Goal: Communication & Community: Answer question/provide support

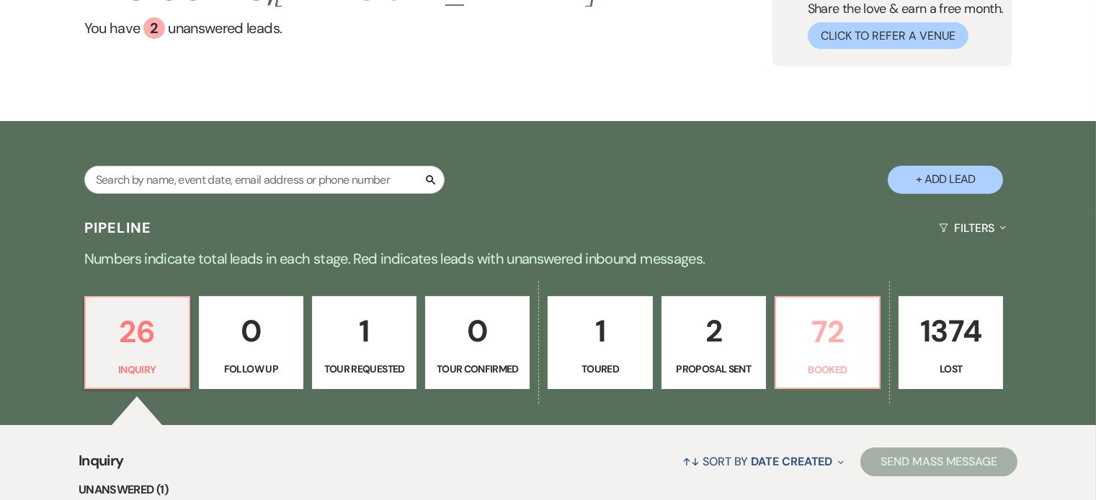
click at [844, 329] on p "72" at bounding box center [828, 332] width 86 height 48
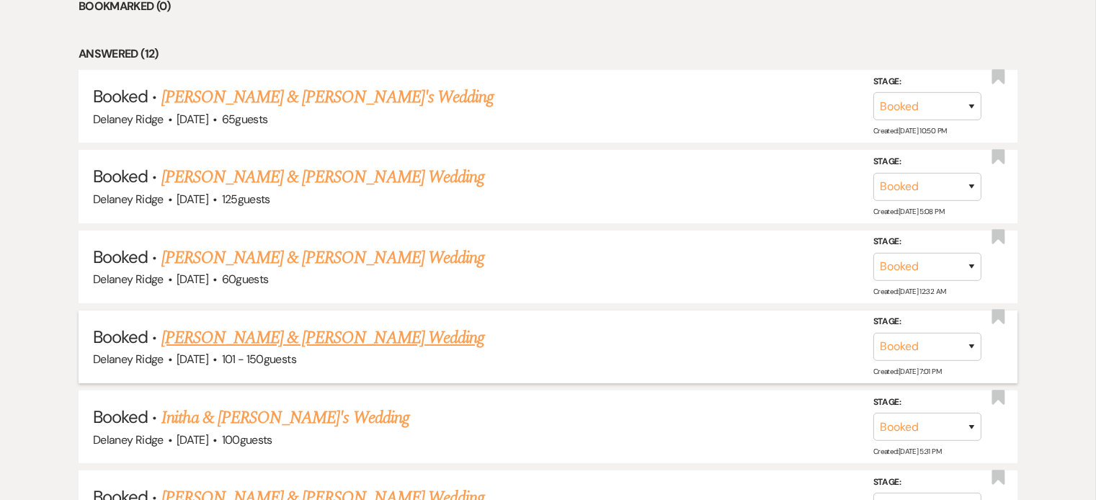
scroll to position [750, 0]
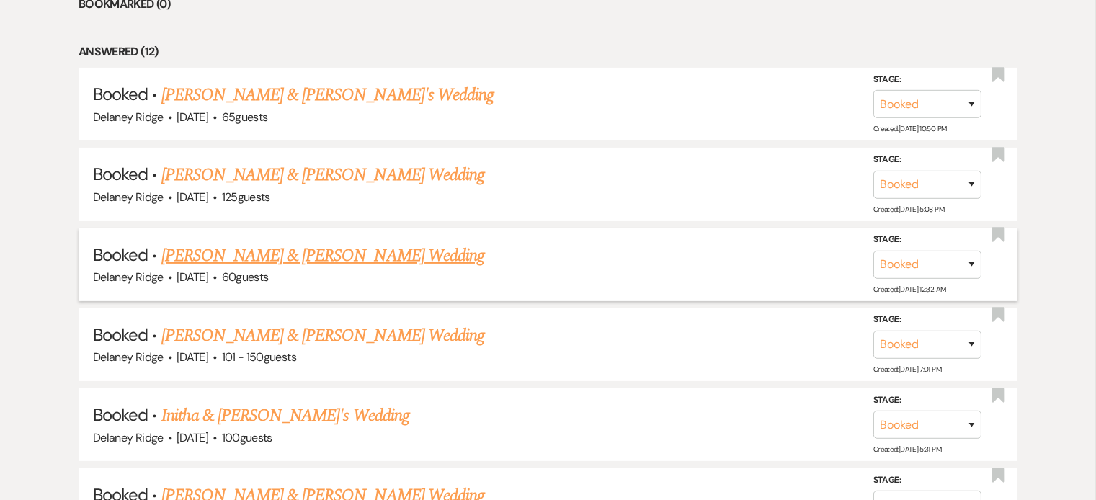
click at [432, 249] on link "Raymond Morse & Kaitlin Damiano's Wedding" at bounding box center [322, 256] width 323 height 26
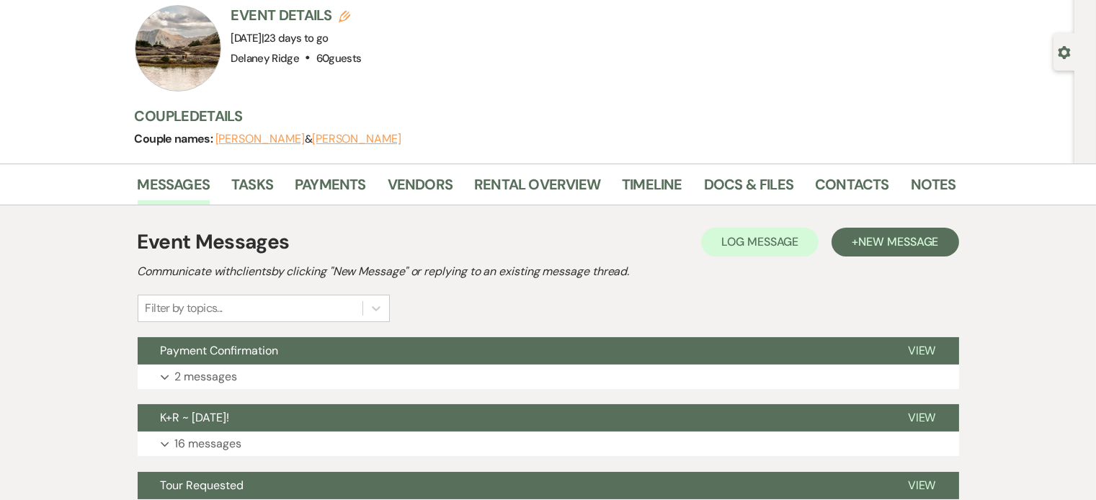
scroll to position [110, 0]
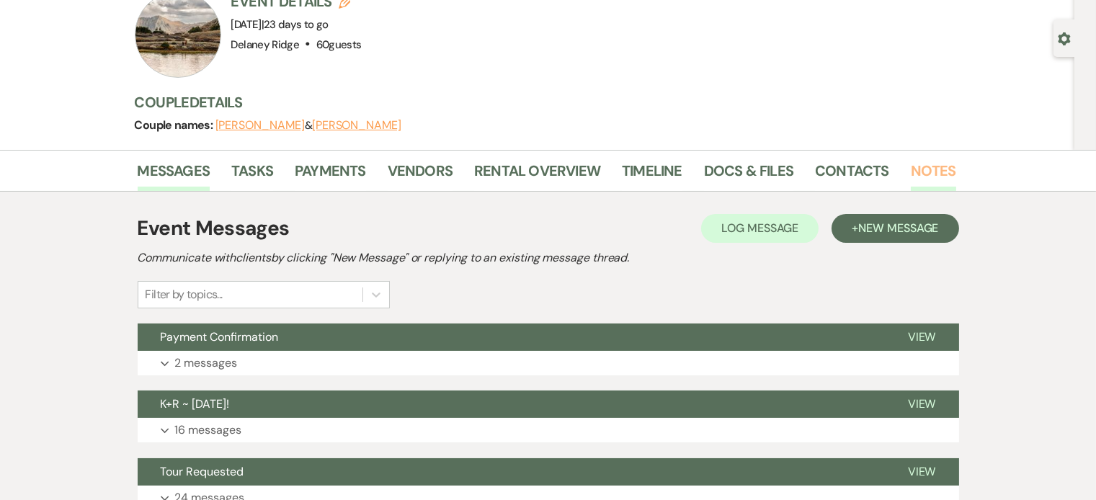
click at [923, 169] on link "Notes" at bounding box center [933, 175] width 45 height 32
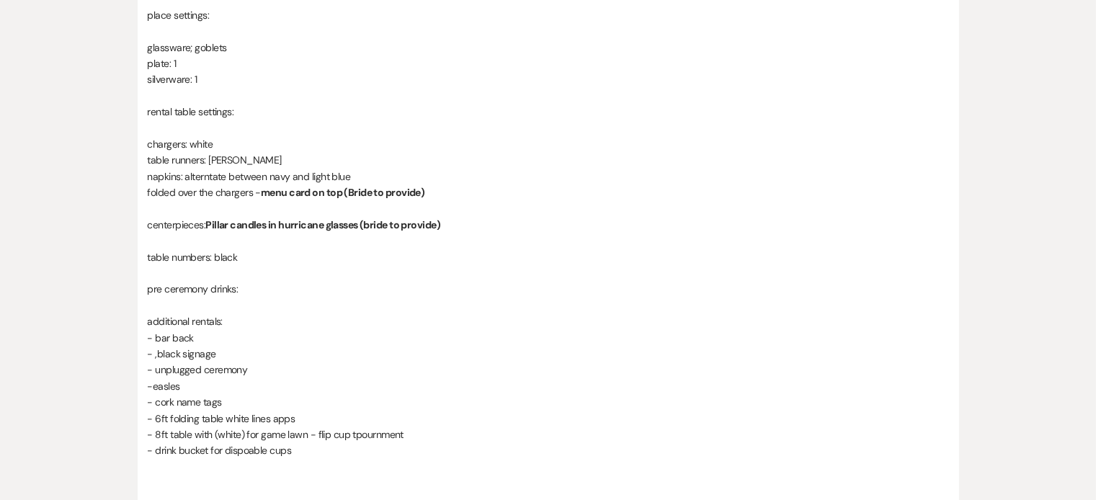
scroll to position [485, 0]
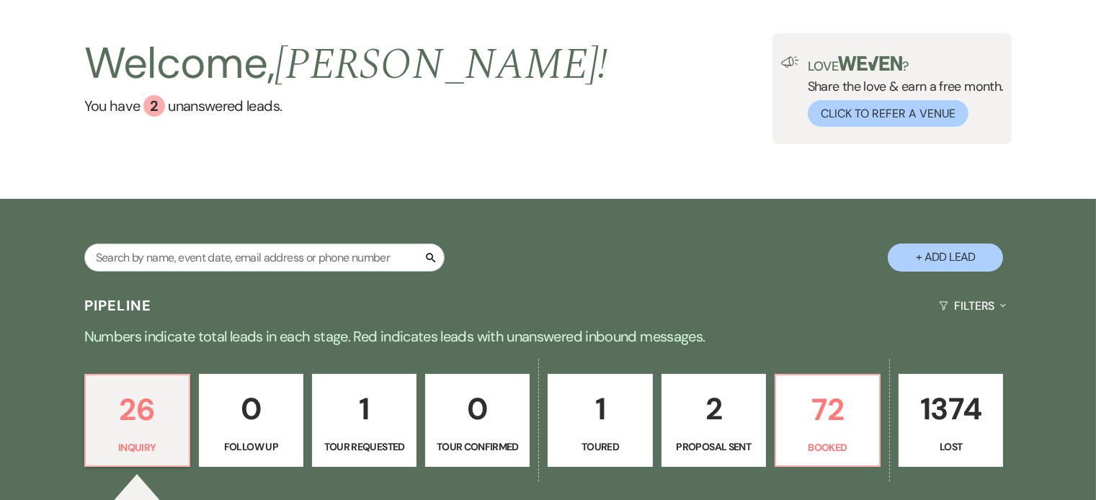
scroll to position [128, 0]
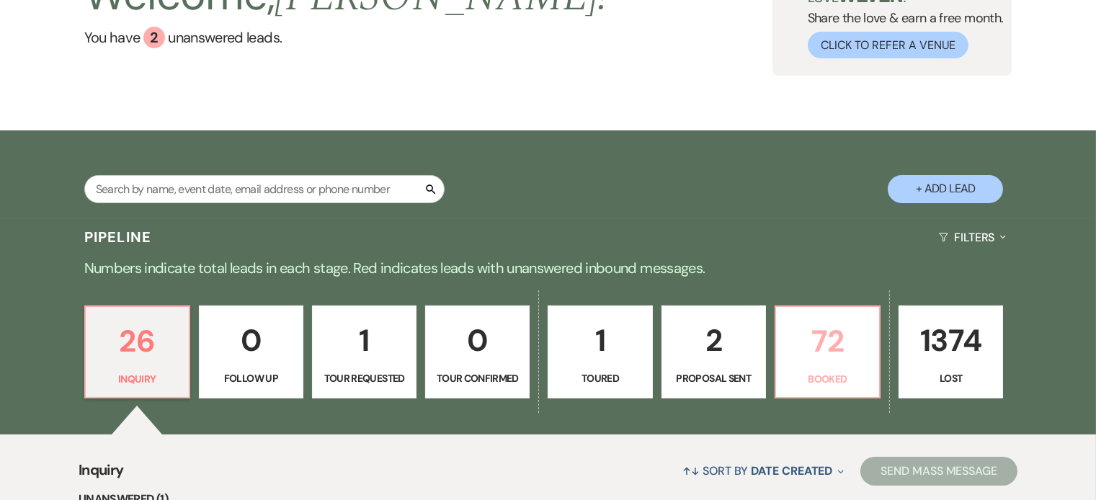
click at [852, 366] on link "72 Booked" at bounding box center [828, 353] width 106 height 94
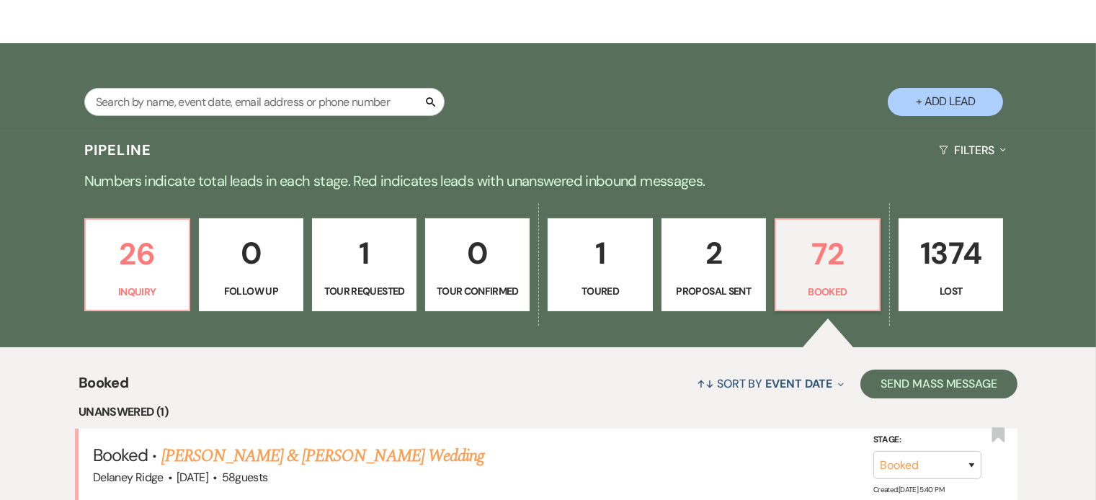
scroll to position [773, 0]
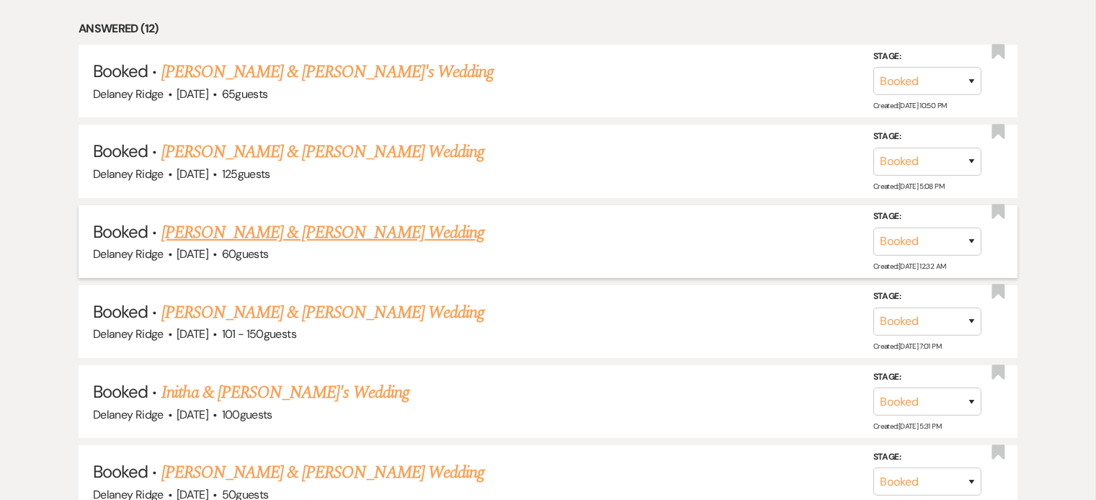
click at [303, 225] on link "[PERSON_NAME] & [PERSON_NAME] Wedding" at bounding box center [322, 233] width 323 height 26
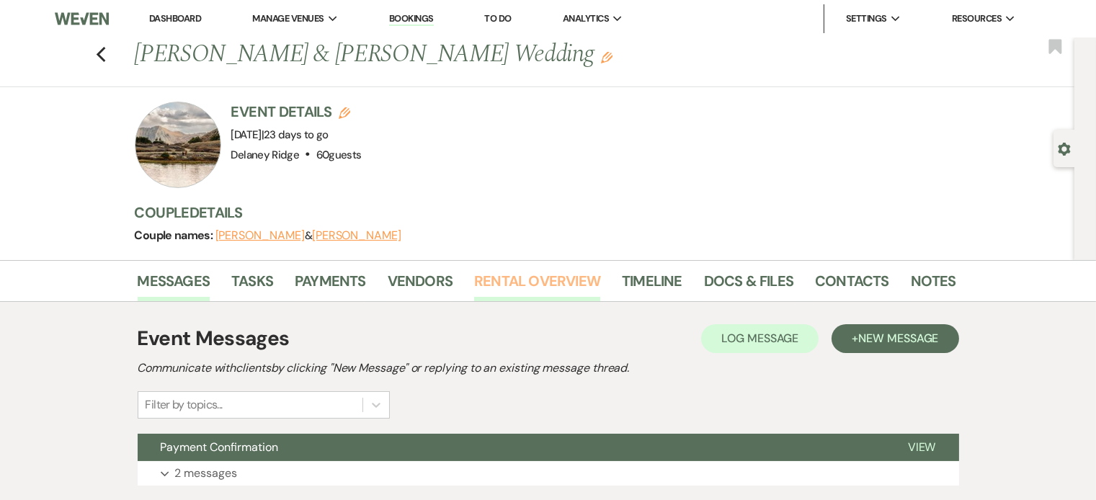
click at [562, 285] on link "Rental Overview" at bounding box center [537, 286] width 126 height 32
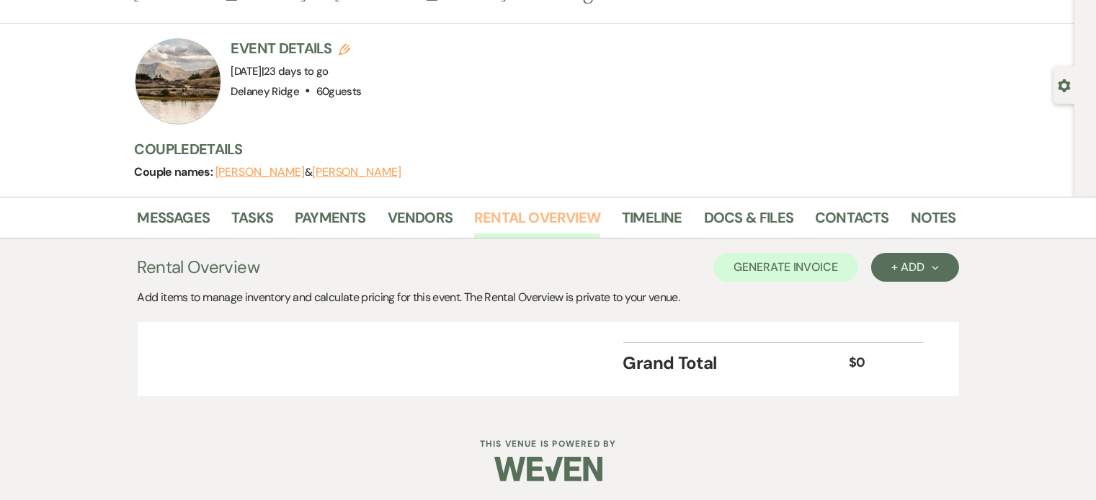
scroll to position [64, 0]
click at [918, 268] on div "+ Add Next" at bounding box center [915, 267] width 47 height 12
click at [909, 290] on button "Item" at bounding box center [907, 299] width 73 height 22
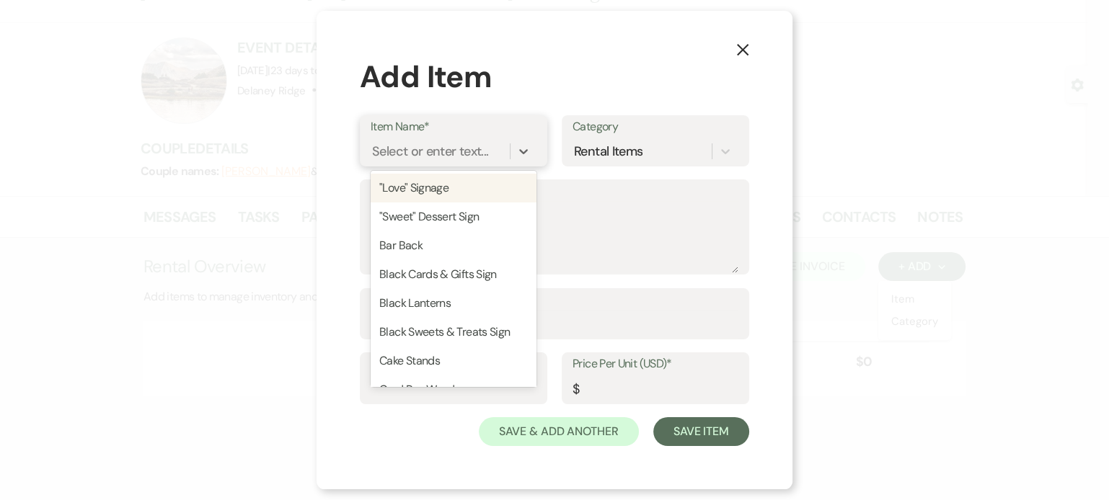
click at [426, 153] on div "Select or enter text..." at bounding box center [430, 150] width 116 height 19
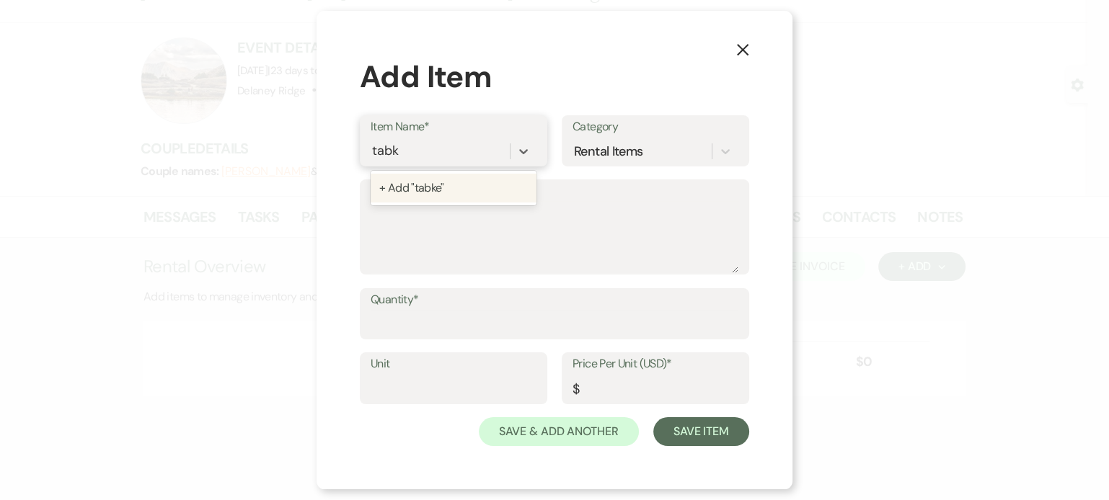
type input "tab"
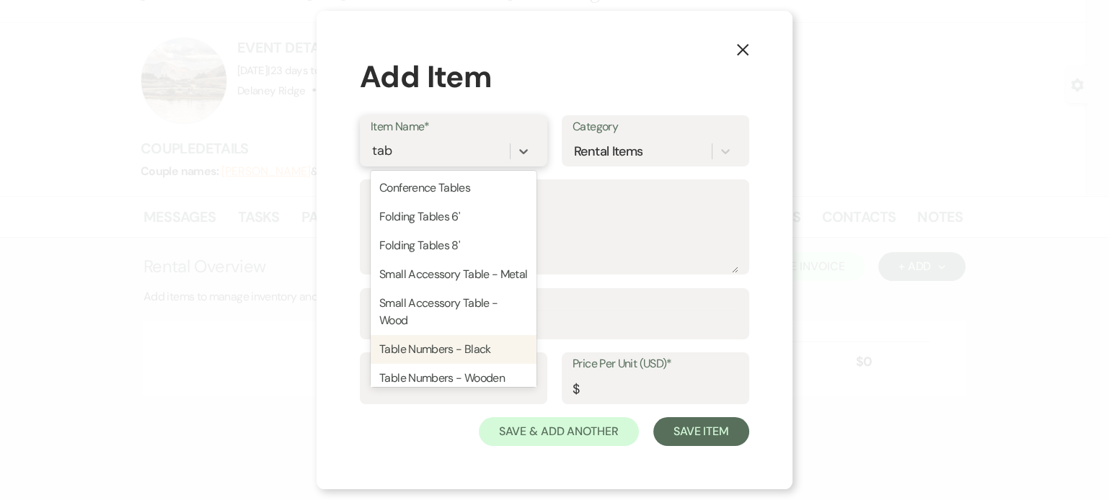
click at [446, 362] on div "Table Numbers - Black" at bounding box center [453, 349] width 166 height 29
type textarea "1-12 Available 7”H x 5”W"
type input "1"
type input "2"
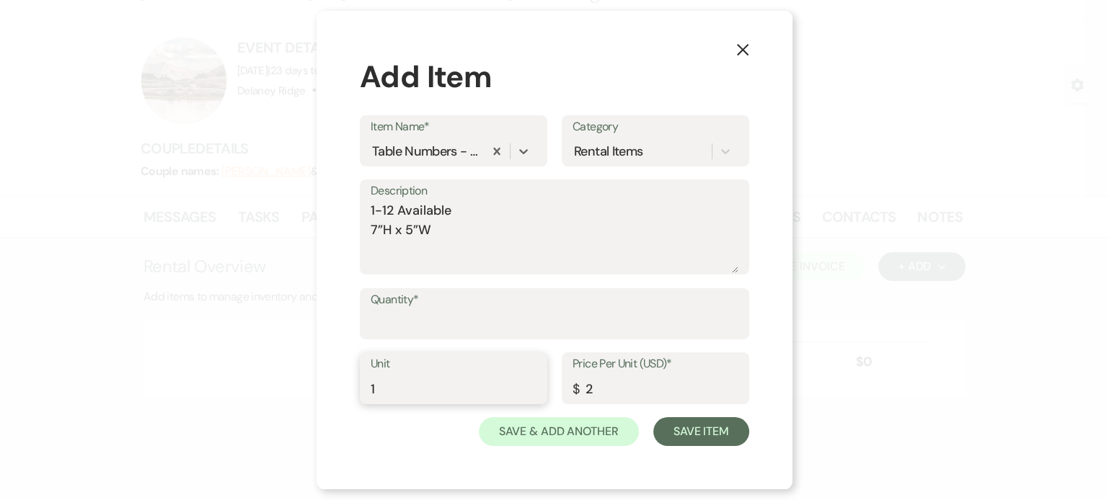
click at [409, 381] on input "1" at bounding box center [453, 389] width 166 height 28
click at [694, 440] on button "Save Item" at bounding box center [701, 431] width 96 height 29
click at [480, 325] on input "Quantity*" at bounding box center [554, 324] width 366 height 28
click at [413, 395] on input "10" at bounding box center [453, 390] width 166 height 28
type input "1"
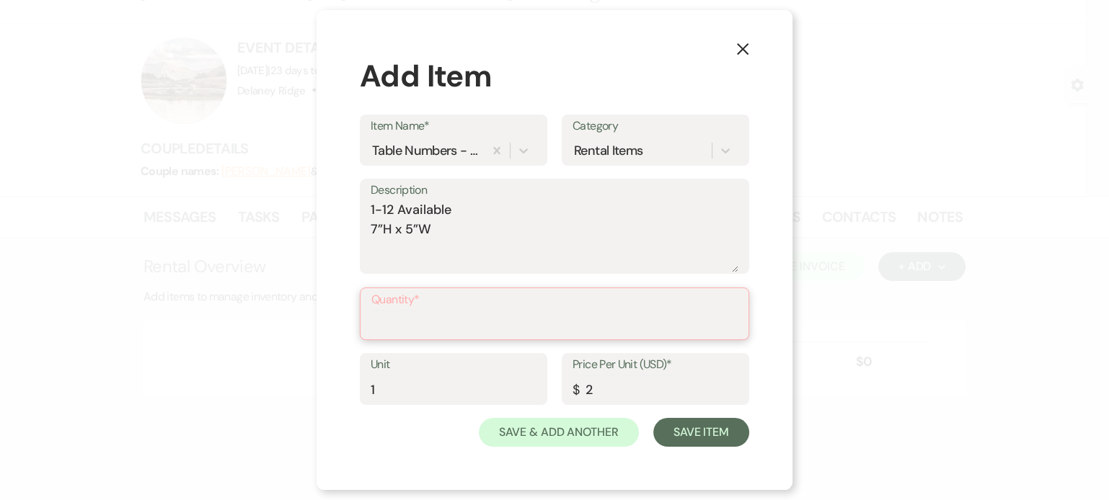
click at [464, 330] on input "Quantity*" at bounding box center [554, 324] width 366 height 28
type input "8"
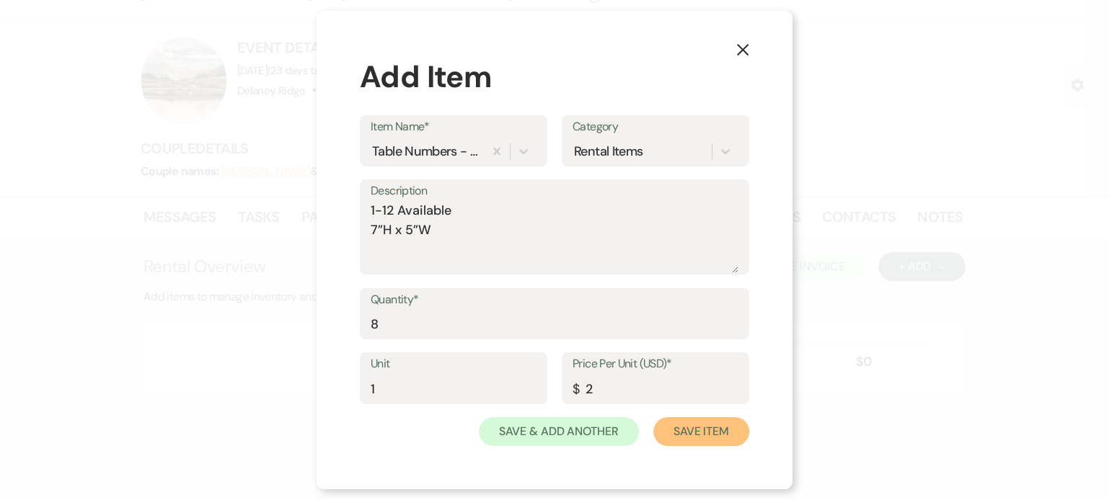
click at [701, 431] on button "Save Item" at bounding box center [701, 431] width 96 height 29
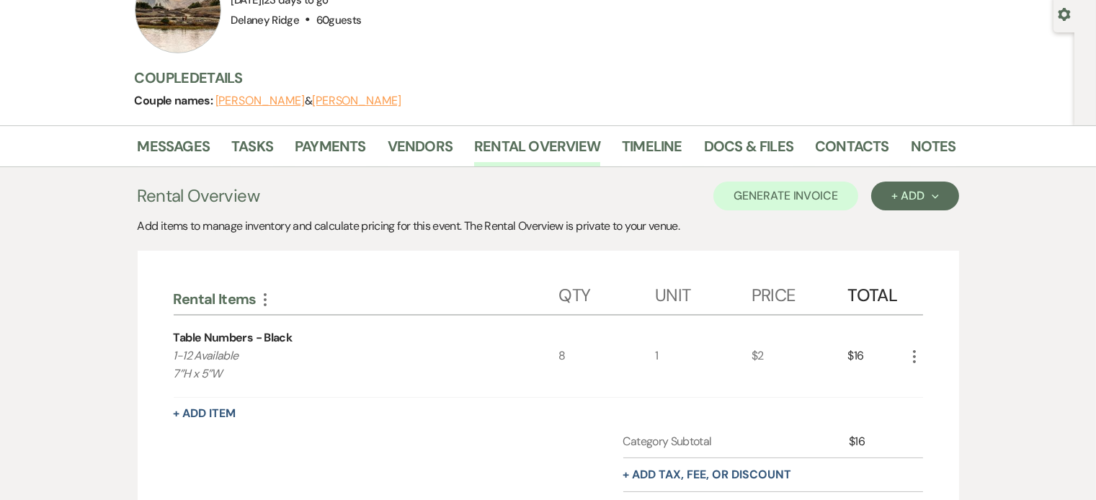
scroll to position [136, 0]
click at [224, 413] on button "+ Add Item" at bounding box center [205, 413] width 63 height 12
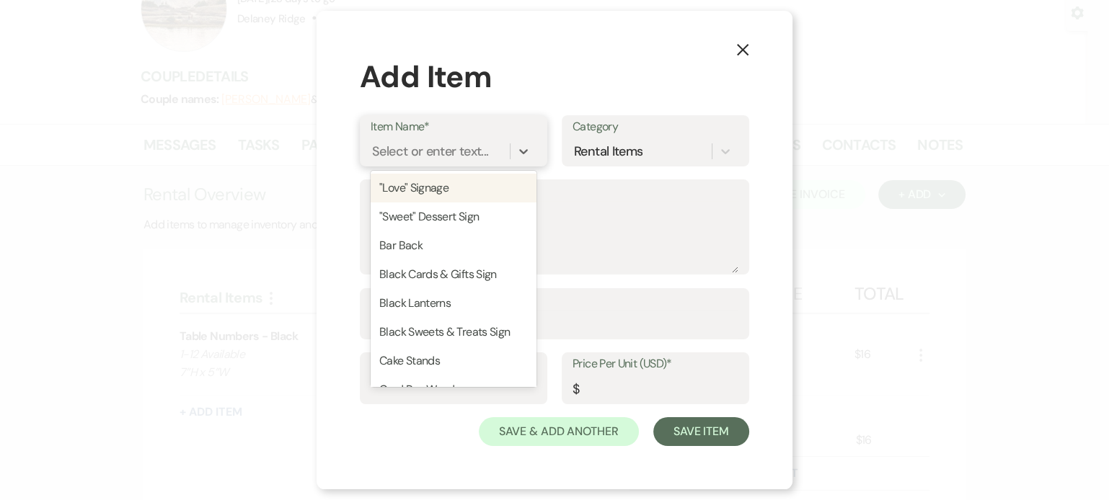
click at [449, 142] on div "Select or enter text..." at bounding box center [430, 150] width 116 height 19
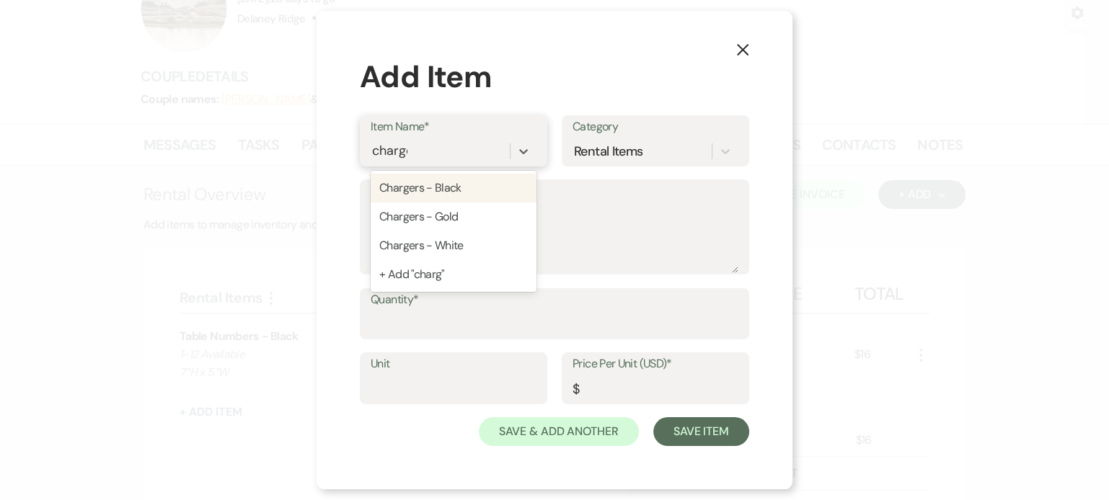
type input "charger"
click at [471, 251] on div "Chargers - White" at bounding box center [453, 245] width 166 height 29
type input "1"
type input "1.25"
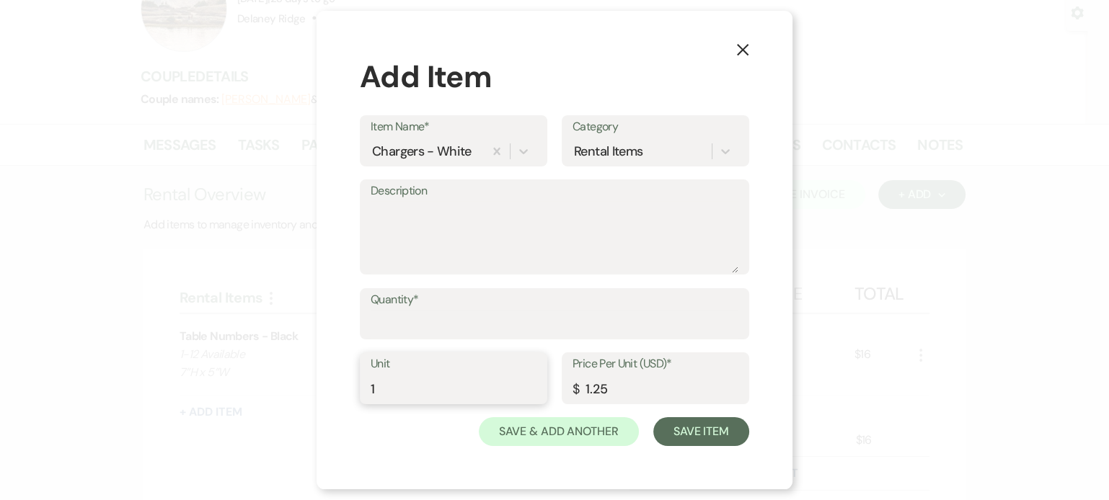
click at [438, 388] on input "1" at bounding box center [453, 389] width 166 height 28
click at [449, 338] on input "Quantity*" at bounding box center [554, 324] width 368 height 28
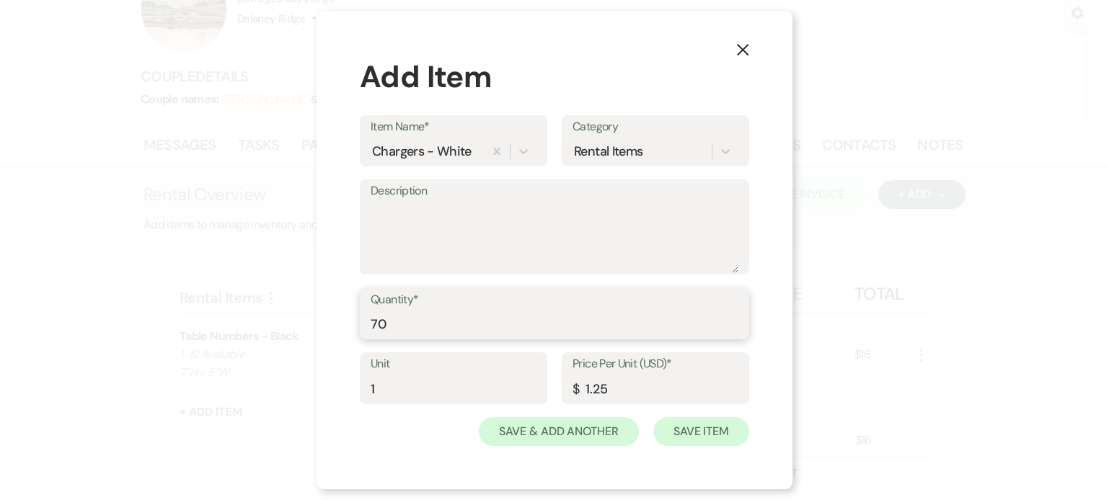
type input "70"
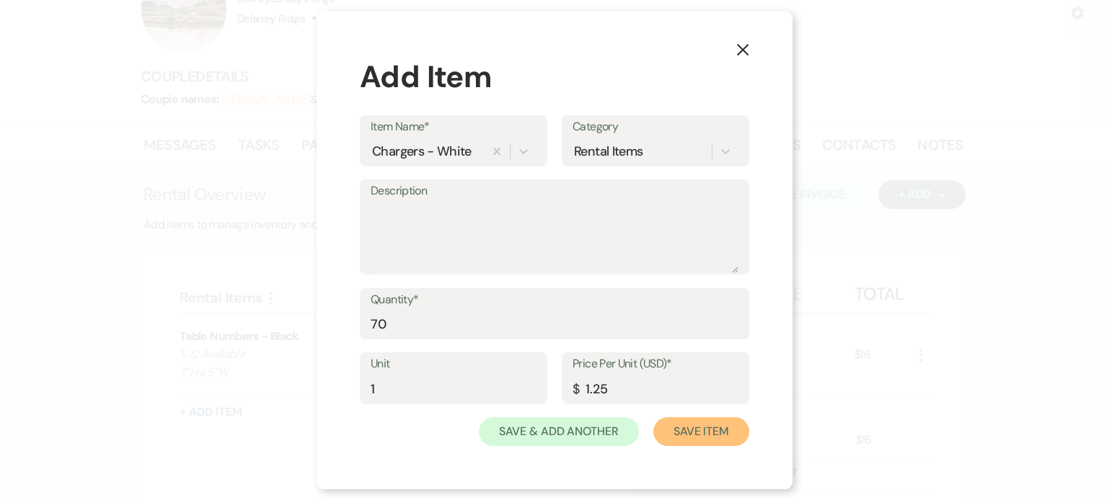
click at [686, 426] on button "Save Item" at bounding box center [701, 431] width 96 height 29
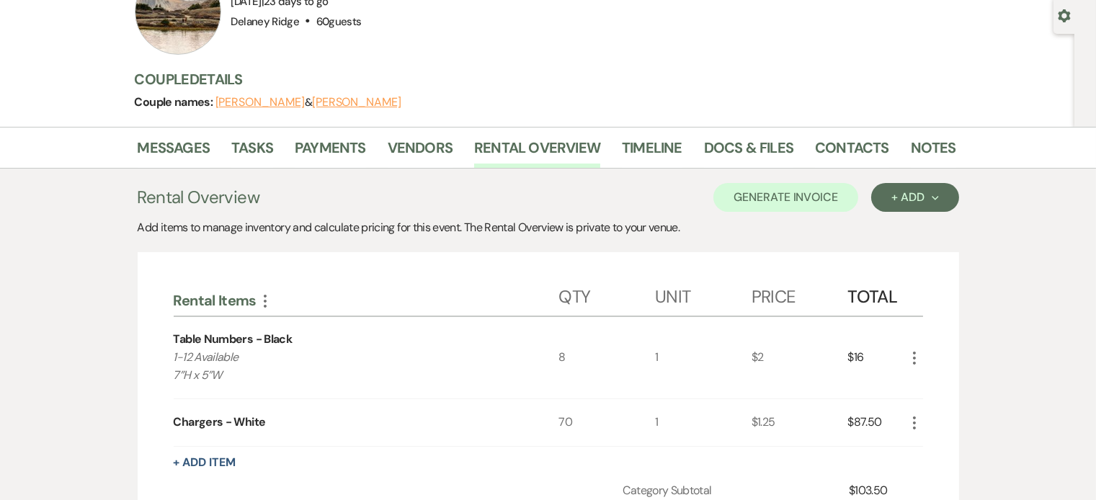
scroll to position [133, 0]
click at [240, 458] on div "+ Add Item" at bounding box center [549, 462] width 750 height 17
click at [213, 458] on button "+ Add Item" at bounding box center [205, 463] width 63 height 12
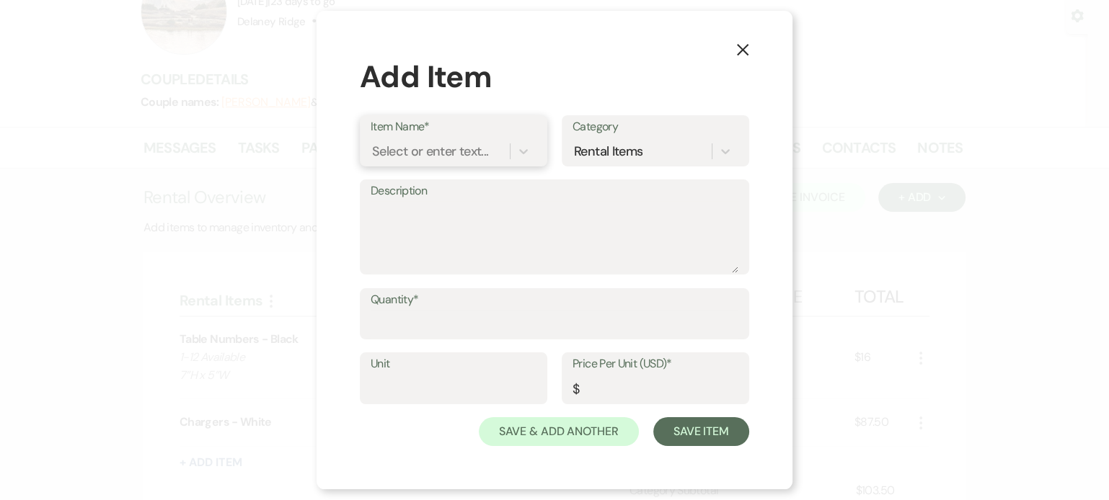
click at [415, 139] on div "Select or enter text..." at bounding box center [439, 150] width 139 height 25
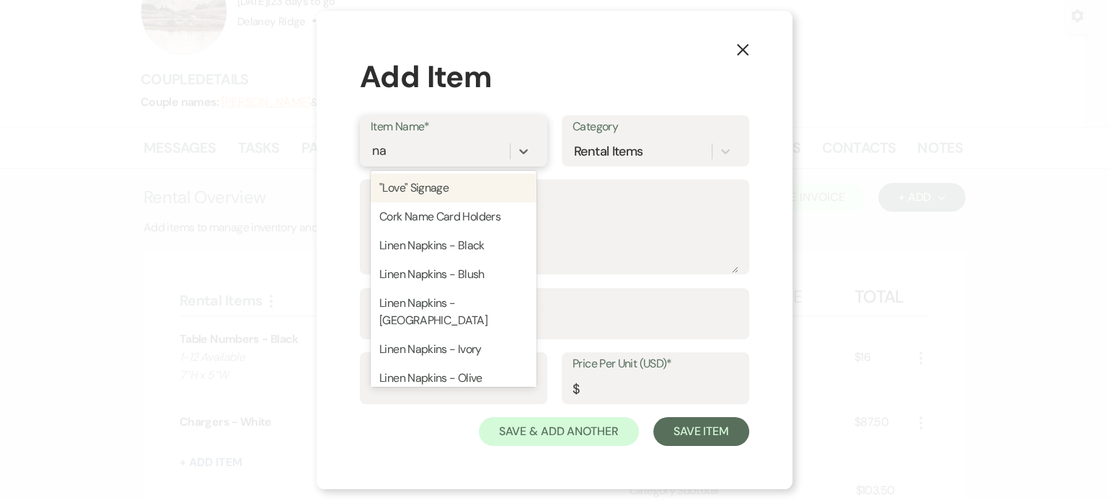
type input "nap"
click at [449, 181] on div "Linen Napkins - Black" at bounding box center [453, 188] width 166 height 29
type input "1"
type input "0.8"
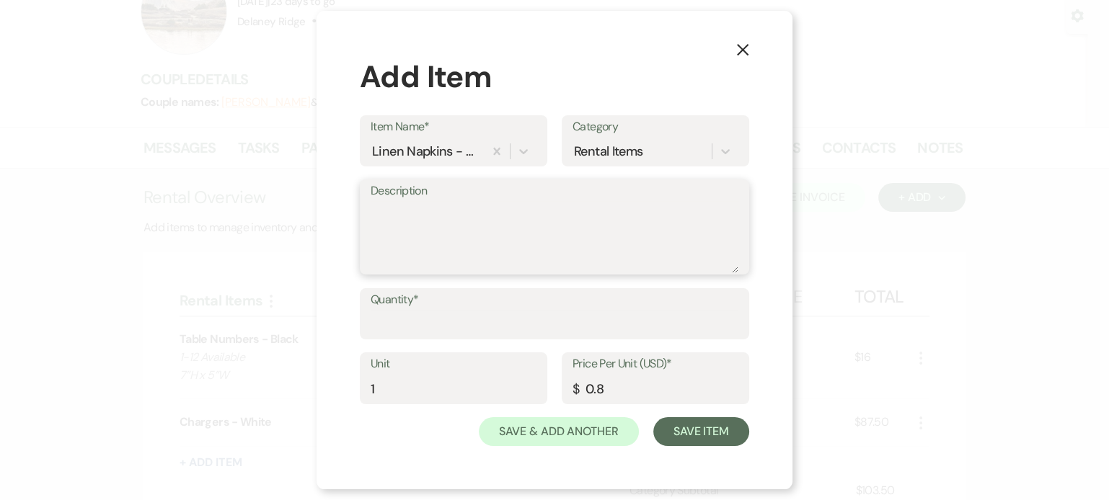
click at [401, 247] on textarea "Description" at bounding box center [554, 237] width 368 height 72
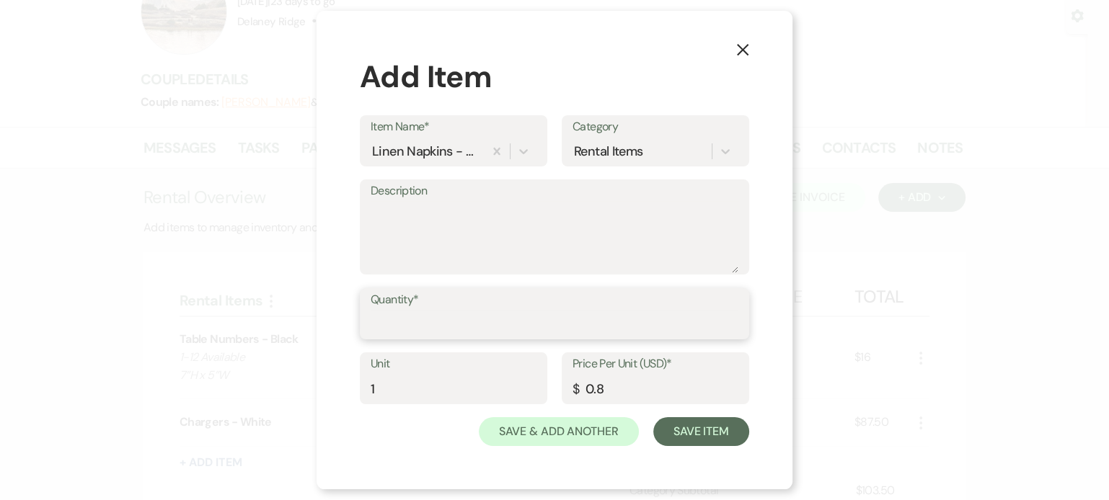
click at [425, 332] on input "Quantity*" at bounding box center [554, 324] width 368 height 28
type input "35"
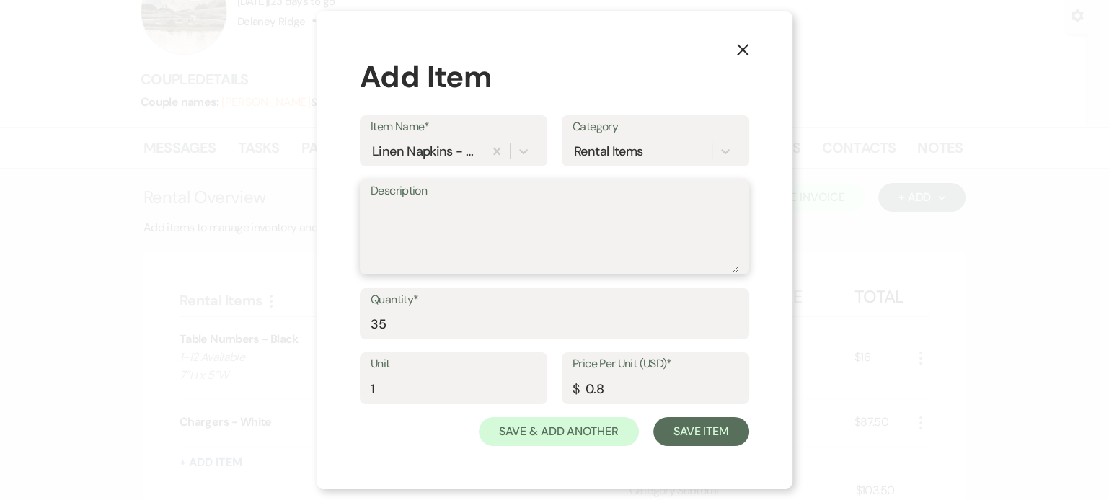
click at [479, 233] on textarea "Description" at bounding box center [554, 237] width 368 height 72
type textarea "NAVY - ORDER ASAP"
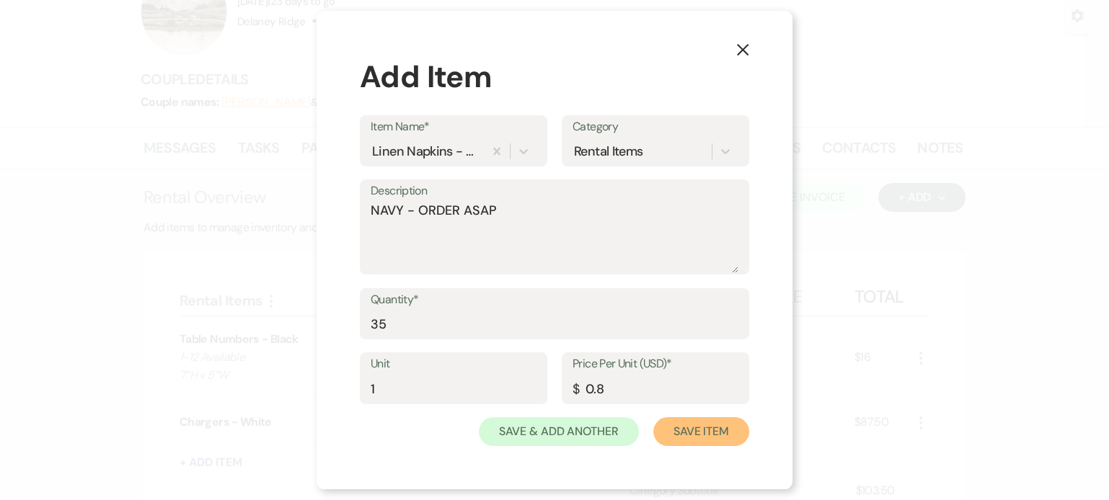
click at [707, 434] on button "Save Item" at bounding box center [701, 431] width 96 height 29
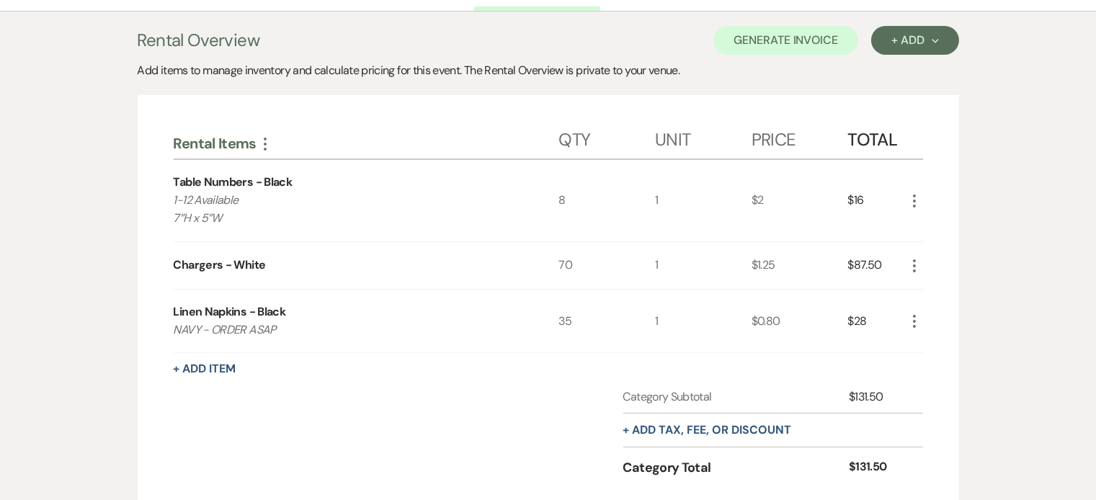
scroll to position [296, 0]
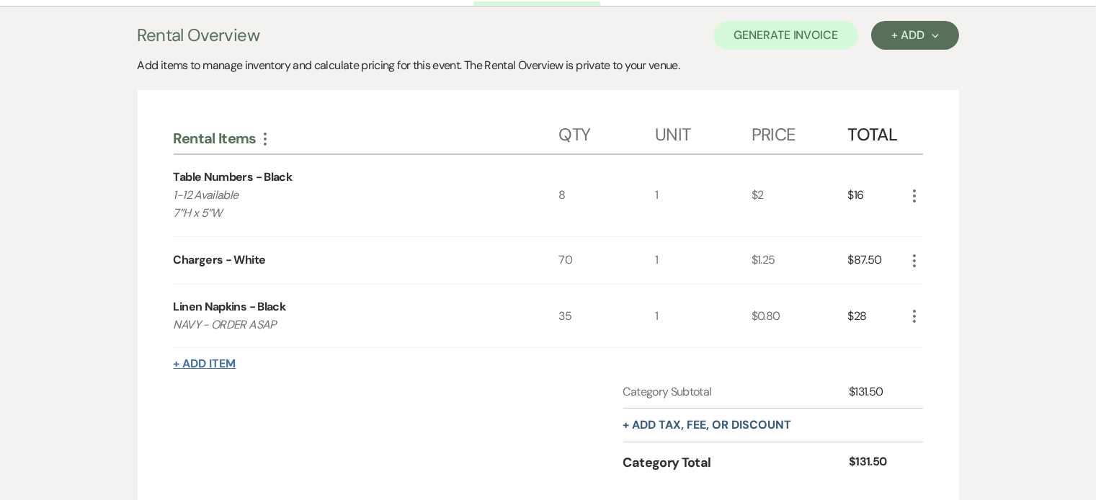
click at [218, 364] on button "+ Add Item" at bounding box center [205, 364] width 63 height 12
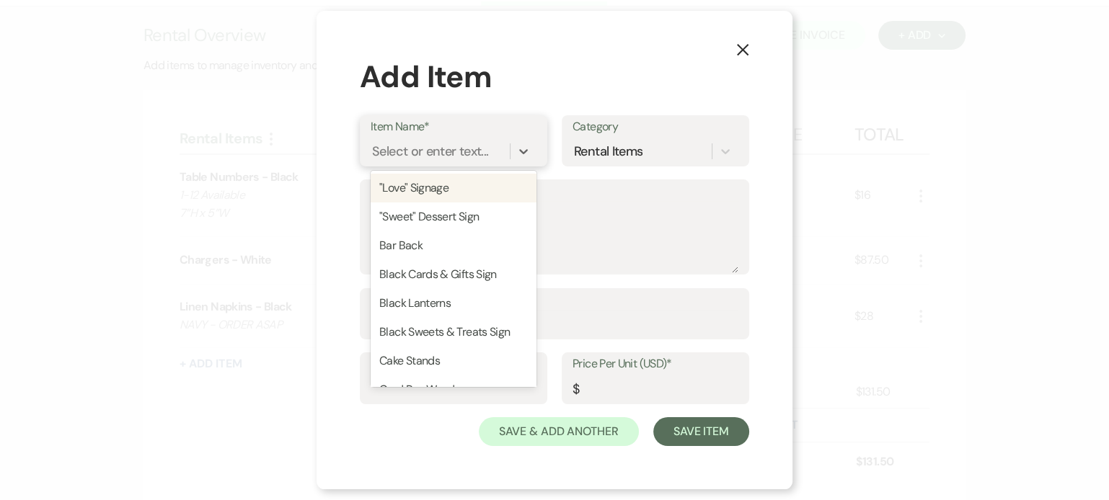
click at [476, 161] on div "Select or enter text..." at bounding box center [439, 150] width 139 height 25
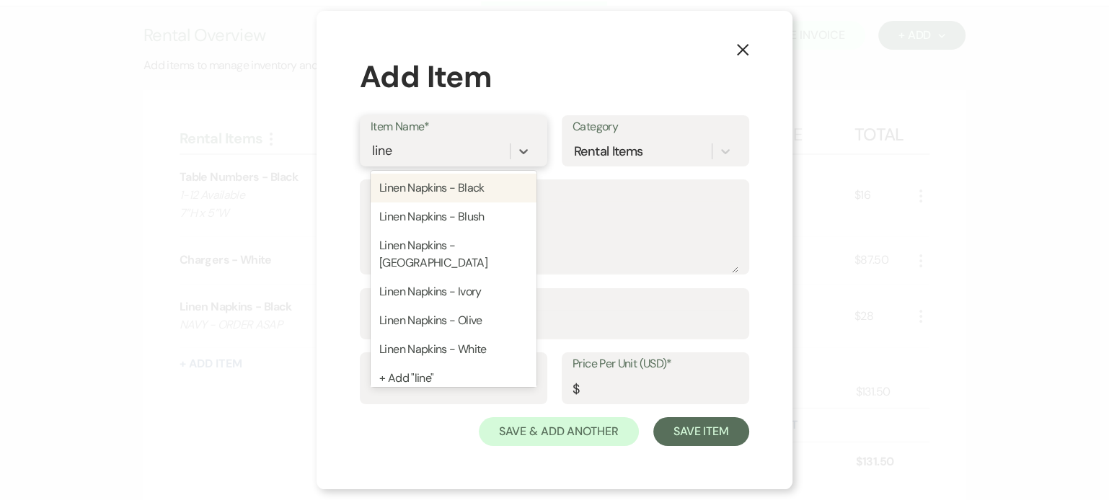
type input "linen"
click at [456, 182] on div "Linen Napkins - Black" at bounding box center [453, 188] width 166 height 29
type input "1"
type input "0.8"
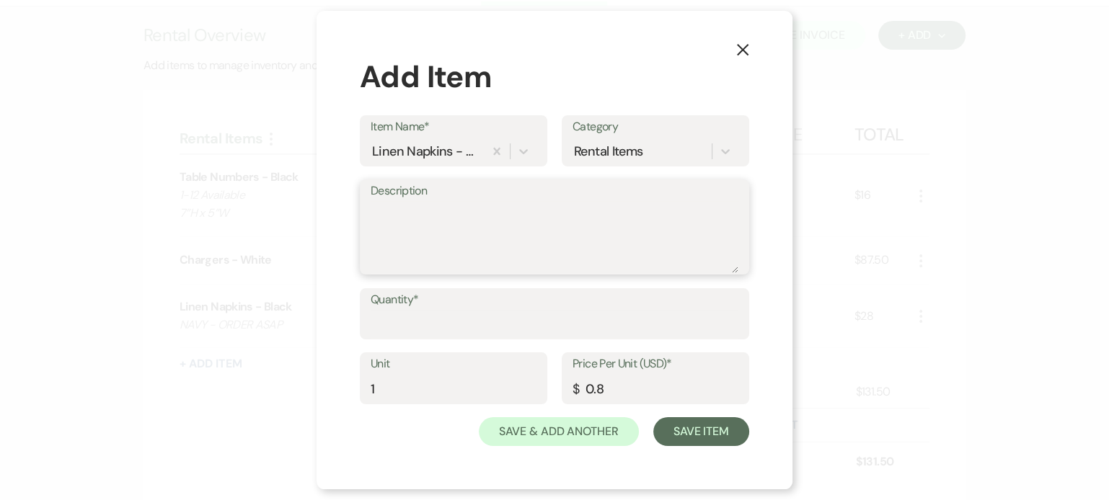
click at [432, 246] on textarea "Description" at bounding box center [554, 237] width 368 height 72
type textarea "LIGHT BLUE - ORDER ASAP"
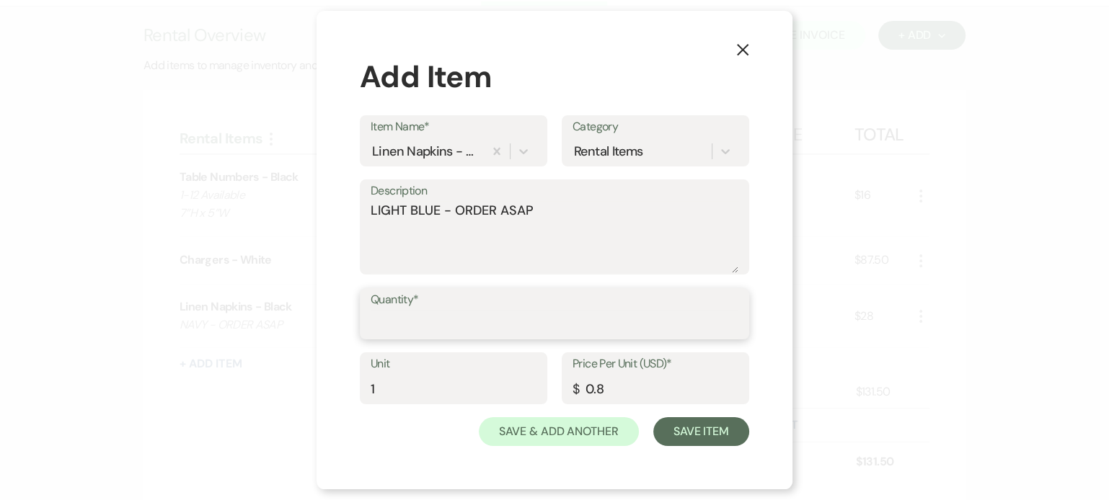
click at [416, 332] on input "Quantity*" at bounding box center [554, 324] width 368 height 28
type input "35"
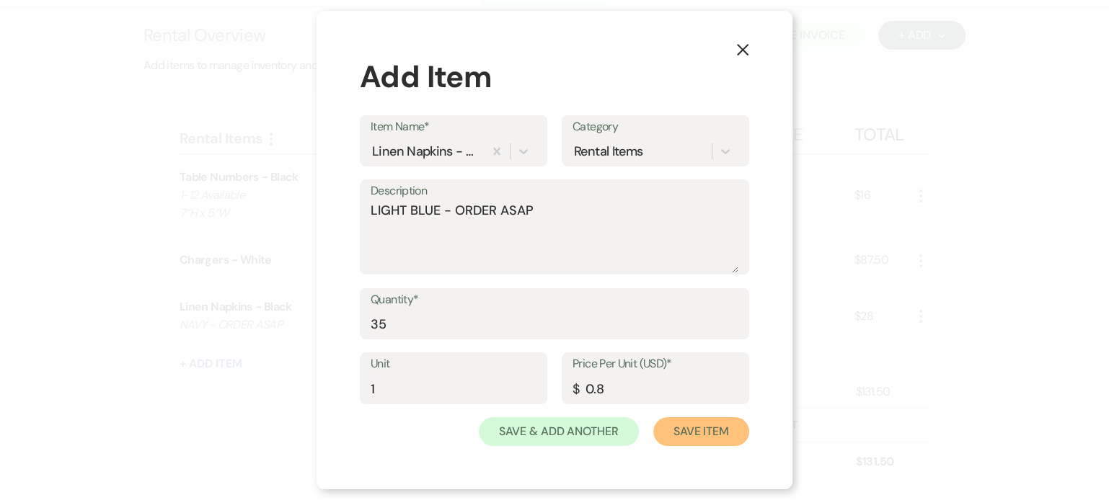
click at [689, 441] on button "Save Item" at bounding box center [701, 431] width 96 height 29
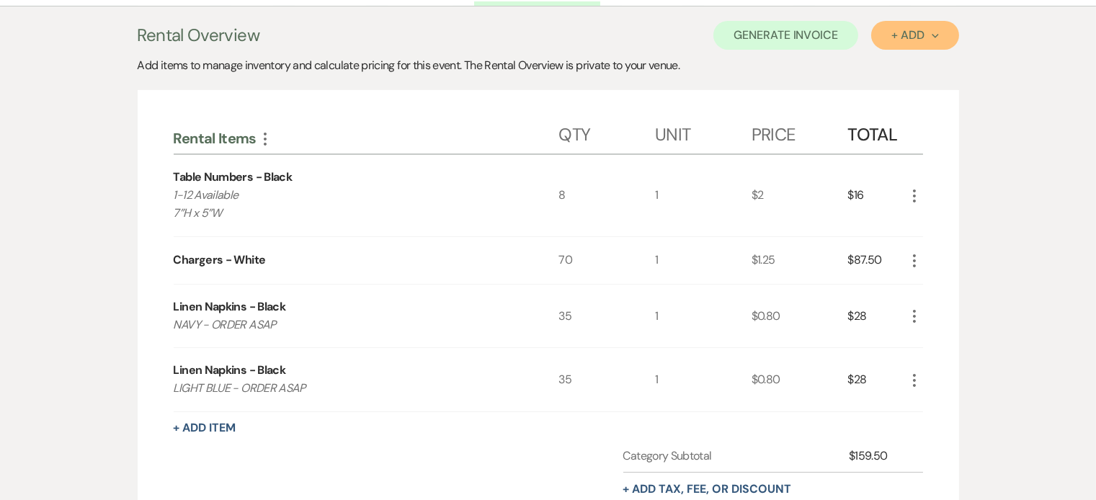
click at [907, 34] on div "+ Add Next" at bounding box center [915, 36] width 47 height 12
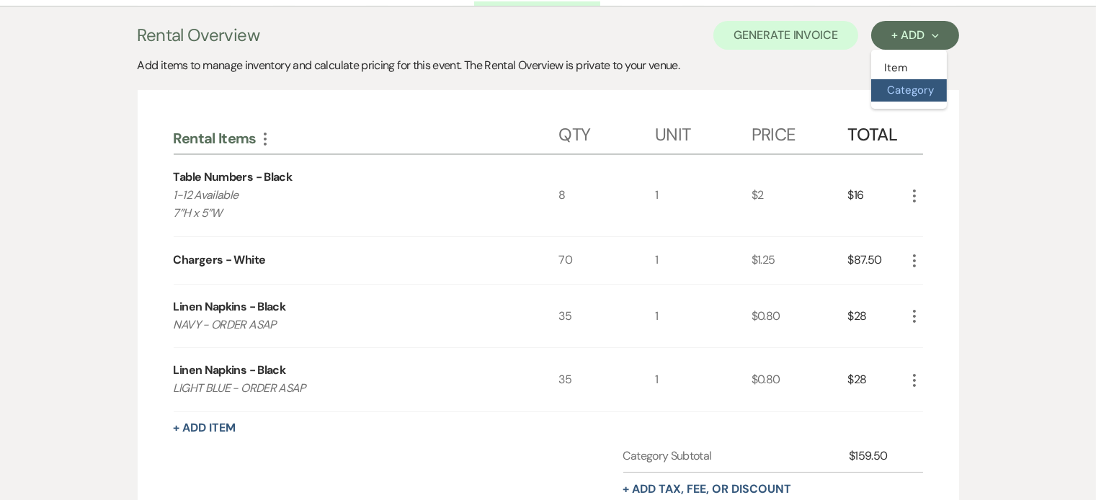
click at [886, 79] on button "Category" at bounding box center [909, 90] width 76 height 22
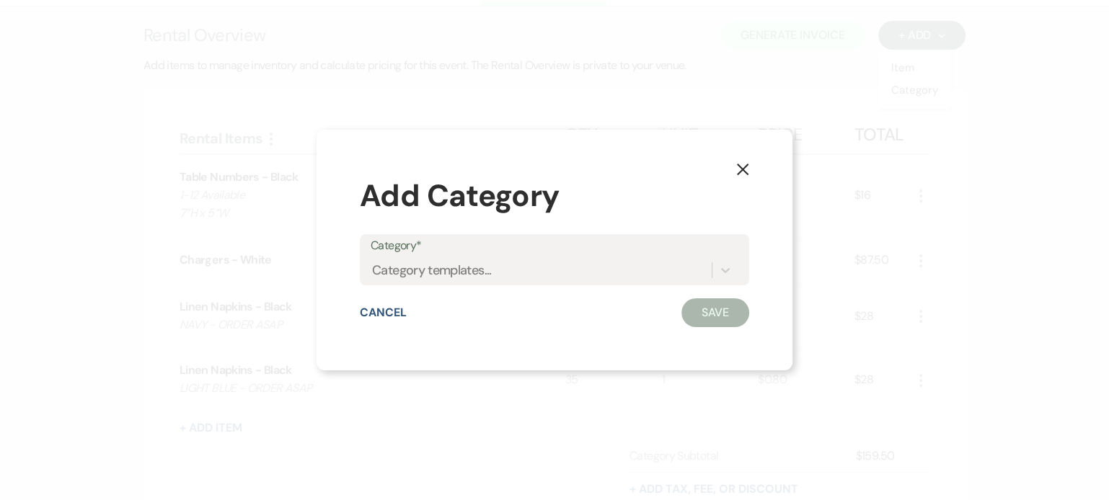
click at [745, 172] on use "button" at bounding box center [743, 169] width 12 height 12
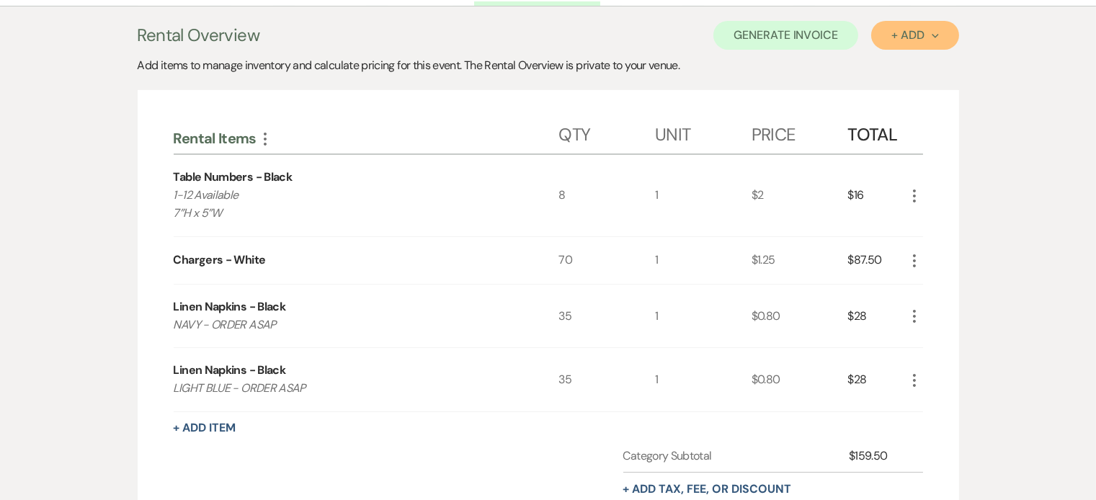
click at [889, 37] on button "+ Add Next" at bounding box center [914, 35] width 87 height 29
click at [902, 67] on button "Item" at bounding box center [907, 68] width 73 height 22
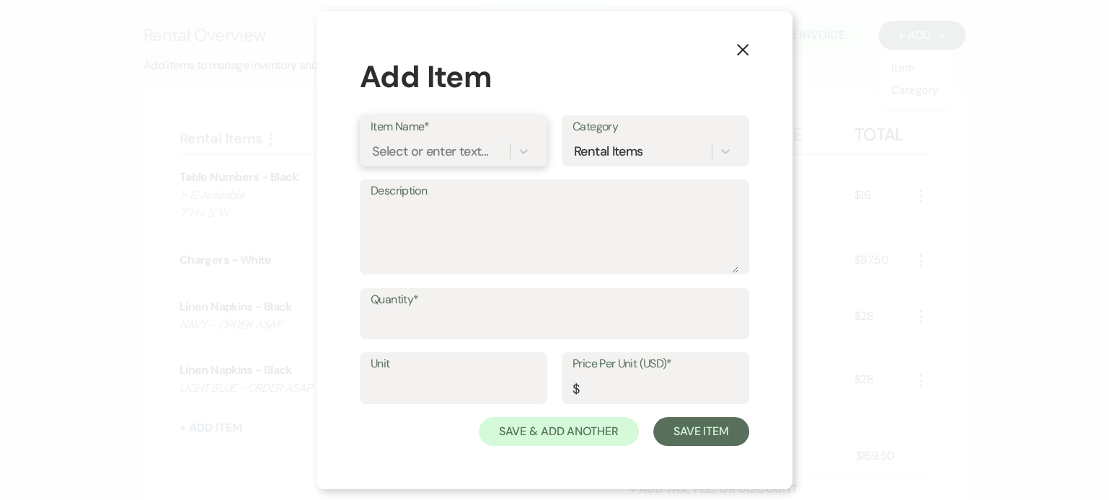
click at [430, 156] on div "Select or enter text..." at bounding box center [430, 150] width 116 height 19
type input "c"
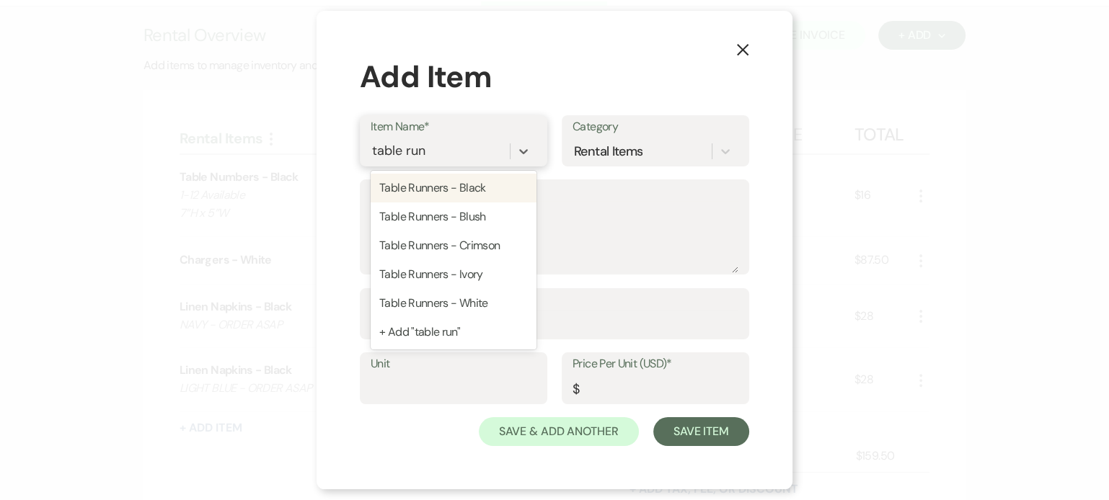
type input "table runn"
click at [450, 302] on div "Table Runners - White" at bounding box center [453, 303] width 166 height 29
type textarea "Fabric: Romantic Sheer"
type input "1"
type input "12"
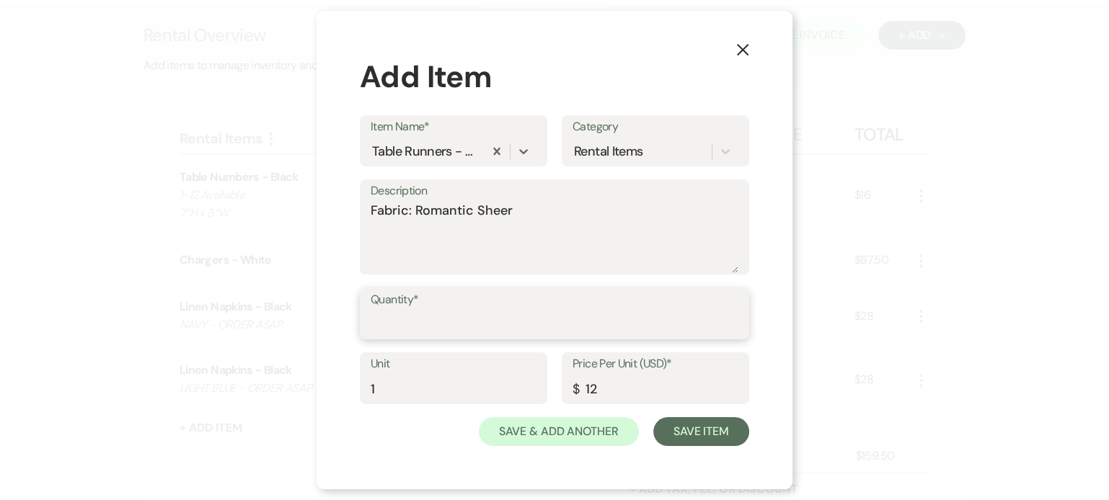
click at [425, 324] on input "Quantity*" at bounding box center [554, 324] width 368 height 28
type input "10"
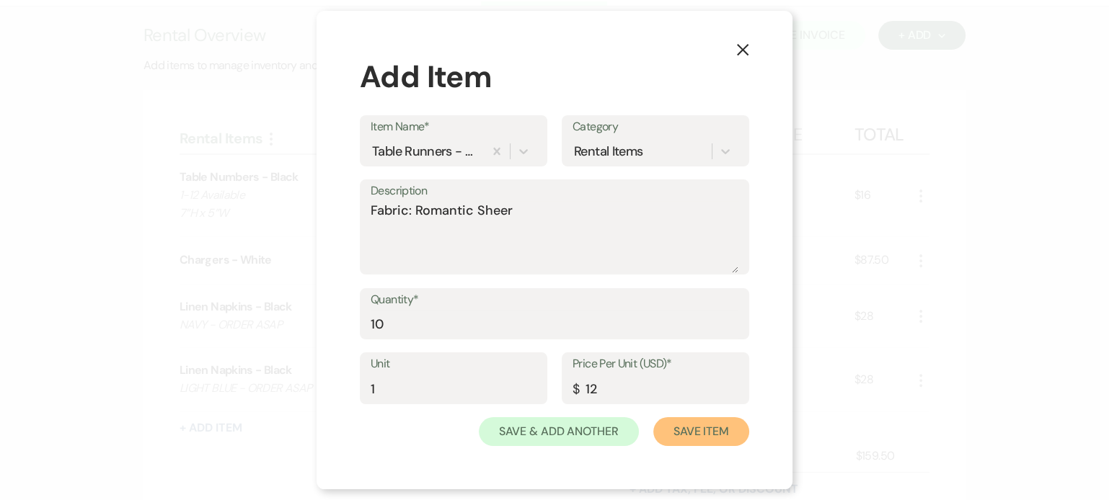
click at [698, 432] on button "Save Item" at bounding box center [701, 431] width 96 height 29
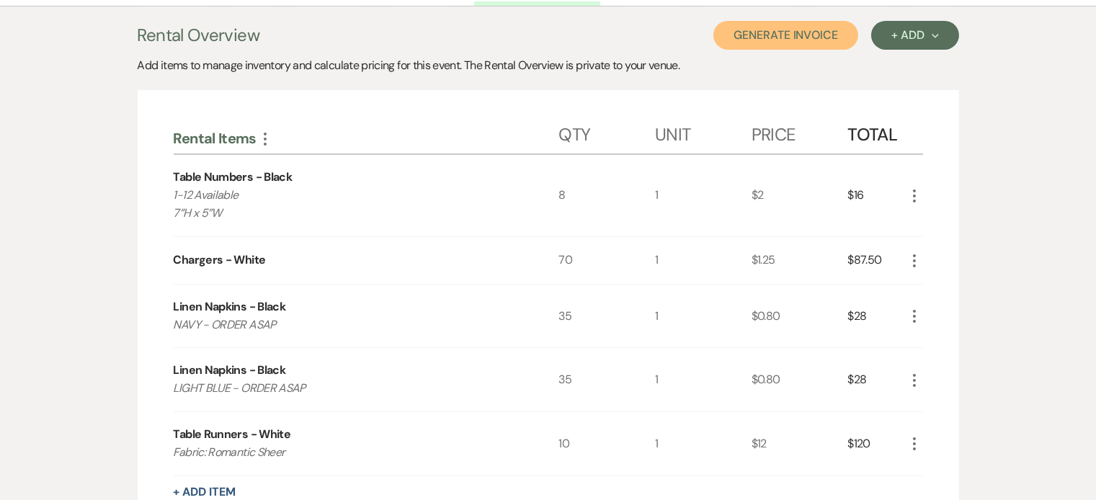
click at [799, 45] on button "Generate Invoice" at bounding box center [786, 35] width 145 height 29
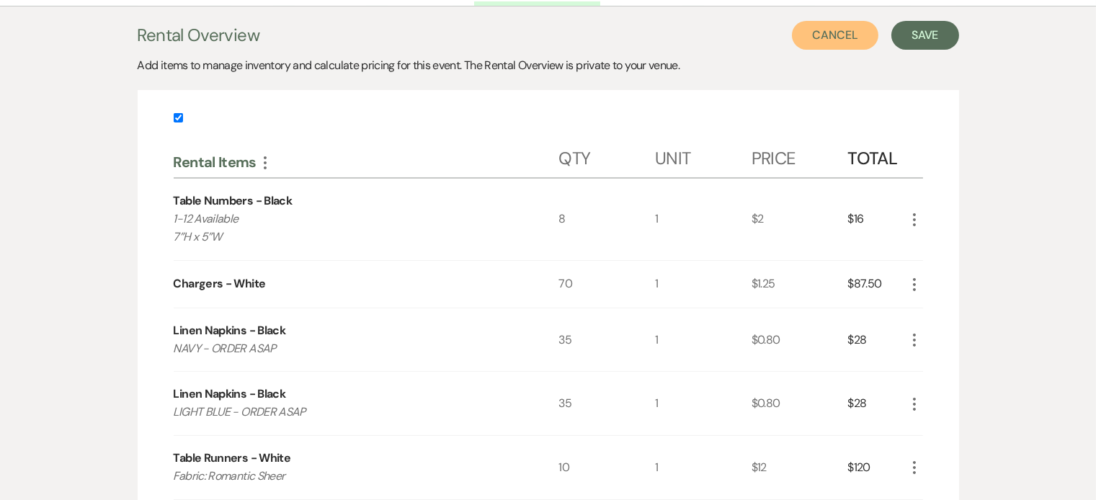
click at [812, 36] on button "Cancel" at bounding box center [835, 35] width 86 height 29
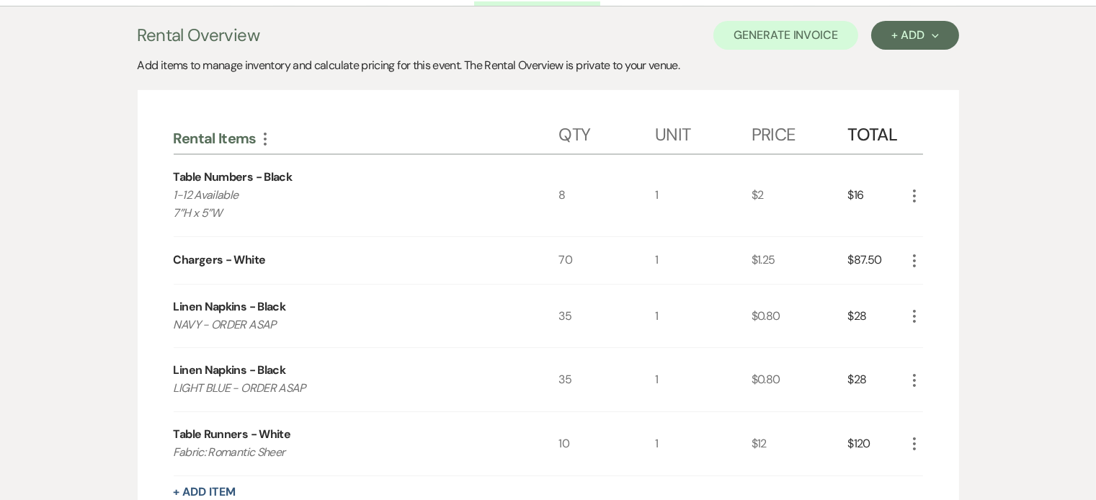
click at [950, 136] on div "Rental Items More Qty Unit Price Total Table Numbers - Black 1-12 Available 7”H…" at bounding box center [549, 390] width 822 height 601
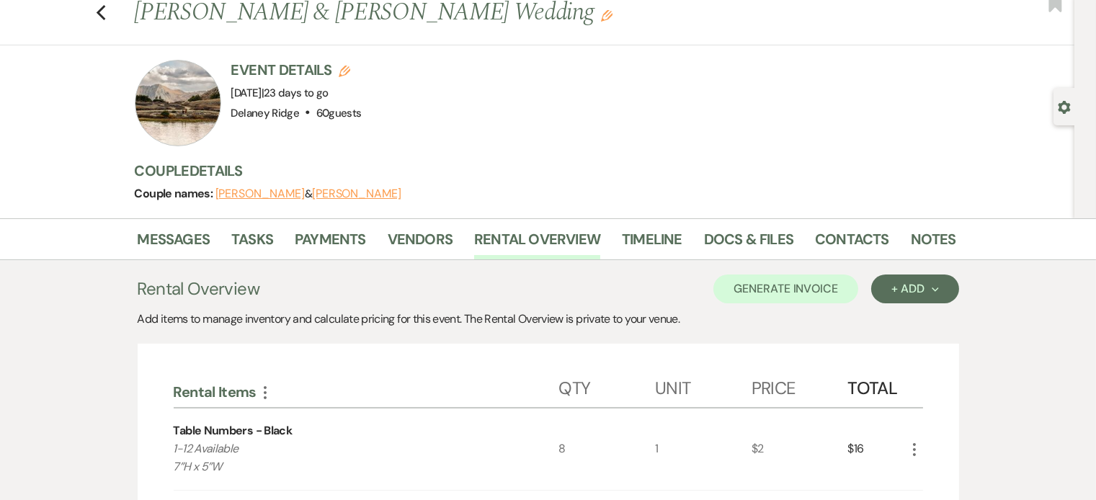
scroll to position [0, 0]
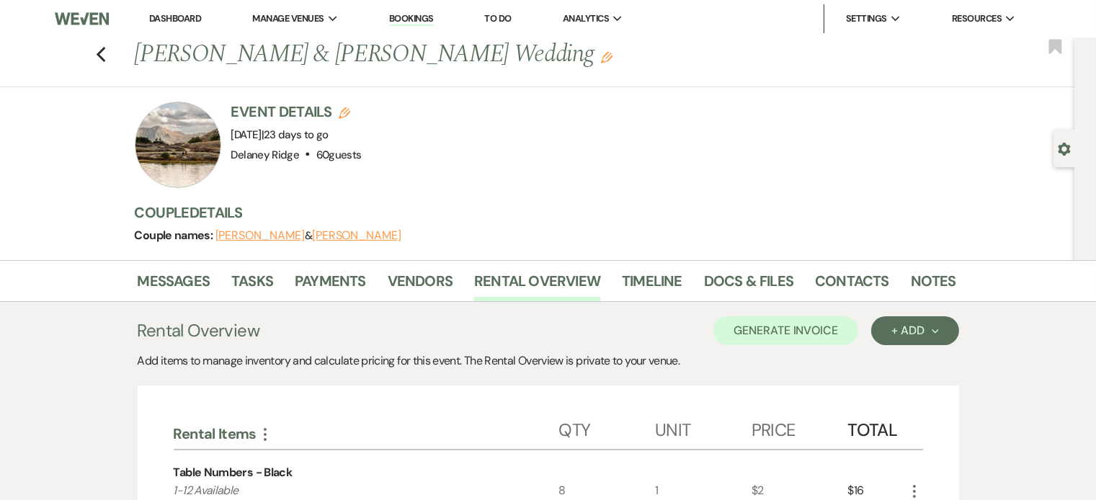
click at [737, 277] on link "Docs & Files" at bounding box center [748, 286] width 89 height 32
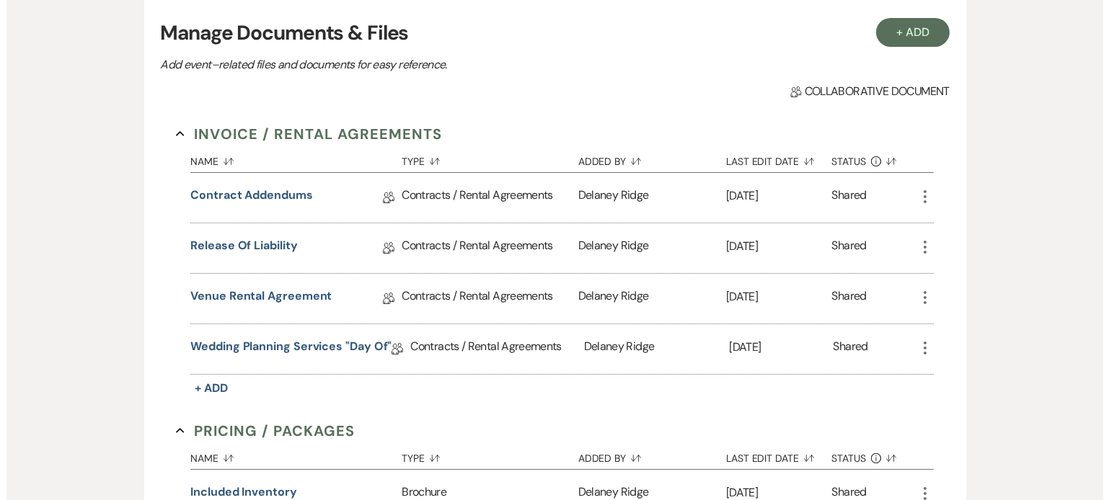
scroll to position [304, 0]
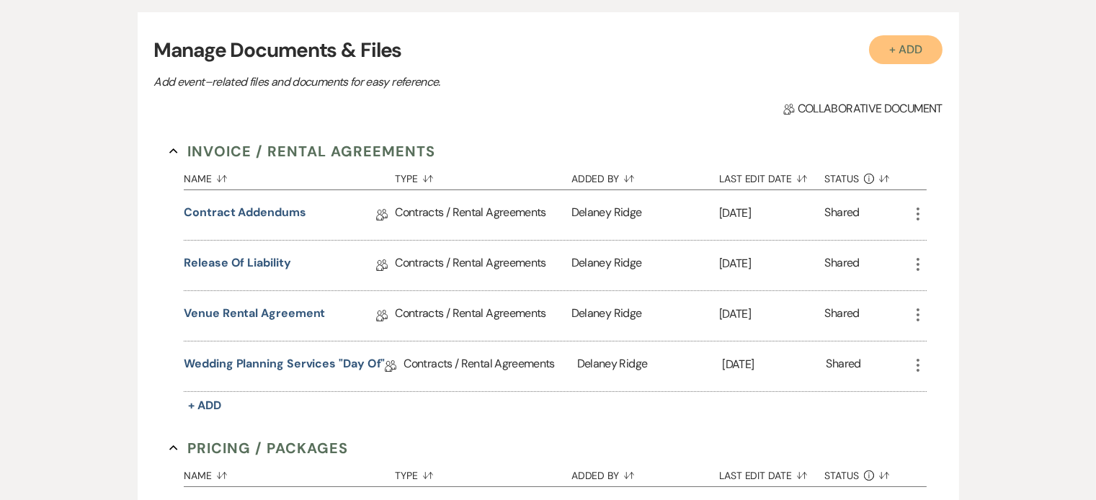
click at [912, 55] on button "+ Add" at bounding box center [906, 49] width 74 height 29
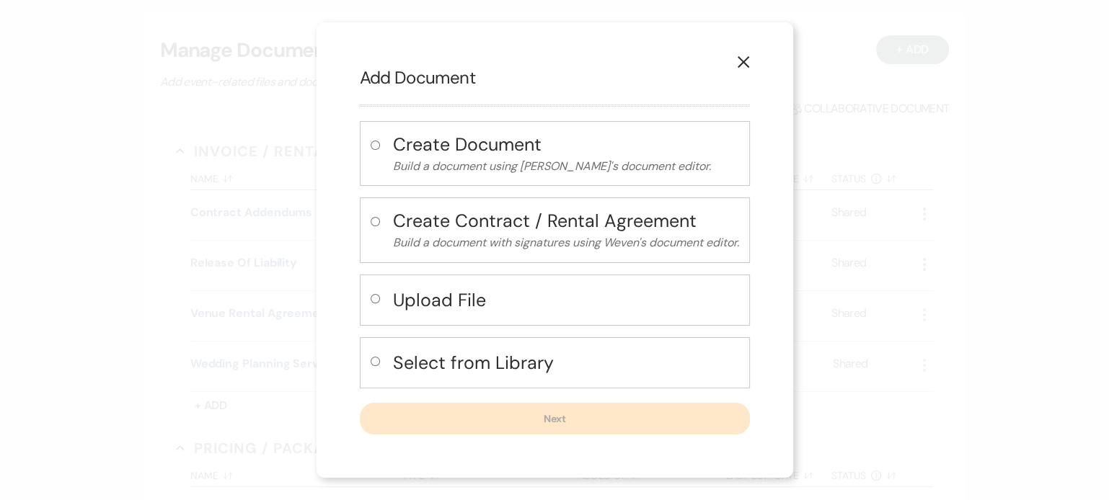
click at [485, 298] on h4 "Upload File" at bounding box center [566, 300] width 346 height 25
radio input "true"
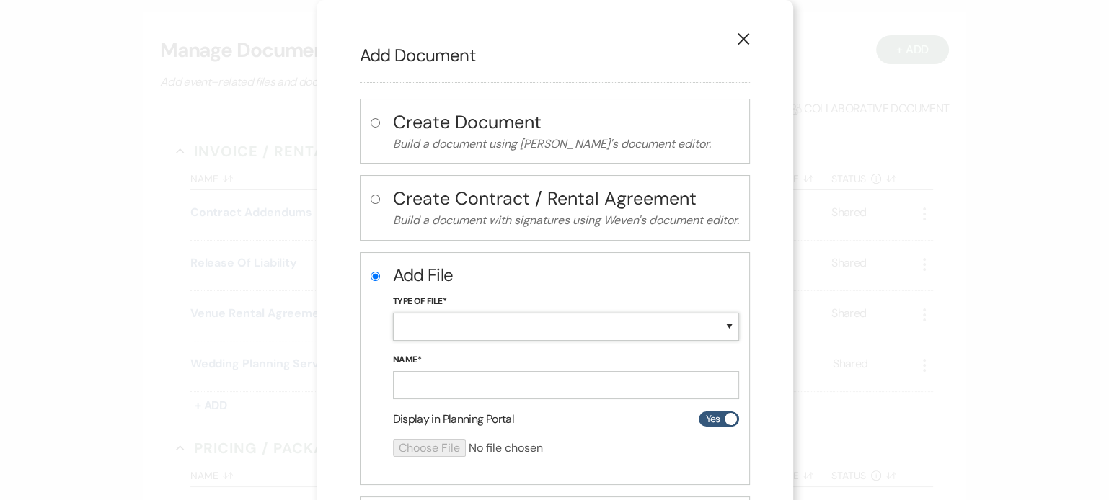
click at [489, 323] on select "Special Event Insurance Vendor Certificate of Insurance Contracts / Rental Agre…" at bounding box center [566, 327] width 346 height 28
select select "24"
click at [393, 313] on select "Special Event Insurance Vendor Certificate of Insurance Contracts / Rental Agre…" at bounding box center [566, 327] width 346 height 28
click at [497, 394] on input "Name*" at bounding box center [566, 385] width 346 height 28
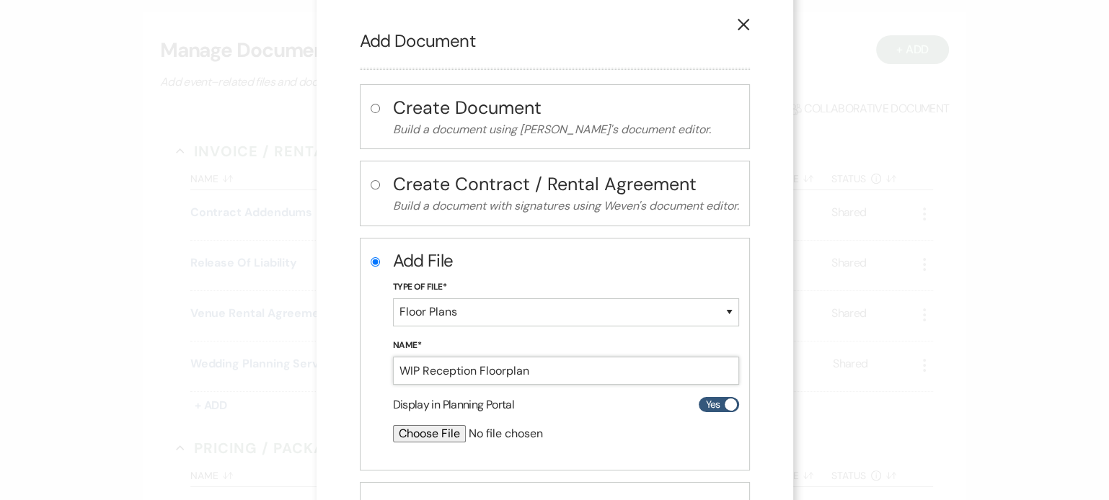
scroll to position [15, 0]
type input "WIP Reception Floorplan"
click at [409, 425] on input "file" at bounding box center [528, 433] width 270 height 17
type input "C:\fakepath\WIP - Floorplan for K&R.png"
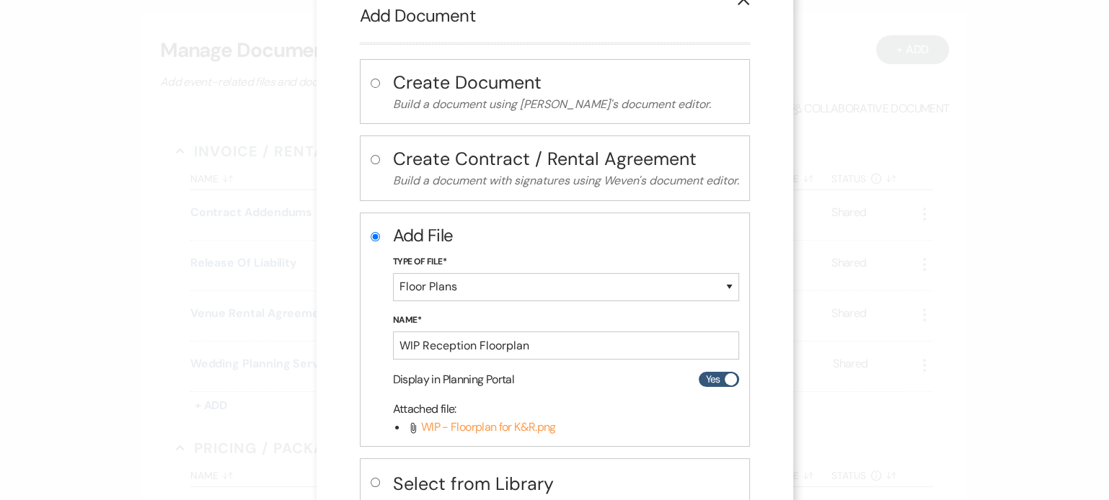
scroll to position [134, 0]
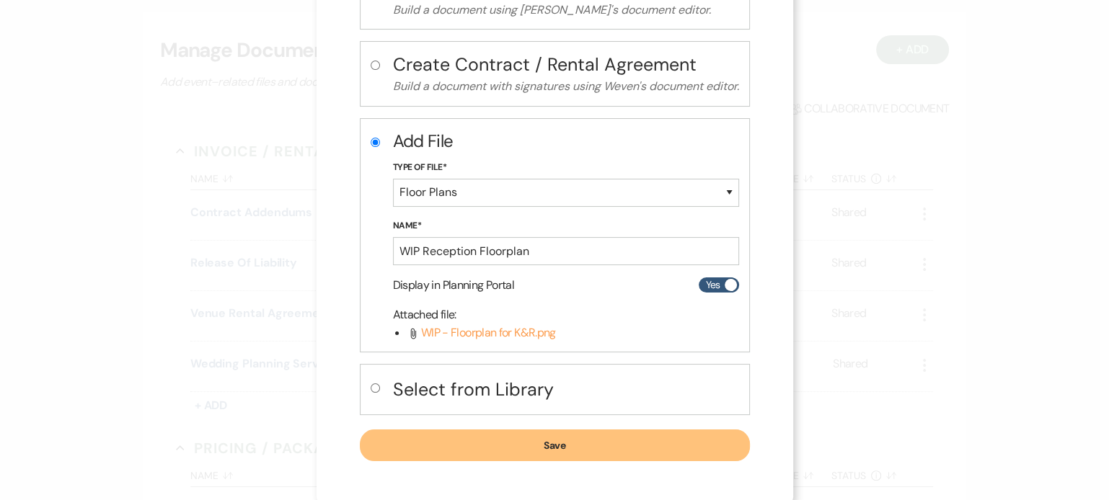
click at [633, 435] on button "Save" at bounding box center [555, 446] width 390 height 32
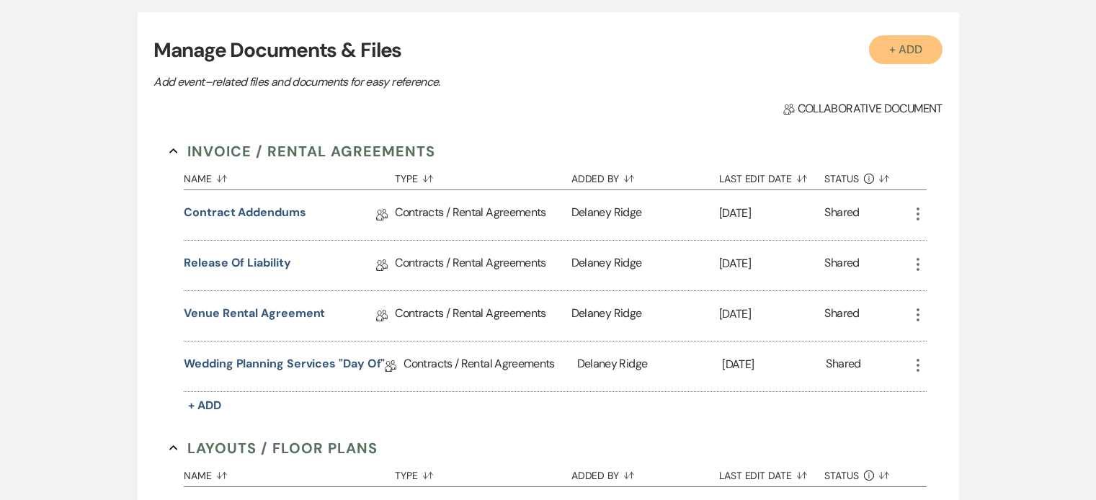
click at [913, 35] on button "+ Add" at bounding box center [906, 49] width 74 height 29
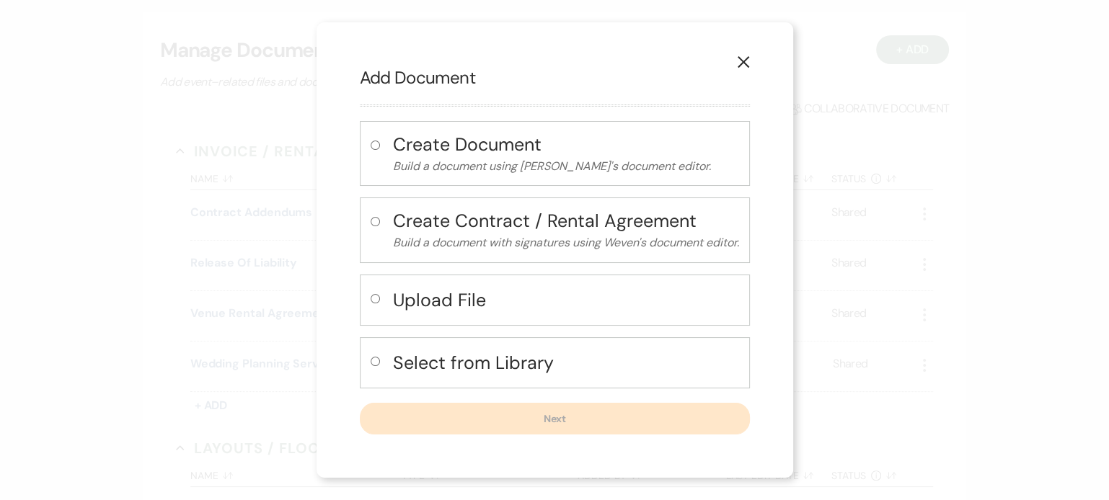
click at [463, 310] on h4 "Upload File" at bounding box center [566, 300] width 346 height 25
radio input "true"
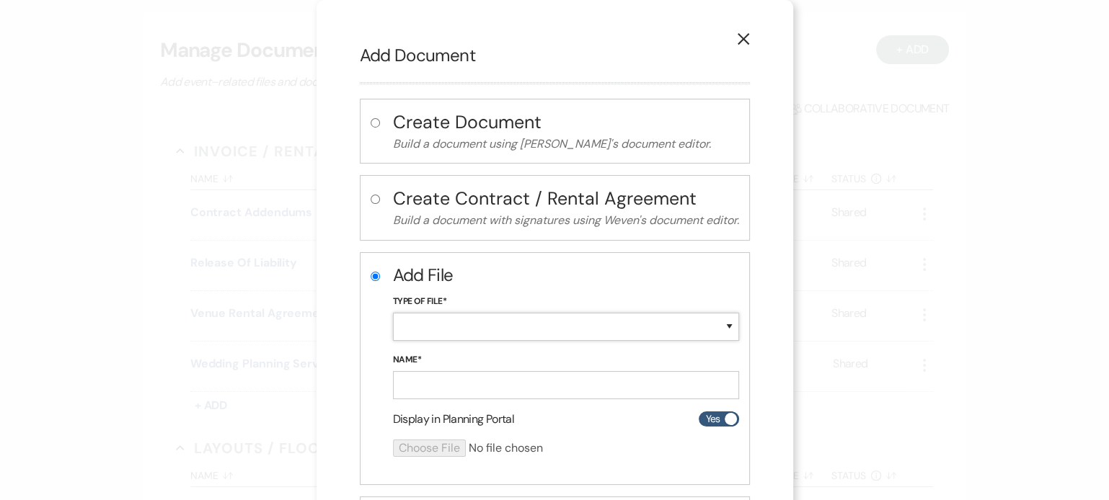
click at [471, 321] on select "Special Event Insurance Vendor Certificate of Insurance Contracts / Rental Agre…" at bounding box center [566, 327] width 346 height 28
select select "24"
click at [393, 313] on select "Special Event Insurance Vendor Certificate of Insurance Contracts / Rental Agre…" at bounding box center [566, 327] width 346 height 28
click at [457, 378] on input "Name*" at bounding box center [566, 385] width 346 height 28
type input "Ceremony Layout"
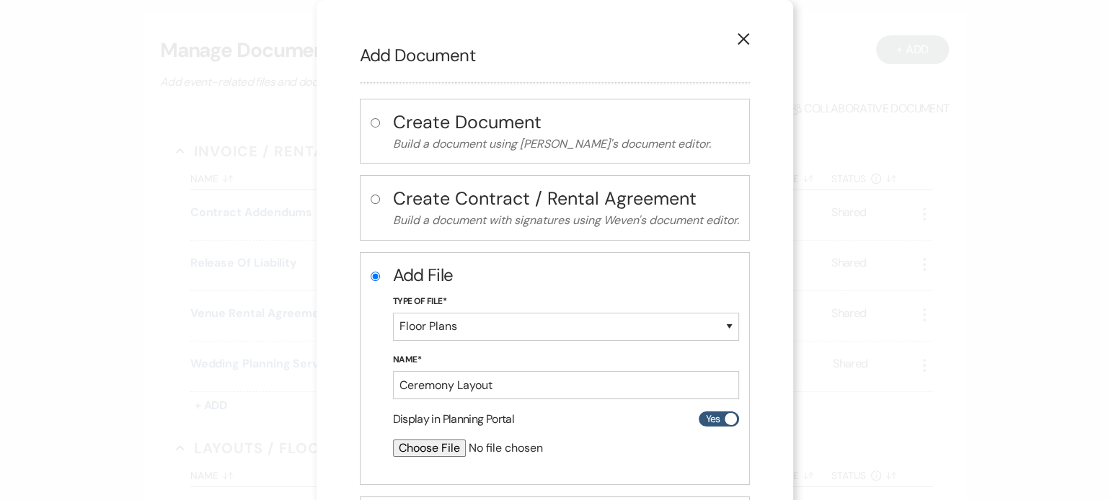
click at [701, 456] on div at bounding box center [566, 454] width 346 height 29
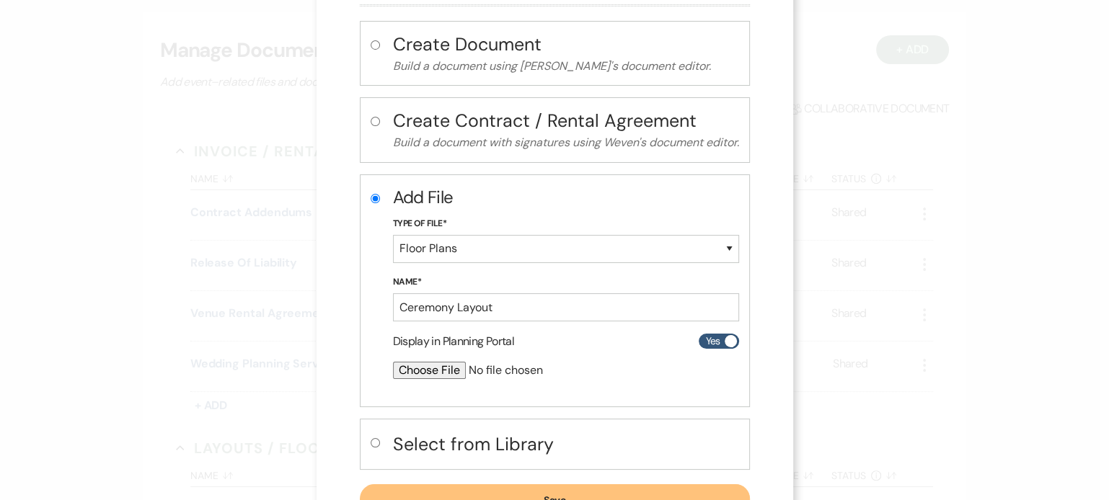
scroll to position [86, 0]
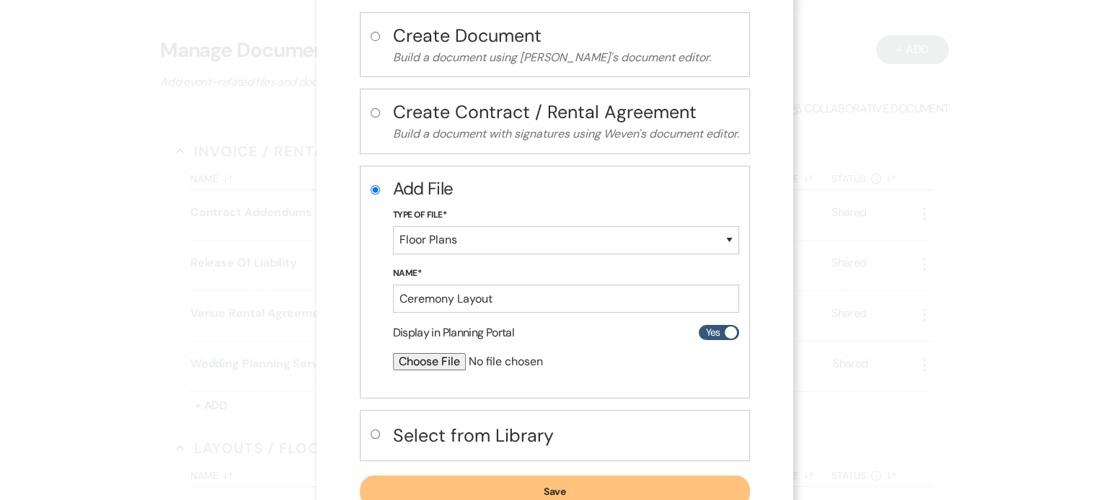
click at [436, 361] on input "file" at bounding box center [528, 361] width 270 height 17
type input "C:\fakepath\Screenshot 2025-10-15 at 11.04.24 AM.png"
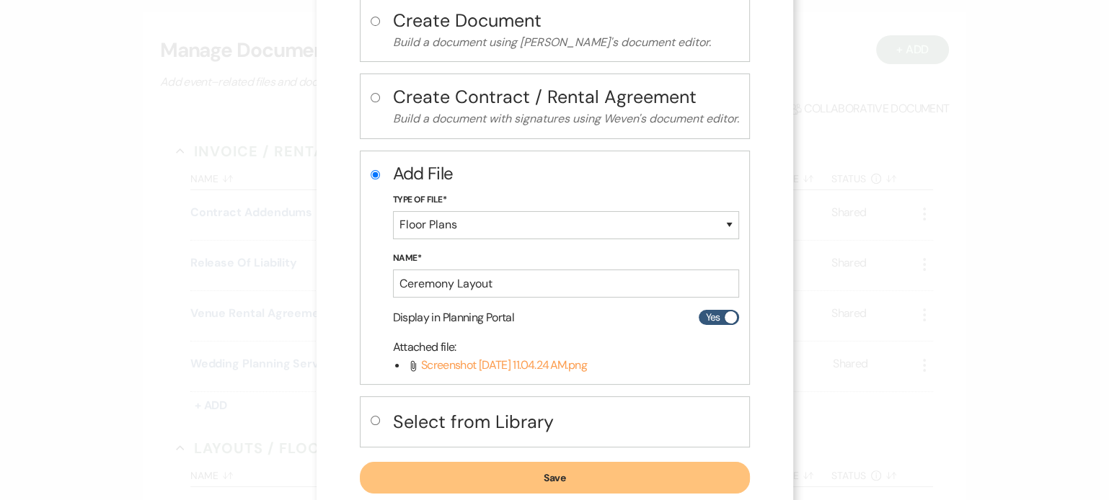
scroll to position [102, 0]
click at [609, 461] on button "Save" at bounding box center [555, 477] width 390 height 32
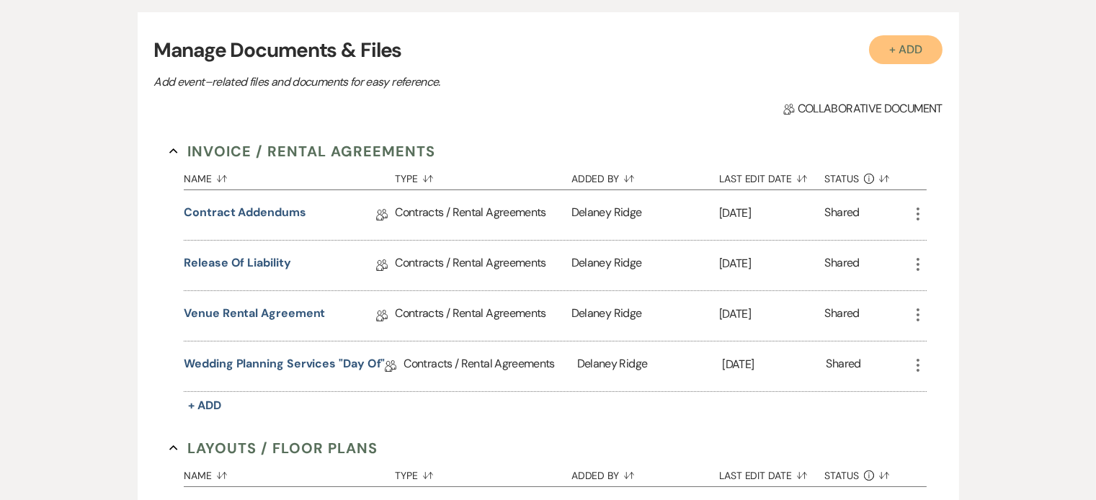
click at [894, 55] on button "+ Add" at bounding box center [906, 49] width 74 height 29
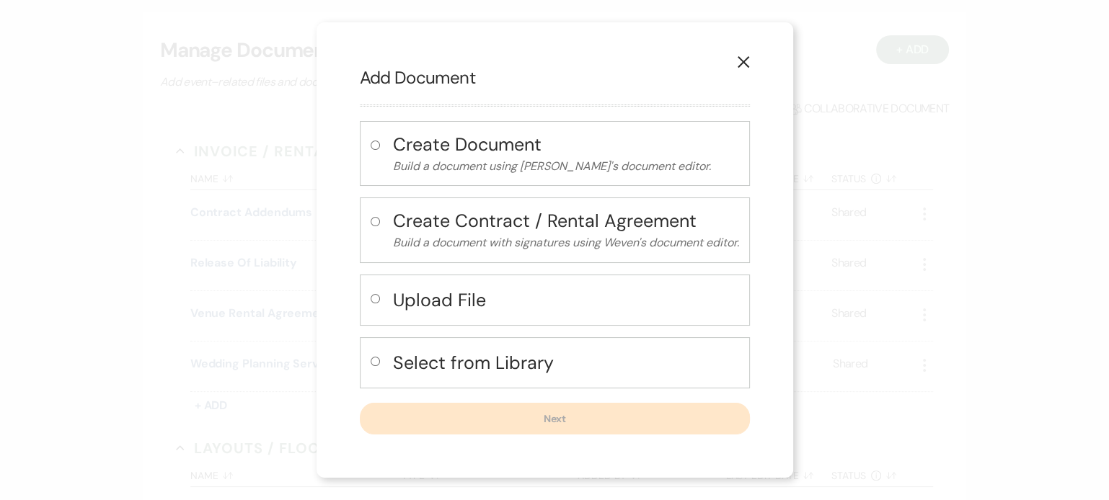
click at [471, 300] on h4 "Upload File" at bounding box center [566, 300] width 346 height 25
radio input "true"
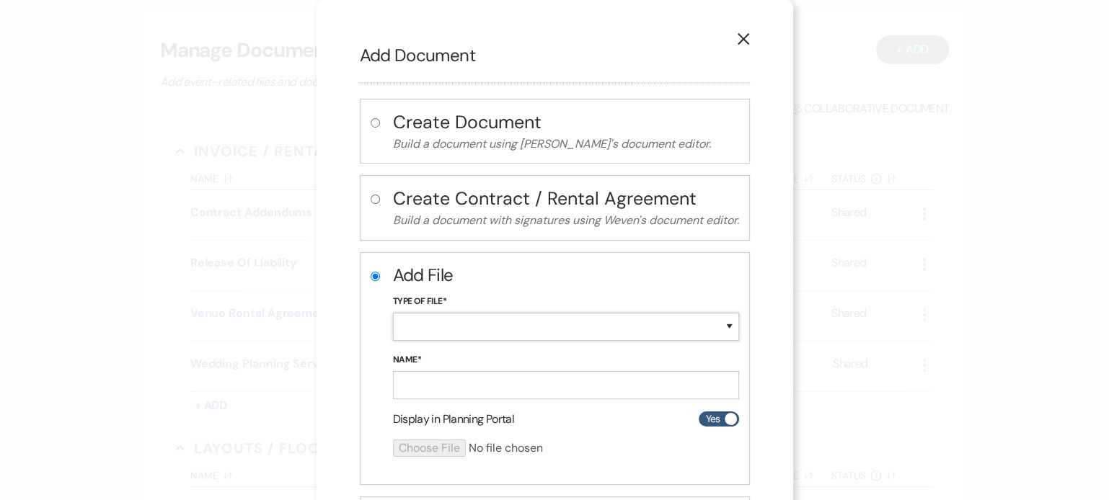
click at [466, 316] on select "Special Event Insurance Vendor Certificate of Insurance Contracts / Rental Agre…" at bounding box center [566, 327] width 346 height 28
select select "24"
click at [393, 313] on select "Special Event Insurance Vendor Certificate of Insurance Contracts / Rental Agre…" at bounding box center [566, 327] width 346 height 28
click at [448, 377] on input "Name*" at bounding box center [566, 385] width 346 height 28
type input "D"
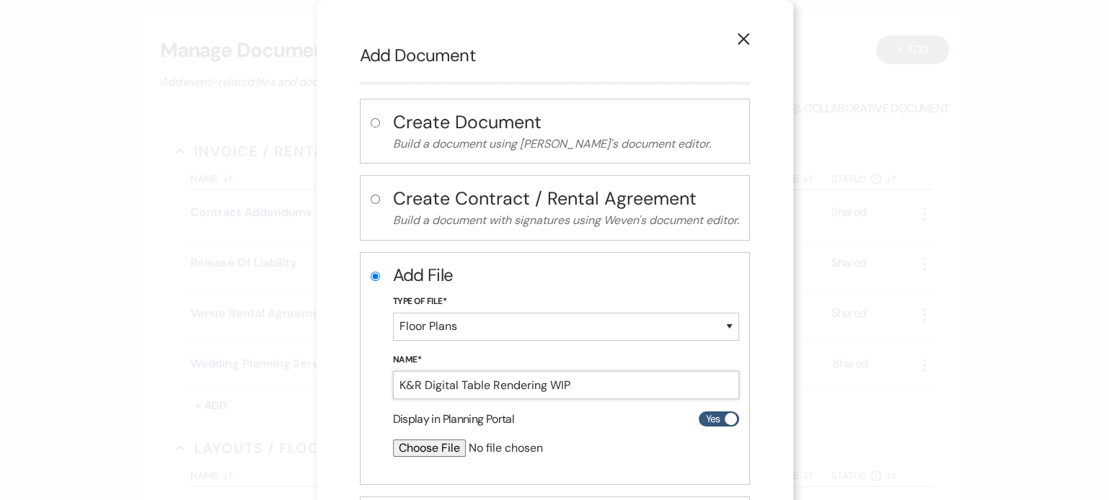
type input "K&R Digital Table Rendering WIP"
click at [414, 448] on input "file" at bounding box center [528, 448] width 270 height 17
type input "C:\fakepath\Screenshot 2025-10-15 at 10.47.57 AM.png"
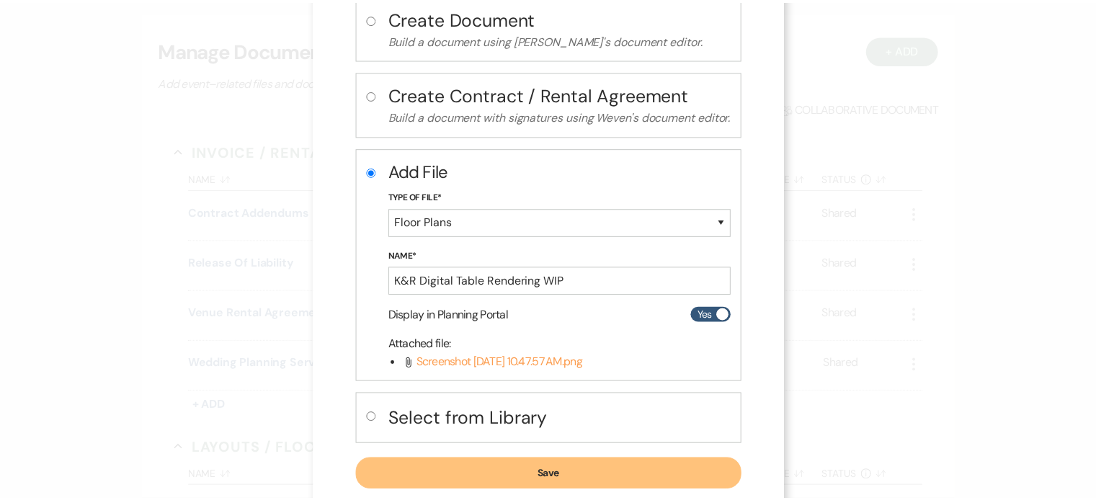
scroll to position [134, 0]
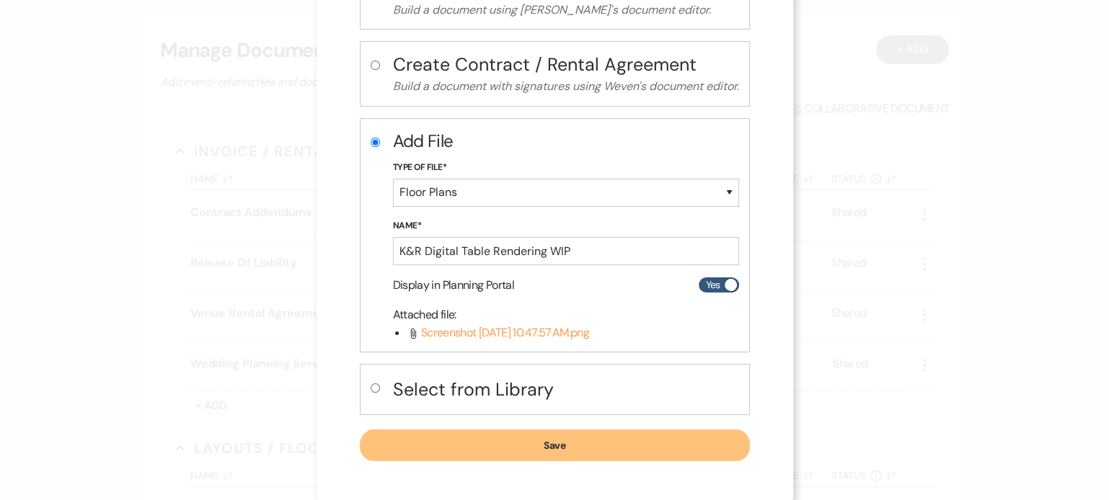
click at [644, 435] on button "Save" at bounding box center [555, 446] width 390 height 32
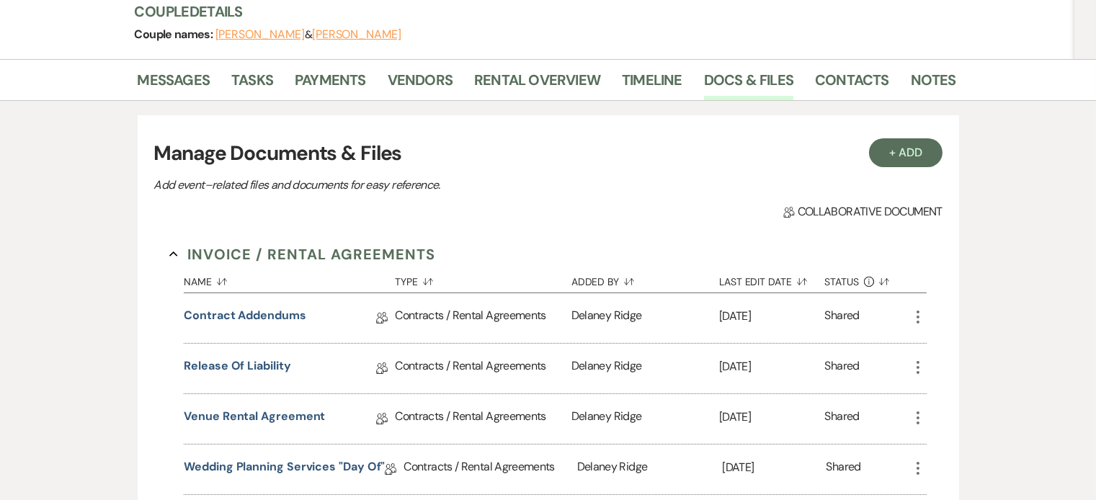
scroll to position [0, 0]
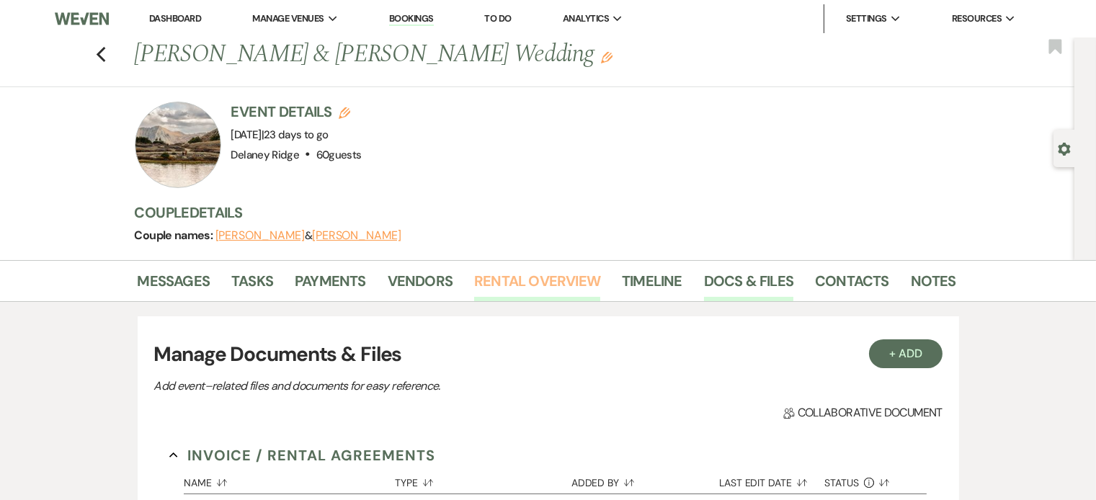
click at [569, 286] on link "Rental Overview" at bounding box center [537, 286] width 126 height 32
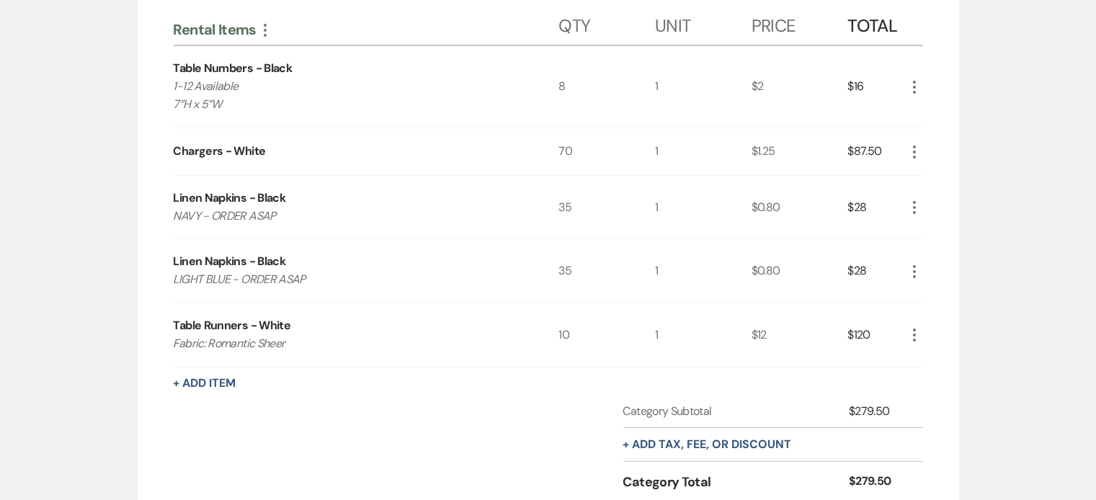
scroll to position [401, 0]
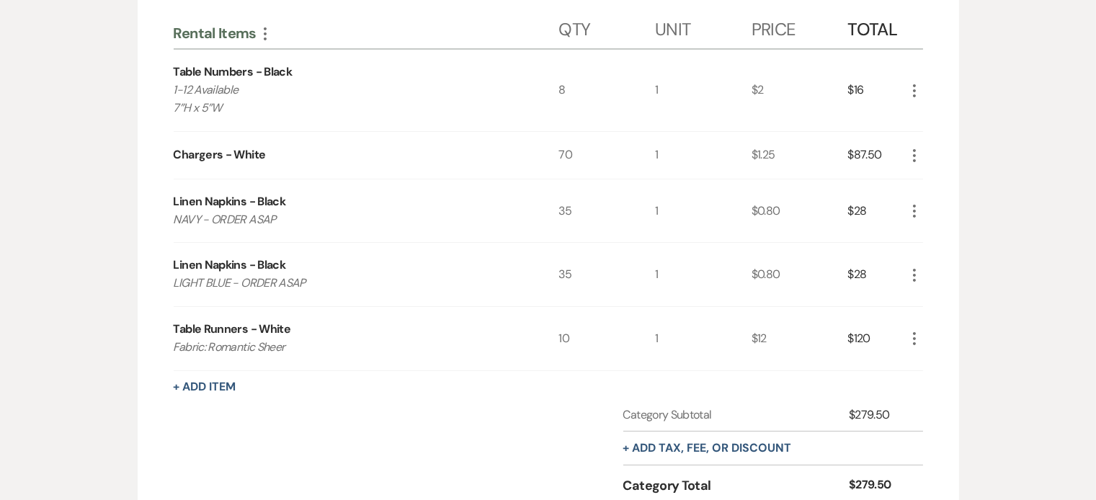
click at [218, 373] on div "Rental Items More Qty Unit Price Total Table Numbers - Black 1-12 Available 7”H…" at bounding box center [549, 285] width 750 height 561
click at [217, 381] on button "+ Add Item" at bounding box center [205, 387] width 63 height 12
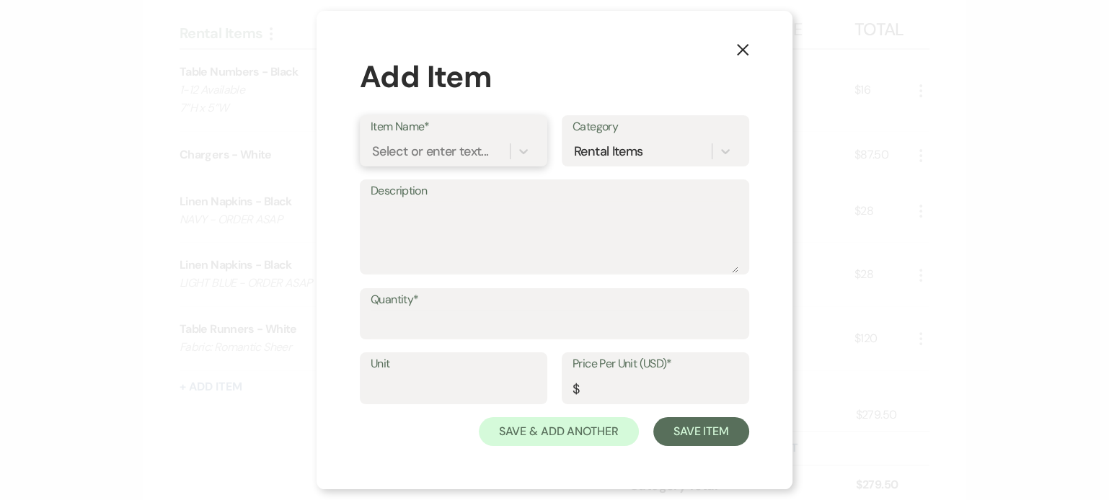
click at [410, 164] on div "Select or enter text..." at bounding box center [439, 150] width 139 height 25
type input "b"
type input "bar back"
click at [412, 186] on div "Bar Back" at bounding box center [453, 188] width 166 height 29
type textarea "Dimensions: 71'' H X 71'' W X 9.5'' D"
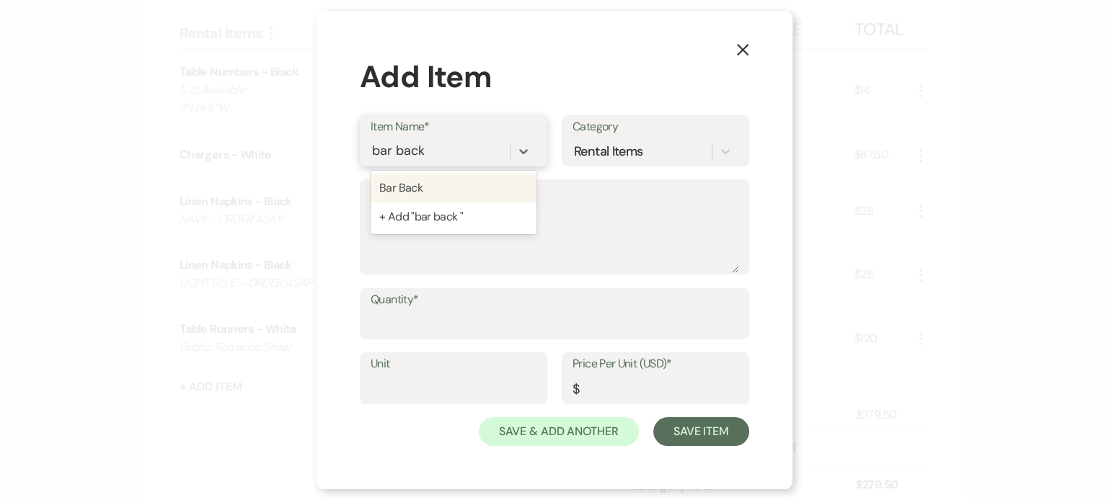
type input "1"
type input "100"
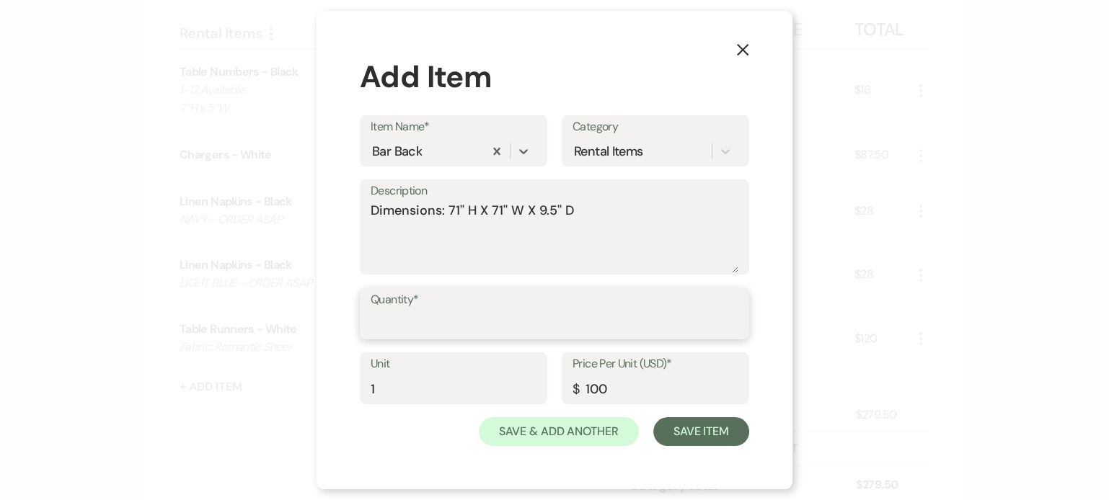
click at [422, 314] on input "Quantity*" at bounding box center [554, 324] width 368 height 28
type input "1"
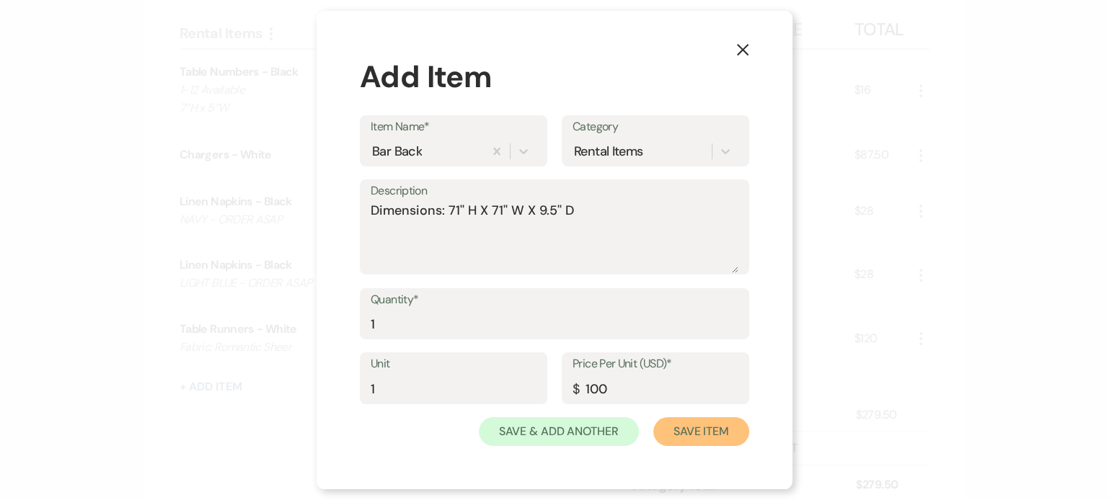
click at [680, 428] on button "Save Item" at bounding box center [701, 431] width 96 height 29
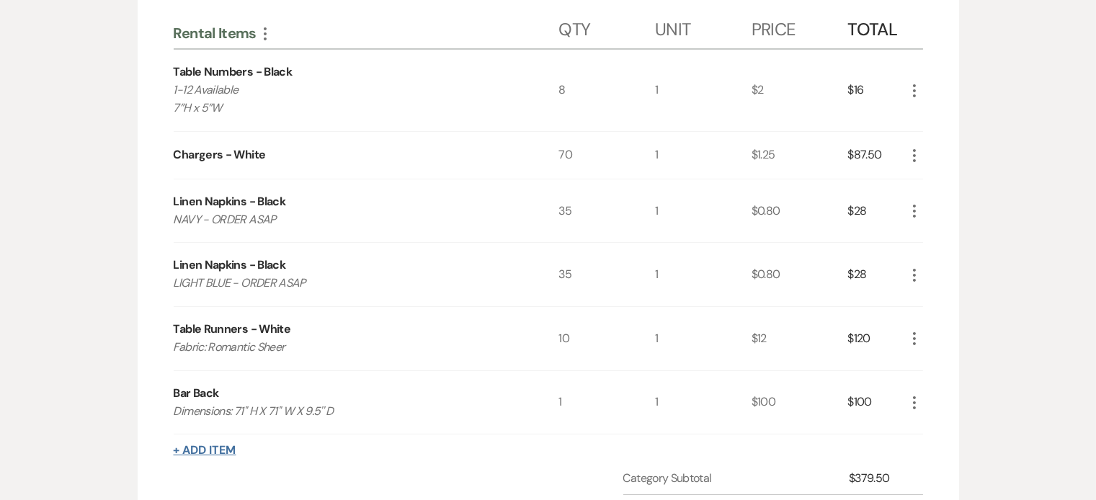
click at [220, 447] on button "+ Add Item" at bounding box center [205, 451] width 63 height 12
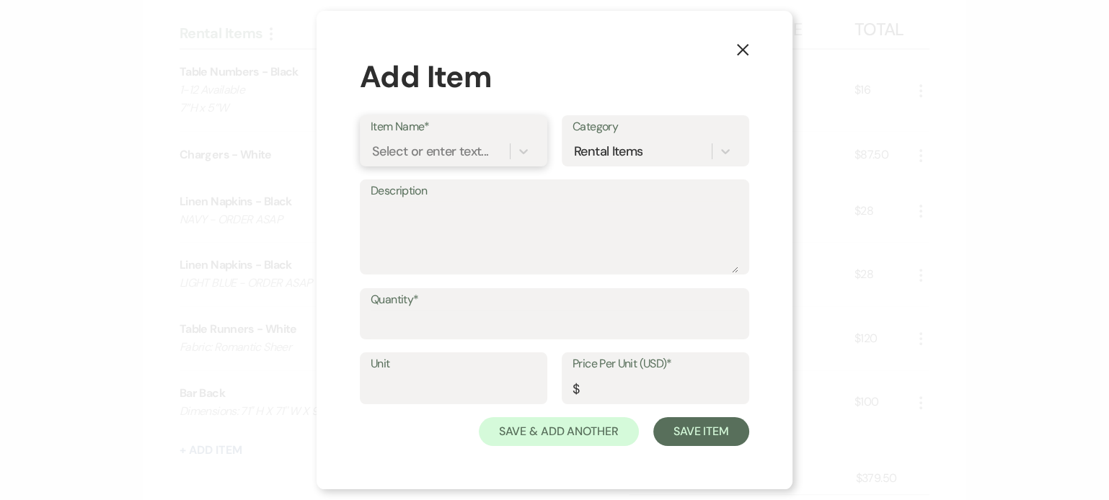
click at [432, 155] on div "Select or enter text..." at bounding box center [430, 150] width 116 height 19
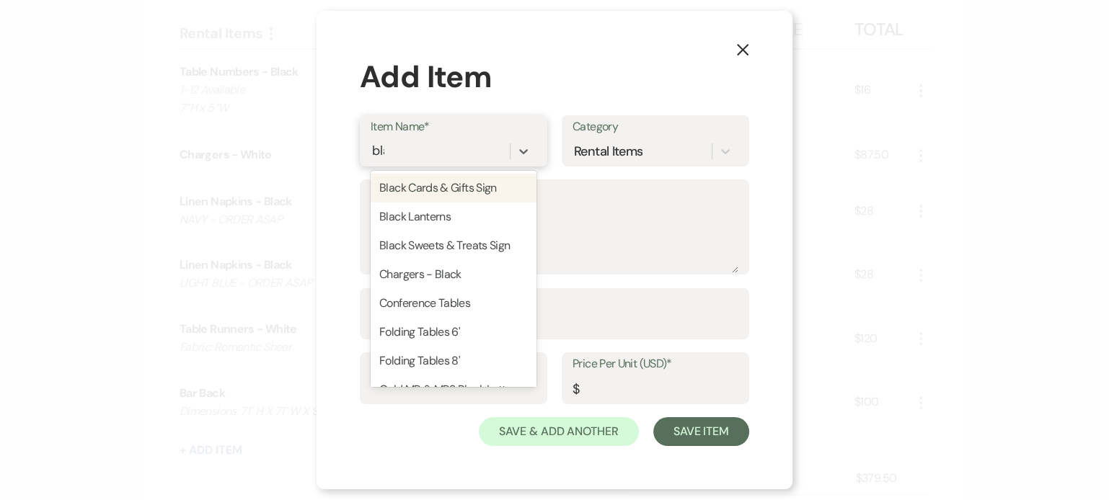
type input "black"
click at [450, 186] on div "Black Cards & Gifts Sign" at bounding box center [453, 188] width 166 height 29
type textarea "Dimensions 11" H x 7.88" W x 1.44""
type input "1"
type input "2.5"
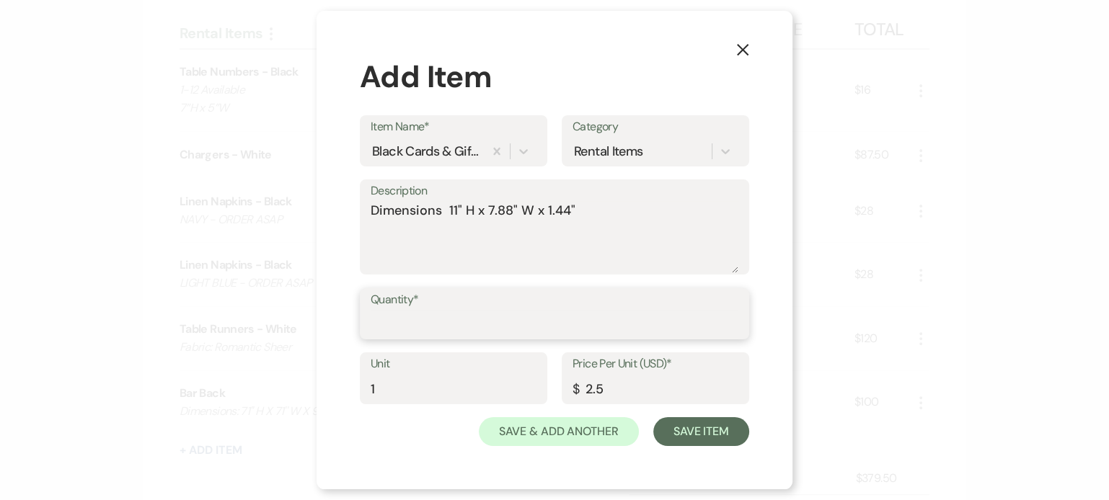
click at [440, 327] on input "Quantity*" at bounding box center [554, 324] width 368 height 28
type input "2"
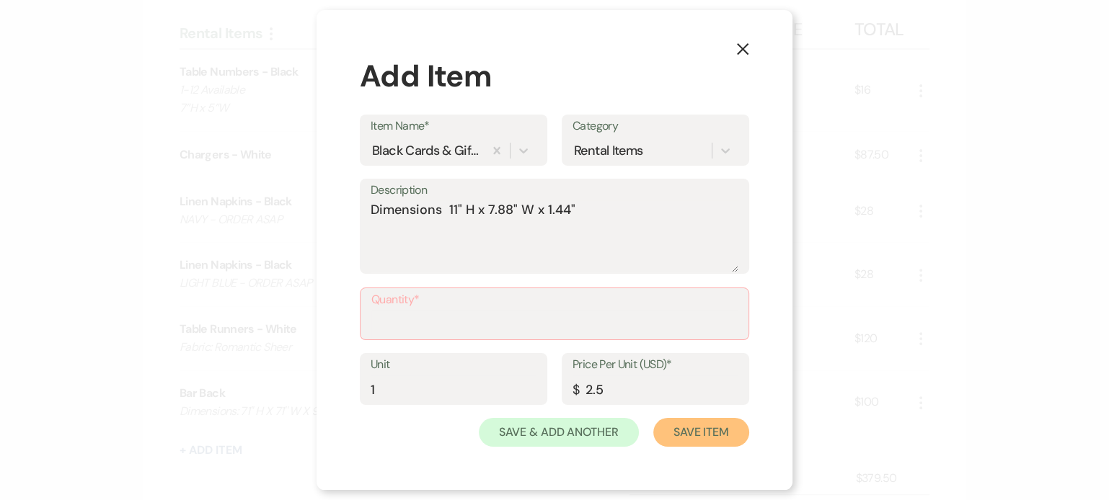
click at [680, 432] on button "Save Item" at bounding box center [701, 432] width 96 height 29
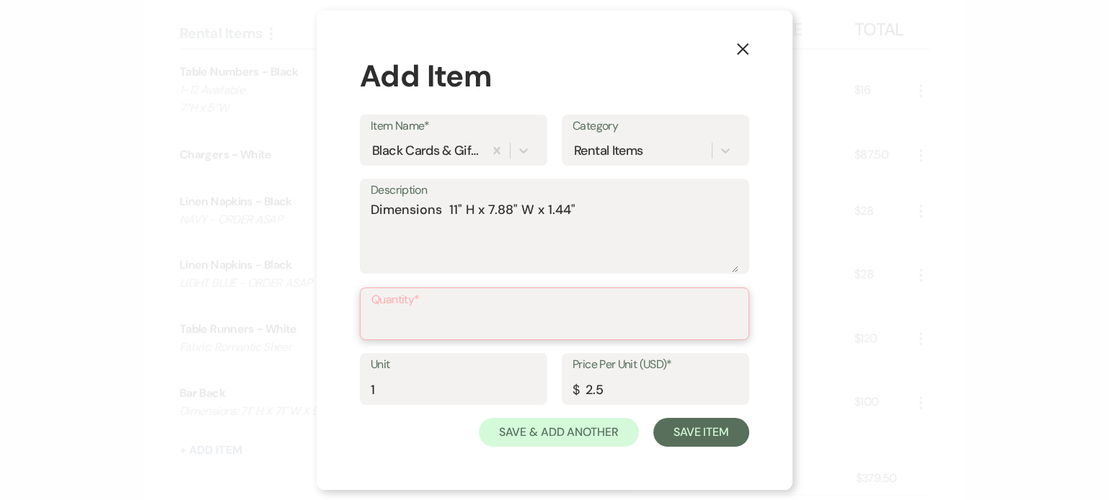
click at [502, 327] on input "Quantity*" at bounding box center [554, 324] width 366 height 28
type input "1"
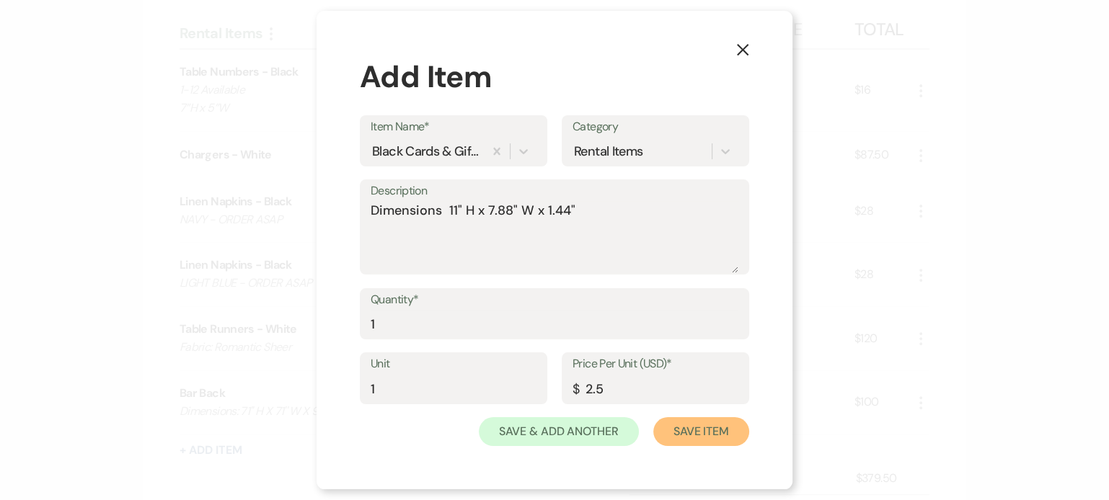
click at [696, 440] on button "Save Item" at bounding box center [701, 431] width 96 height 29
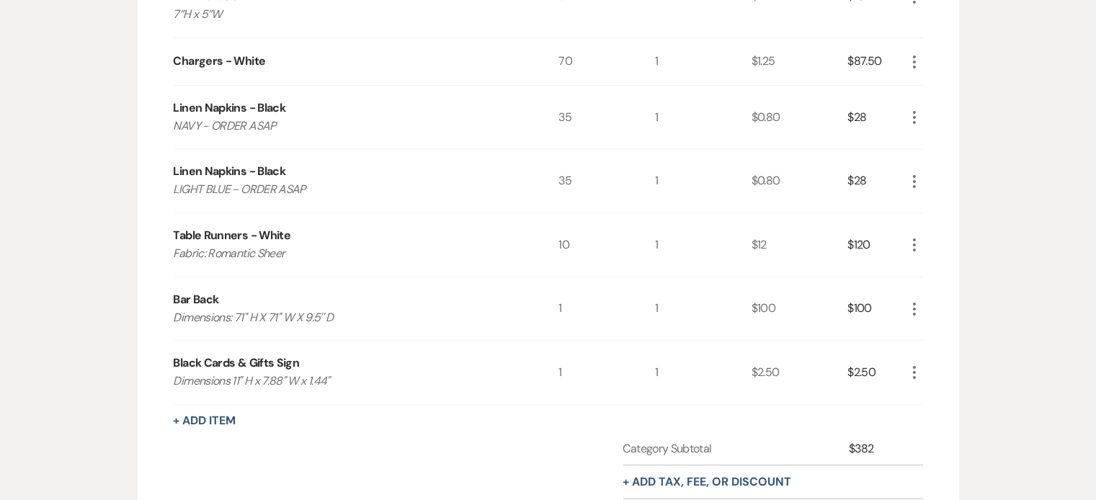
scroll to position [505, 0]
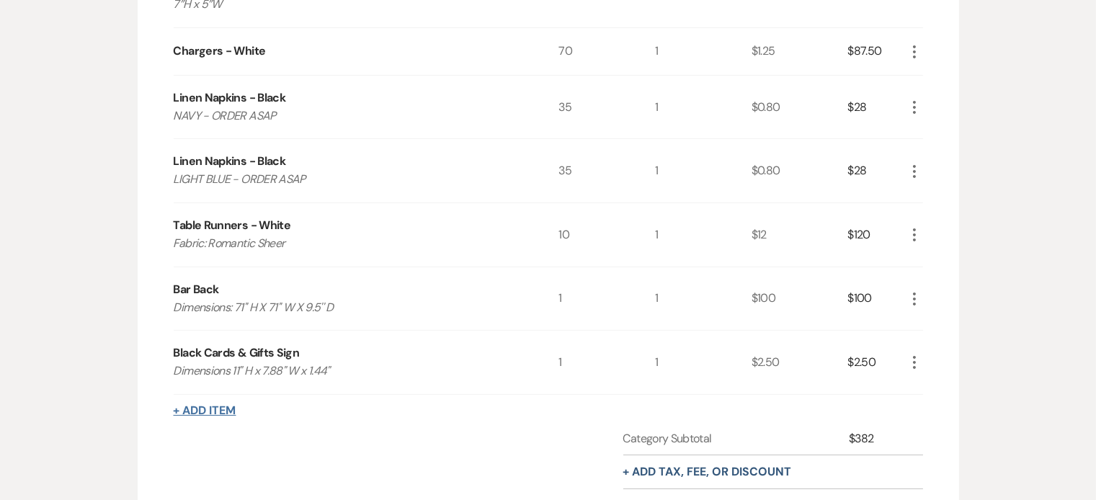
click at [214, 405] on button "+ Add Item" at bounding box center [205, 411] width 63 height 12
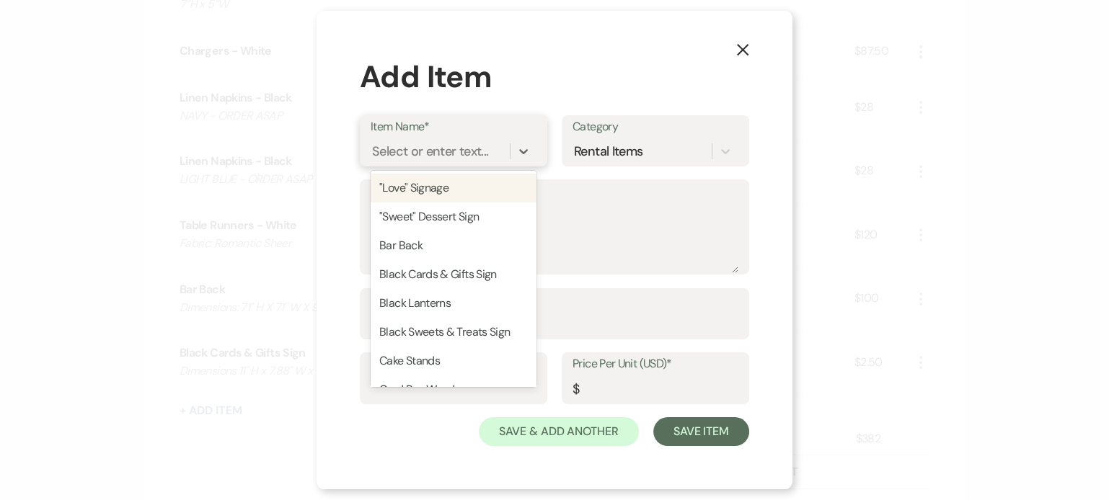
click at [435, 156] on div "Select or enter text..." at bounding box center [430, 150] width 116 height 19
type input "eas"
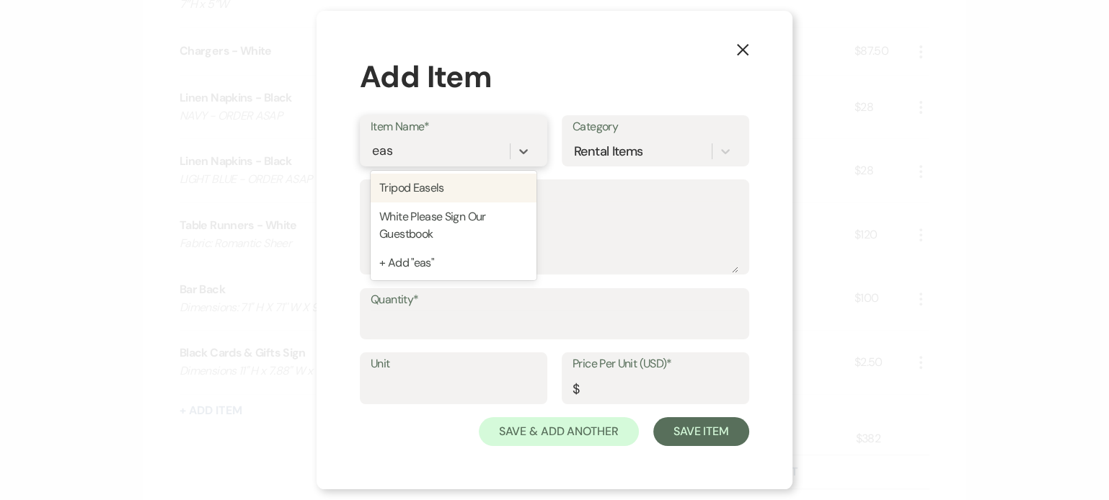
click at [429, 193] on div "Tripod Easels" at bounding box center [453, 188] width 166 height 29
type textarea "Black Metal- 2 in stock Black Wooden- 1 in stock (for heavier signs)"
type input "1"
type input "5"
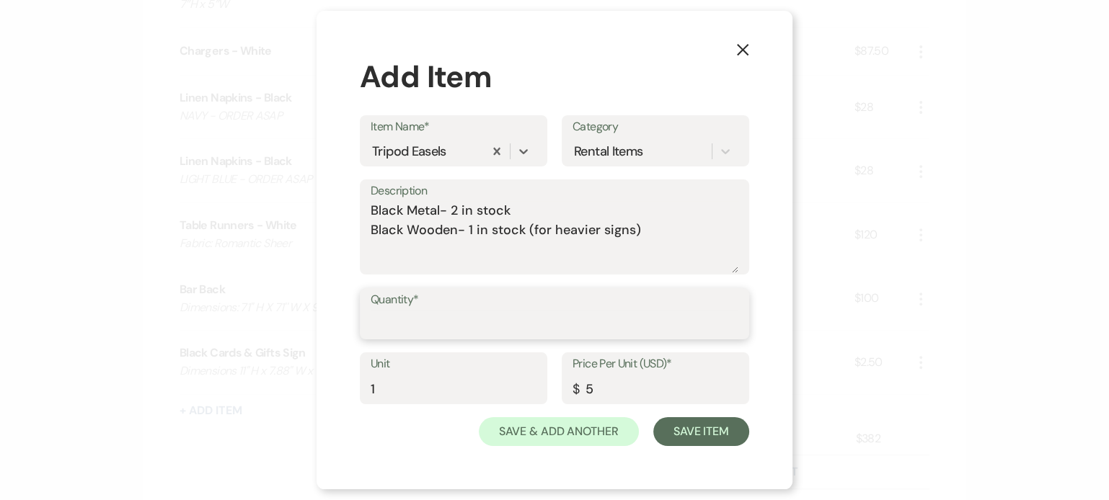
click at [416, 331] on input "Quantity*" at bounding box center [554, 324] width 368 height 28
type input "1"
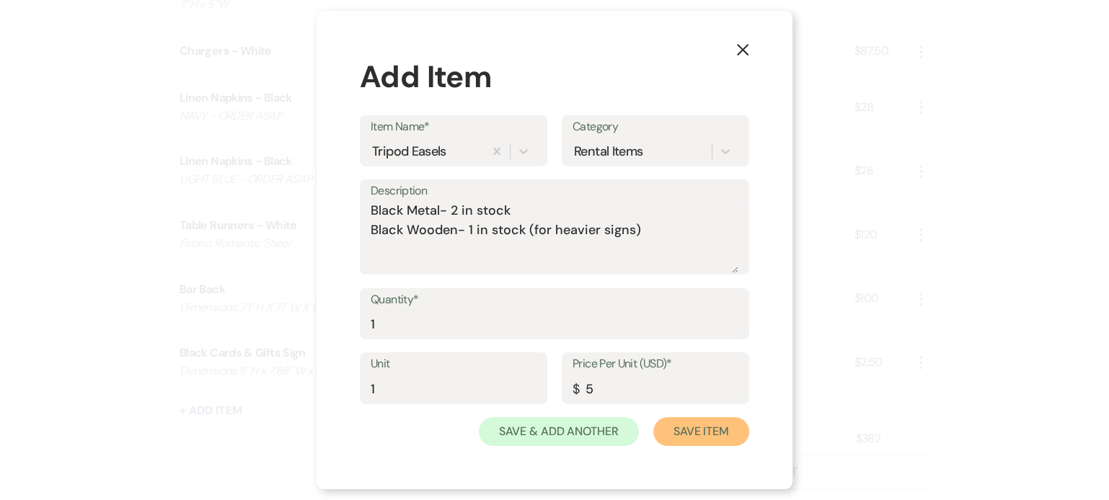
click at [693, 433] on button "Save Item" at bounding box center [701, 431] width 96 height 29
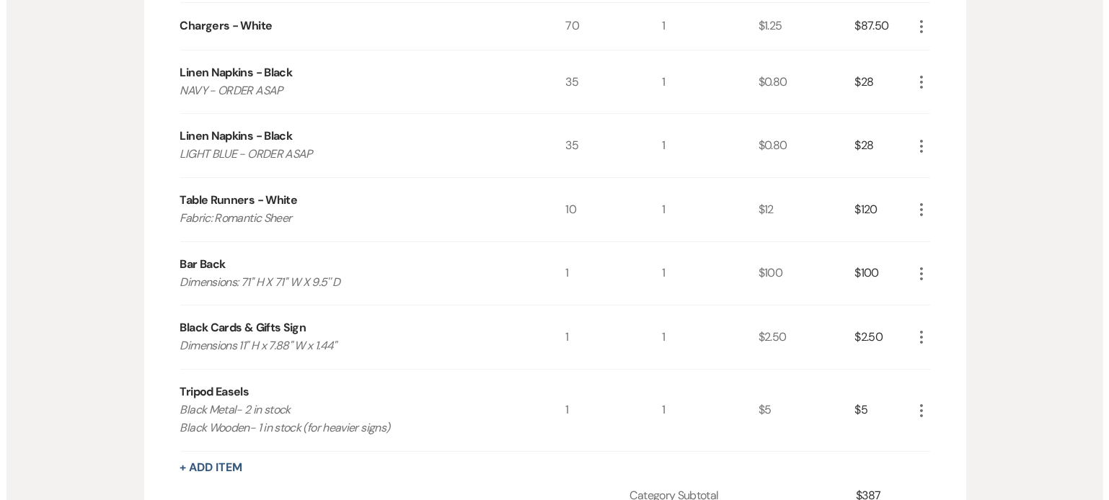
scroll to position [531, 0]
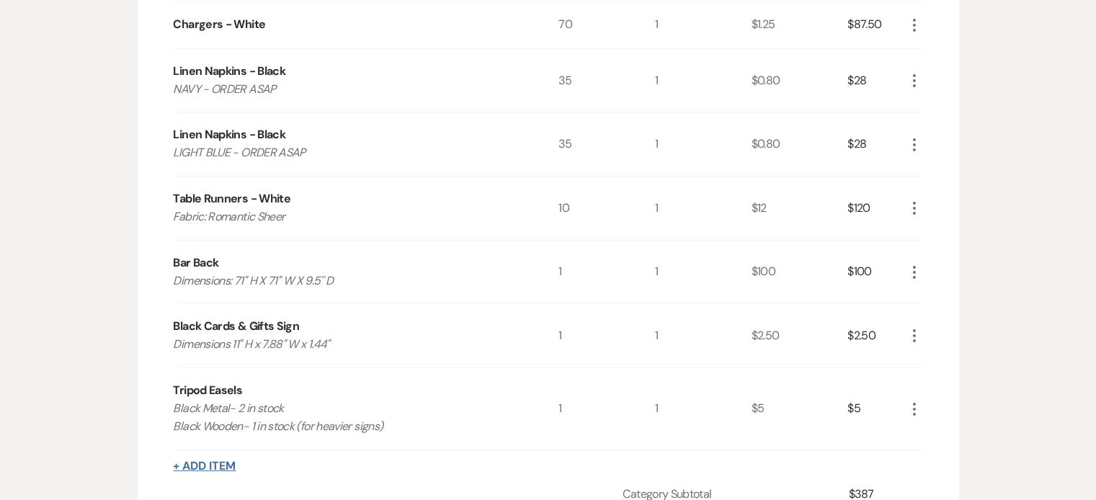
click at [224, 461] on button "+ Add Item" at bounding box center [205, 467] width 63 height 12
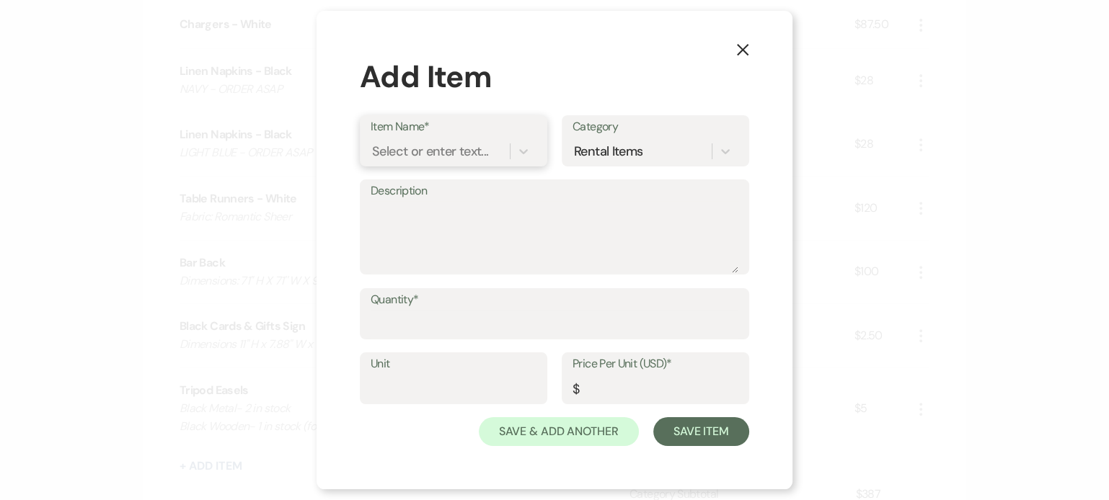
click at [399, 151] on div "Select or enter text..." at bounding box center [430, 150] width 116 height 19
type input "6"
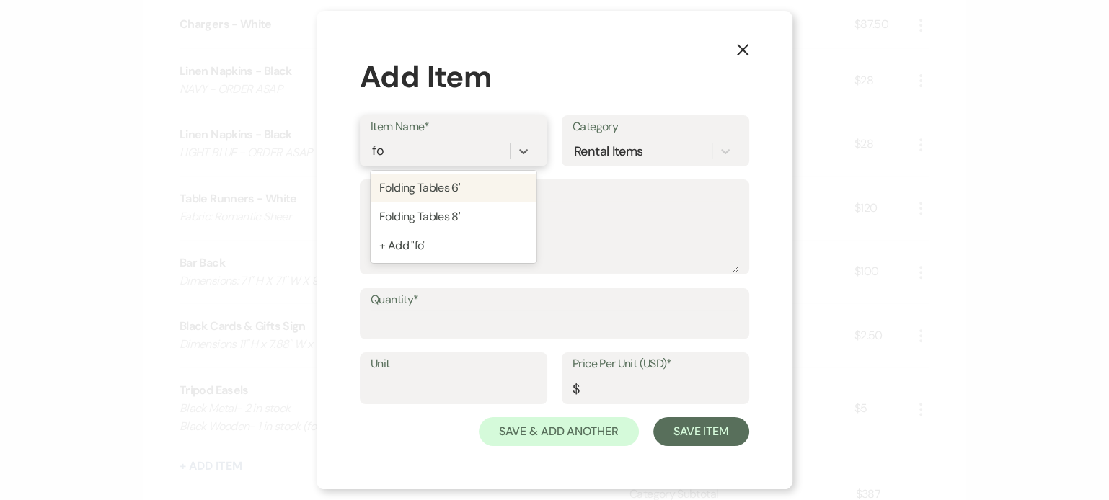
type input "fold"
click at [437, 187] on div "Folding Tables 6'" at bounding box center [453, 188] width 166 height 29
type textarea "Dimensions: Width- 30” Length- 6’ Height- 30”"
type input "1"
type input "20"
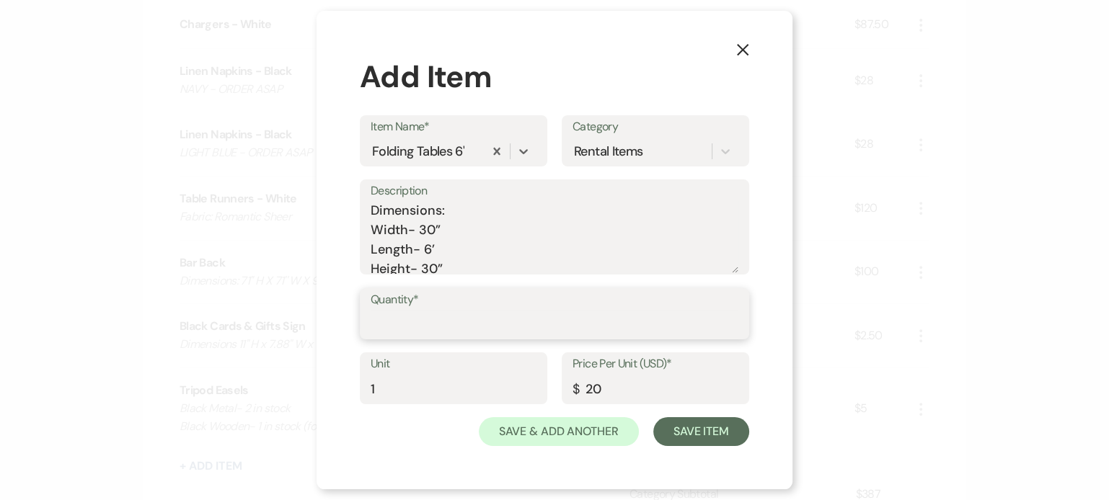
click at [419, 334] on input "Quantity*" at bounding box center [554, 324] width 368 height 28
type input "1"
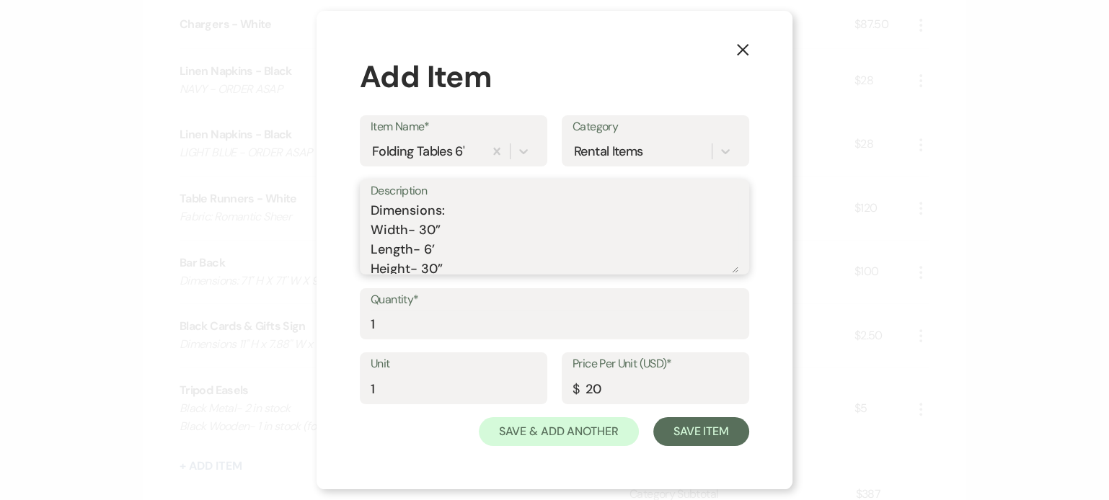
click at [466, 262] on textarea "Dimensions: Width- 30” Length- 6’ Height- 30”" at bounding box center [554, 237] width 368 height 72
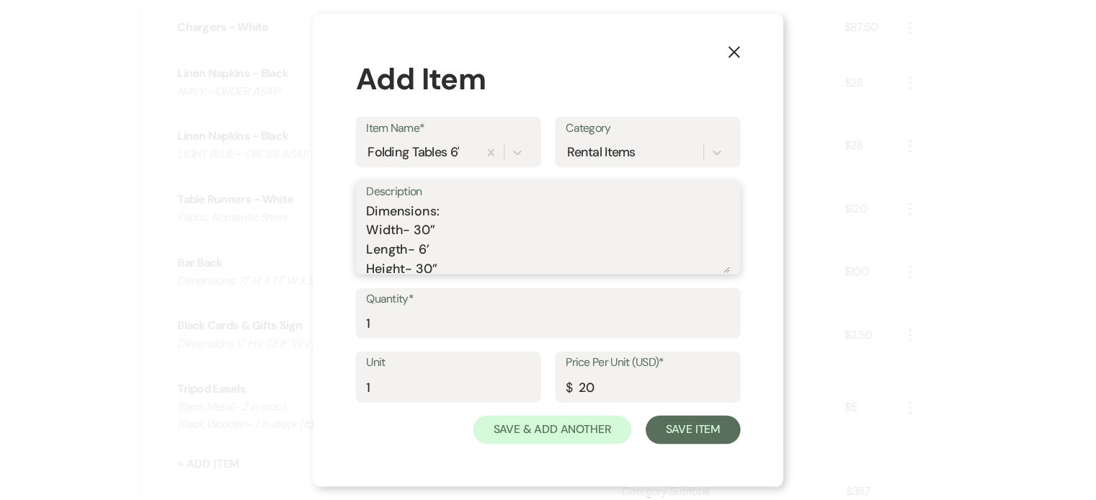
scroll to position [25, 0]
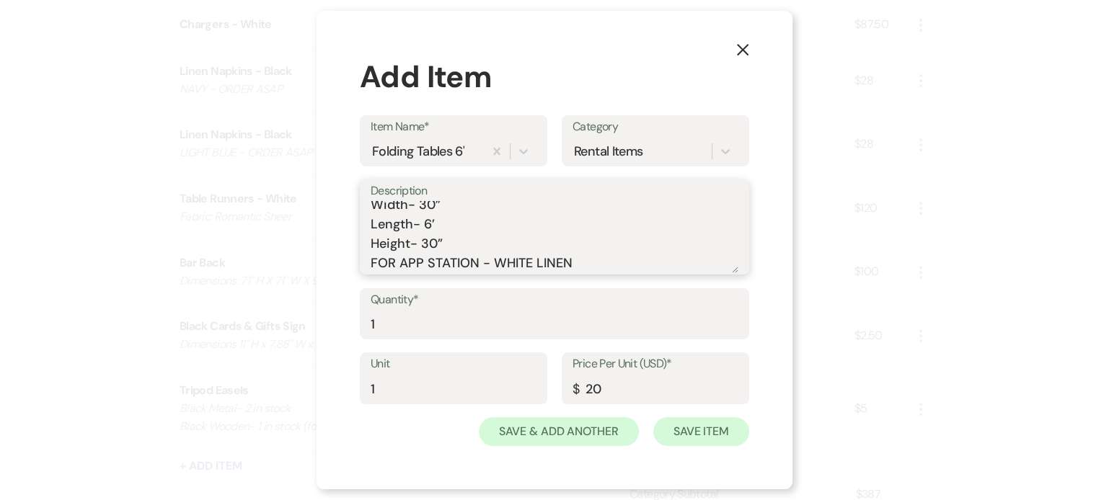
type textarea "Dimensions: Width- 30” Length- 6’ Height- 30” FOR APP STATION - WHITE LINEN"
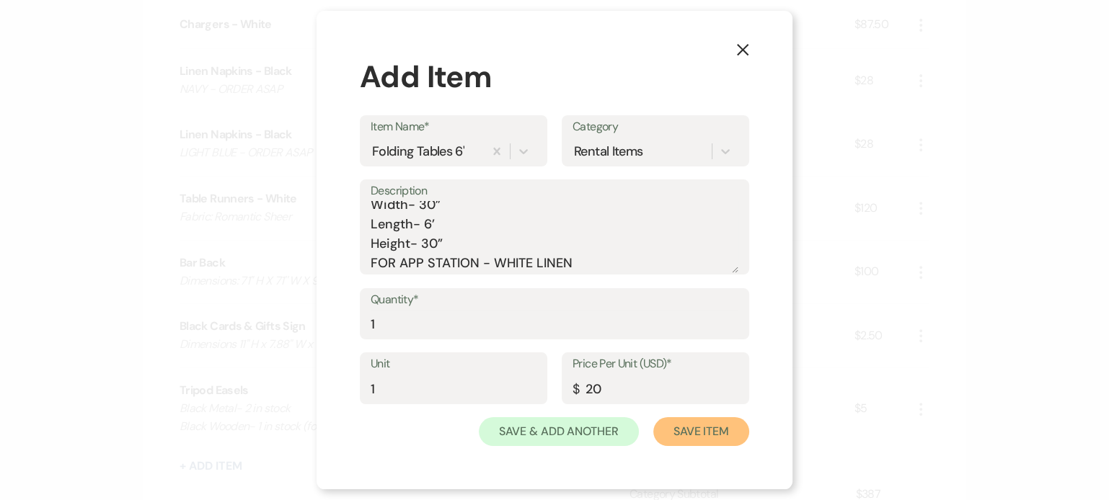
click at [688, 427] on button "Save Item" at bounding box center [701, 431] width 96 height 29
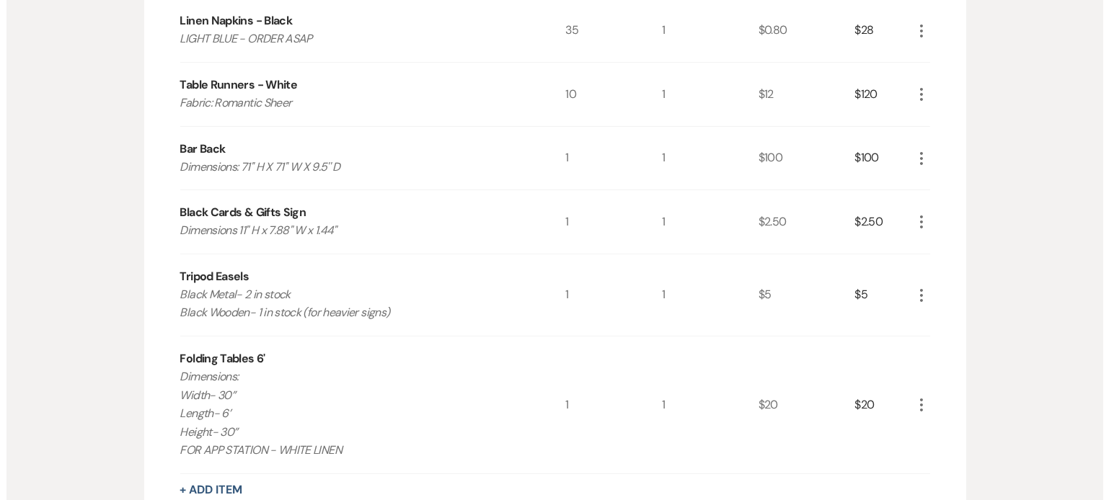
scroll to position [719, 0]
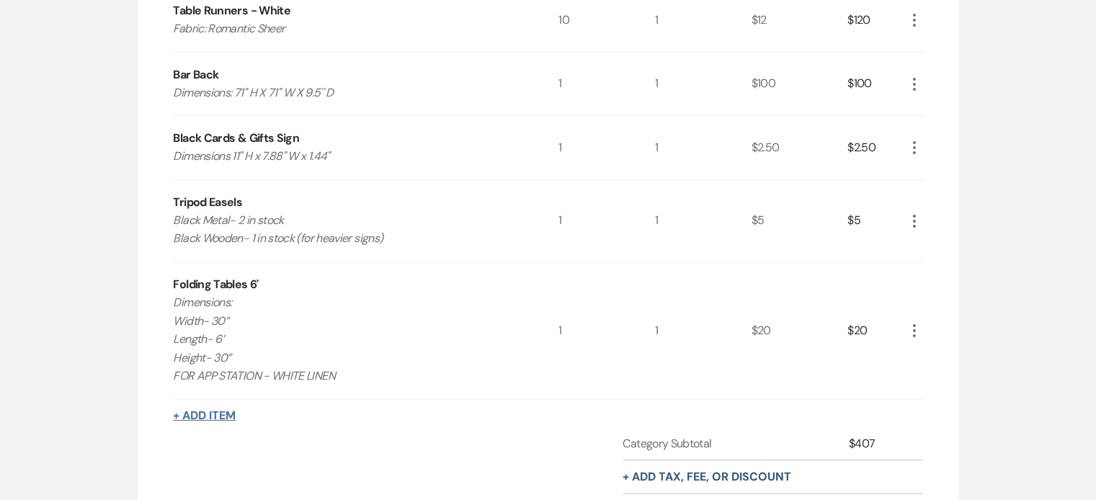
click at [228, 410] on button "+ Add Item" at bounding box center [205, 416] width 63 height 12
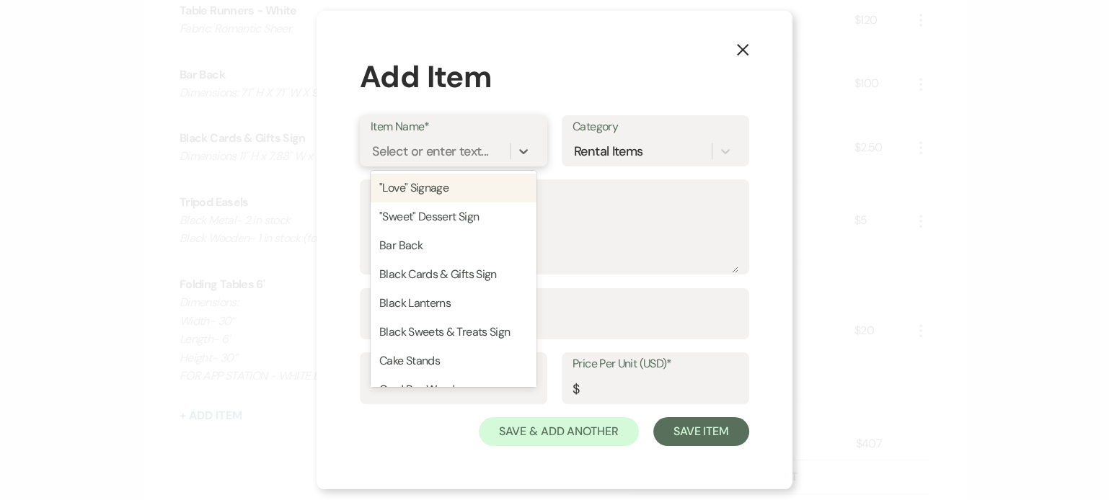
click at [404, 154] on div "Select or enter text..." at bounding box center [430, 150] width 116 height 19
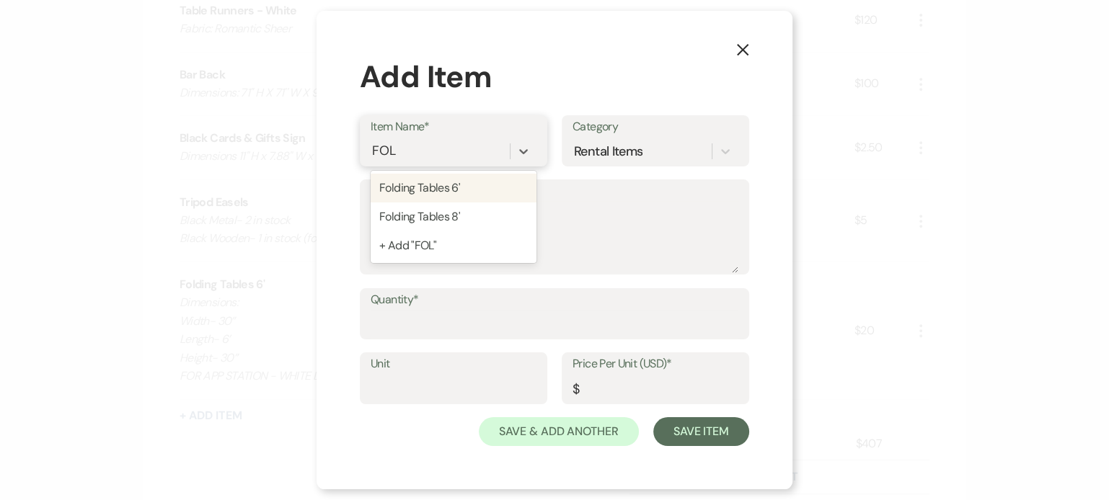
type input "FOLD"
click at [438, 223] on div "Folding Tables 8'" at bounding box center [453, 217] width 166 height 29
type textarea "Dimensions: Width- 30” Length- 8’ Height- 30”"
type input "1"
type input "25"
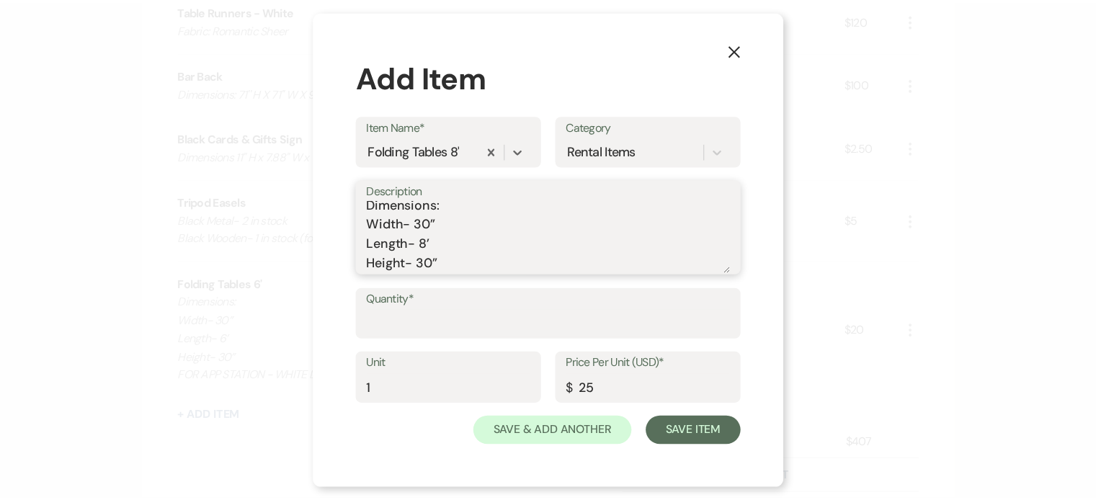
scroll to position [25, 0]
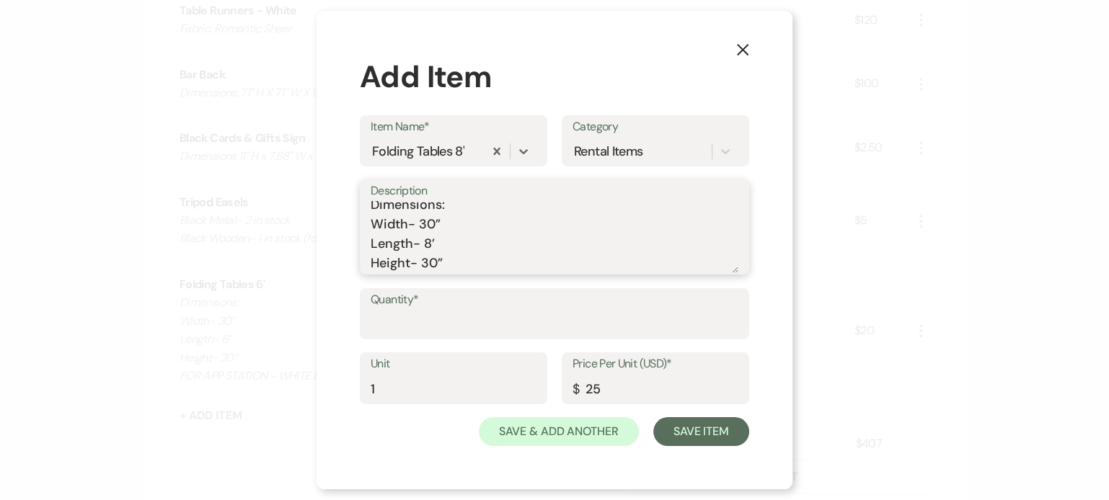
click at [507, 259] on textarea "Dimensions: Width- 30” Length- 8’ Height- 30”" at bounding box center [554, 237] width 368 height 72
type textarea "Dimensions: Width- 30” Length- 8’ Height- 30” FOR FLIP CUP DOWN AT GAME LAWN"
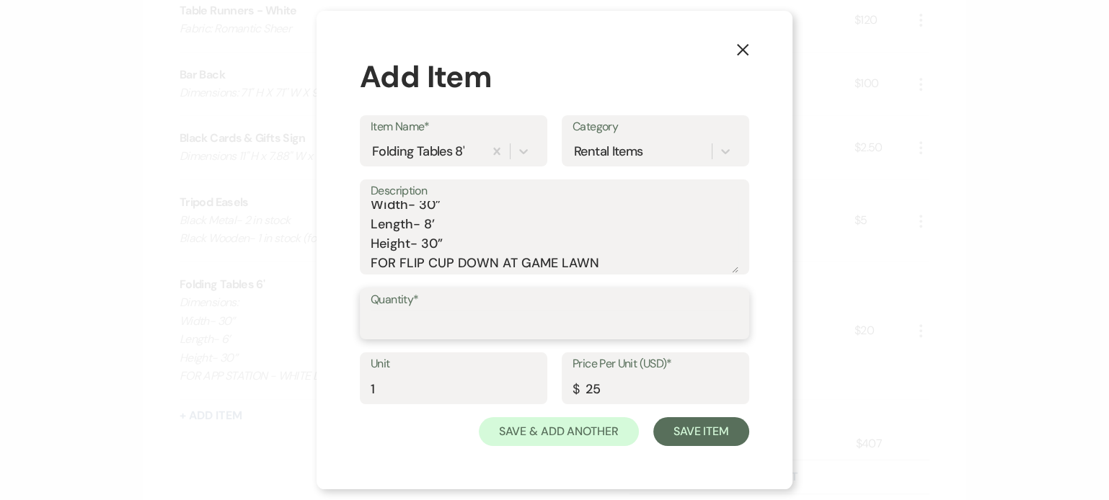
click at [400, 316] on input "Quantity*" at bounding box center [554, 324] width 368 height 28
type input "1"
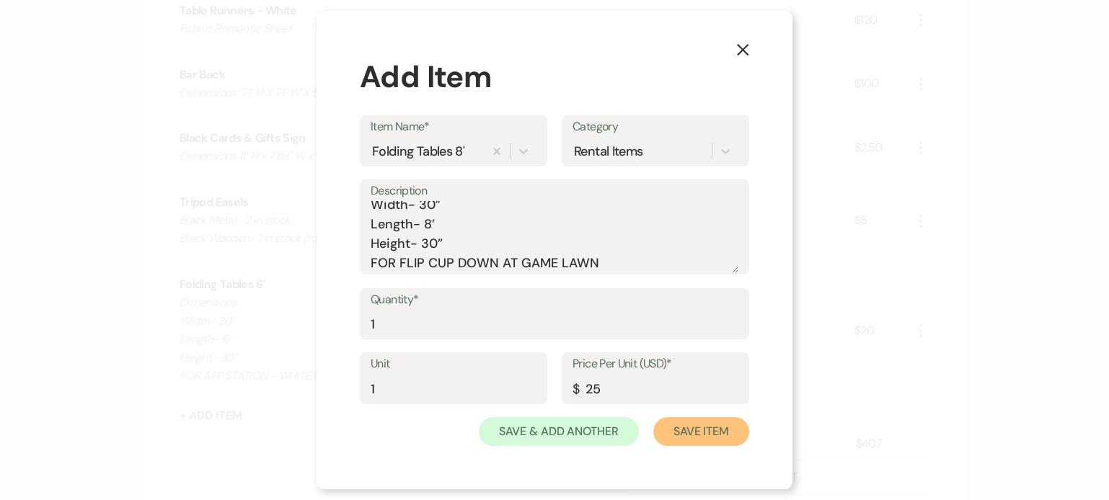
click at [686, 439] on button "Save Item" at bounding box center [701, 431] width 96 height 29
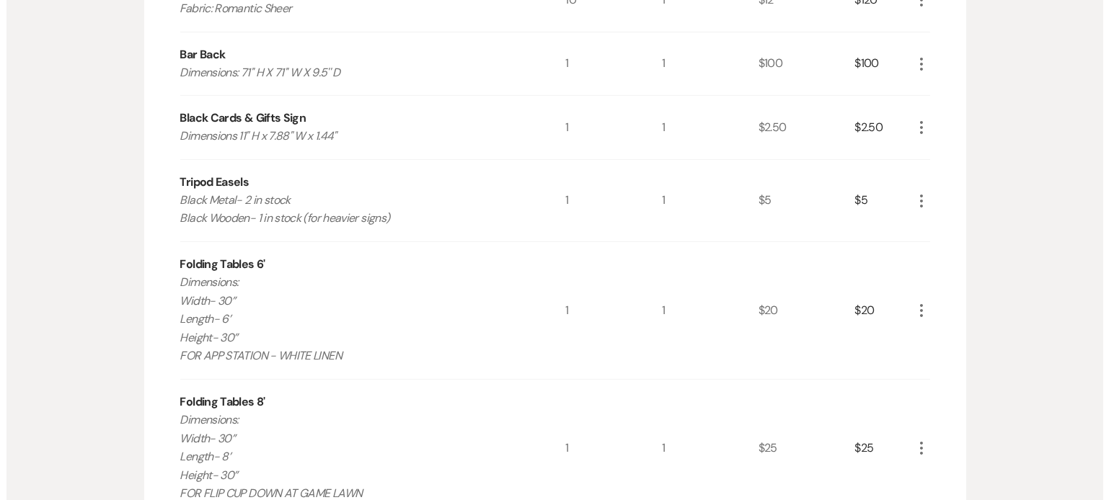
scroll to position [878, 0]
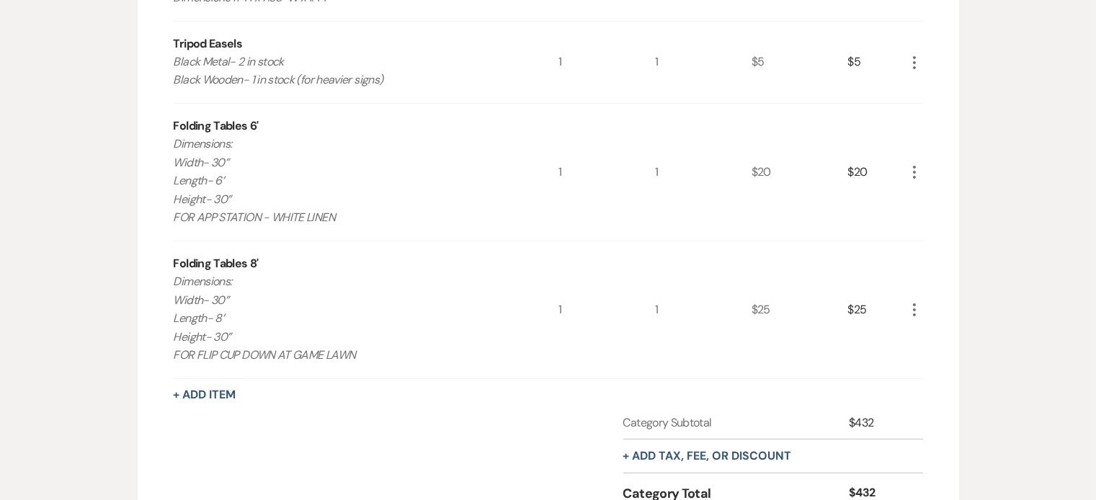
click at [182, 404] on div "Rental Items More Qty Unit Price Total Table Numbers - Black 1-12 Available 7”H…" at bounding box center [549, 51] width 750 height 1046
click at [210, 389] on button "+ Add Item" at bounding box center [205, 395] width 63 height 12
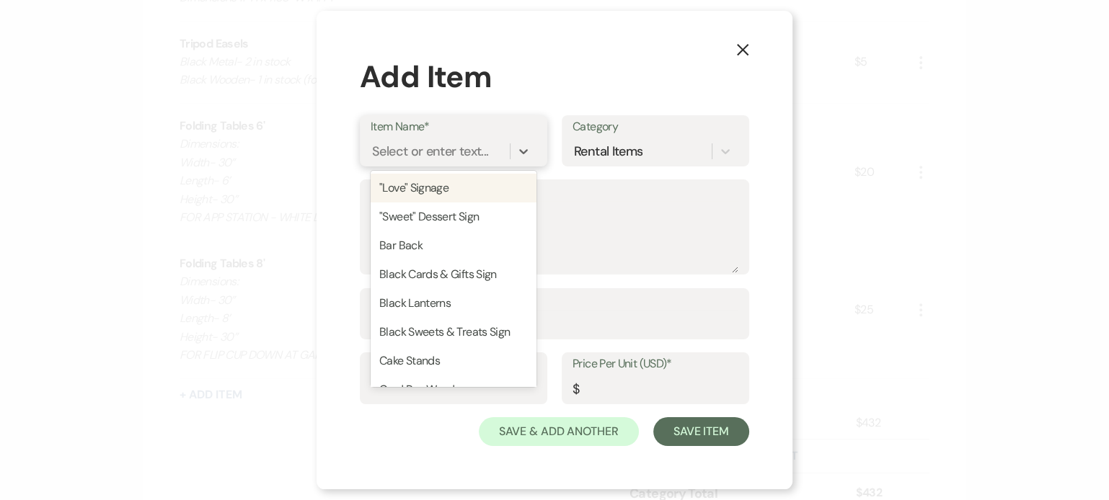
click at [439, 148] on div "Select or enter text..." at bounding box center [430, 150] width 116 height 19
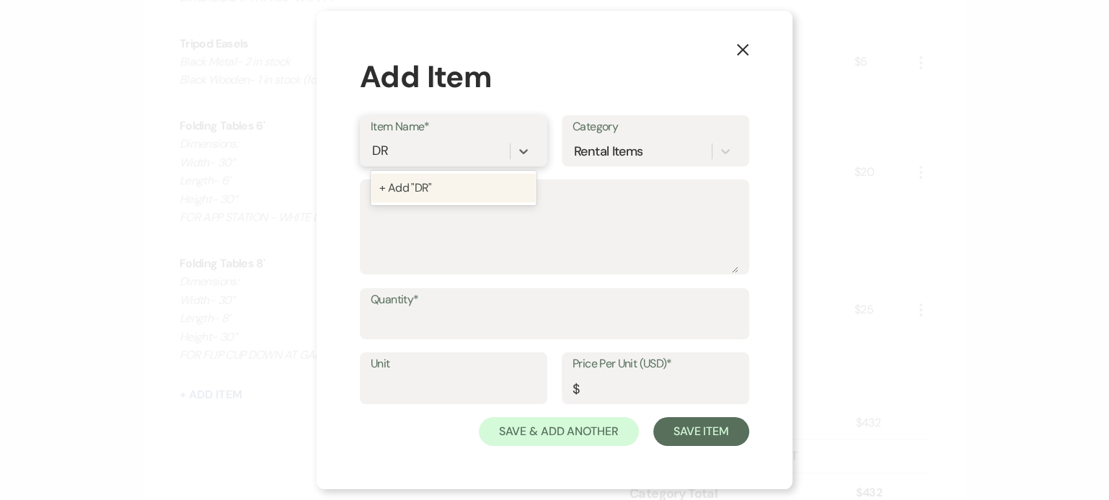
type input "D"
type input "B"
type input "D"
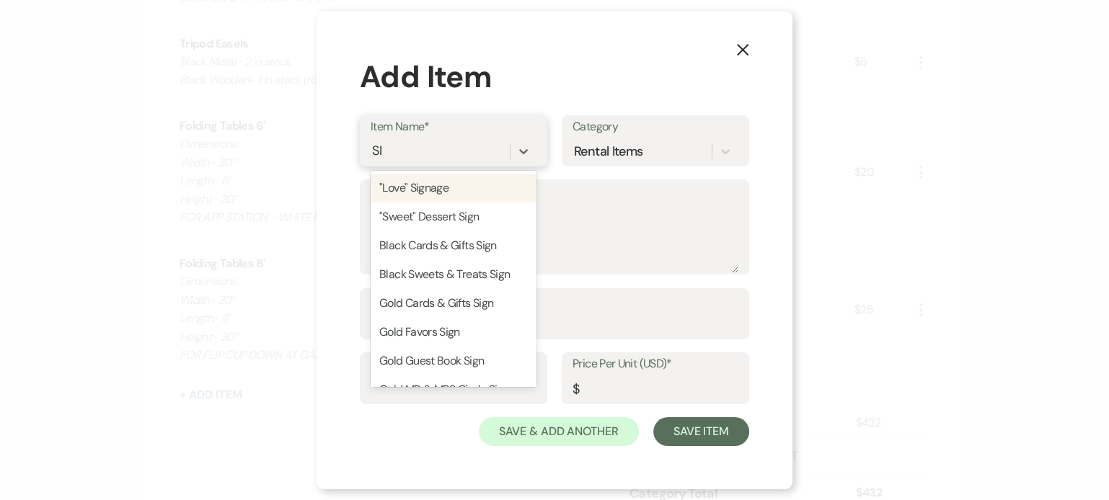
type input "S"
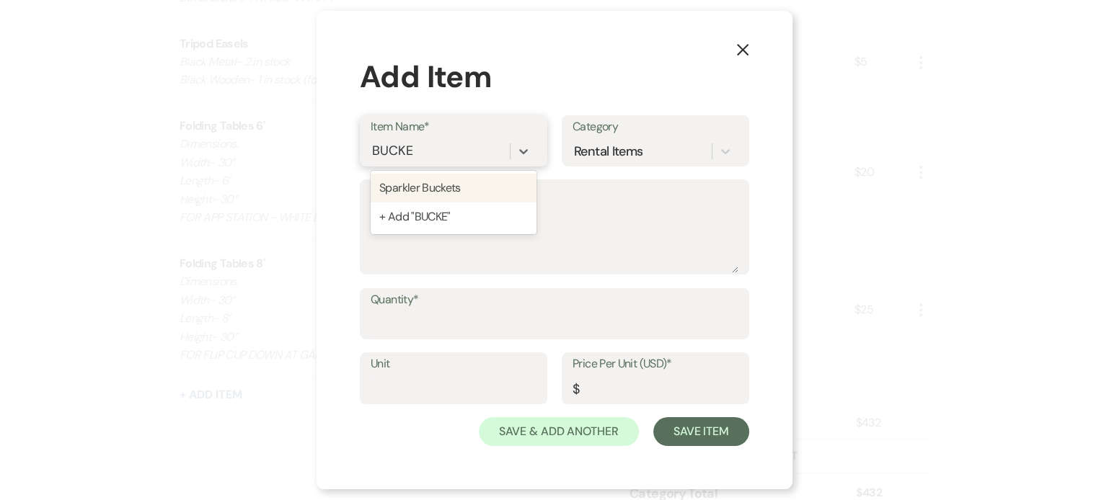
type input "BUCKET"
type textarea "Can hold up to 24” sparklers Sparklers not provided"
type input "1"
type input "3"
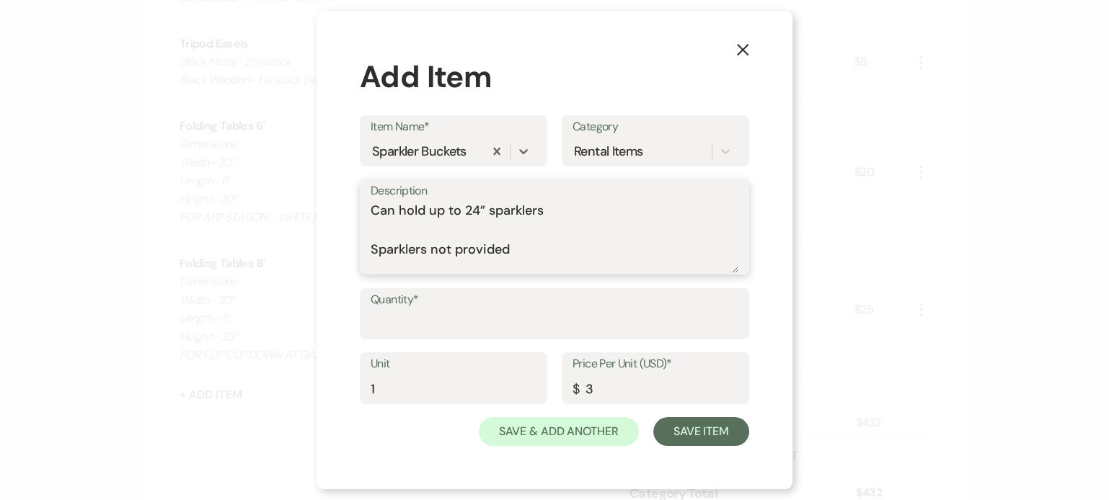
click at [528, 240] on textarea "Can hold up to 24” sparklers Sparklers not provided" at bounding box center [554, 237] width 368 height 72
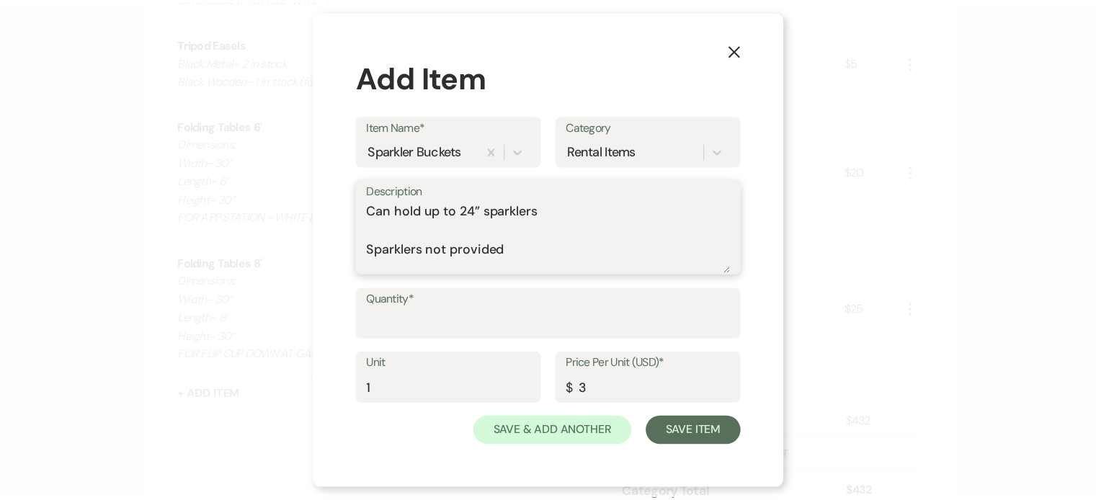
scroll to position [0, 0]
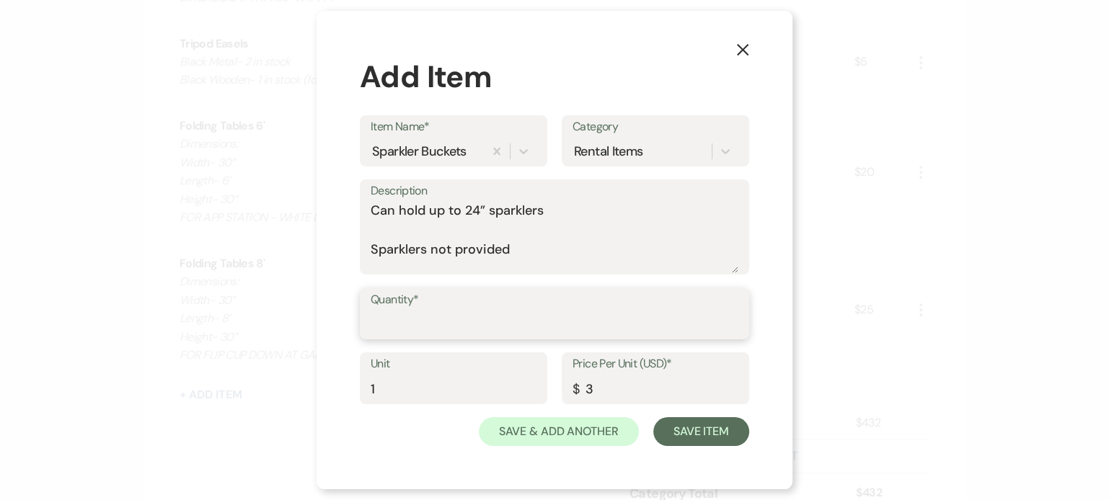
click at [495, 329] on input "Quantity*" at bounding box center [554, 324] width 368 height 28
type input "1"
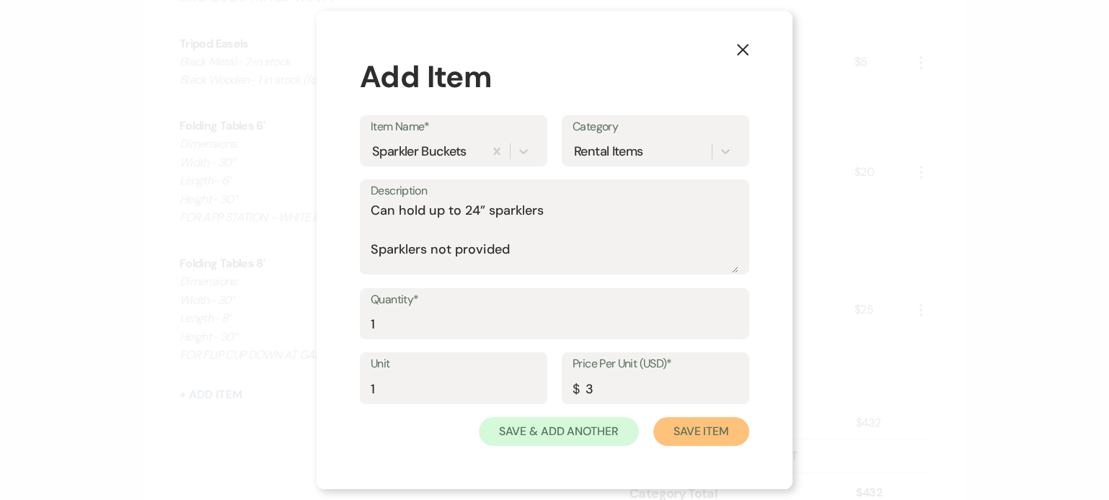
click at [678, 432] on button "Save Item" at bounding box center [701, 431] width 96 height 29
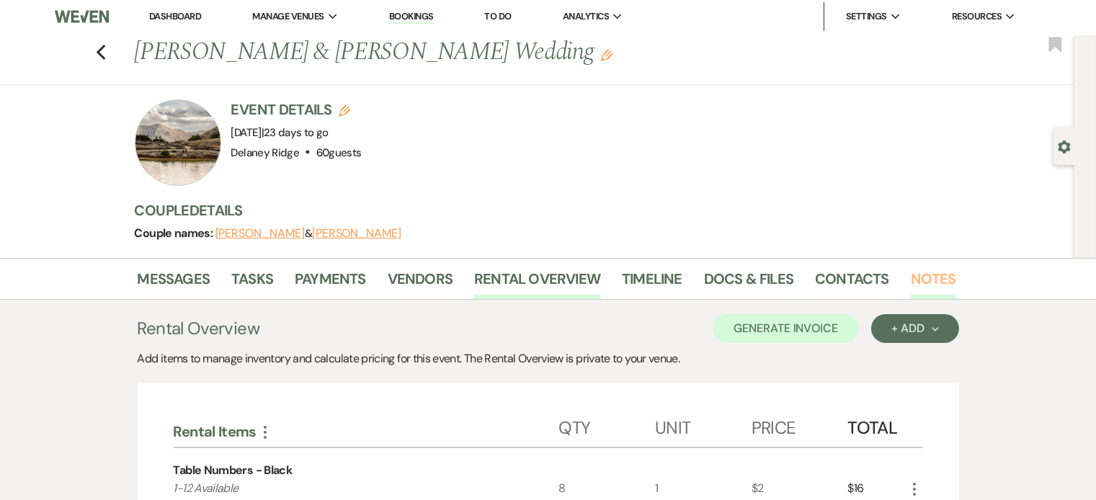
scroll to position [3, 0]
click at [918, 270] on link "Notes" at bounding box center [933, 283] width 45 height 32
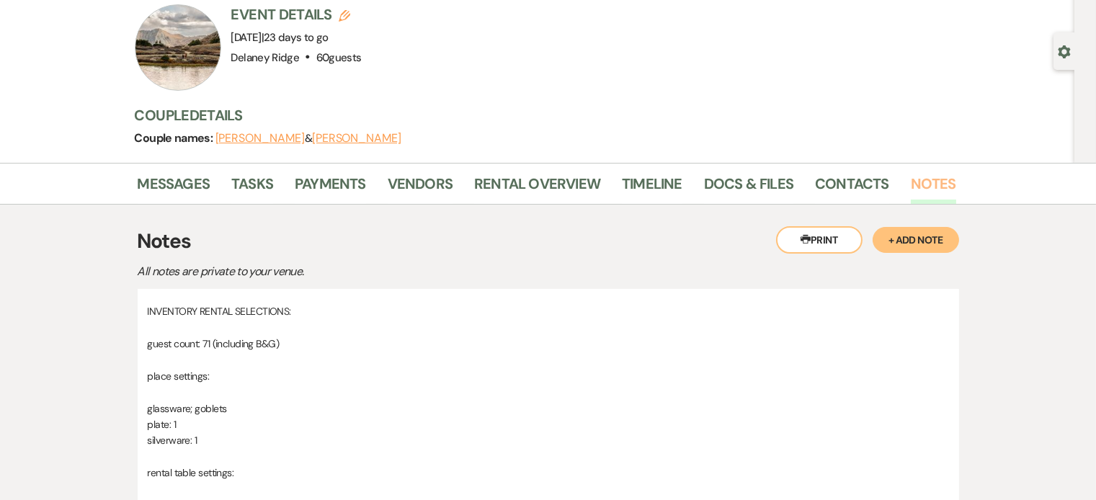
scroll to position [103, 0]
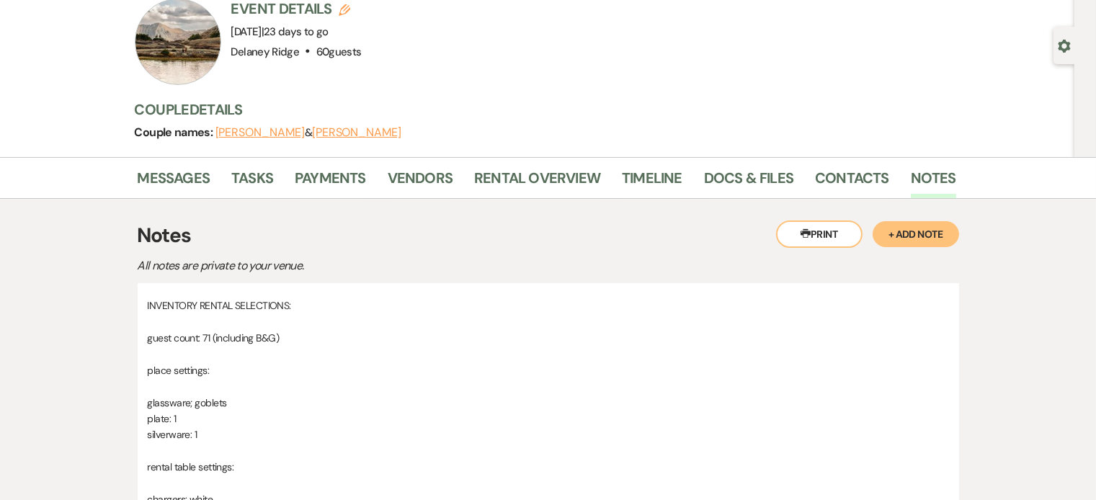
click at [918, 232] on button "+ Add Note" at bounding box center [916, 234] width 86 height 26
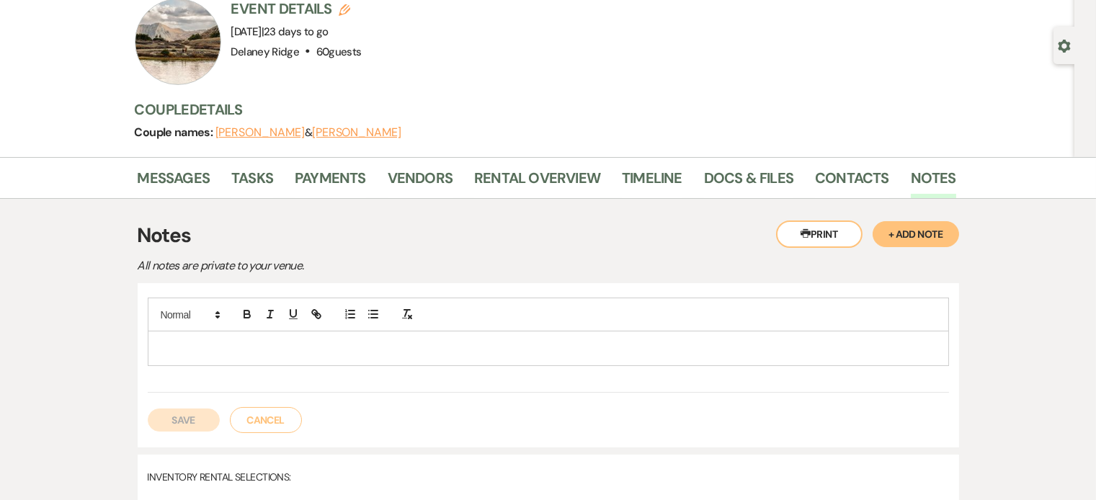
click at [422, 350] on p at bounding box center [548, 348] width 778 height 16
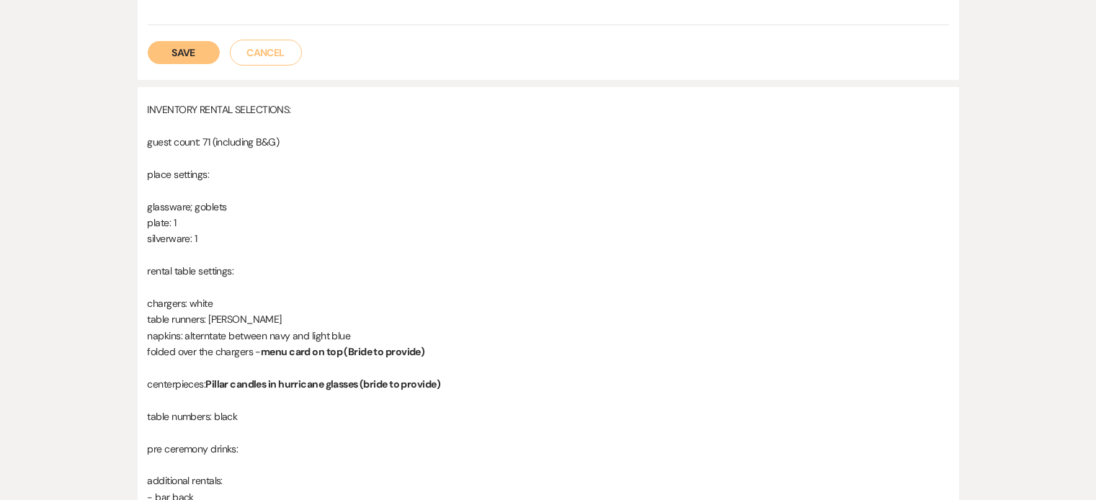
scroll to position [502, 0]
drag, startPoint x: 149, startPoint y: 200, endPoint x: 210, endPoint y: 229, distance: 67.1
click at [210, 229] on div "INVENTORY RENTAL SELECTIONS: guest count: 71 (including B&G) place settings: gl…" at bounding box center [548, 392] width 801 height 580
copy div "glassware; goblets plate: 1 silverware: 1"
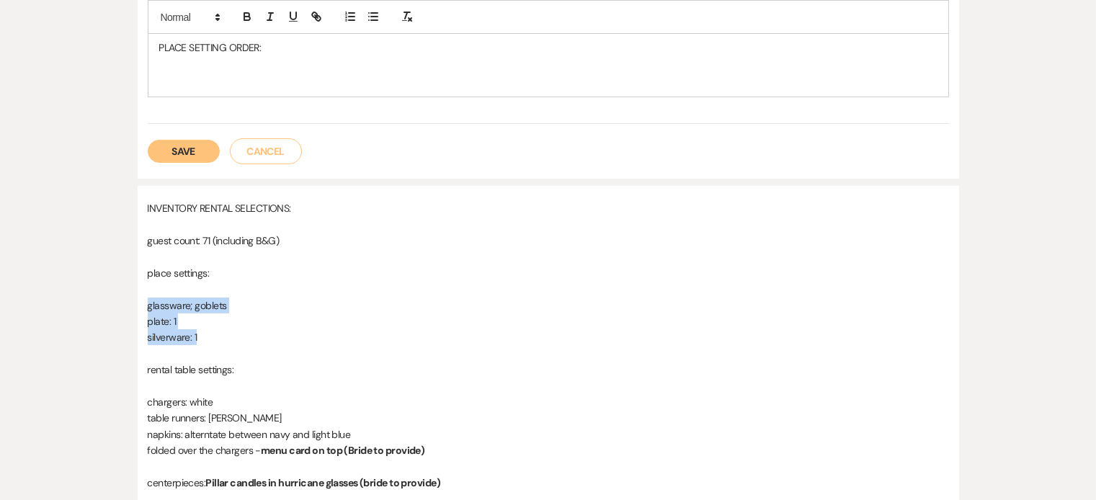
scroll to position [223, 0]
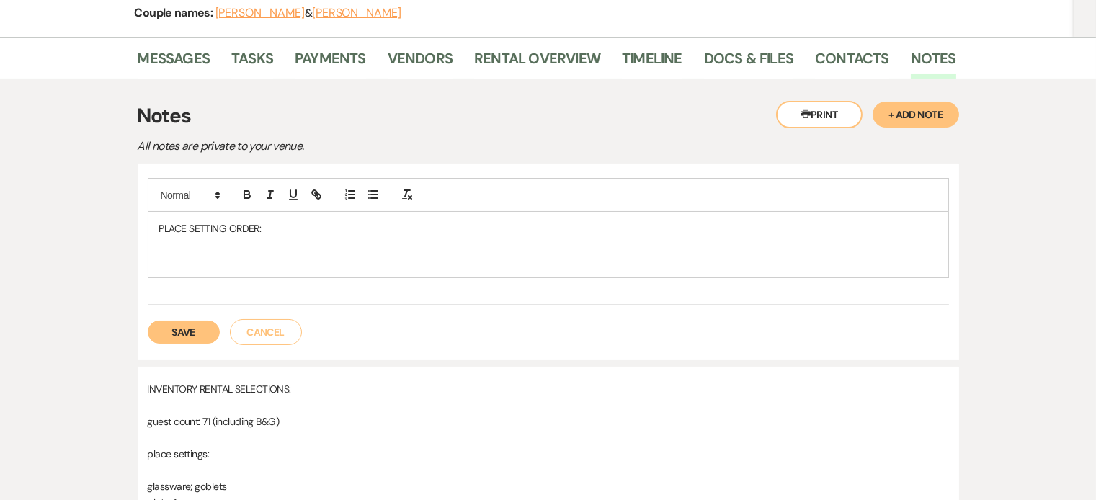
click at [259, 254] on p at bounding box center [548, 261] width 778 height 16
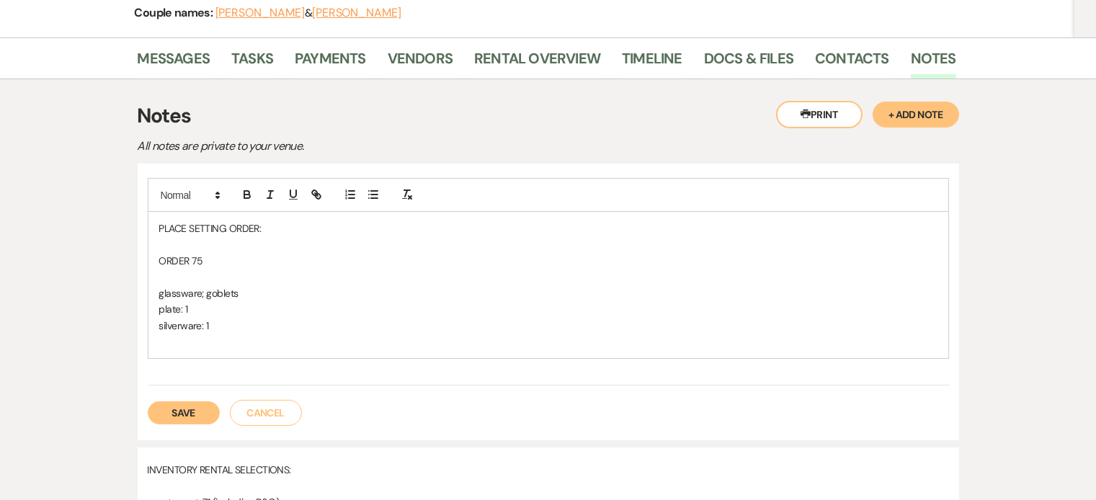
click at [242, 289] on p "glassware; goblets" at bounding box center [548, 293] width 778 height 16
click at [223, 305] on p "plate: 1" at bounding box center [548, 309] width 778 height 16
click at [240, 301] on p "plate: 1 - WHITE" at bounding box center [548, 309] width 778 height 16
click at [243, 290] on p "glassware; goblets" at bounding box center [548, 293] width 778 height 16
click at [244, 290] on p "glassware; goblets" at bounding box center [548, 293] width 778 height 16
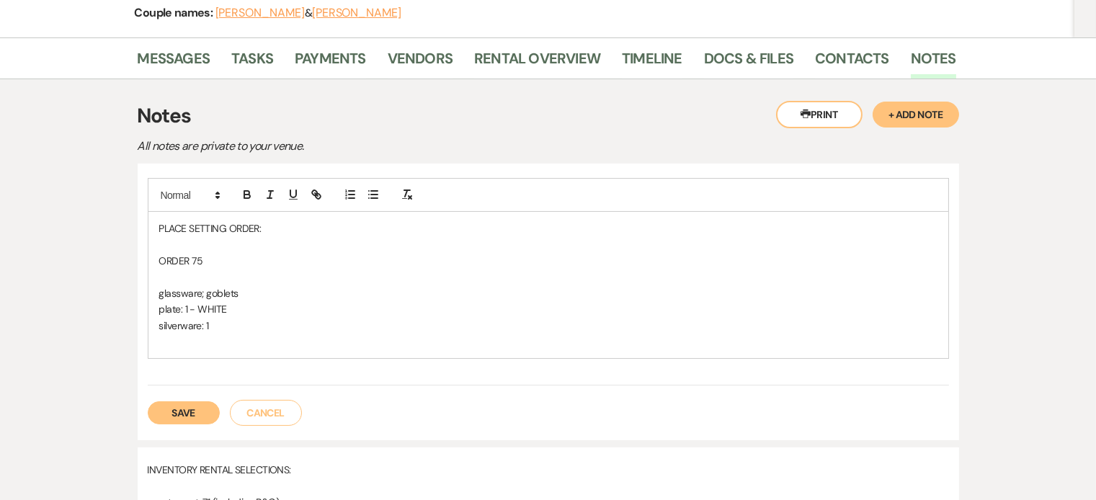
click at [230, 290] on span "glassware; goblets" at bounding box center [198, 293] width 79 height 13
click at [238, 290] on span "glassware; goblets" at bounding box center [198, 293] width 79 height 13
click at [242, 323] on p "silverware: 1" at bounding box center [548, 326] width 778 height 16
click at [252, 290] on p "glassware; goblets" at bounding box center [548, 293] width 778 height 16
click at [196, 406] on button "Save" at bounding box center [184, 412] width 72 height 23
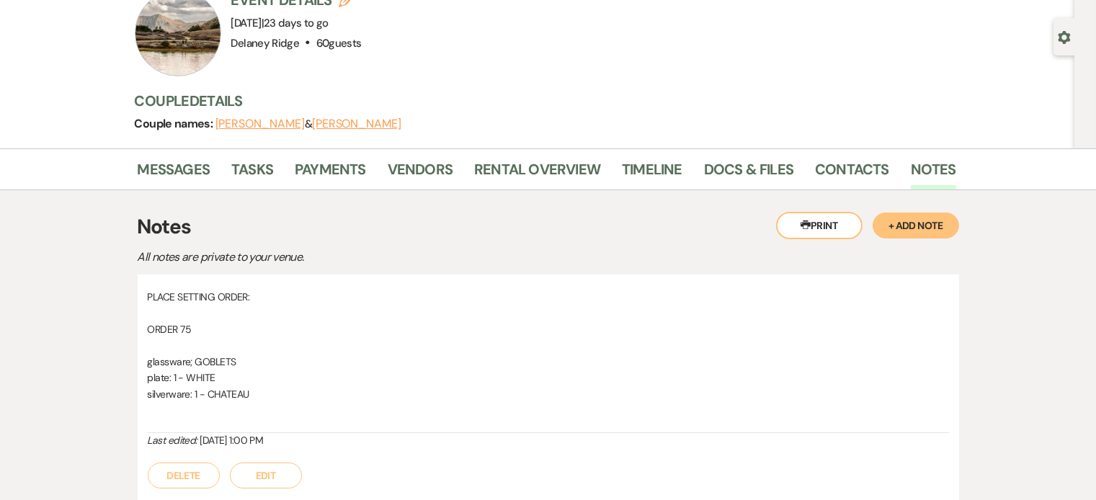
scroll to position [0, 0]
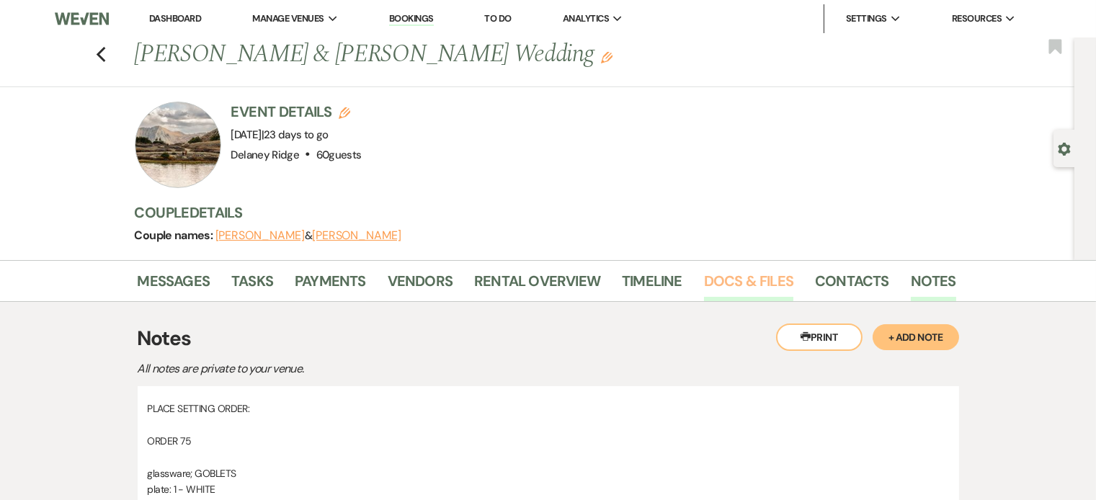
click at [753, 281] on link "Docs & Files" at bounding box center [748, 286] width 89 height 32
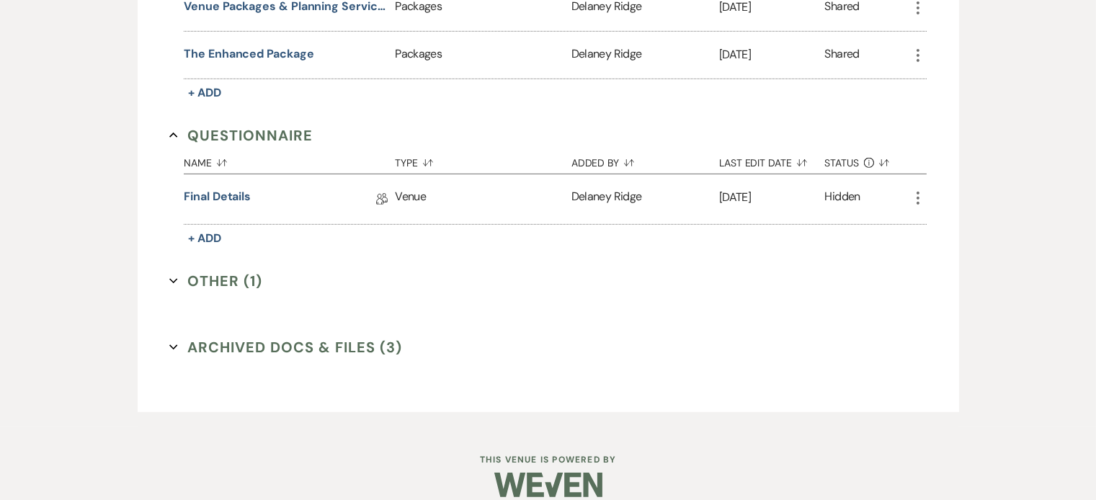
scroll to position [1197, 0]
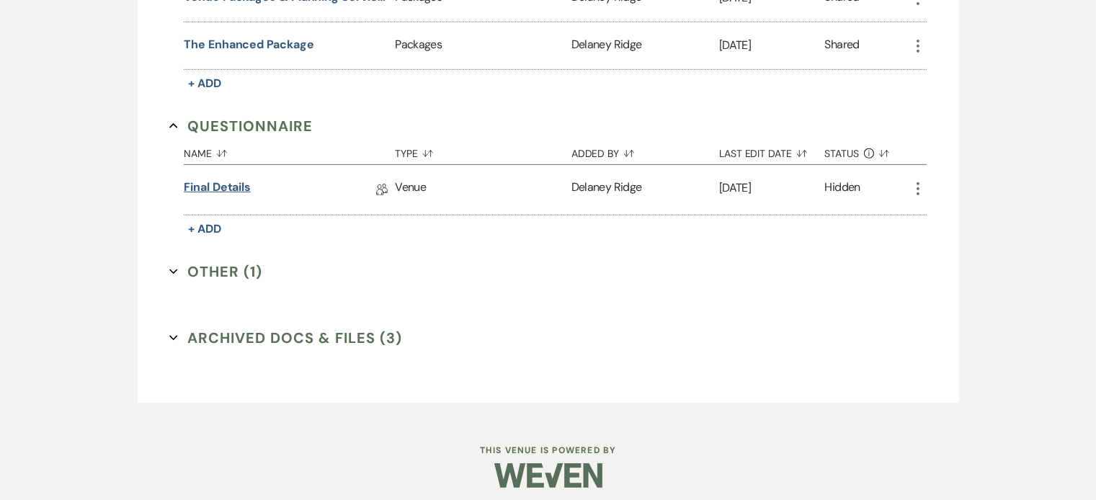
click at [216, 179] on link "Final Details" at bounding box center [217, 190] width 67 height 22
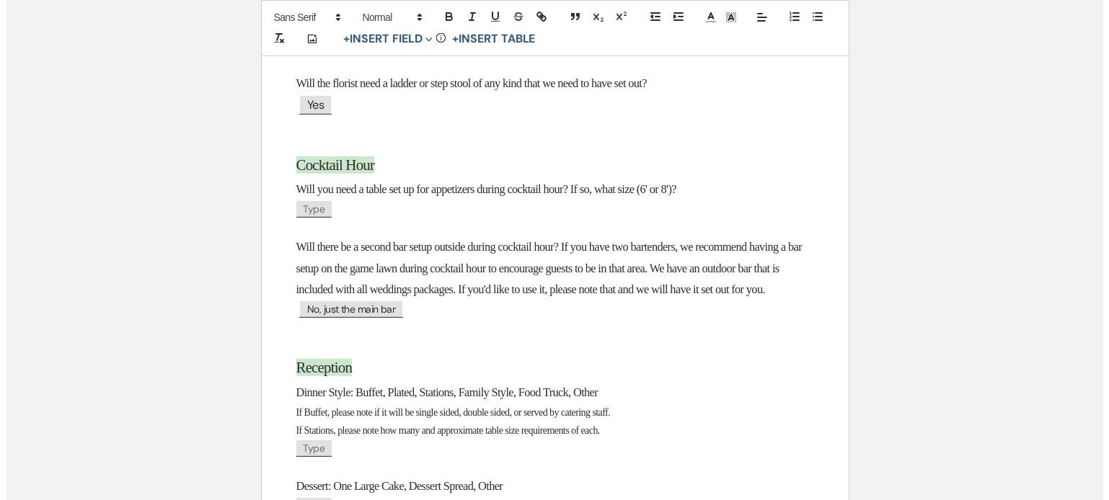
scroll to position [1032, 0]
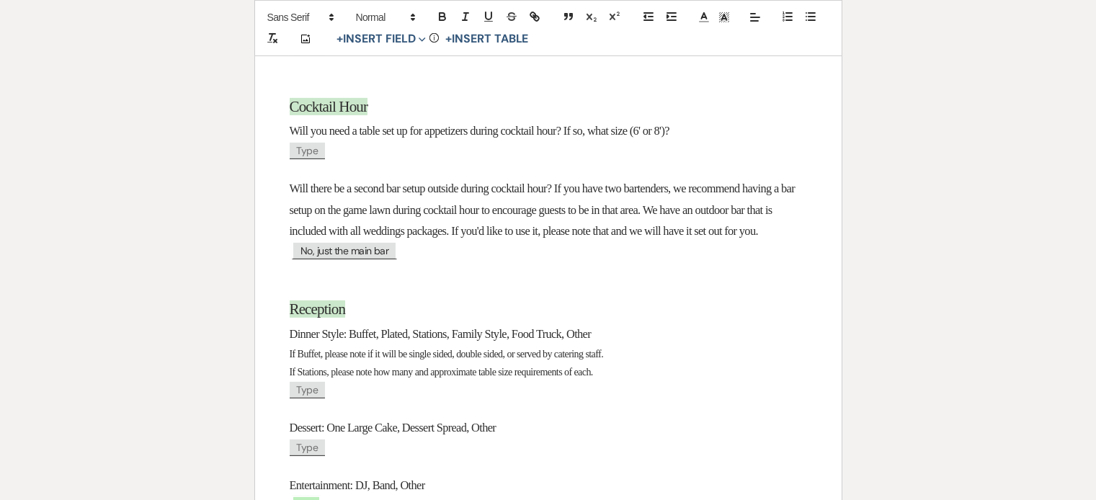
click at [312, 159] on span "Type" at bounding box center [308, 151] width 36 height 17
select select "client"
select select "Type"
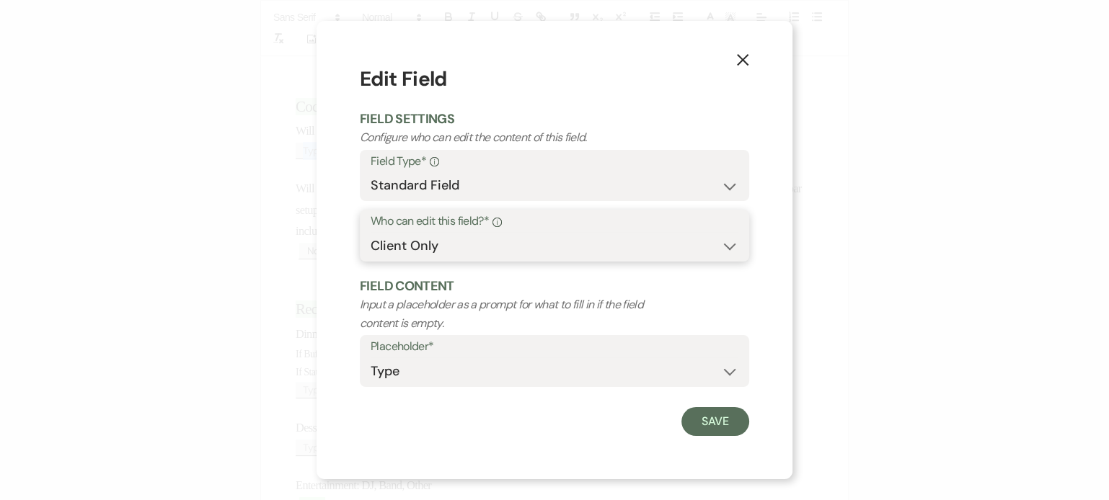
click at [460, 249] on select "Both Venue & Client Client Only Venue Only" at bounding box center [554, 246] width 368 height 28
select select "owner"
click at [370, 232] on select "Both Venue & Client Client Only Venue Only" at bounding box center [554, 246] width 368 height 28
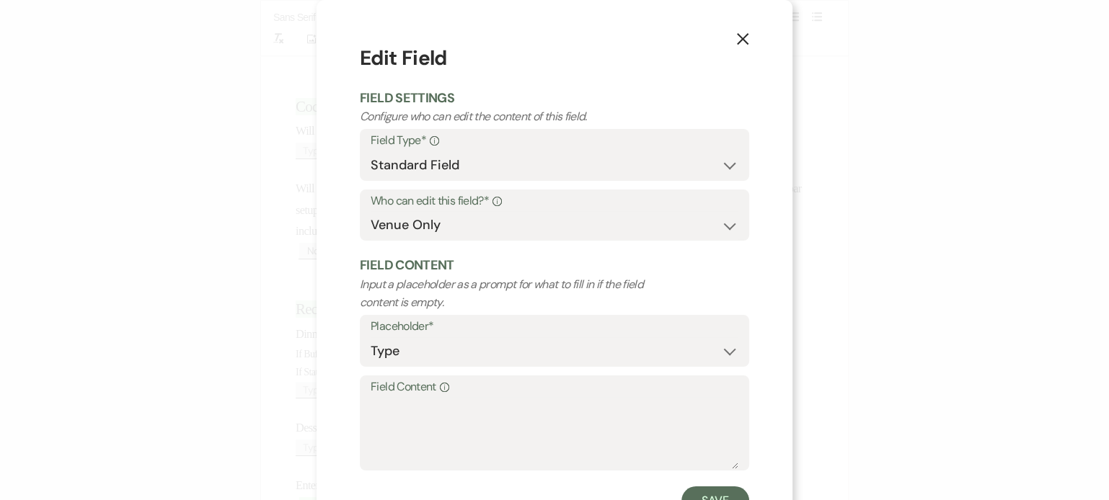
click at [426, 383] on label "Field Content Info" at bounding box center [554, 387] width 368 height 21
click at [426, 397] on textarea "Field Content Info" at bounding box center [554, 433] width 368 height 72
click at [428, 409] on textarea "Field Content Info" at bounding box center [554, 433] width 368 height 72
click at [395, 411] on textarea "Yesm 6ft with white linen" at bounding box center [554, 433] width 368 height 72
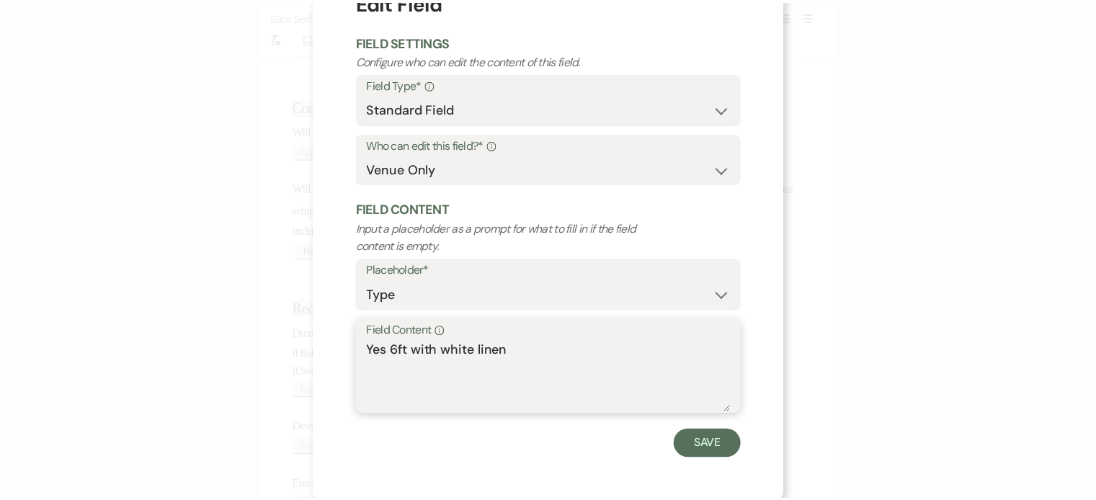
scroll to position [58, 0]
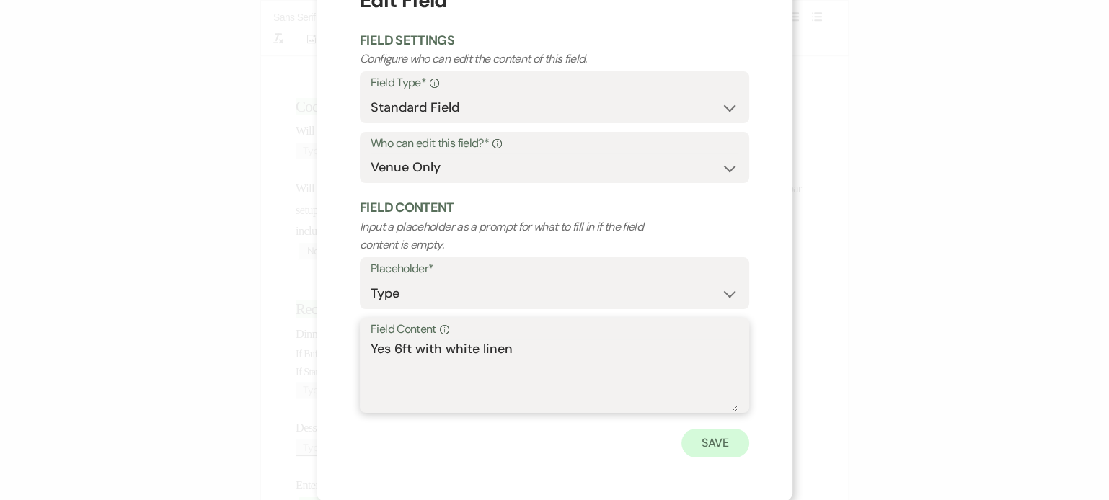
type textarea "Yes 6ft with white linen"
click at [718, 439] on button "Save" at bounding box center [715, 443] width 68 height 29
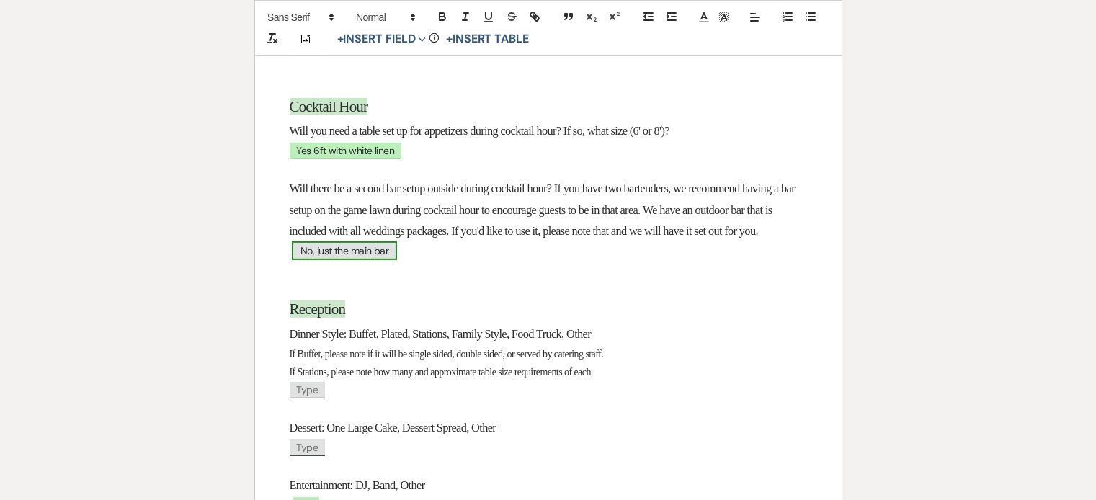
click at [365, 260] on span "No, just the main bar" at bounding box center [344, 250] width 105 height 19
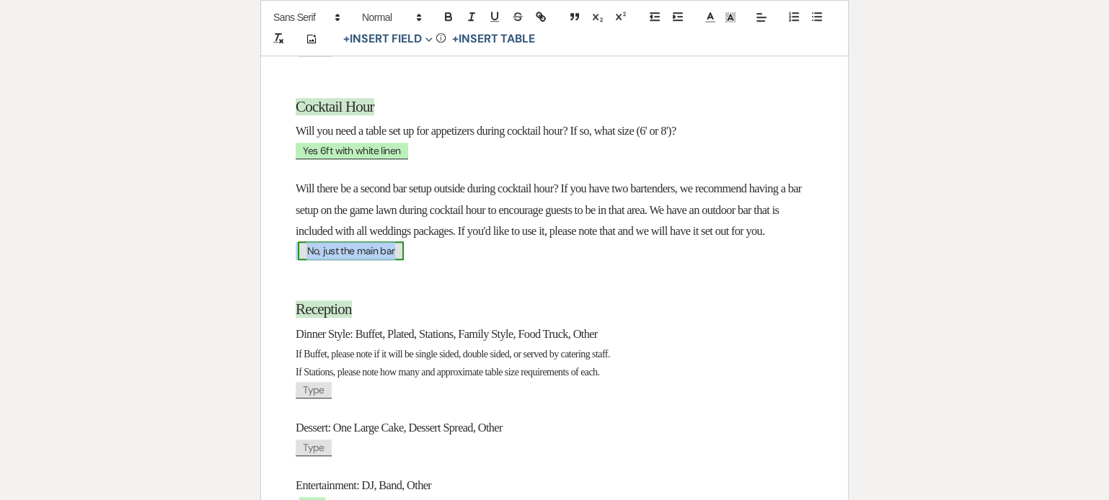
select select "Type"
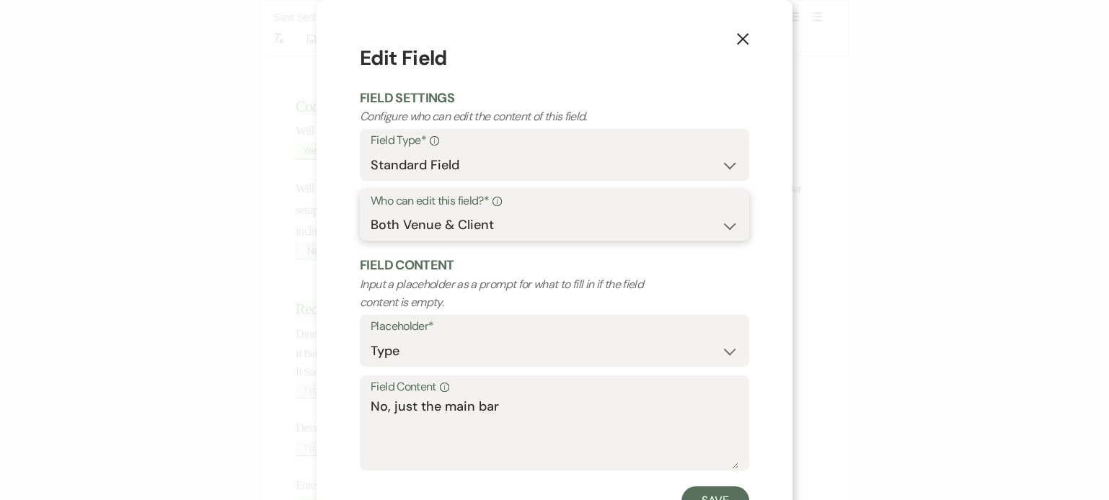
click at [434, 238] on select "Both Venue & Client Client Only Venue Only" at bounding box center [554, 225] width 368 height 28
select select "owner"
click at [370, 211] on select "Both Venue & Client Client Only Venue Only" at bounding box center [554, 225] width 368 height 28
click at [721, 494] on button "Save" at bounding box center [715, 501] width 68 height 29
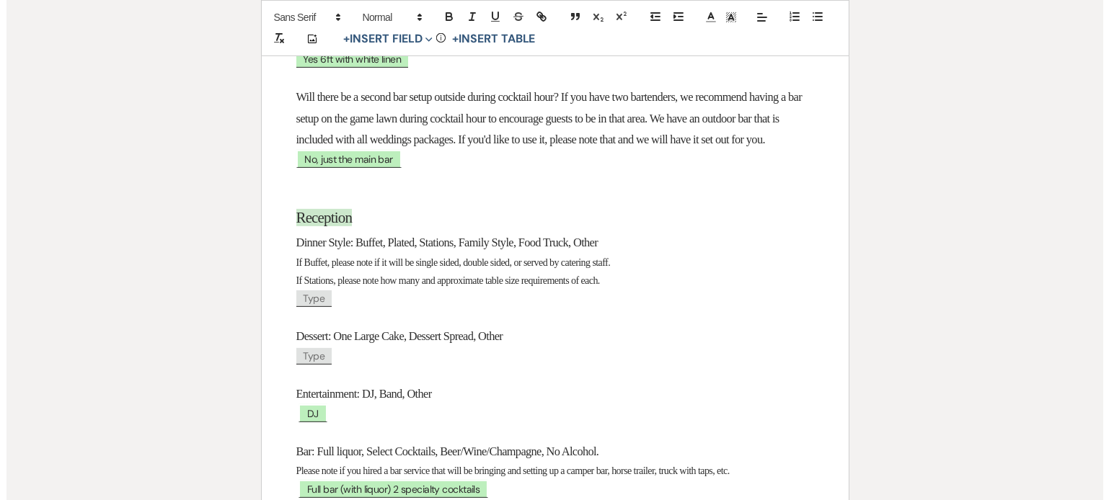
scroll to position [1137, 0]
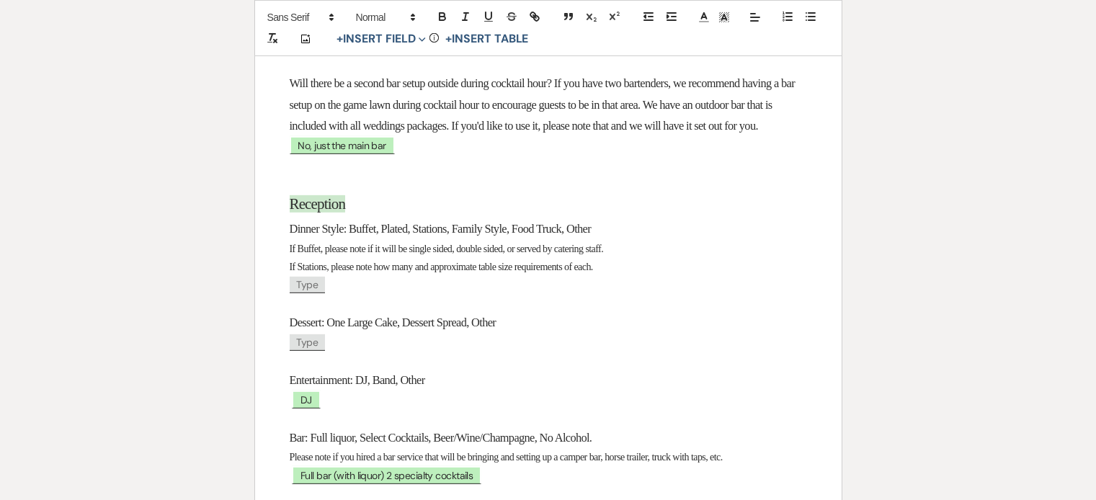
click at [304, 293] on span "Type" at bounding box center [308, 285] width 36 height 17
select select "client"
select select "Type"
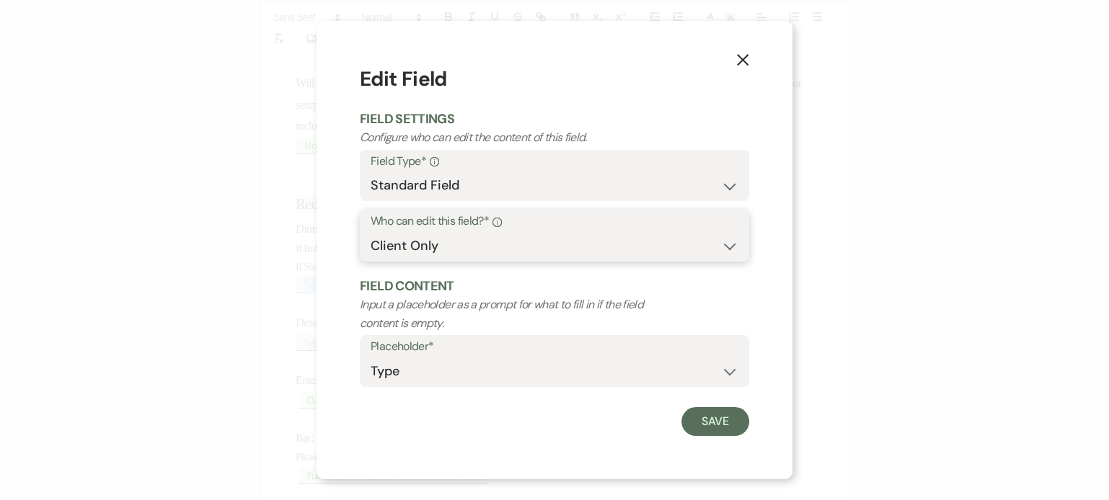
click at [428, 243] on select "Both Venue & Client Client Only Venue Only" at bounding box center [554, 246] width 368 height 28
select select "owner"
click at [370, 232] on select "Both Venue & Client Client Only Venue Only" at bounding box center [554, 246] width 368 height 28
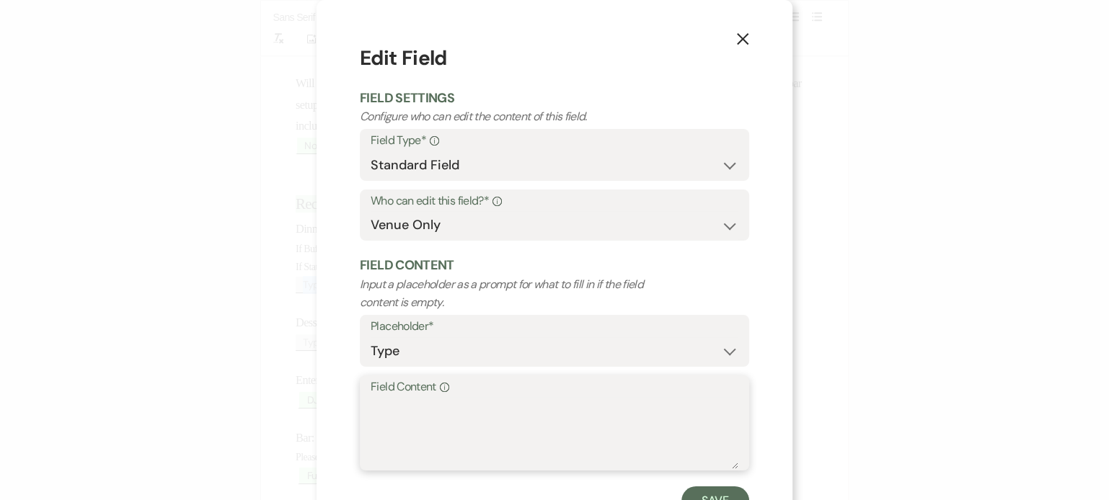
click at [425, 402] on textarea "Field Content Info" at bounding box center [554, 433] width 368 height 72
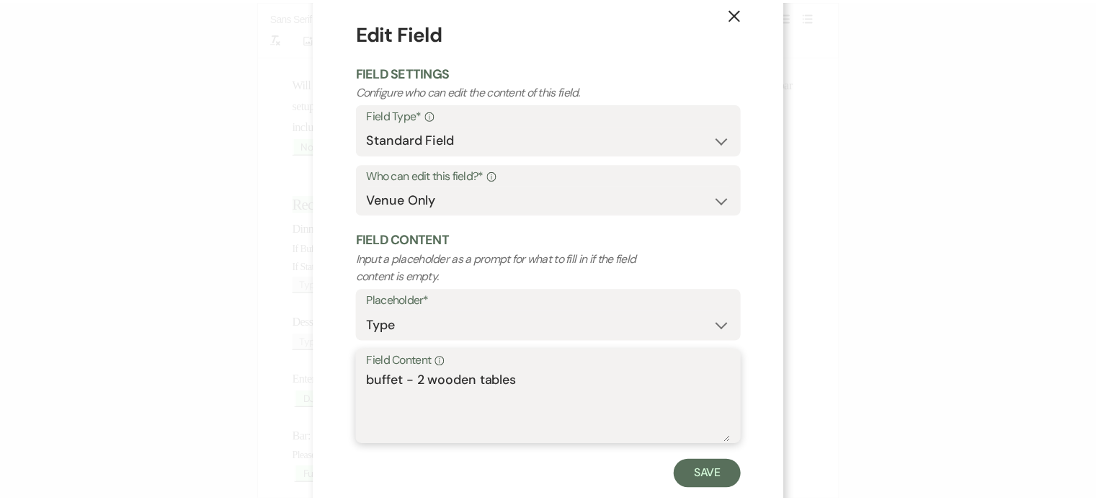
scroll to position [25, 0]
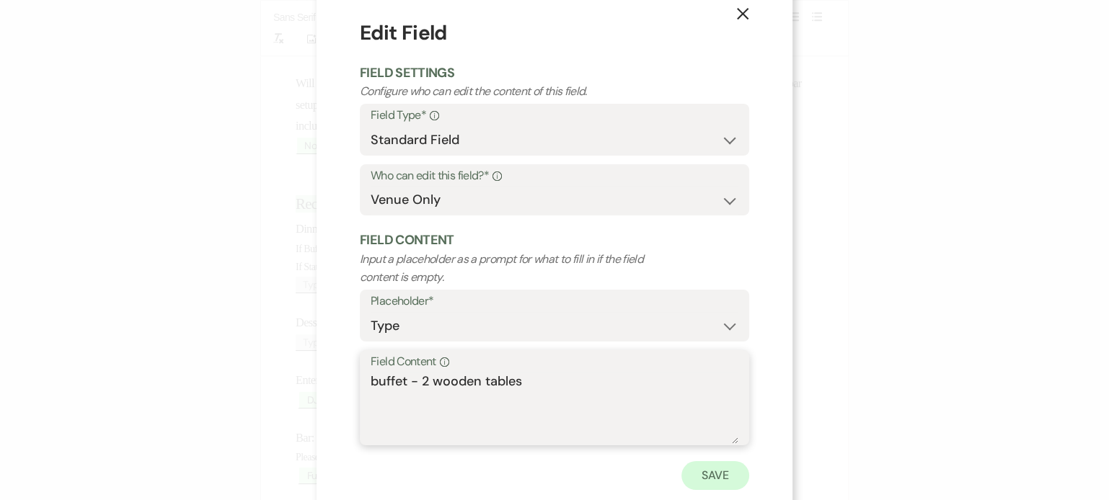
type textarea "buffet - 2 wooden tables"
click at [702, 470] on button "Save" at bounding box center [715, 475] width 68 height 29
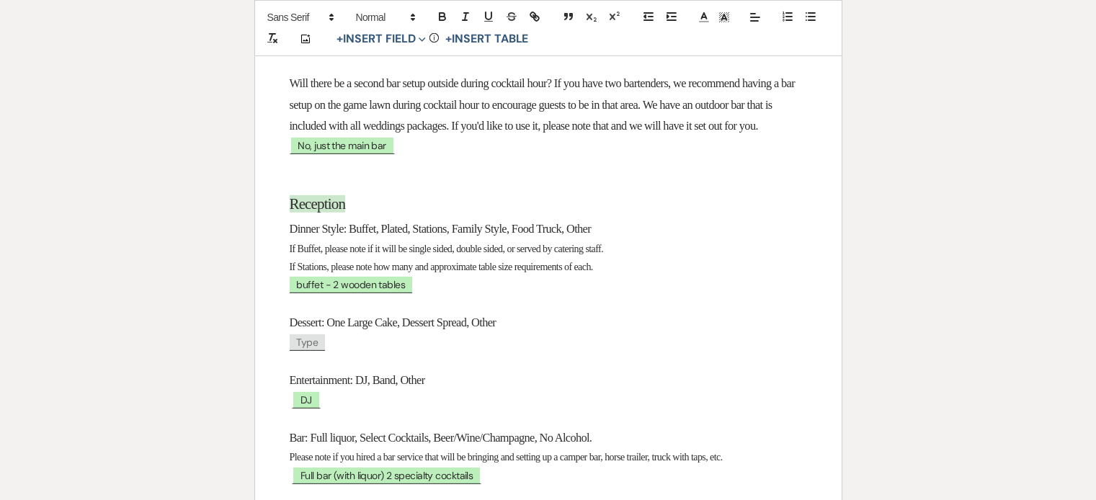
click at [302, 351] on span "Type" at bounding box center [308, 342] width 36 height 17
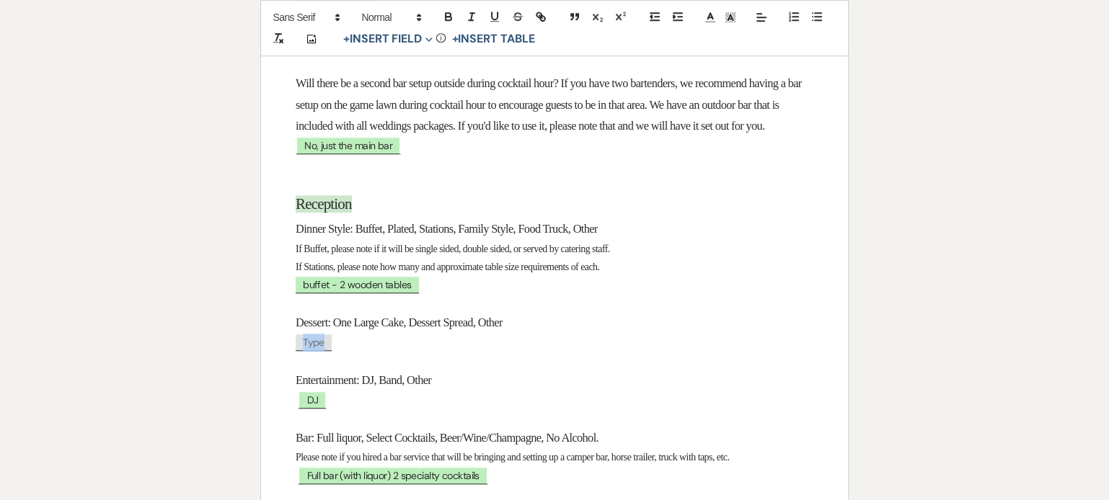
select select "client"
select select "Type"
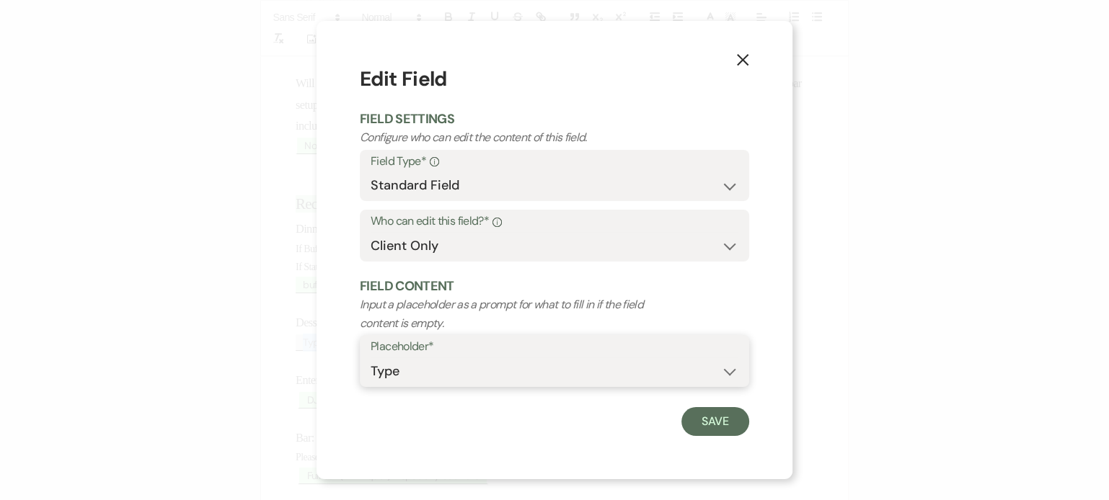
click at [440, 365] on select "Custom Placeholder Date Time Name Location Venue Name Type Number Budget Addres…" at bounding box center [554, 371] width 368 height 28
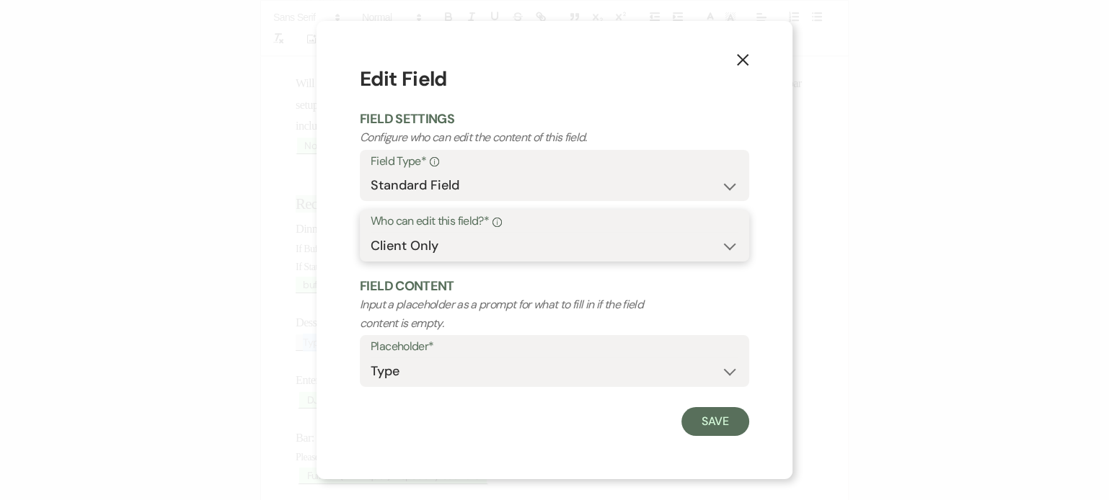
click at [510, 239] on select "Both Venue & Client Client Only Venue Only" at bounding box center [554, 246] width 368 height 28
select select "owner"
click at [370, 232] on select "Both Venue & Client Client Only Venue Only" at bounding box center [554, 246] width 368 height 28
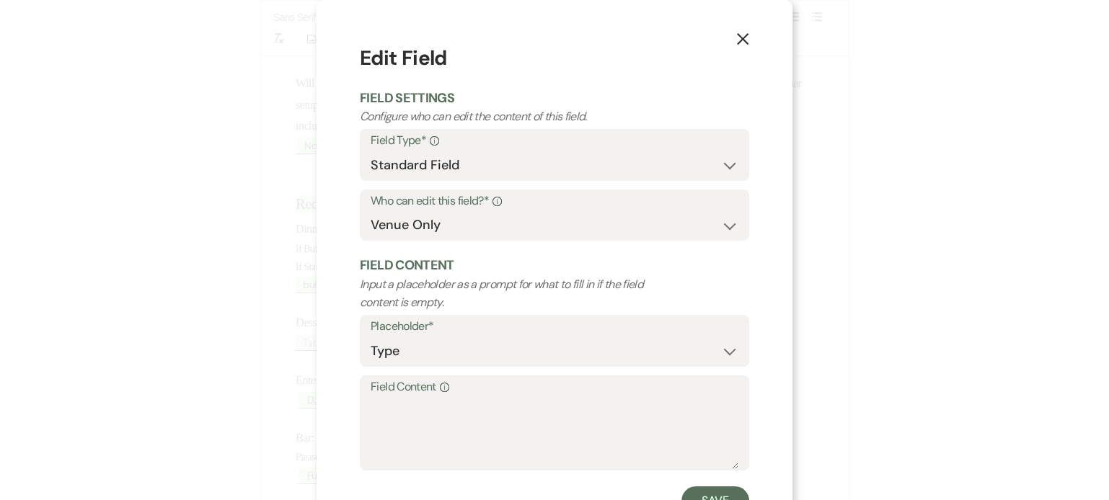
click at [443, 387] on label "Field Content Info" at bounding box center [554, 387] width 368 height 21
click at [443, 397] on textarea "Field Content Info" at bounding box center [554, 433] width 368 height 72
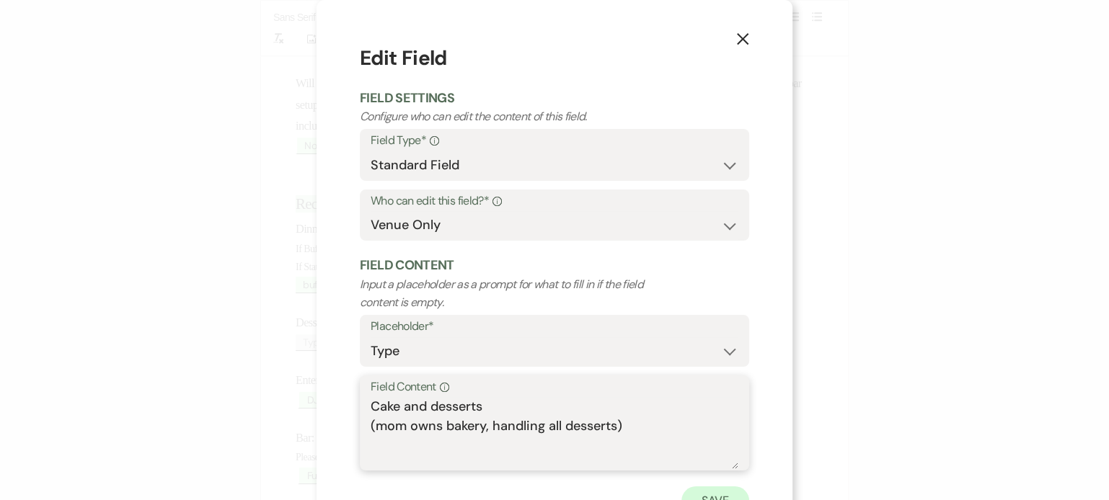
type textarea "Cake and desserts (mom owns bakery, handling all desserts)"
click at [685, 497] on button "Save" at bounding box center [715, 501] width 68 height 29
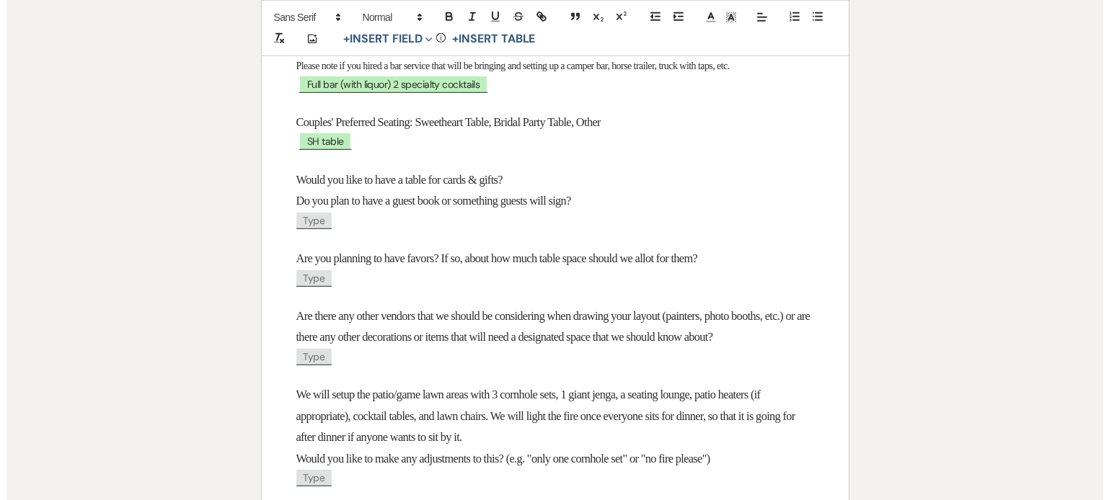
scroll to position [1545, 0]
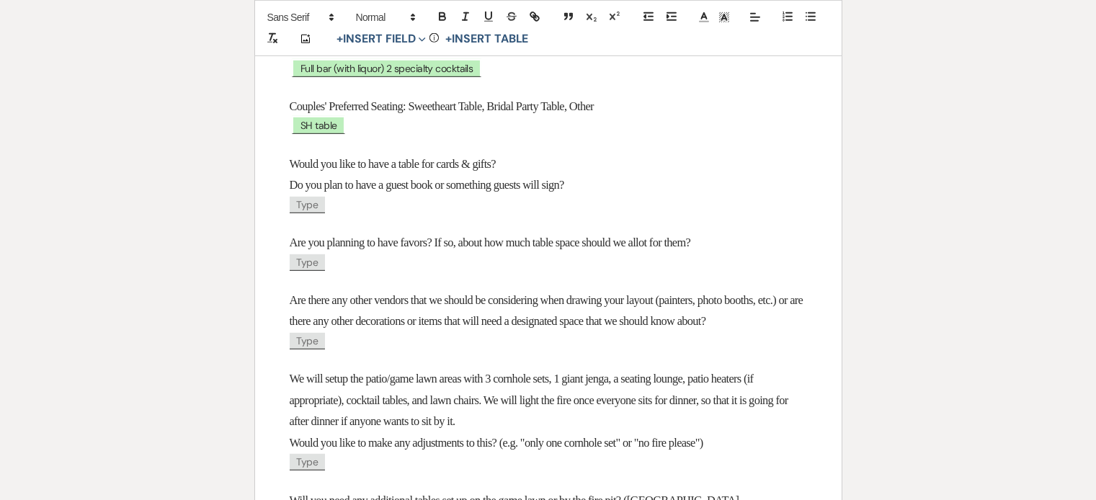
click at [311, 213] on span "Type" at bounding box center [308, 205] width 36 height 17
select select "client"
select select "Type"
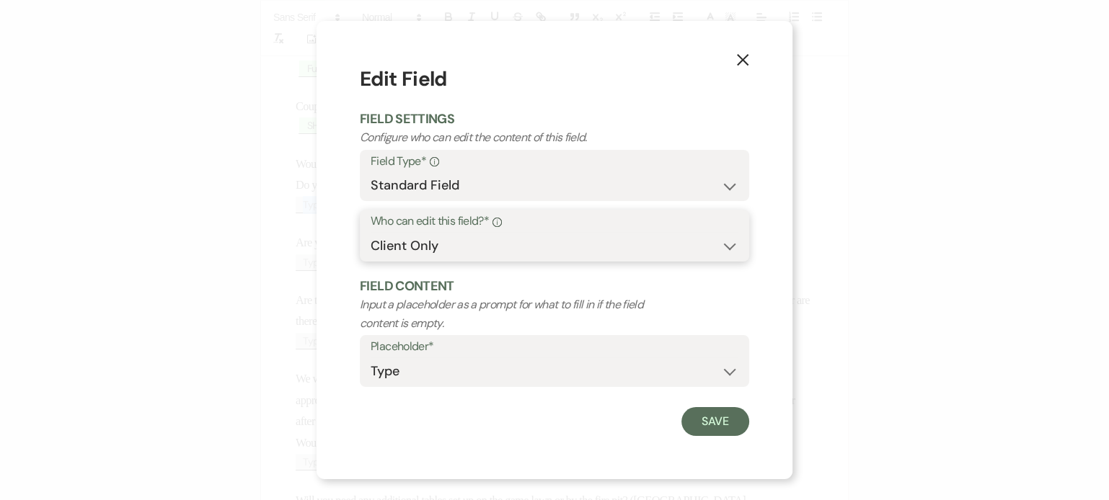
click at [435, 259] on select "Both Venue & Client Client Only Venue Only" at bounding box center [554, 246] width 368 height 28
select select "owner"
click at [370, 232] on select "Both Venue & Client Client Only Venue Only" at bounding box center [554, 246] width 368 height 28
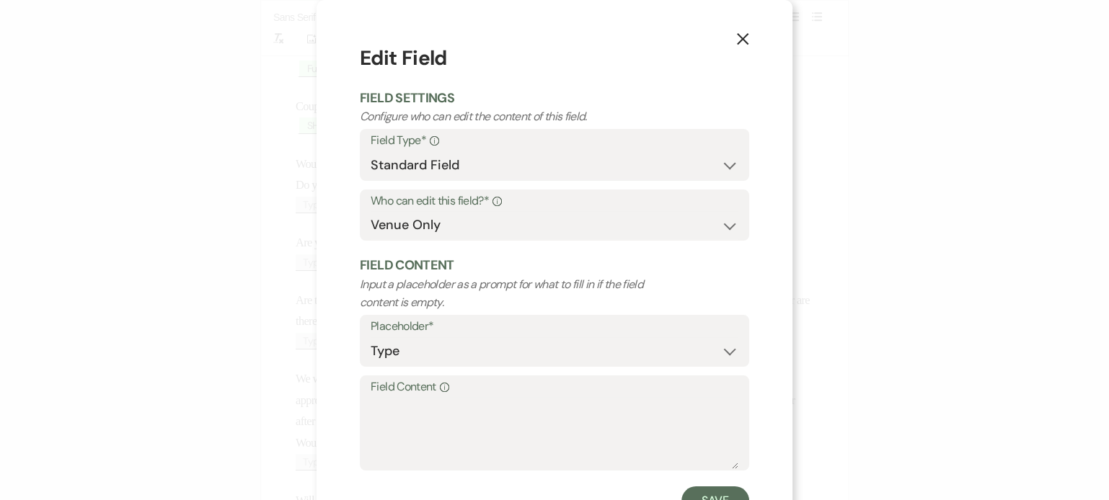
click at [436, 373] on div "Placeholder* Custom Placeholder Date Time Name Location Venue Name Type Number …" at bounding box center [554, 345] width 389 height 61
click at [446, 422] on textarea "Field Content Info" at bounding box center [554, 433] width 368 height 72
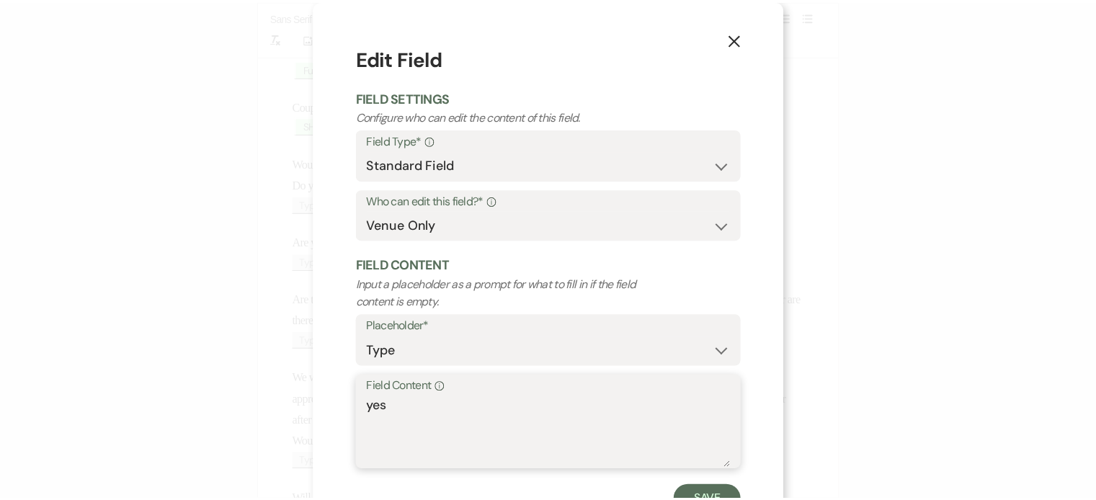
scroll to position [30, 0]
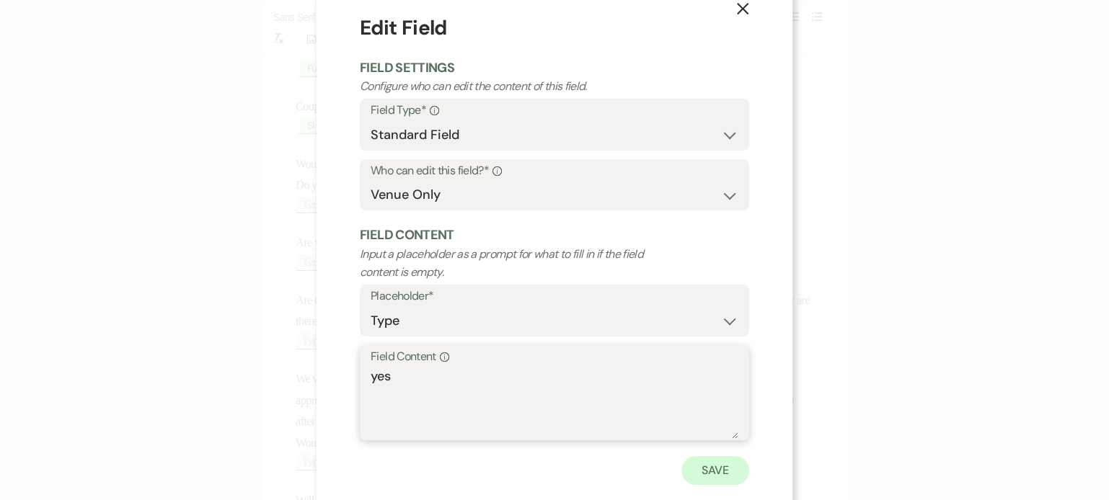
type textarea "yes"
click at [732, 463] on button "Save" at bounding box center [715, 470] width 68 height 29
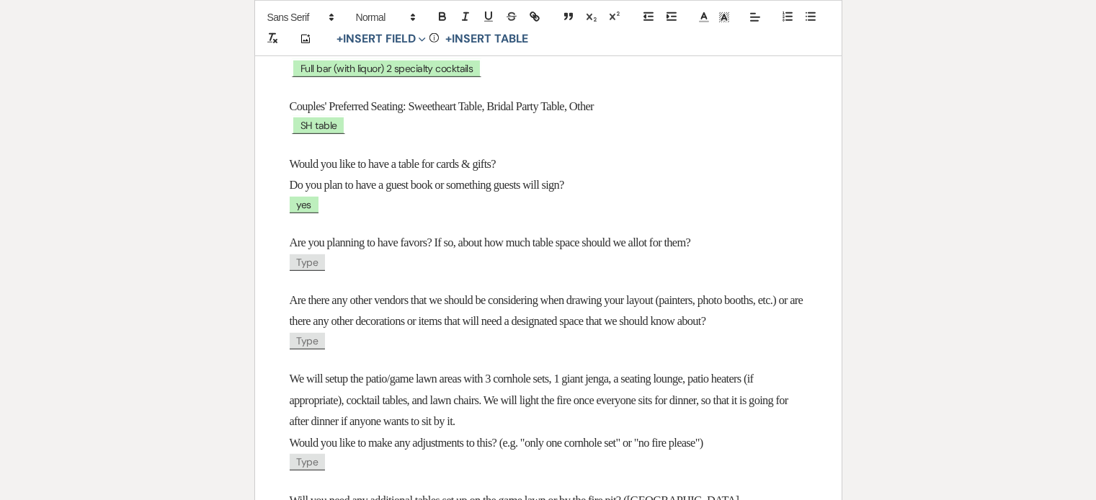
click at [309, 271] on span "Type" at bounding box center [308, 262] width 36 height 17
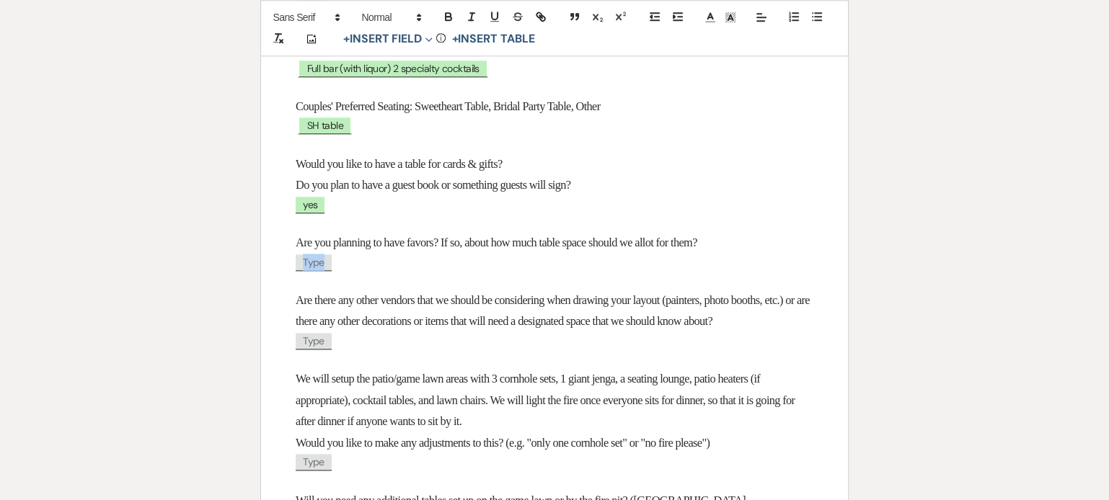
select select "client"
select select "Type"
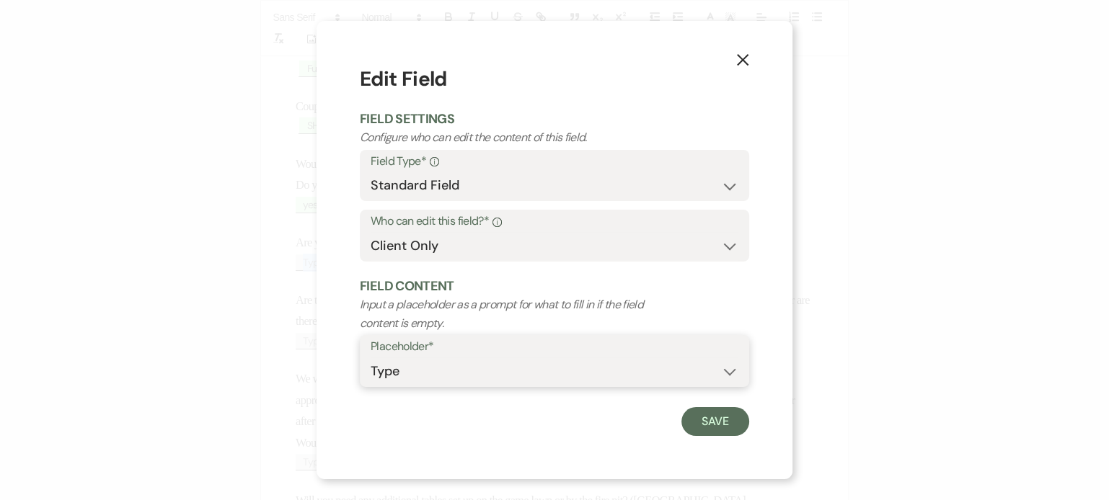
click at [404, 373] on select "Custom Placeholder Date Time Name Location Venue Name Type Number Budget Addres…" at bounding box center [554, 371] width 368 height 28
click at [504, 231] on label "Who can edit this field?* Info" at bounding box center [554, 221] width 368 height 21
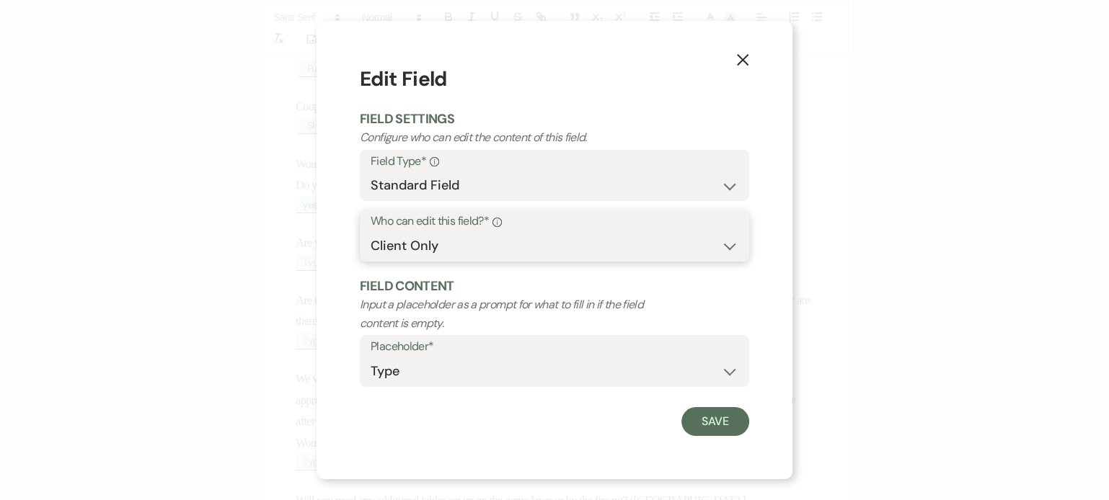
click at [519, 233] on select "Both Venue & Client Client Only Venue Only" at bounding box center [554, 246] width 368 height 28
select select "clientAndOwner"
click at [370, 232] on select "Both Venue & Client Client Only Venue Only" at bounding box center [554, 246] width 368 height 28
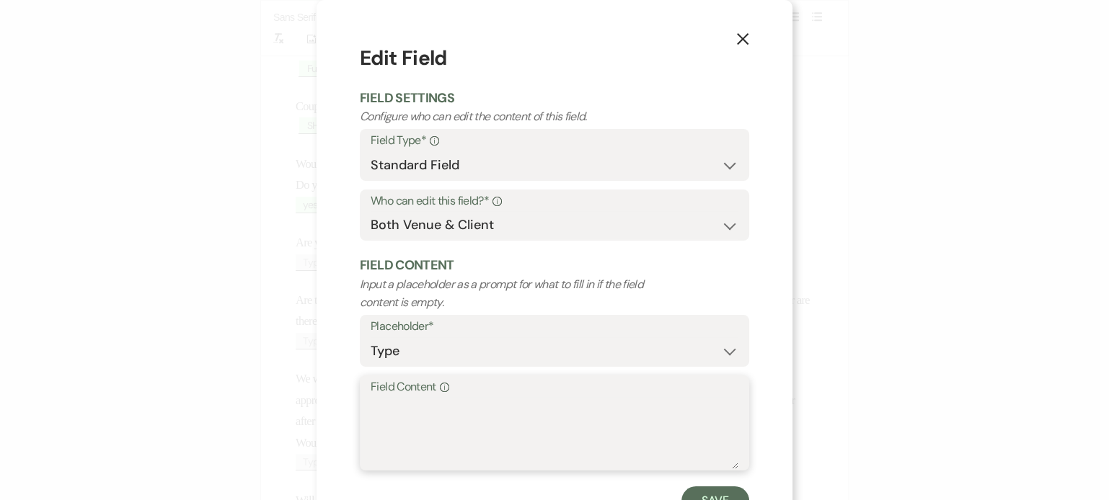
click at [432, 407] on textarea "Field Content Info" at bounding box center [554, 433] width 368 height 72
type textarea "TBD"
click at [692, 489] on button "Save" at bounding box center [715, 501] width 68 height 29
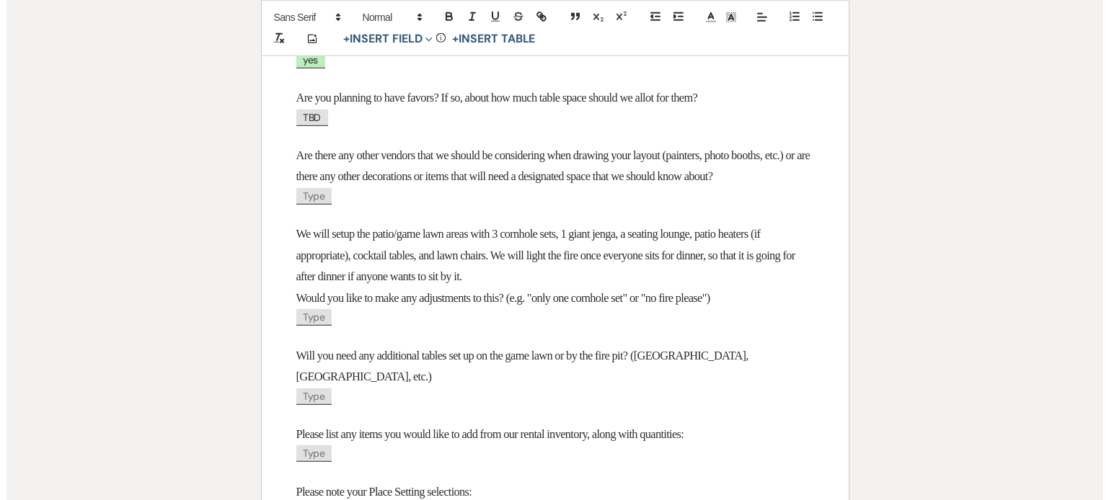
scroll to position [1692, 0]
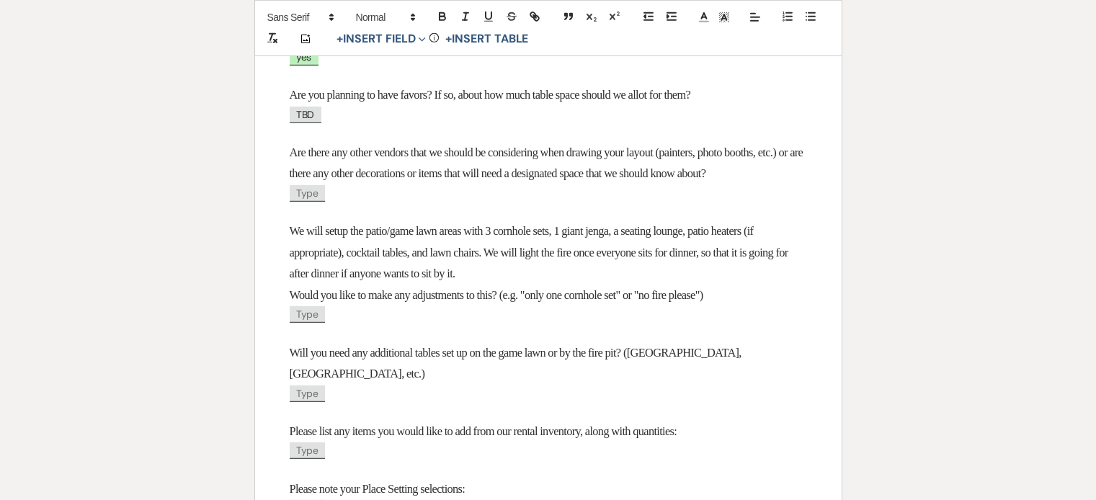
click at [308, 202] on span "Type" at bounding box center [308, 193] width 36 height 17
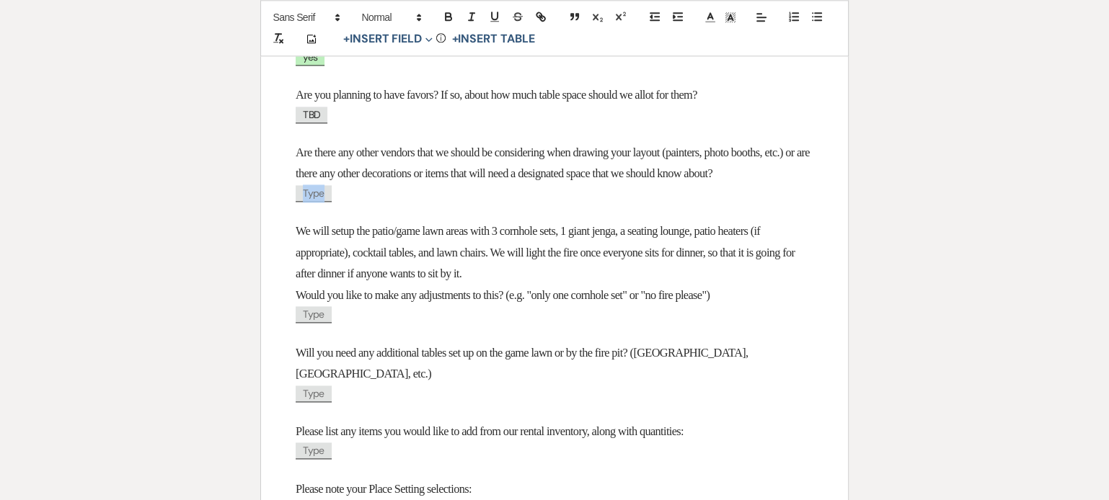
select select "client"
select select "Type"
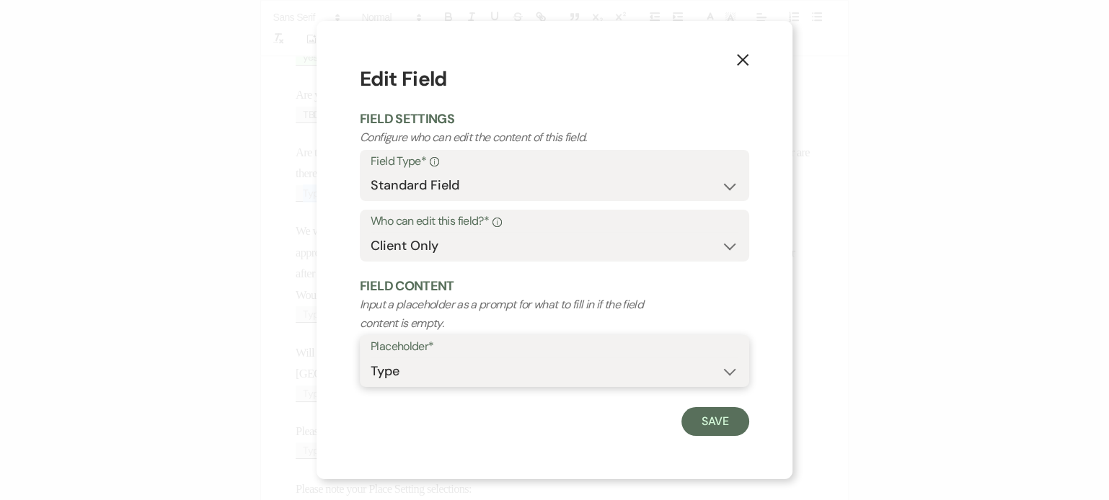
click at [429, 373] on select "Custom Placeholder Date Time Name Location Venue Name Type Number Budget Addres…" at bounding box center [554, 371] width 368 height 28
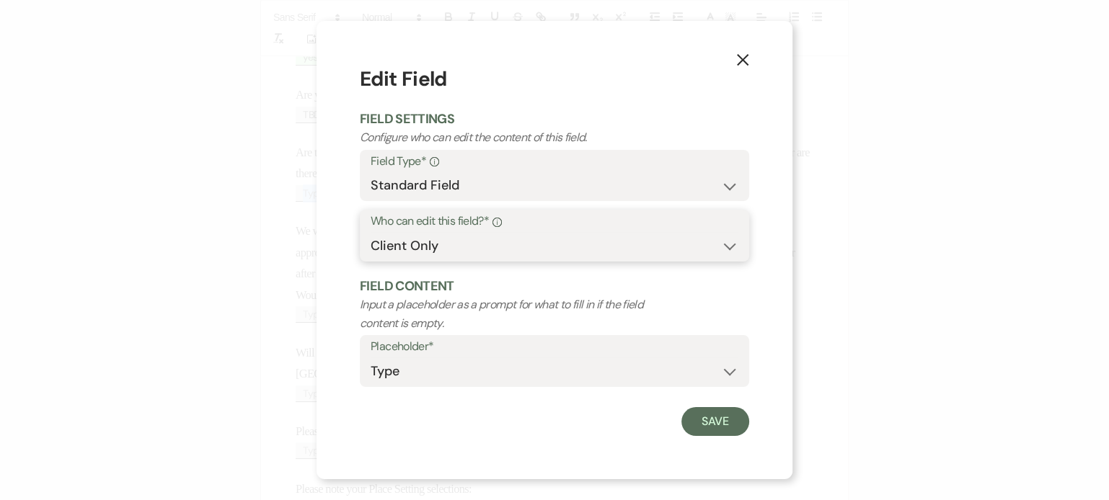
click at [512, 242] on select "Both Venue & Client Client Only Venue Only" at bounding box center [554, 246] width 368 height 28
select select "owner"
click at [370, 232] on select "Both Venue & Client Client Only Venue Only" at bounding box center [554, 246] width 368 height 28
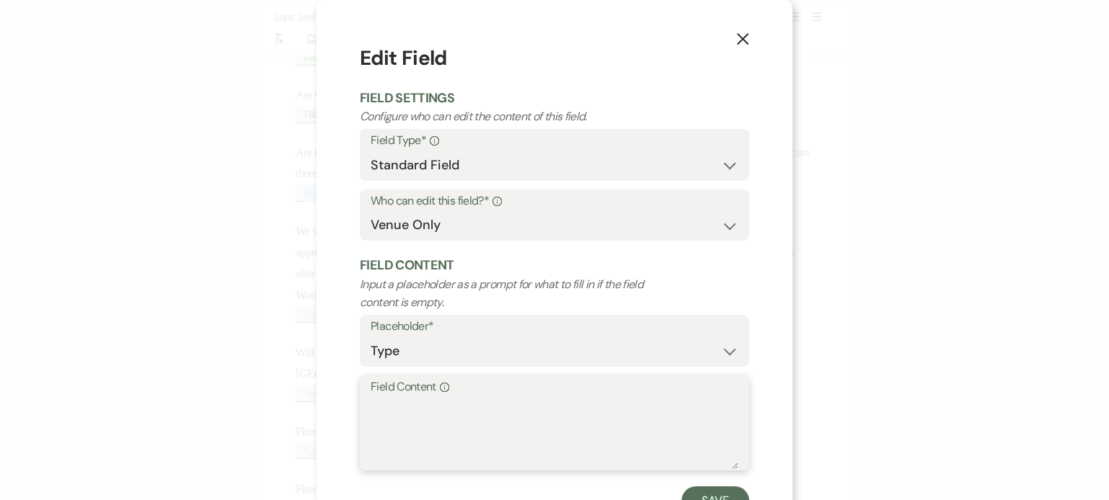
click at [532, 401] on textarea "Field Content Info" at bounding box center [554, 433] width 368 height 72
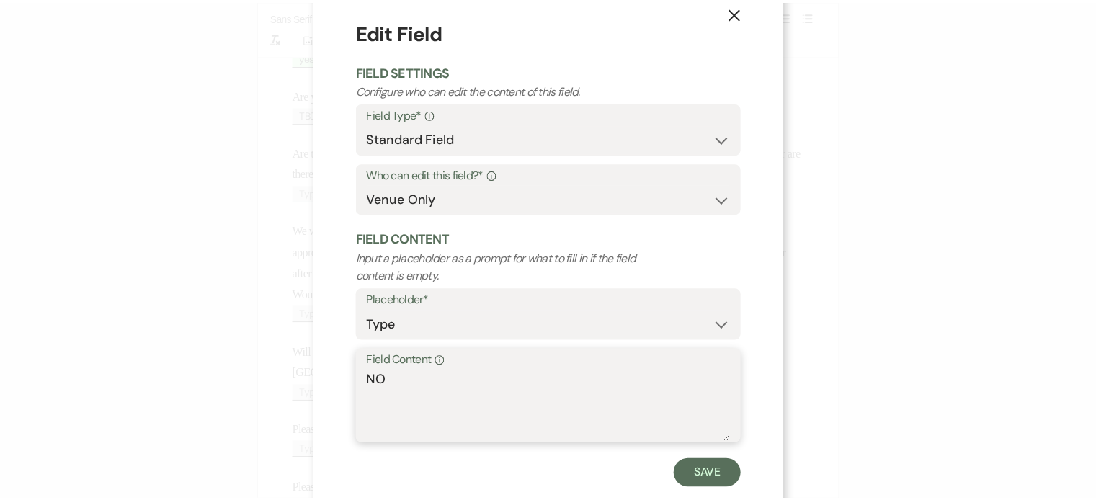
scroll to position [26, 0]
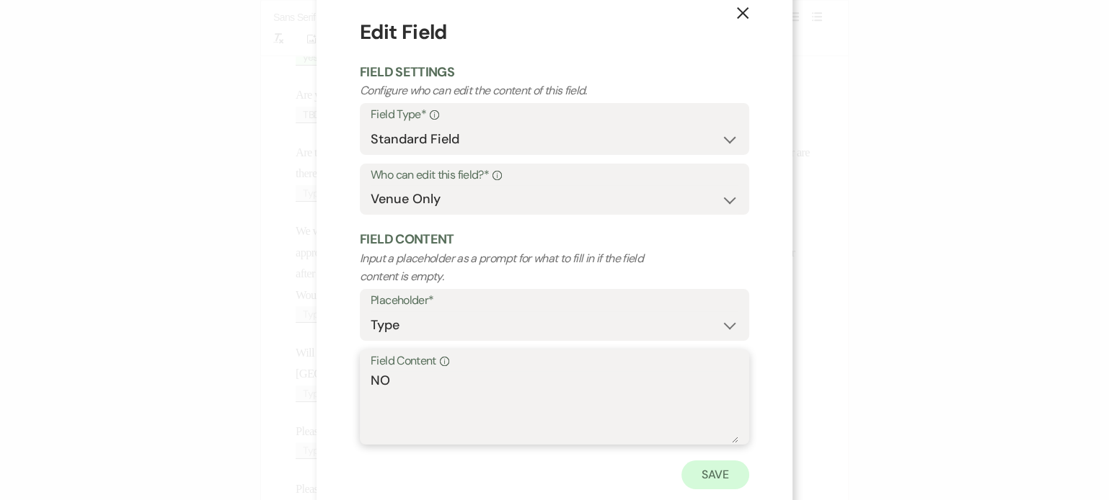
type textarea "NO"
click at [703, 465] on button "Save" at bounding box center [715, 475] width 68 height 29
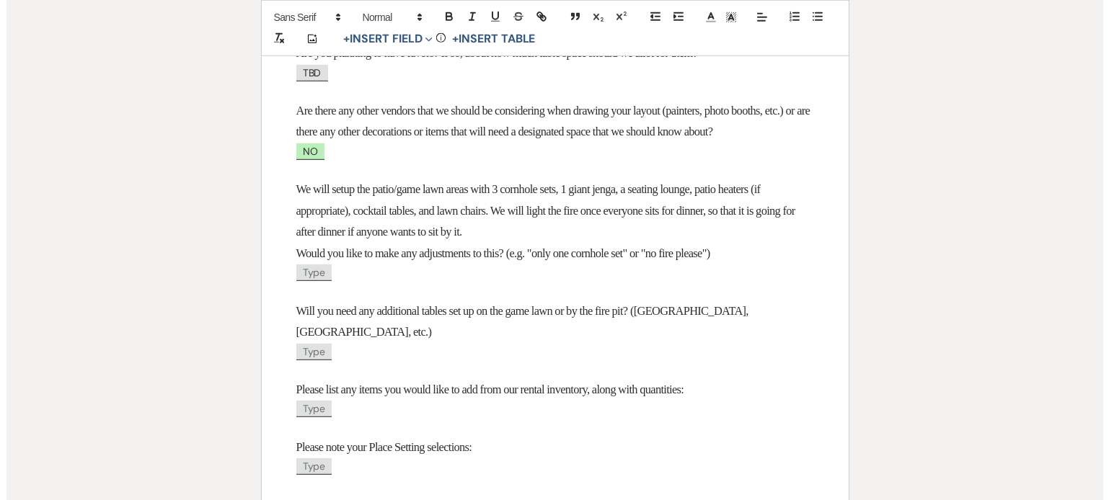
scroll to position [1742, 0]
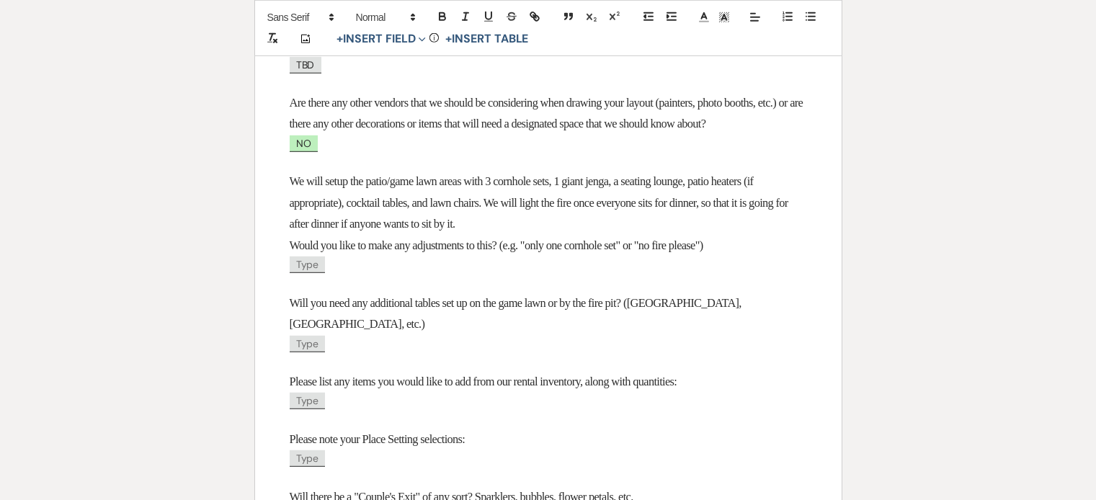
click at [303, 273] on span "Type" at bounding box center [308, 265] width 36 height 17
select select "client"
select select "Type"
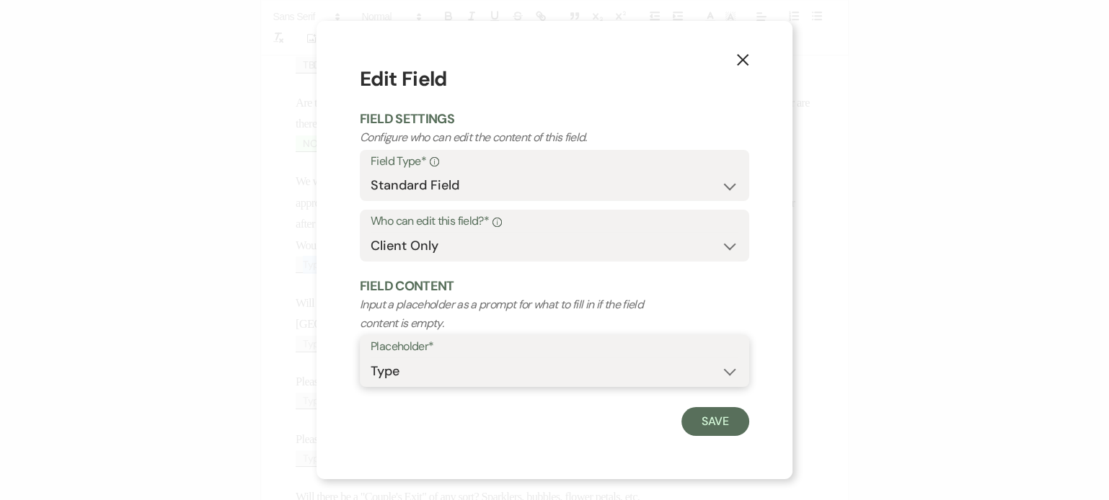
click at [427, 381] on select "Custom Placeholder Date Time Name Location Venue Name Type Number Budget Addres…" at bounding box center [554, 371] width 368 height 28
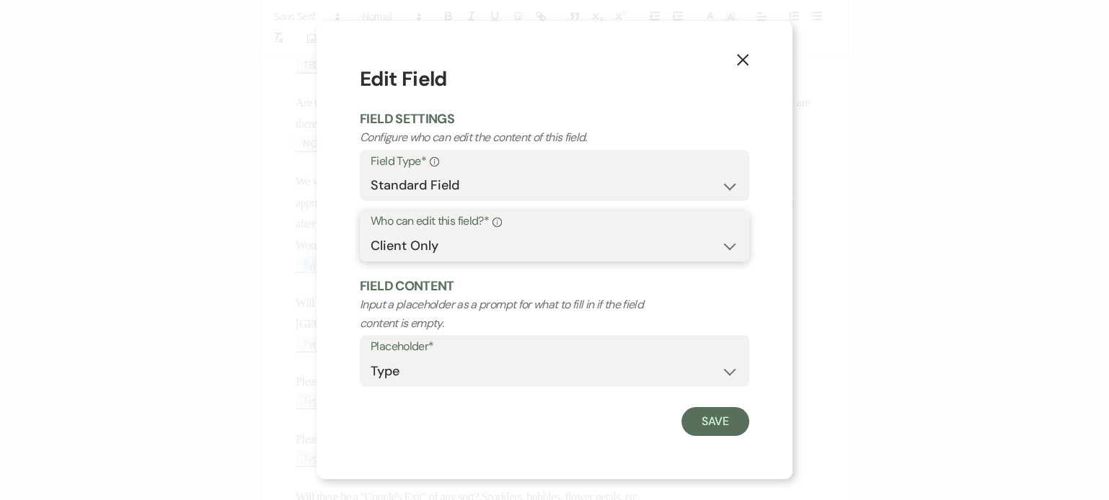
click at [524, 244] on select "Both Venue & Client Client Only Venue Only" at bounding box center [554, 246] width 368 height 28
select select "owner"
click at [370, 232] on select "Both Venue & Client Client Only Venue Only" at bounding box center [554, 246] width 368 height 28
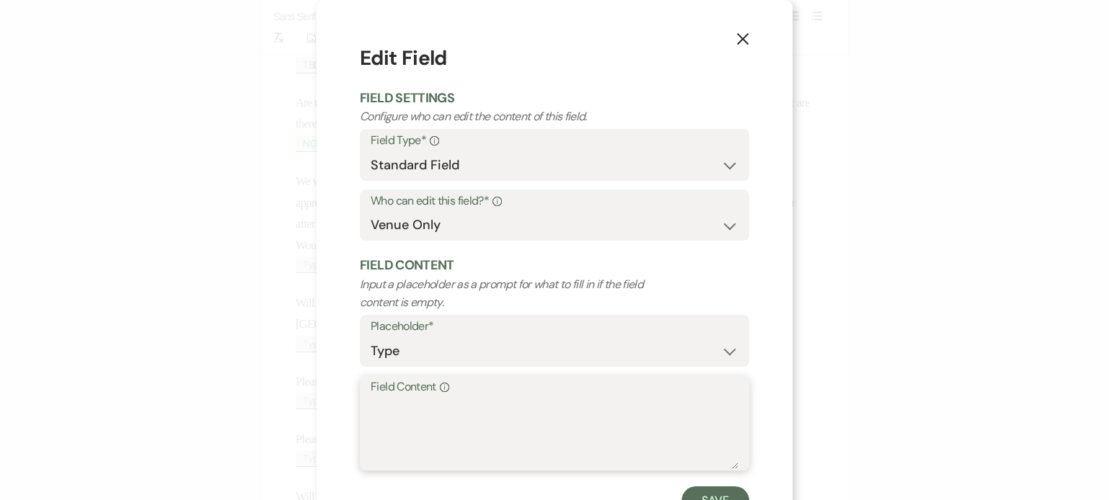
drag, startPoint x: 448, startPoint y: 408, endPoint x: 460, endPoint y: 404, distance: 13.0
click at [448, 408] on textarea "Field Content Info" at bounding box center [554, 433] width 368 height 72
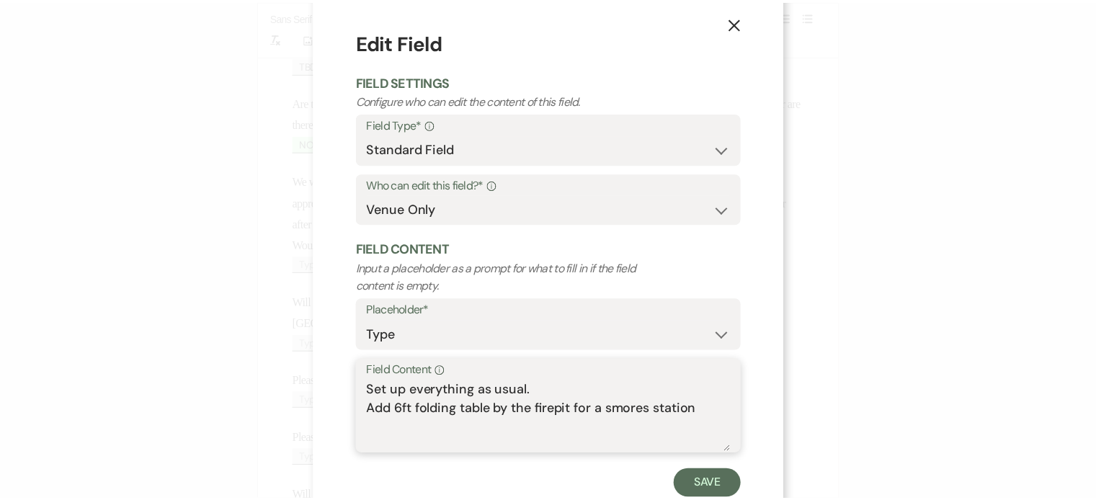
scroll to position [16, 0]
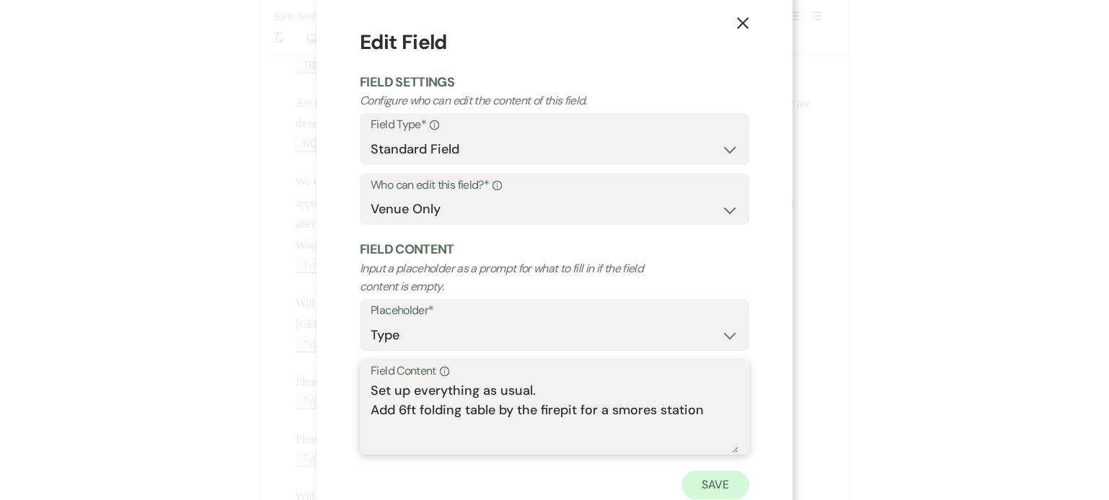
type textarea "Set up everything as usual. Add 6ft folding table by the firepit for a smores s…"
click at [688, 487] on button "Save" at bounding box center [715, 485] width 68 height 29
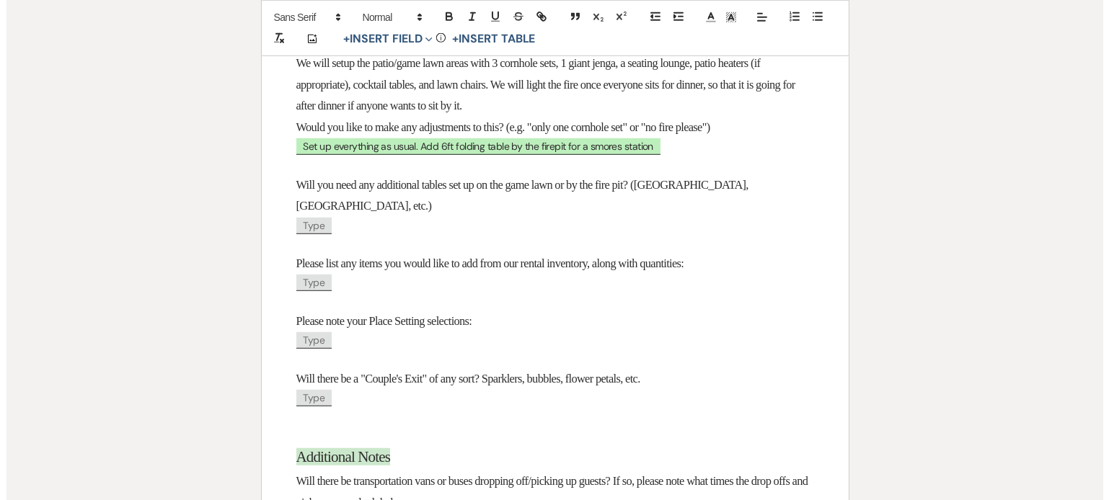
scroll to position [1862, 0]
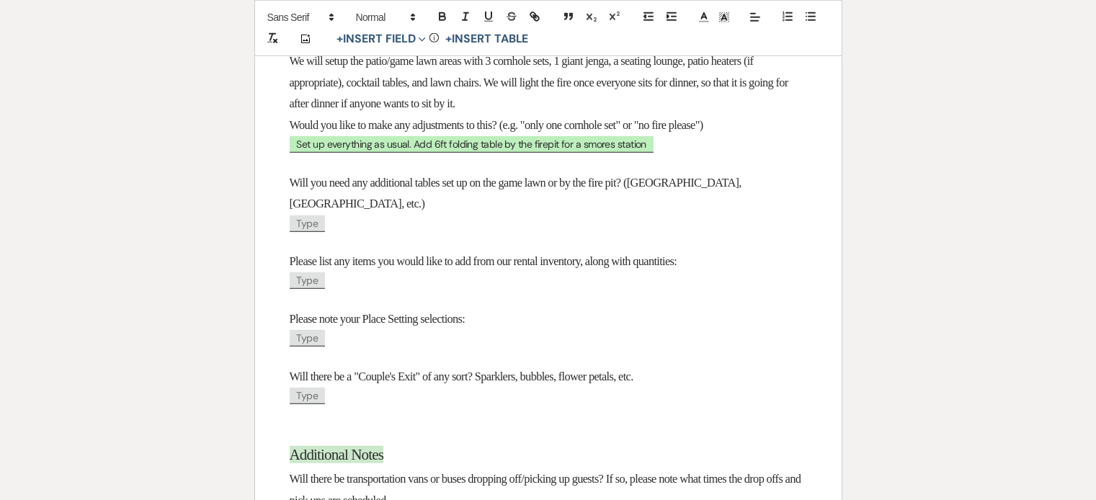
click at [310, 232] on span "Type" at bounding box center [308, 224] width 36 height 17
select select "client"
select select "Type"
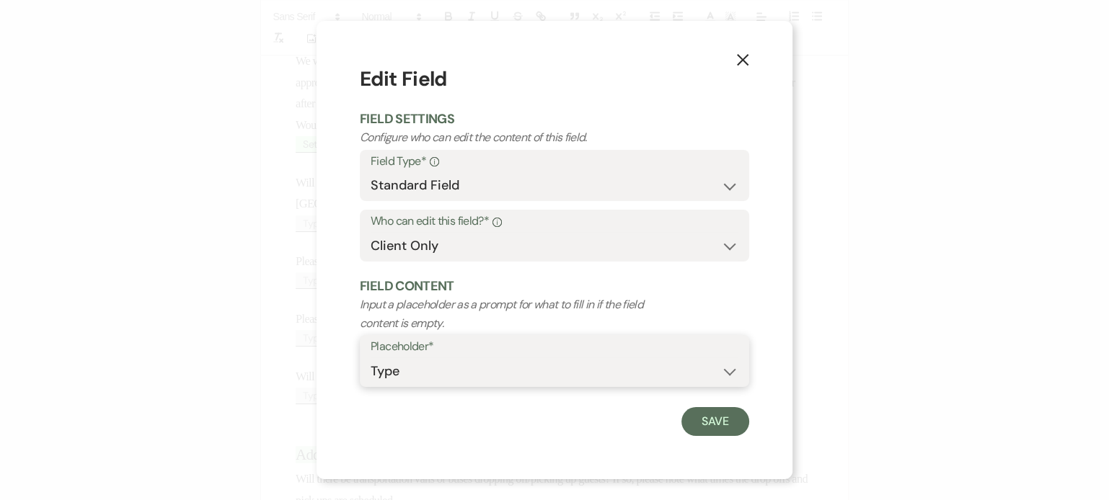
click at [420, 376] on select "Custom Placeholder Date Time Name Location Venue Name Type Number Budget Addres…" at bounding box center [554, 371] width 368 height 28
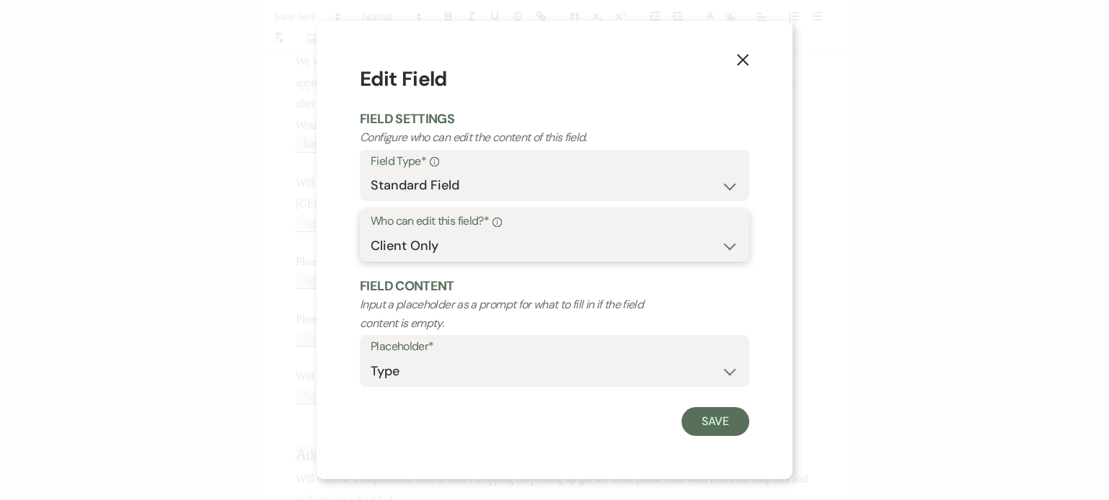
click at [481, 242] on select "Both Venue & Client Client Only Venue Only" at bounding box center [554, 246] width 368 height 28
select select "owner"
click at [370, 232] on select "Both Venue & Client Client Only Venue Only" at bounding box center [554, 246] width 368 height 28
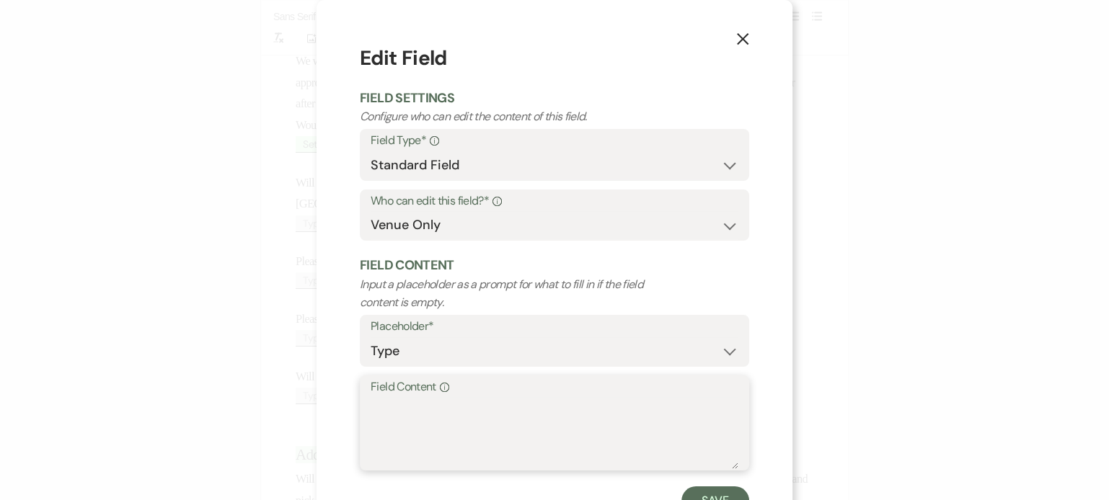
click at [425, 412] on textarea "Field Content Info" at bounding box center [554, 433] width 368 height 72
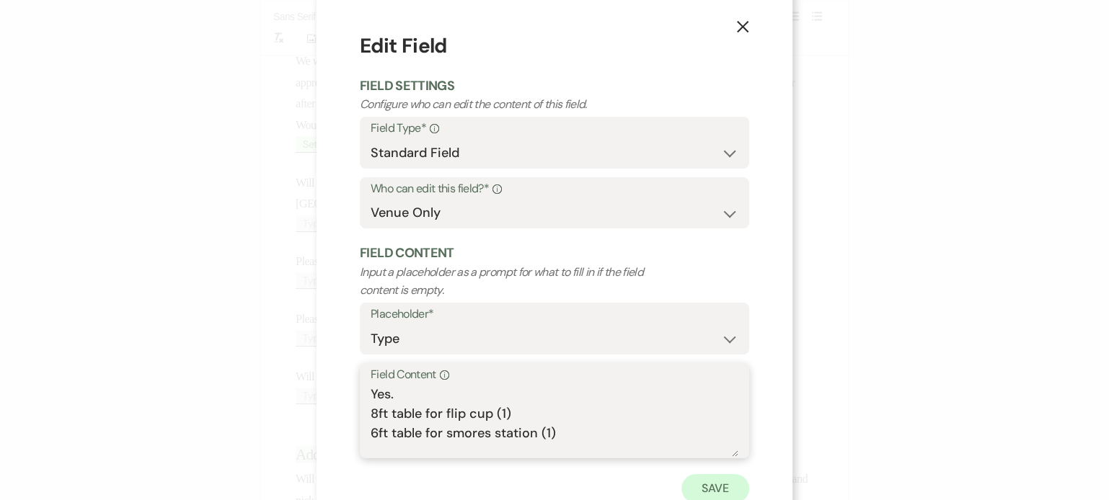
scroll to position [24, 0]
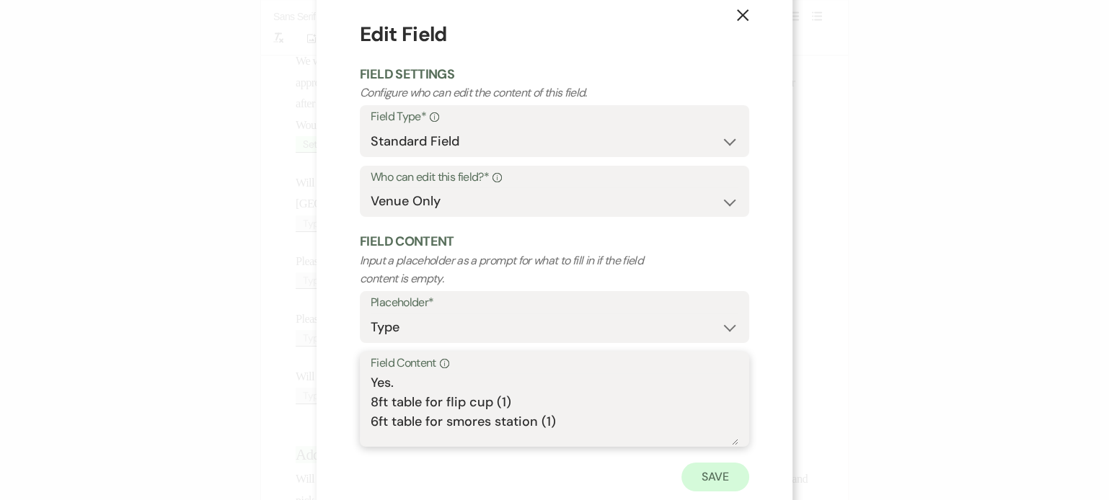
type textarea "Yes. 8ft table for flip cup (1) 6ft table for smores station (1)"
click at [693, 467] on button "Save" at bounding box center [715, 477] width 68 height 29
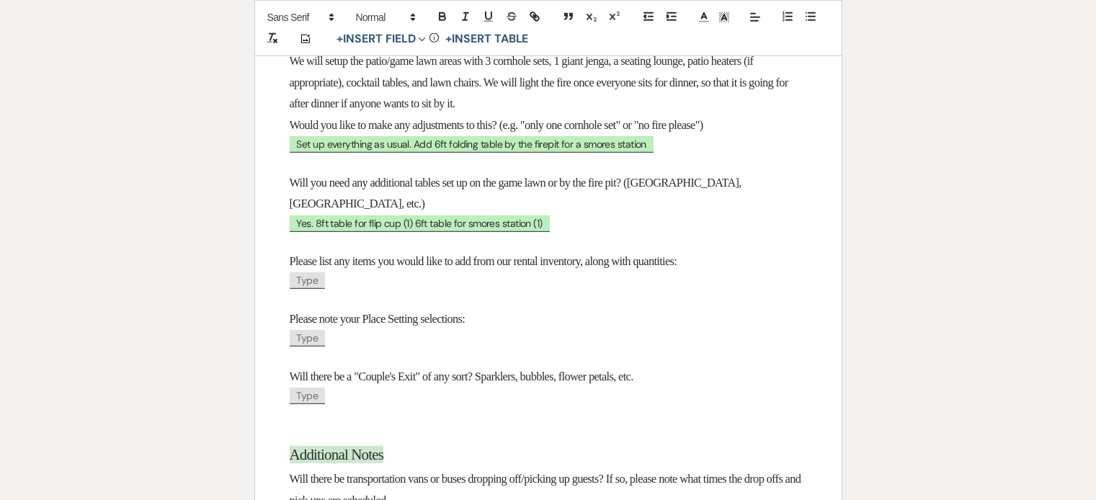
click at [311, 289] on span "Type" at bounding box center [308, 280] width 36 height 17
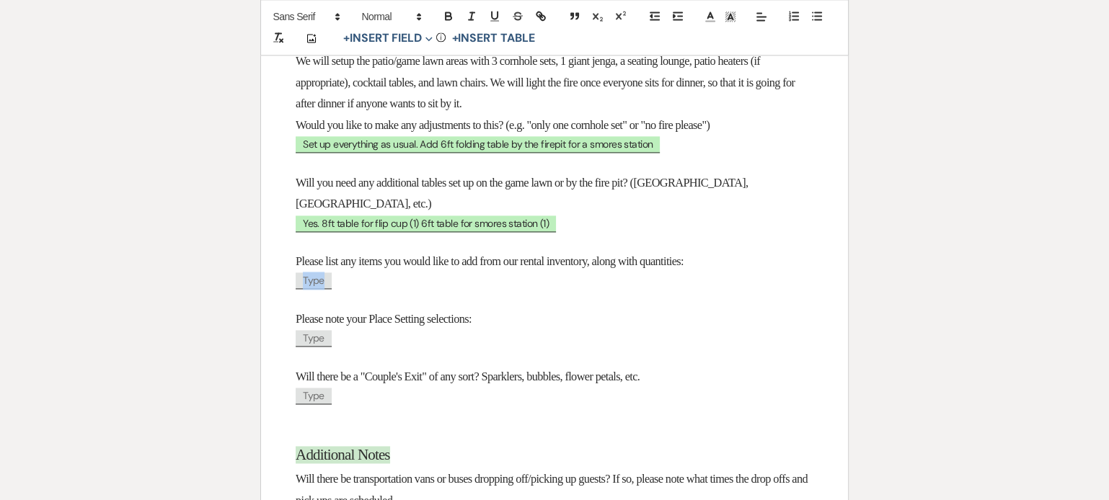
select select "client"
select select "Type"
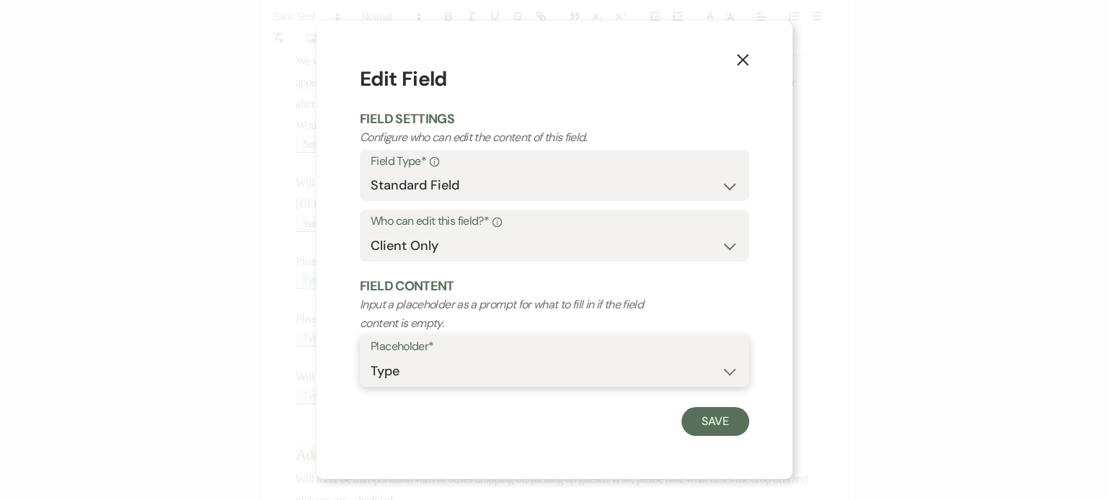
click at [439, 381] on select "Custom Placeholder Date Time Name Location Venue Name Type Number Budget Addres…" at bounding box center [554, 371] width 368 height 28
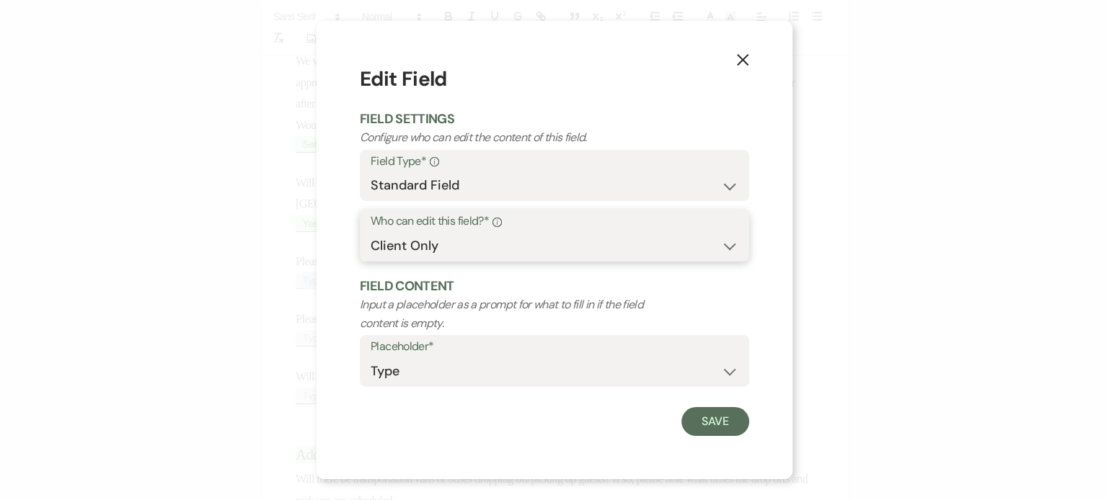
click at [572, 236] on select "Both Venue & Client Client Only Venue Only" at bounding box center [554, 246] width 368 height 28
select select "owner"
click at [370, 232] on select "Both Venue & Client Client Only Venue Only" at bounding box center [554, 246] width 368 height 28
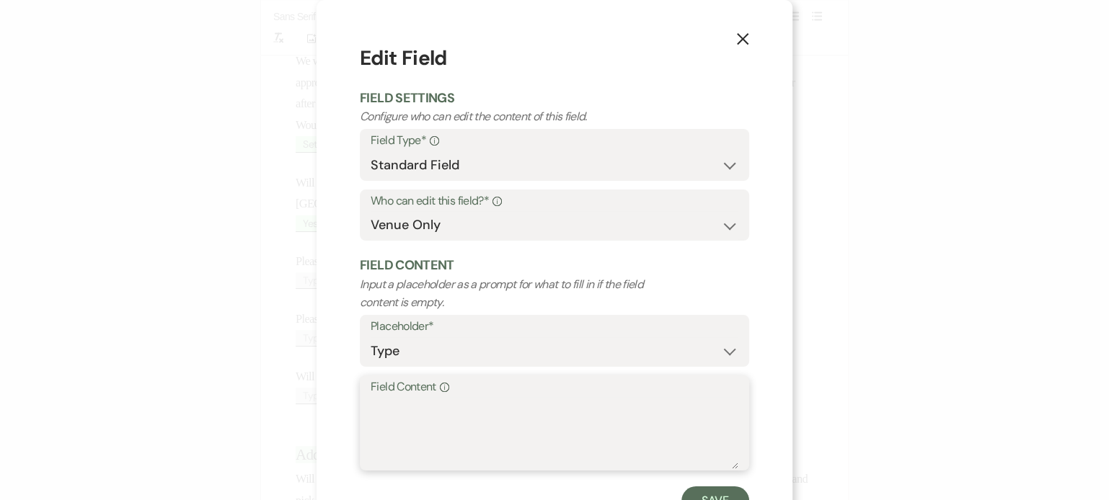
click at [469, 435] on textarea "Field Content Info" at bounding box center [554, 433] width 368 height 72
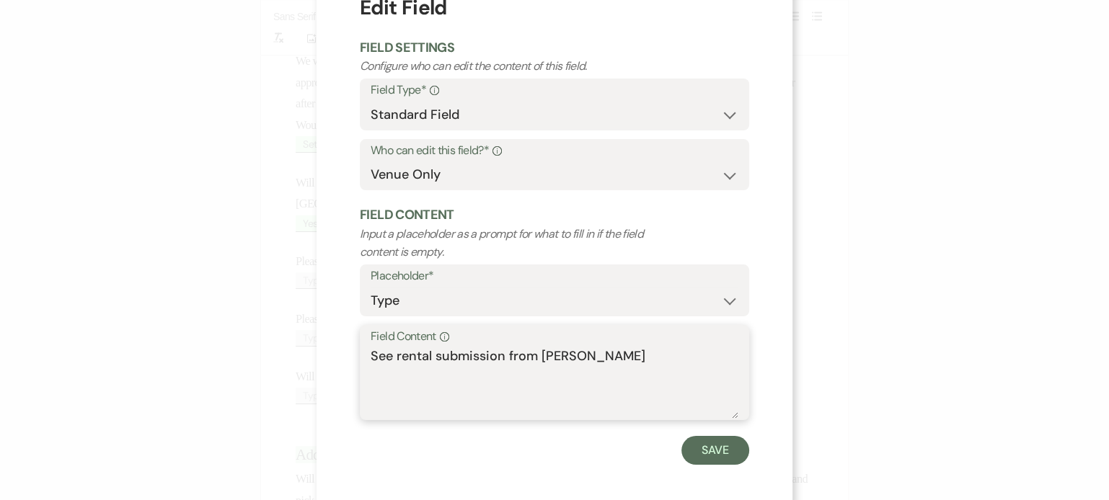
scroll to position [58, 0]
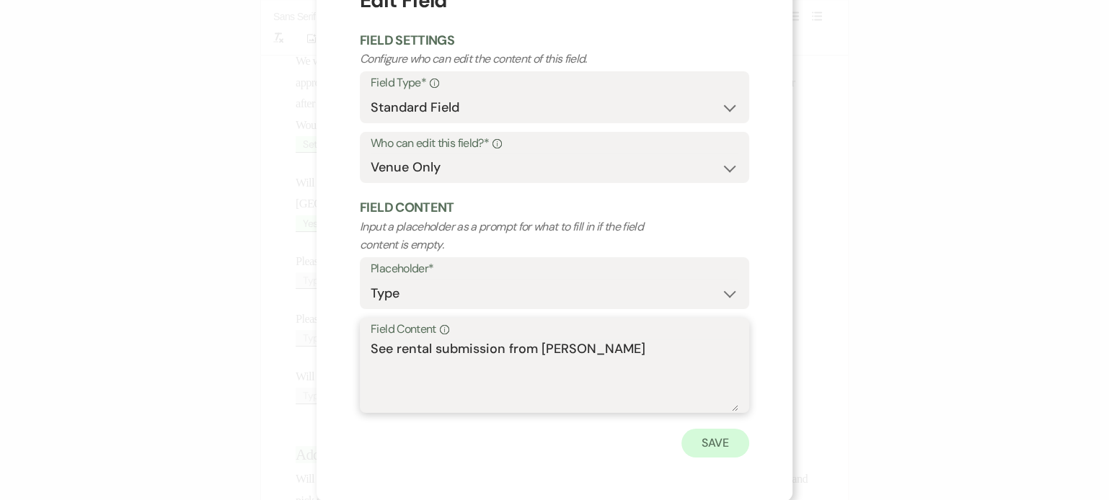
type textarea "See rental submission from Kay"
click at [681, 450] on button "Save" at bounding box center [715, 443] width 68 height 29
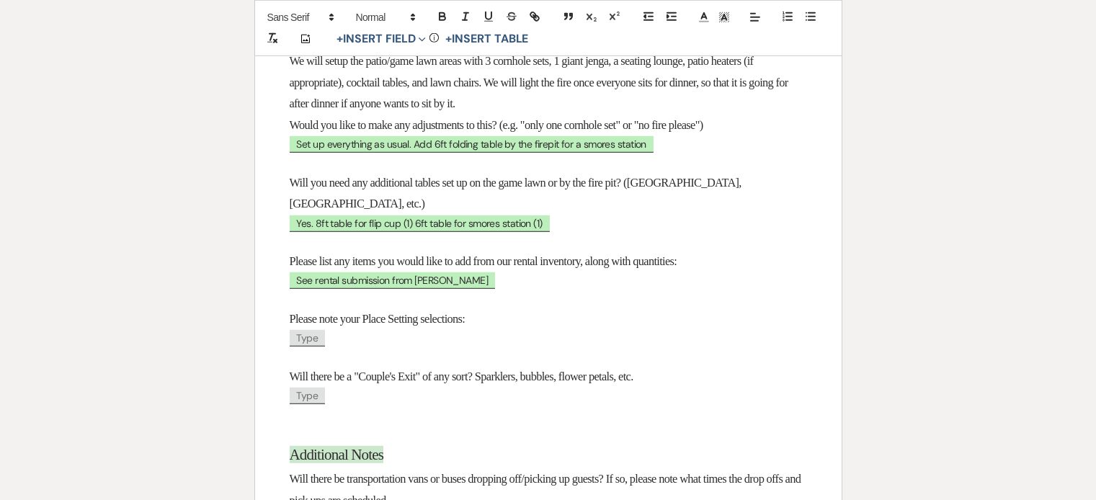
click at [304, 347] on span "Type" at bounding box center [308, 338] width 36 height 17
select select "client"
select select "Type"
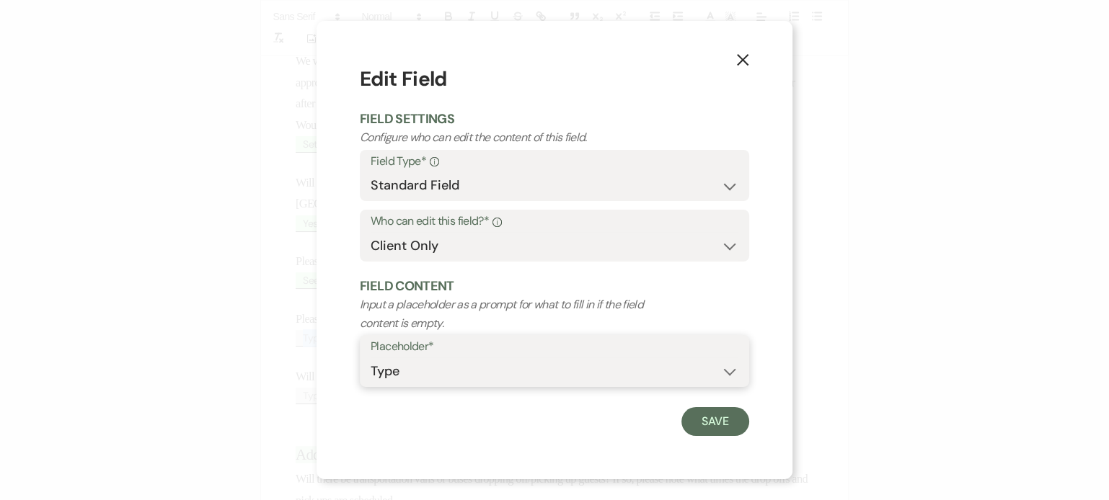
click at [385, 366] on select "Custom Placeholder Date Time Name Location Venue Name Type Number Budget Addres…" at bounding box center [554, 371] width 368 height 28
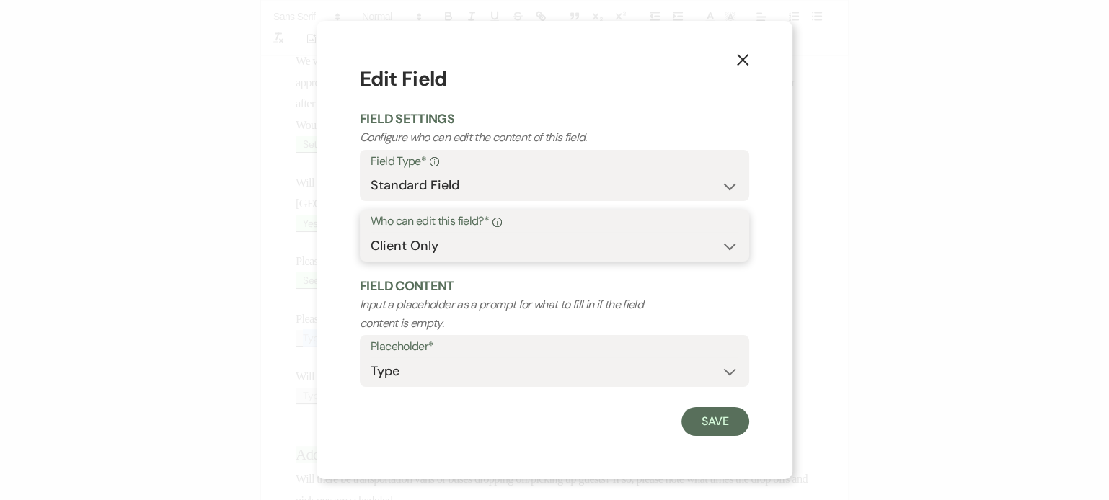
click at [493, 236] on select "Both Venue & Client Client Only Venue Only" at bounding box center [554, 246] width 368 height 28
select select "owner"
click at [370, 232] on select "Both Venue & Client Client Only Venue Only" at bounding box center [554, 246] width 368 height 28
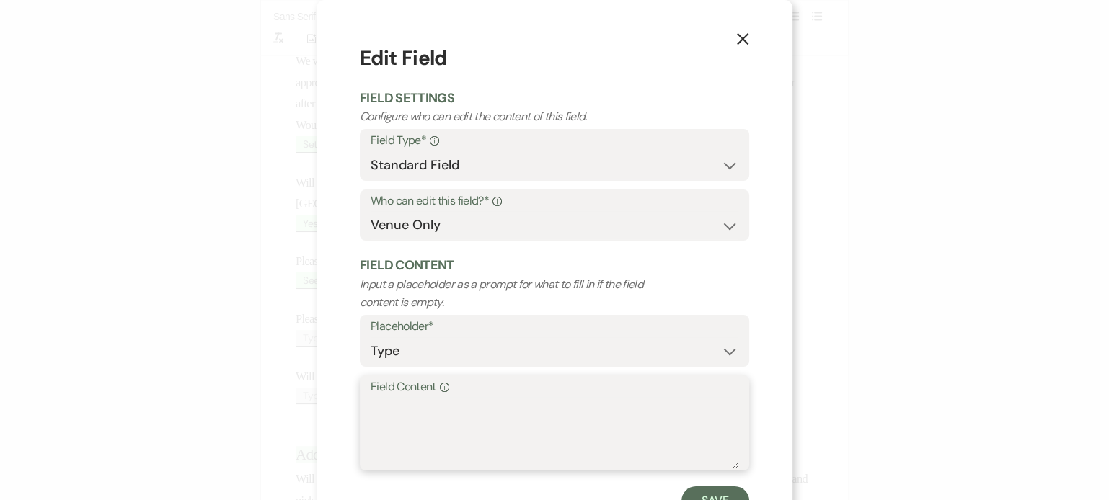
click at [445, 427] on textarea "Field Content Info" at bounding box center [554, 433] width 368 height 72
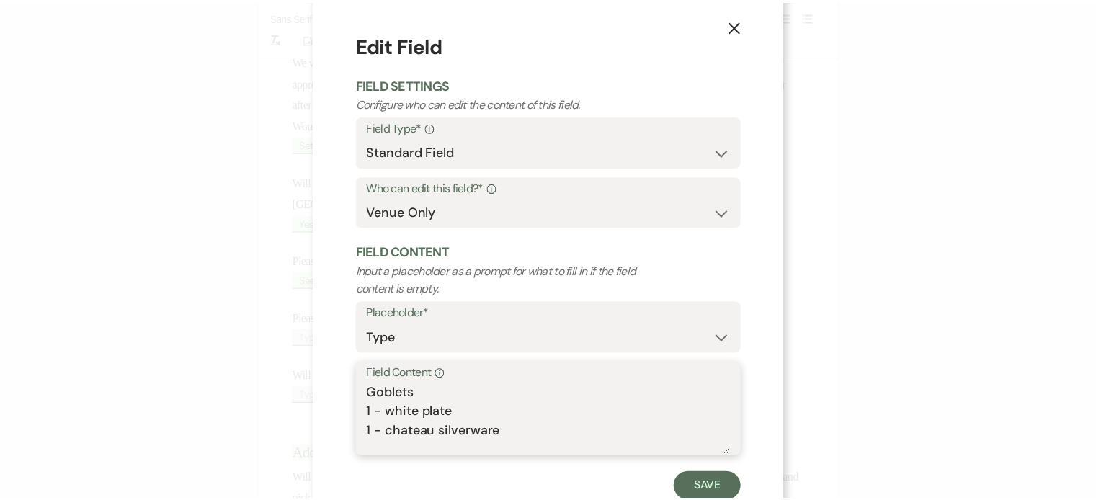
scroll to position [24, 0]
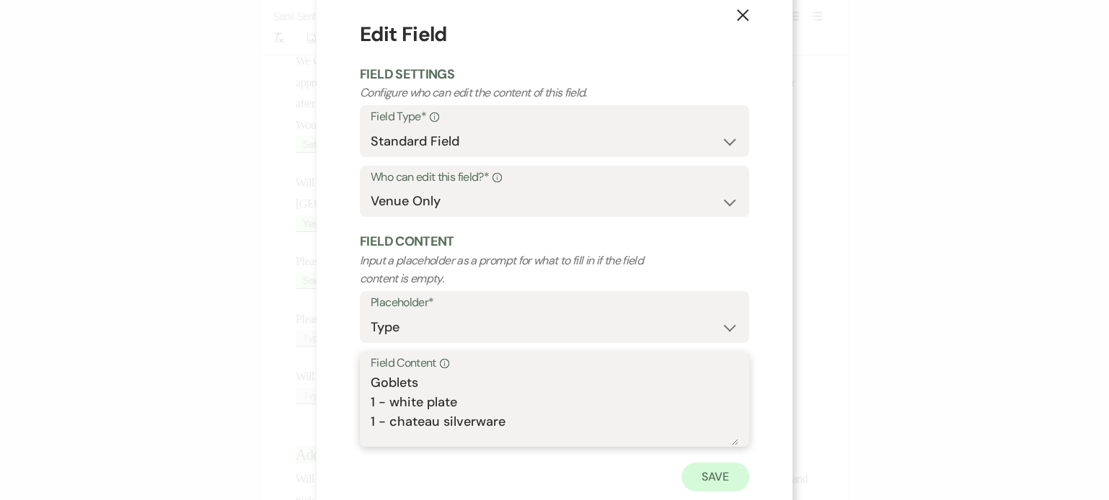
type textarea "Goblets 1 - white plate 1 - chateau silverware"
click at [698, 474] on button "Save" at bounding box center [715, 477] width 68 height 29
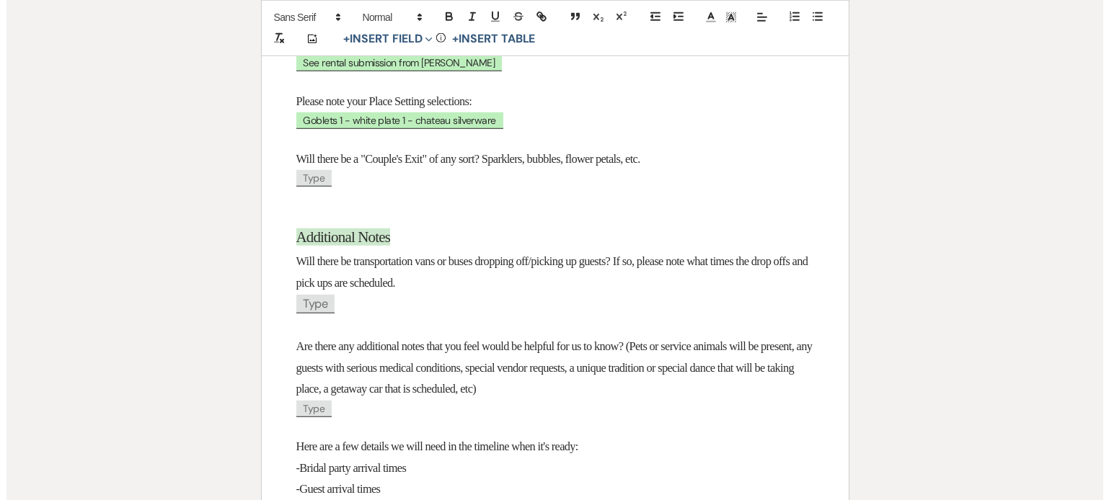
scroll to position [2080, 0]
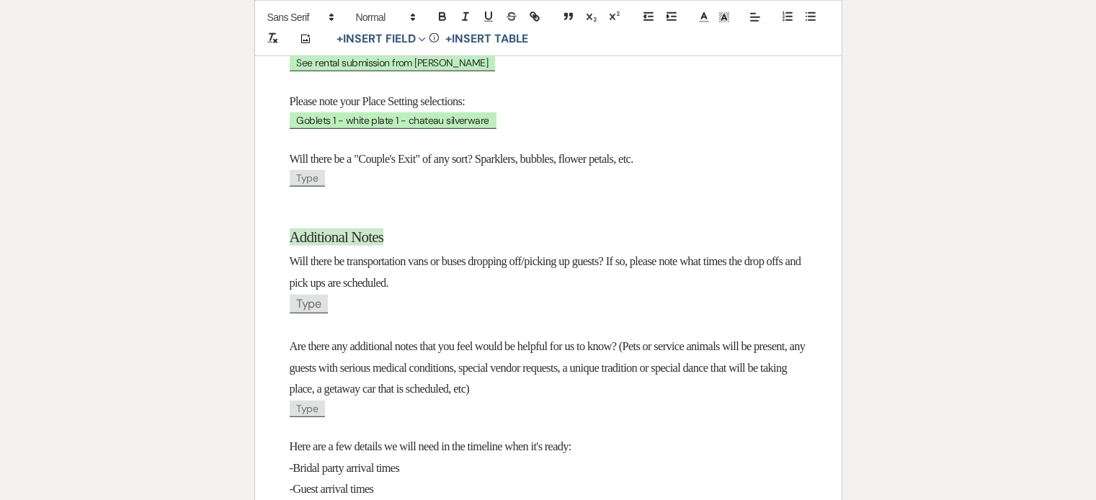
click at [318, 187] on span "Type" at bounding box center [308, 178] width 36 height 17
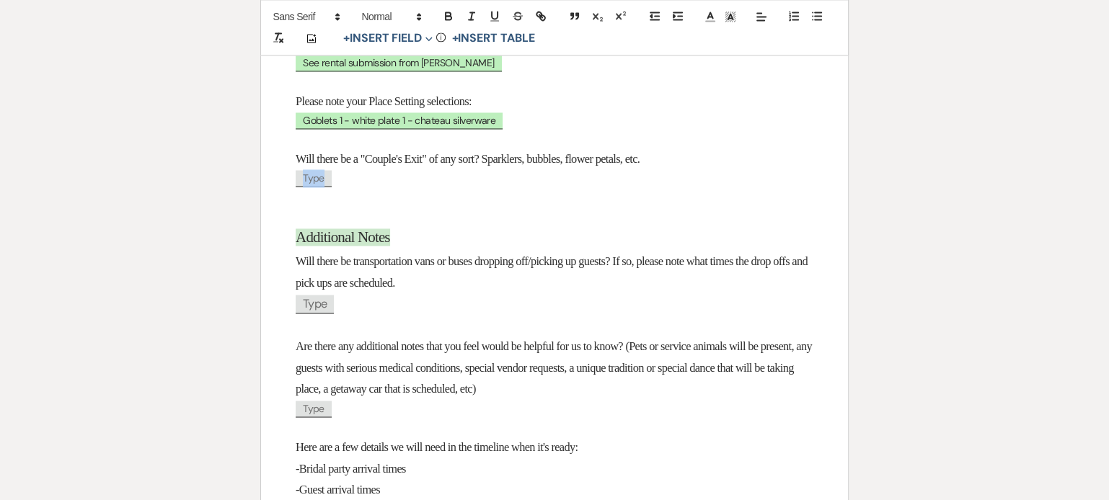
select select "client"
select select "Type"
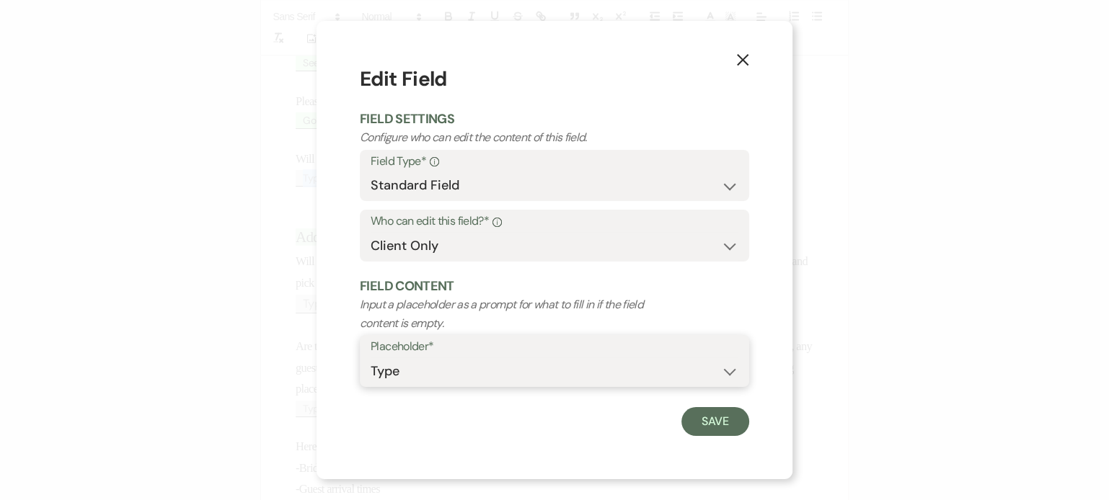
click at [455, 373] on select "Custom Placeholder Date Time Name Location Venue Name Type Number Budget Addres…" at bounding box center [554, 371] width 368 height 28
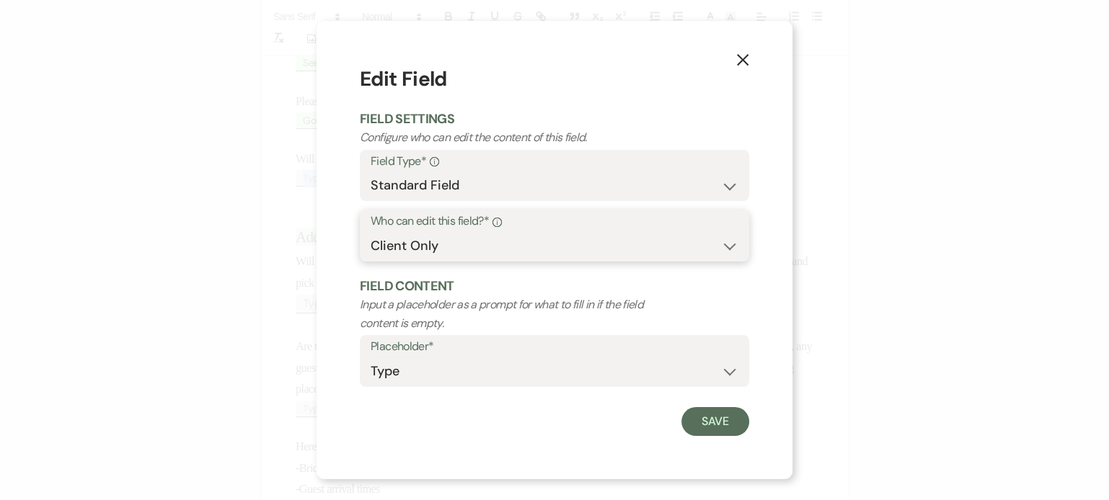
click at [516, 234] on select "Both Venue & Client Client Only Venue Only" at bounding box center [554, 246] width 368 height 28
select select "owner"
click at [370, 232] on select "Both Venue & Client Client Only Venue Only" at bounding box center [554, 246] width 368 height 28
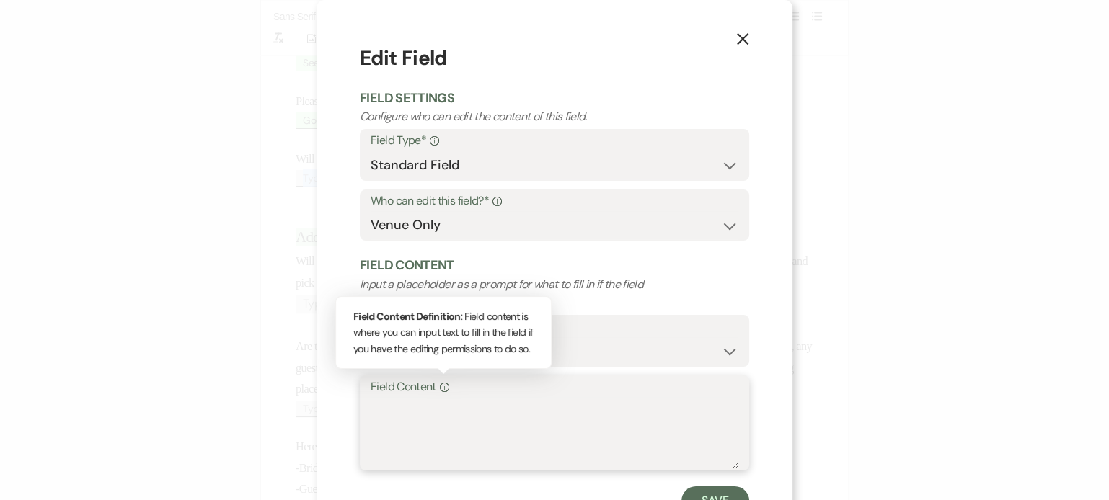
click at [430, 409] on textarea "Field Content Info Field Content Definition : Field content is where you can in…" at bounding box center [554, 433] width 368 height 72
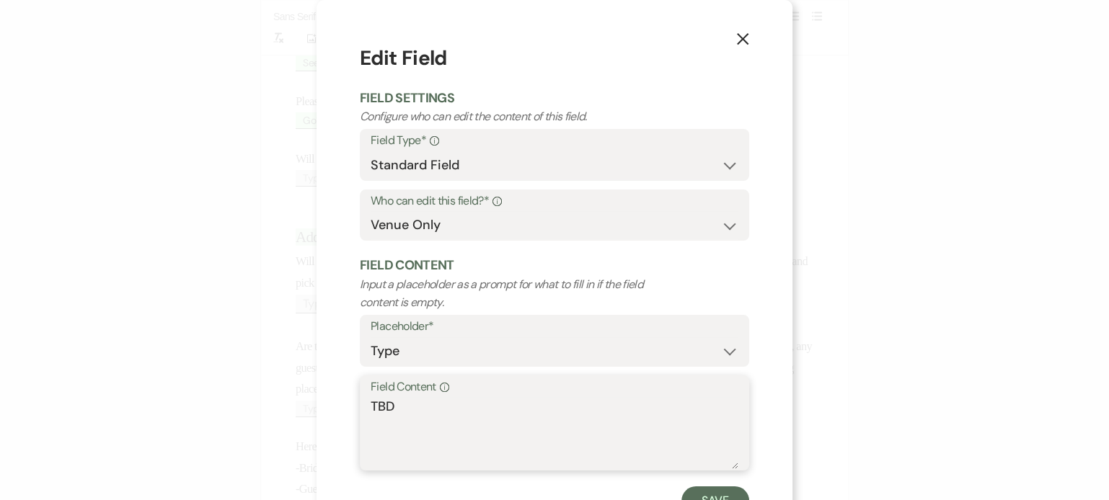
type textarea "TBD"
click at [428, 236] on select "Both Venue & Client Client Only Venue Only" at bounding box center [554, 225] width 368 height 28
select select "clientAndOwner"
click at [370, 211] on select "Both Venue & Client Client Only Venue Only" at bounding box center [554, 225] width 368 height 28
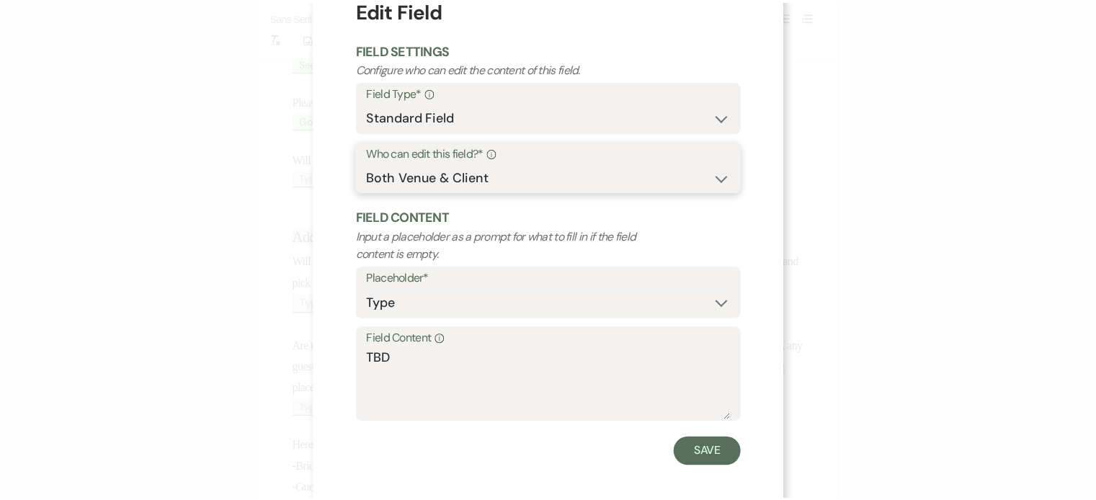
scroll to position [58, 0]
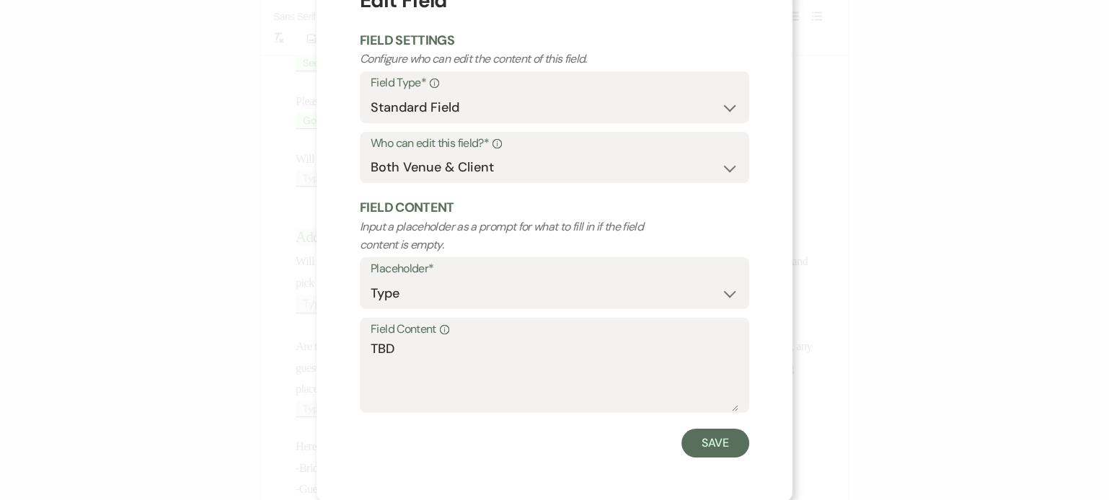
click at [700, 425] on form "Edit Field Field Settings Configure who can edit the content of this field. Fie…" at bounding box center [554, 222] width 389 height 472
click at [710, 452] on button "Save" at bounding box center [715, 443] width 68 height 29
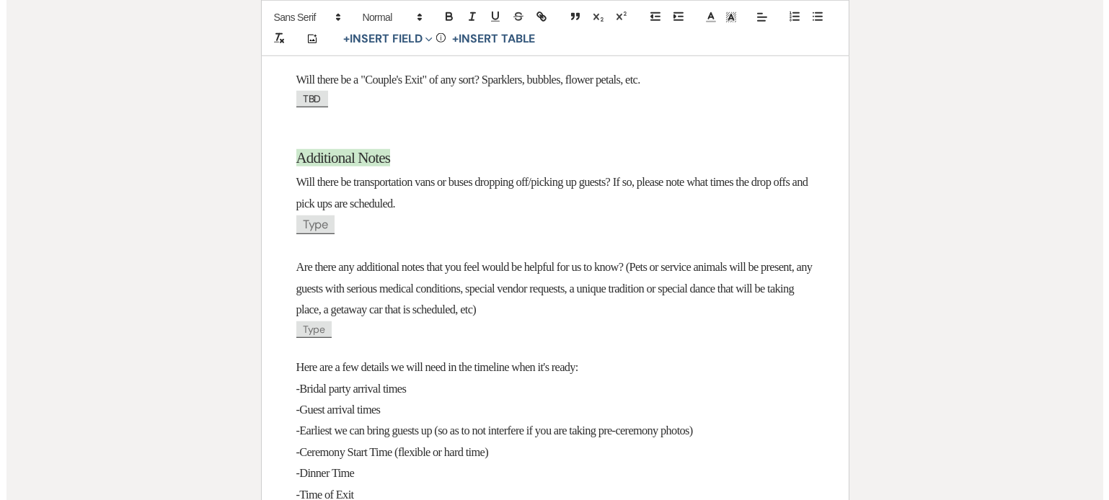
scroll to position [2167, 0]
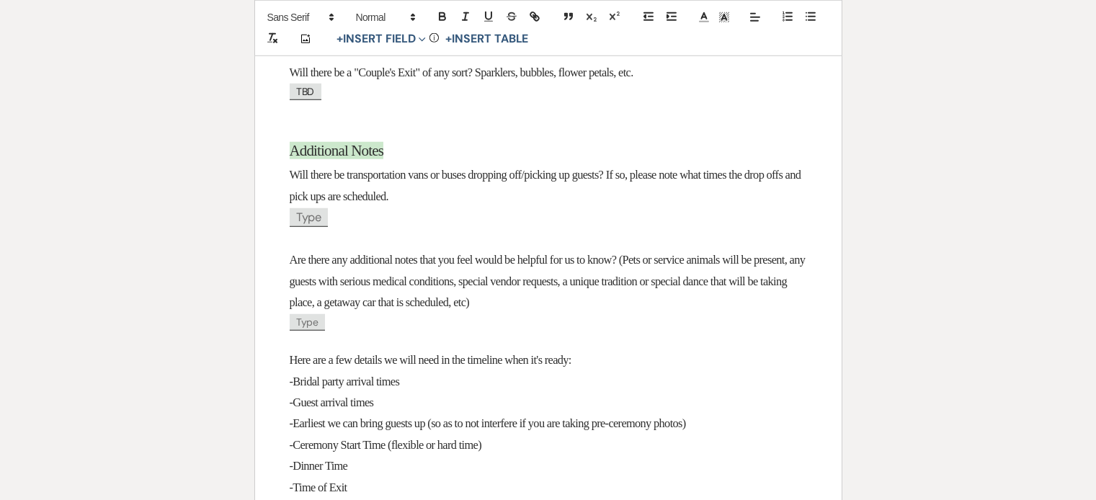
click at [323, 227] on span "Type" at bounding box center [309, 217] width 38 height 19
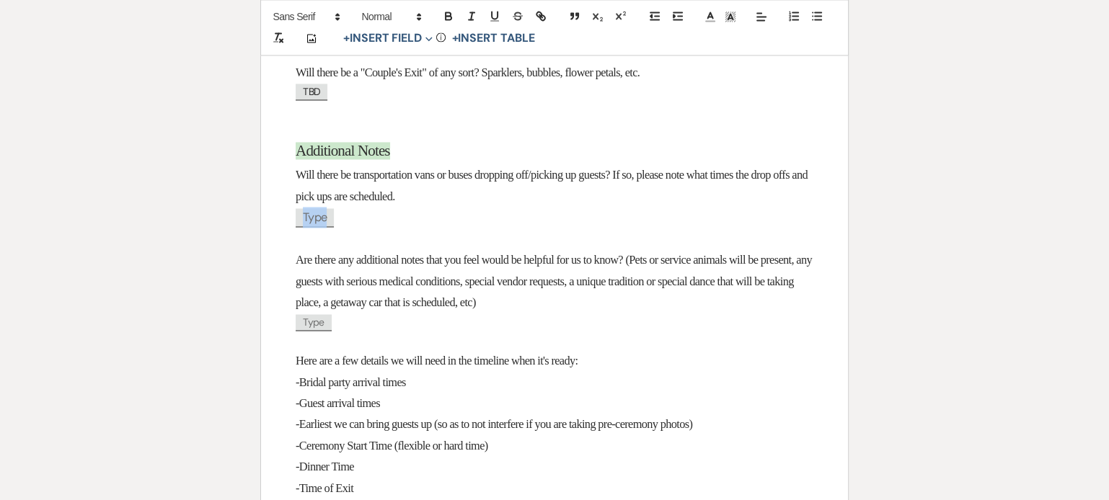
select select "client"
select select "Type"
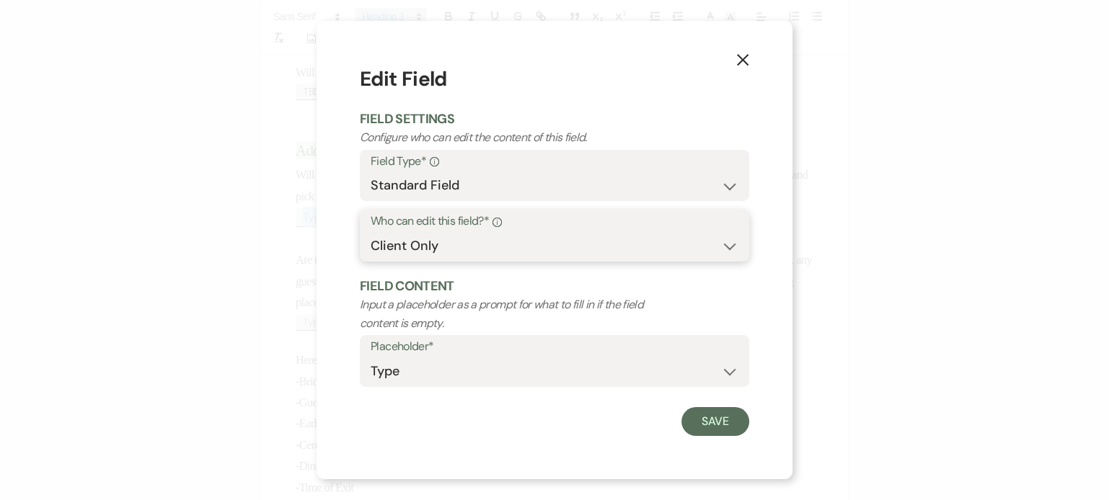
click at [456, 254] on select "Both Venue & Client Client Only Venue Only" at bounding box center [554, 246] width 368 height 28
select select "owner"
click at [370, 232] on select "Both Venue & Client Client Only Venue Only" at bounding box center [554, 246] width 368 height 28
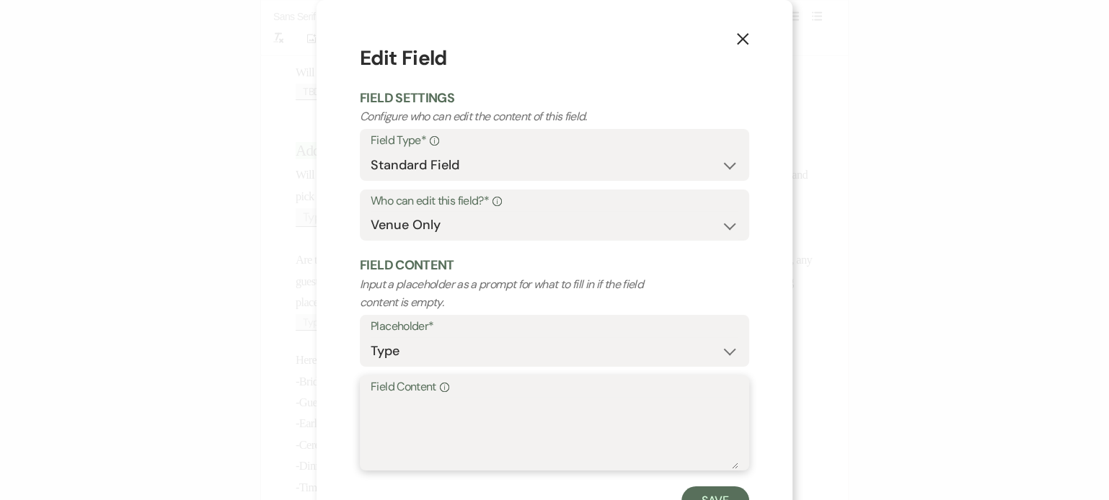
click at [427, 410] on textarea "Field Content Info" at bounding box center [554, 433] width 368 height 72
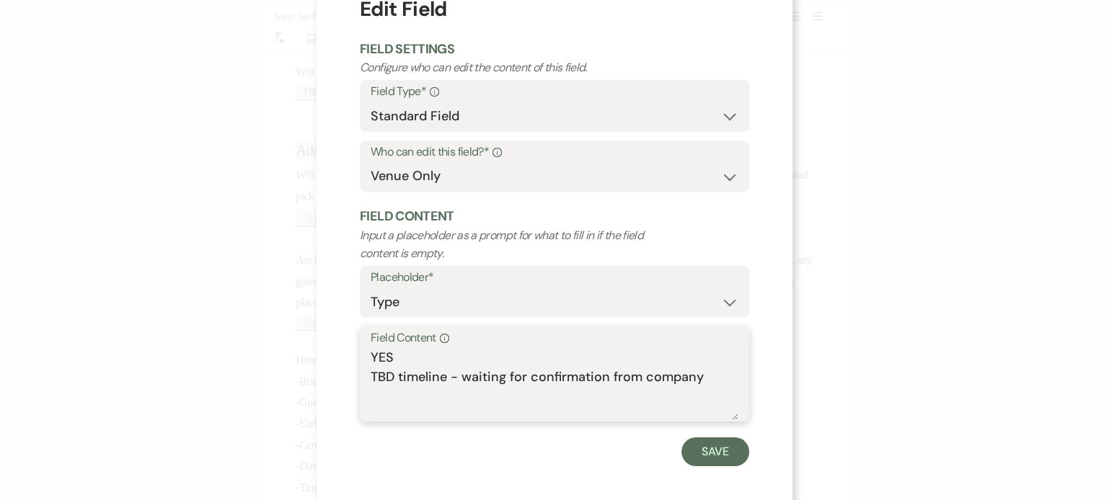
scroll to position [58, 0]
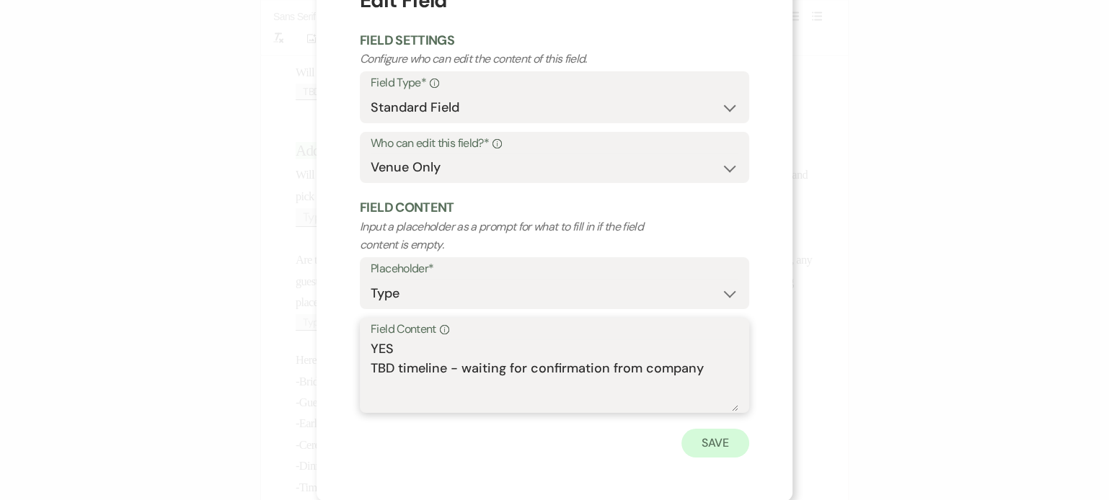
type textarea "YES TBD timeline - waiting for confirmation from company"
click at [698, 441] on button "Save" at bounding box center [715, 443] width 68 height 29
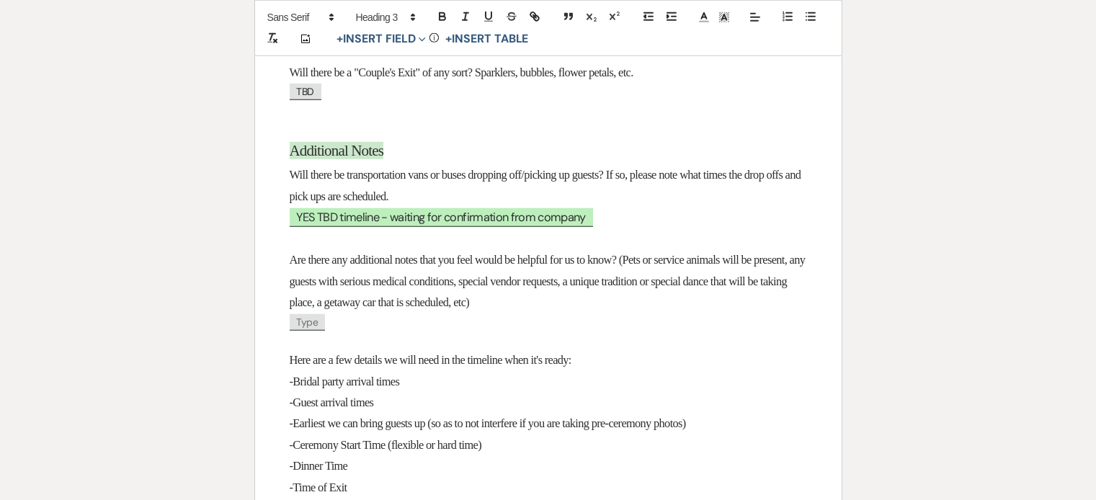
click at [312, 331] on span "Type" at bounding box center [308, 322] width 36 height 17
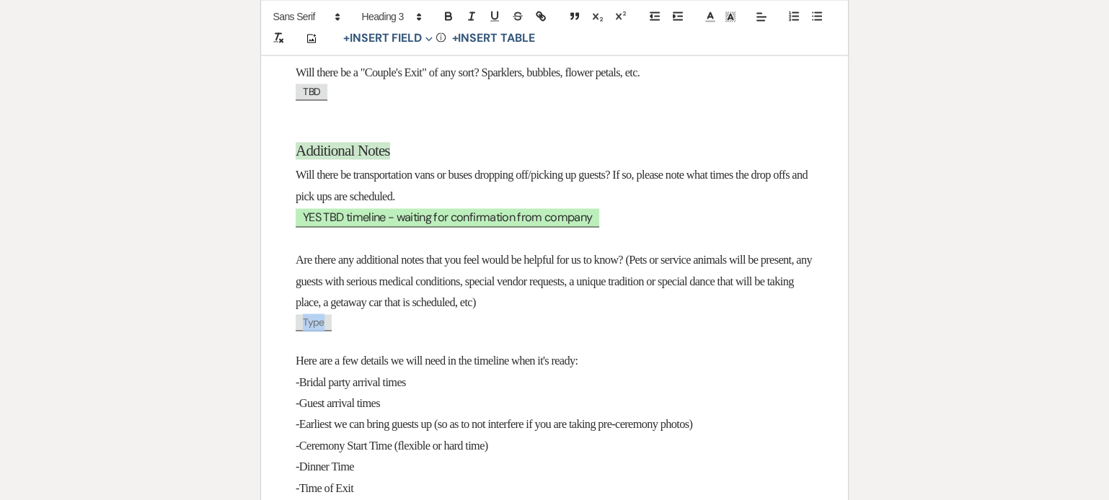
select select "client"
select select "Type"
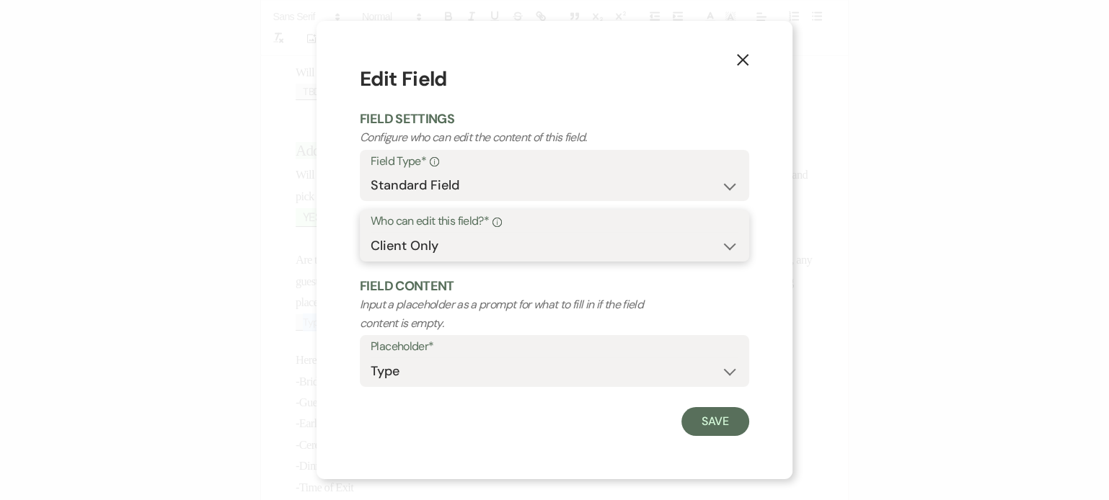
click at [428, 236] on select "Both Venue & Client Client Only Venue Only" at bounding box center [554, 246] width 368 height 28
select select "owner"
click at [370, 232] on select "Both Venue & Client Client Only Venue Only" at bounding box center [554, 246] width 368 height 28
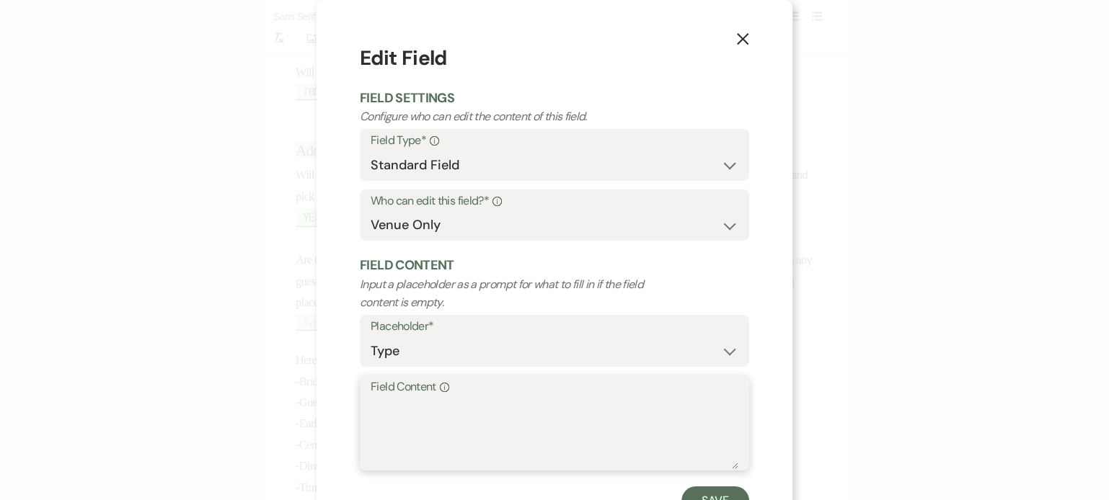
click at [434, 417] on textarea "Field Content Info" at bounding box center [554, 433] width 368 height 72
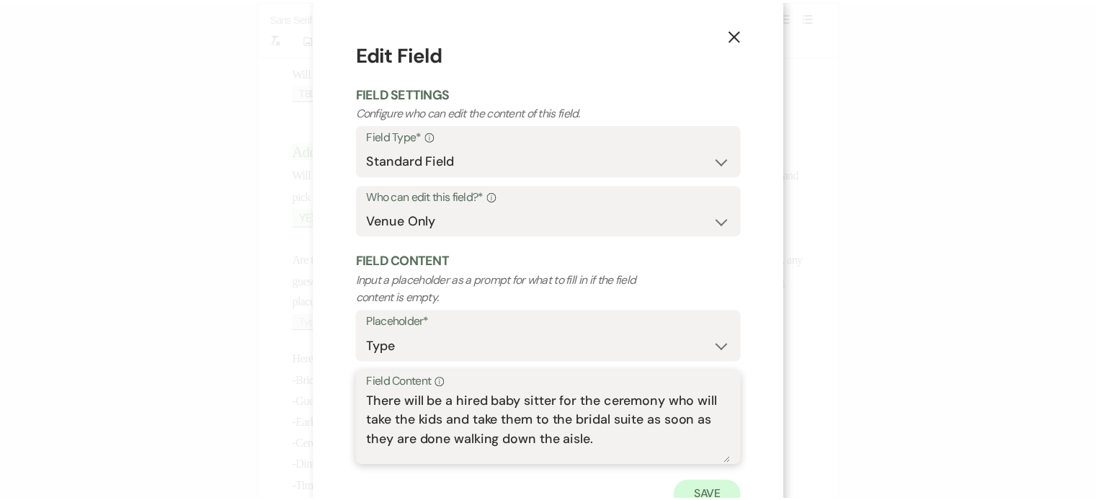
scroll to position [6, 0]
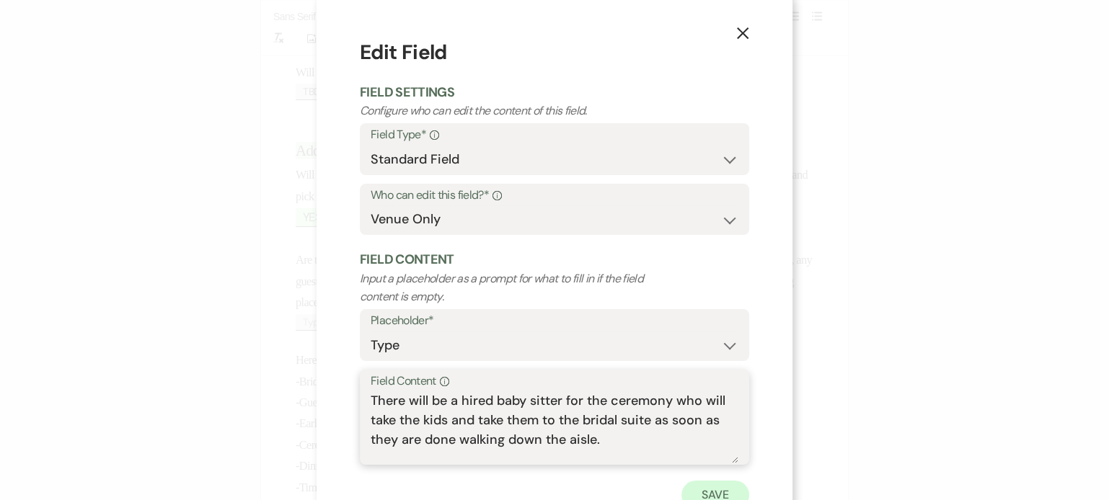
type textarea "There will be a hired baby sitter for the ceremony who will take the kids and t…"
drag, startPoint x: 722, startPoint y: 494, endPoint x: 709, endPoint y: 484, distance: 16.0
click at [722, 494] on button "Save" at bounding box center [715, 495] width 68 height 29
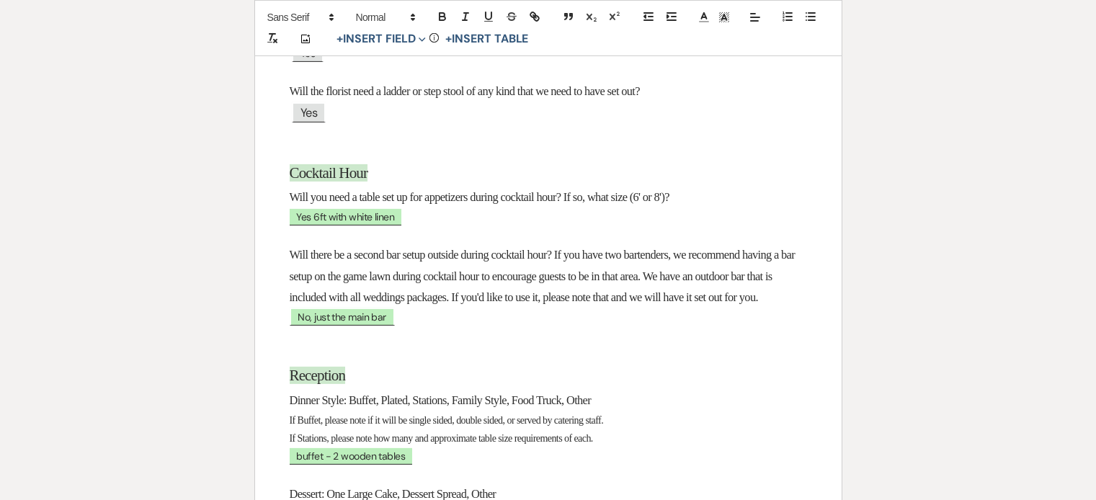
scroll to position [0, 0]
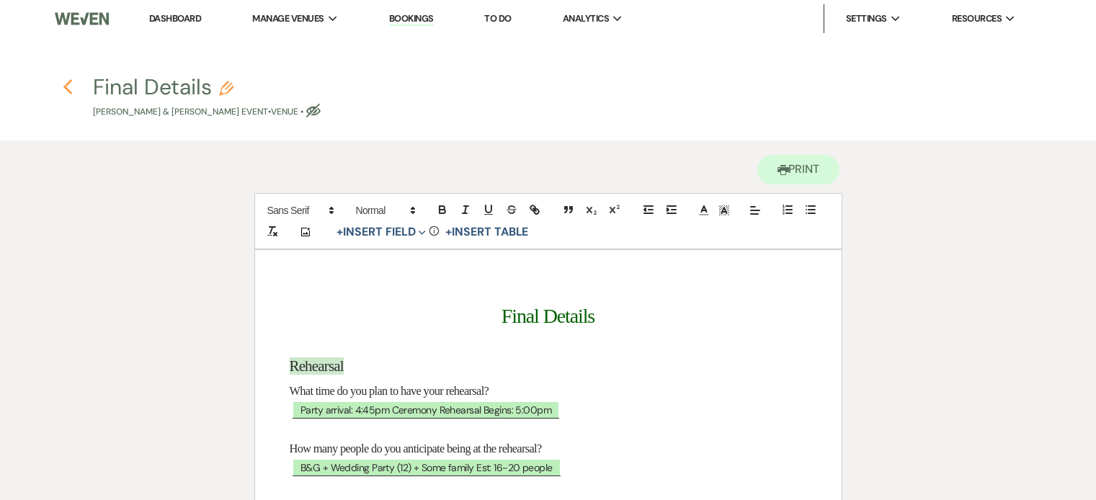
click at [66, 82] on icon "Previous" at bounding box center [68, 87] width 11 height 17
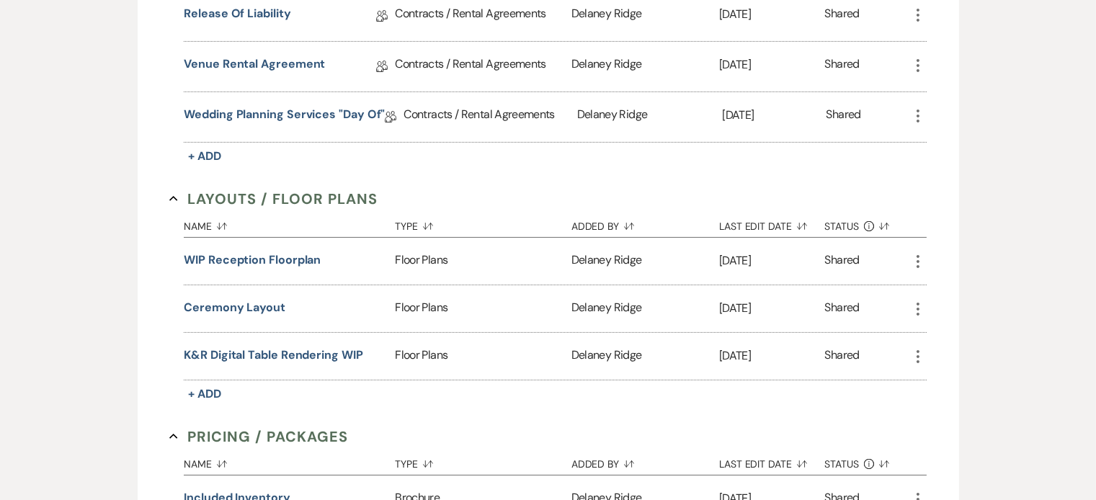
scroll to position [409, 0]
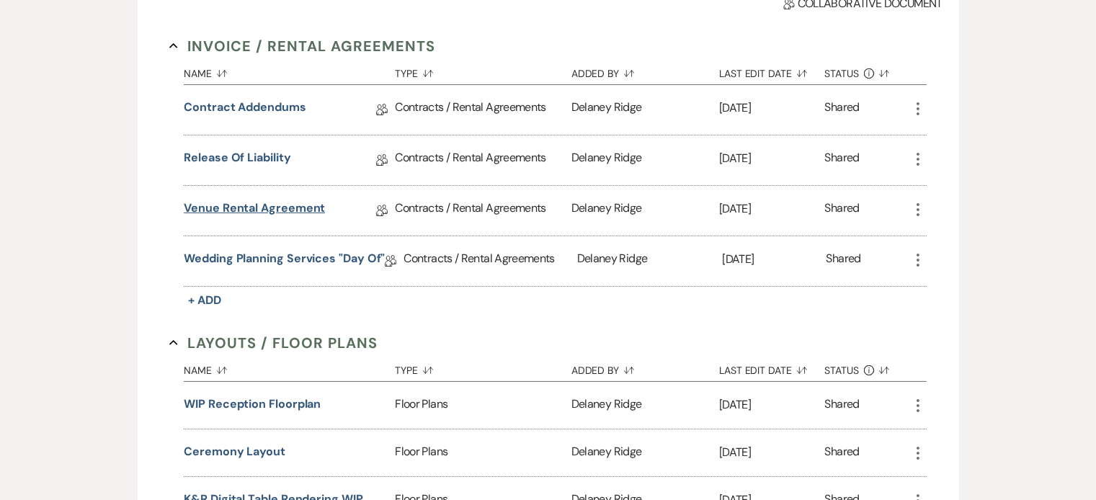
click at [272, 200] on link "Venue Rental Agreement" at bounding box center [254, 211] width 141 height 22
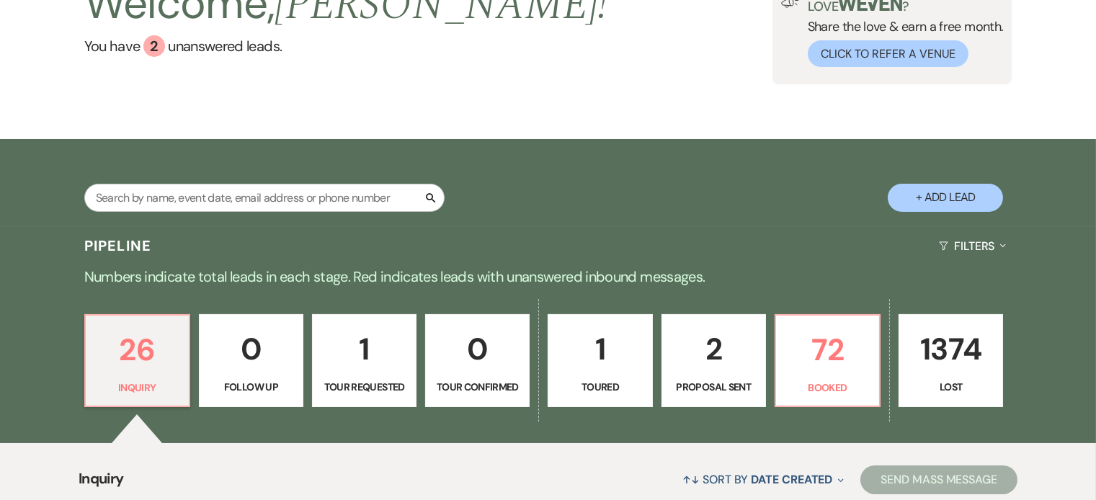
scroll to position [310, 0]
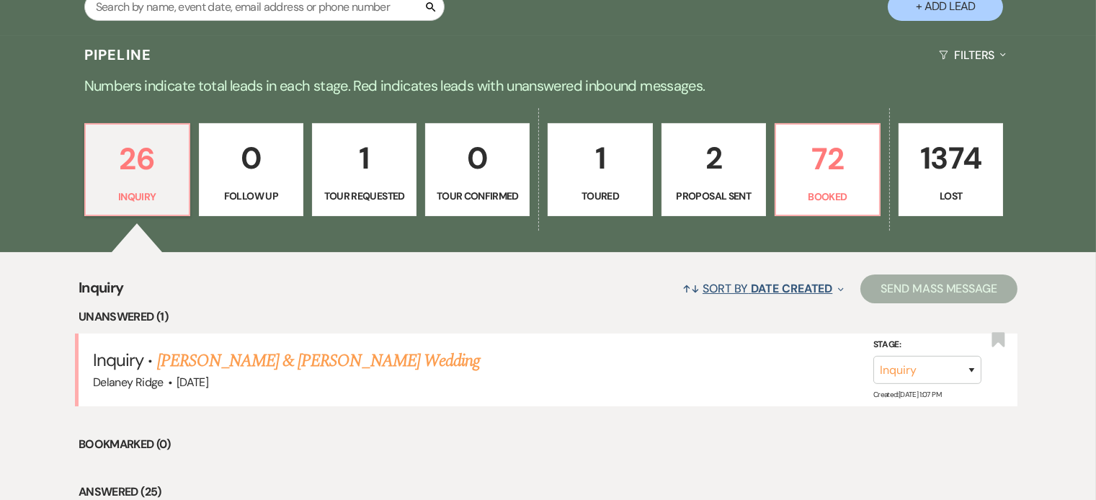
click at [786, 285] on span "Date Created" at bounding box center [791, 288] width 81 height 15
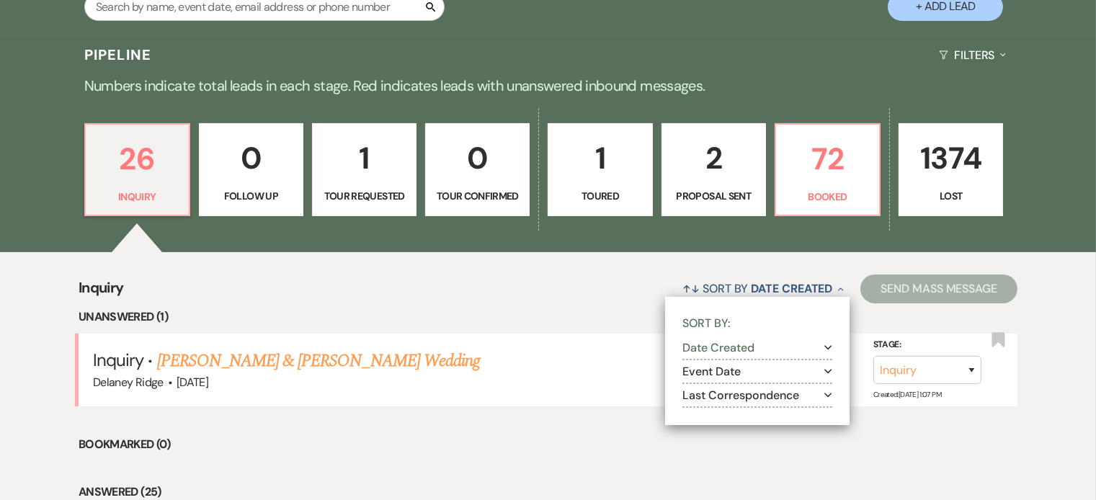
click at [764, 401] on button "Last Correspondence Expand" at bounding box center [758, 396] width 150 height 12
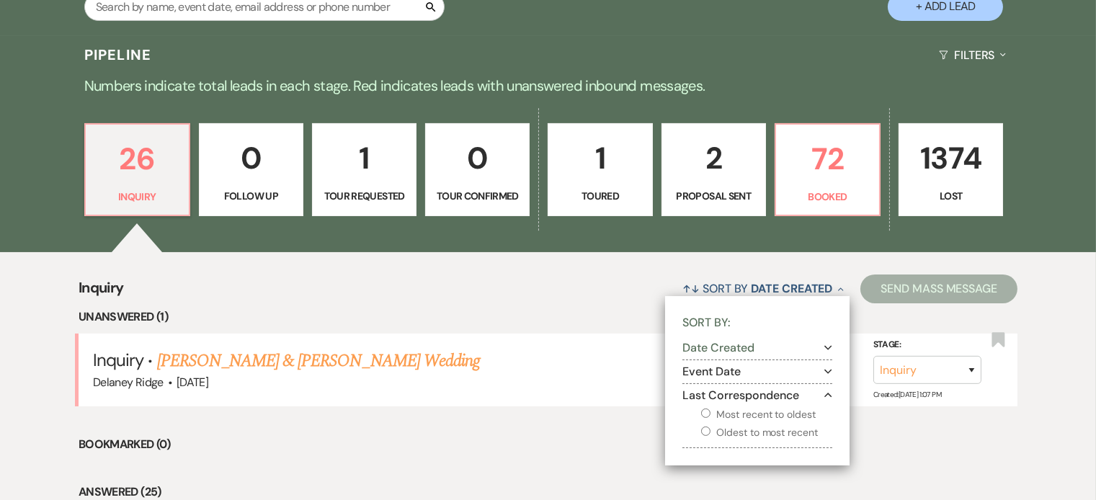
click at [752, 436] on label "Oldest to most recent" at bounding box center [766, 433] width 131 height 18
click at [711, 436] on input "Oldest to most recent" at bounding box center [705, 431] width 9 height 9
radio input "true"
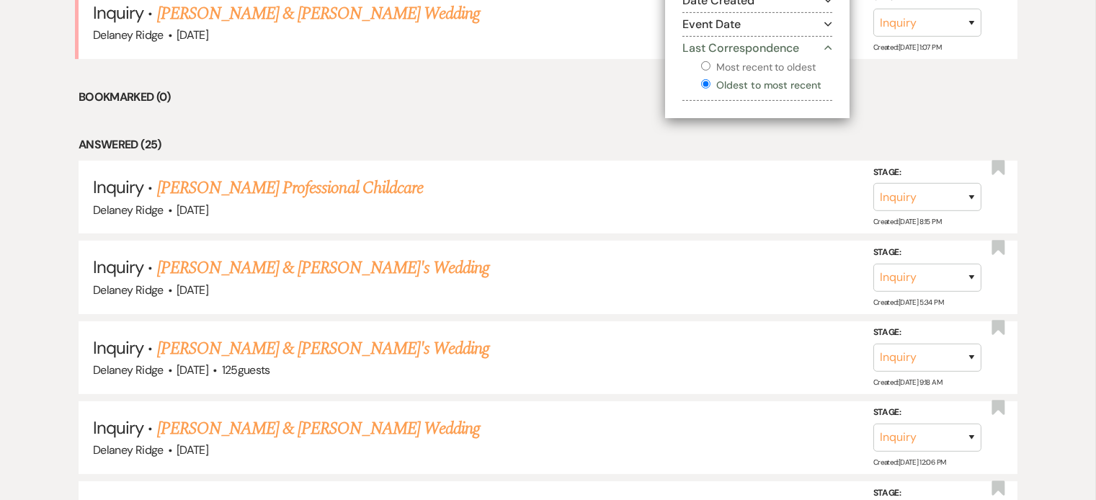
scroll to position [664, 0]
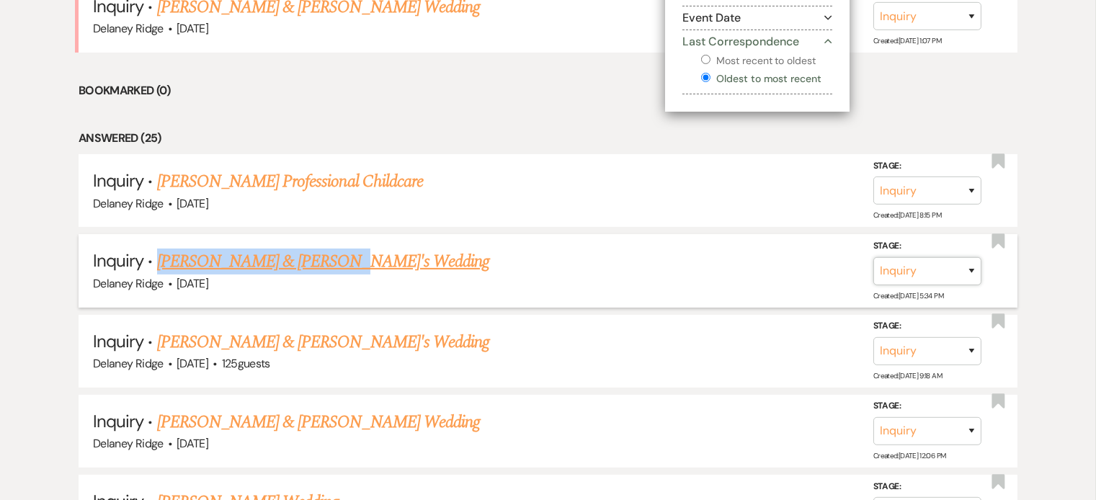
click at [965, 275] on select "Inquiry Follow Up Tour Requested Tour Confirmed Toured Proposal Sent Booked Lost" at bounding box center [928, 271] width 108 height 28
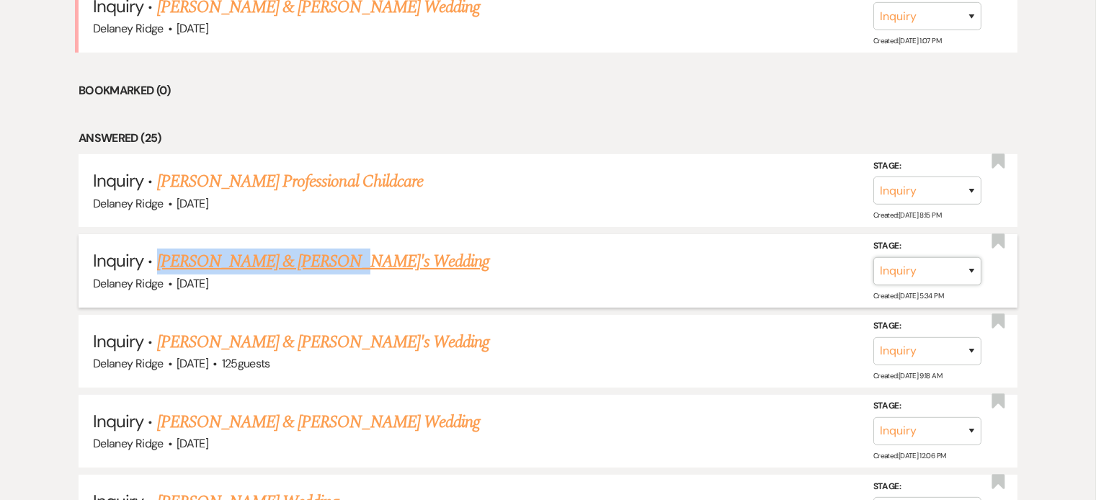
select select "9"
click at [874, 257] on select "Inquiry Follow Up Tour Requested Tour Confirmed Toured Proposal Sent Booked Lost" at bounding box center [928, 271] width 108 height 28
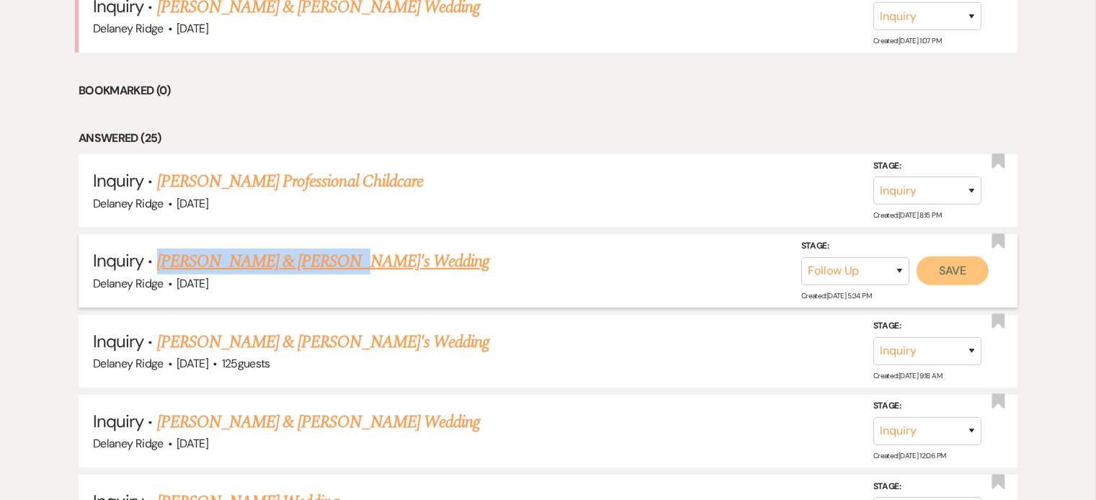
click at [958, 270] on button "Save" at bounding box center [953, 270] width 72 height 29
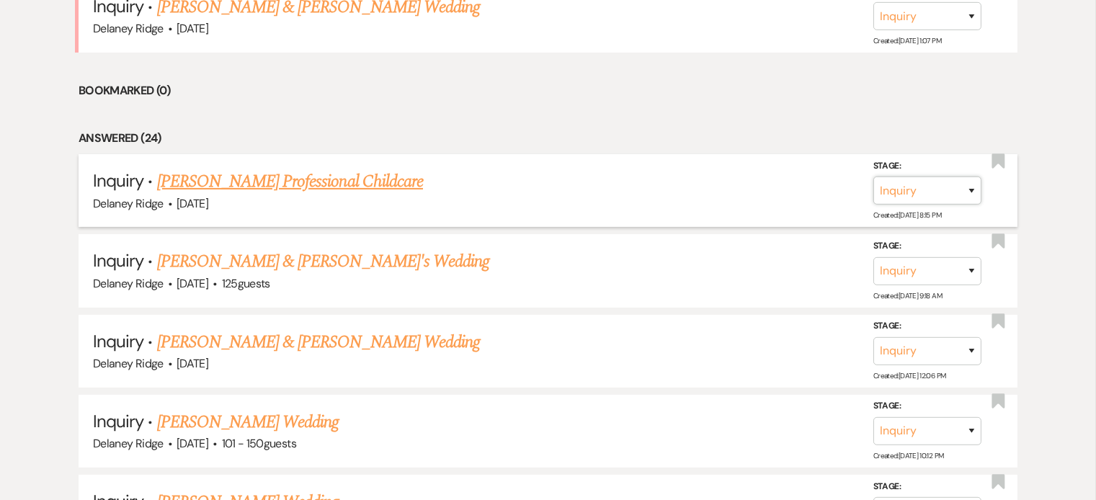
click at [933, 189] on select "Inquiry Follow Up Tour Requested Tour Confirmed Toured Proposal Sent Booked Lost" at bounding box center [928, 191] width 108 height 28
select select "9"
click at [874, 177] on select "Inquiry Follow Up Tour Requested Tour Confirmed Toured Proposal Sent Booked Lost" at bounding box center [928, 191] width 108 height 28
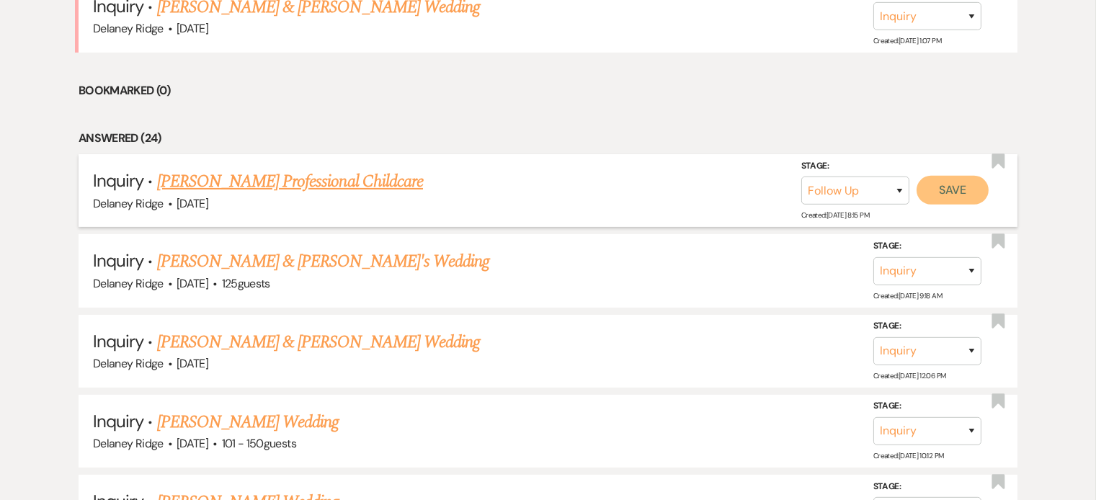
click at [951, 180] on button "Save" at bounding box center [953, 190] width 72 height 29
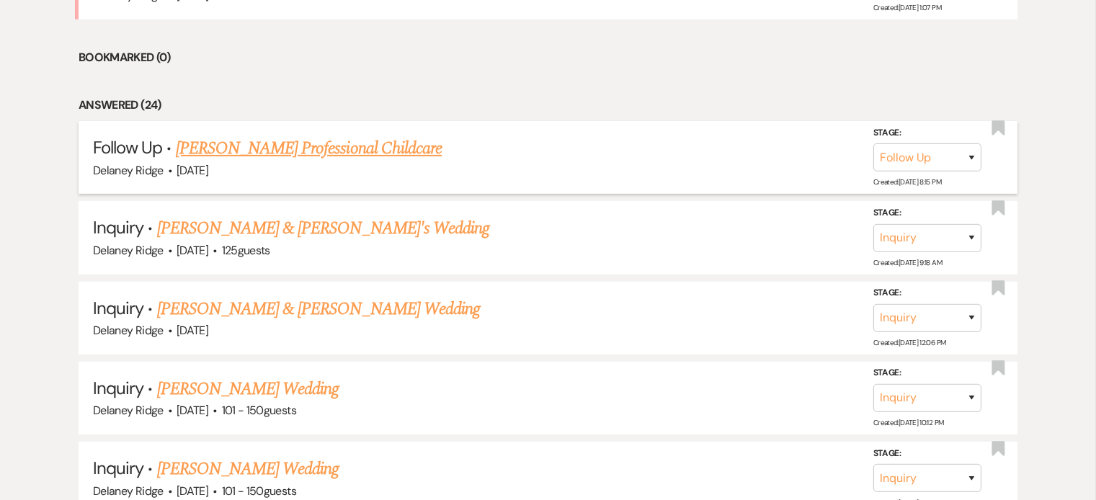
scroll to position [704, 0]
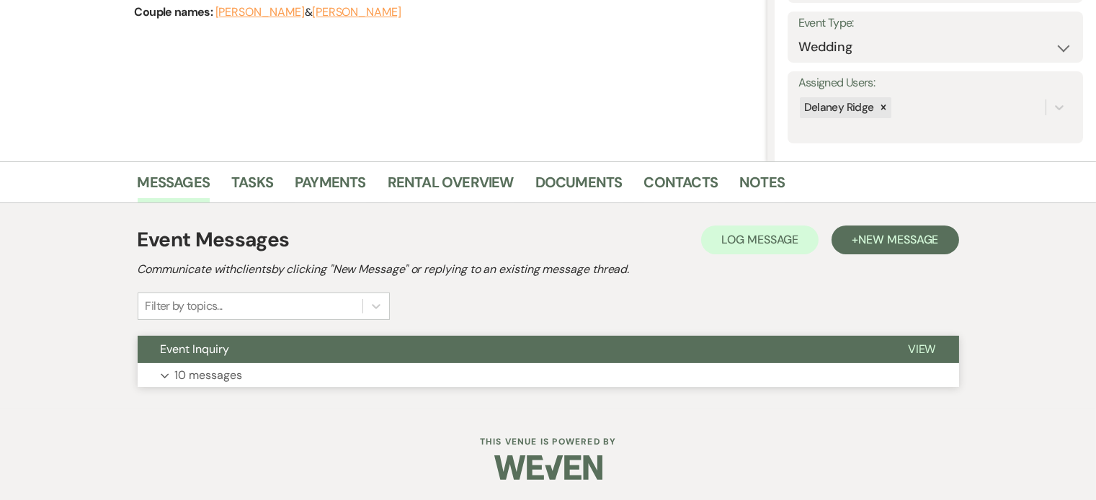
click at [509, 370] on button "Expand 10 messages" at bounding box center [549, 375] width 822 height 25
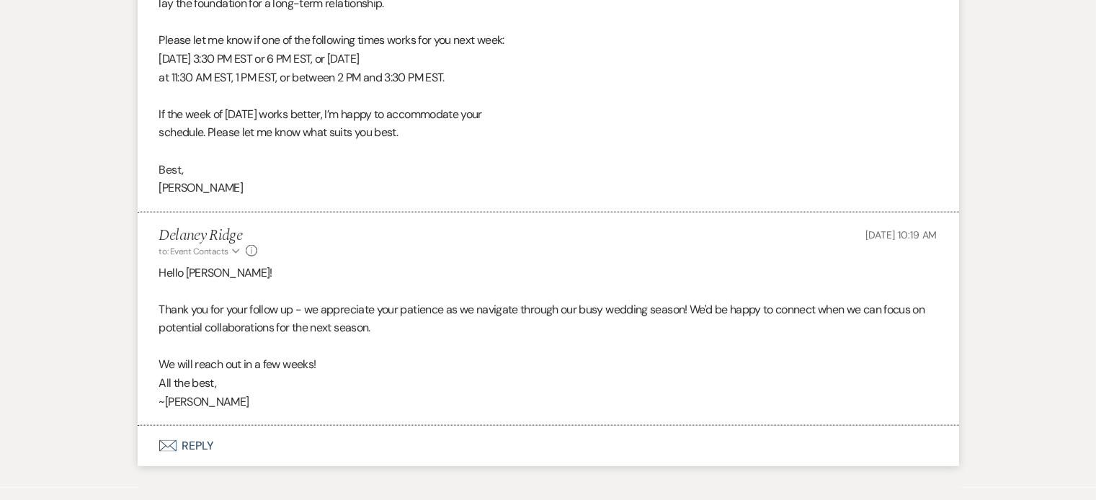
scroll to position [3270, 0]
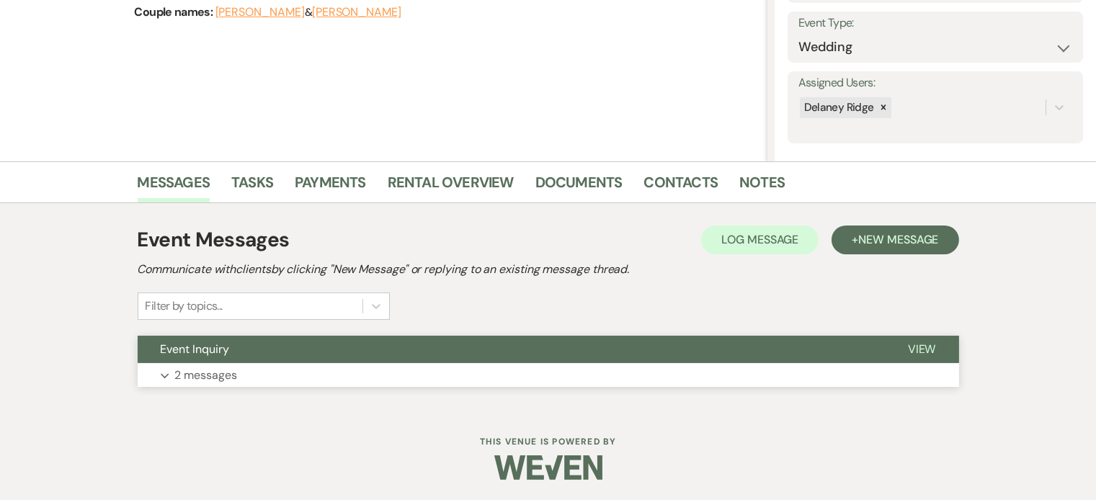
click at [394, 357] on button "Event Inquiry" at bounding box center [511, 349] width 747 height 27
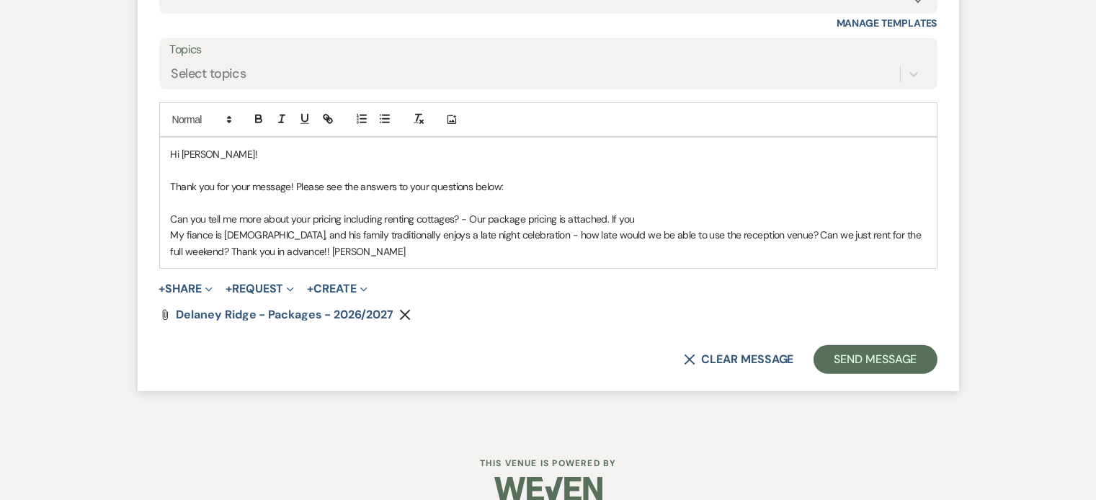
scroll to position [1524, 0]
click at [912, 226] on p "My fiance is [DEMOGRAPHIC_DATA], and his family traditionally enjoys a late nig…" at bounding box center [548, 242] width 755 height 32
click at [735, 210] on p "Can you tell me more about your pricing including renting cottages? - Our packa…" at bounding box center [548, 218] width 755 height 16
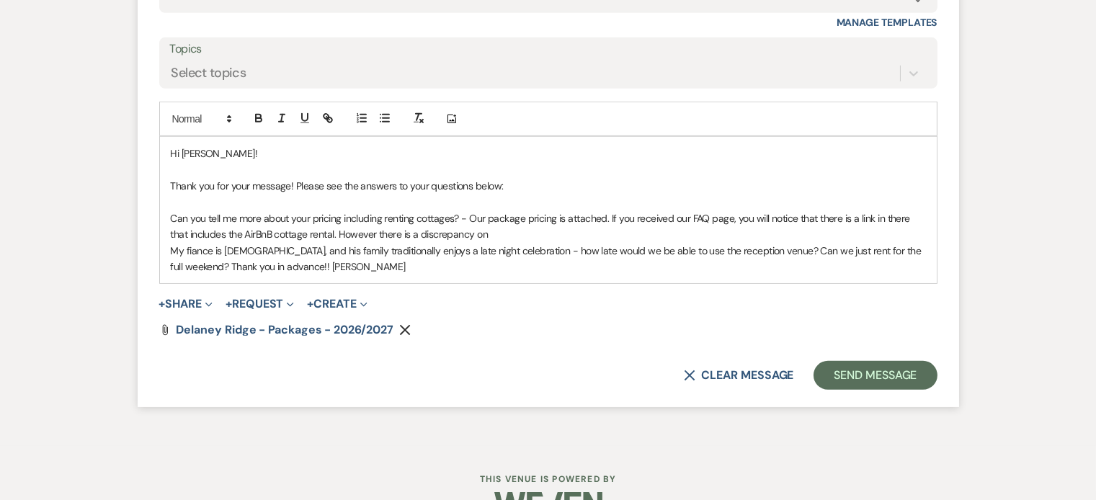
click at [543, 214] on p "Can you tell me more about your pricing including renting cottages? - Our packa…" at bounding box center [548, 226] width 755 height 32
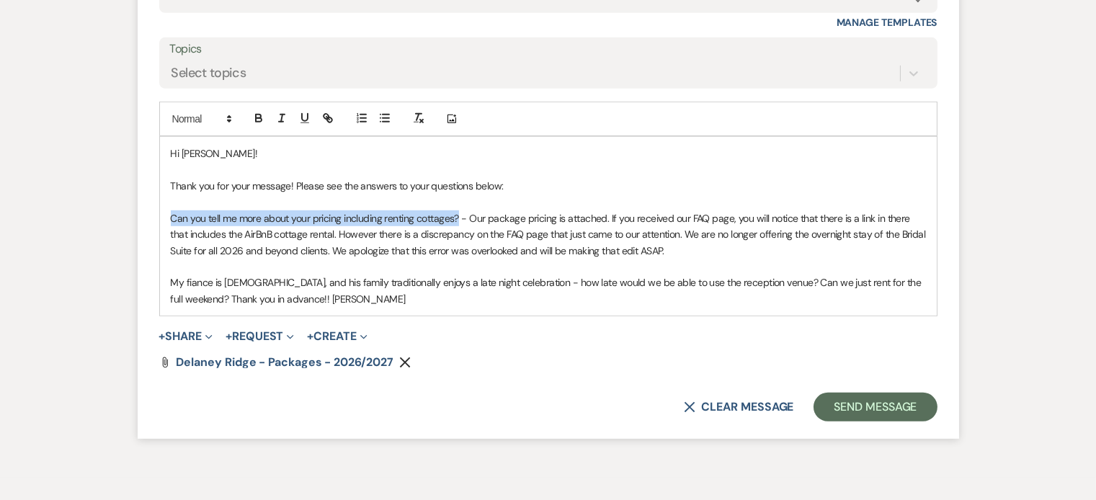
drag, startPoint x: 458, startPoint y: 195, endPoint x: 166, endPoint y: 199, distance: 291.9
click at [166, 199] on div "Hi [PERSON_NAME]! Thank you for your message! Please see the answers to your qu…" at bounding box center [548, 226] width 777 height 179
click at [259, 112] on icon "button" at bounding box center [258, 118] width 13 height 13
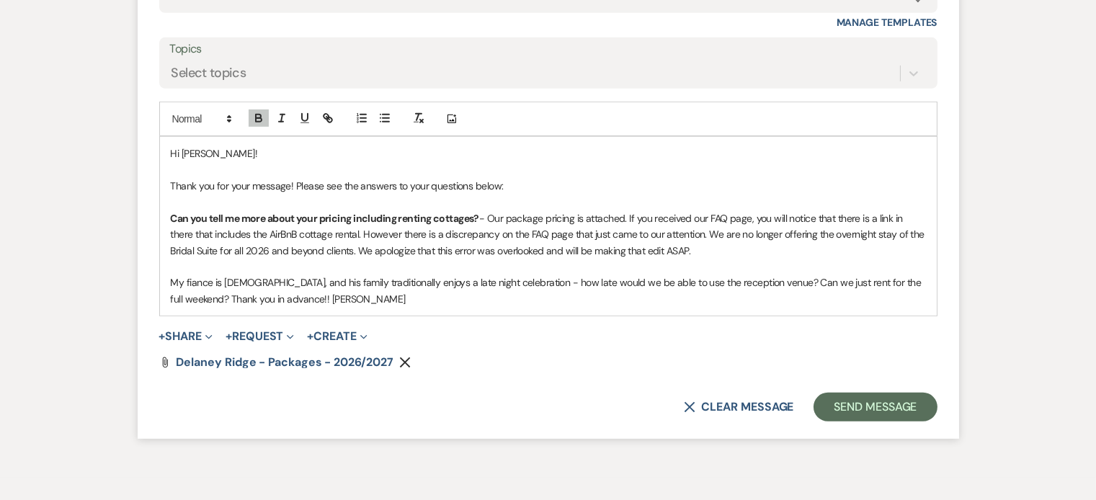
click at [346, 225] on p "Can you tell me more about your pricing including renting cottages? - Our packa…" at bounding box center [548, 234] width 755 height 48
click at [740, 275] on p "My fiance is [DEMOGRAPHIC_DATA], and his family traditionally enjoys a late nig…" at bounding box center [548, 291] width 755 height 32
click at [789, 275] on p "My fiance is [DEMOGRAPHIC_DATA], and his family traditionally enjoys a late nig…" at bounding box center [548, 283] width 755 height 16
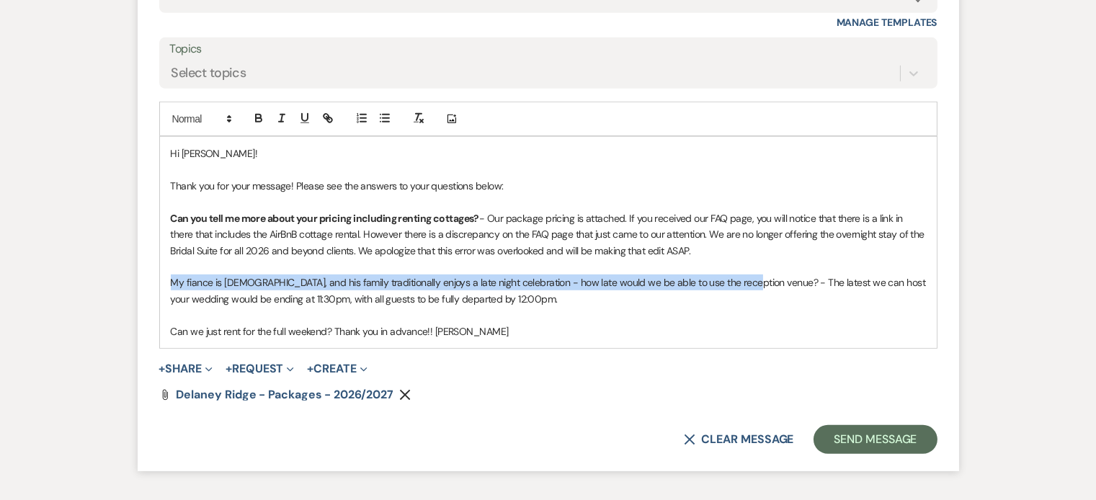
drag, startPoint x: 737, startPoint y: 260, endPoint x: 138, endPoint y: 267, distance: 599.7
click at [138, 267] on form "Reply X Saving draft... Recipients* Event Contacts ( [PERSON_NAME] ) Insert Tem…" at bounding box center [549, 157] width 822 height 627
click at [249, 110] on button "button" at bounding box center [259, 118] width 20 height 17
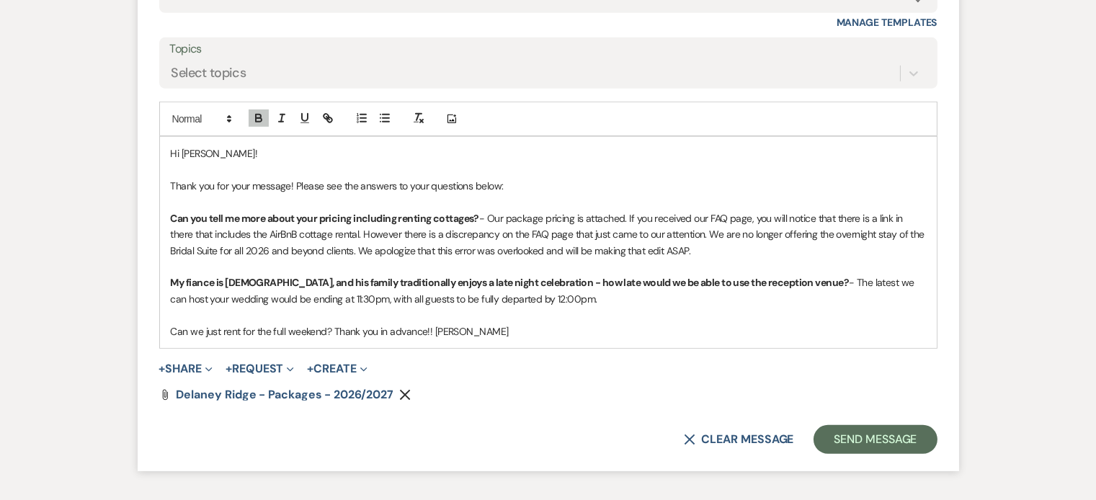
click at [329, 259] on p at bounding box center [548, 267] width 755 height 16
click at [455, 324] on p "Can we just rent for the full weekend? Thank you in advance!! [PERSON_NAME]" at bounding box center [548, 332] width 755 height 16
click at [333, 324] on p "Can we just rent for the full weekend? Thank you in advance!! [PERSON_NAME]" at bounding box center [548, 332] width 755 height 16
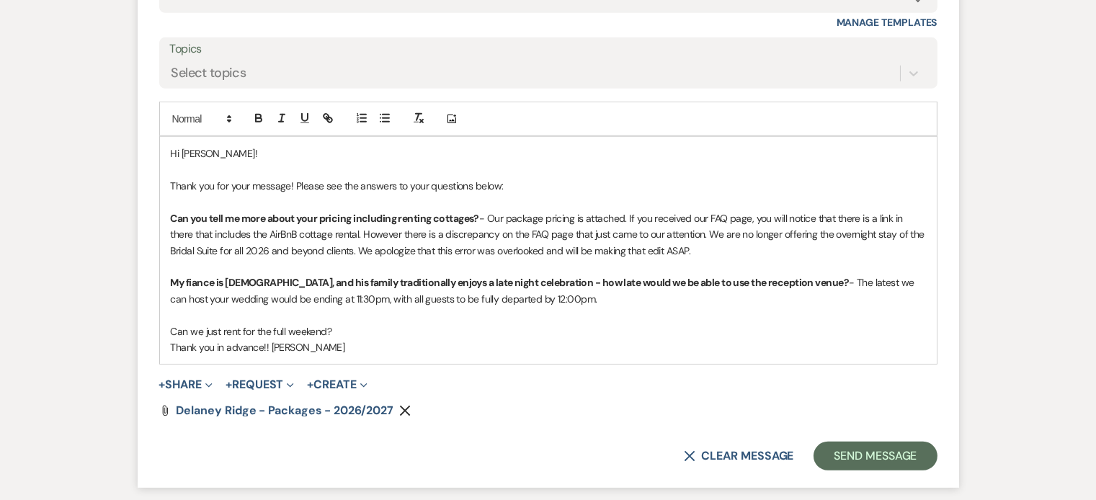
drag, startPoint x: 350, startPoint y: 311, endPoint x: 157, endPoint y: 301, distance: 193.4
click at [157, 301] on form "Reply X Saving draft... Recipients* Event Contacts ( [PERSON_NAME] ) Insert Tem…" at bounding box center [549, 166] width 822 height 644
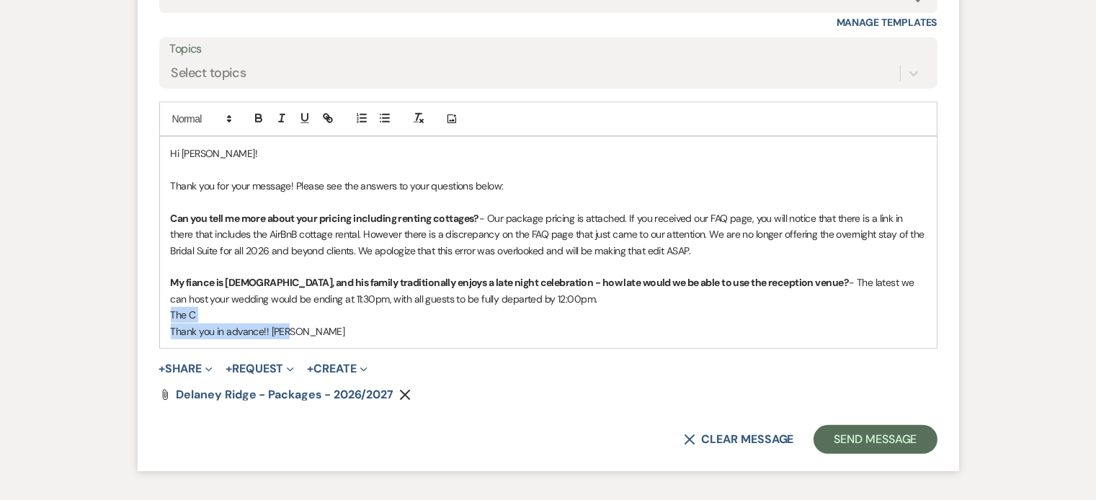
drag, startPoint x: 302, startPoint y: 312, endPoint x: 159, endPoint y: 296, distance: 144.4
click at [160, 296] on div "Hi [PERSON_NAME]! Thank you for your message! Please see the answers to your qu…" at bounding box center [548, 242] width 777 height 211
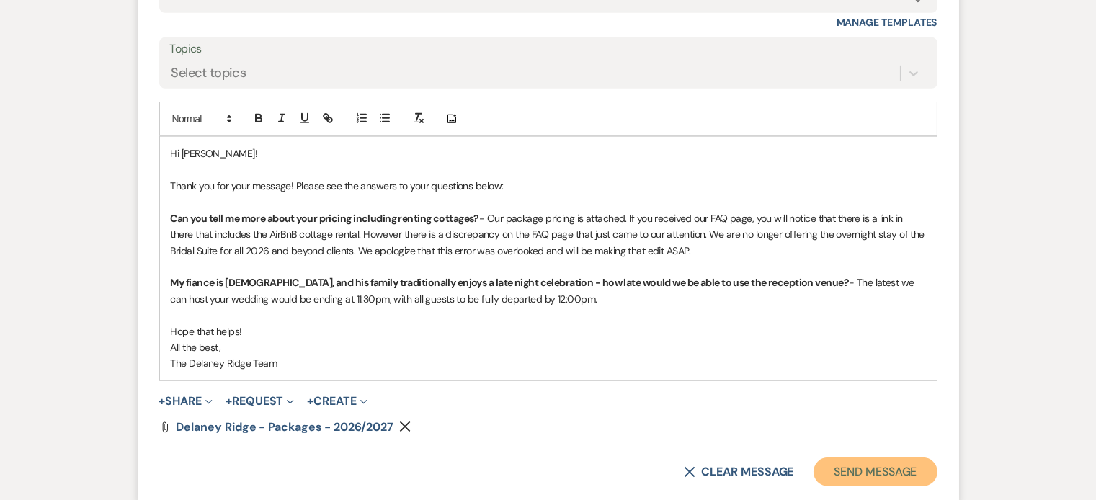
click at [894, 458] on button "Send Message" at bounding box center [875, 472] width 123 height 29
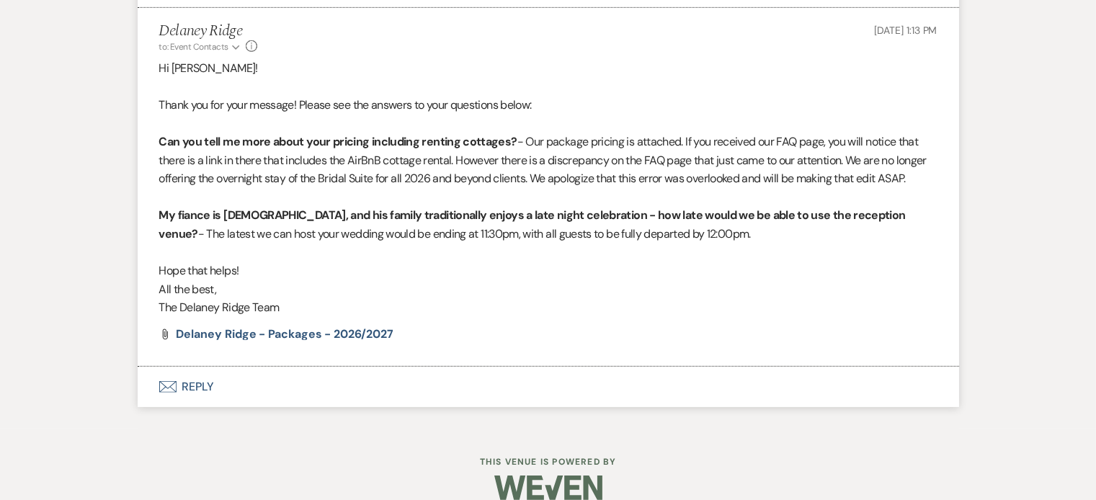
scroll to position [0, 0]
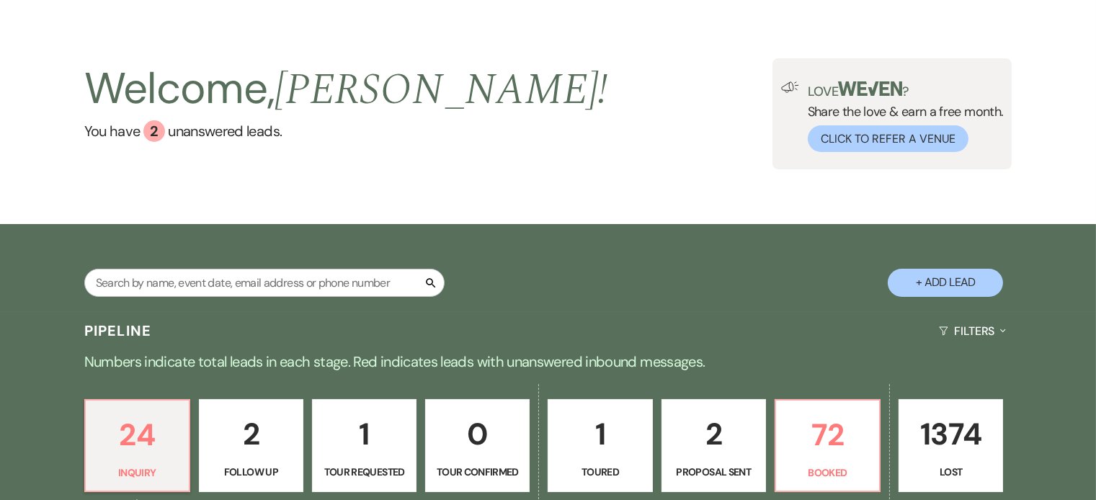
scroll to position [55, 0]
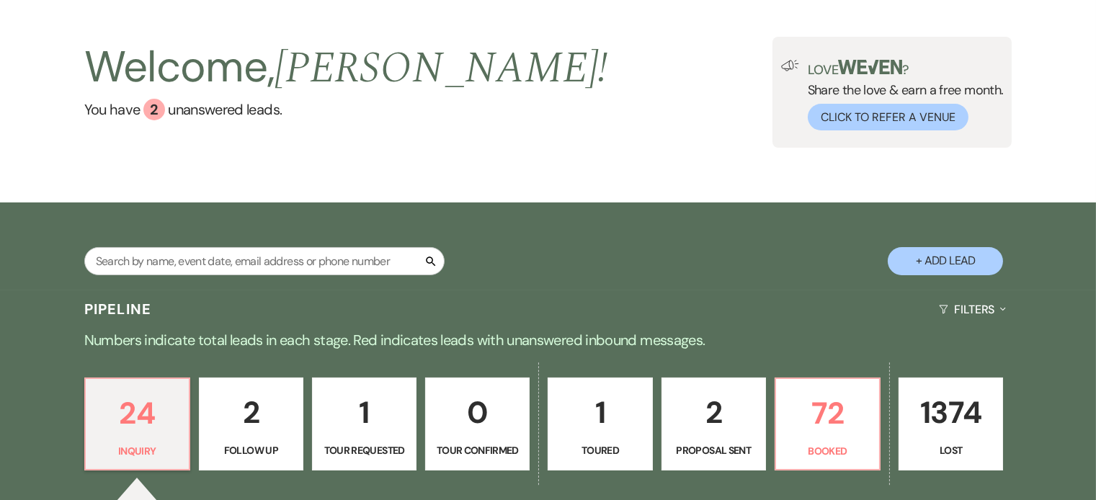
click at [359, 408] on p "1" at bounding box center [364, 412] width 86 height 48
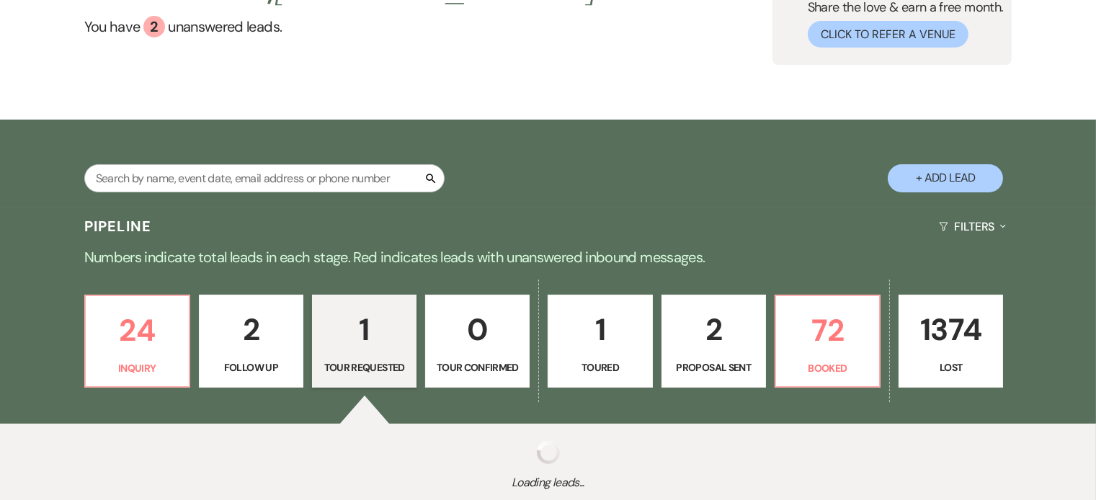
scroll to position [239, 0]
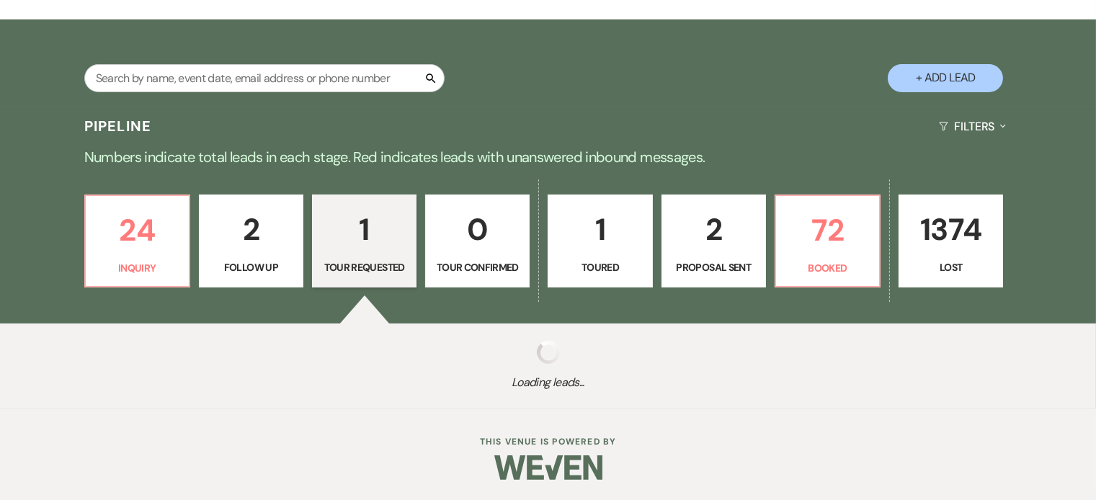
select select "2"
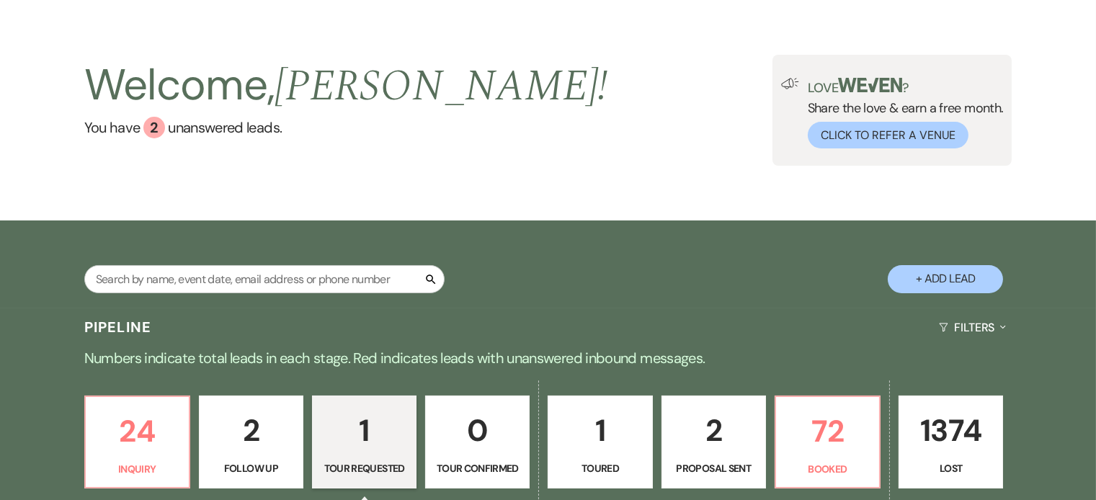
scroll to position [0, 0]
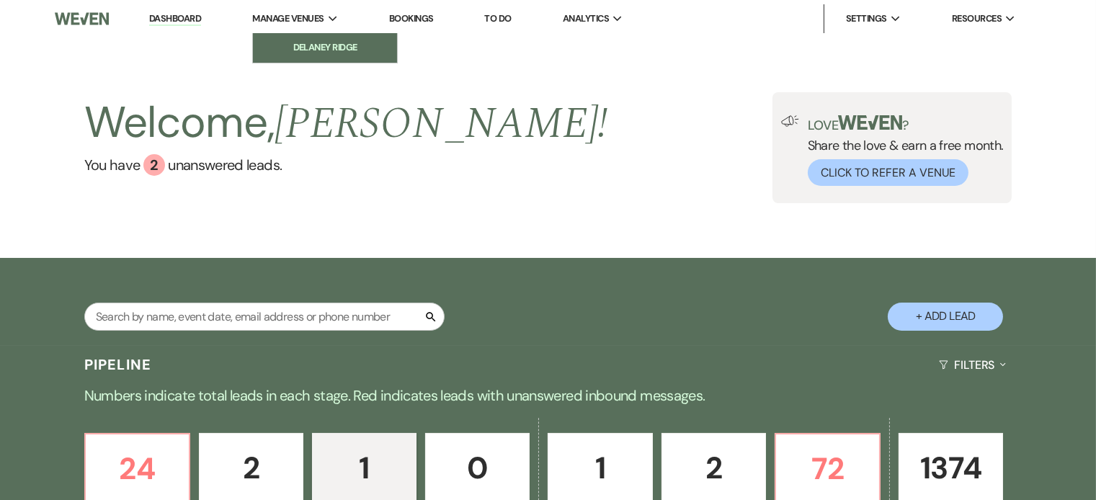
click at [327, 45] on li "Delaney Ridge" at bounding box center [325, 47] width 130 height 14
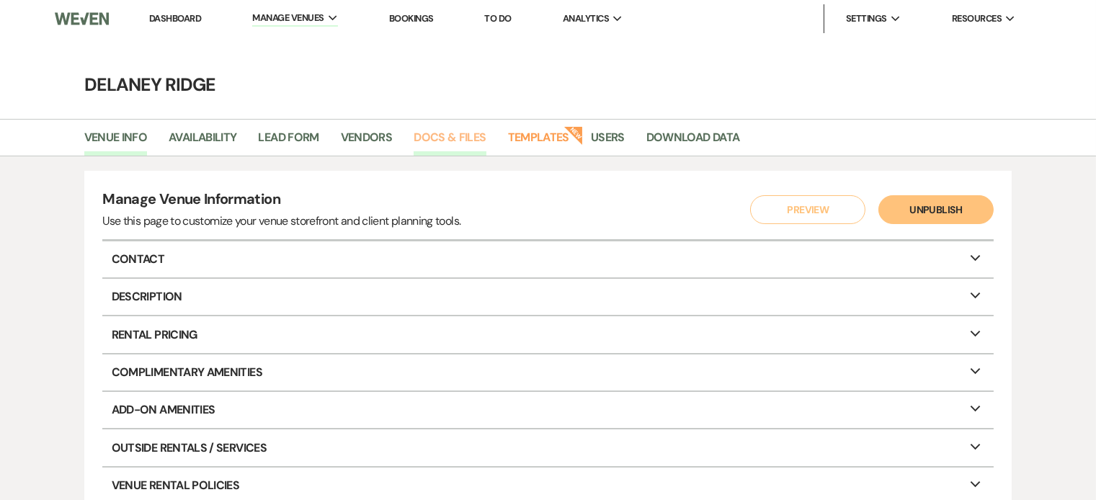
click at [442, 139] on link "Docs & Files" at bounding box center [450, 141] width 72 height 27
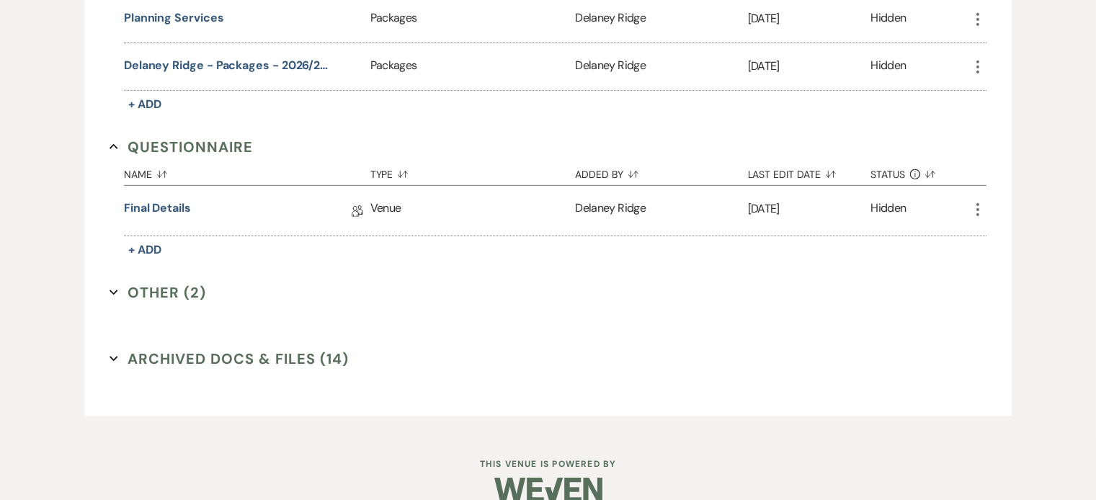
scroll to position [1403, 0]
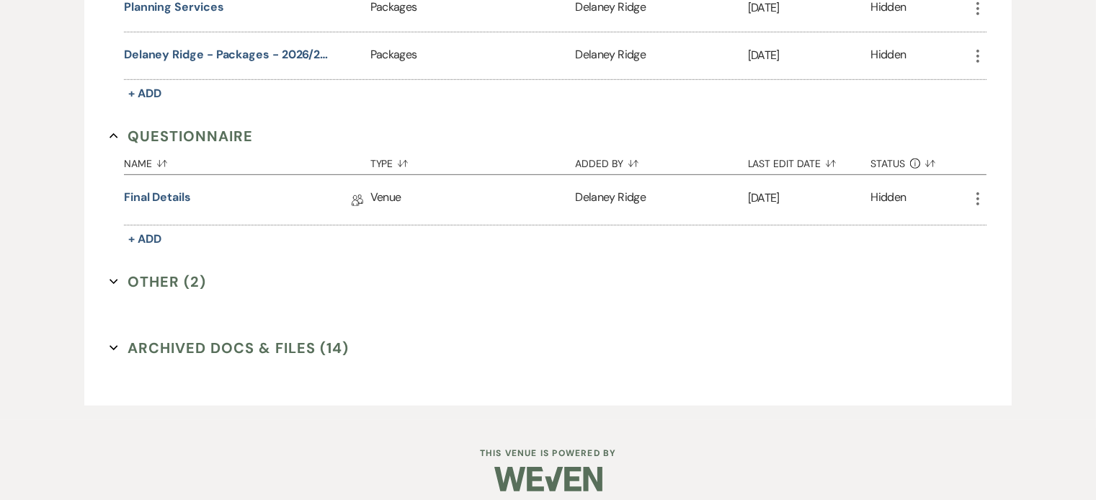
click at [205, 271] on section "Other (2) Expand" at bounding box center [548, 282] width 877 height 22
click at [185, 271] on button "Other (2) Expand" at bounding box center [158, 282] width 97 height 22
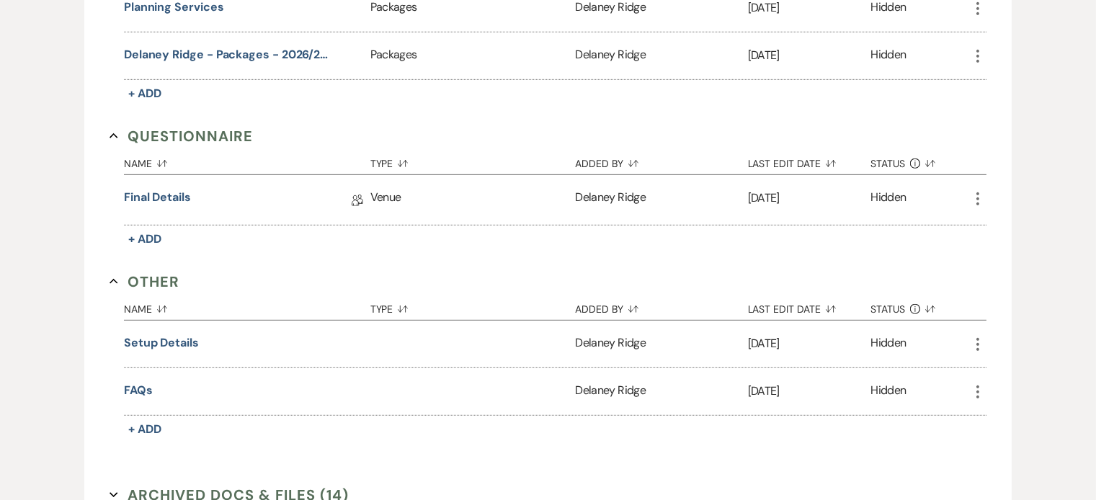
click at [980, 383] on icon "More" at bounding box center [977, 391] width 17 height 17
click at [1014, 459] on button "Close Delete X Delete" at bounding box center [1018, 470] width 98 height 25
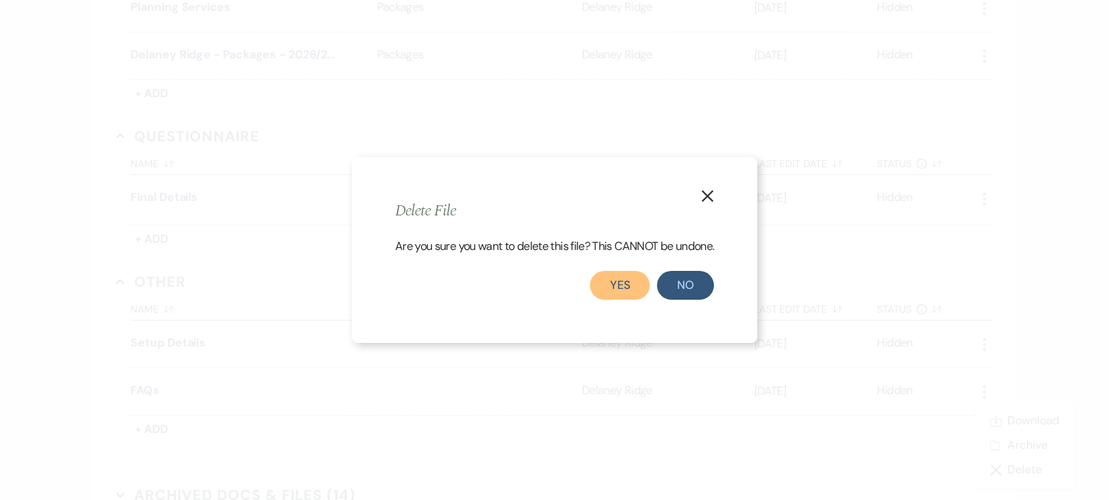
click at [634, 293] on button "Yes" at bounding box center [620, 285] width 61 height 29
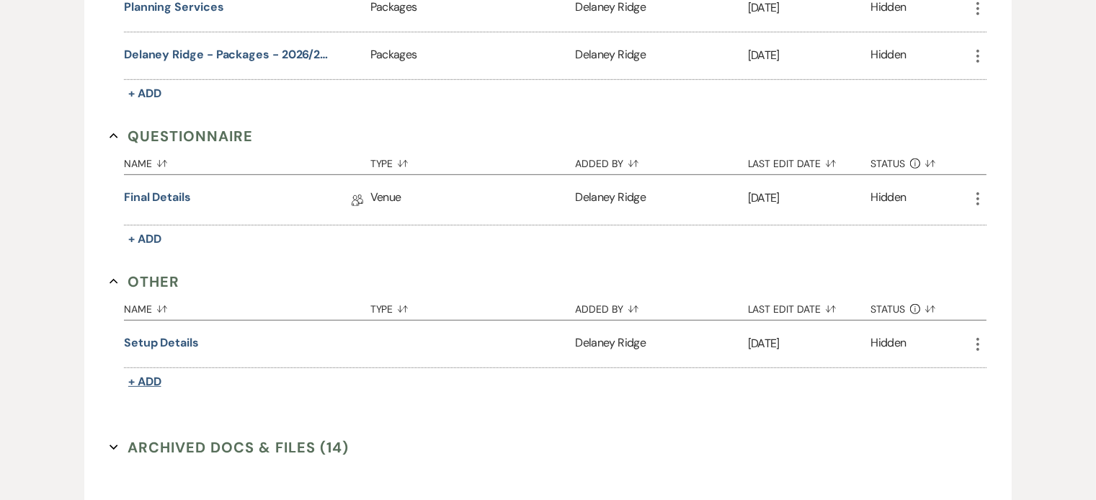
click at [138, 374] on span "+ Add" at bounding box center [144, 381] width 33 height 15
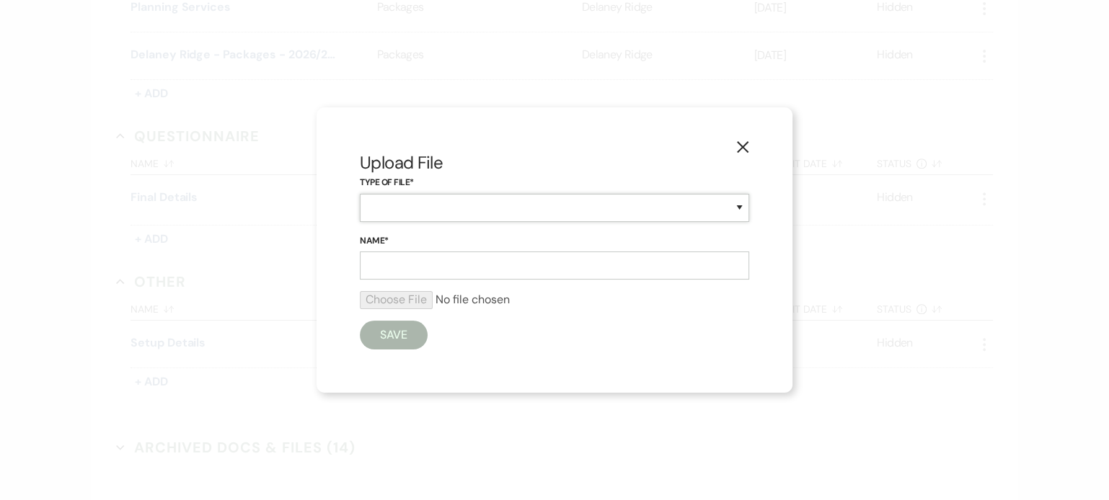
click at [403, 208] on select "Other" at bounding box center [554, 208] width 389 height 28
select select "0"
click at [360, 194] on select "Other" at bounding box center [554, 208] width 389 height 28
click at [419, 271] on input "Name*" at bounding box center [554, 266] width 389 height 28
type input "G"
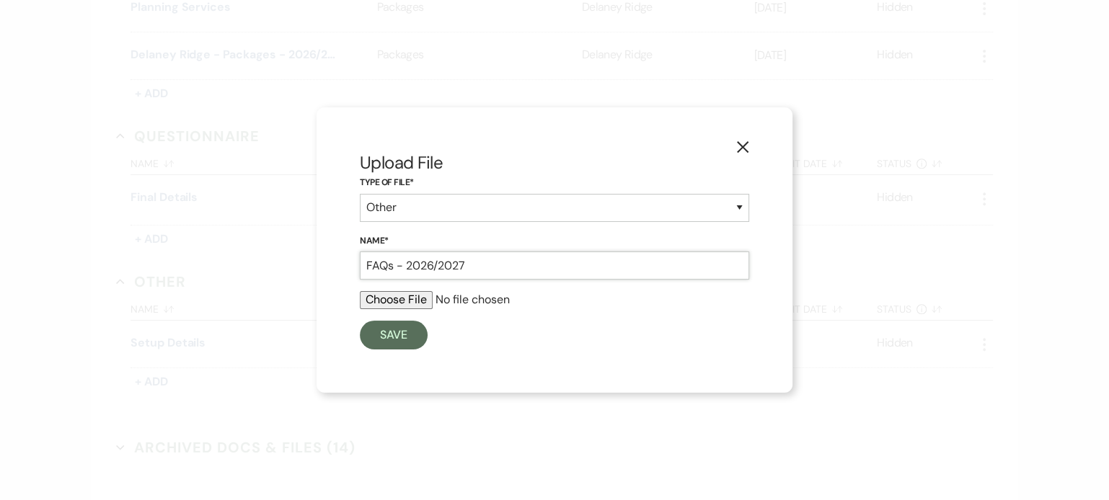
type input "FAQs - 2026/2027"
click at [410, 303] on input "file" at bounding box center [554, 299] width 389 height 17
type input "C:\fakepath\FAQs.pdf"
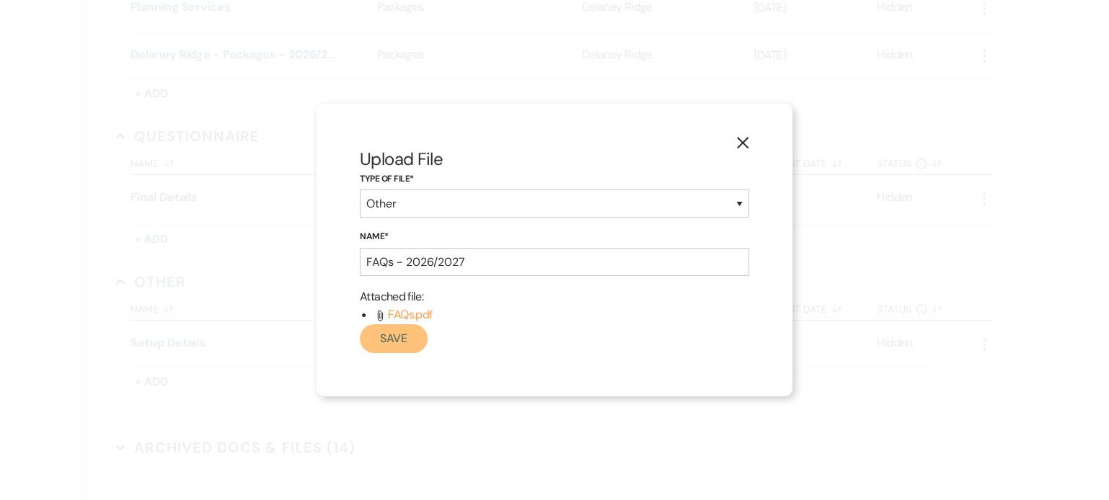
click at [382, 348] on button "Save" at bounding box center [394, 338] width 68 height 29
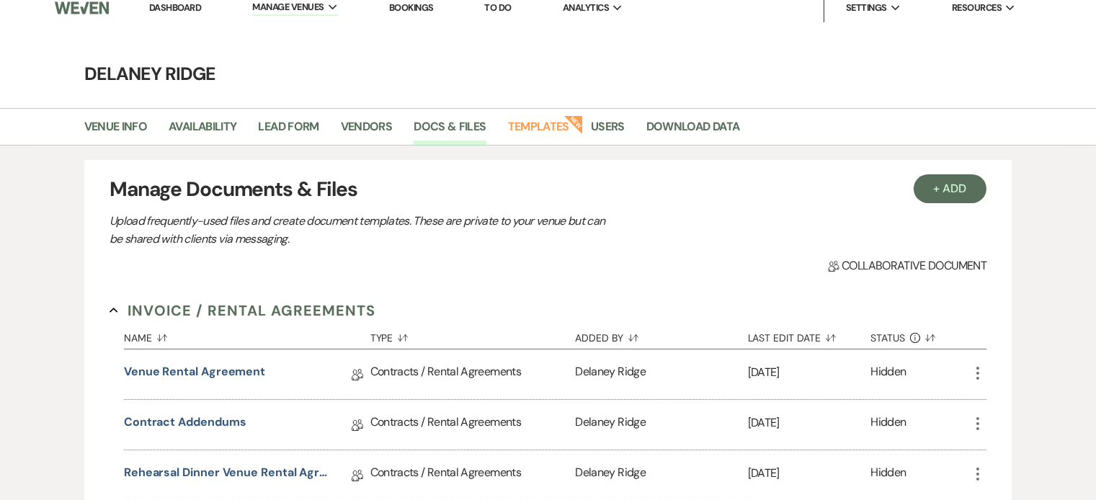
scroll to position [0, 0]
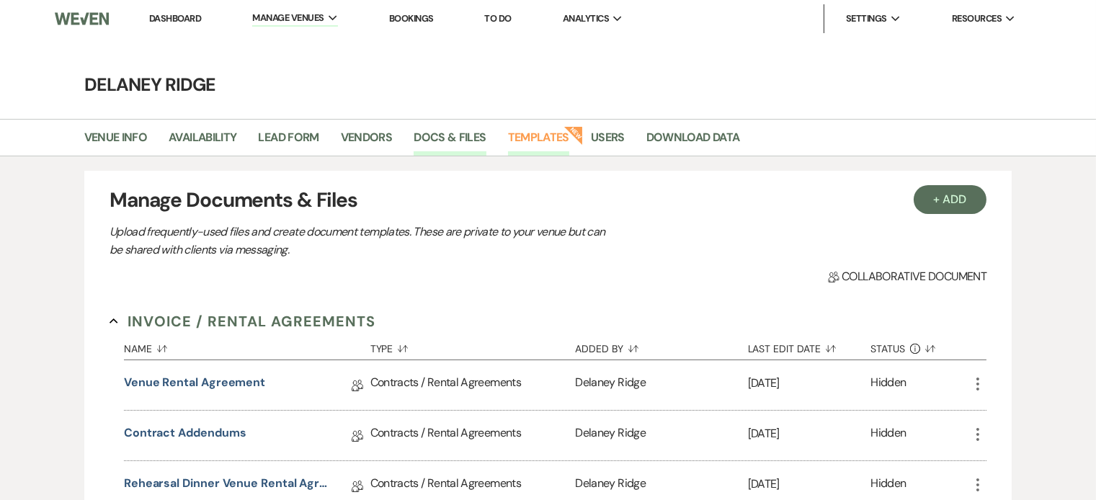
click at [543, 143] on link "Templates" at bounding box center [538, 141] width 61 height 27
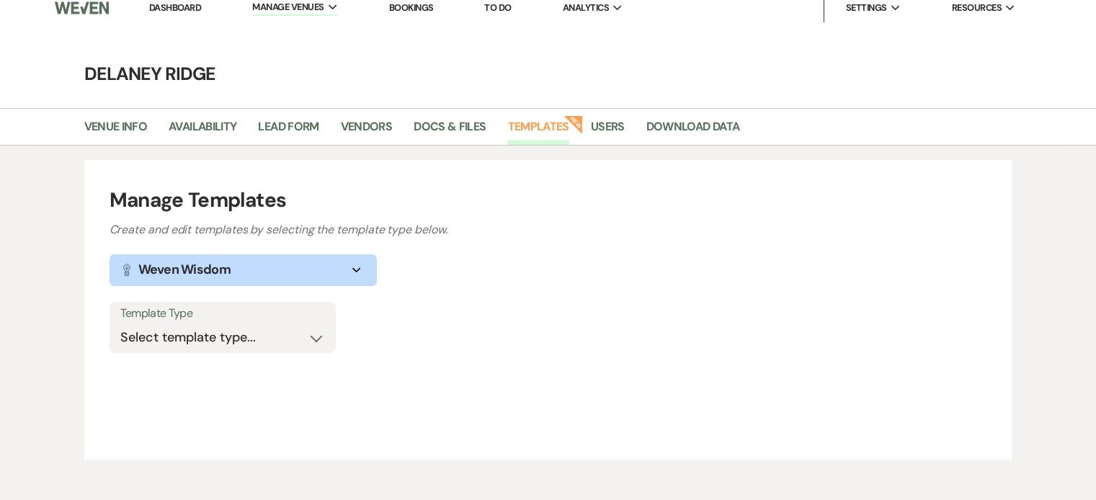
scroll to position [26, 0]
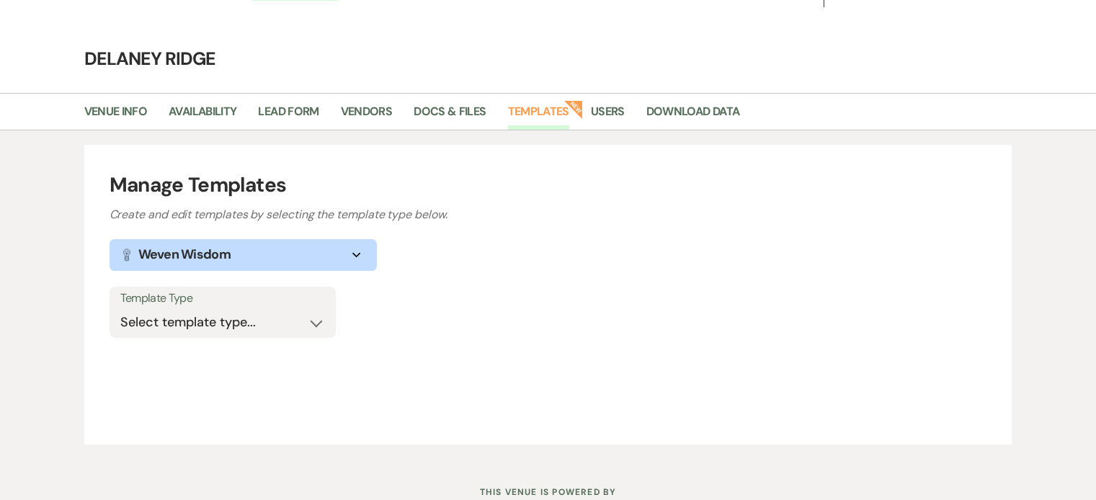
click at [277, 301] on label "Template Type" at bounding box center [222, 298] width 205 height 21
click at [272, 311] on select "Select template type... Task List Message Templates Payment Plan Inventory Item…" at bounding box center [222, 322] width 205 height 28
select select "Categories"
click at [120, 308] on select "Select template type... Task List Message Templates Payment Plan Inventory Item…" at bounding box center [222, 322] width 205 height 28
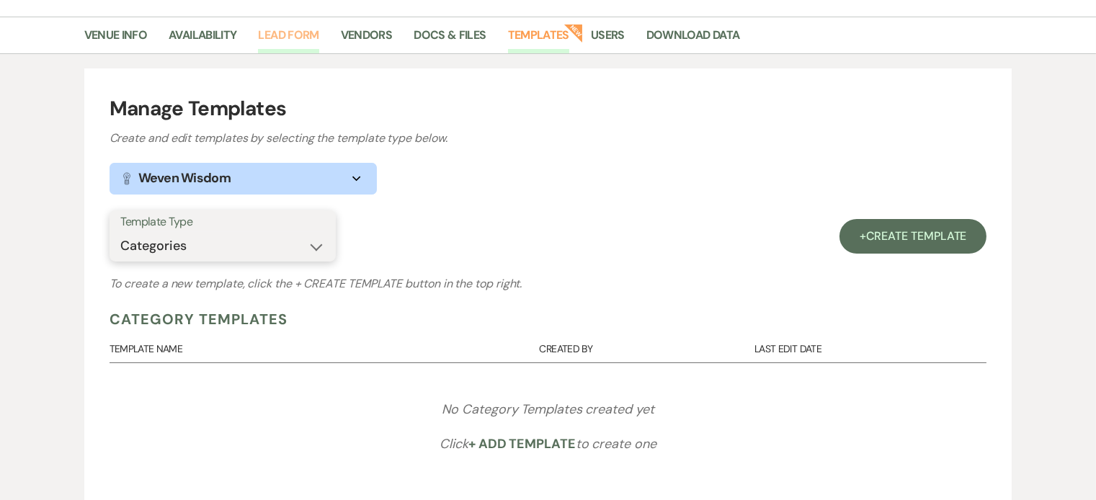
scroll to position [38, 0]
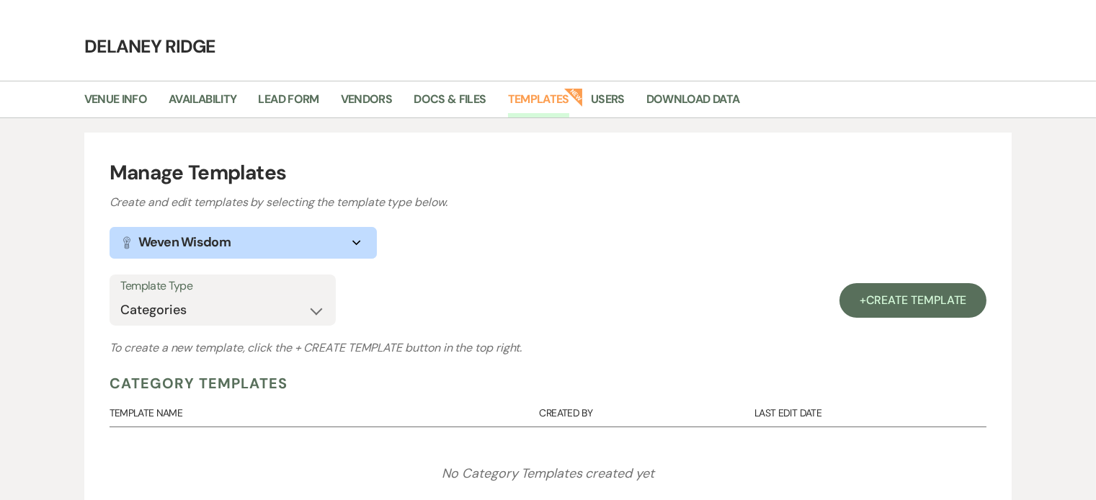
click at [299, 227] on button "Lightbulb Weven Wisdom Expand" at bounding box center [243, 243] width 267 height 32
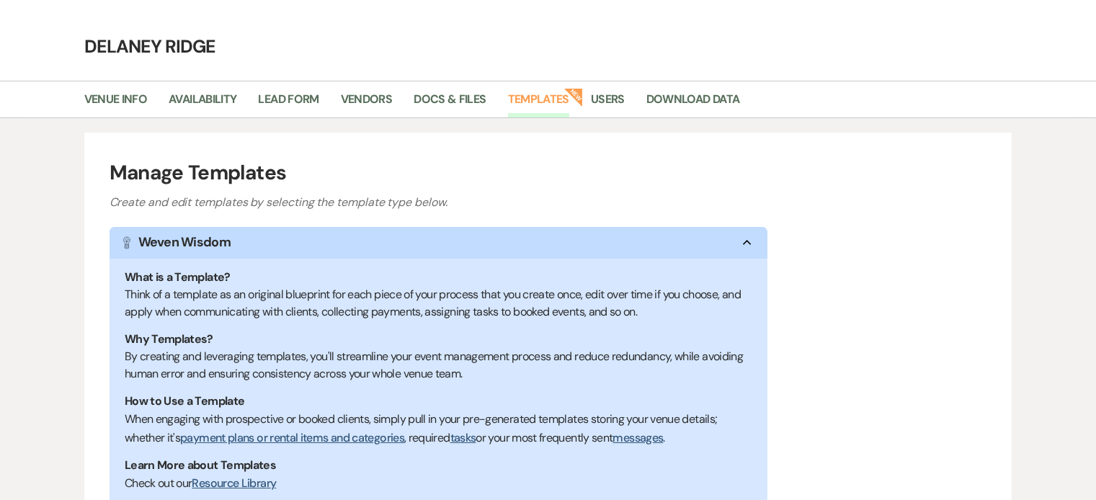
click at [445, 185] on h1 "Manage Templates" at bounding box center [549, 173] width 878 height 30
click at [750, 242] on icon "Collapse" at bounding box center [747, 243] width 17 height 6
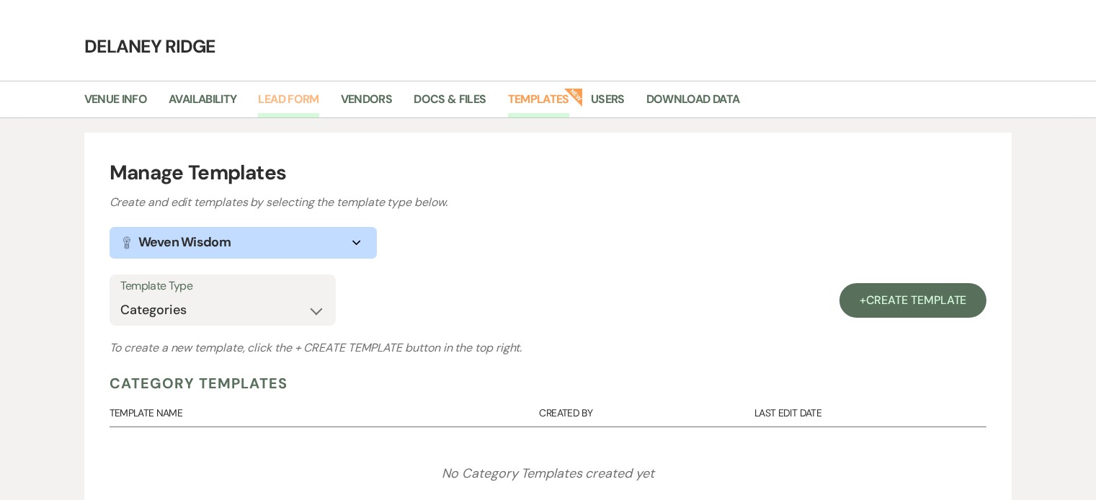
click at [304, 93] on link "Lead Form" at bounding box center [288, 103] width 61 height 27
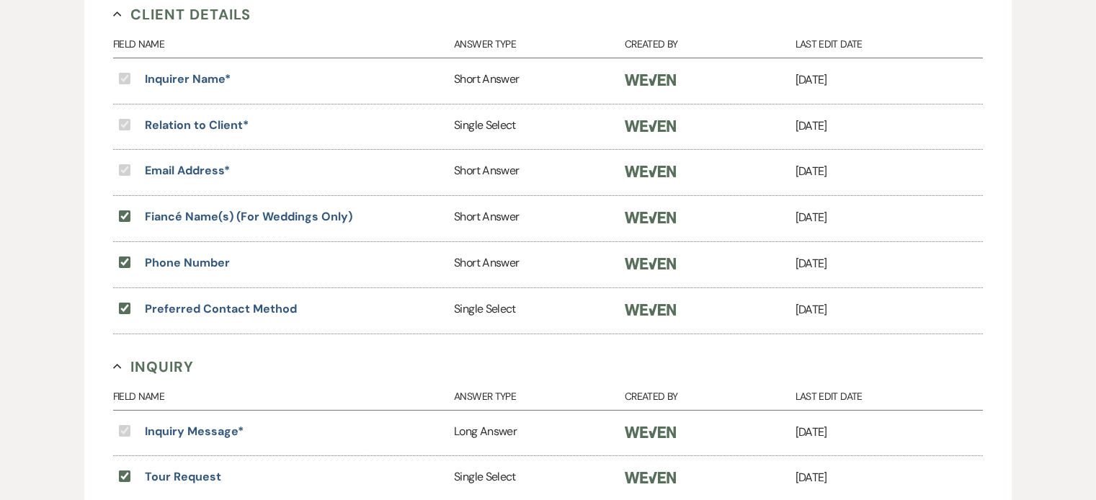
scroll to position [15, 0]
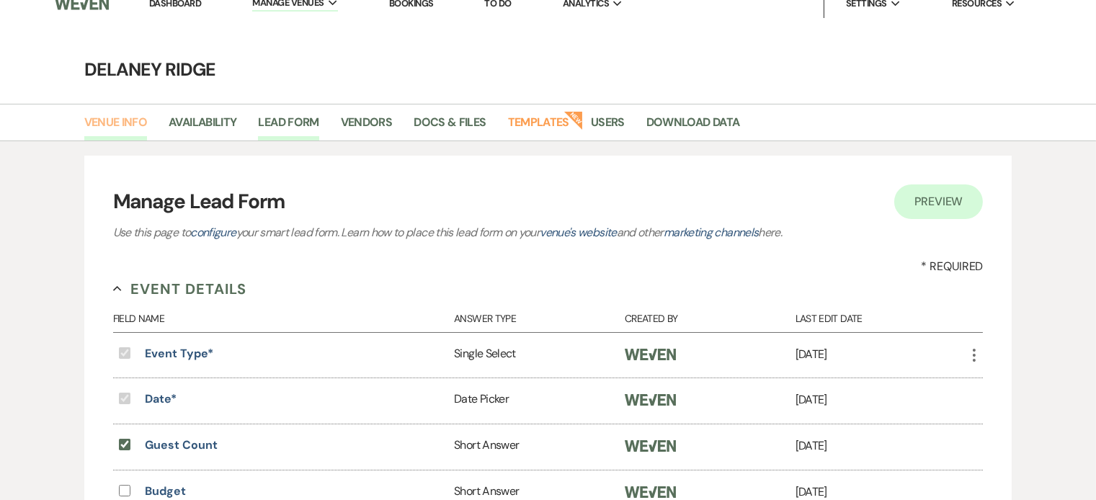
click at [120, 128] on link "Venue Info" at bounding box center [115, 126] width 63 height 27
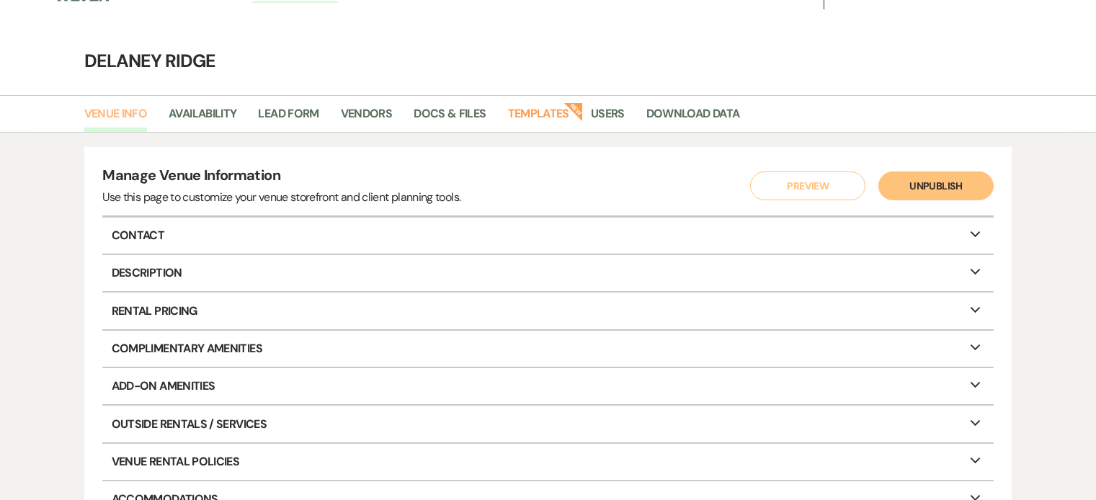
scroll to position [24, 0]
click at [358, 262] on p "Description Expand" at bounding box center [547, 273] width 891 height 36
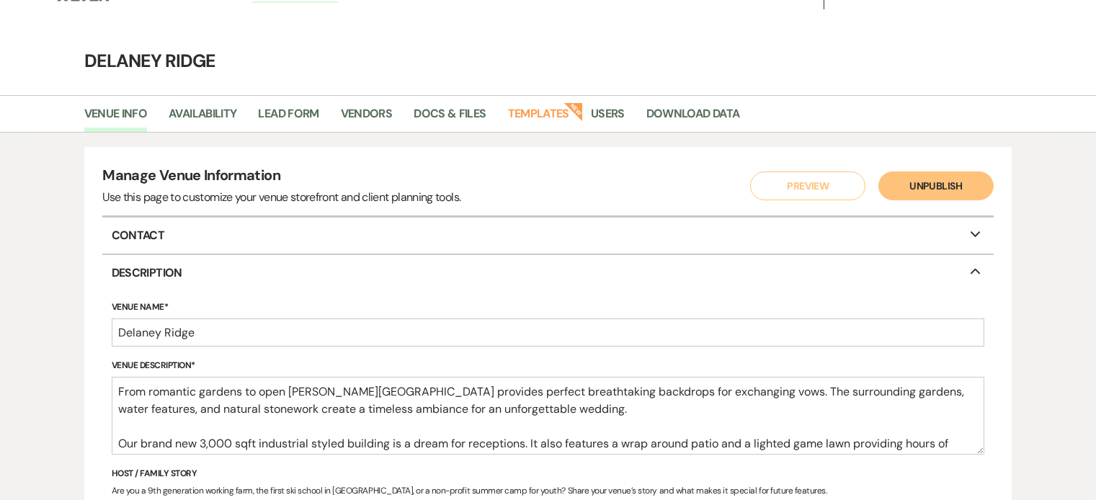
select select "22"
select select "26"
select select "4"
select select "3"
click at [970, 270] on icon "Collapse" at bounding box center [975, 270] width 17 height 12
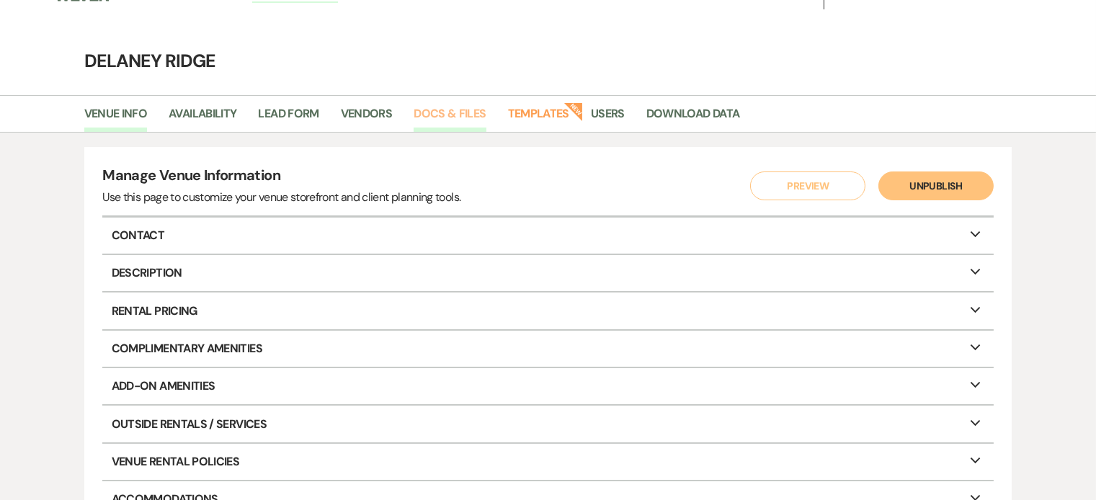
click at [450, 115] on link "Docs & Files" at bounding box center [450, 118] width 72 height 27
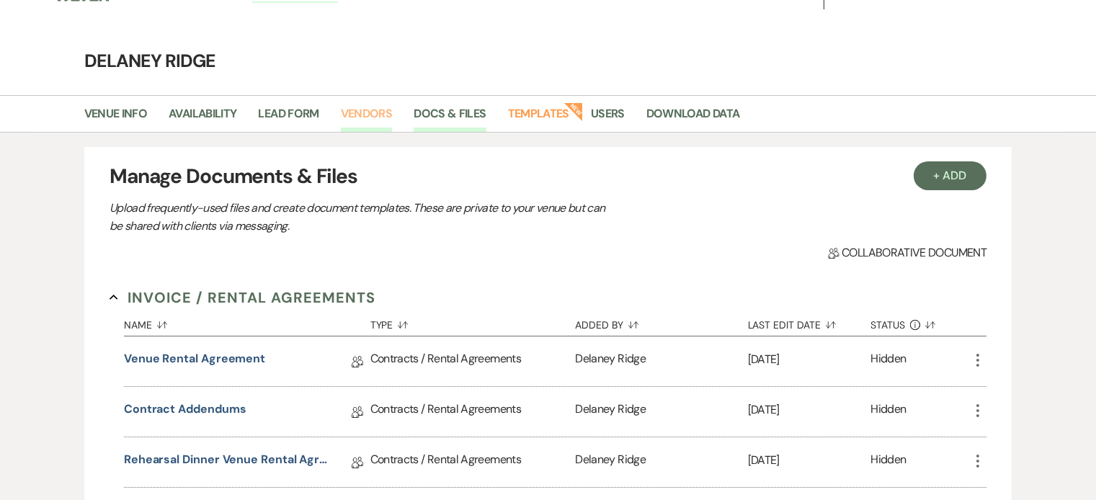
click at [374, 105] on link "Vendors" at bounding box center [367, 118] width 52 height 27
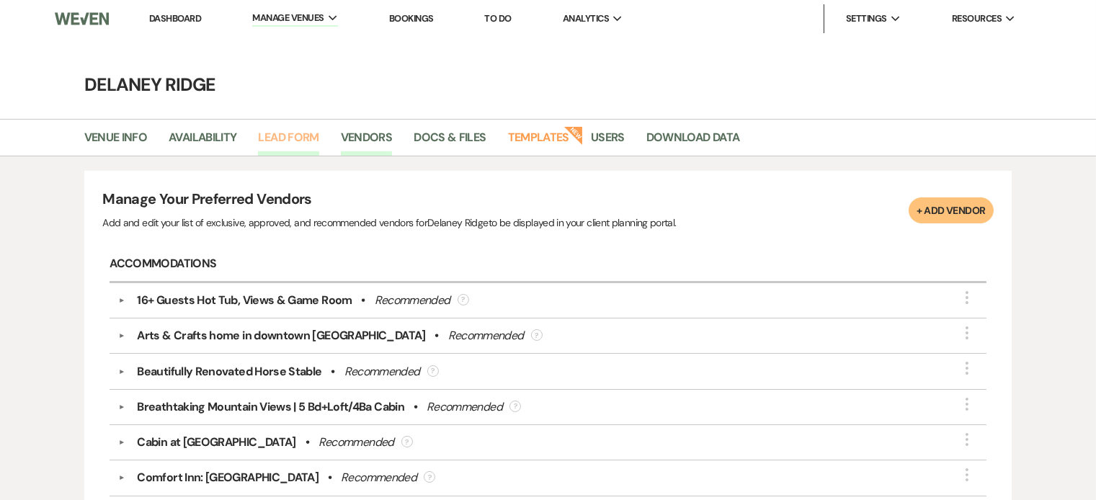
click at [287, 137] on link "Lead Form" at bounding box center [288, 141] width 61 height 27
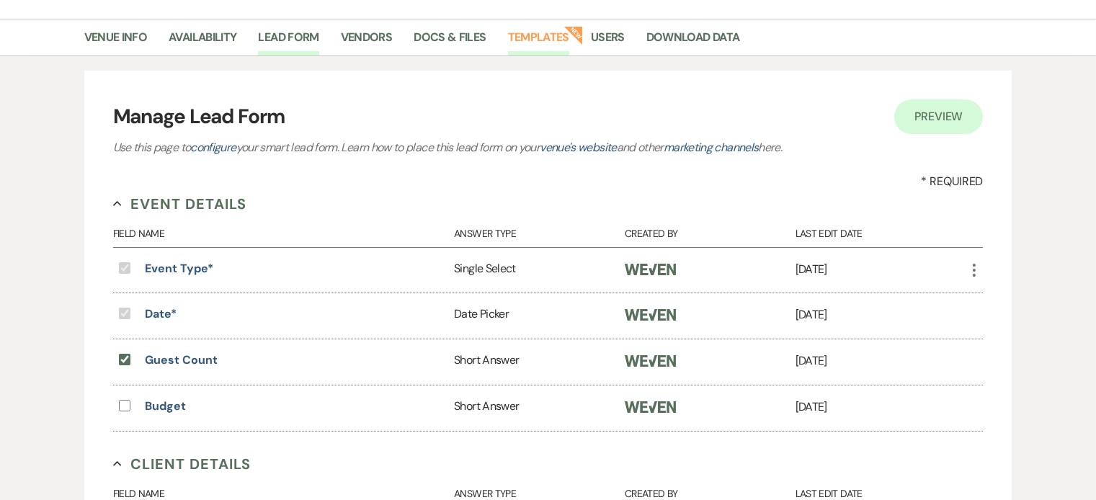
click at [536, 37] on link "Templates" at bounding box center [538, 41] width 61 height 27
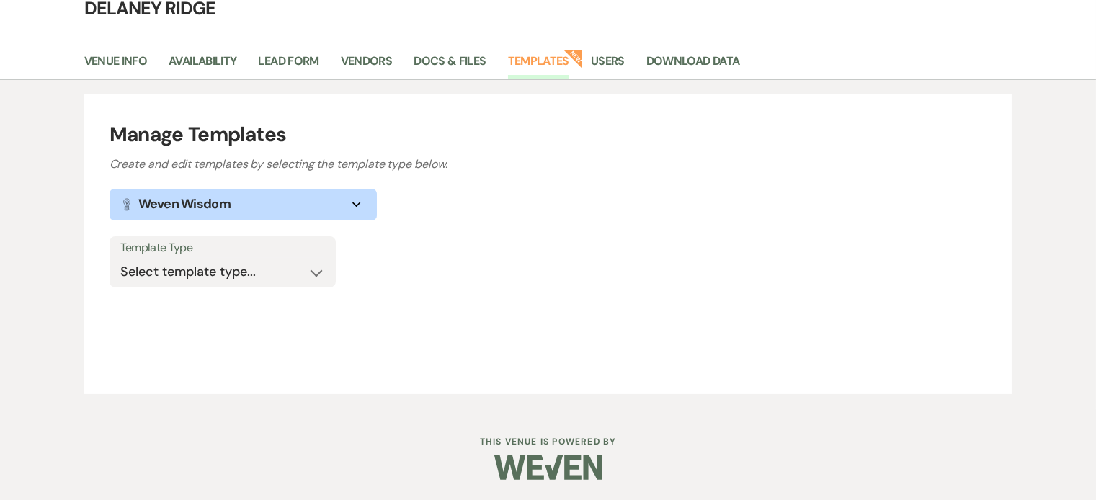
click at [370, 200] on button "Lightbulb Weven Wisdom Expand" at bounding box center [243, 205] width 267 height 32
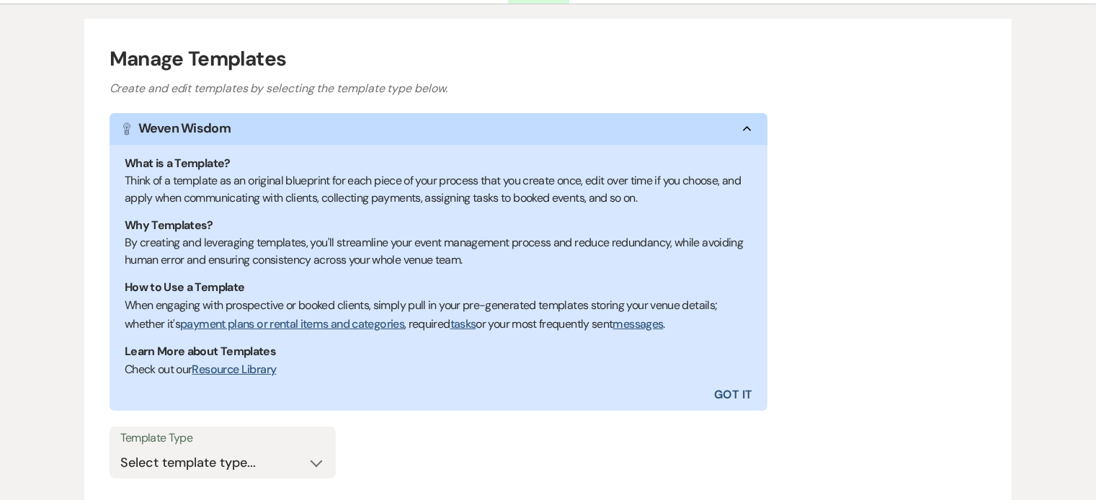
scroll to position [206, 0]
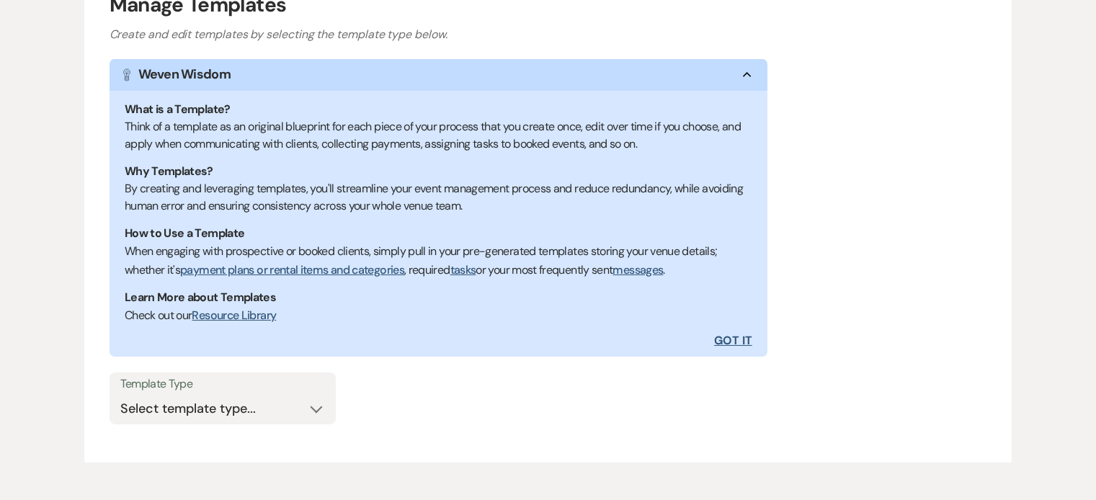
click at [742, 340] on button "Got It" at bounding box center [602, 341] width 329 height 32
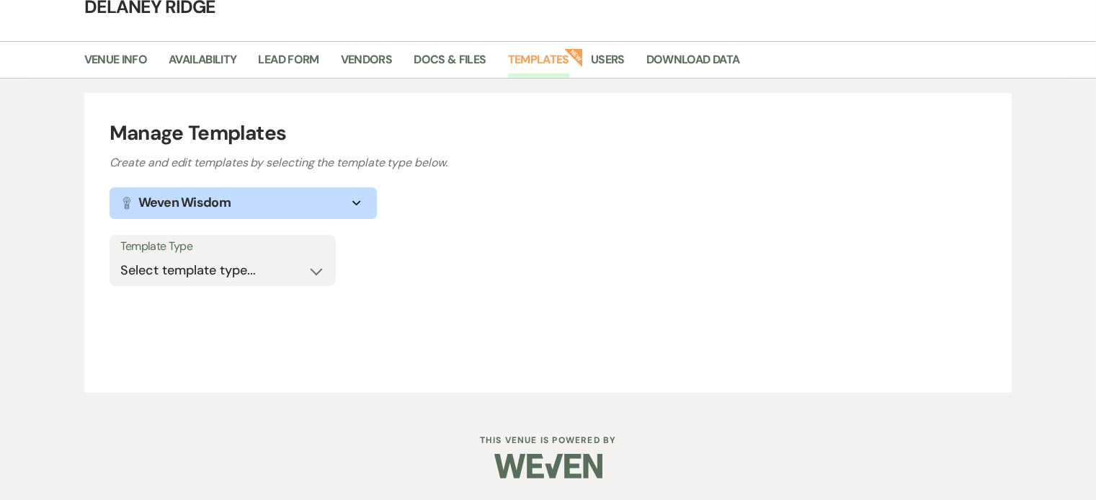
scroll to position [76, 0]
click at [289, 262] on select "Select template type... Task List Message Templates Payment Plan Inventory Item…" at bounding box center [222, 272] width 205 height 28
select select "Message Templates"
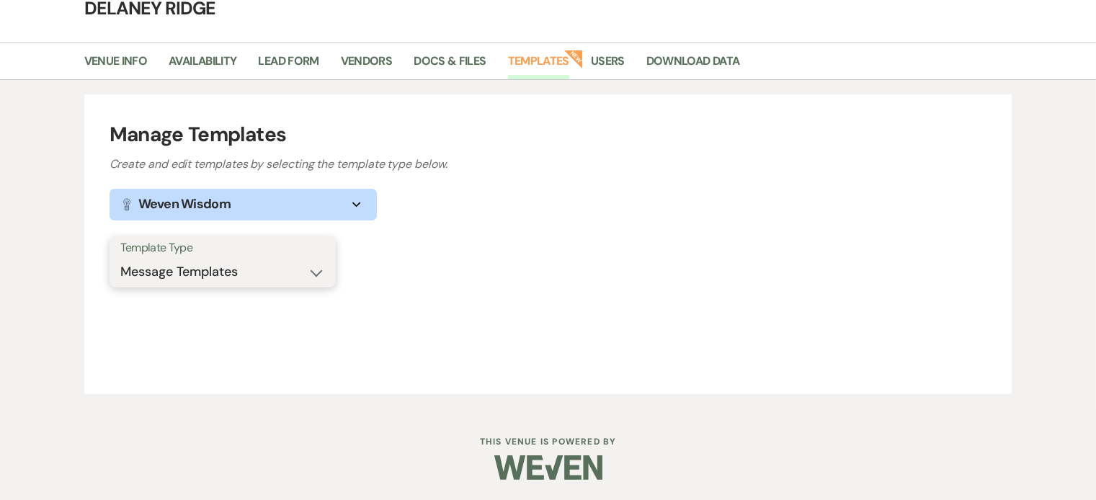
click at [120, 258] on select "Select template type... Task List Message Templates Payment Plan Inventory Item…" at bounding box center [222, 272] width 205 height 28
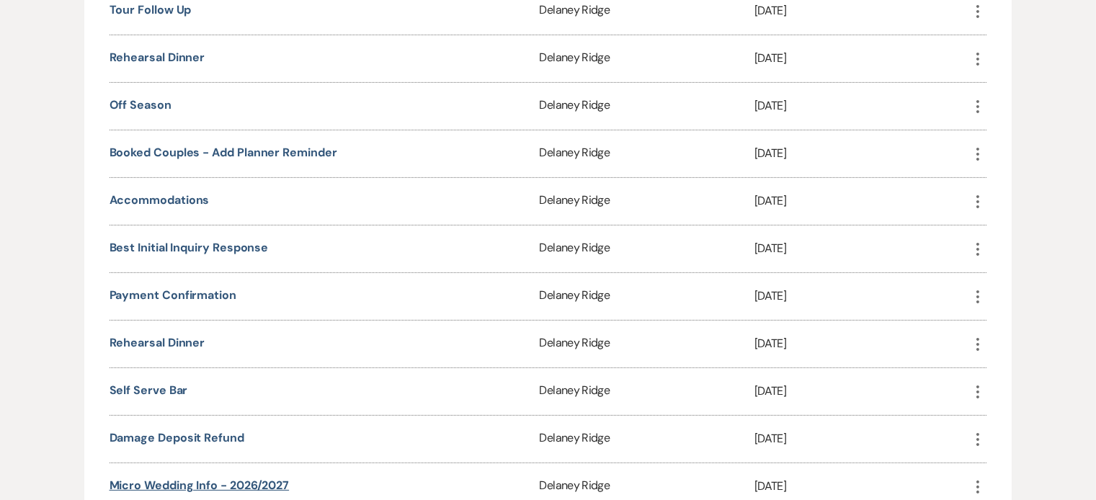
scroll to position [636, 0]
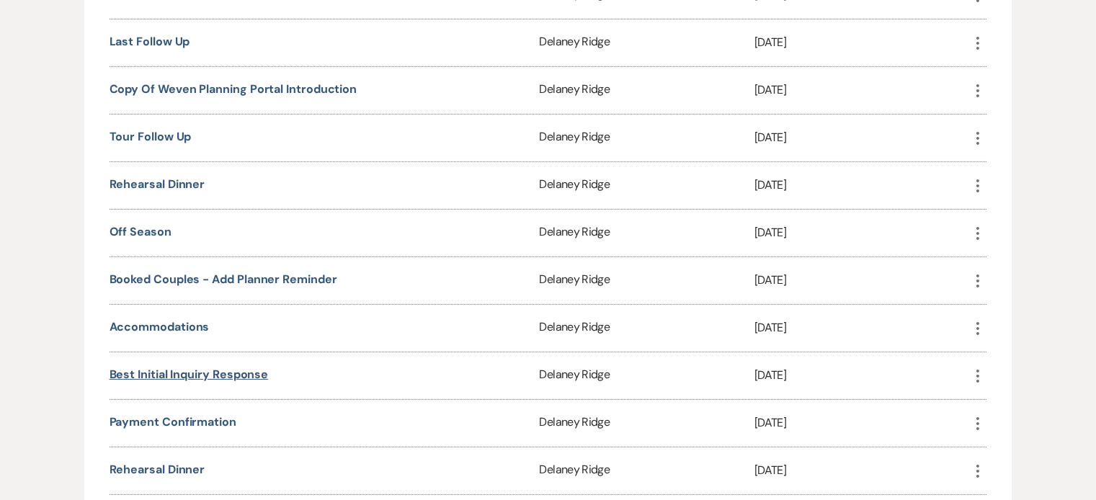
click at [202, 367] on link "Best Initial Inquiry Response" at bounding box center [189, 374] width 159 height 15
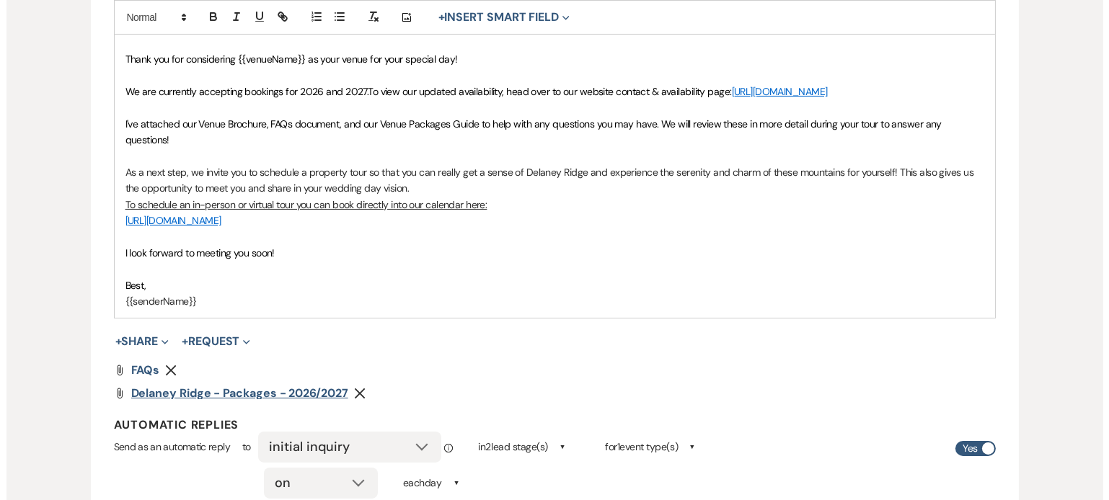
scroll to position [450, 0]
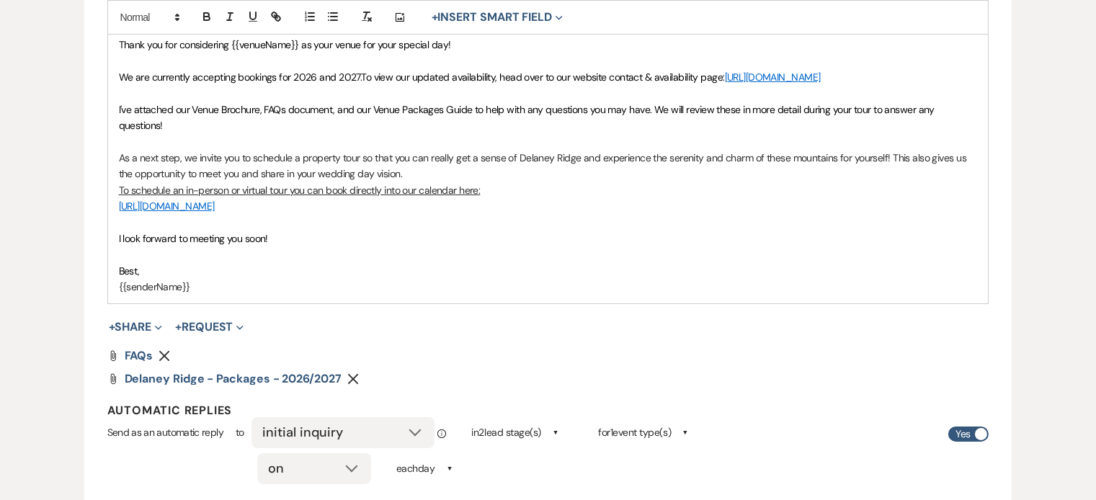
click at [165, 351] on use "button" at bounding box center [164, 356] width 11 height 11
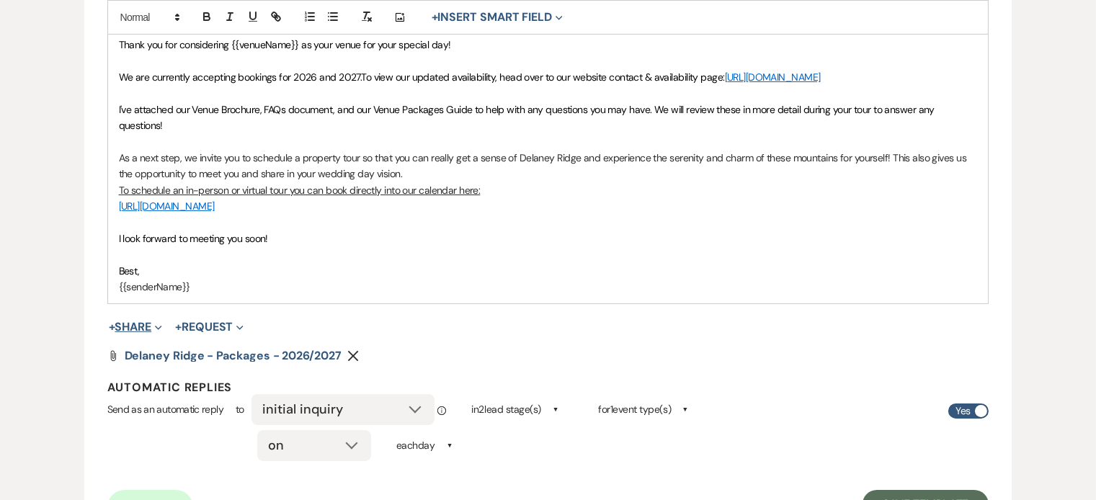
click at [158, 319] on span "Expand" at bounding box center [156, 326] width 11 height 15
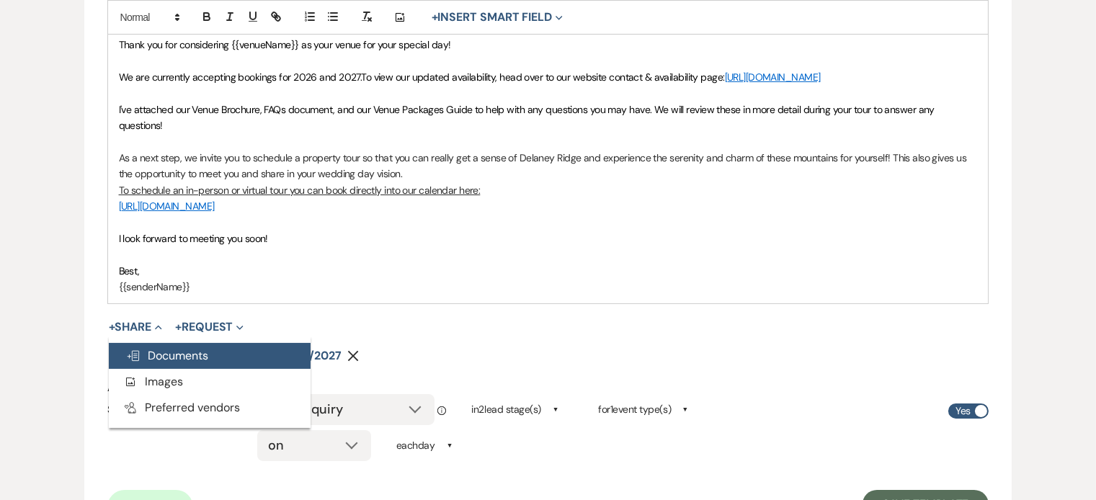
click at [174, 348] on span "Doc Upload Documents" at bounding box center [167, 355] width 82 height 15
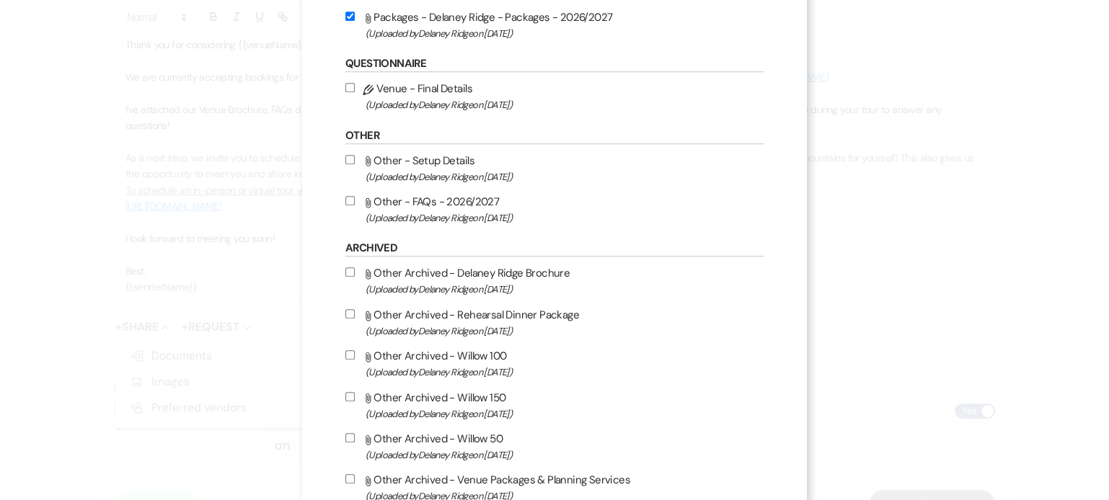
scroll to position [978, 0]
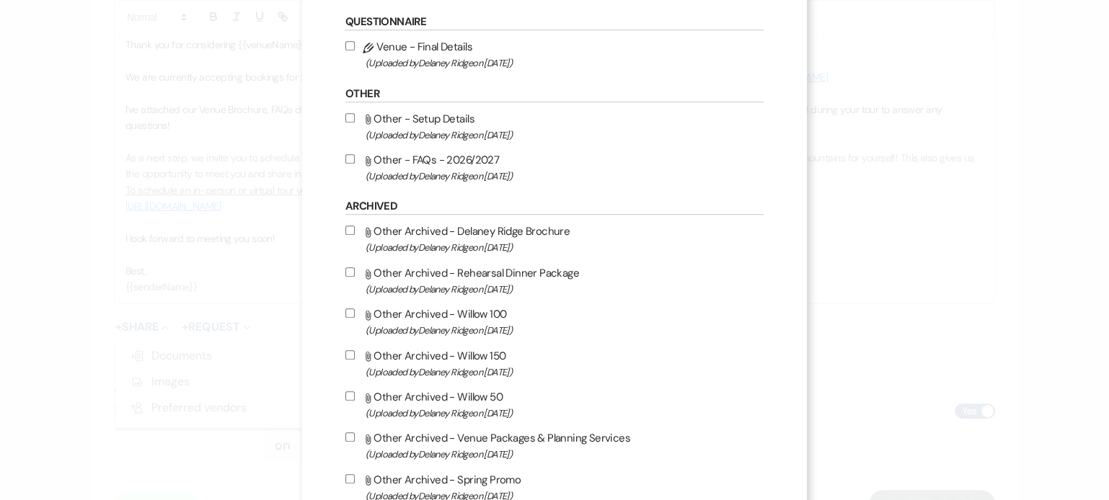
click at [345, 159] on input "Attach File Other - FAQs - 2026/2027 (Uploaded by Delaney Ridge on Oct 15th, 20…" at bounding box center [349, 158] width 9 height 9
checkbox input "true"
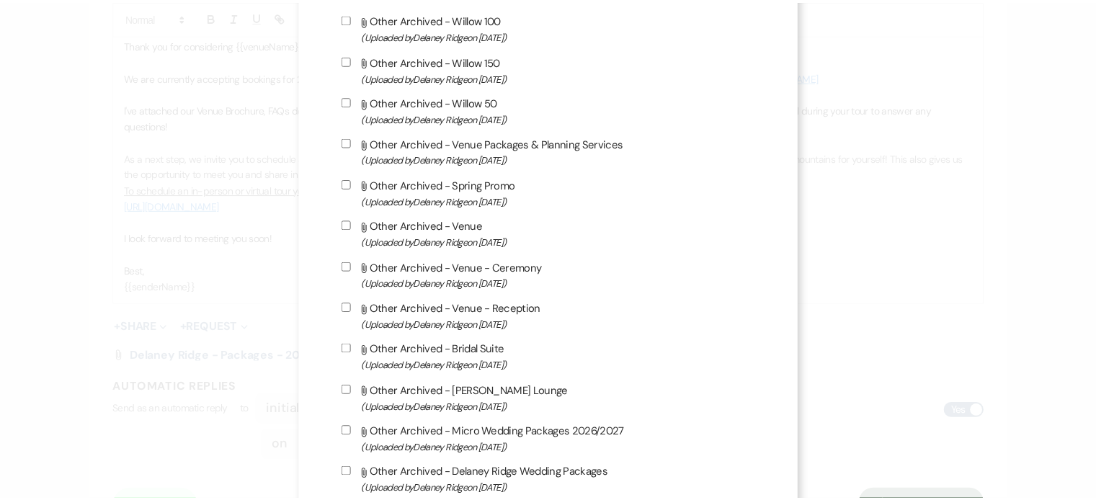
scroll to position [1364, 0]
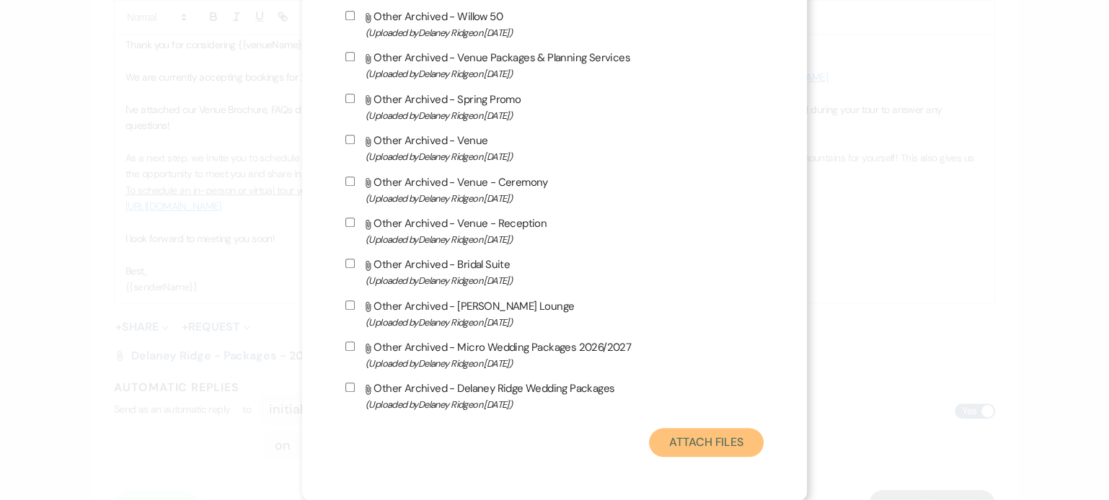
click at [705, 439] on button "Attach Files" at bounding box center [706, 442] width 115 height 29
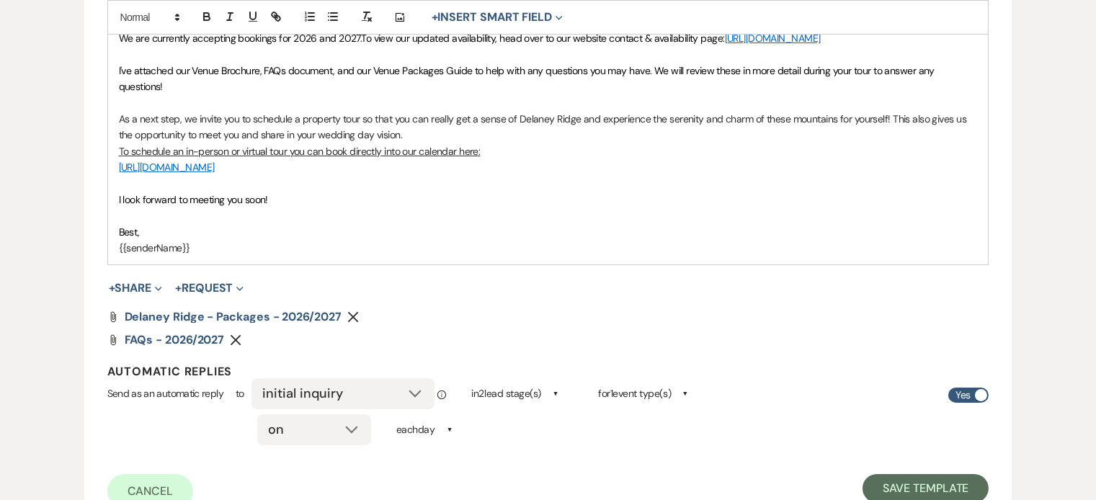
scroll to position [595, 0]
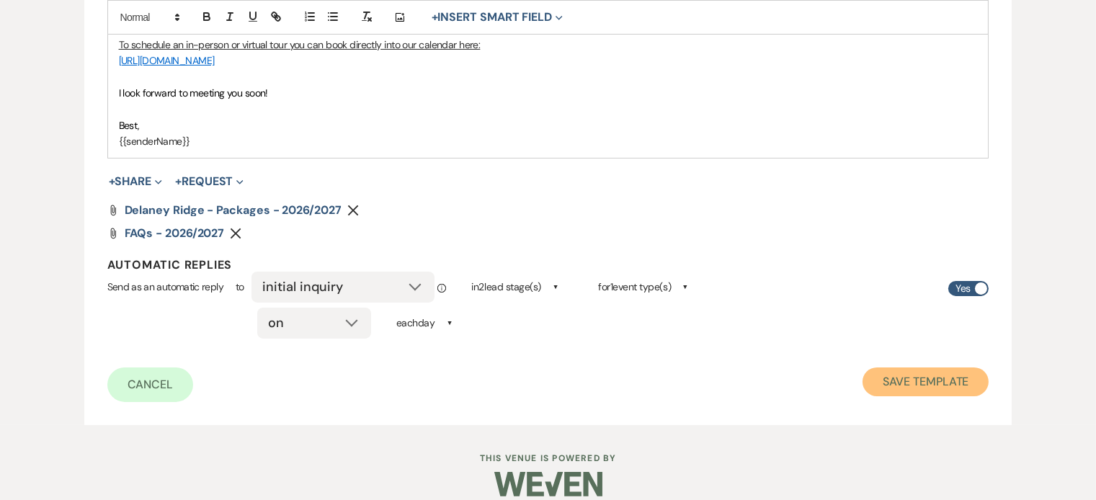
click at [897, 373] on button "Save Template" at bounding box center [926, 382] width 126 height 29
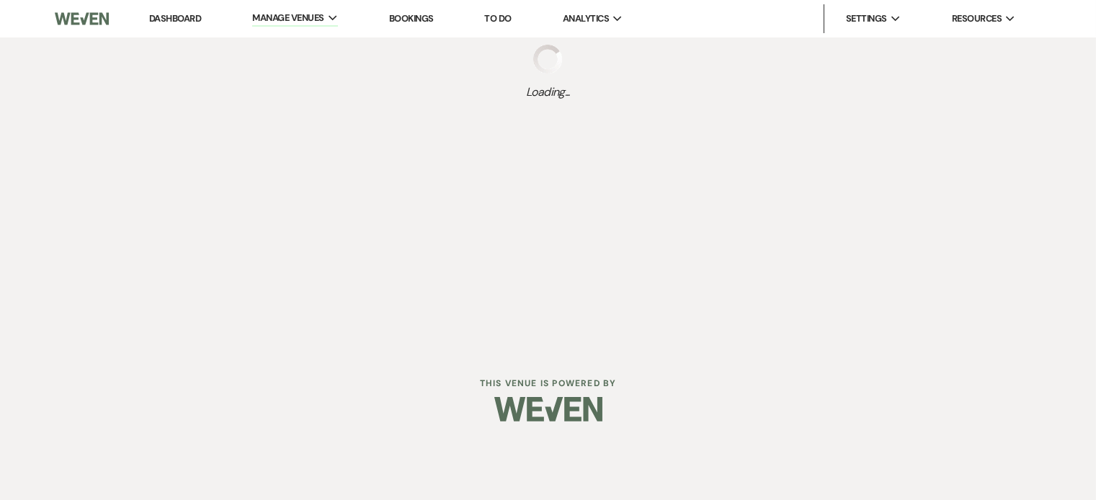
select select "Message Templates"
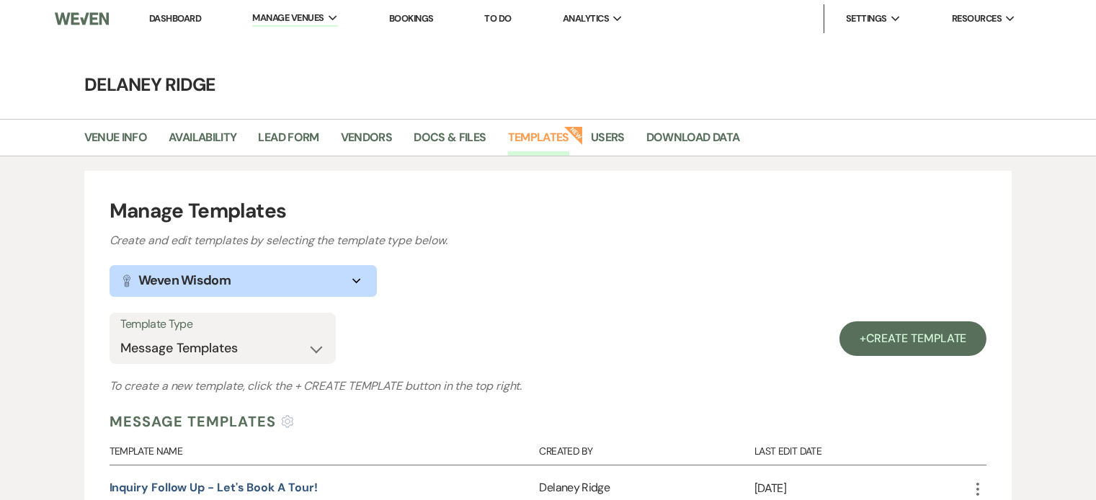
click at [68, 21] on img at bounding box center [82, 19] width 54 height 30
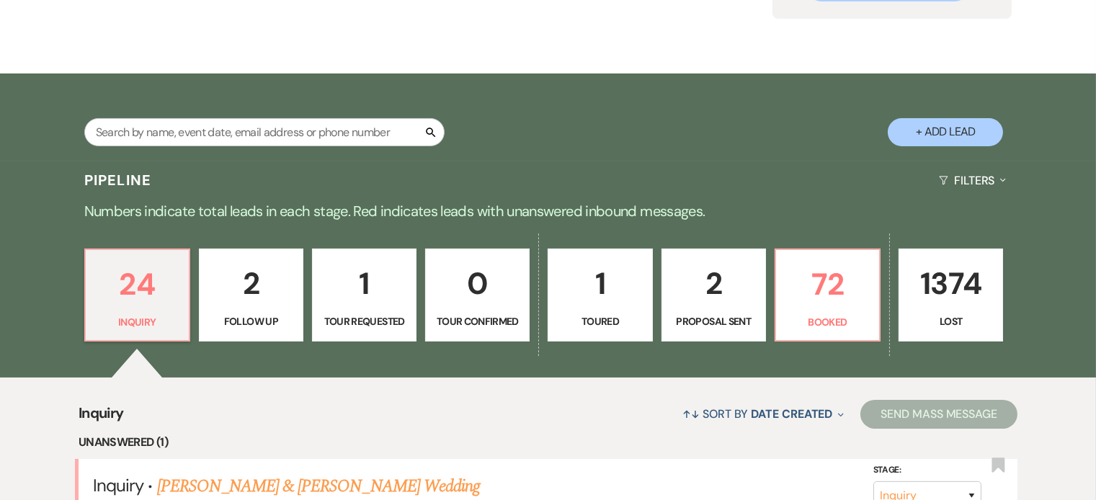
scroll to position [513, 0]
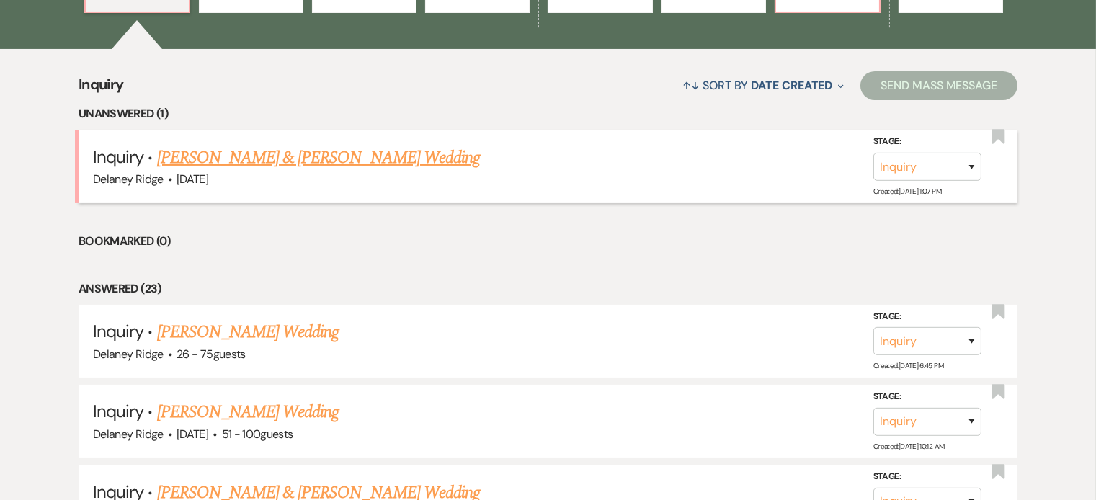
click at [347, 161] on link "[PERSON_NAME] & [PERSON_NAME] Wedding" at bounding box center [318, 158] width 323 height 26
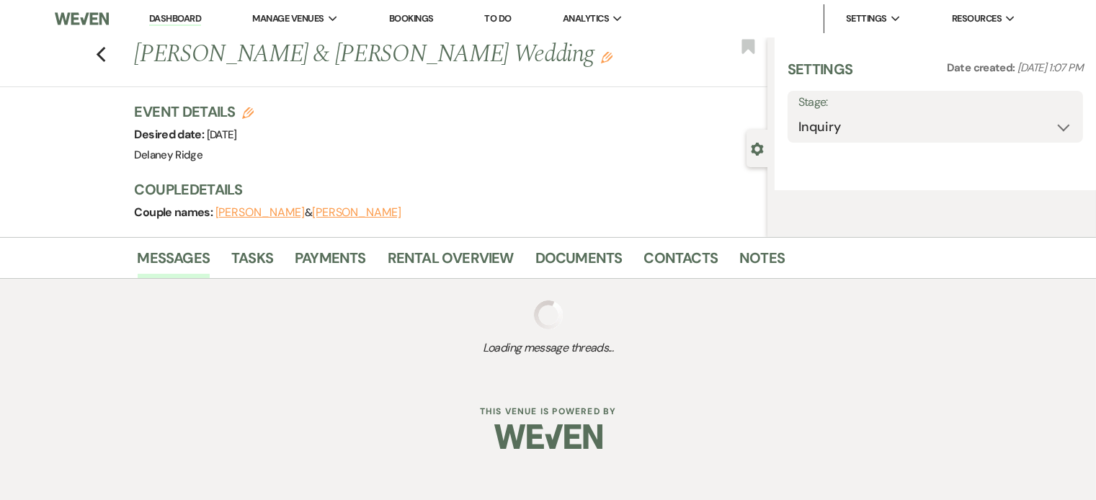
select select "5"
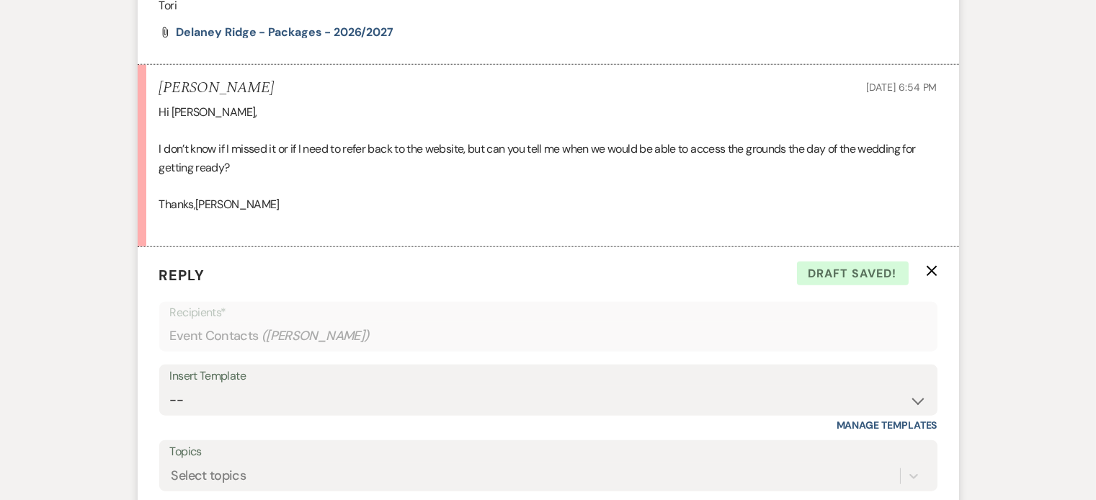
scroll to position [2670, 0]
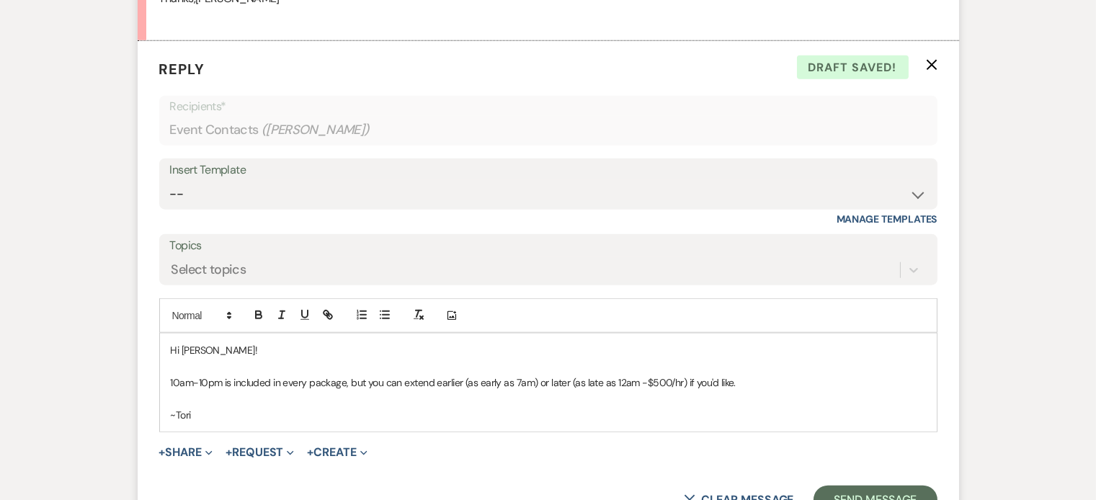
click at [467, 407] on p "~Tori" at bounding box center [548, 415] width 755 height 16
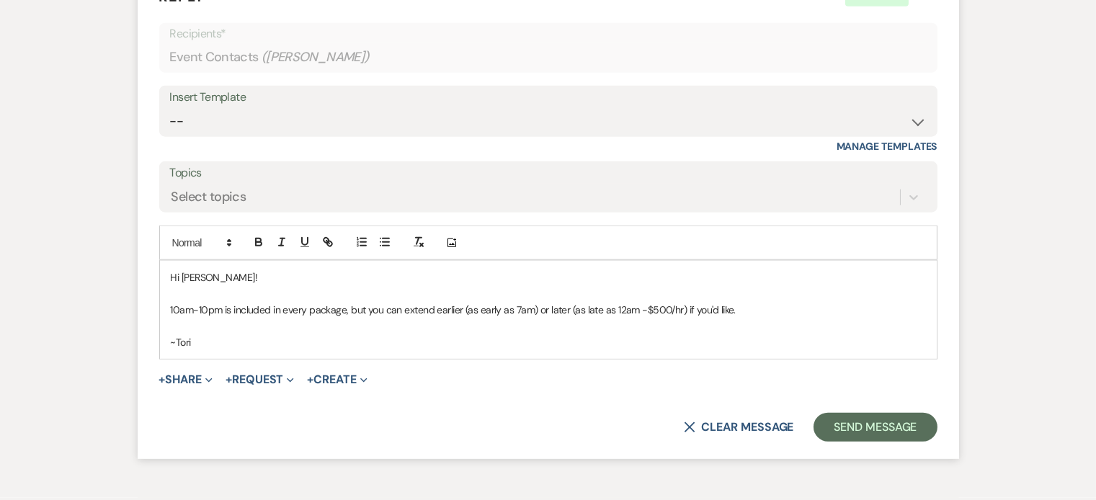
scroll to position [2745, 0]
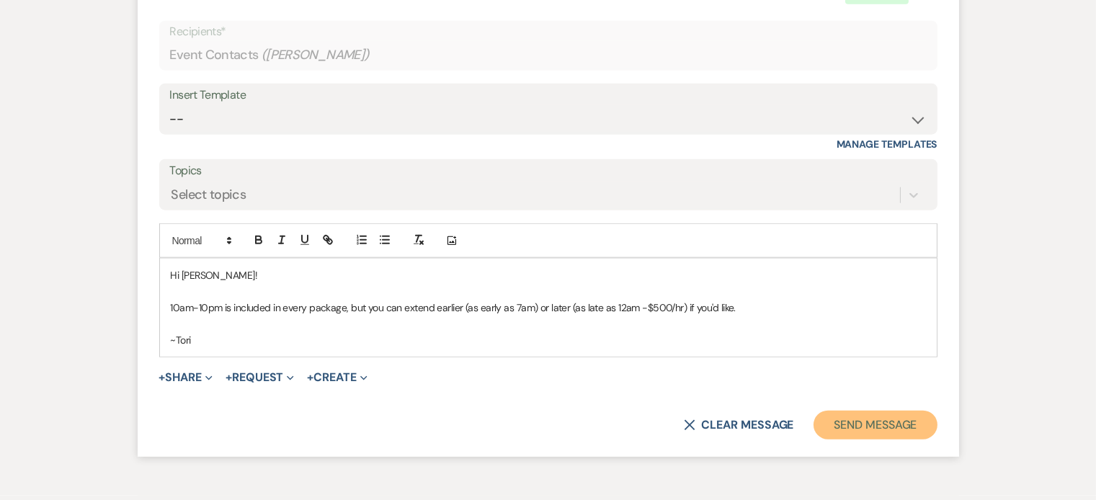
click at [870, 426] on button "Send Message" at bounding box center [875, 425] width 123 height 29
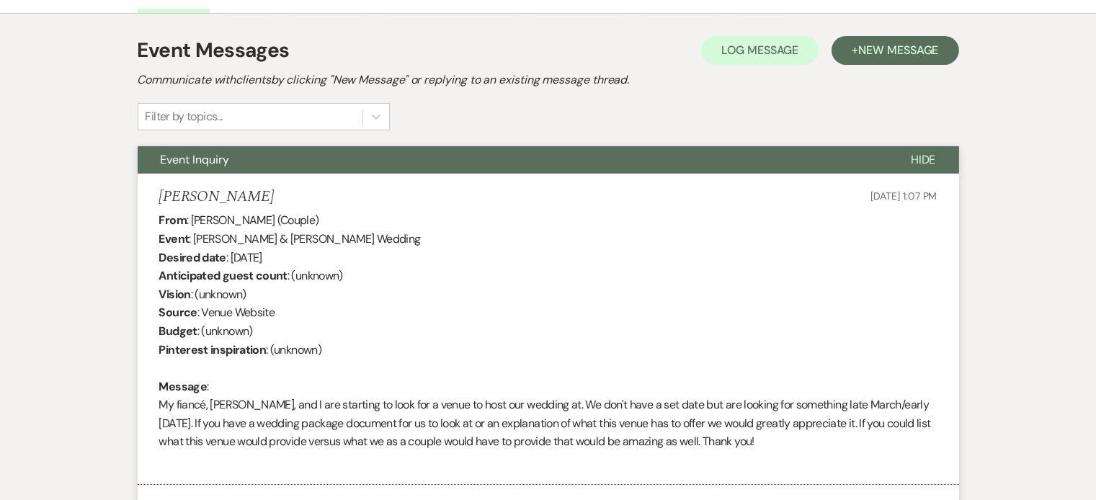
scroll to position [0, 0]
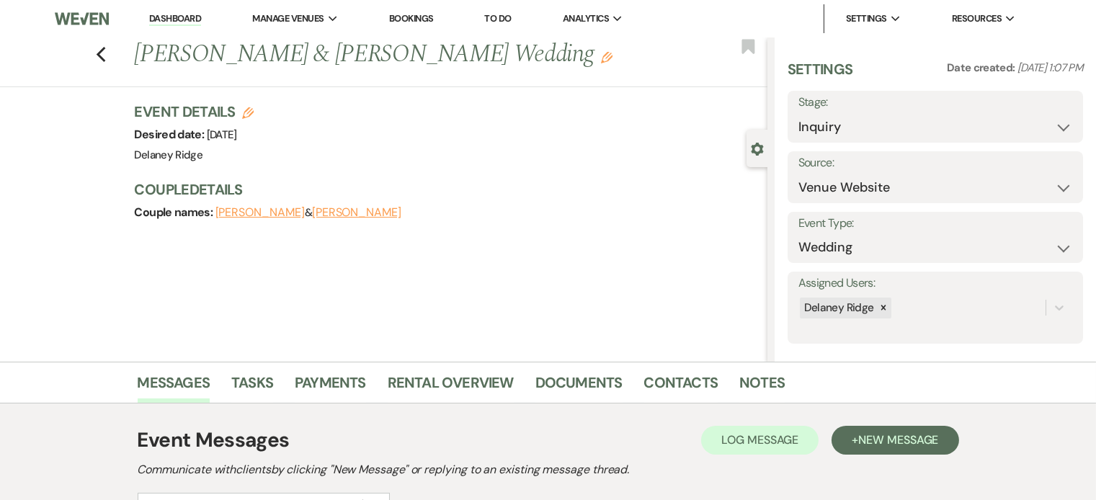
click at [157, 13] on link "Dashboard" at bounding box center [175, 19] width 52 height 14
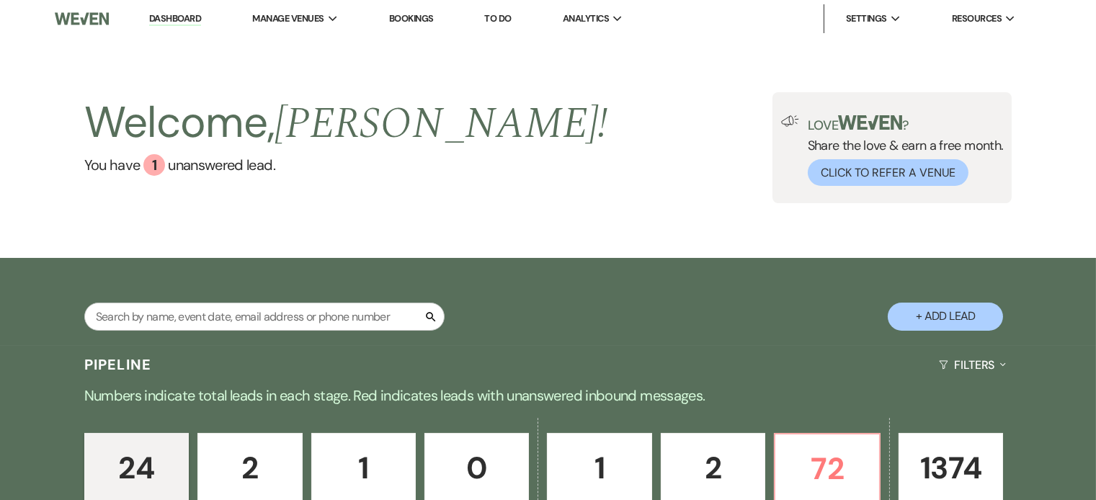
scroll to position [308, 0]
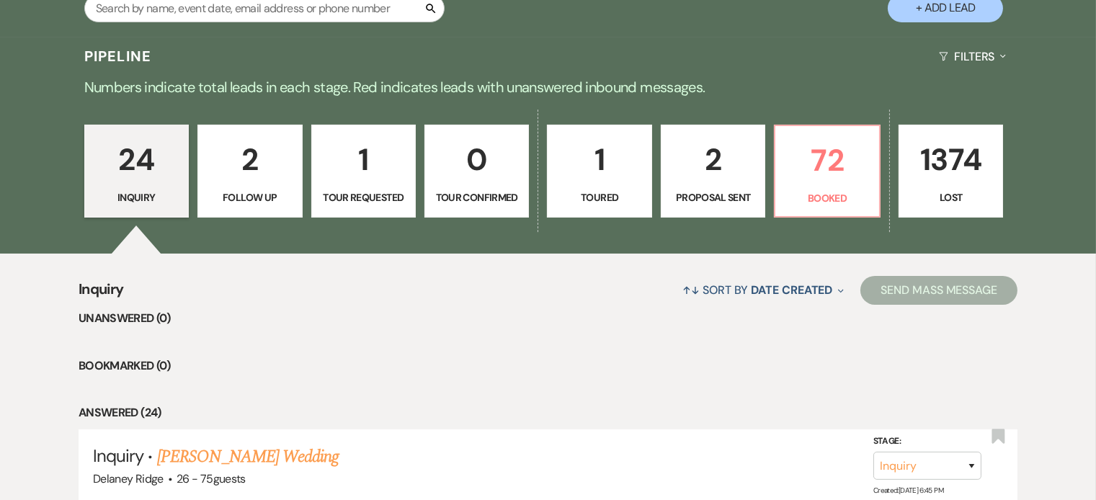
click at [356, 179] on p "1" at bounding box center [364, 160] width 86 height 48
select select "2"
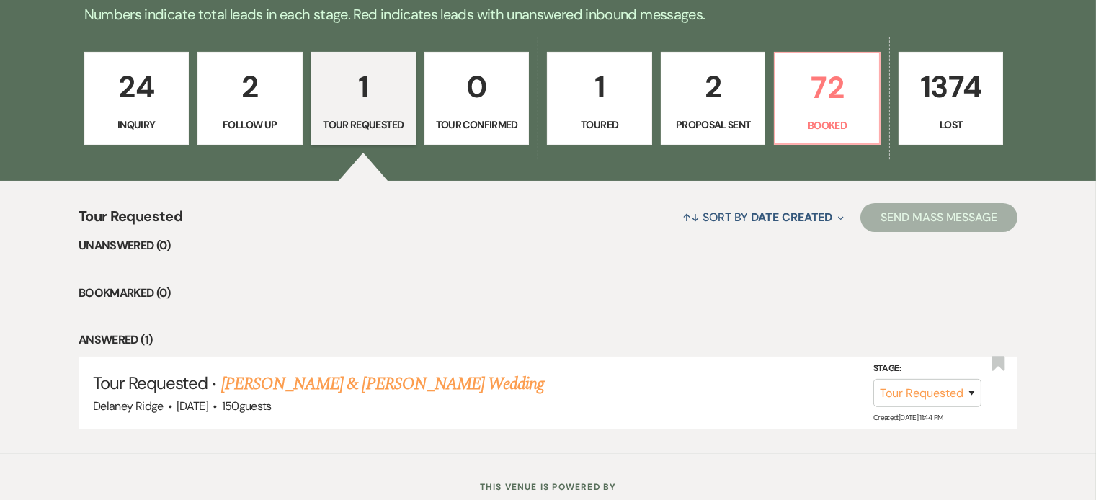
scroll to position [397, 0]
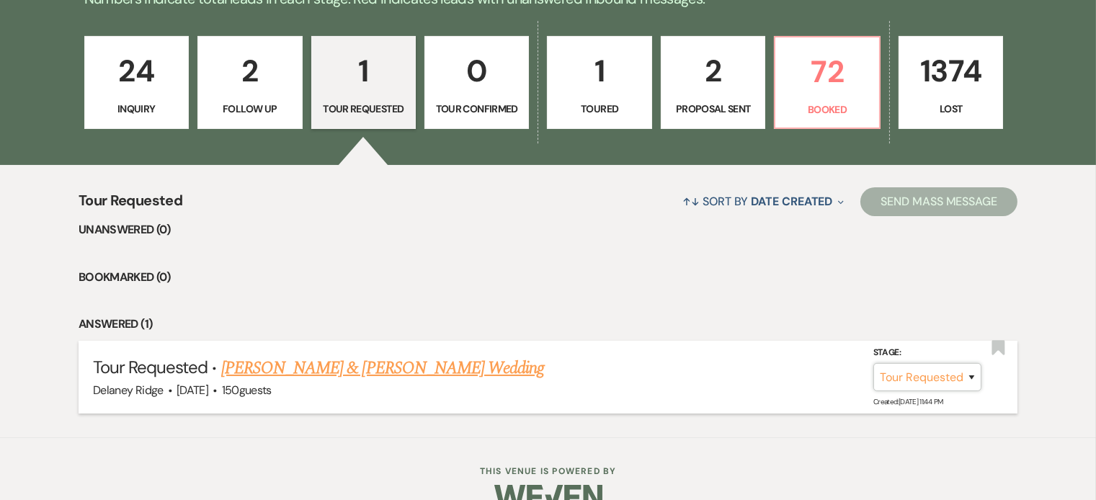
click at [905, 373] on select "Inquiry Follow Up Tour Requested Tour Confirmed Toured Proposal Sent Booked Lost" at bounding box center [928, 377] width 108 height 28
click at [393, 359] on link "[PERSON_NAME] & [PERSON_NAME] Wedding" at bounding box center [382, 368] width 323 height 26
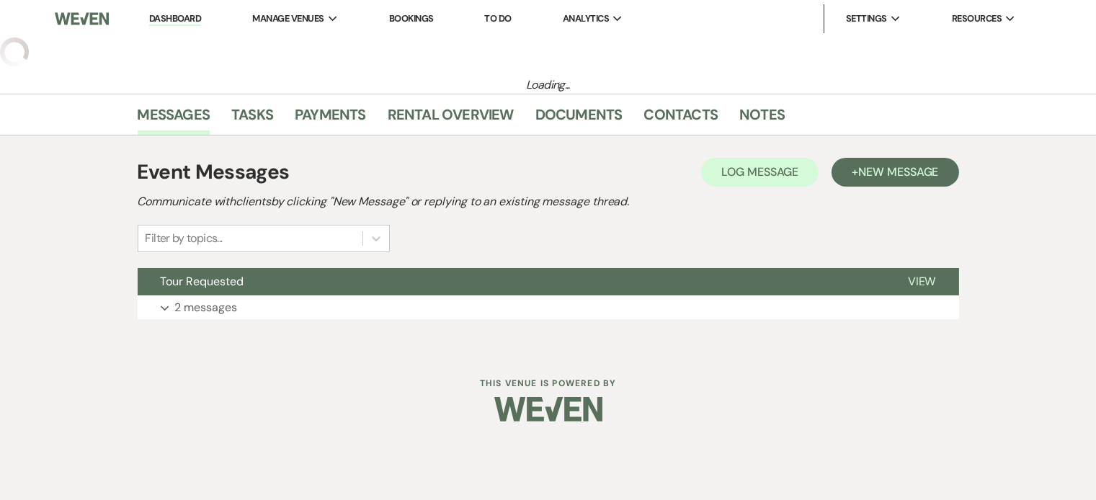
select select "2"
select select "5"
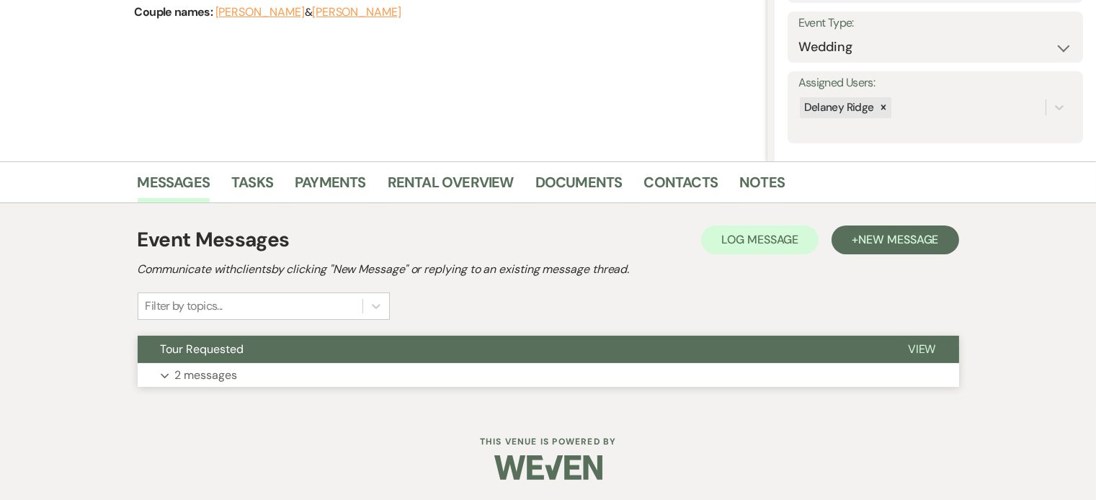
click at [324, 372] on button "Expand 2 messages" at bounding box center [549, 375] width 822 height 25
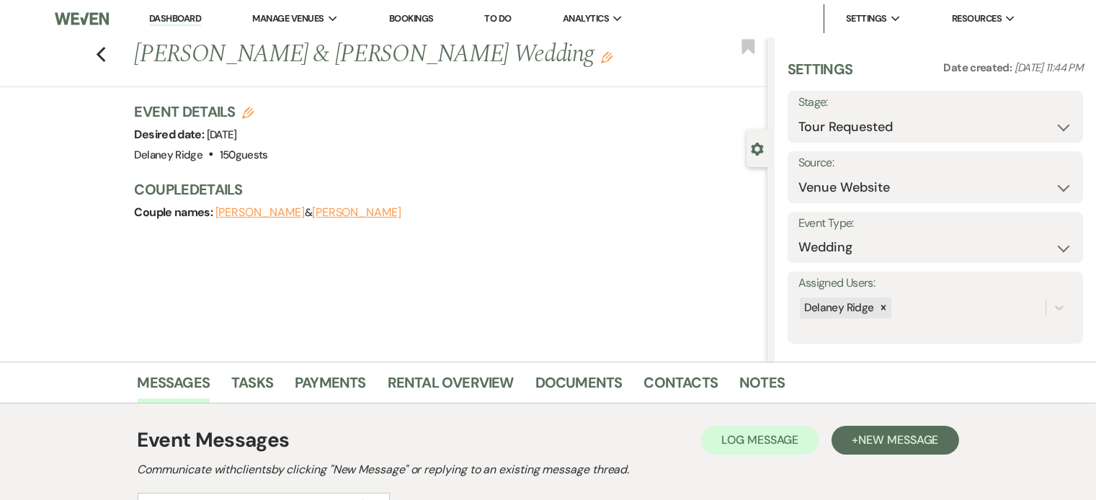
click at [185, 13] on link "Dashboard" at bounding box center [175, 19] width 52 height 14
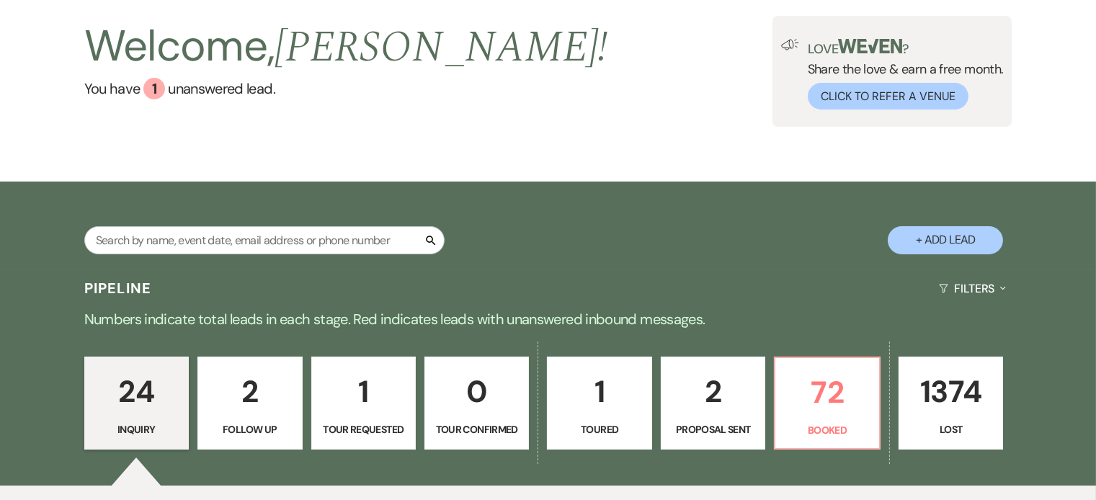
scroll to position [430, 0]
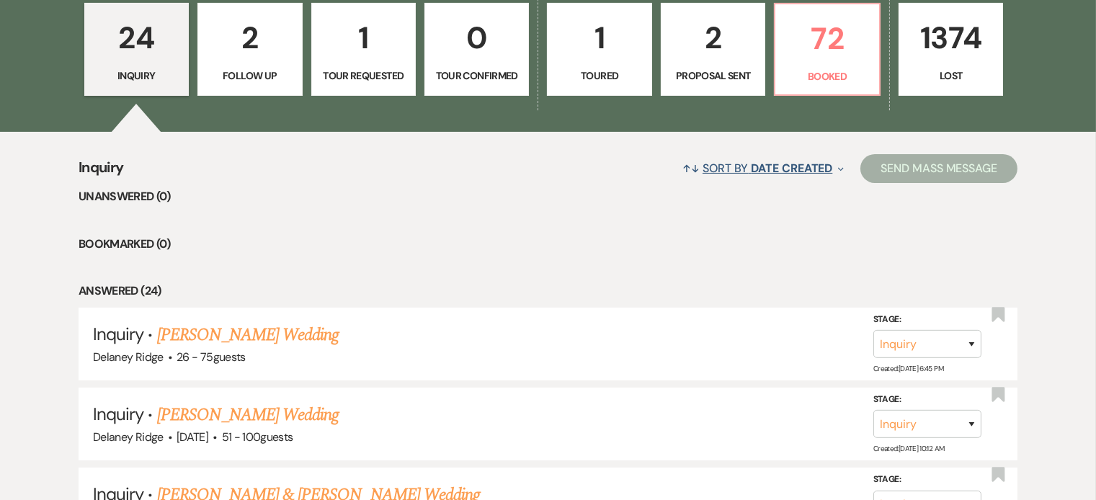
click at [791, 169] on span "Date Created" at bounding box center [791, 168] width 81 height 15
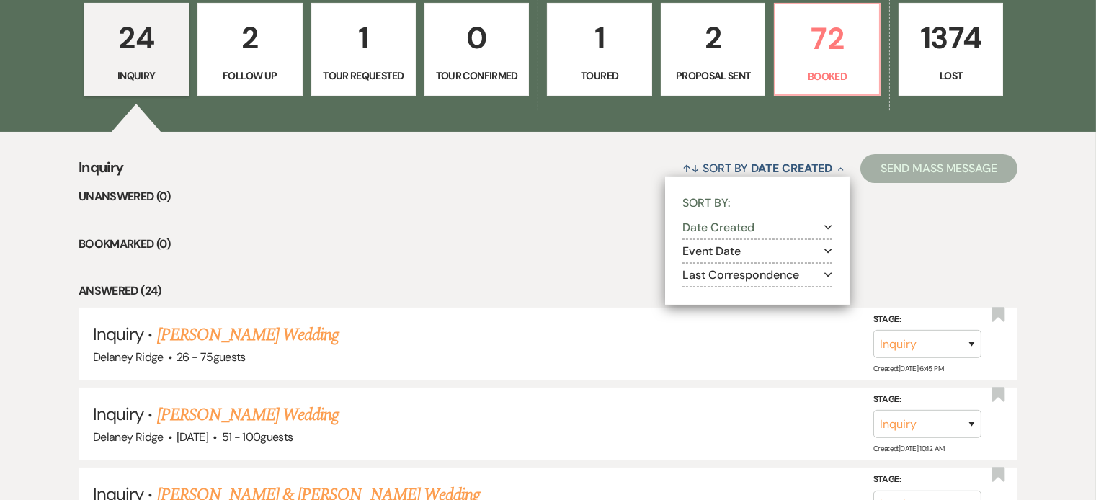
click at [780, 276] on button "Last Correspondence Expand" at bounding box center [758, 276] width 150 height 12
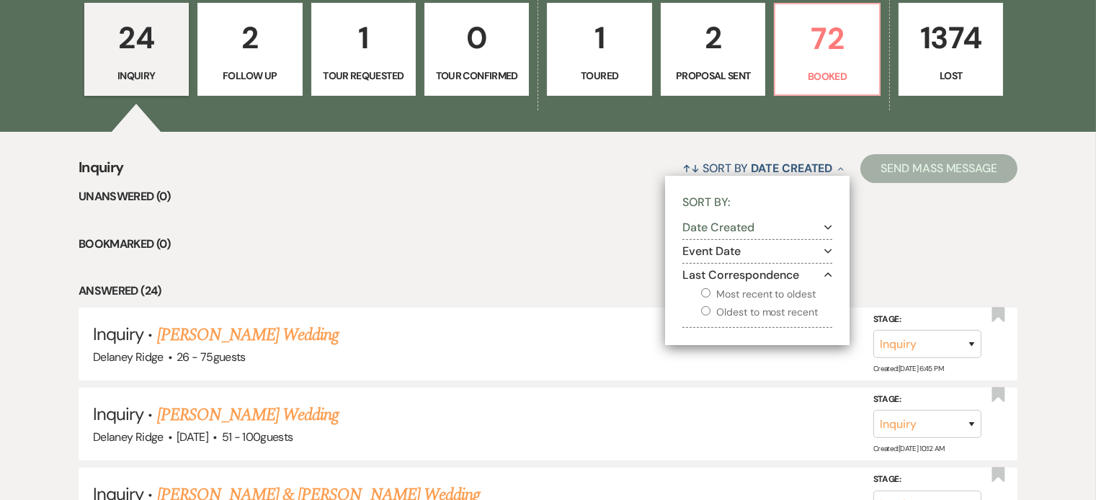
click at [742, 308] on label "Oldest to most recent" at bounding box center [766, 312] width 131 height 18
click at [711, 308] on input "Oldest to most recent" at bounding box center [705, 310] width 9 height 9
radio input "true"
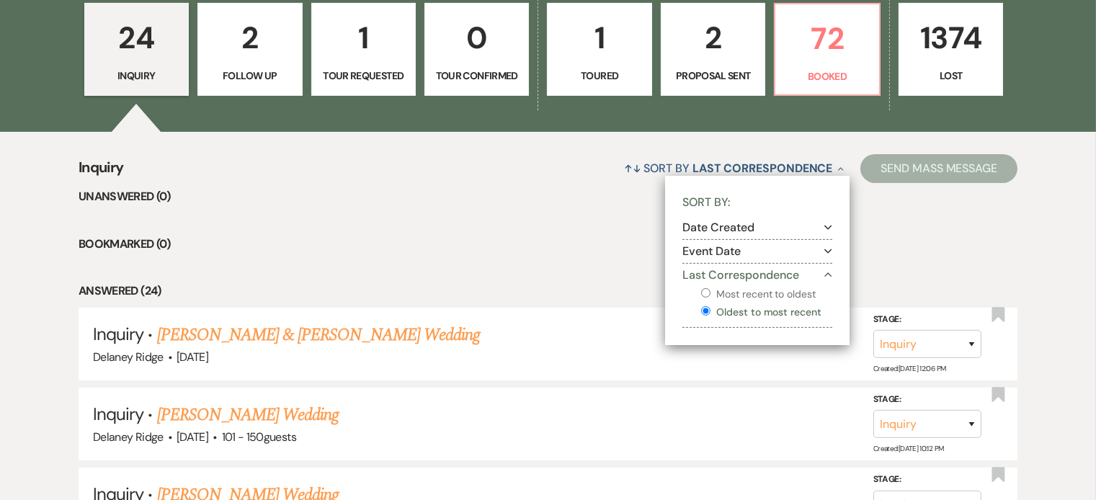
click at [463, 195] on li "Unanswered (0)" at bounding box center [548, 196] width 939 height 19
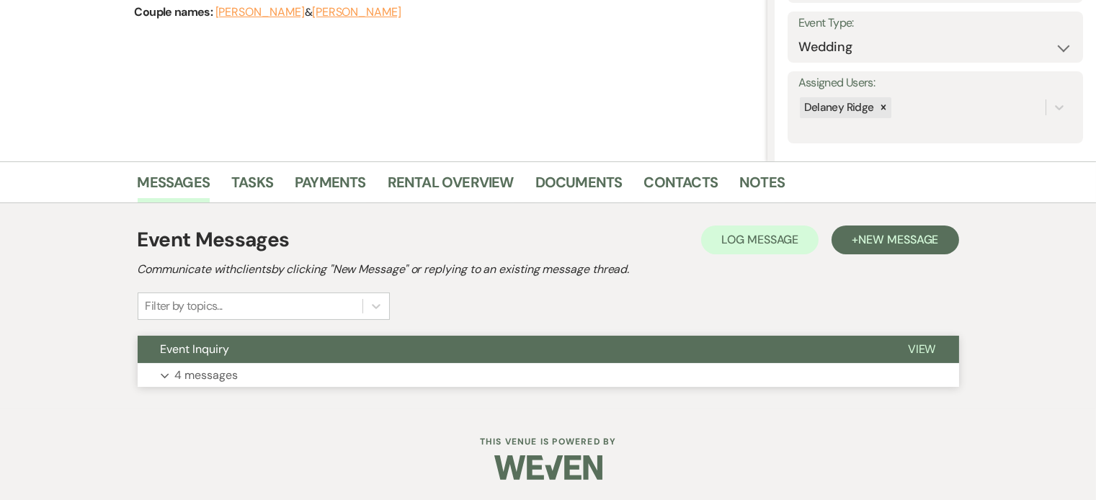
click at [565, 372] on button "Expand 4 messages" at bounding box center [549, 375] width 822 height 25
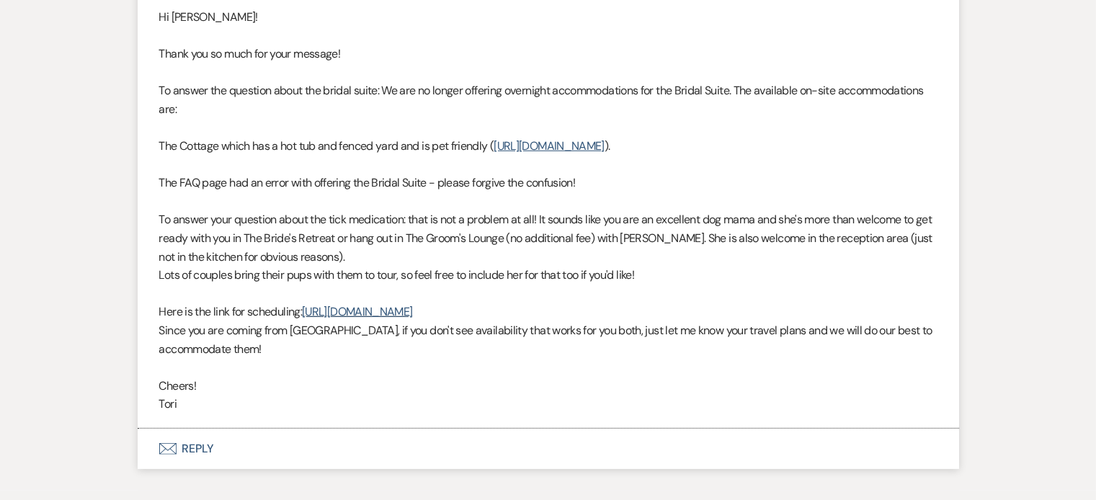
scroll to position [1664, 0]
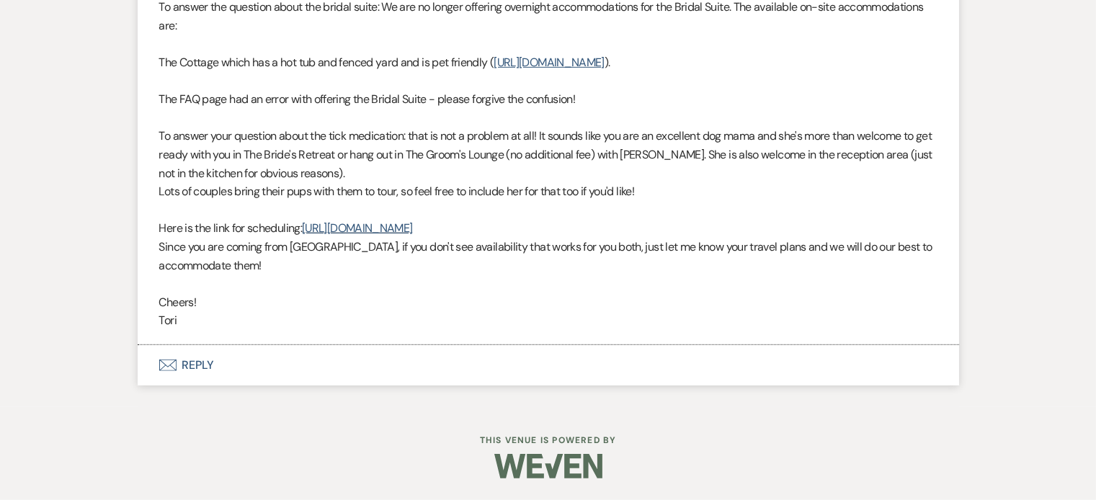
click at [312, 357] on button "Envelope Reply" at bounding box center [549, 365] width 822 height 40
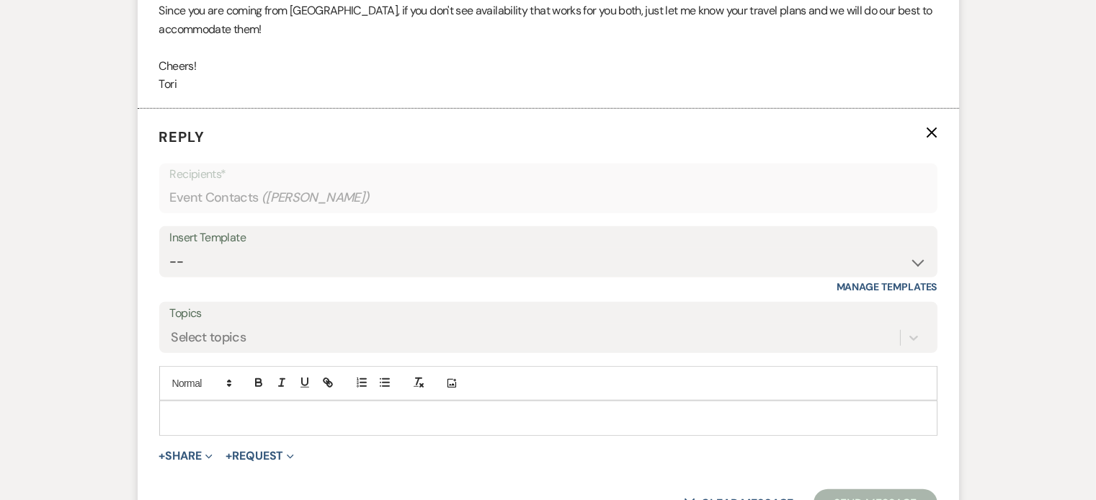
scroll to position [1908, 0]
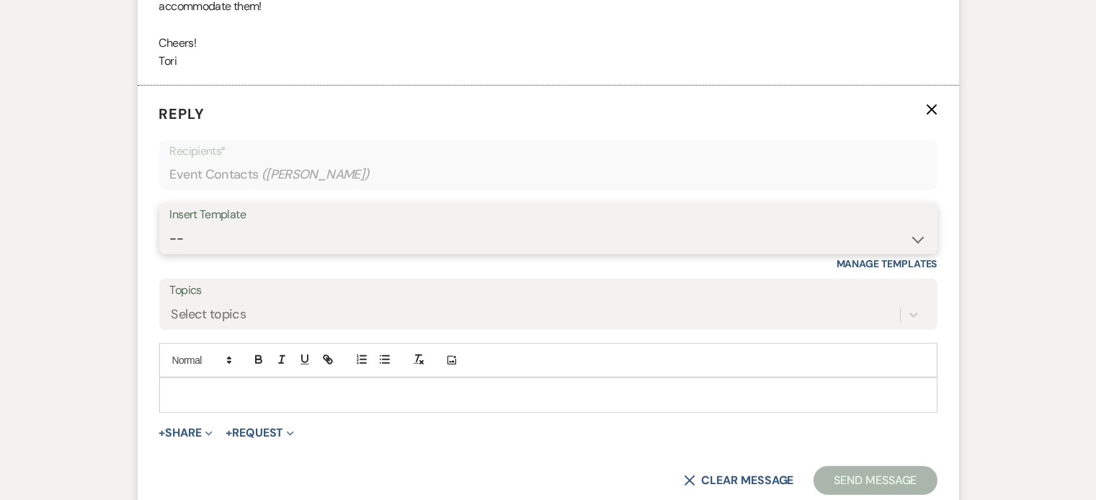
click at [324, 253] on select "-- Inquiry Follow Up - Let's Book a Tour! Booked Tour Confirmation Final Detail…" at bounding box center [548, 239] width 757 height 28
select select "851"
click at [170, 240] on select "-- Inquiry Follow Up - Let's Book a Tour! Booked Tour Confirmation Final Detail…" at bounding box center [548, 239] width 757 height 28
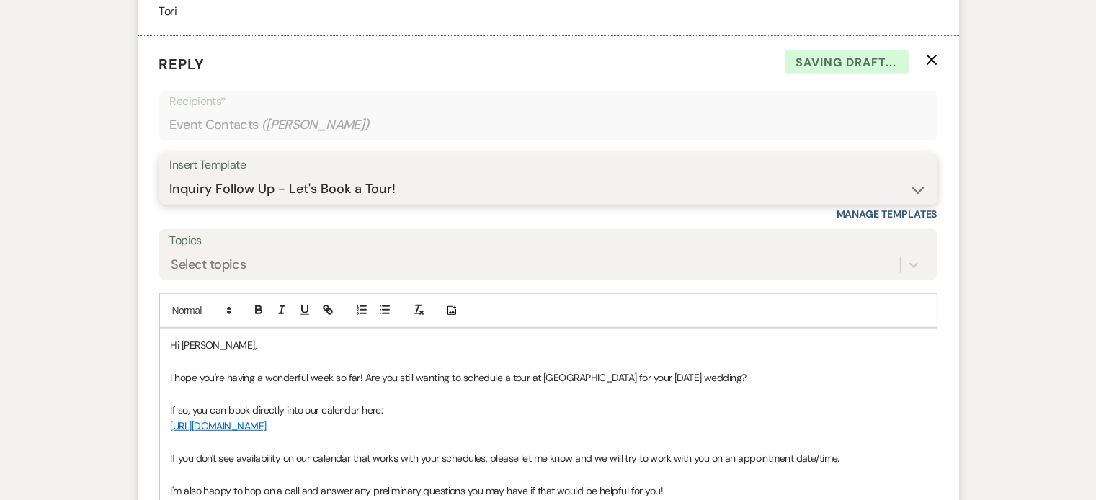
scroll to position [2143, 0]
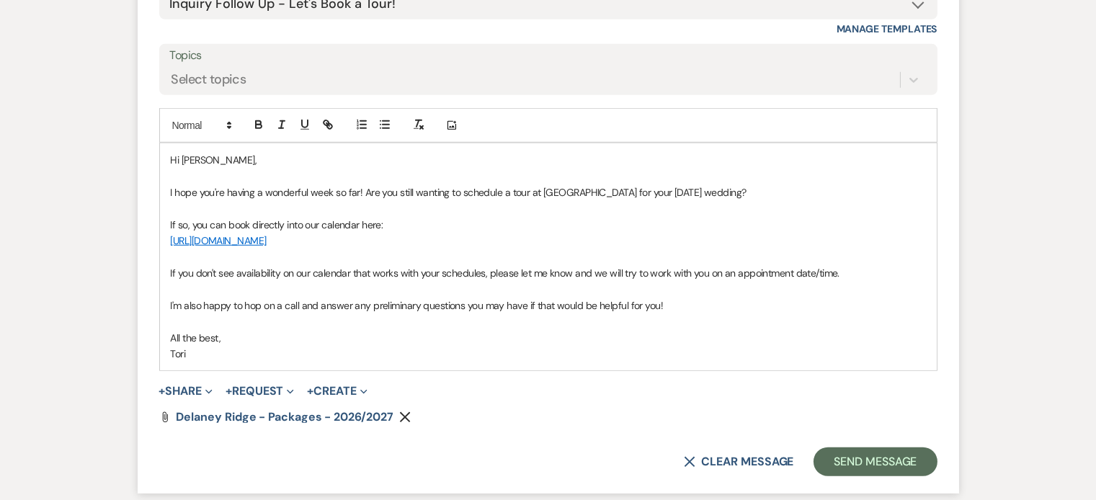
click at [665, 200] on p "I hope you're having a wonderful week so far! Are you still wanting to schedule…" at bounding box center [548, 193] width 755 height 16
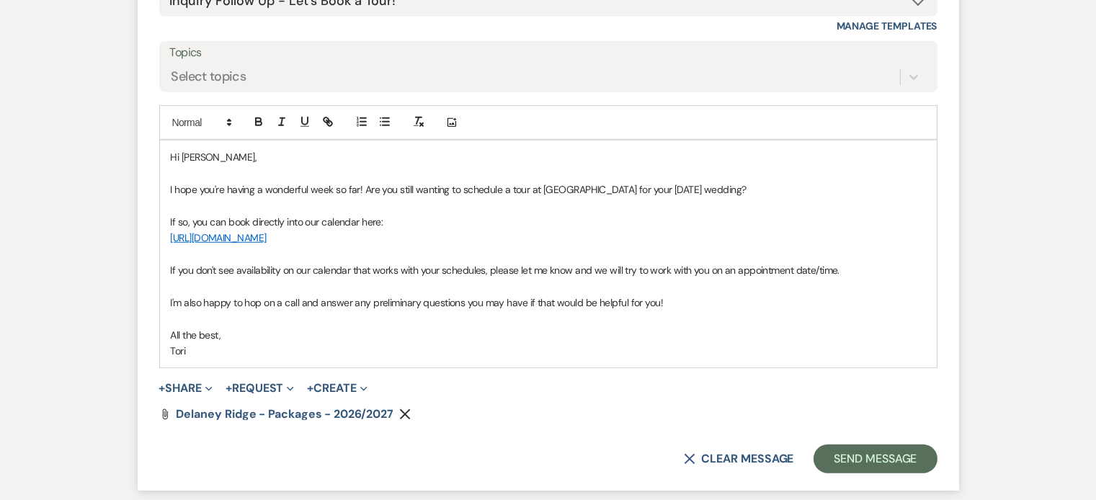
scroll to position [2146, 0]
click at [894, 473] on button "Send Message" at bounding box center [875, 458] width 123 height 29
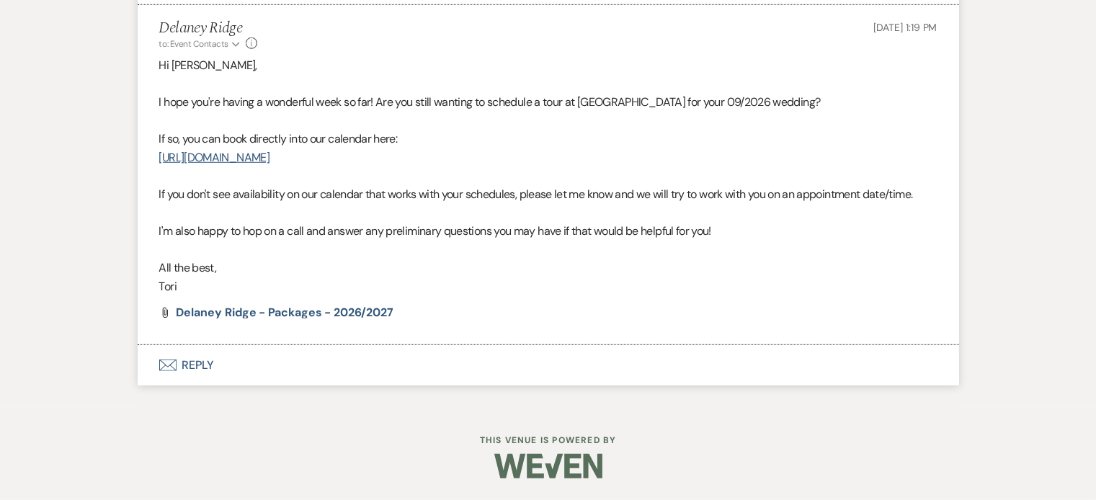
scroll to position [2004, 0]
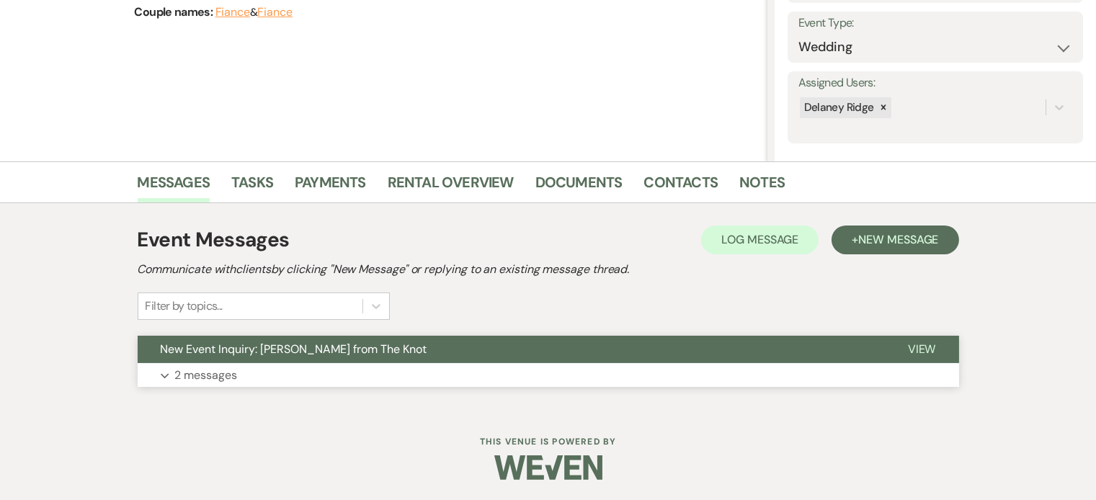
click at [582, 363] on button "Expand 2 messages" at bounding box center [549, 375] width 822 height 25
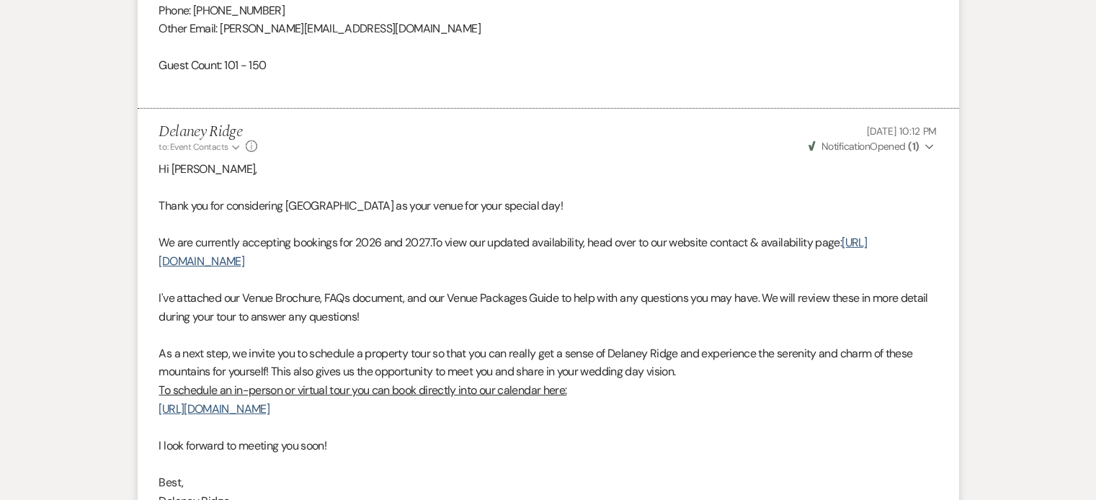
scroll to position [1044, 0]
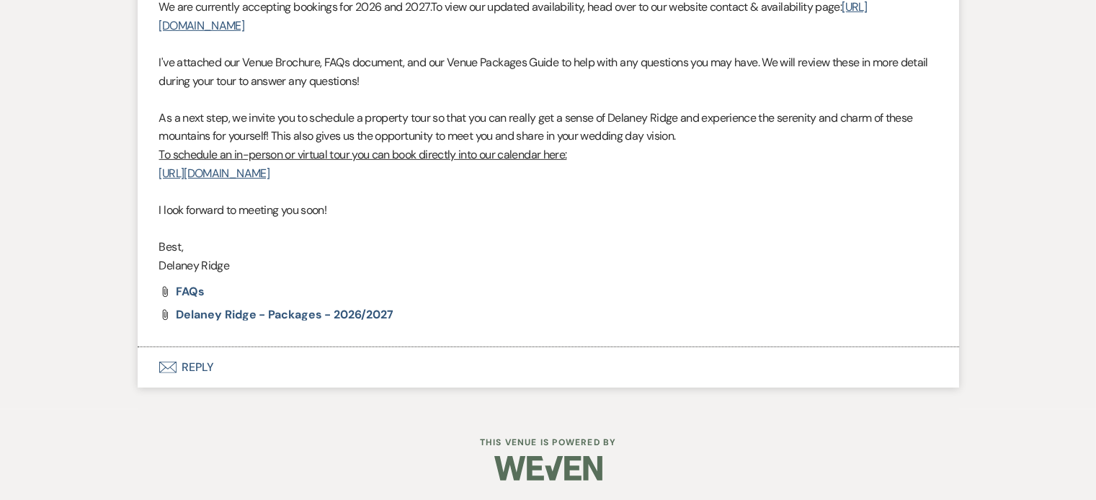
click at [314, 349] on button "Envelope Reply" at bounding box center [549, 367] width 822 height 40
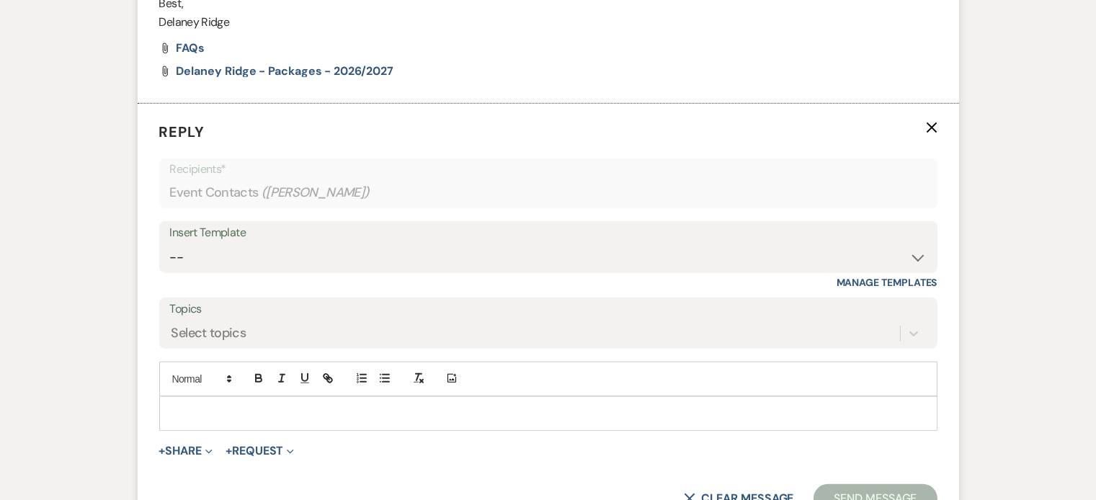
scroll to position [1615, 0]
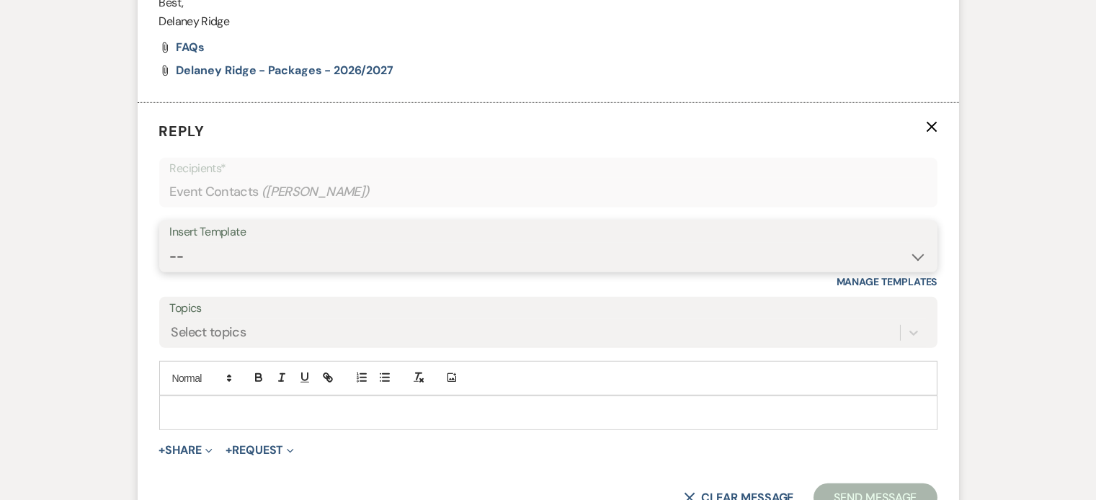
click at [355, 244] on select "-- Inquiry Follow Up - Let's Book a Tour! Booked Tour Confirmation Final Detail…" at bounding box center [548, 257] width 757 height 28
select select "851"
click at [170, 243] on select "-- Inquiry Follow Up - Let's Book a Tour! Booked Tour Confirmation Final Detail…" at bounding box center [548, 257] width 757 height 28
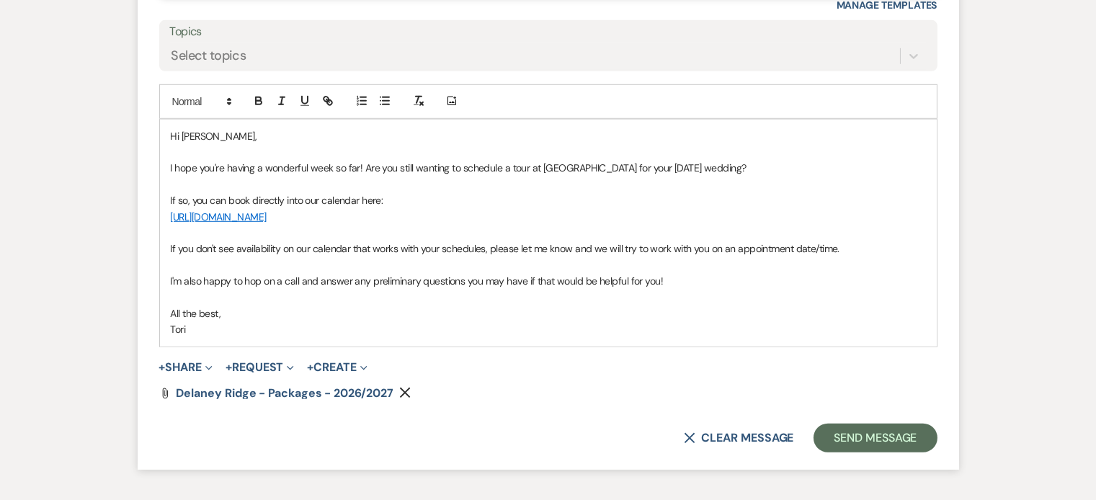
scroll to position [1899, 0]
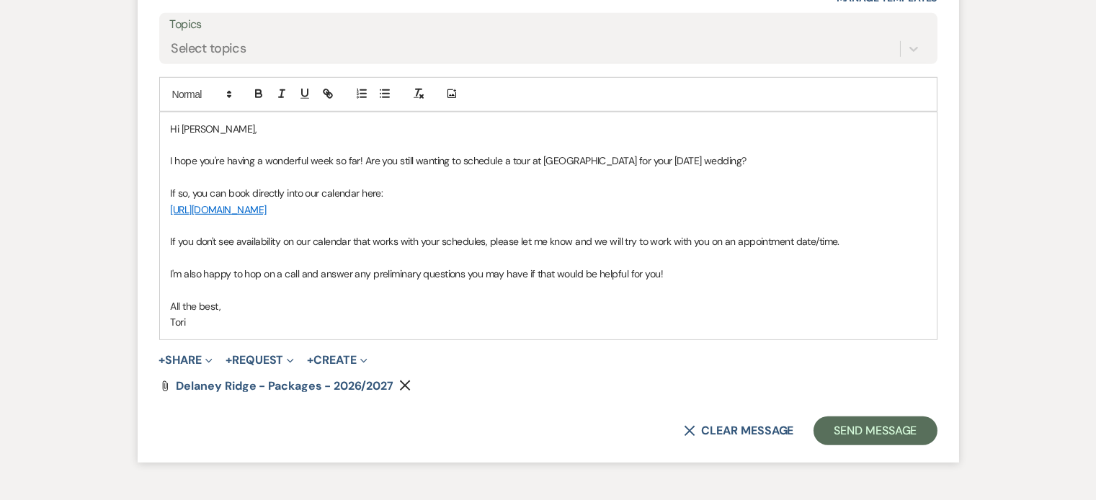
click at [671, 153] on p "I hope you're having a wonderful week so far! Are you still wanting to schedule…" at bounding box center [548, 161] width 755 height 16
click at [856, 417] on button "Send Message" at bounding box center [875, 431] width 123 height 29
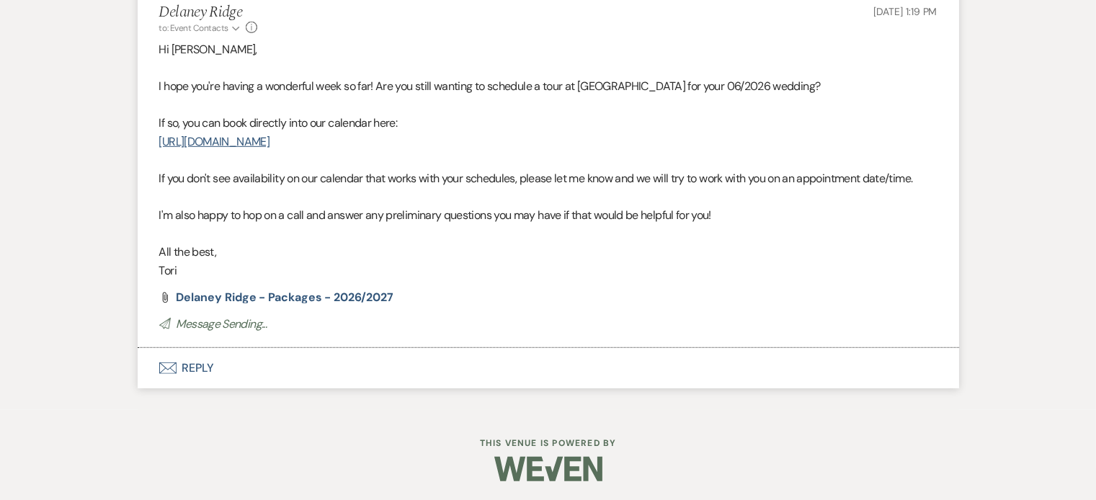
scroll to position [1710, 0]
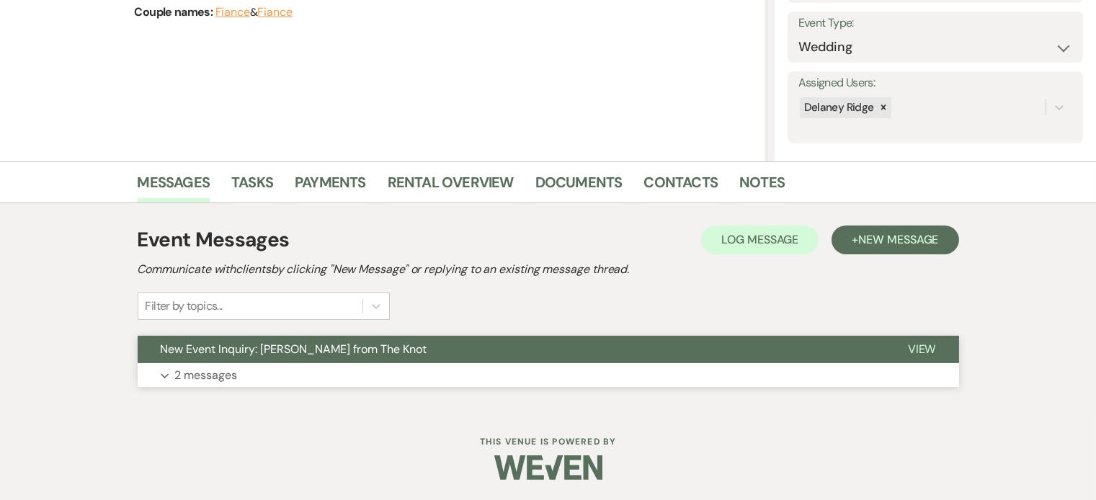
click at [410, 354] on button "New Event Inquiry: [PERSON_NAME] from The Knot" at bounding box center [511, 349] width 747 height 27
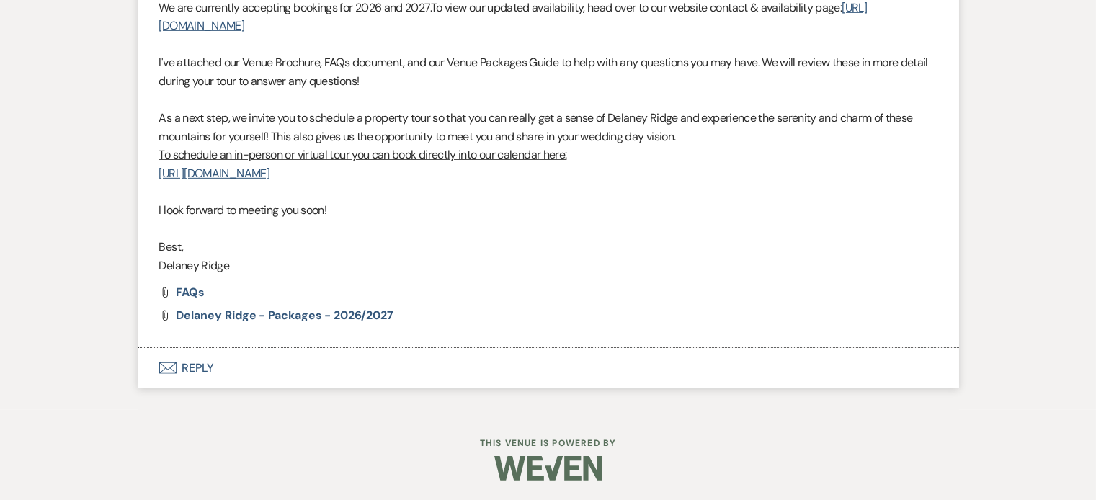
click at [330, 369] on button "Envelope Reply" at bounding box center [549, 368] width 822 height 40
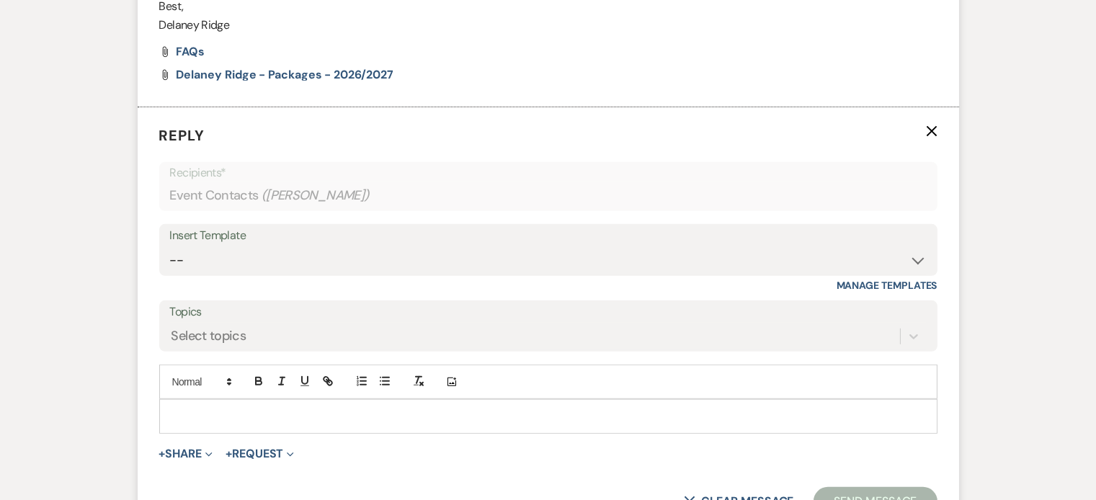
scroll to position [1689, 0]
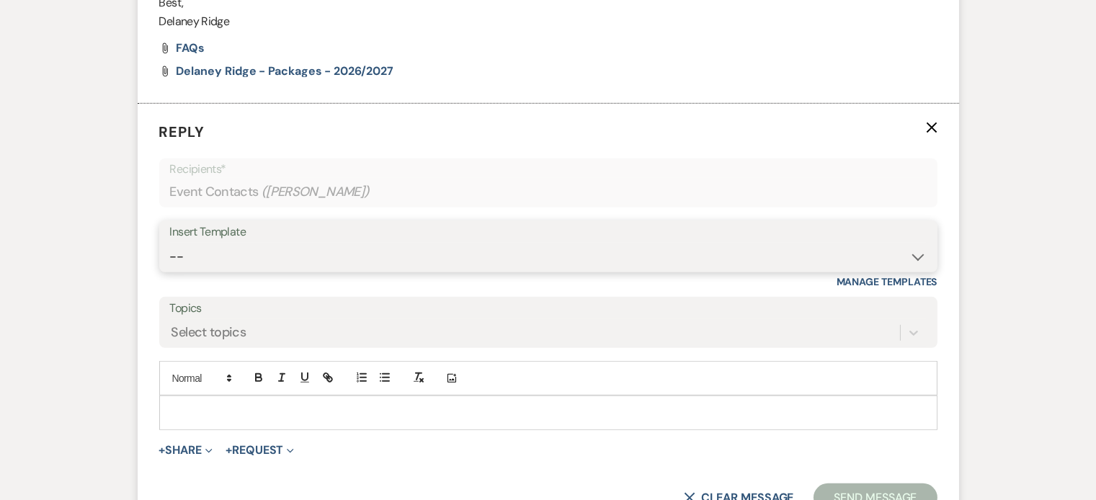
click at [373, 264] on select "-- Inquiry Follow Up - Let's Book a Tour! Booked Tour Confirmation Final Detail…" at bounding box center [548, 257] width 757 height 28
select select "851"
click at [170, 243] on select "-- Inquiry Follow Up - Let's Book a Tour! Booked Tour Confirmation Final Detail…" at bounding box center [548, 257] width 757 height 28
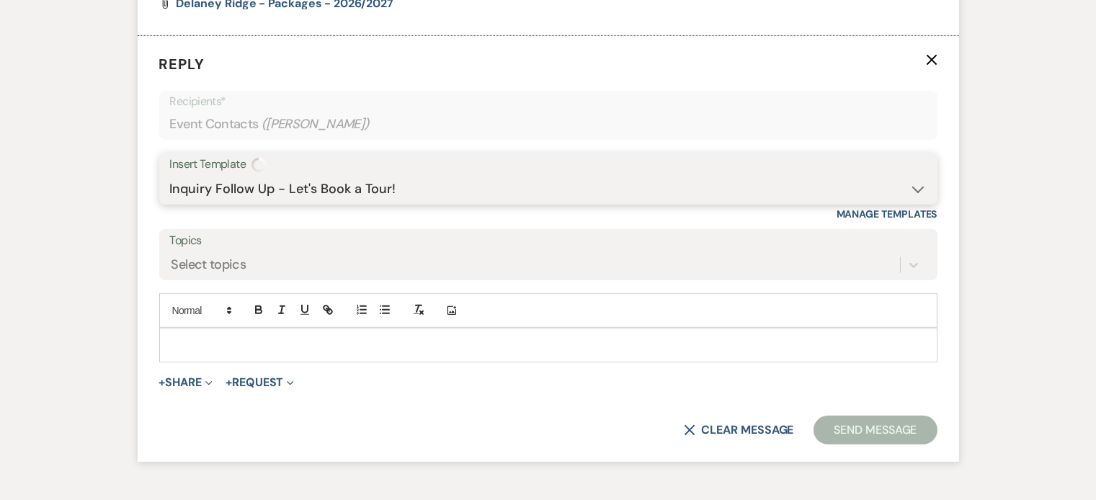
scroll to position [1847, 0]
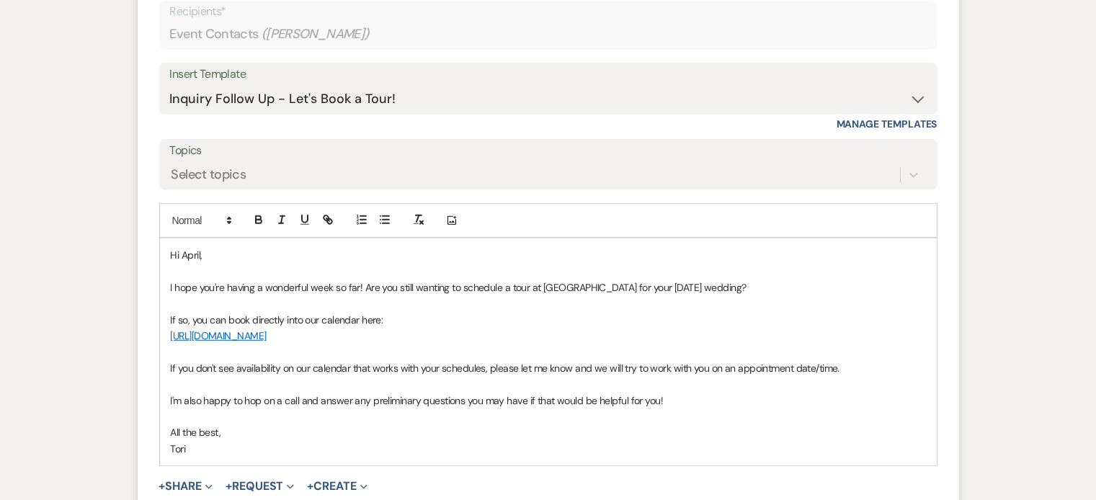
click at [668, 283] on p "I hope you're having a wonderful week so far! Are you still wanting to schedule…" at bounding box center [548, 288] width 755 height 16
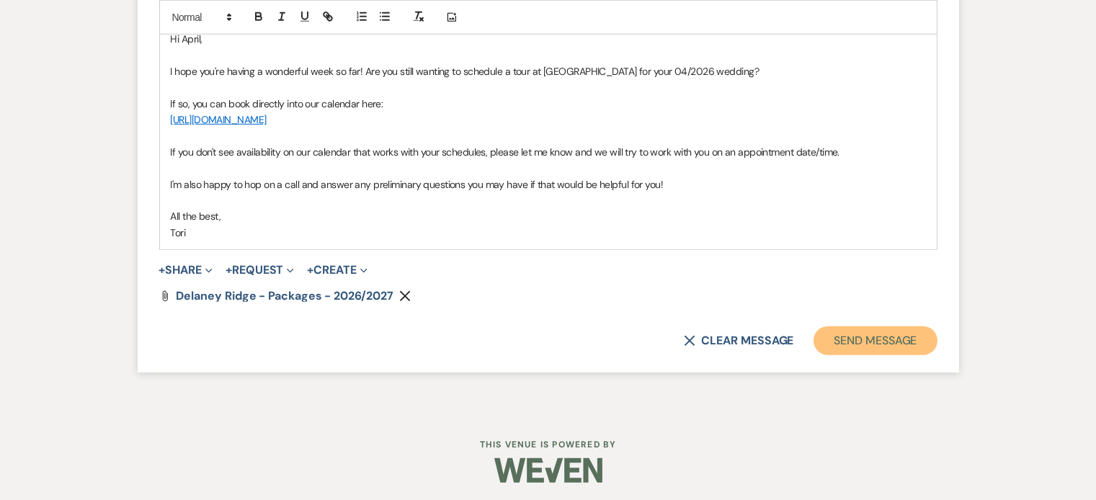
click at [912, 328] on button "Send Message" at bounding box center [875, 341] width 123 height 29
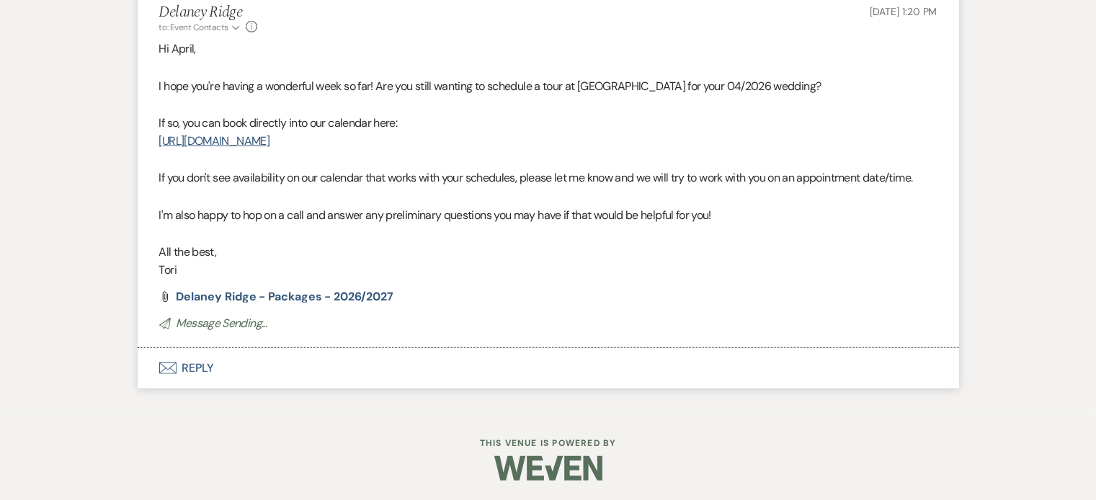
scroll to position [1785, 0]
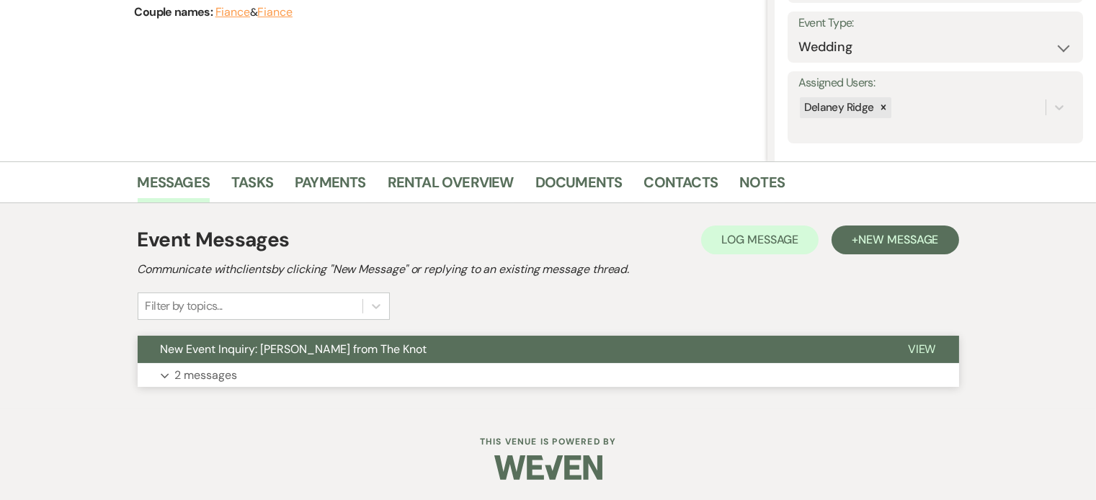
click at [425, 383] on button "Expand 2 messages" at bounding box center [549, 375] width 822 height 25
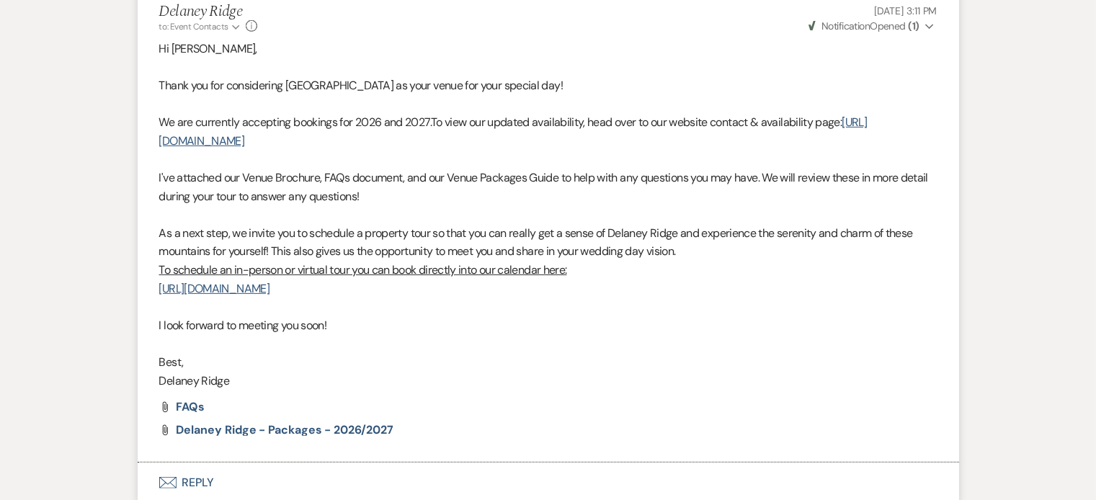
scroll to position [1256, 0]
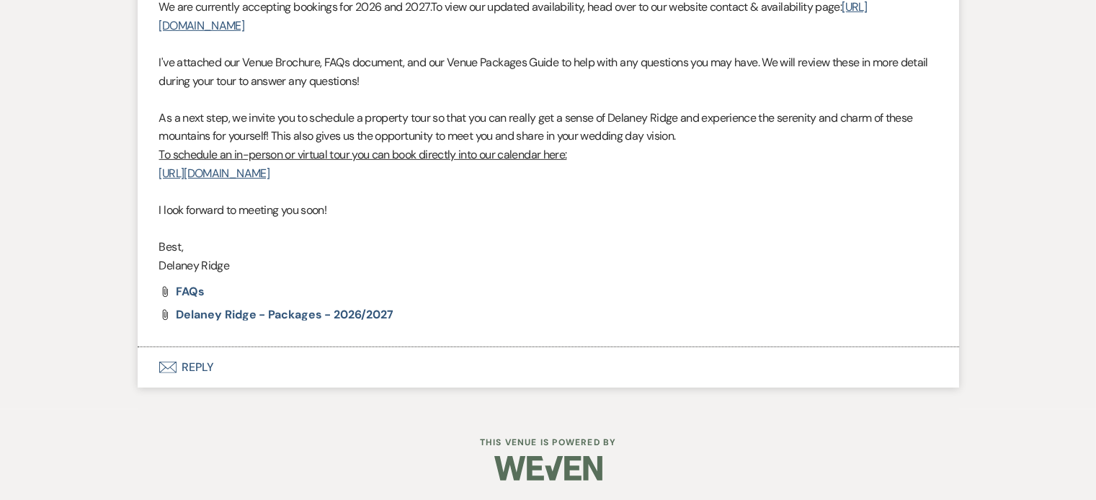
click at [425, 365] on button "Envelope Reply" at bounding box center [549, 367] width 822 height 40
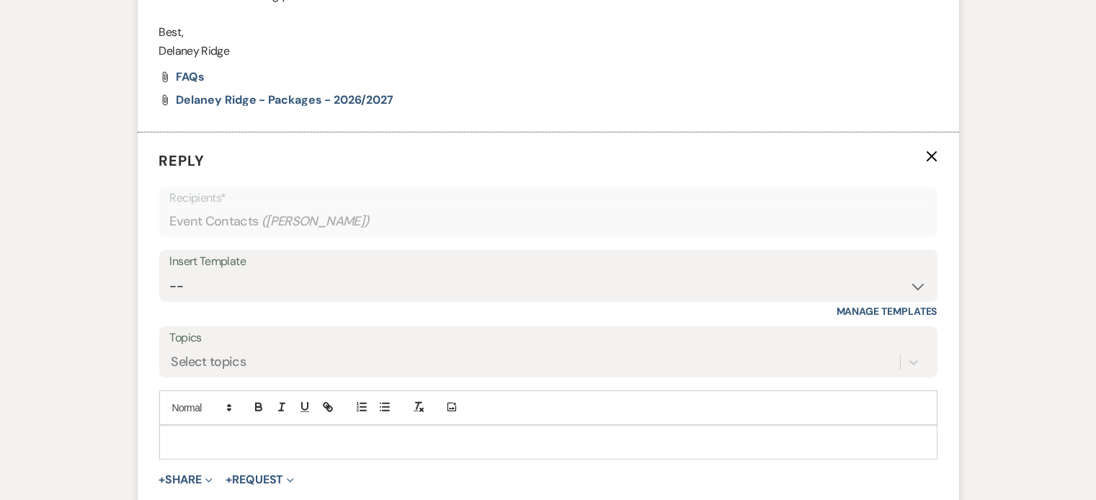
scroll to position [1615, 0]
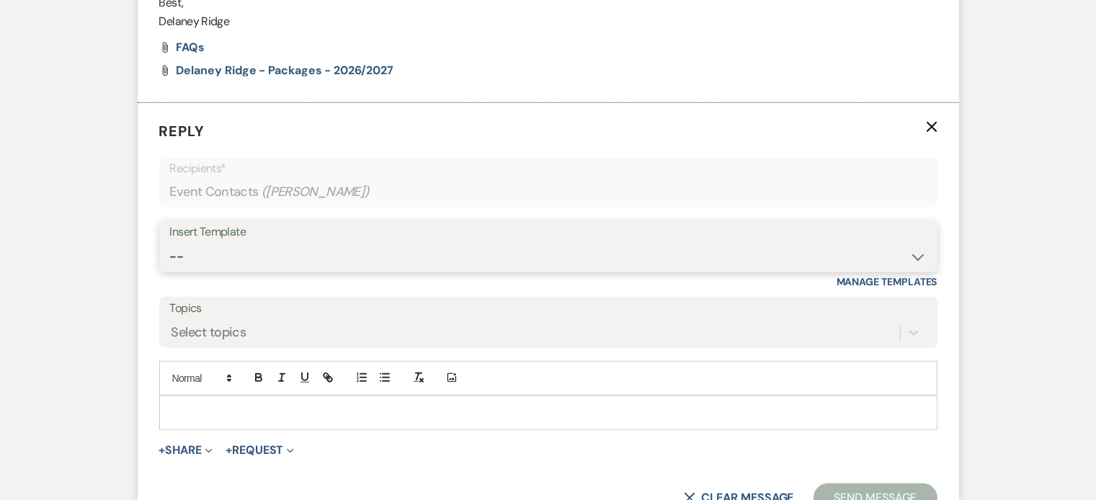
click at [453, 253] on select "-- Inquiry Follow Up - Let's Book a Tour! Booked Tour Confirmation Final Detail…" at bounding box center [548, 257] width 757 height 28
select select "851"
click at [170, 243] on select "-- Inquiry Follow Up - Let's Book a Tour! Booked Tour Confirmation Final Detail…" at bounding box center [548, 257] width 757 height 28
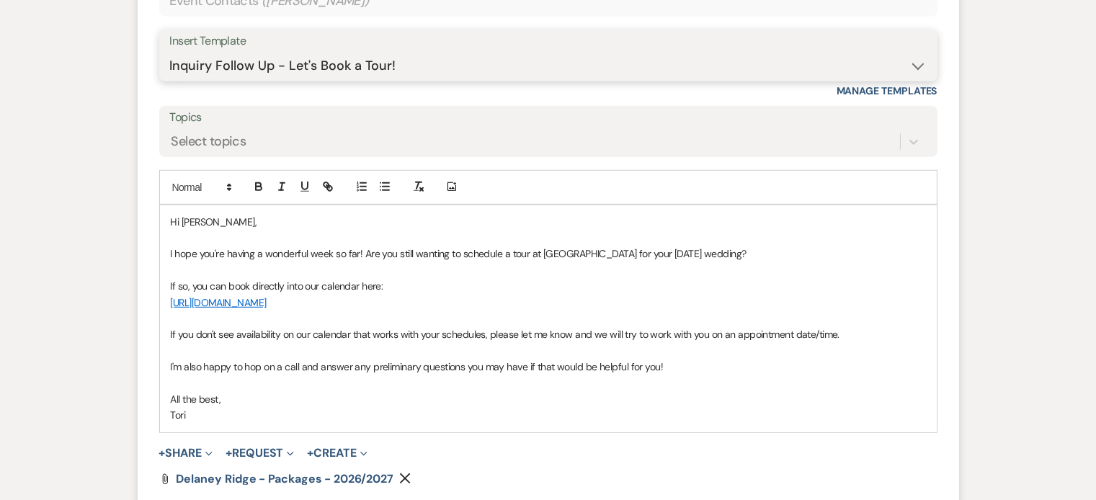
scroll to position [1867, 0]
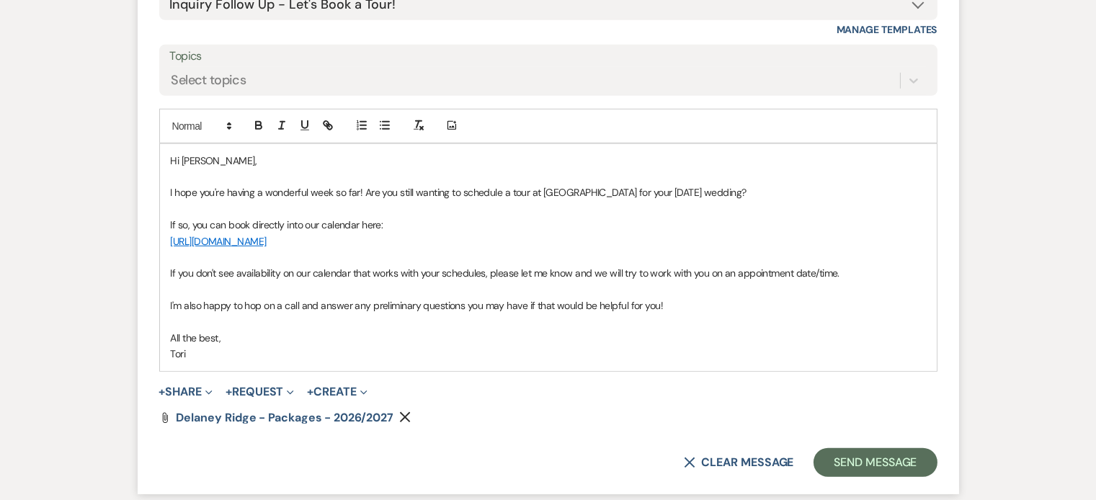
click at [662, 185] on p "I hope you're having a wonderful week so far! Are you still wanting to schedule…" at bounding box center [548, 193] width 755 height 16
click at [856, 457] on button "Send Message" at bounding box center [875, 462] width 123 height 29
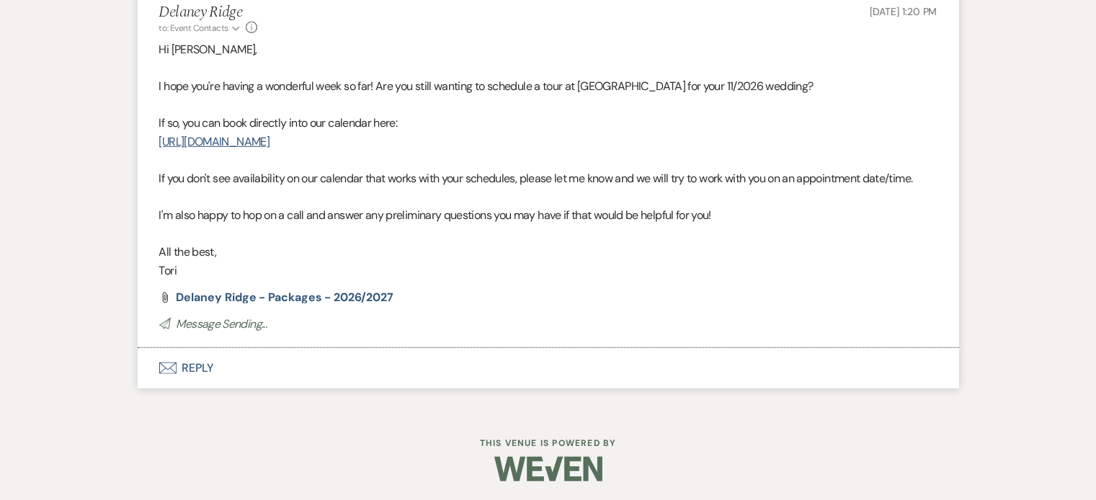
scroll to position [1710, 0]
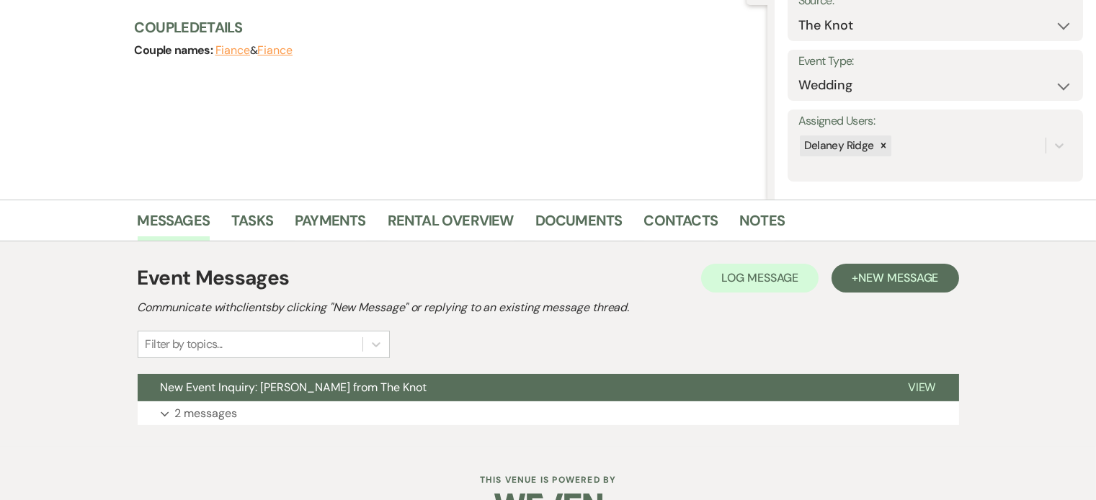
scroll to position [200, 0]
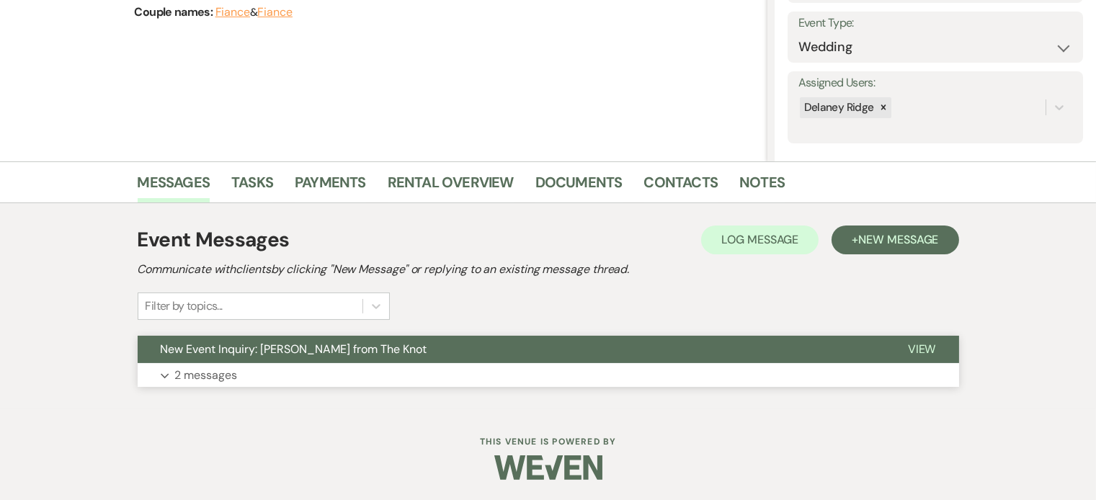
click at [492, 345] on button "New Event Inquiry: [PERSON_NAME] from The Knot" at bounding box center [511, 349] width 747 height 27
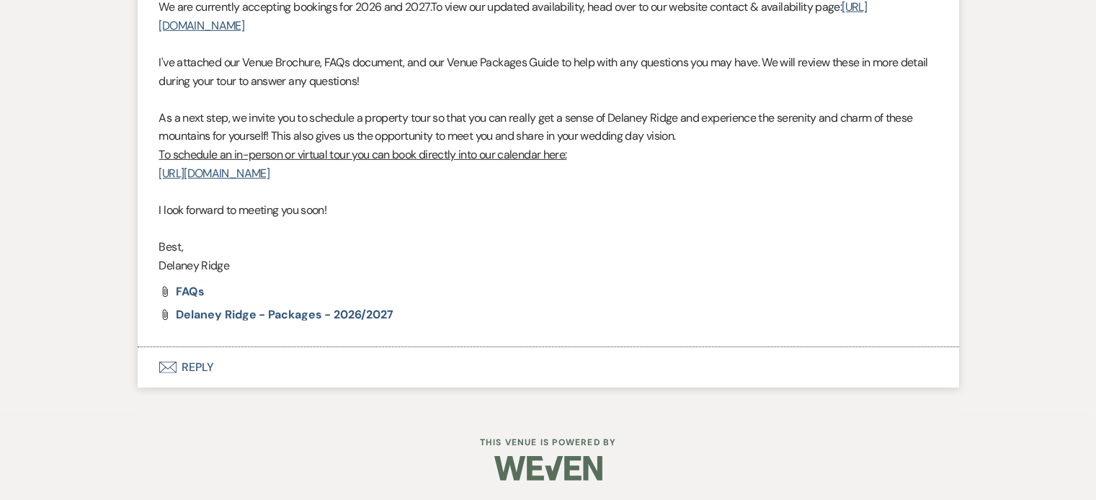
click at [332, 372] on button "Envelope Reply" at bounding box center [549, 367] width 822 height 40
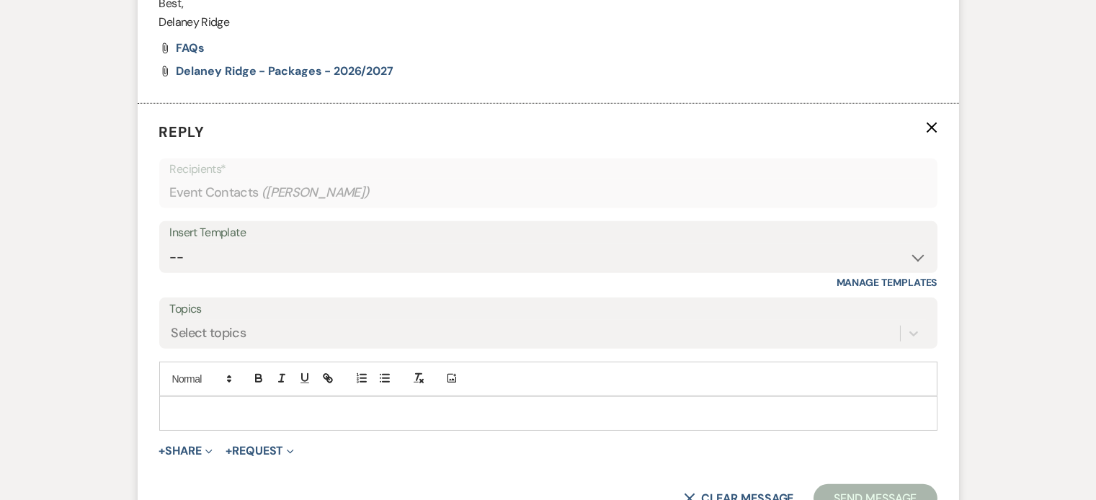
scroll to position [1615, 0]
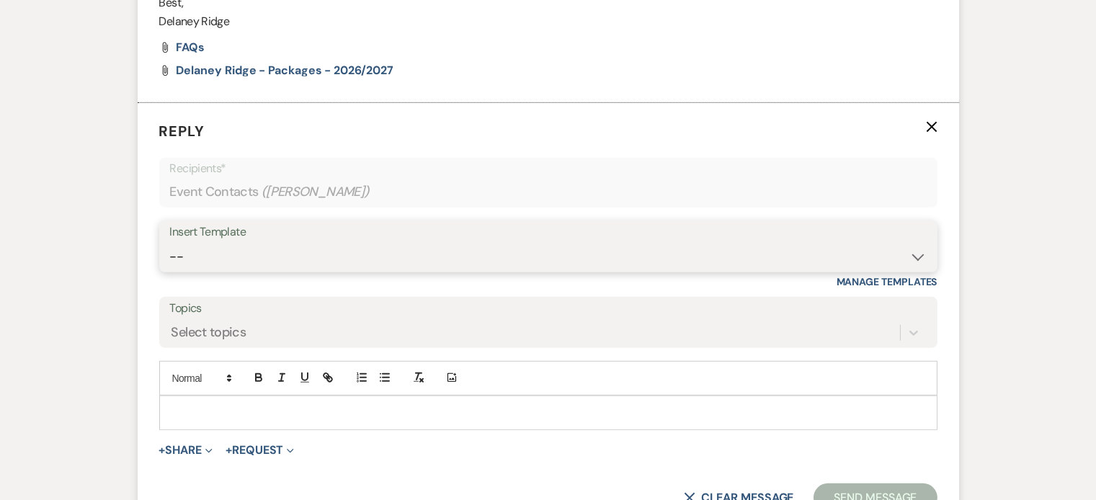
click at [381, 249] on select "-- Inquiry Follow Up - Let's Book a Tour! Booked Tour Confirmation Final Detail…" at bounding box center [548, 257] width 757 height 28
select select "851"
click at [170, 243] on select "-- Inquiry Follow Up - Let's Book a Tour! Booked Tour Confirmation Final Detail…" at bounding box center [548, 257] width 757 height 28
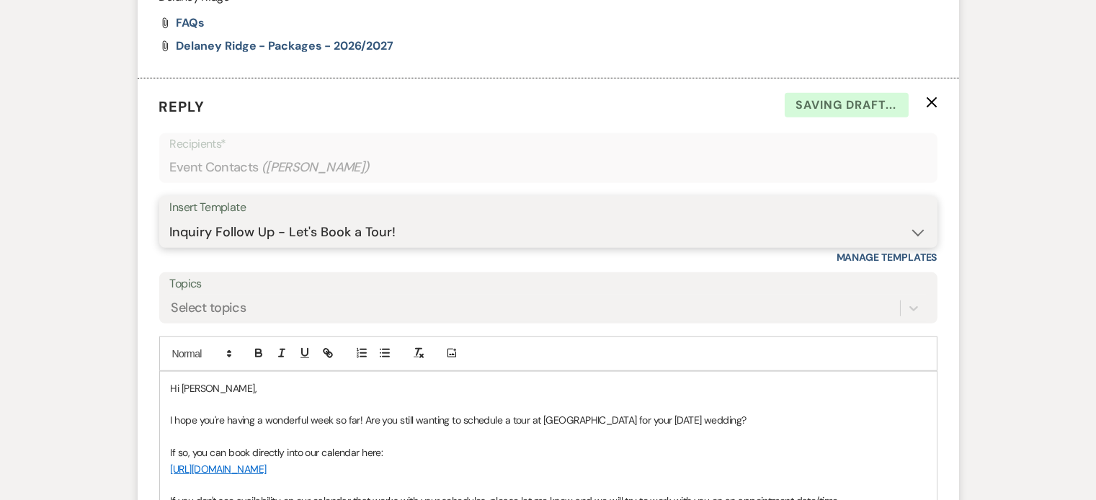
scroll to position [1754, 0]
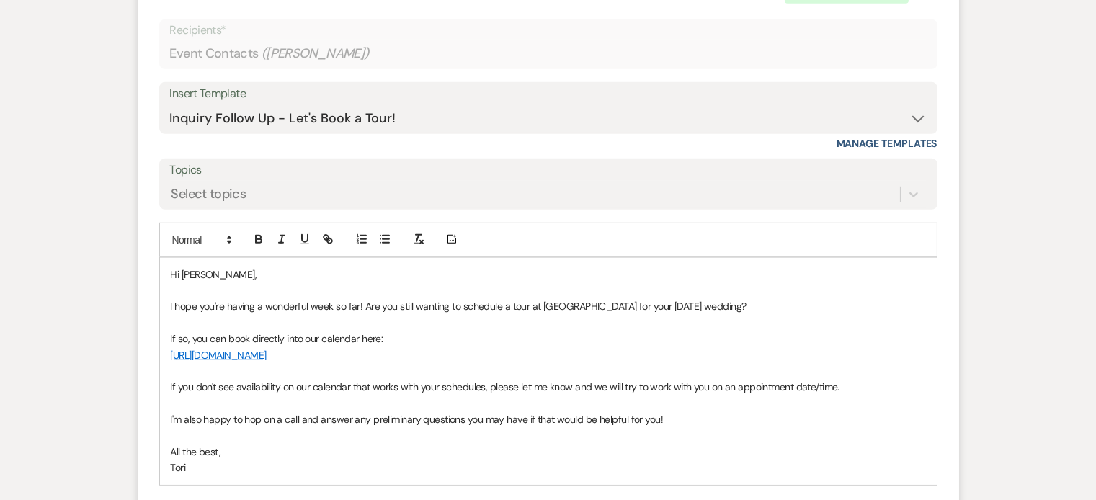
click at [665, 301] on p "I hope you're having a wonderful week so far! Are you still wanting to schedule…" at bounding box center [548, 306] width 755 height 16
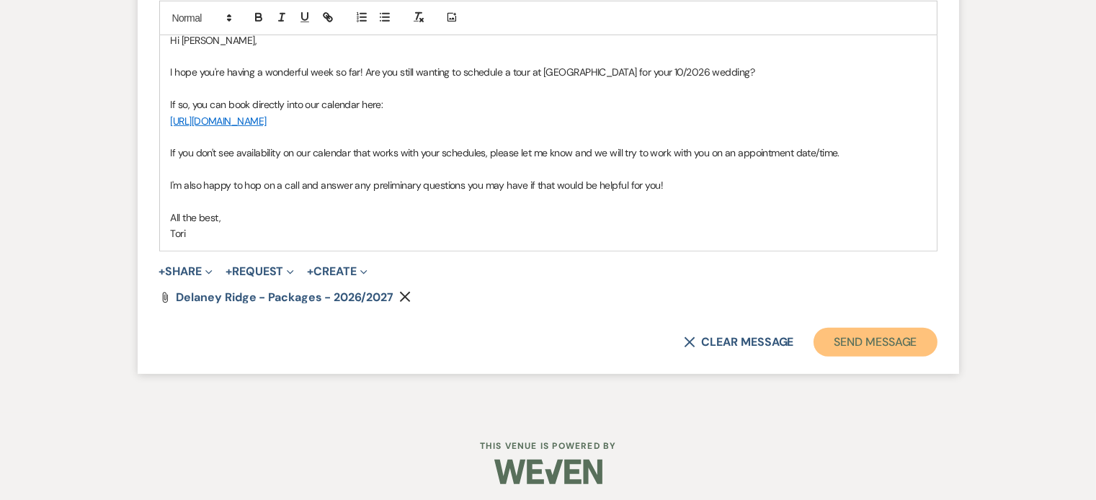
click at [886, 347] on button "Send Message" at bounding box center [875, 342] width 123 height 29
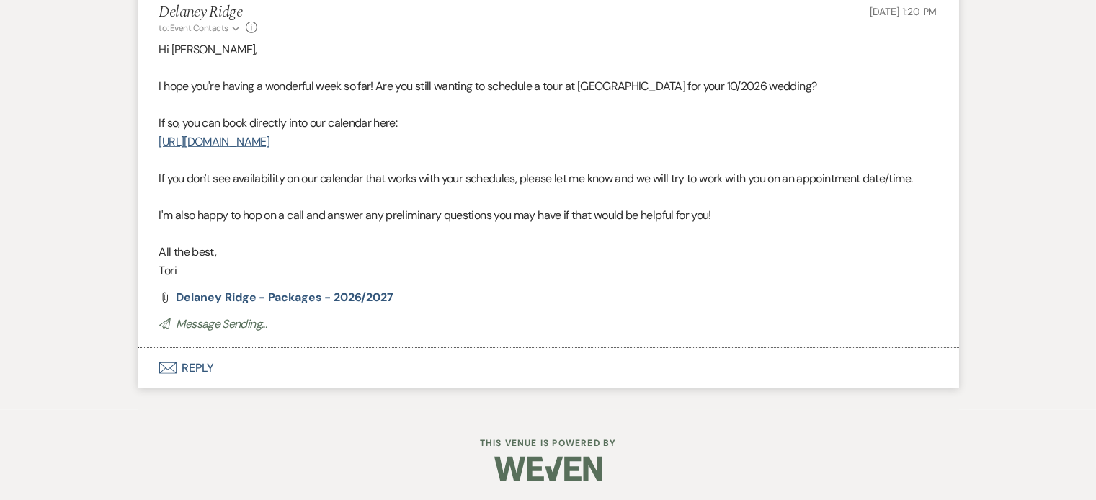
scroll to position [1710, 0]
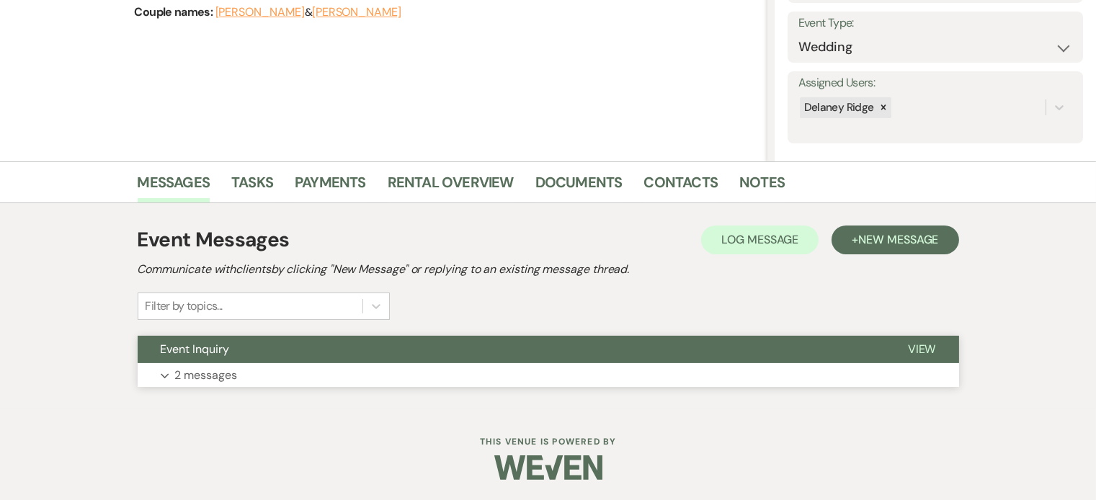
click at [483, 348] on button "Event Inquiry" at bounding box center [511, 349] width 747 height 27
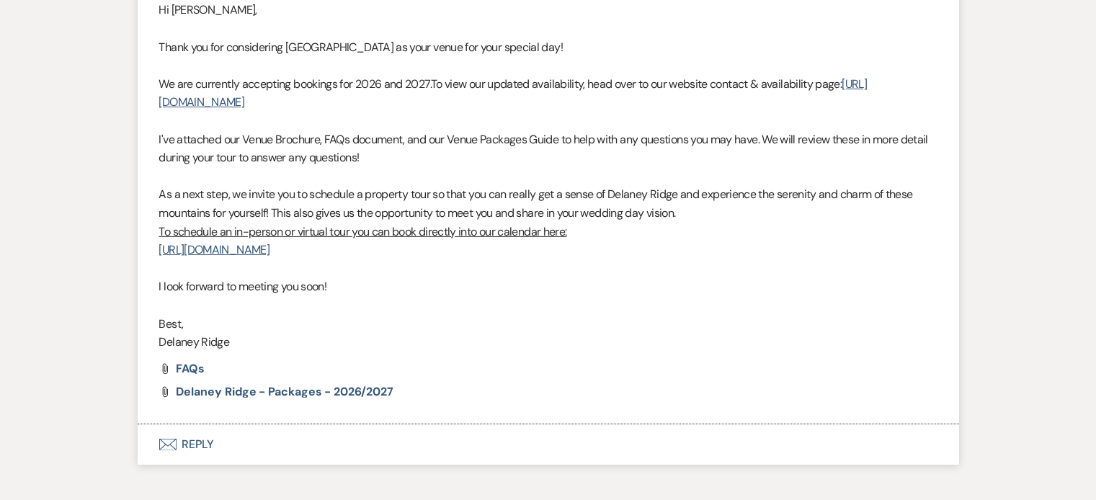
scroll to position [927, 0]
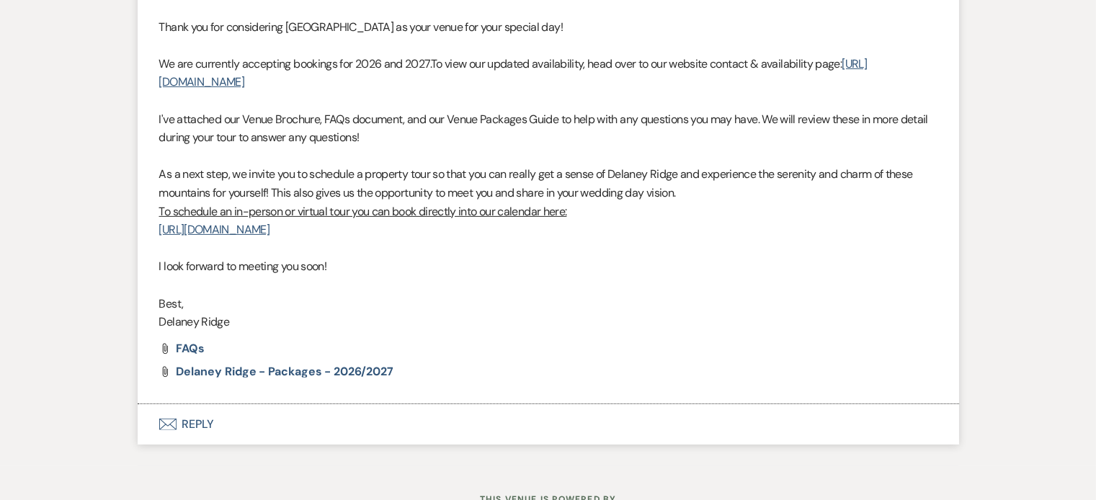
click at [216, 420] on button "Envelope Reply" at bounding box center [549, 424] width 822 height 40
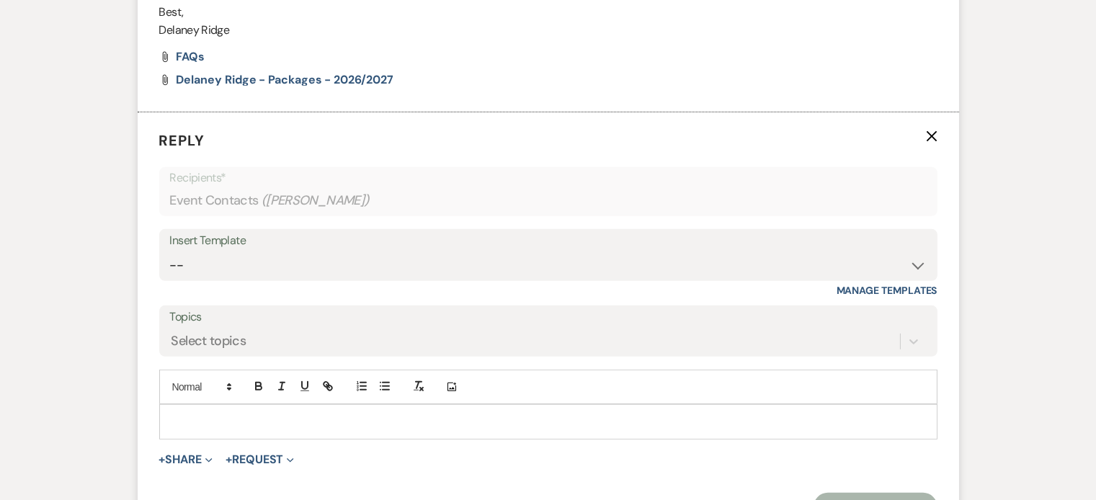
scroll to position [1227, 0]
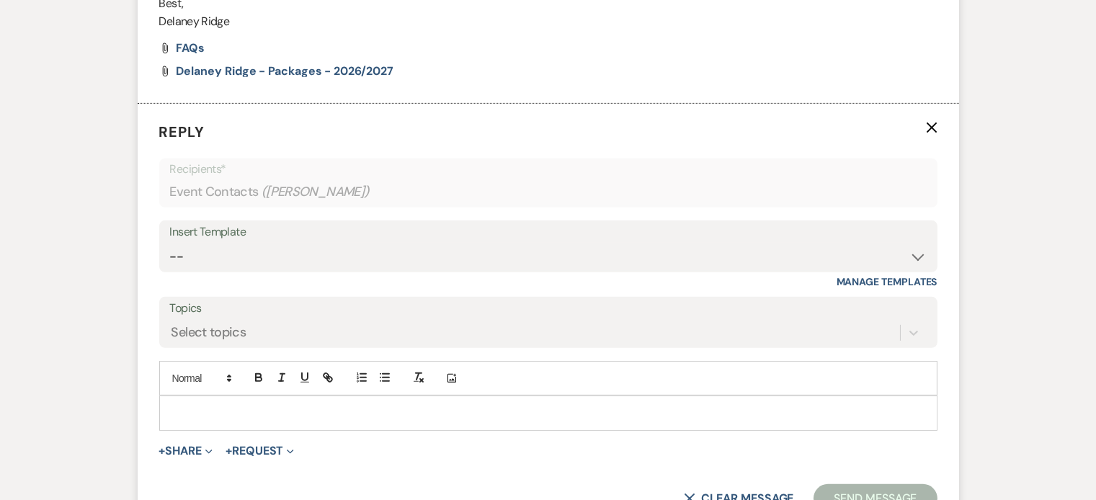
click at [267, 415] on p at bounding box center [548, 413] width 755 height 16
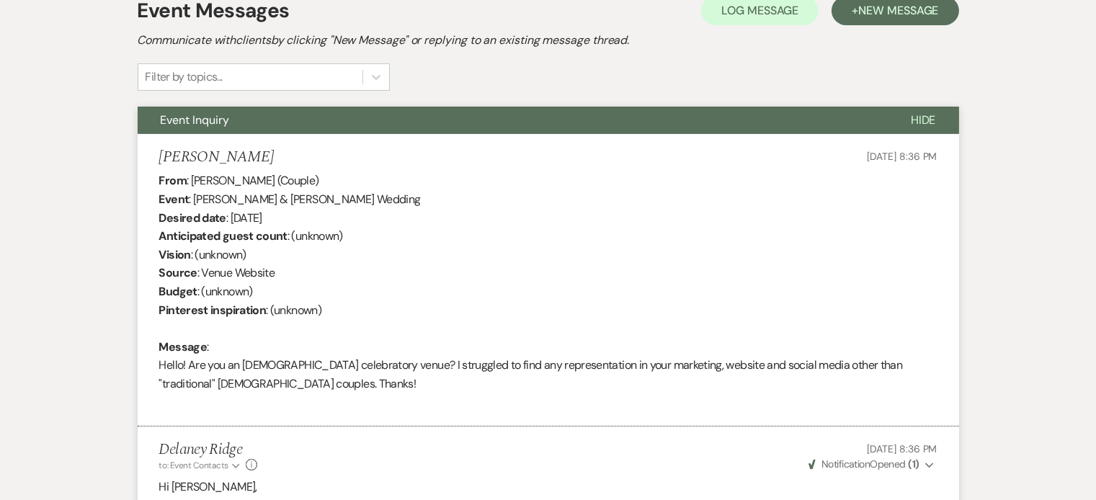
scroll to position [424, 0]
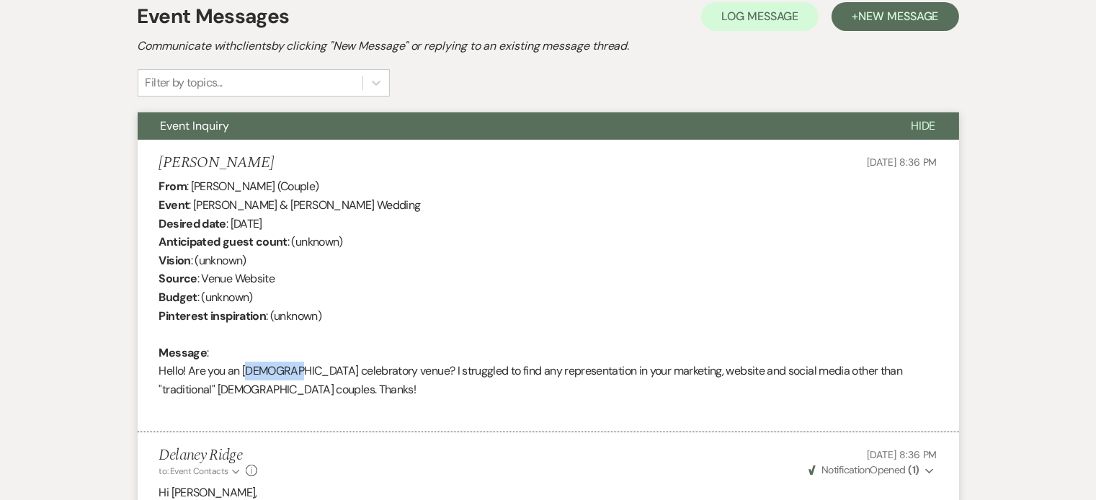
drag, startPoint x: 245, startPoint y: 371, endPoint x: 291, endPoint y: 370, distance: 46.1
click at [291, 370] on div "From : [PERSON_NAME] (Couple) Event : [PERSON_NAME] & [PERSON_NAME] Wedding Des…" at bounding box center [548, 297] width 778 height 240
copy div "[DEMOGRAPHIC_DATA]"
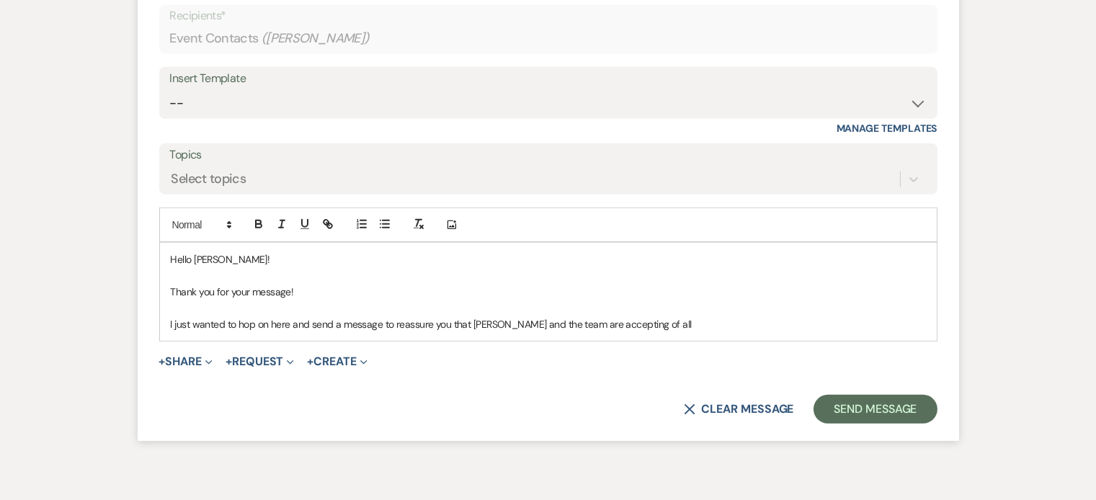
scroll to position [1384, 0]
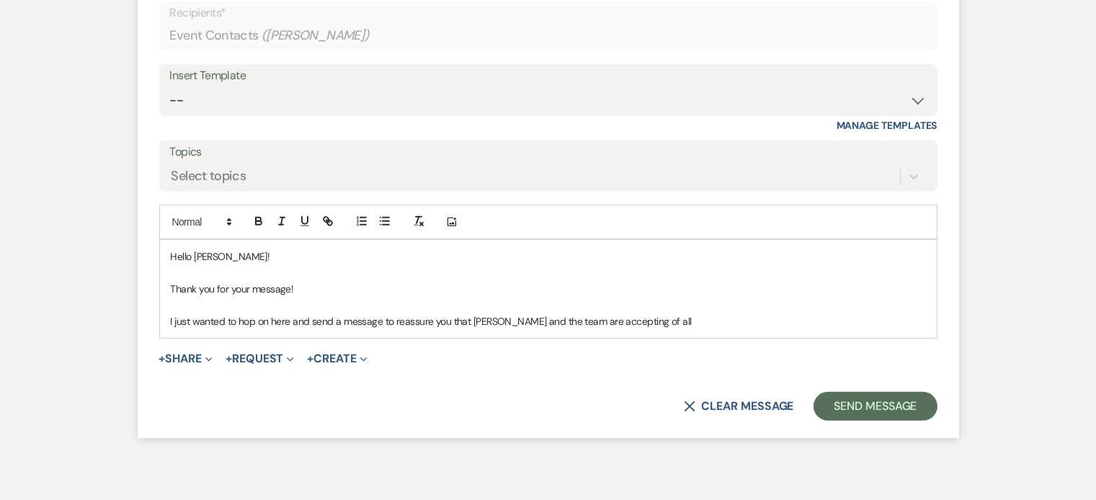
click at [712, 316] on p "I just wanted to hop on here and send a message to reassure you that [PERSON_NA…" at bounding box center [548, 322] width 755 height 16
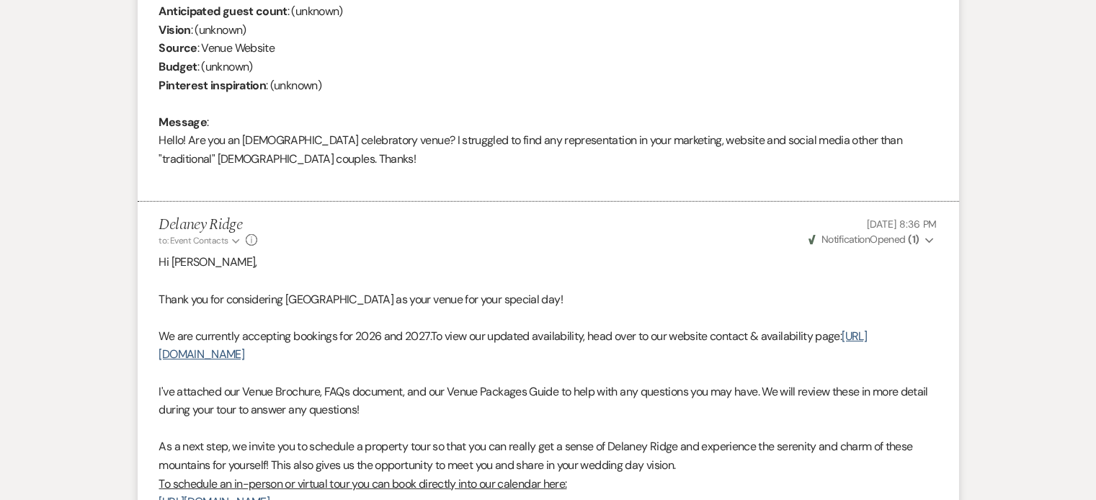
scroll to position [857, 0]
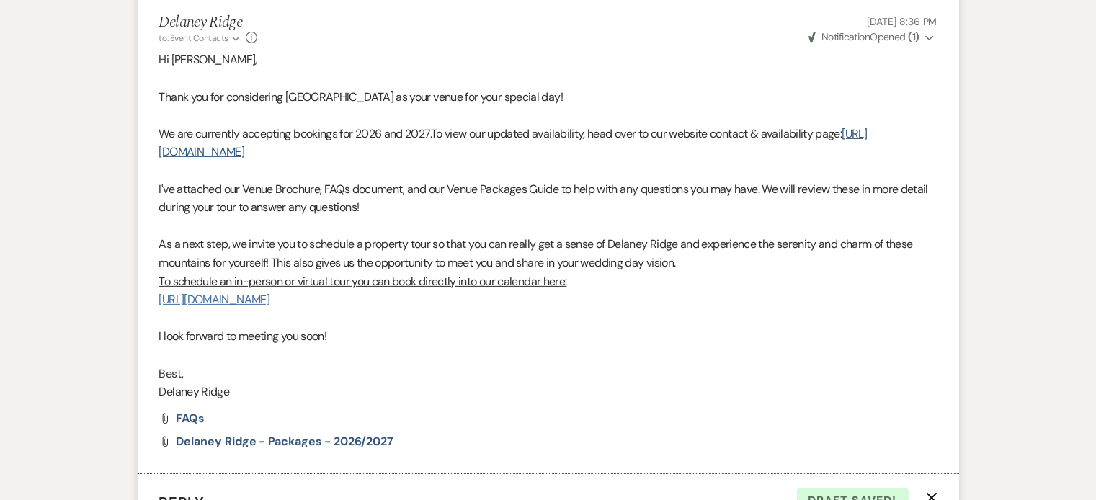
drag, startPoint x: 414, startPoint y: 306, endPoint x: 166, endPoint y: 300, distance: 248.0
click at [166, 300] on div "Hi [PERSON_NAME], Thank you for considering [PERSON_NAME] as your venue for you…" at bounding box center [548, 225] width 778 height 350
drag, startPoint x: 409, startPoint y: 305, endPoint x: 156, endPoint y: 305, distance: 253.0
click at [156, 305] on li "Delaney Ridge to: Event Contacts Expand Info [DATE] 8:36 PM Weven Check Notific…" at bounding box center [549, 236] width 822 height 475
copy link "[URL][DOMAIN_NAME]"
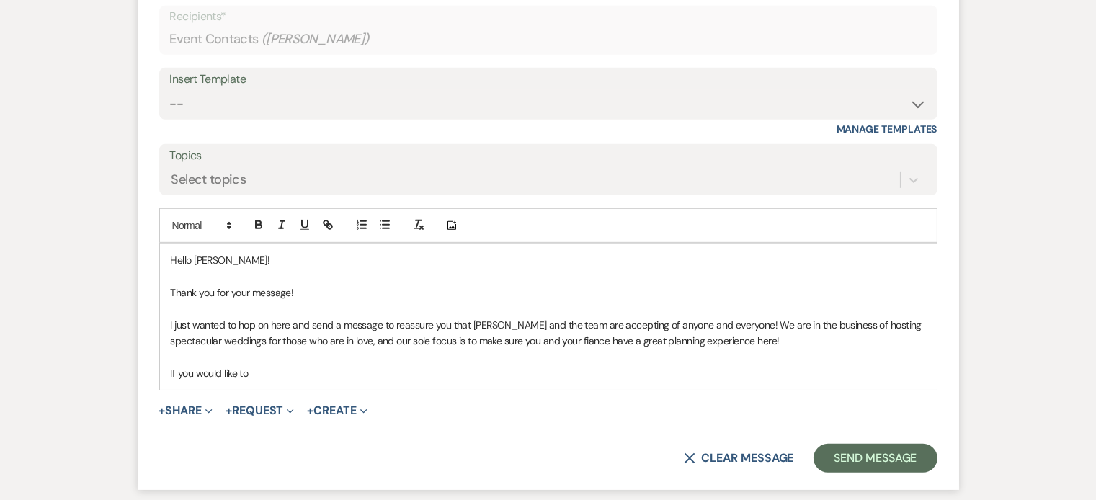
scroll to position [1498, 0]
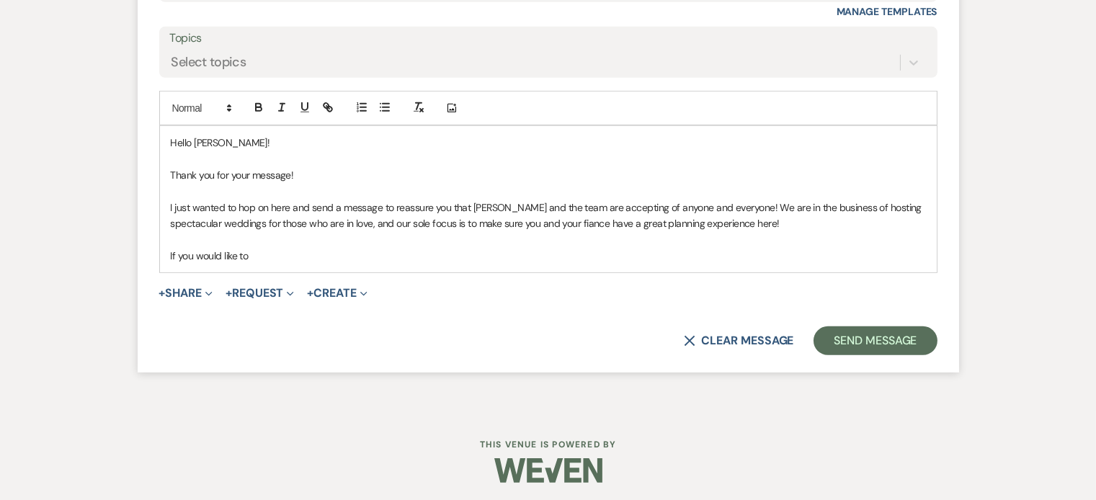
click at [325, 257] on p "If you would like to" at bounding box center [548, 256] width 755 height 16
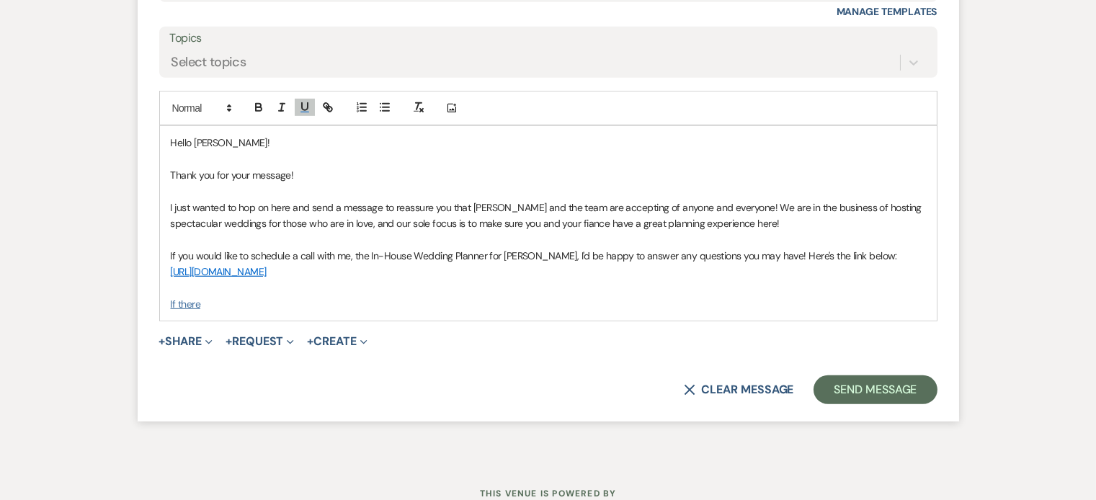
drag, startPoint x: 206, startPoint y: 304, endPoint x: 143, endPoint y: 301, distance: 62.8
click at [143, 301] on form "Reply X Saving draft... Recipients* Event Contacts ( [PERSON_NAME] ) Insert Tem…" at bounding box center [549, 128] width 822 height 588
click at [305, 104] on icon "button" at bounding box center [304, 107] width 13 height 13
click at [234, 306] on p "If there" at bounding box center [548, 304] width 755 height 16
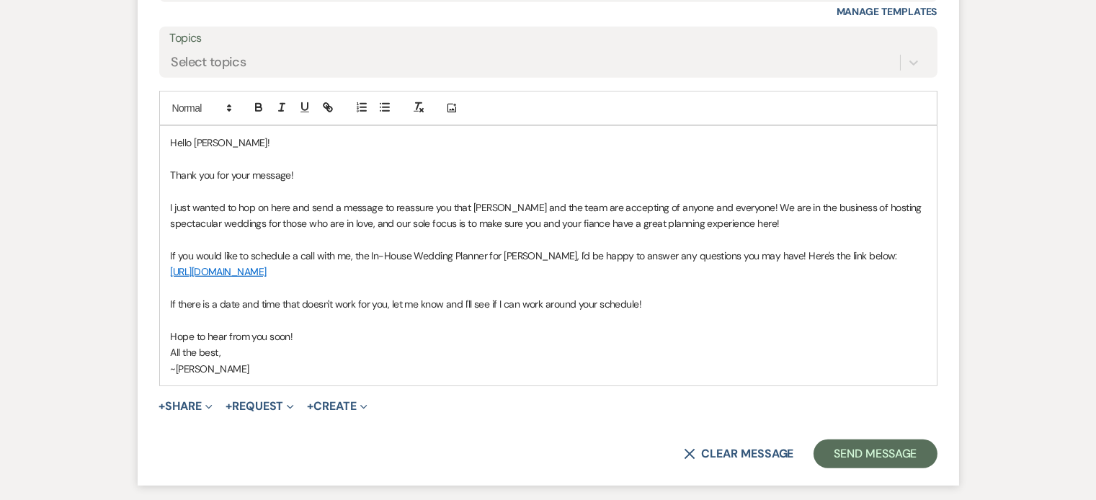
click at [606, 223] on p "I just wanted to hop on here and send a message to reassure you that Delaney Ri…" at bounding box center [548, 216] width 755 height 32
click at [740, 238] on p at bounding box center [548, 240] width 755 height 16
click at [772, 220] on p "I just wanted to hop on here and send a message to reassure you that Delaney Ri…" at bounding box center [548, 216] width 755 height 32
click at [265, 371] on p "~Kay" at bounding box center [548, 369] width 755 height 16
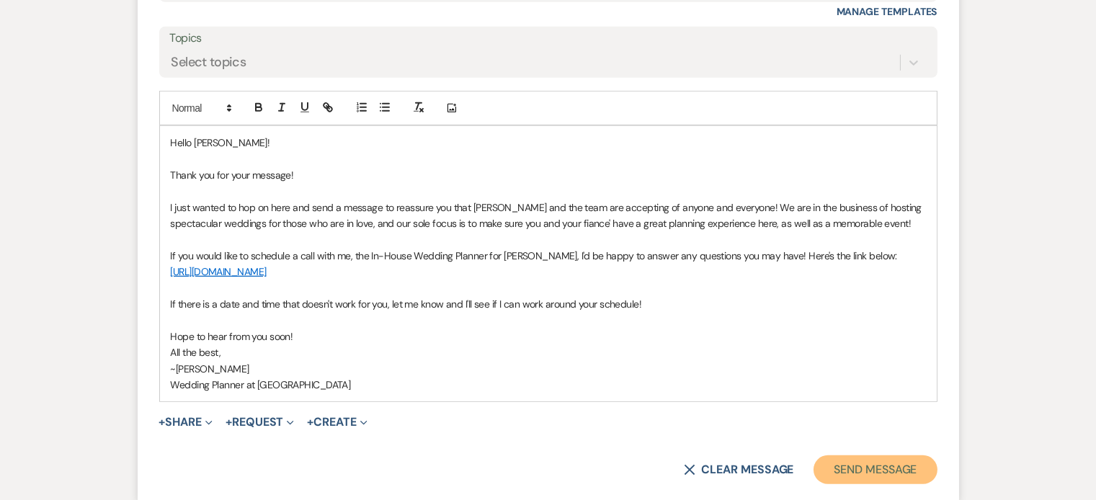
click at [893, 462] on button "Send Message" at bounding box center [875, 470] width 123 height 29
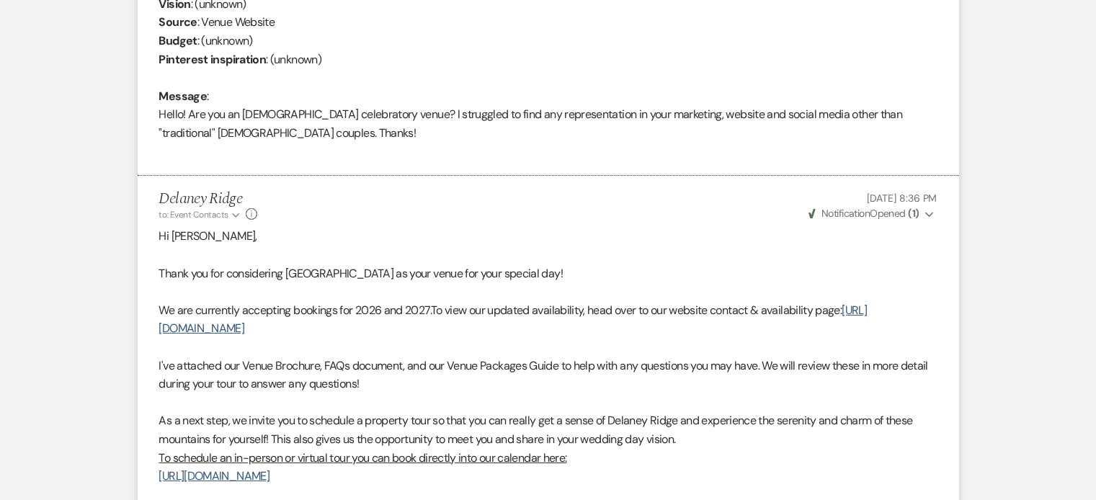
scroll to position [672, 0]
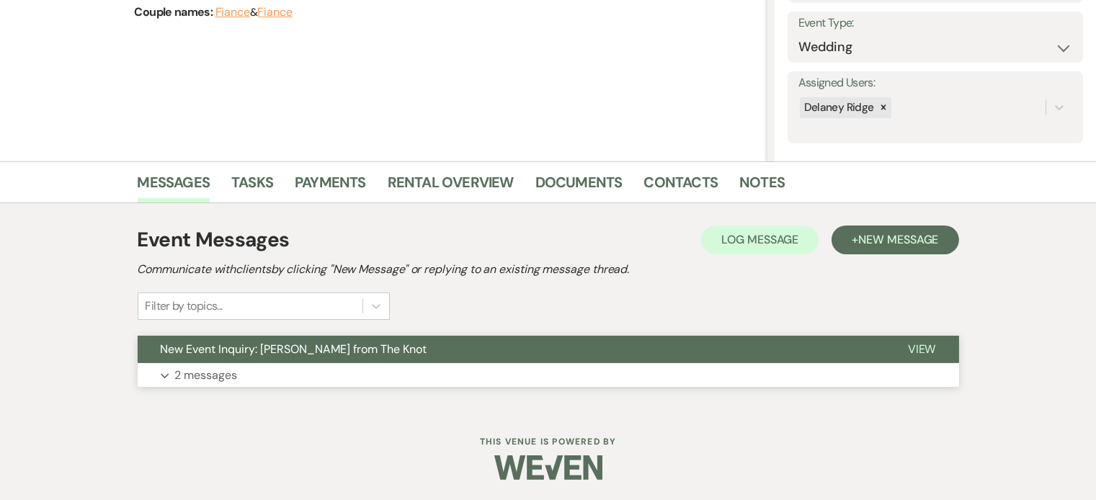
click at [327, 370] on button "Expand 2 messages" at bounding box center [549, 375] width 822 height 25
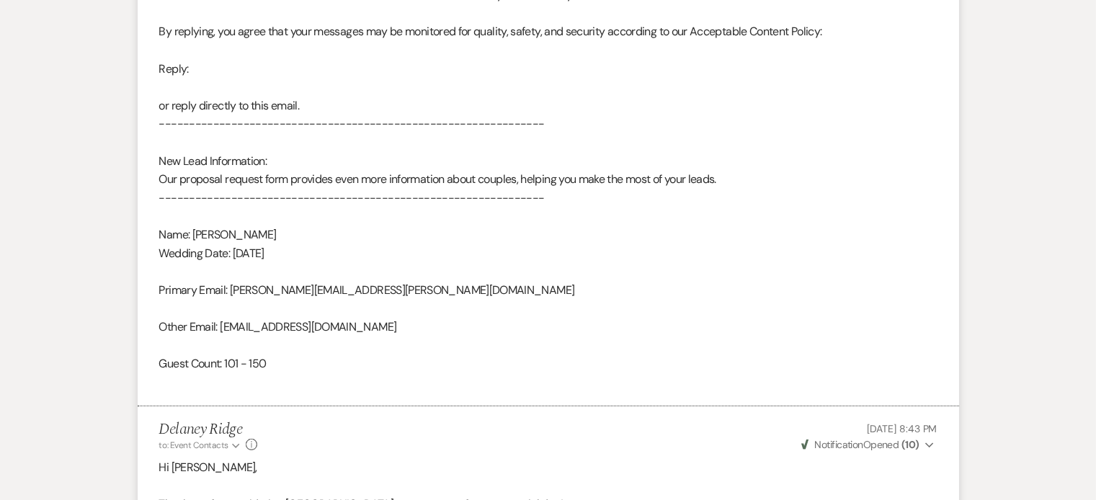
scroll to position [1219, 0]
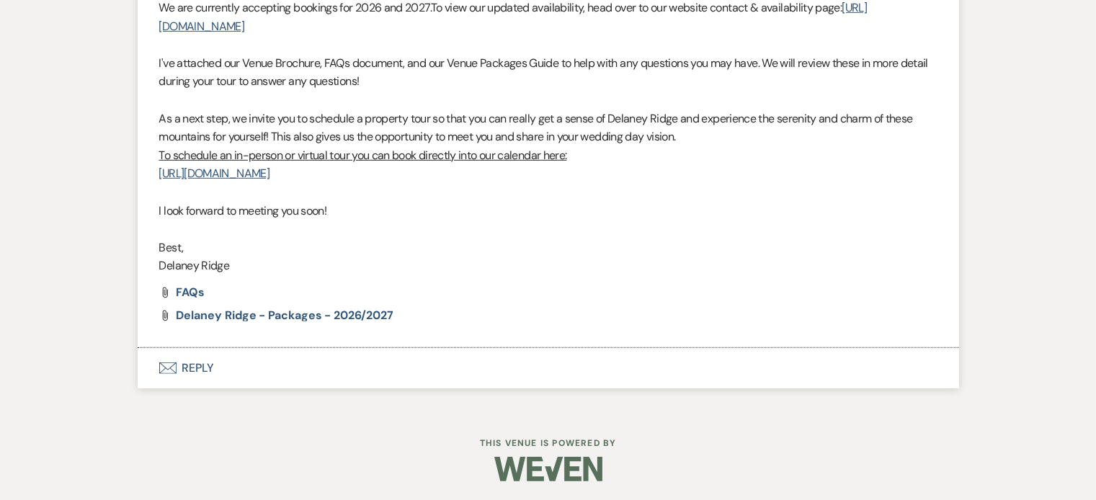
click at [337, 359] on button "Envelope Reply" at bounding box center [549, 368] width 822 height 40
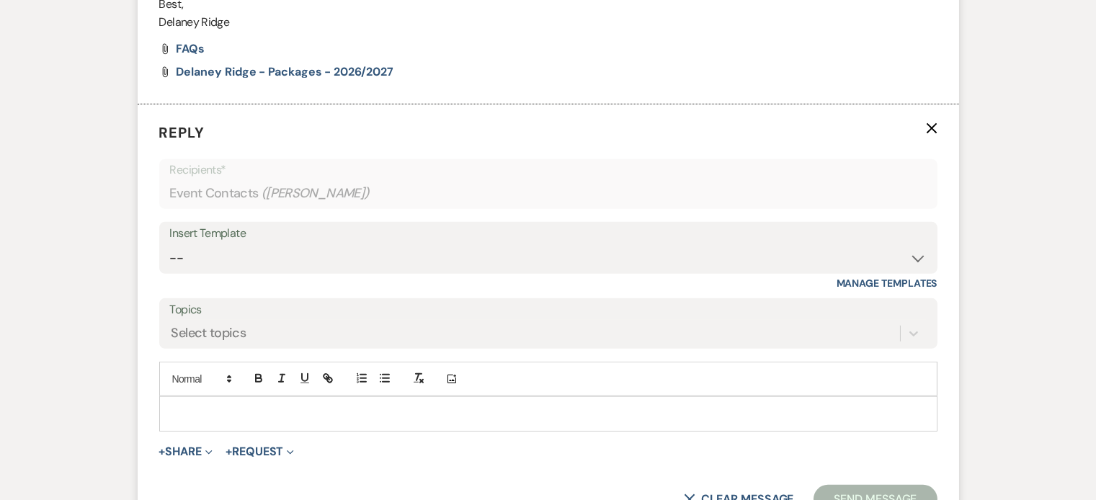
scroll to position [1671, 0]
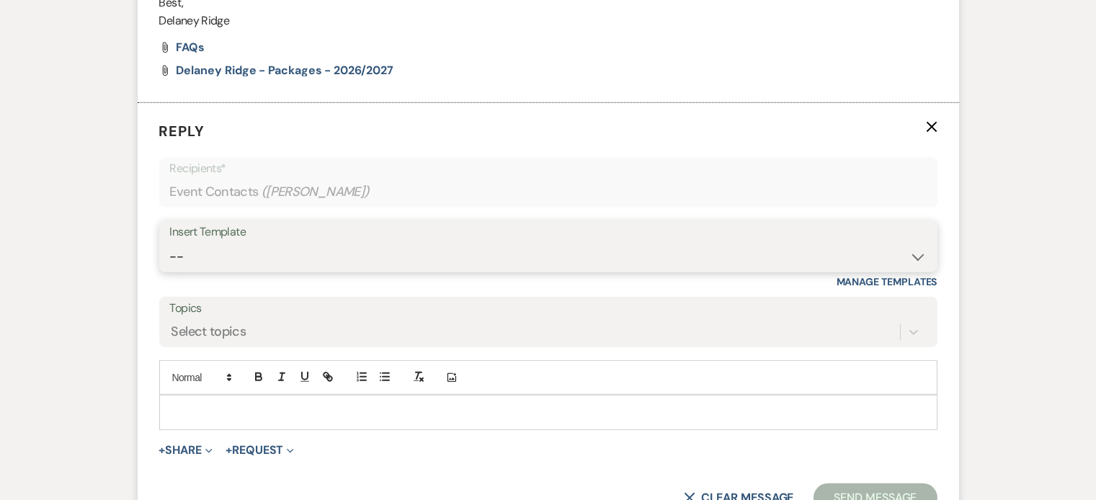
click at [394, 252] on select "-- Inquiry Follow Up - Let's Book a Tour! Booked Tour Confirmation Final Detail…" at bounding box center [548, 257] width 757 height 28
select select "851"
click at [170, 243] on select "-- Inquiry Follow Up - Let's Book a Tour! Booked Tour Confirmation Final Detail…" at bounding box center [548, 257] width 757 height 28
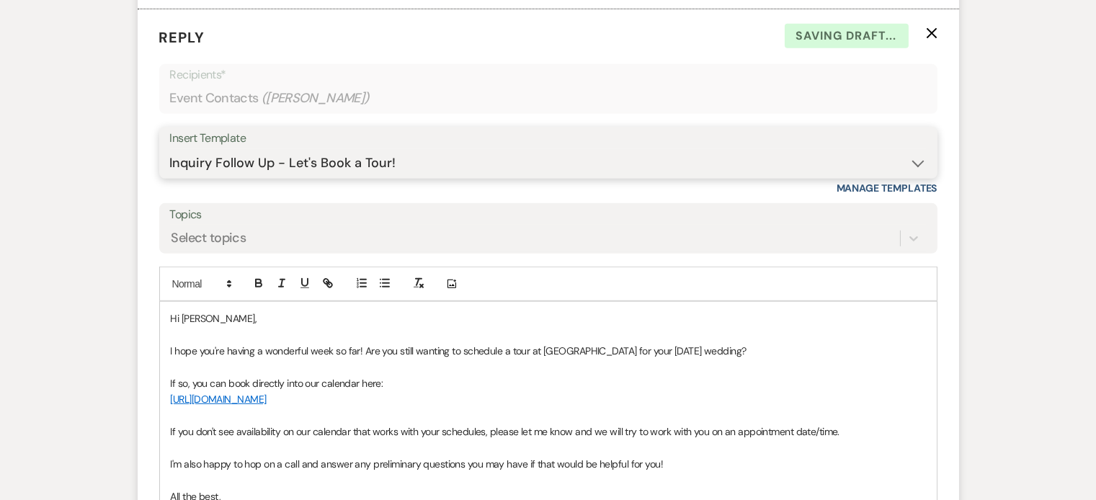
scroll to position [1777, 0]
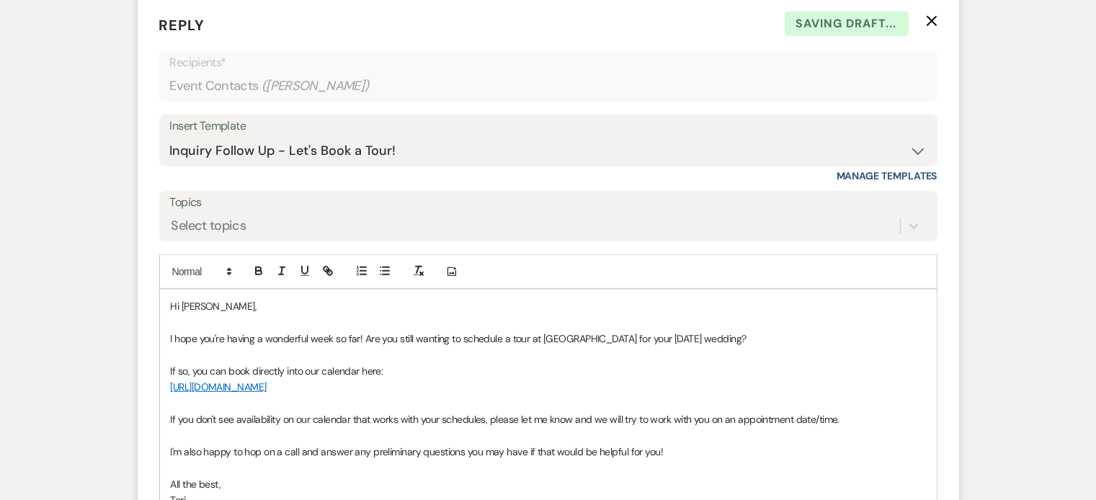
click at [667, 334] on p "I hope you're having a wonderful week so far! Are you still wanting to schedule…" at bounding box center [548, 339] width 755 height 16
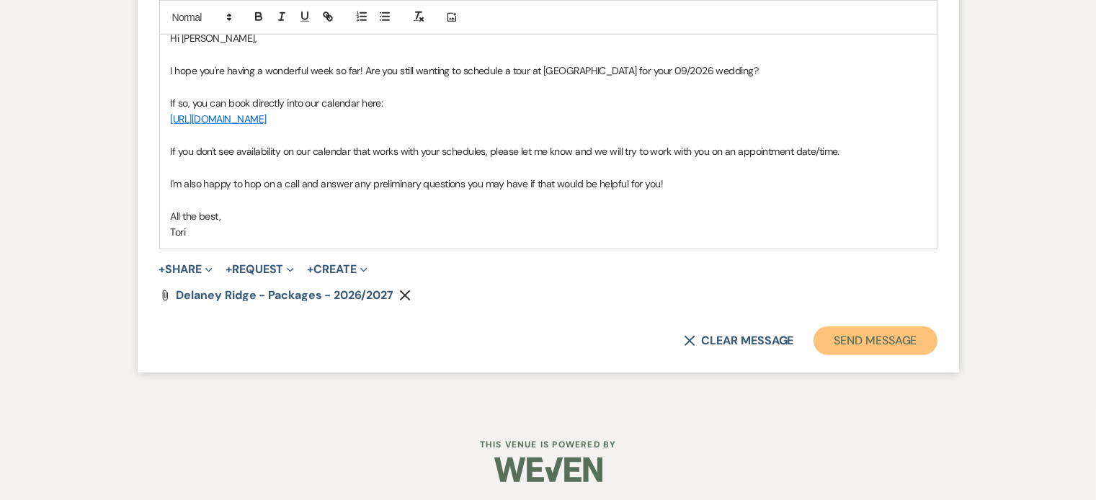
click at [902, 337] on button "Send Message" at bounding box center [875, 341] width 123 height 29
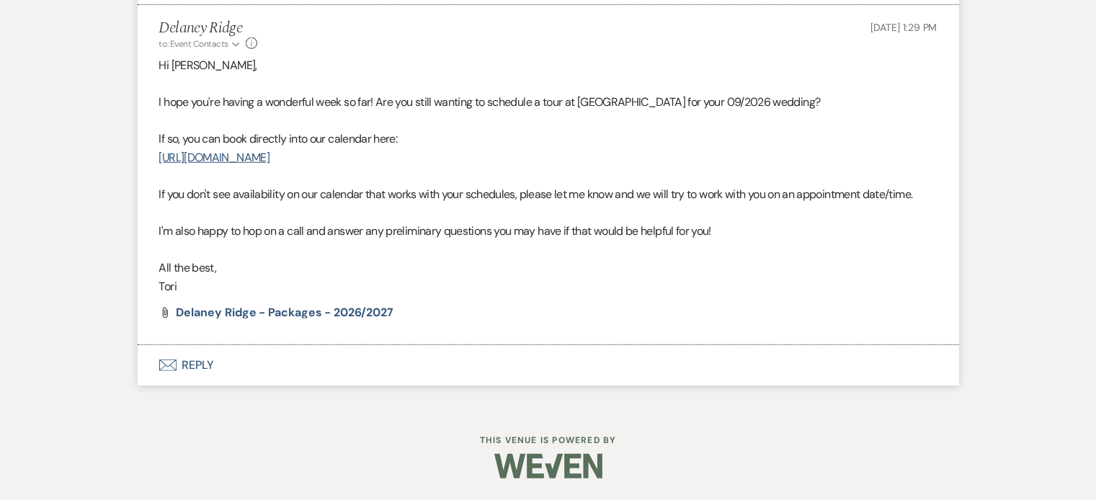
scroll to position [1766, 0]
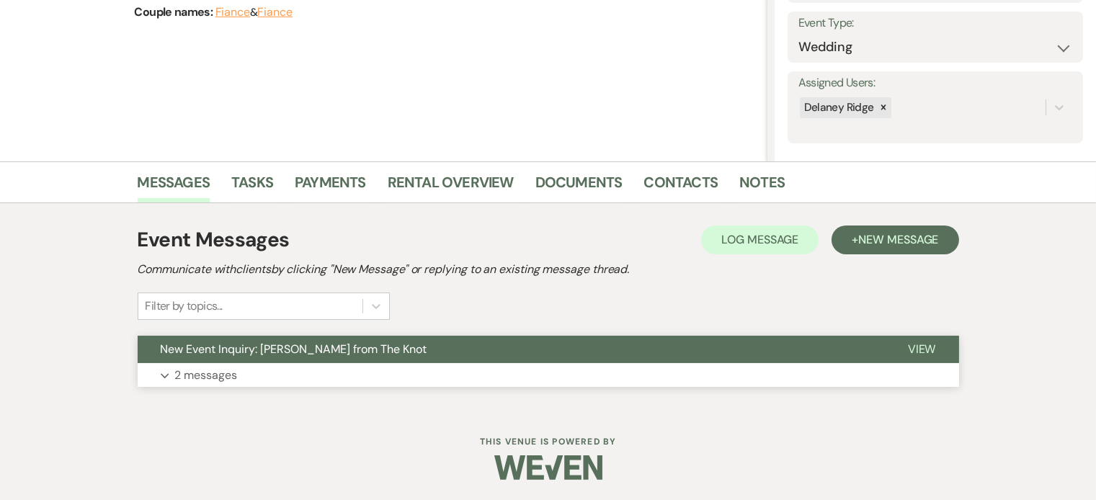
click at [578, 351] on button "New Event Inquiry: [PERSON_NAME] from The Knot" at bounding box center [511, 349] width 747 height 27
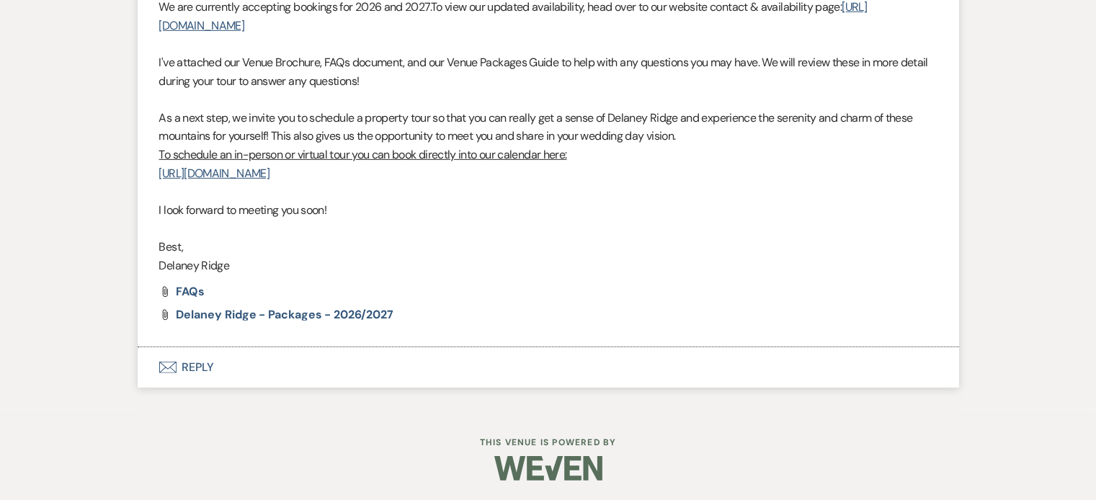
click at [375, 365] on button "Envelope Reply" at bounding box center [549, 367] width 822 height 40
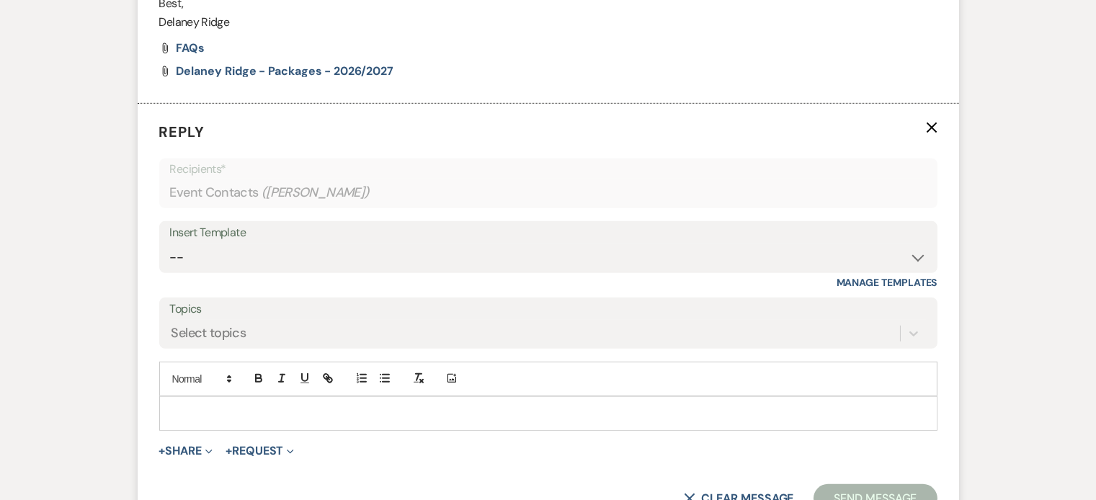
scroll to position [1615, 0]
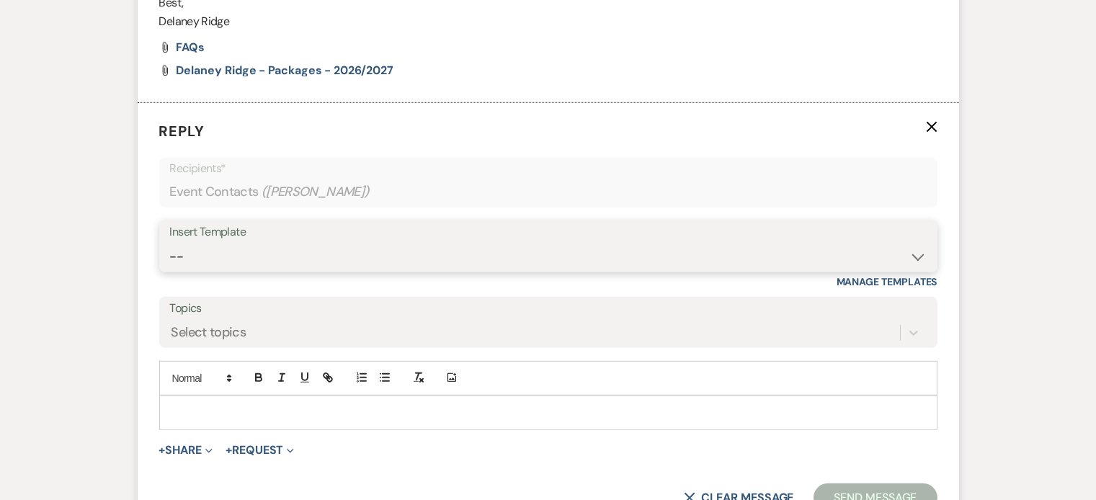
click at [370, 250] on select "-- Inquiry Follow Up - Let's Book a Tour! Booked Tour Confirmation Final Detail…" at bounding box center [548, 257] width 757 height 28
select select "851"
click at [170, 243] on select "-- Inquiry Follow Up - Let's Book a Tour! Booked Tour Confirmation Final Detail…" at bounding box center [548, 257] width 757 height 28
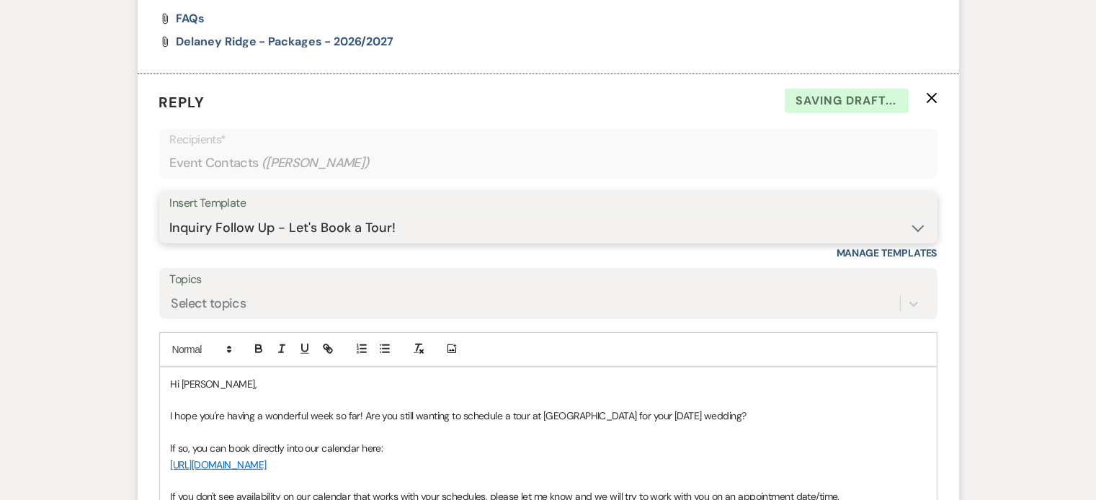
scroll to position [1867, 0]
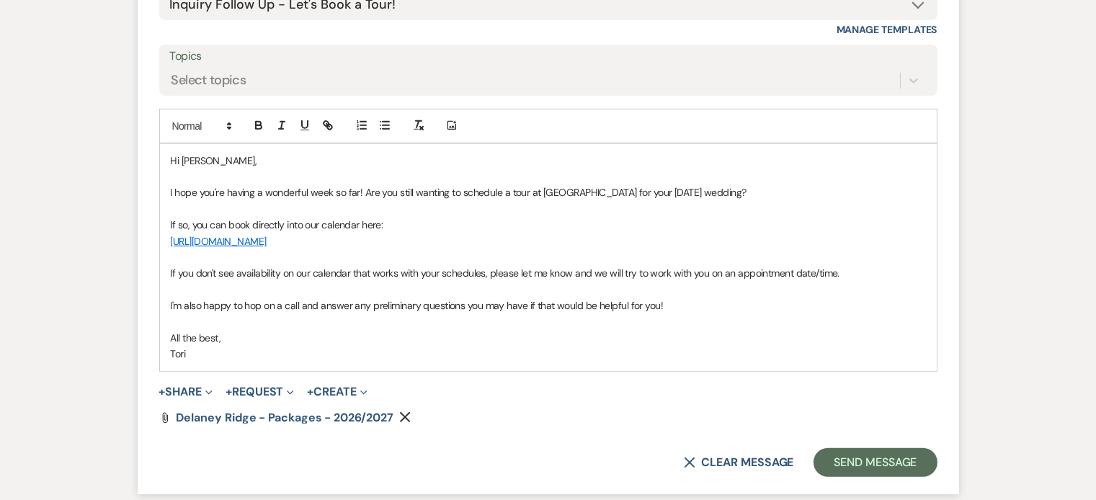
drag, startPoint x: 668, startPoint y: 188, endPoint x: 692, endPoint y: 187, distance: 23.8
click at [668, 187] on p "I hope you're having a wonderful week so far! Are you still wanting to schedule…" at bounding box center [548, 193] width 755 height 16
click at [856, 461] on button "Send Message" at bounding box center [875, 462] width 123 height 29
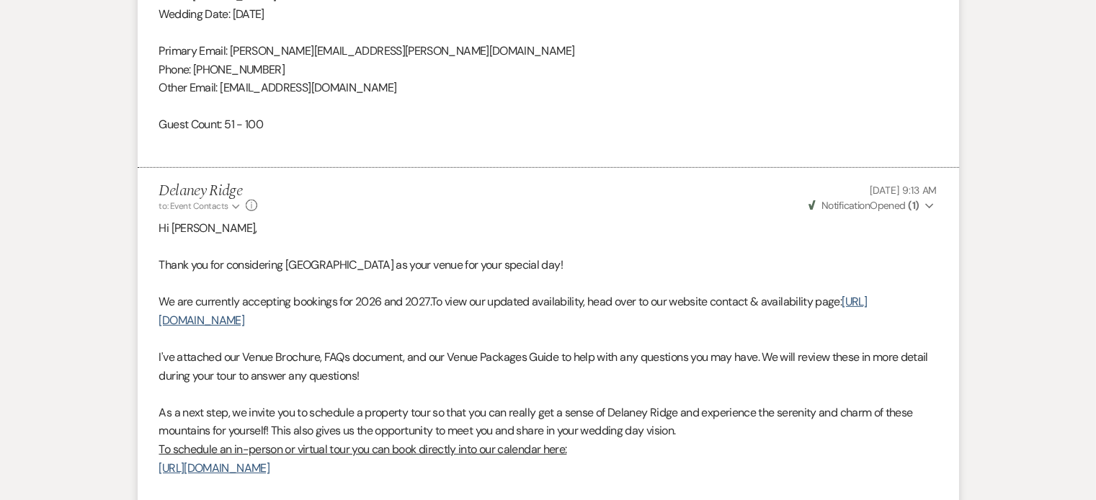
scroll to position [592, 0]
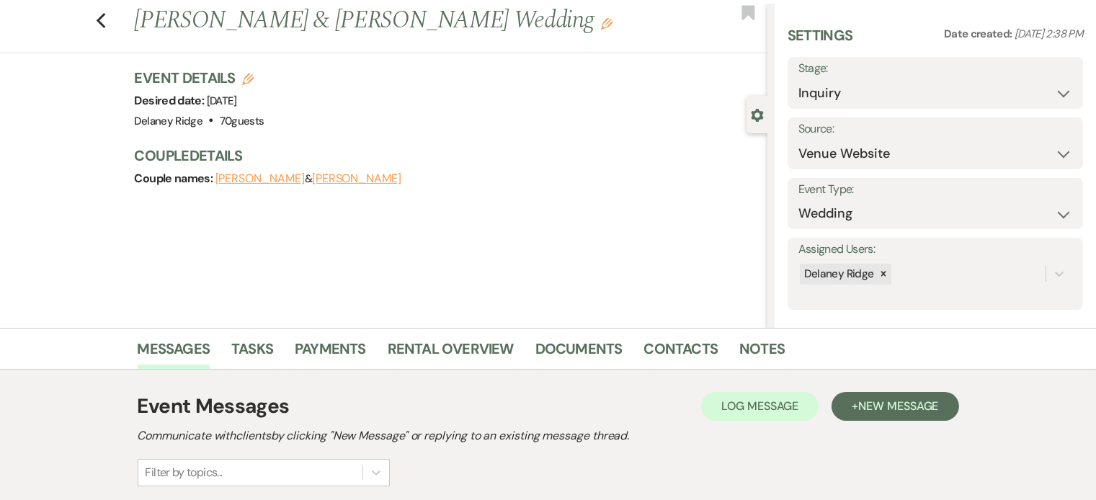
scroll to position [200, 0]
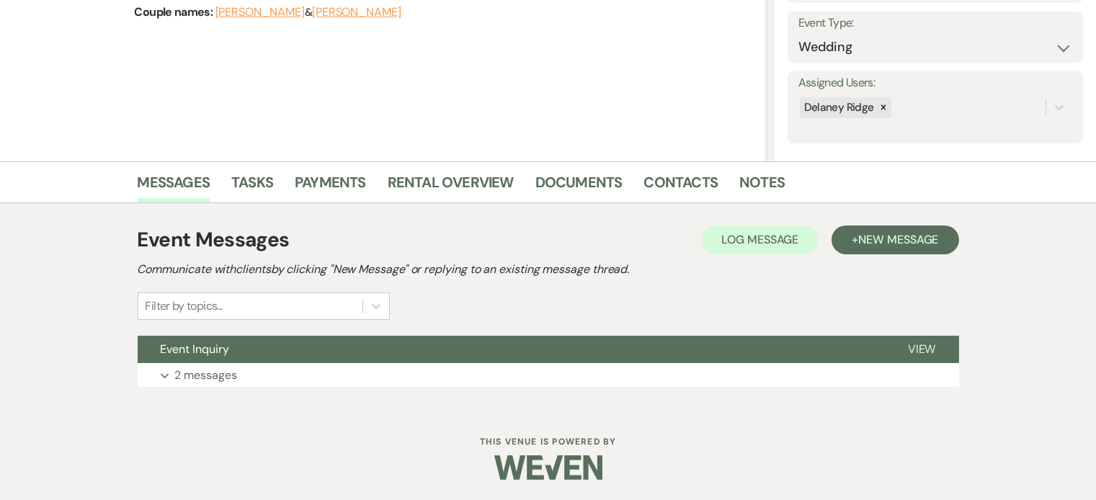
click at [393, 388] on div "Event Messages Log Log Message + New Message Communicate with clients by clicki…" at bounding box center [549, 306] width 822 height 177
click at [398, 373] on button "Expand 2 messages" at bounding box center [549, 375] width 822 height 25
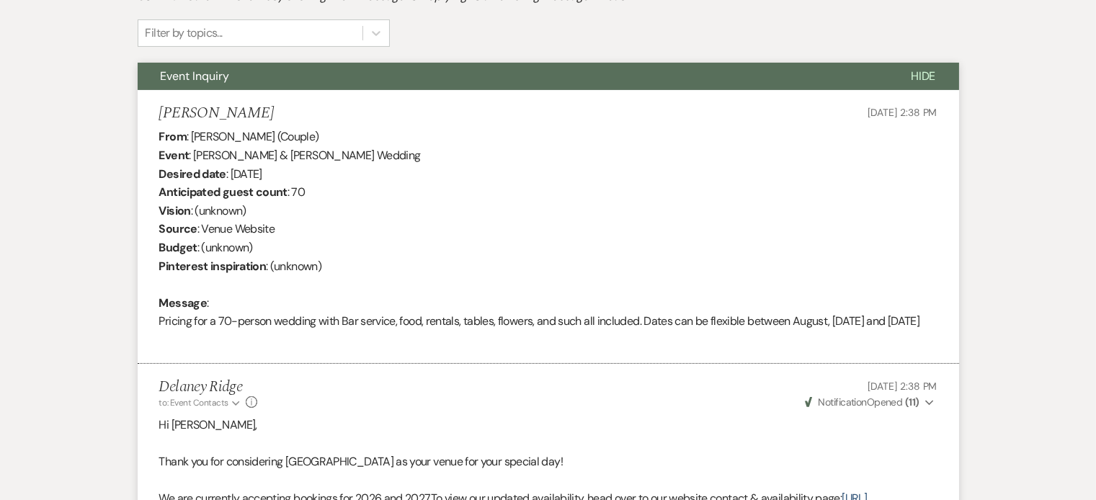
scroll to position [474, 0]
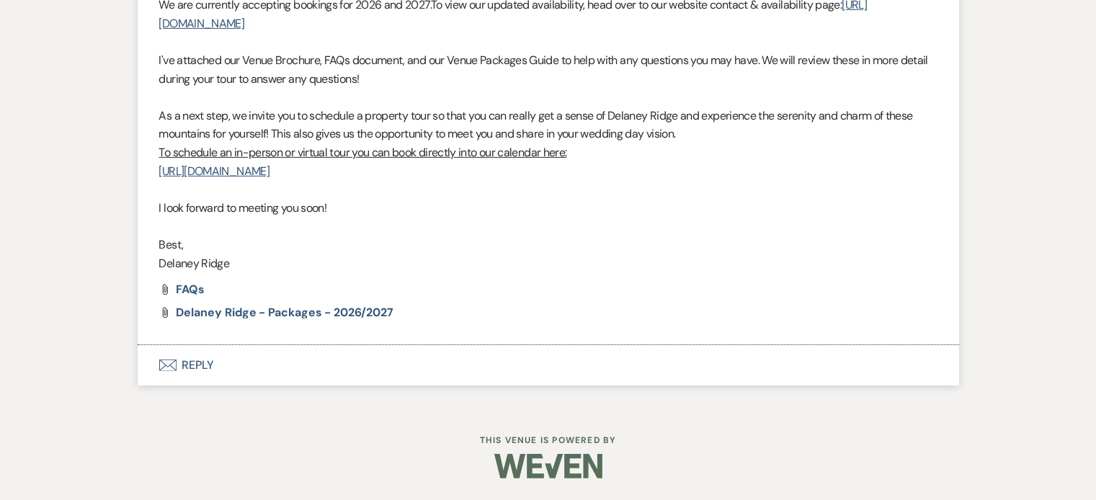
click at [572, 385] on button "Envelope Reply" at bounding box center [549, 365] width 822 height 40
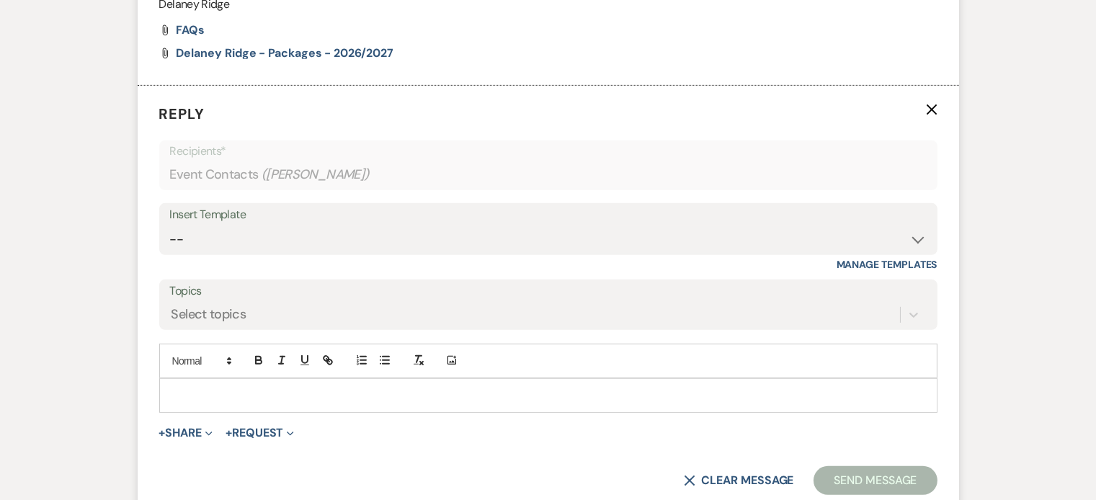
scroll to position [1227, 0]
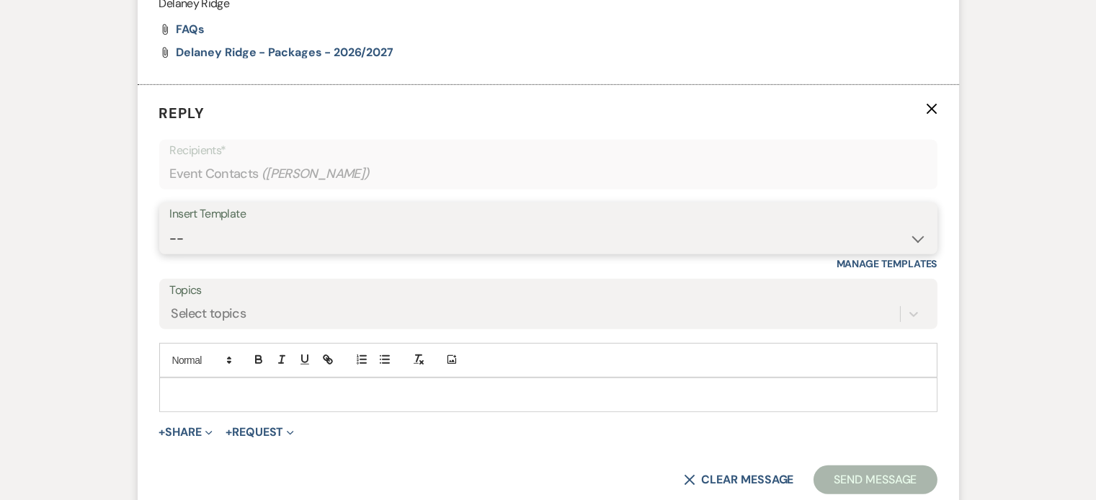
click at [416, 241] on select "-- Inquiry Follow Up - Let's Book a Tour! Booked Tour Confirmation Final Detail…" at bounding box center [548, 239] width 757 height 28
click at [170, 240] on select "-- Inquiry Follow Up - Let's Book a Tour! Booked Tour Confirmation Final Detail…" at bounding box center [548, 239] width 757 height 28
click at [414, 253] on select "-- Inquiry Follow Up - Let's Book a Tour! Booked Tour Confirmation Final Detail…" at bounding box center [548, 239] width 757 height 28
select select "851"
click at [170, 240] on select "-- Inquiry Follow Up - Let's Book a Tour! Booked Tour Confirmation Final Detail…" at bounding box center [548, 239] width 757 height 28
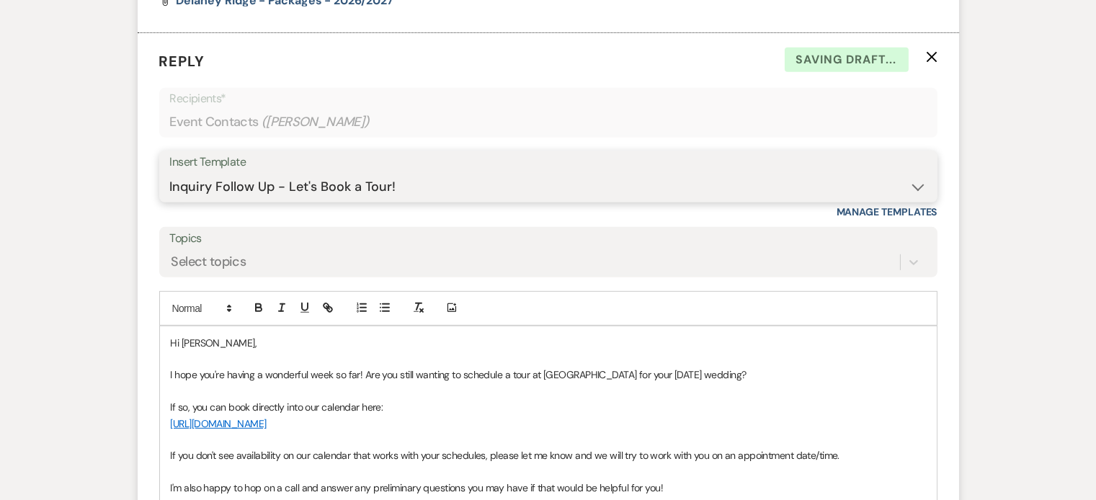
scroll to position [1358, 0]
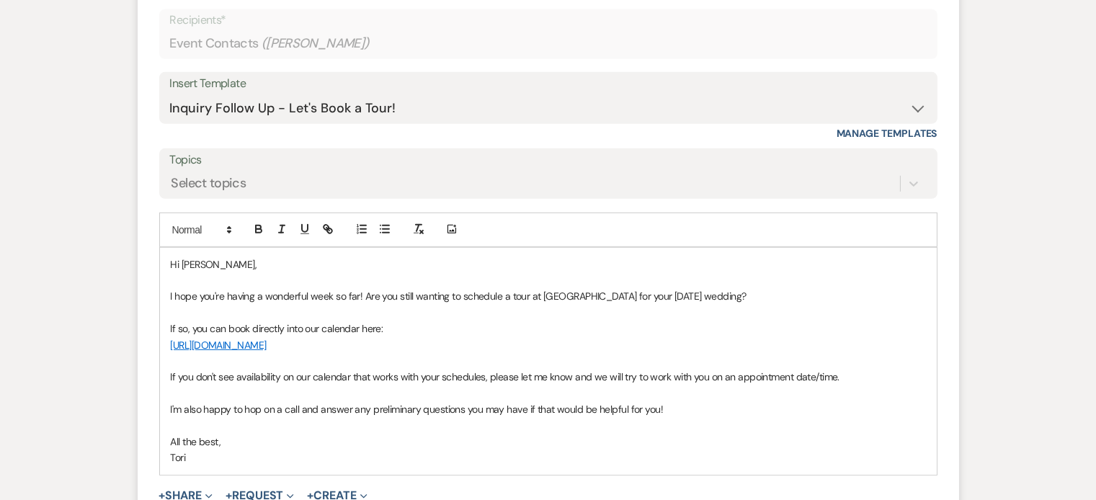
click at [665, 304] on p "I hope you're having a wonderful week so far! Are you still wanting to schedule…" at bounding box center [548, 296] width 755 height 16
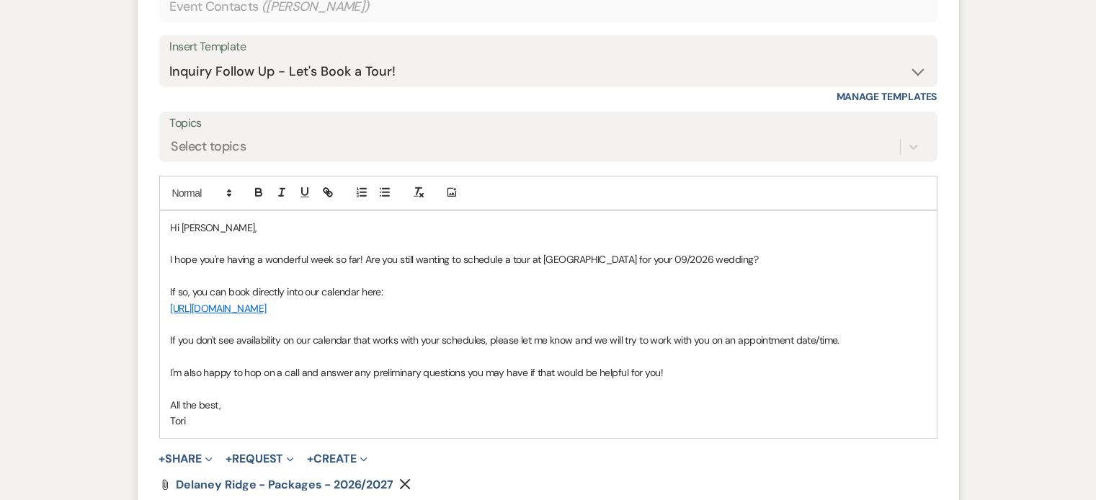
scroll to position [1602, 0]
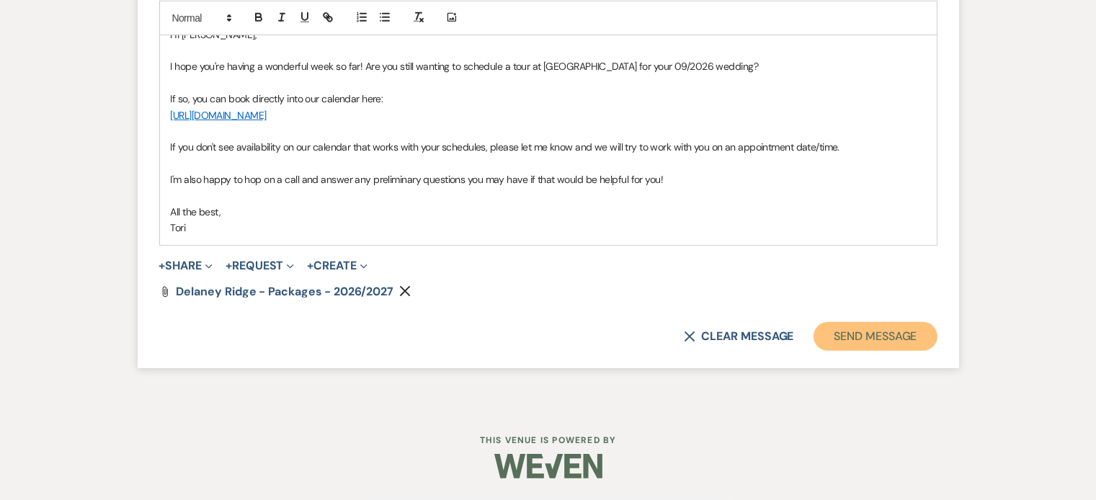
click at [830, 336] on button "Send Message" at bounding box center [875, 336] width 123 height 29
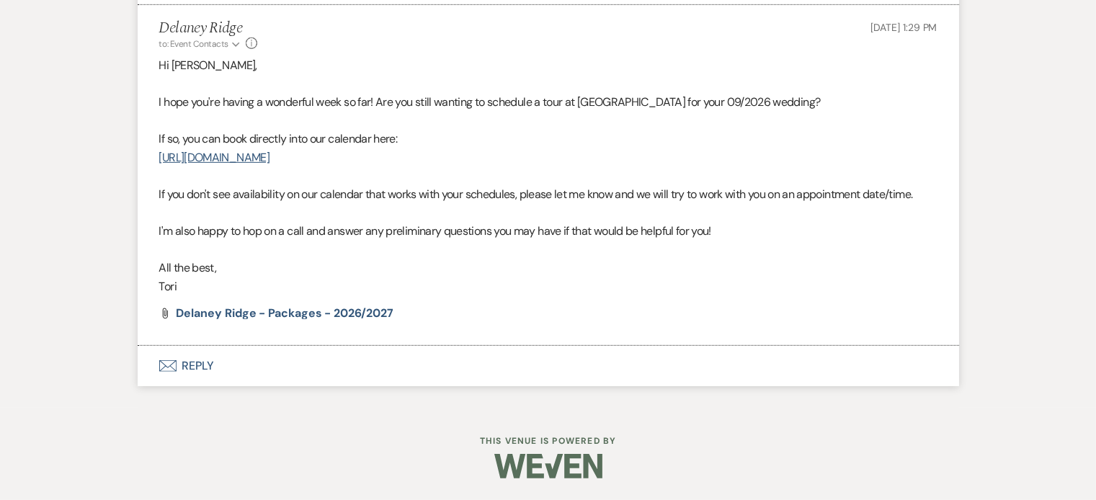
scroll to position [1323, 0]
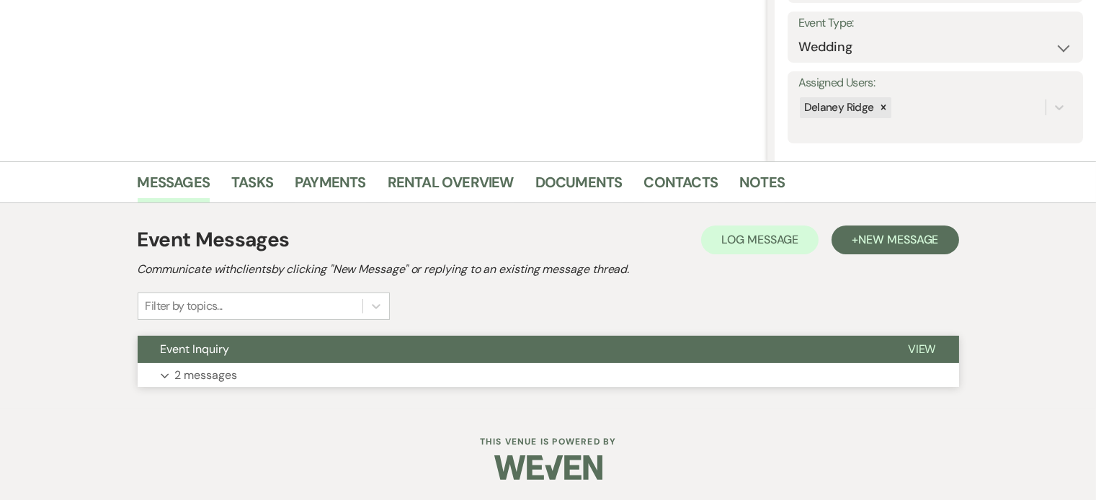
click at [489, 342] on button "Event Inquiry" at bounding box center [511, 349] width 747 height 27
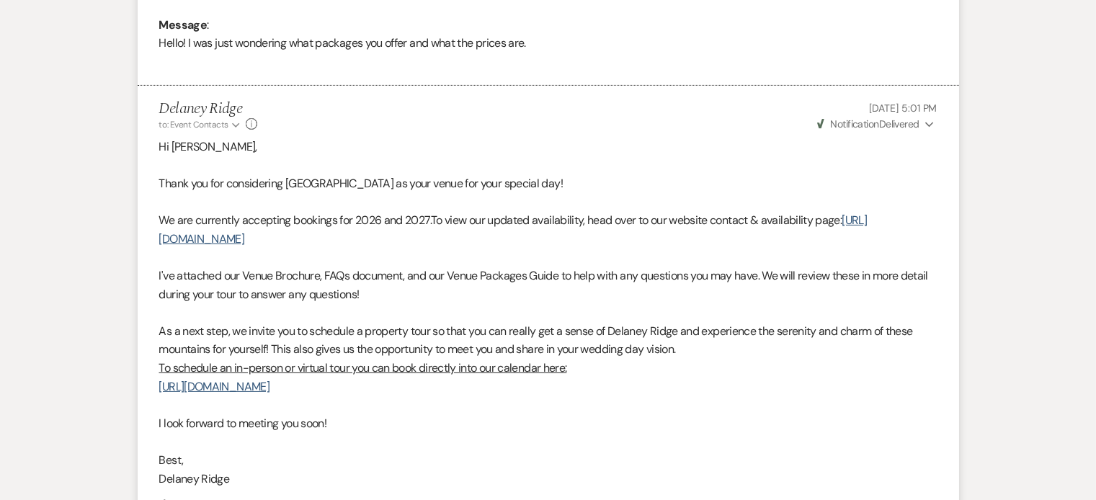
scroll to position [964, 0]
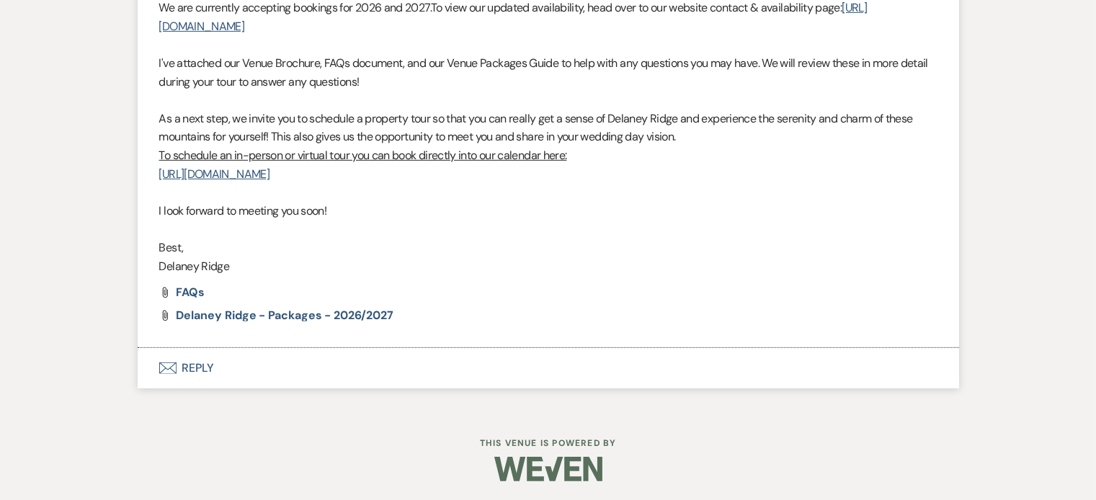
click at [394, 373] on button "Envelope Reply" at bounding box center [549, 368] width 822 height 40
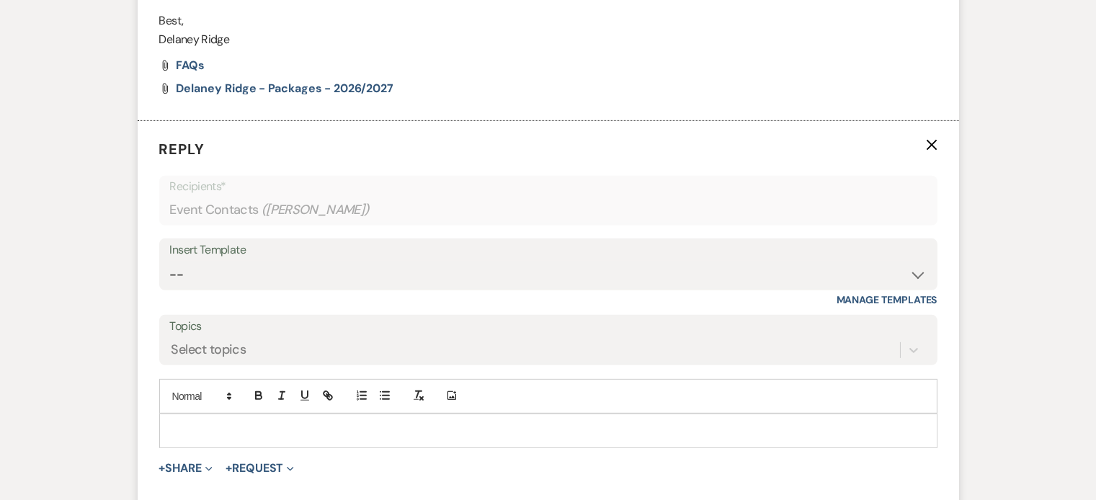
scroll to position [1209, 0]
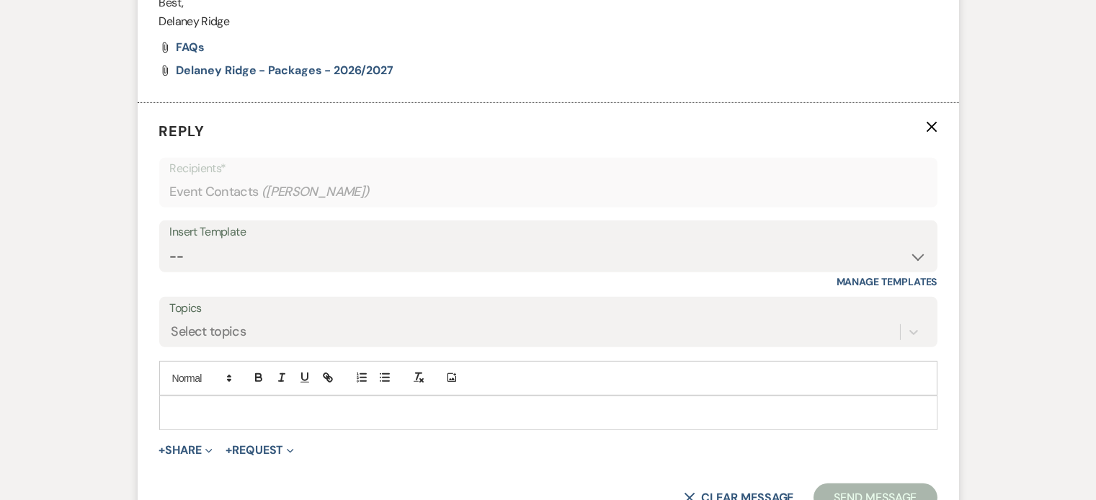
click at [417, 270] on div "Insert Template -- Inquiry Follow Up - Let's Book a Tour! Booked Tour Confirmat…" at bounding box center [548, 255] width 778 height 68
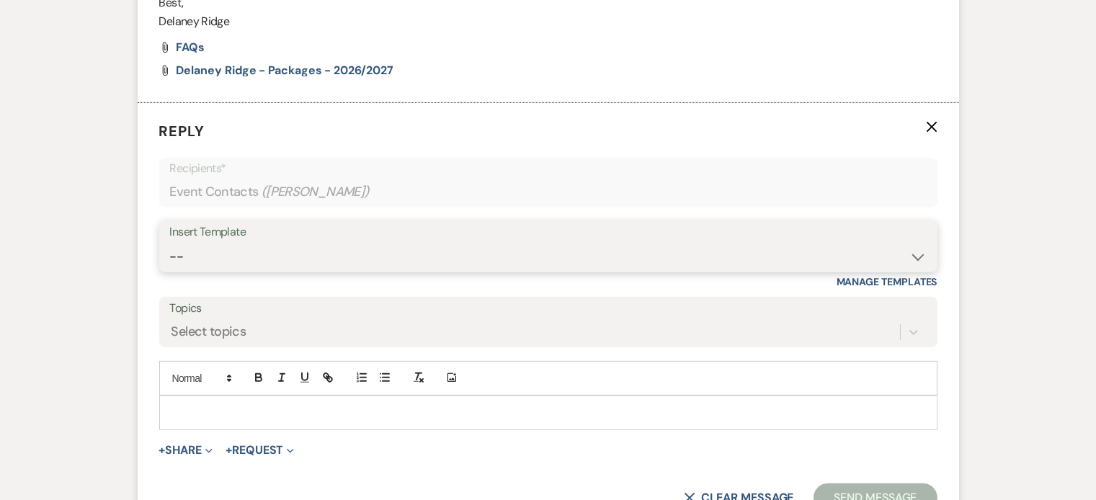
click at [419, 267] on select "-- Inquiry Follow Up - Let's Book a Tour! Booked Tour Confirmation Final Detail…" at bounding box center [548, 257] width 757 height 28
select select "851"
click at [170, 243] on select "-- Inquiry Follow Up - Let's Book a Tour! Booked Tour Confirmation Final Detail…" at bounding box center [548, 257] width 757 height 28
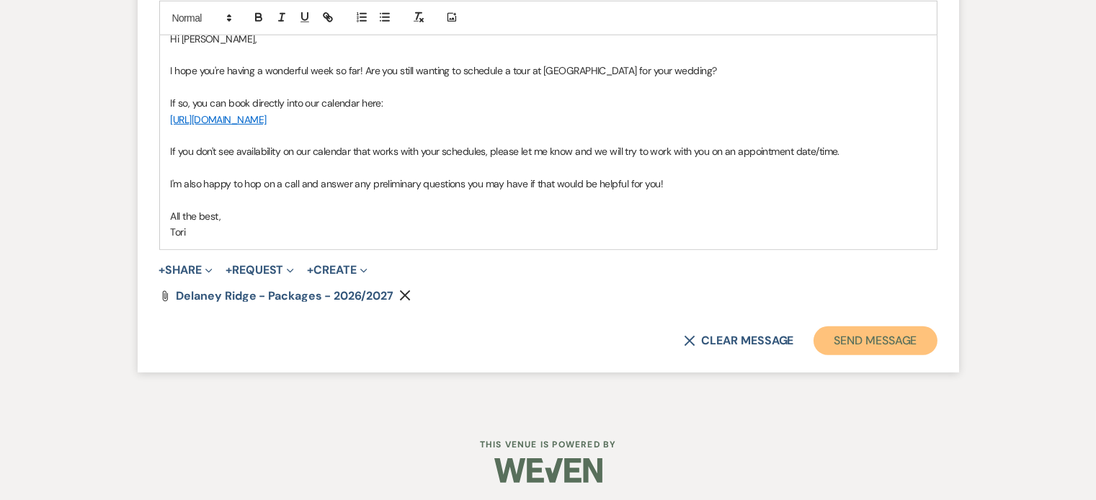
click at [874, 348] on button "Send Message" at bounding box center [875, 341] width 123 height 29
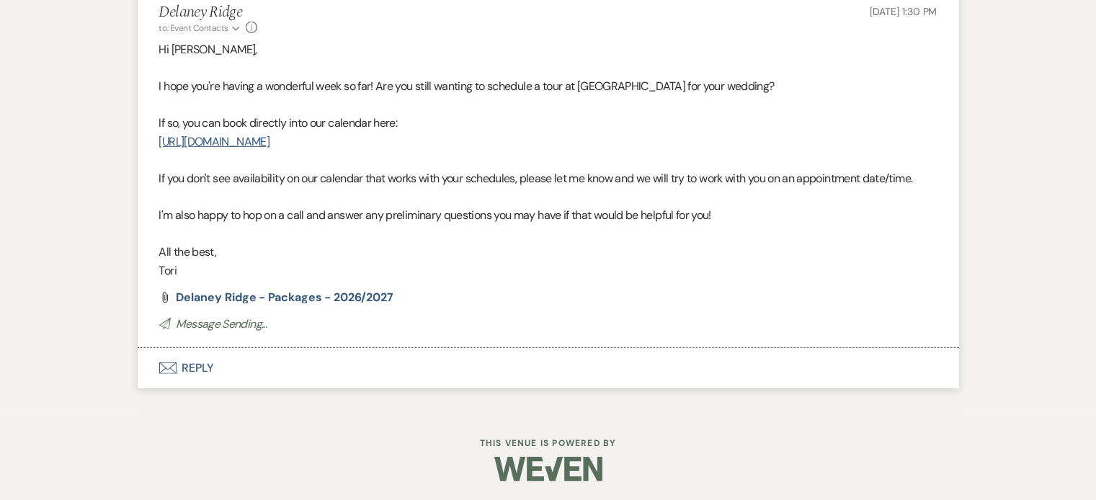
scroll to position [1305, 0]
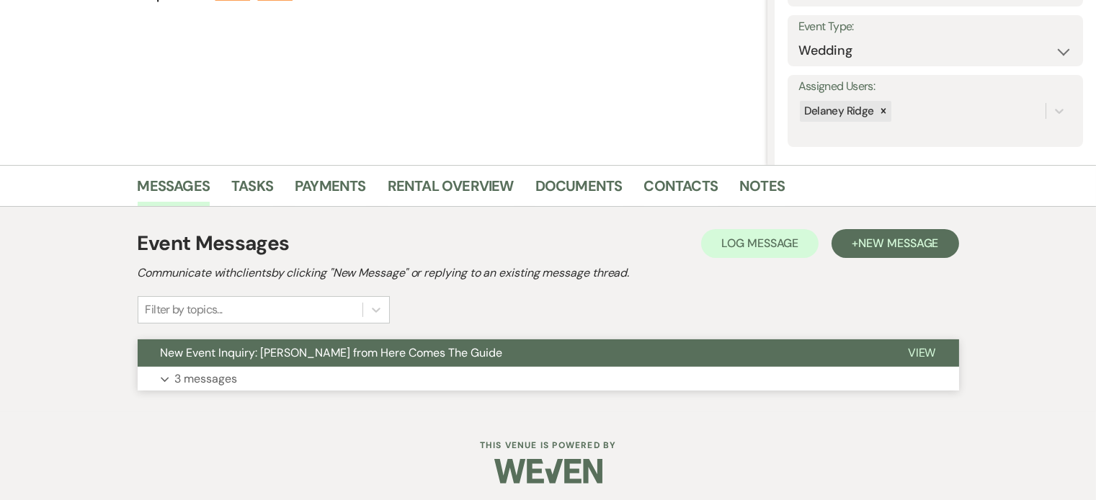
click at [514, 350] on button "New Event Inquiry: [PERSON_NAME] from Here Comes The Guide" at bounding box center [511, 352] width 747 height 27
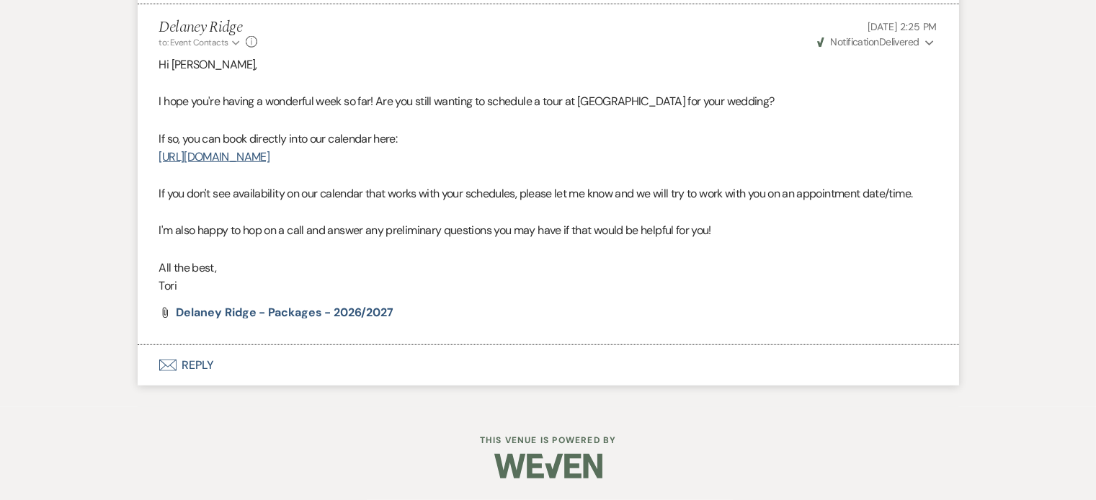
scroll to position [1932, 0]
click at [339, 357] on button "Envelope Reply" at bounding box center [549, 365] width 822 height 40
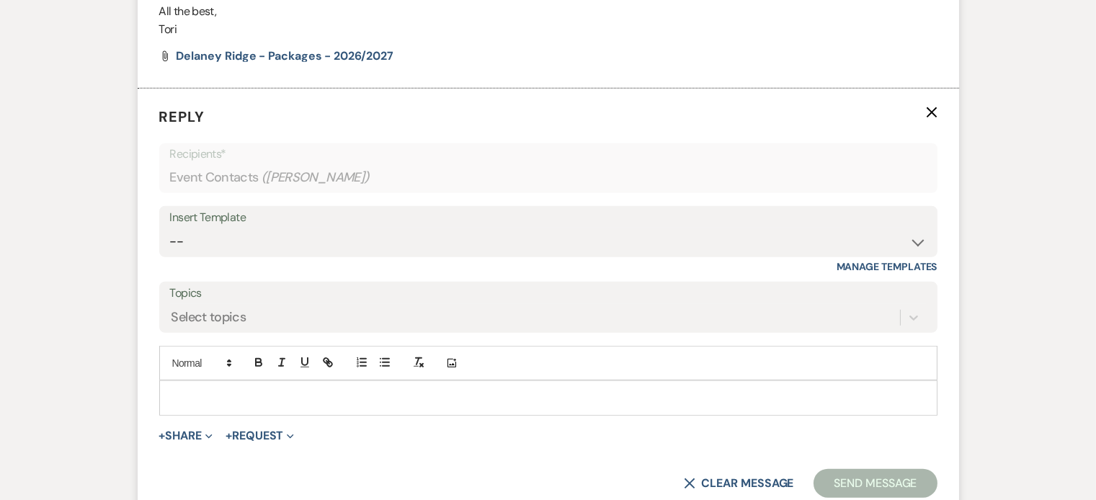
scroll to position [2177, 0]
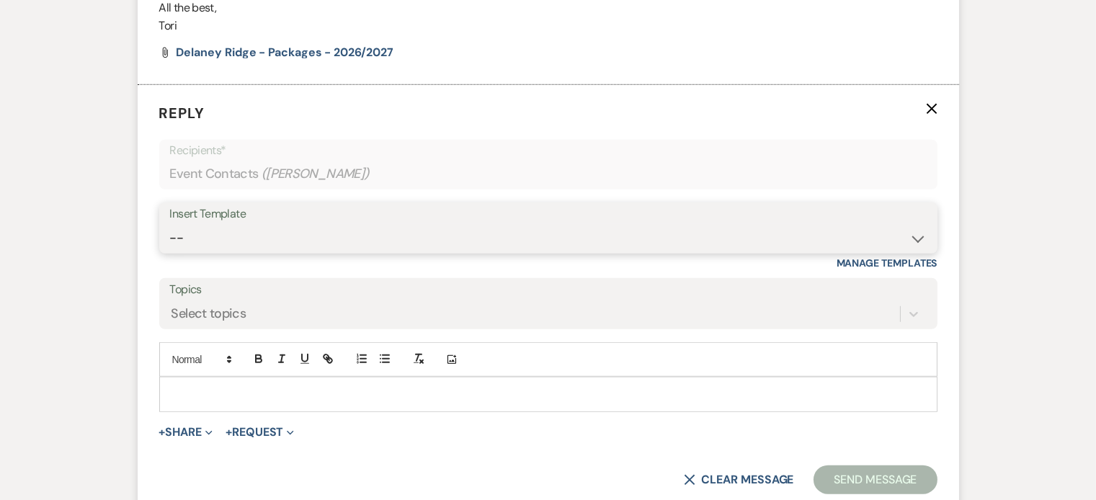
click at [358, 252] on select "-- Inquiry Follow Up - Let's Book a Tour! Booked Tour Confirmation Final Detail…" at bounding box center [548, 238] width 757 height 28
select select "958"
click at [170, 240] on select "-- Inquiry Follow Up - Let's Book a Tour! Booked Tour Confirmation Final Detail…" at bounding box center [548, 238] width 757 height 28
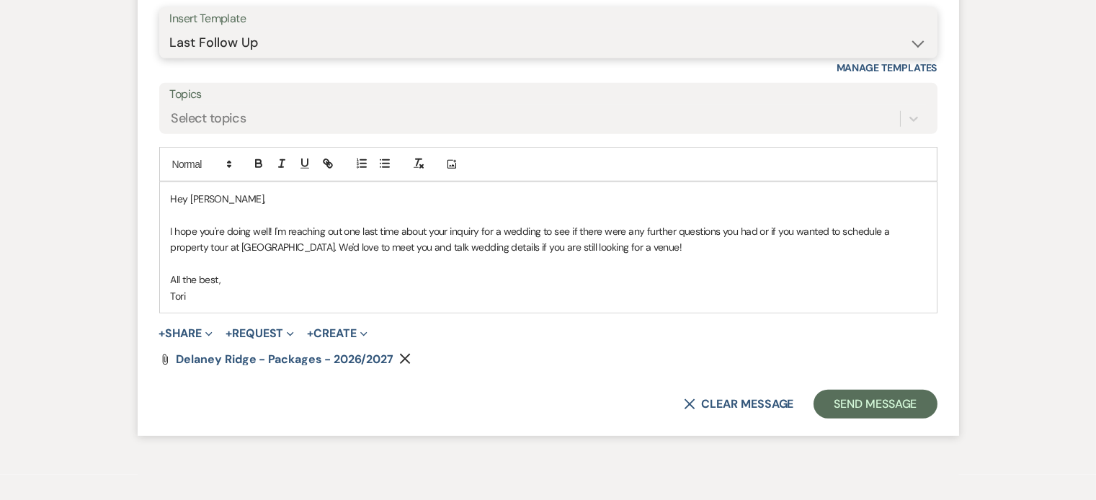
scroll to position [2382, 0]
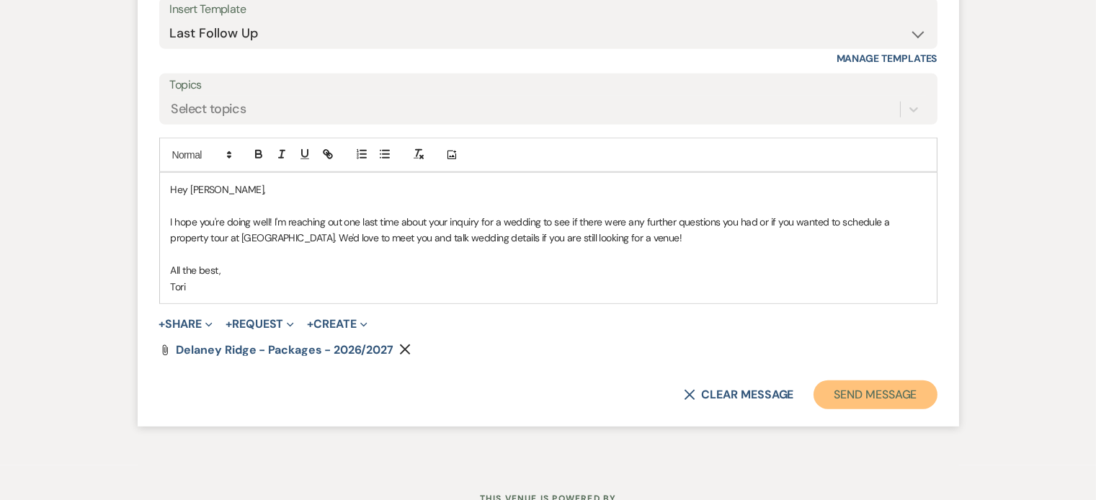
click at [880, 409] on button "Send Message" at bounding box center [875, 395] width 123 height 29
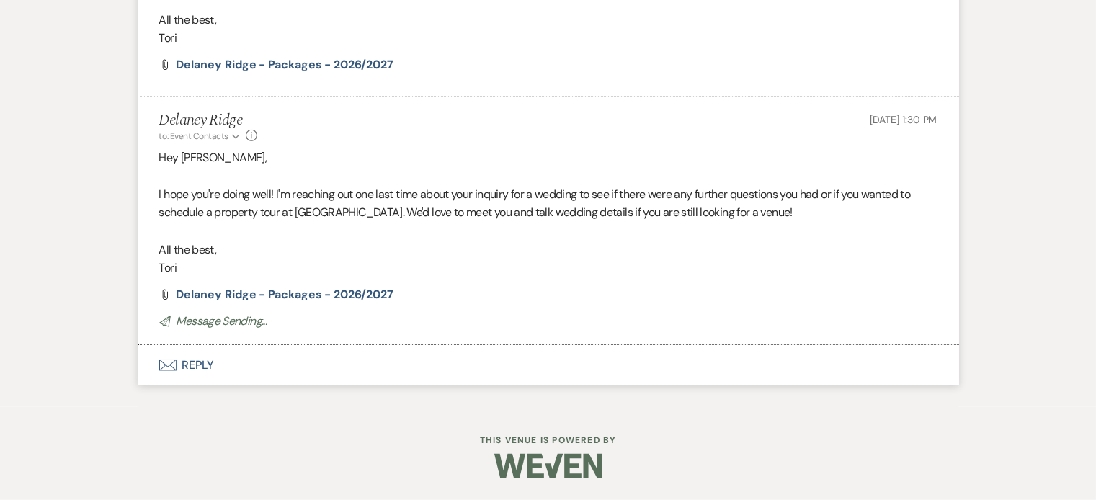
scroll to position [2162, 0]
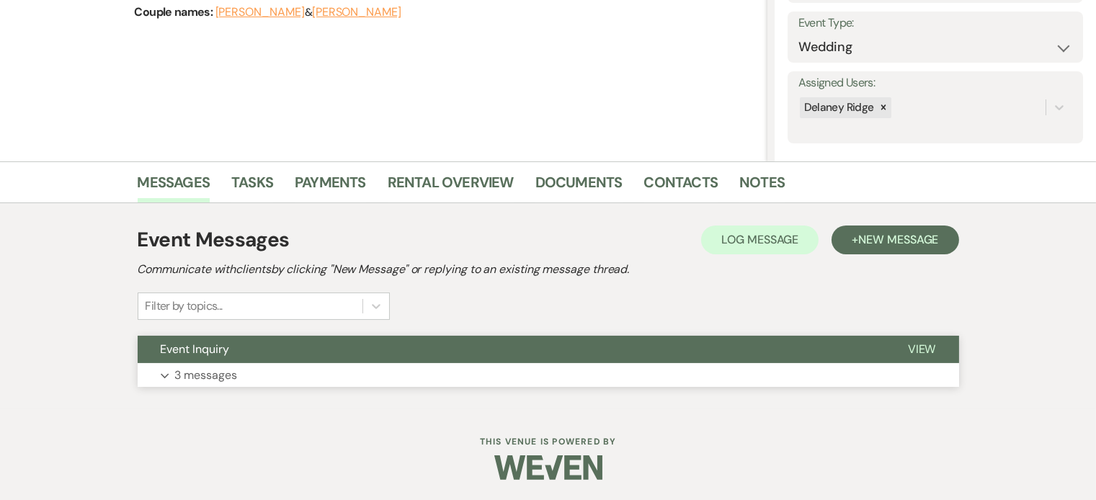
click at [516, 350] on button "Event Inquiry" at bounding box center [511, 349] width 747 height 27
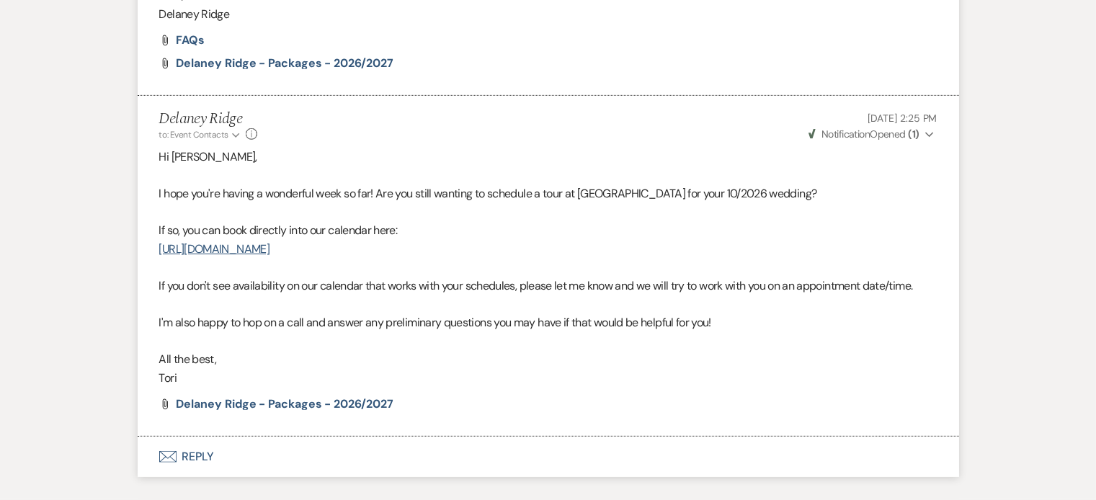
scroll to position [1305, 0]
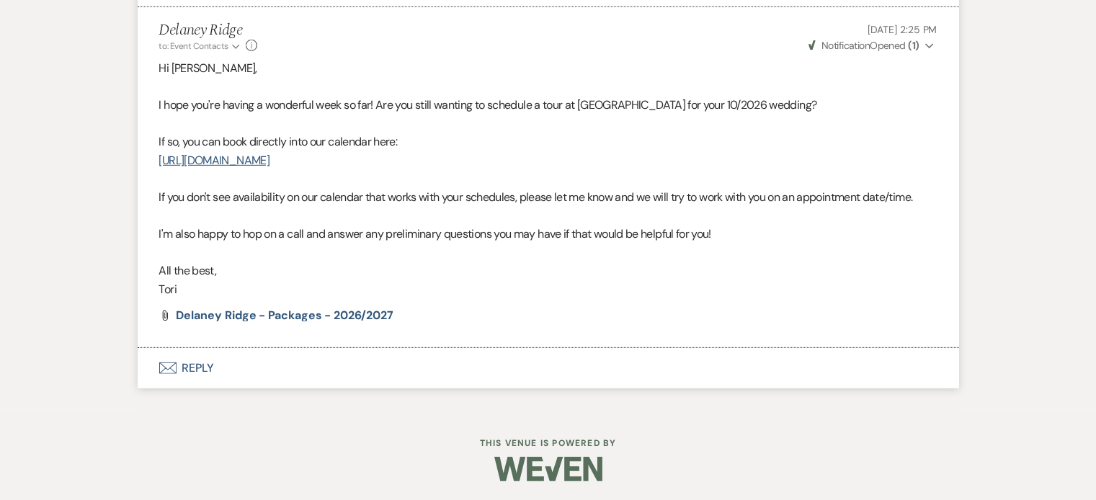
click at [505, 363] on button "Envelope Reply" at bounding box center [549, 368] width 822 height 40
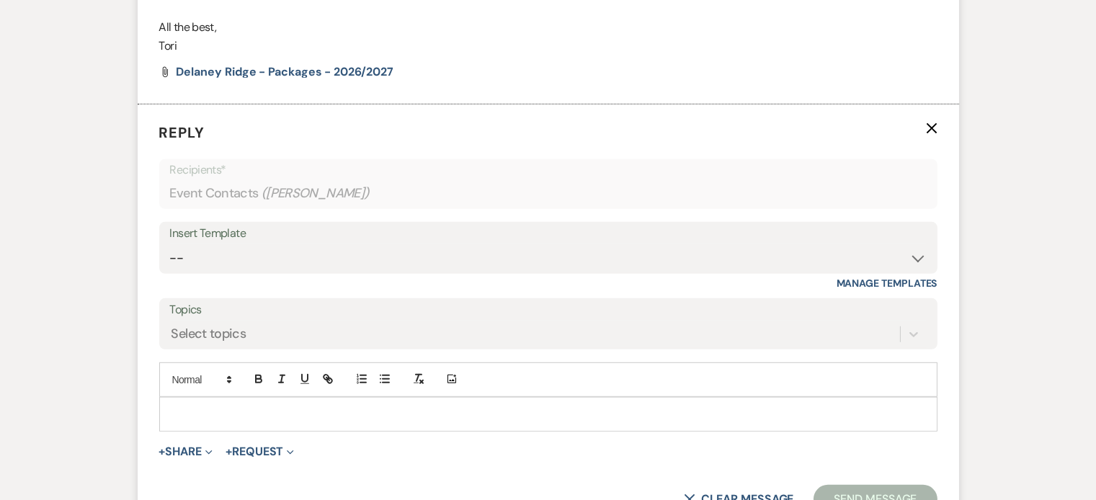
scroll to position [1550, 0]
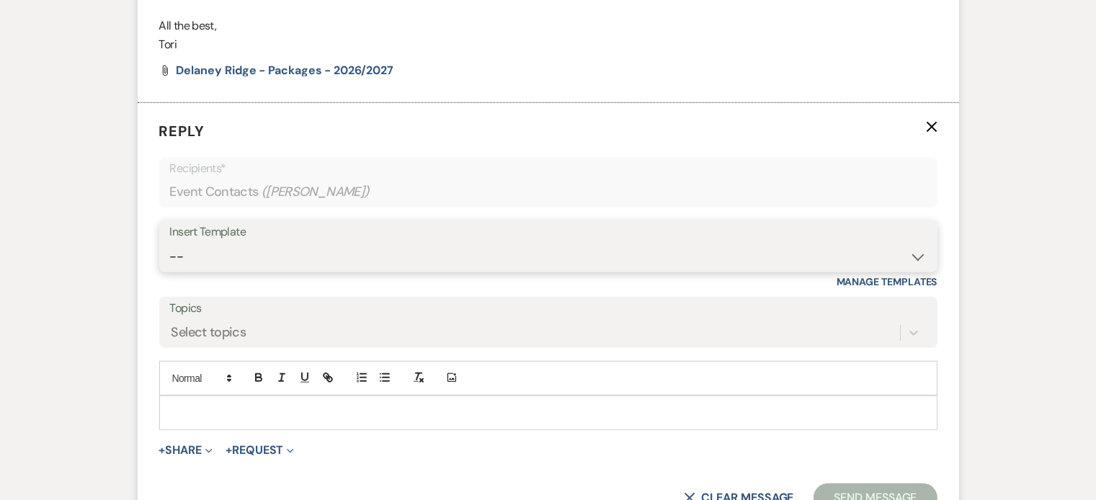
click at [518, 249] on select "-- Inquiry Follow Up - Let's Book a Tour! Booked Tour Confirmation Final Detail…" at bounding box center [548, 257] width 757 height 28
select select "958"
click at [170, 243] on select "-- Inquiry Follow Up - Let's Book a Tour! Booked Tour Confirmation Final Detail…" at bounding box center [548, 257] width 757 height 28
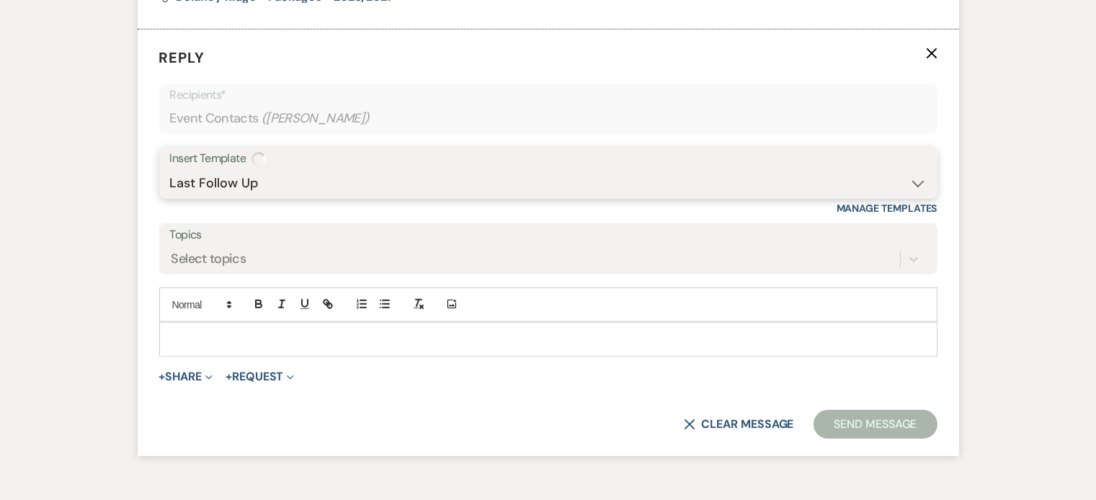
scroll to position [1638, 0]
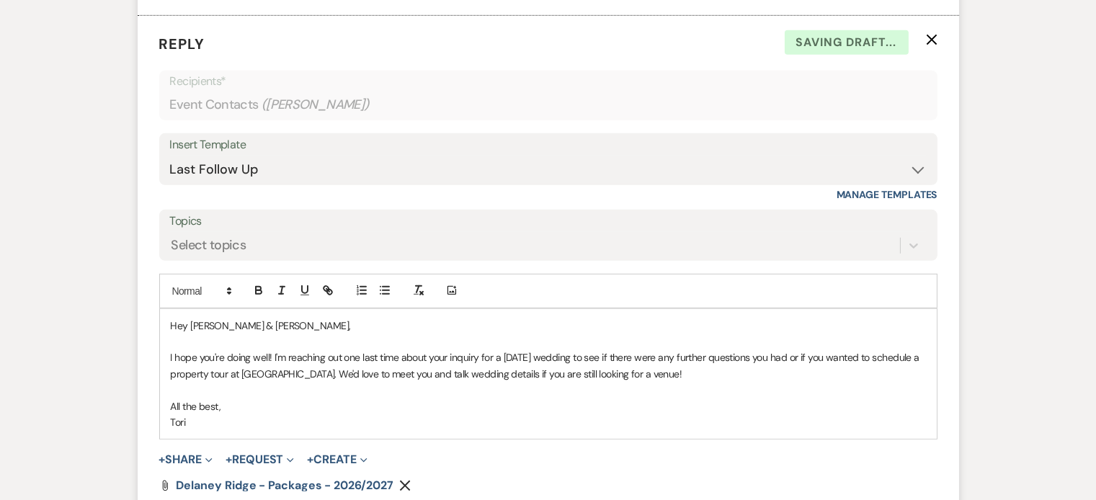
click at [526, 351] on p "I hope you're doing well! I'm reaching out one last time about your inquiry for…" at bounding box center [548, 366] width 755 height 32
click at [533, 350] on p "I hope you're doing well! I'm reaching out one last time about your inquiry for…" at bounding box center [548, 366] width 755 height 32
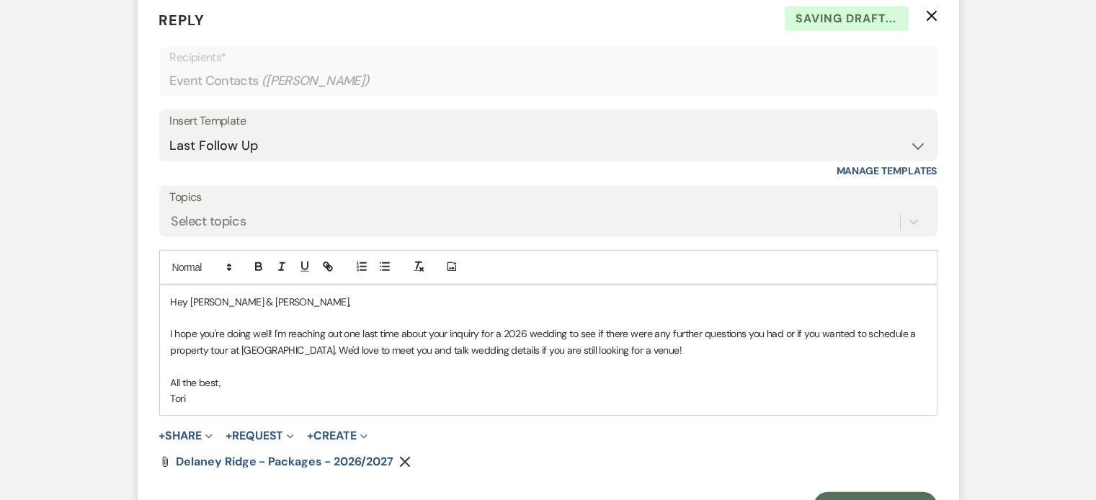
scroll to position [1764, 0]
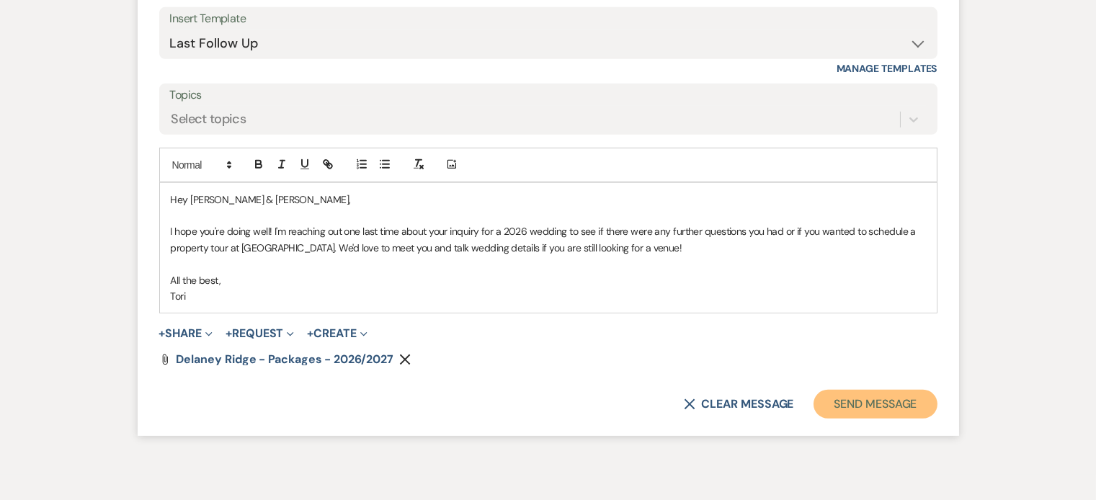
click at [851, 396] on button "Send Message" at bounding box center [875, 404] width 123 height 29
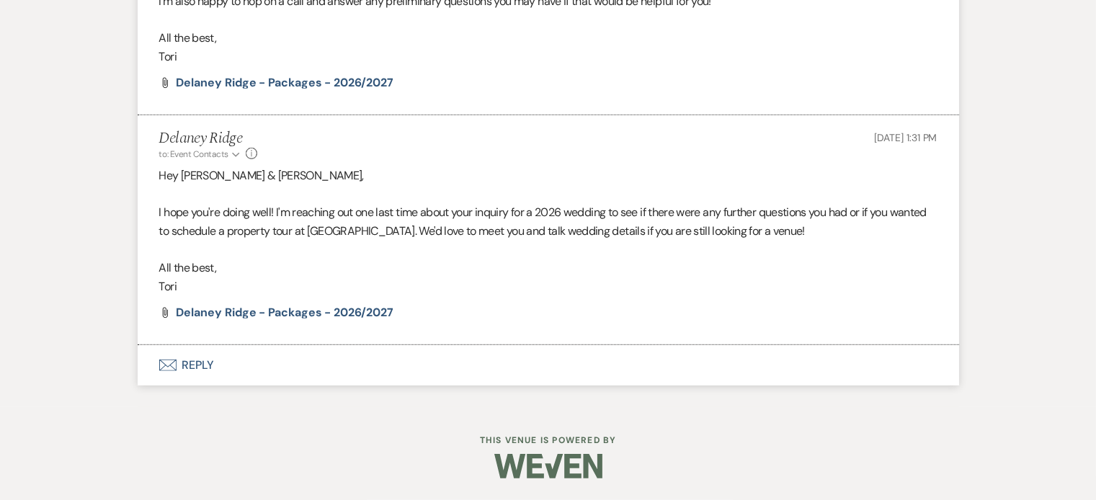
scroll to position [1535, 0]
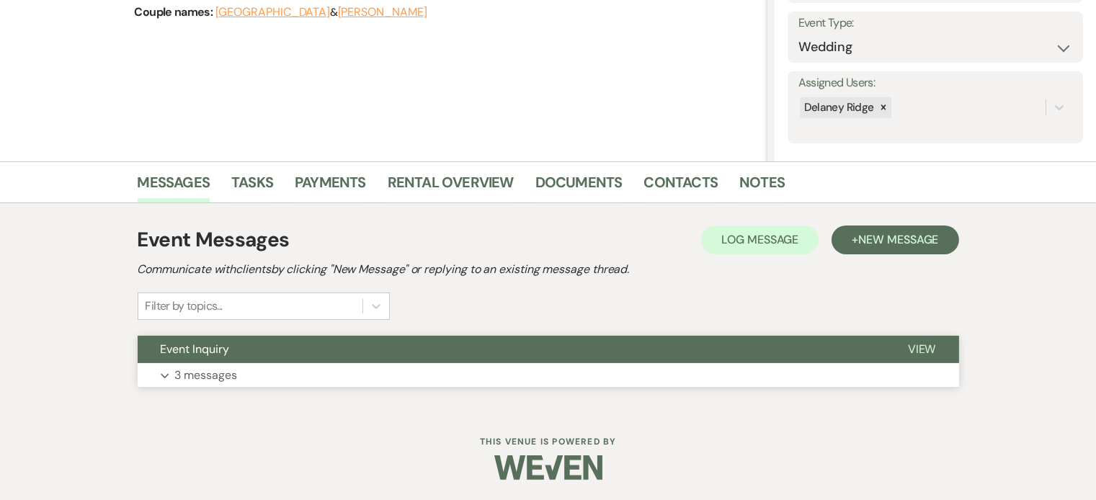
click at [433, 367] on button "Expand 3 messages" at bounding box center [549, 375] width 822 height 25
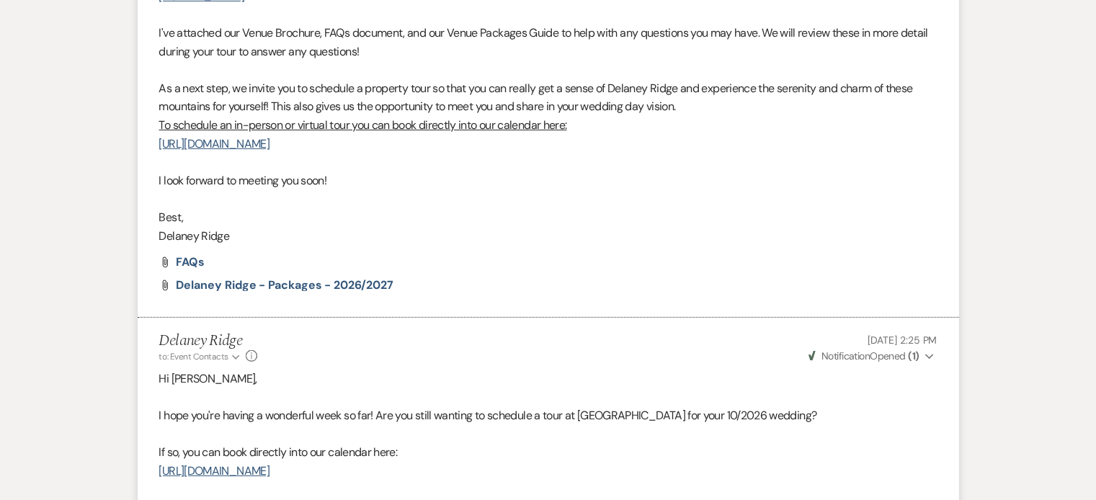
scroll to position [1293, 0]
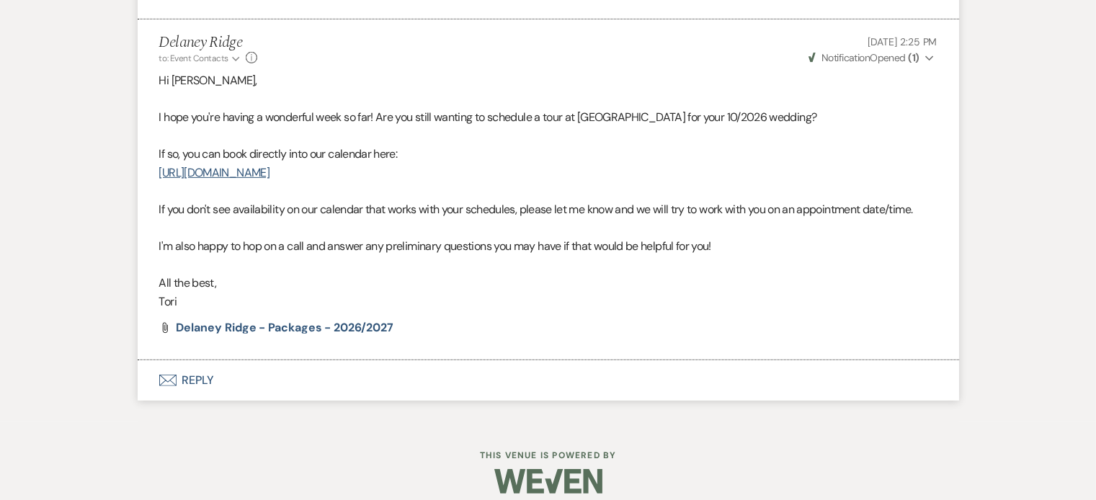
click at [390, 384] on button "Envelope Reply" at bounding box center [549, 380] width 822 height 40
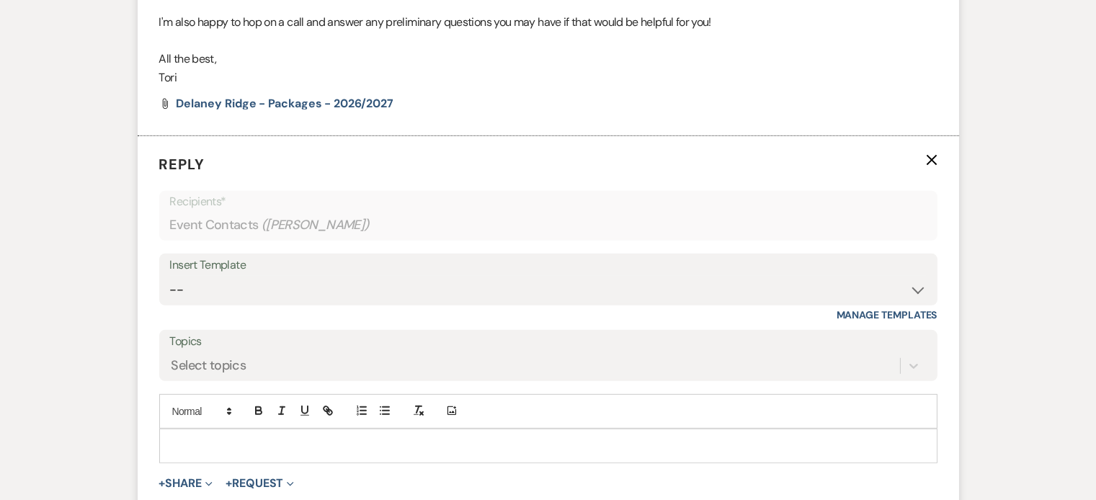
scroll to position [1550, 0]
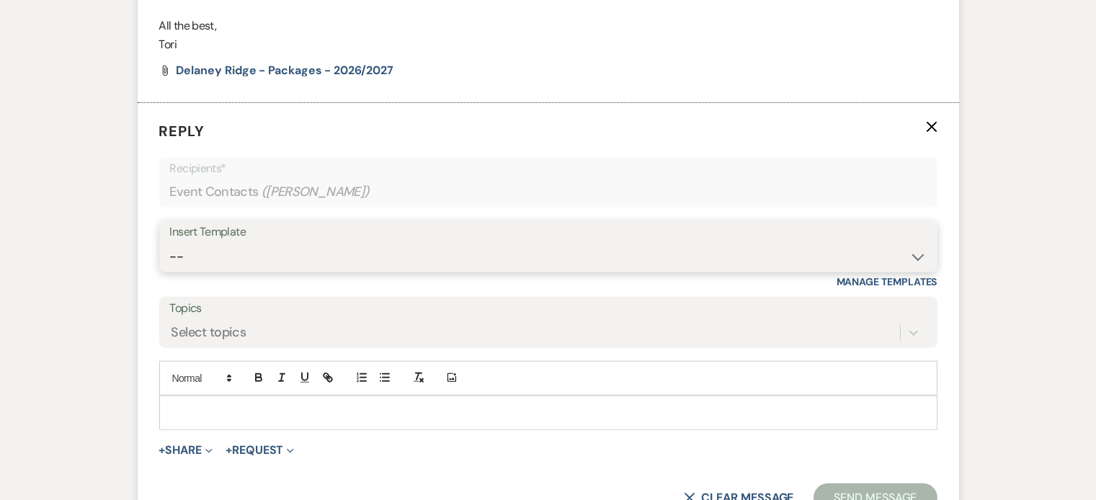
click at [407, 243] on select "-- Inquiry Follow Up - Let's Book a Tour! Booked Tour Confirmation Final Detail…" at bounding box center [548, 257] width 757 height 28
select select "958"
click at [170, 243] on select "-- Inquiry Follow Up - Let's Book a Tour! Booked Tour Confirmation Final Detail…" at bounding box center [548, 257] width 757 height 28
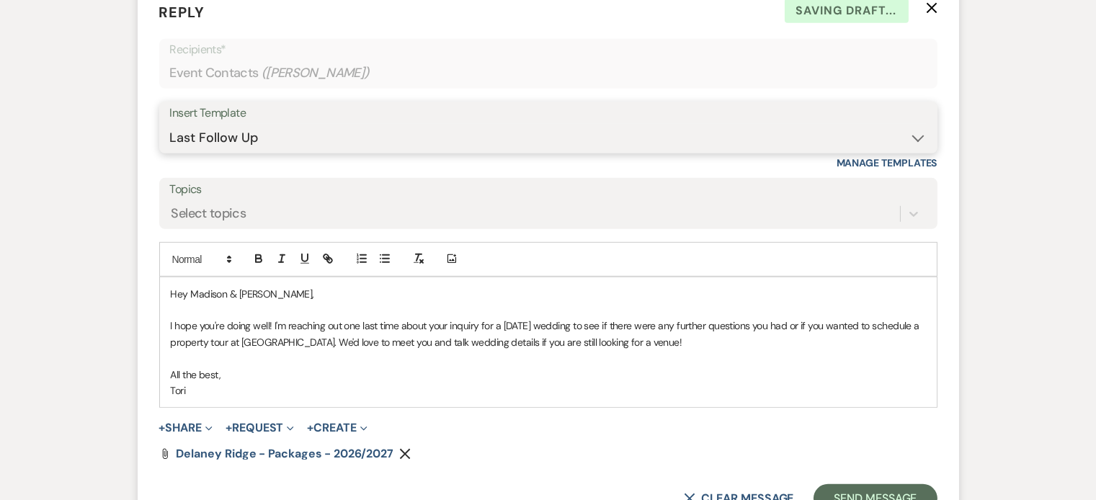
scroll to position [1684, 0]
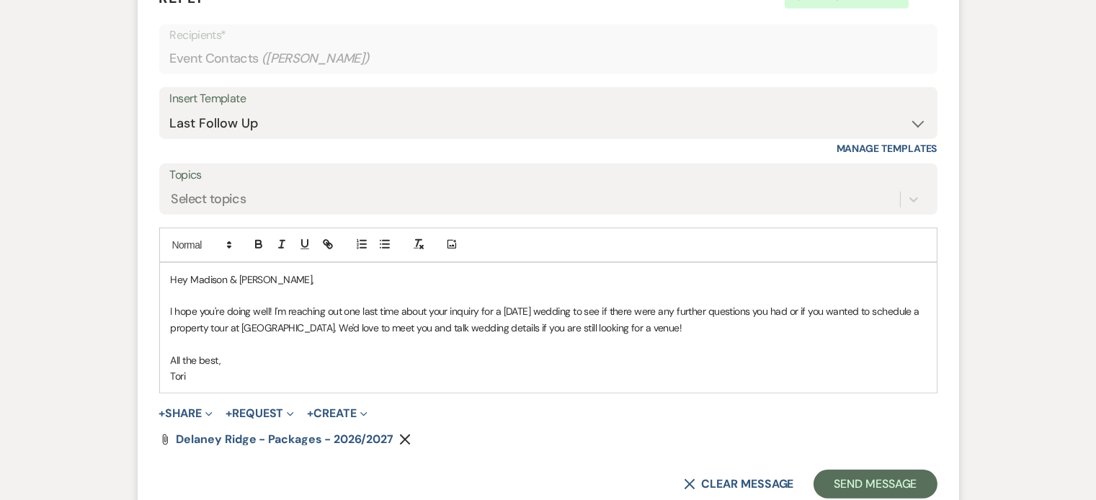
click at [531, 303] on p "I hope you're doing well! I'm reaching out one last time about your inquiry for…" at bounding box center [548, 319] width 755 height 32
click at [860, 479] on button "Send Message" at bounding box center [875, 484] width 123 height 29
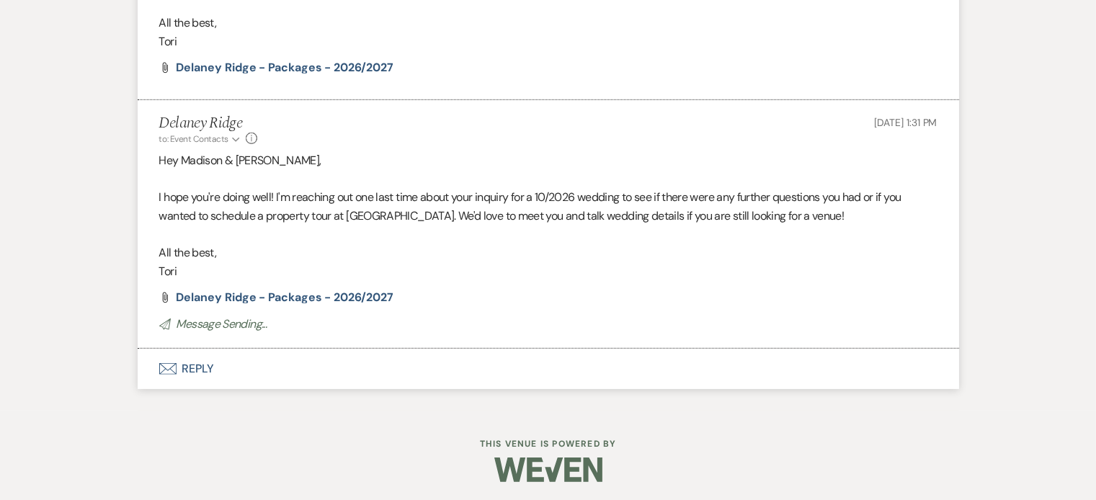
scroll to position [1535, 0]
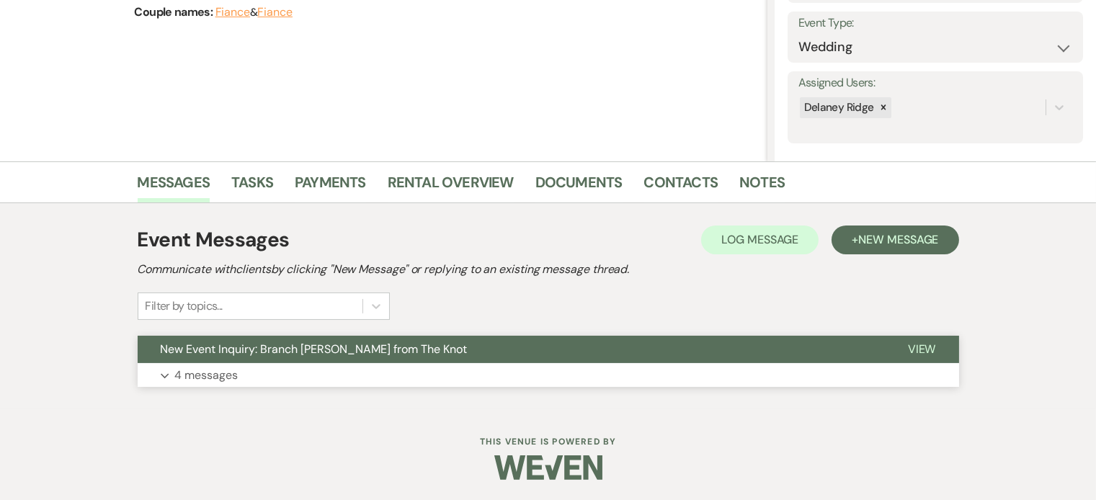
click at [489, 381] on button "Expand 4 messages" at bounding box center [549, 375] width 822 height 25
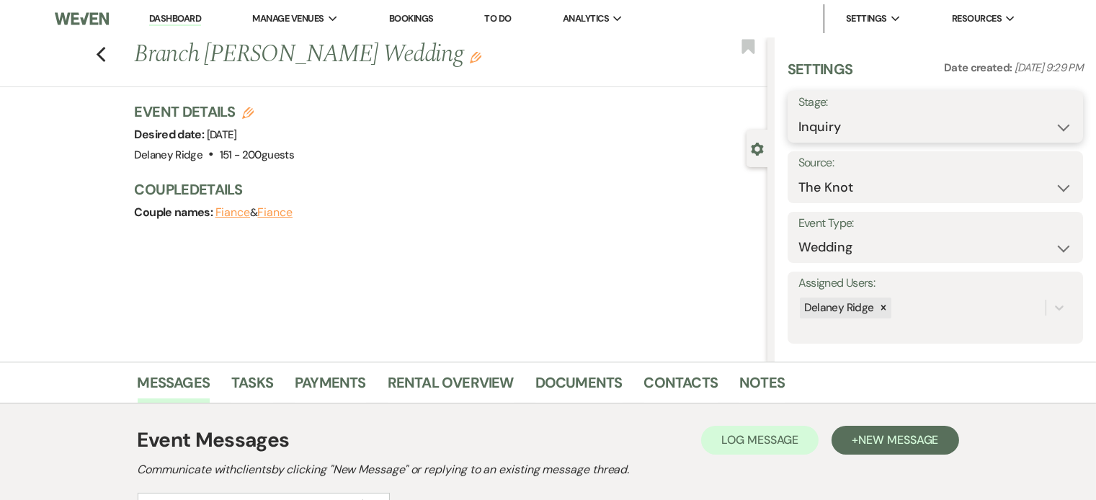
click at [876, 129] on select "Inquiry Follow Up Tour Requested Tour Confirmed Toured Proposal Sent Booked Lost" at bounding box center [936, 127] width 274 height 28
select select "8"
click at [799, 113] on select "Inquiry Follow Up Tour Requested Tour Confirmed Toured Proposal Sent Booked Lost" at bounding box center [936, 127] width 274 height 28
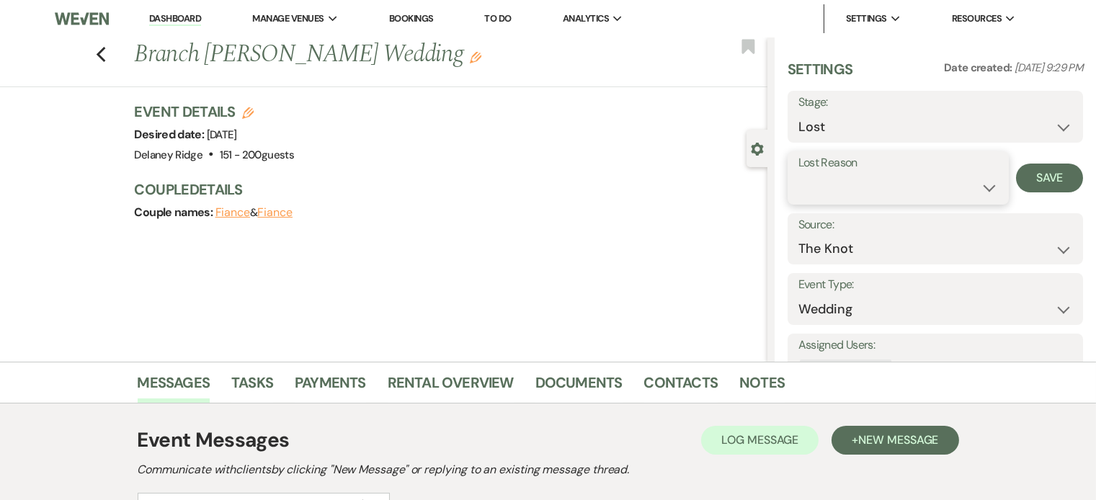
click at [866, 192] on select "Booked Elsewhere Budget Date Unavailable No Response Not a Good Match Capacity …" at bounding box center [899, 188] width 200 height 28
select select "5"
click at [799, 174] on select "Booked Elsewhere Budget Date Unavailable No Response Not a Good Match Capacity …" at bounding box center [899, 188] width 200 height 28
click at [1025, 181] on button "Save" at bounding box center [1049, 178] width 67 height 29
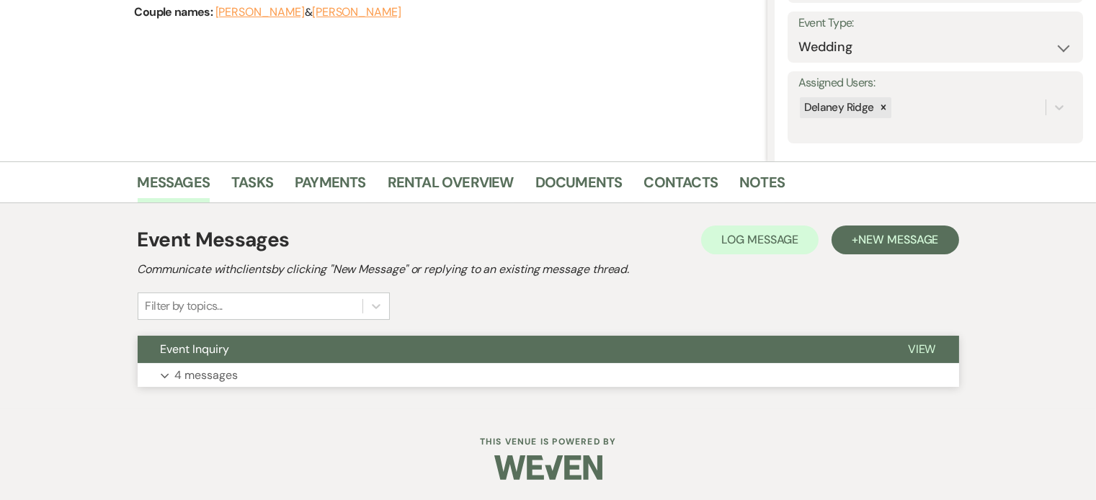
click at [595, 376] on button "Expand 4 messages" at bounding box center [549, 375] width 822 height 25
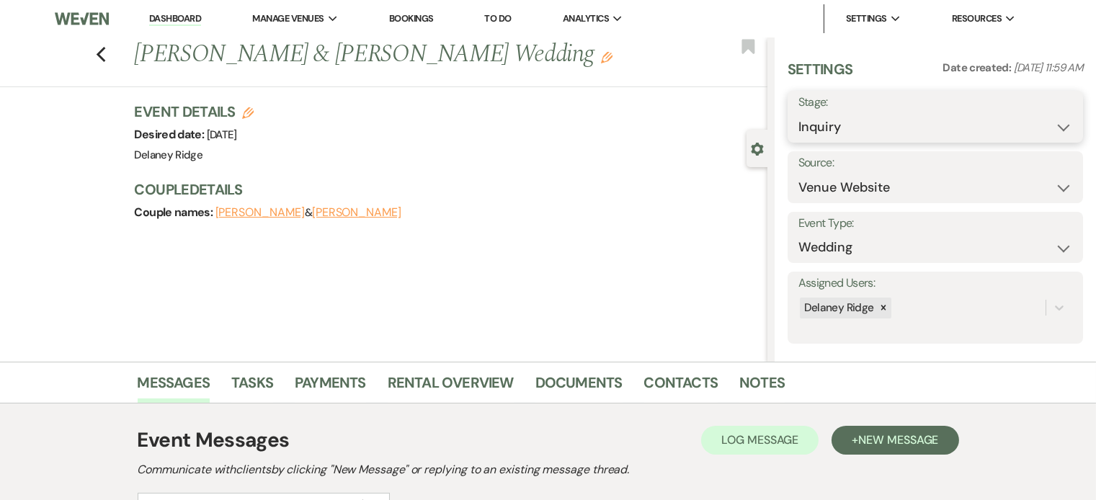
click at [897, 123] on select "Inquiry Follow Up Tour Requested Tour Confirmed Toured Proposal Sent Booked Lost" at bounding box center [936, 127] width 274 height 28
select select "8"
click at [799, 113] on select "Inquiry Follow Up Tour Requested Tour Confirmed Toured Proposal Sent Booked Lost" at bounding box center [936, 127] width 274 height 28
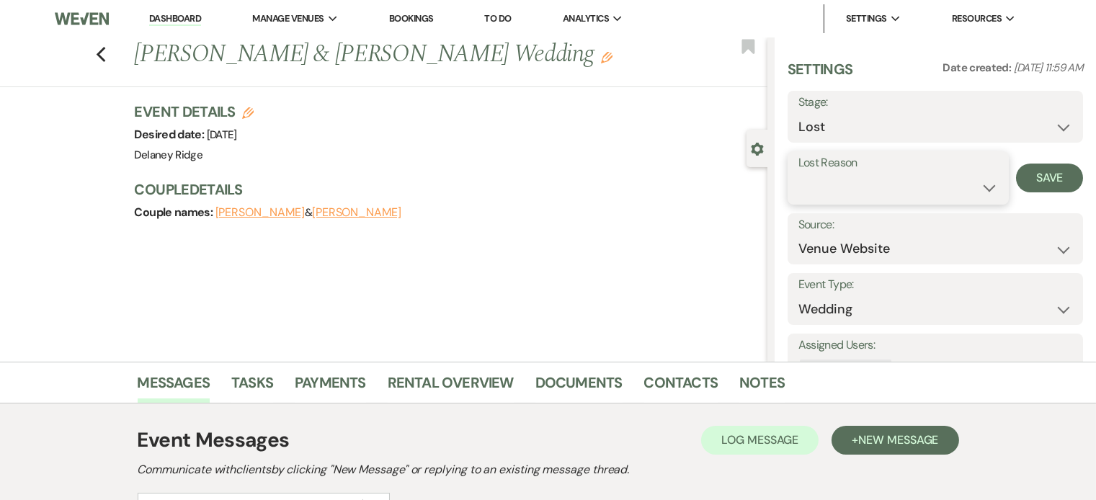
click at [864, 188] on select "Booked Elsewhere Budget Date Unavailable No Response Not a Good Match Capacity …" at bounding box center [899, 188] width 200 height 28
select select "5"
click at [799, 174] on select "Booked Elsewhere Budget Date Unavailable No Response Not a Good Match Capacity …" at bounding box center [899, 188] width 200 height 28
click at [1029, 179] on button "Save" at bounding box center [1049, 178] width 67 height 29
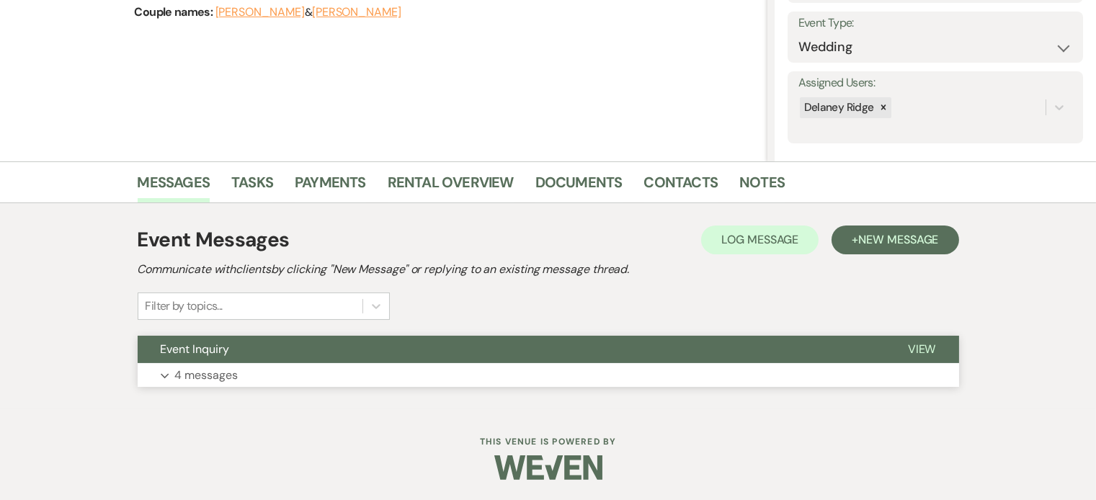
click at [519, 363] on button "Expand 4 messages" at bounding box center [549, 375] width 822 height 25
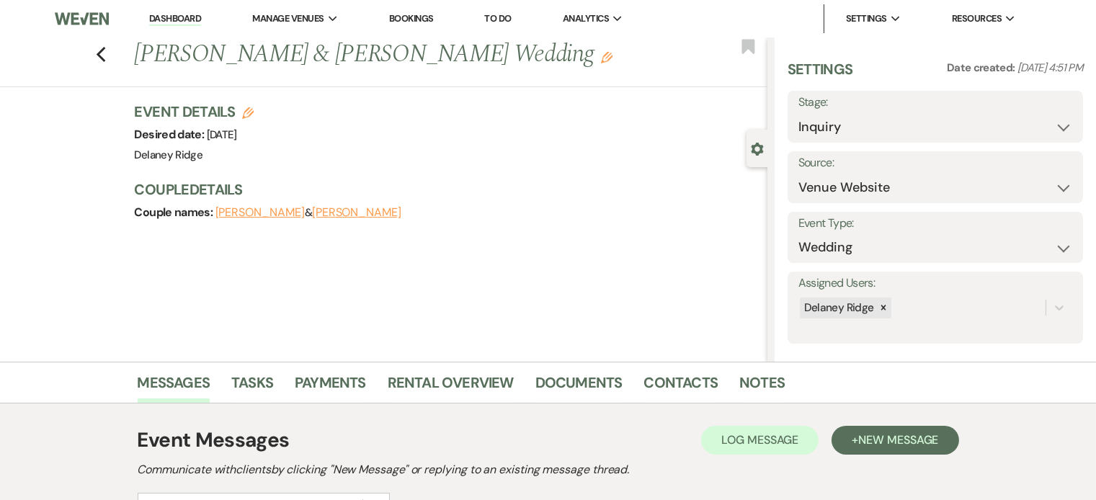
click at [919, 107] on label "Stage:" at bounding box center [936, 102] width 274 height 21
click at [920, 123] on select "Inquiry Follow Up Tour Requested Tour Confirmed Toured Proposal Sent Booked Lost" at bounding box center [936, 127] width 274 height 28
select select "8"
click at [799, 113] on select "Inquiry Follow Up Tour Requested Tour Confirmed Toured Proposal Sent Booked Lost" at bounding box center [936, 127] width 274 height 28
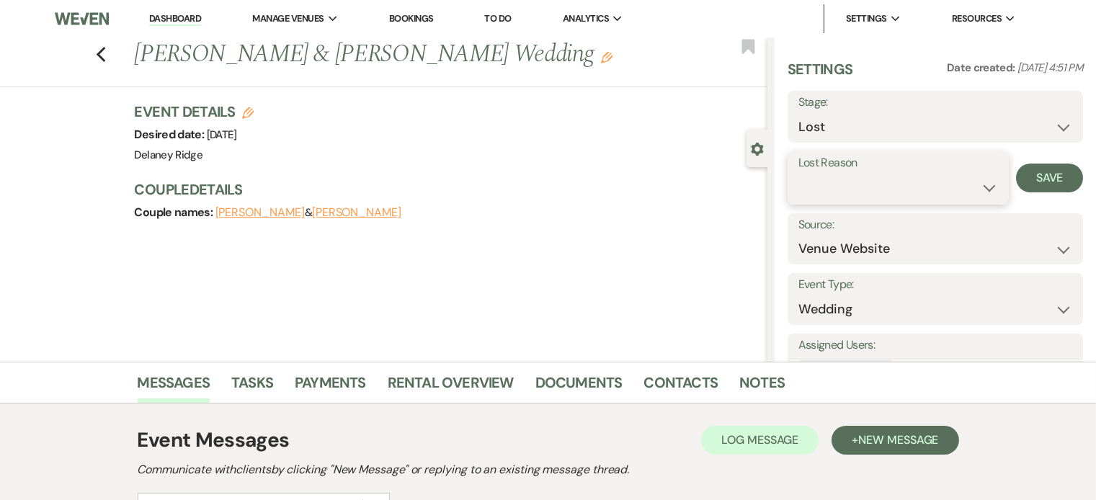
click at [902, 192] on select "Booked Elsewhere Budget Date Unavailable No Response Not a Good Match Capacity …" at bounding box center [899, 188] width 200 height 28
select select "5"
click at [799, 174] on select "Booked Elsewhere Budget Date Unavailable No Response Not a Good Match Capacity …" at bounding box center [899, 188] width 200 height 28
click at [1034, 189] on button "Save" at bounding box center [1049, 178] width 67 height 29
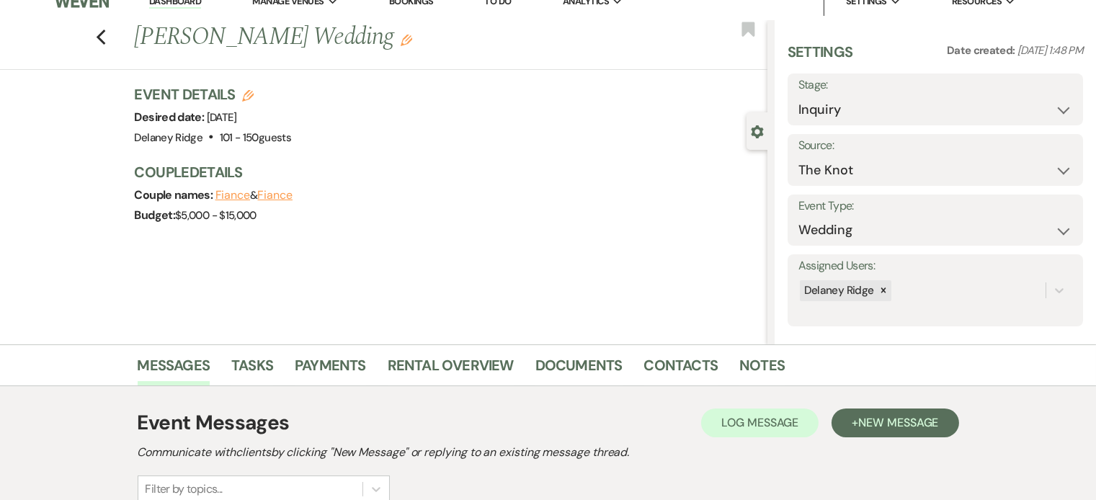
scroll to position [26, 0]
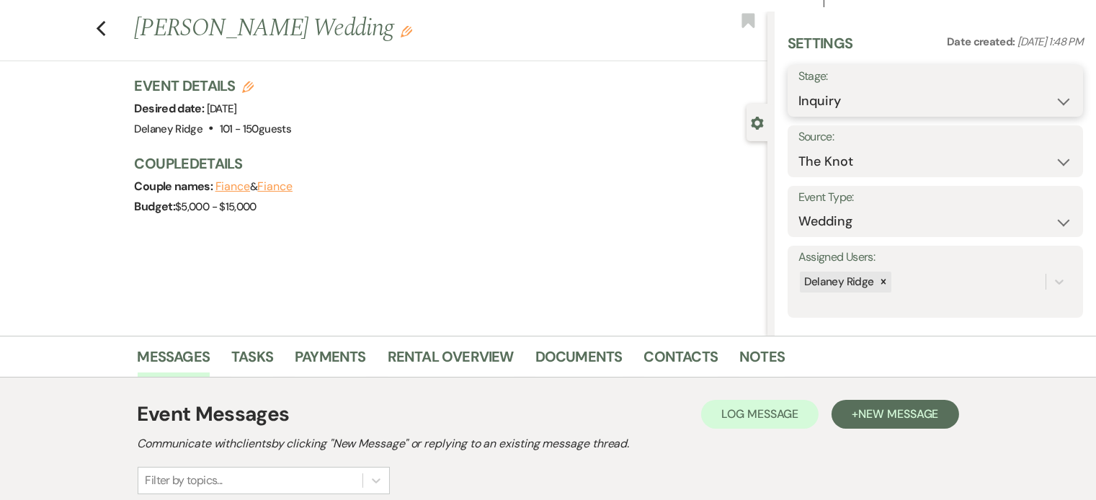
click at [859, 97] on select "Inquiry Follow Up Tour Requested Tour Confirmed Toured Proposal Sent Booked Lost" at bounding box center [936, 101] width 274 height 28
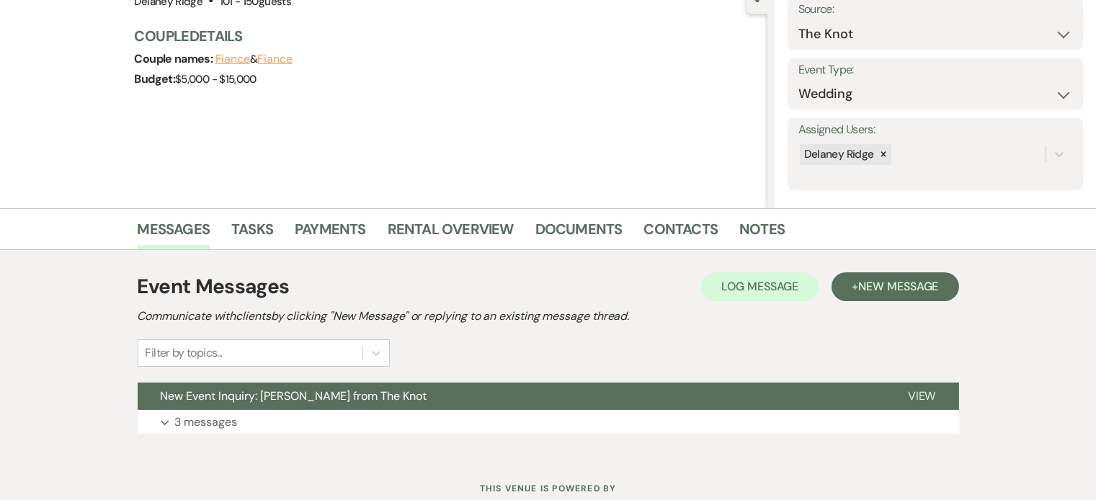
scroll to position [200, 0]
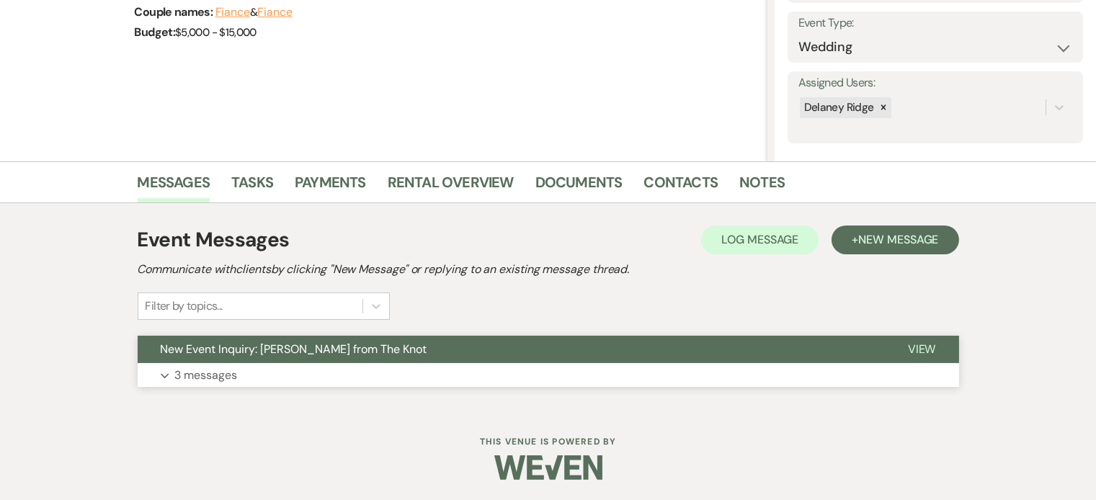
click at [540, 381] on button "Expand 3 messages" at bounding box center [549, 375] width 822 height 25
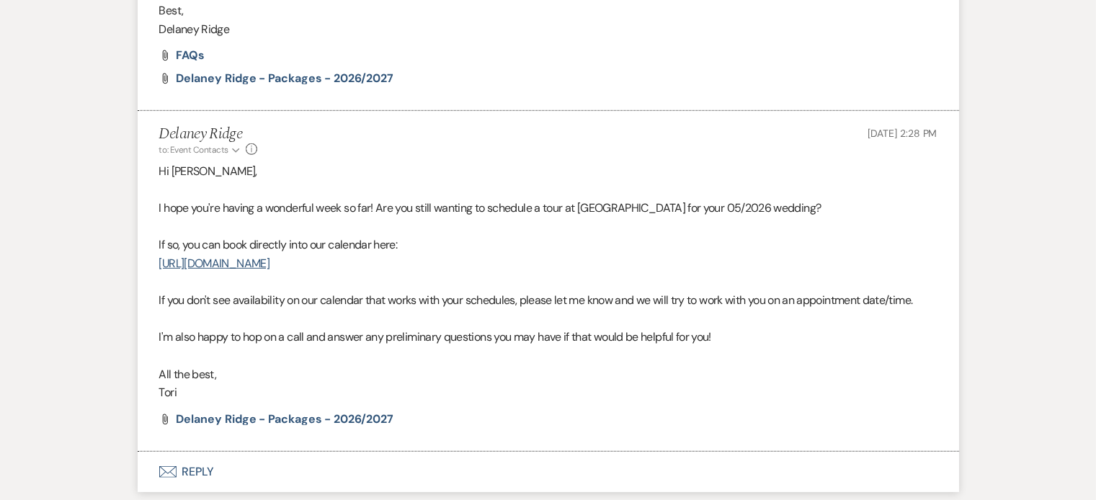
scroll to position [1766, 0]
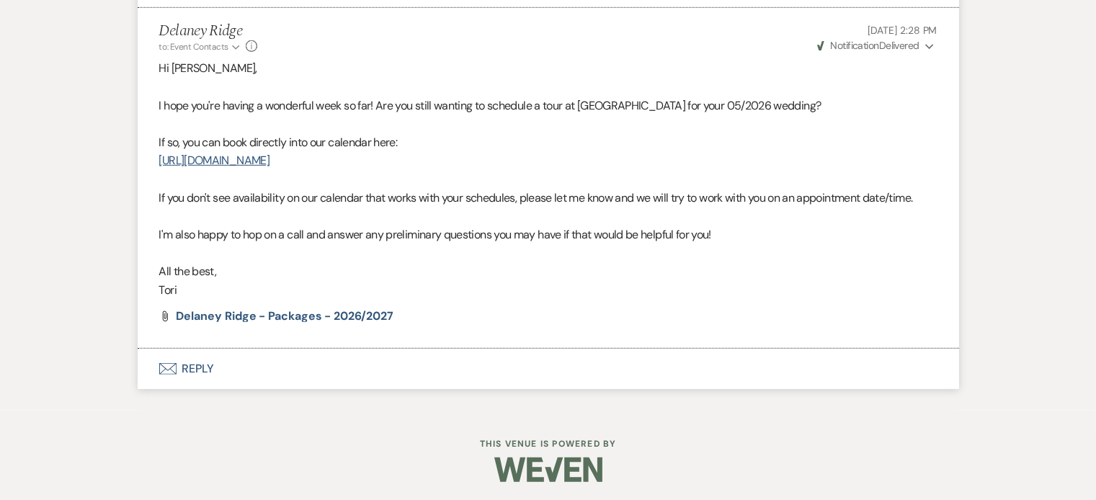
click at [276, 372] on button "Envelope Reply" at bounding box center [549, 369] width 822 height 40
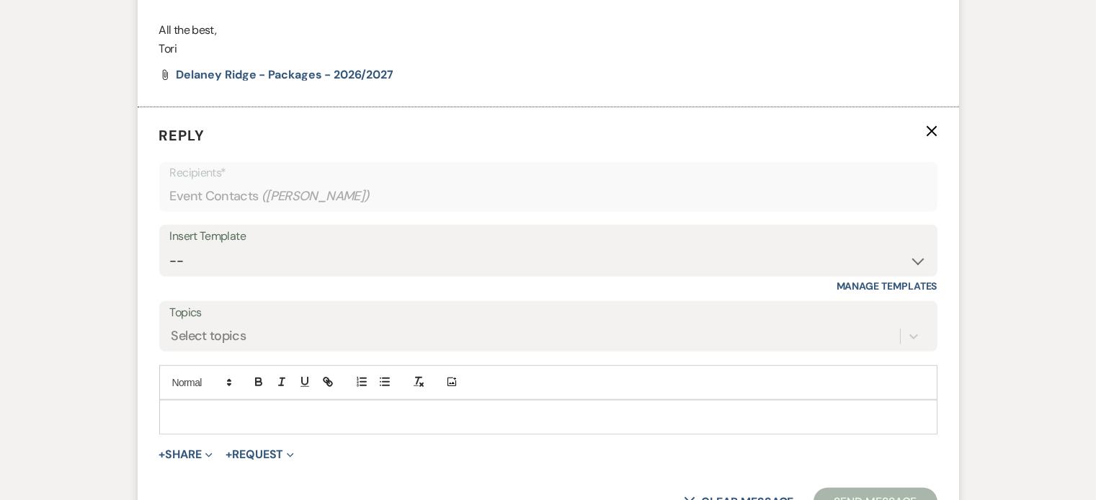
scroll to position [2011, 0]
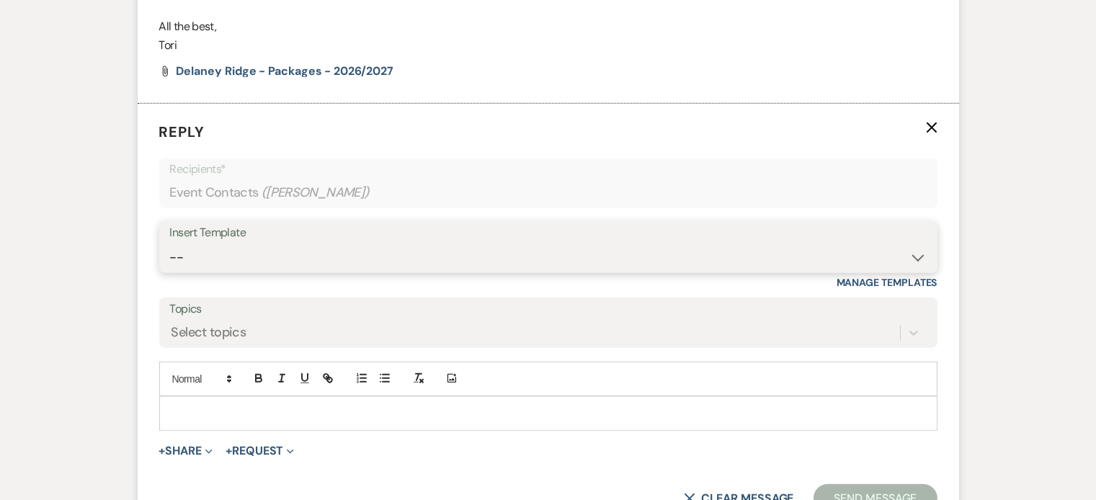
click at [323, 265] on select "-- Inquiry Follow Up - Let's Book a Tour! Booked Tour Confirmation Final Detail…" at bounding box center [548, 258] width 757 height 28
select select "958"
click at [170, 244] on select "-- Inquiry Follow Up - Let's Book a Tour! Booked Tour Confirmation Final Detail…" at bounding box center [548, 258] width 757 height 28
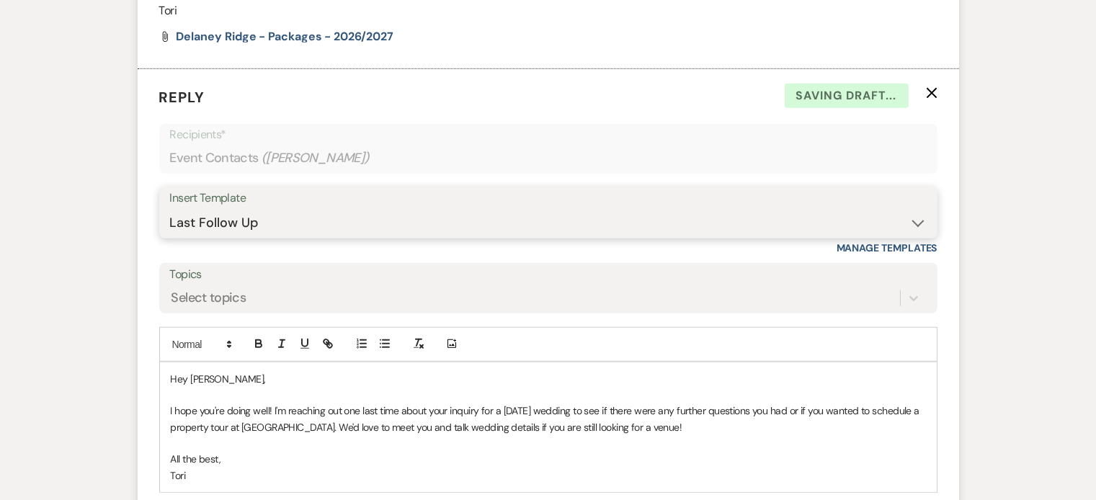
scroll to position [2133, 0]
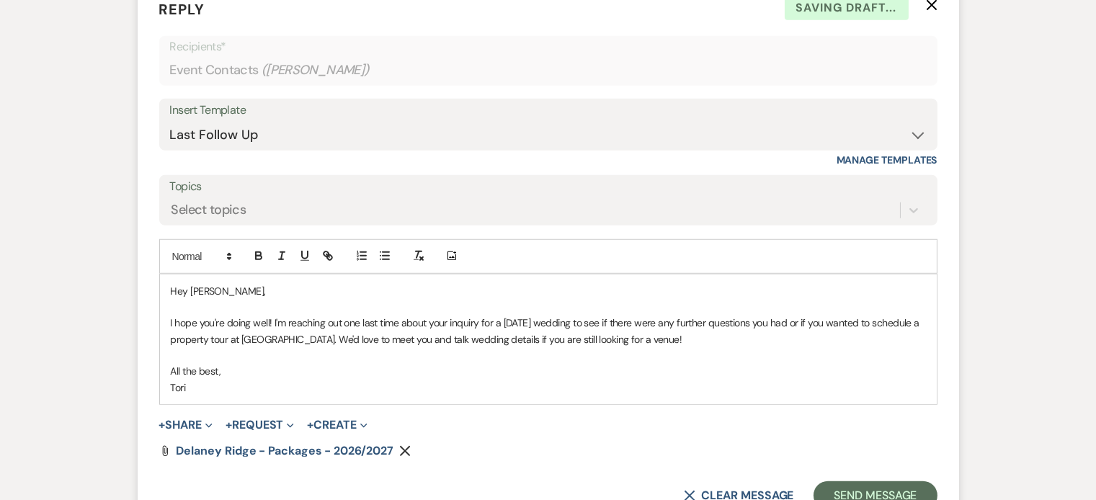
click at [538, 315] on p "I hope you're doing well! I'm reaching out one last time about your inquiry for…" at bounding box center [548, 331] width 755 height 32
click at [856, 481] on button "Send Message" at bounding box center [875, 495] width 123 height 29
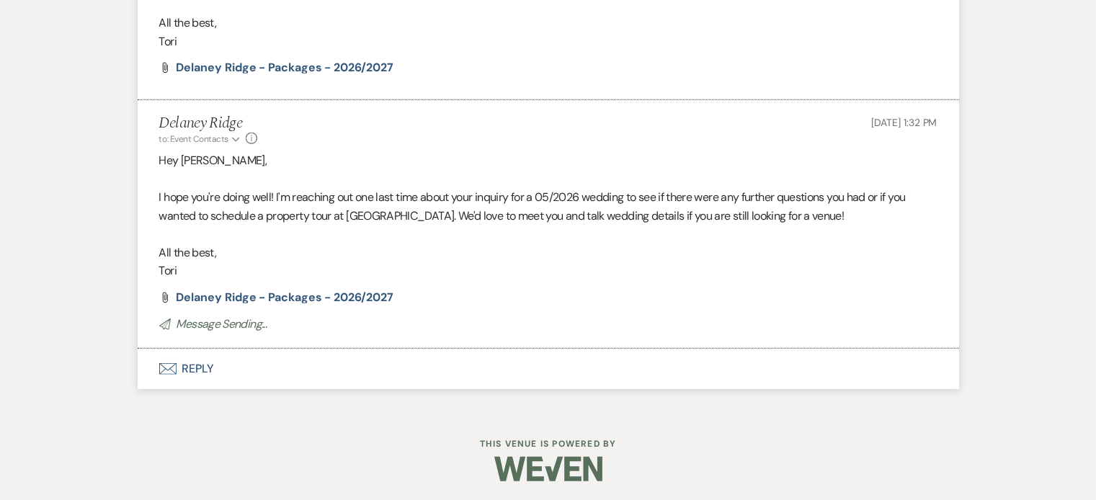
scroll to position [1997, 0]
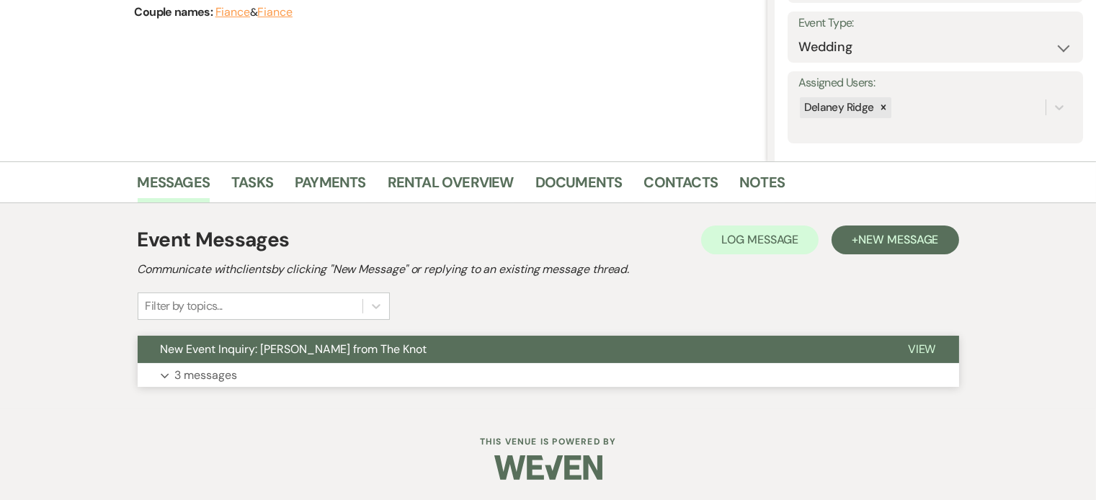
click at [443, 381] on button "Expand 3 messages" at bounding box center [549, 375] width 822 height 25
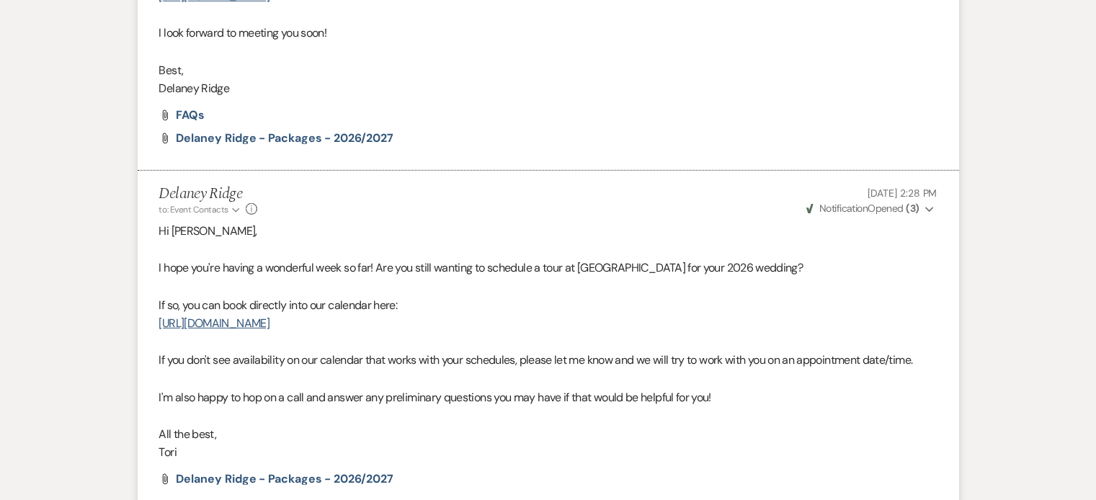
scroll to position [1730, 0]
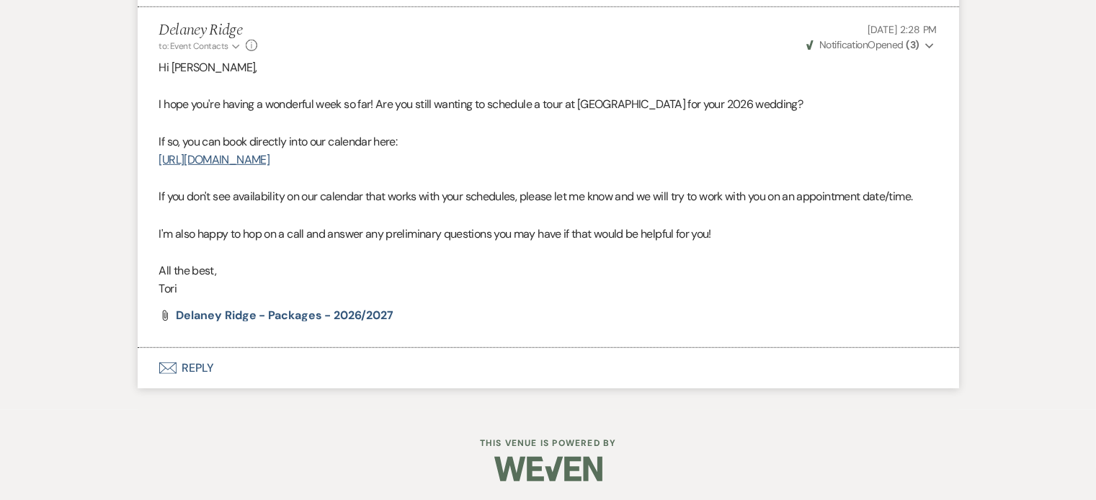
click at [445, 374] on button "Envelope Reply" at bounding box center [549, 368] width 822 height 40
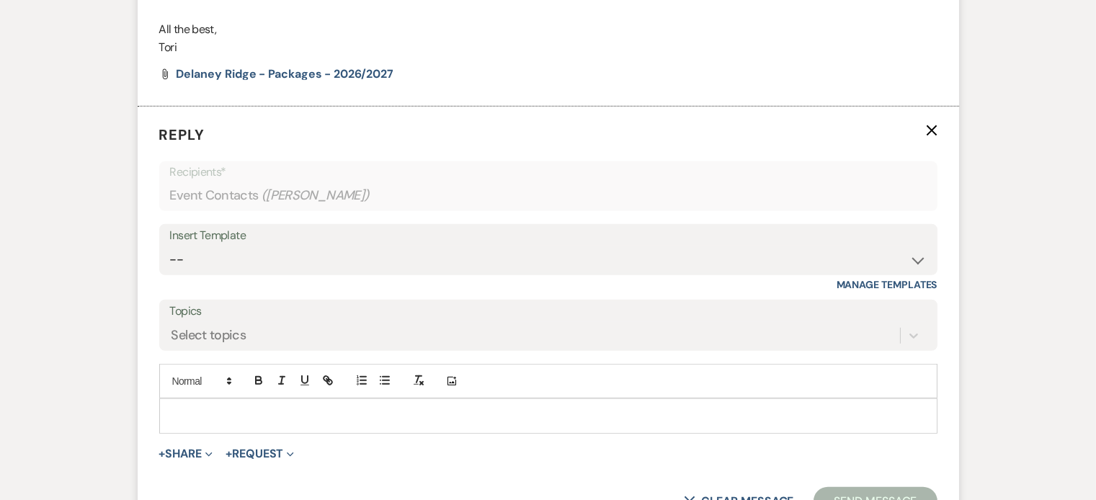
scroll to position [1974, 0]
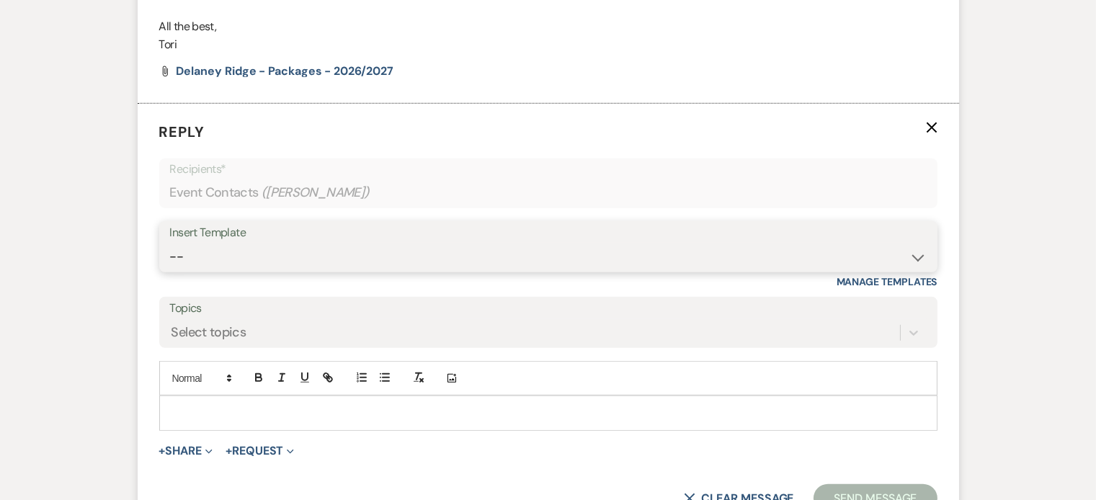
click at [425, 244] on select "-- Inquiry Follow Up - Let's Book a Tour! Booked Tour Confirmation Final Detail…" at bounding box center [548, 257] width 757 height 28
select select "958"
click at [170, 243] on select "-- Inquiry Follow Up - Let's Book a Tour! Booked Tour Confirmation Final Detail…" at bounding box center [548, 257] width 757 height 28
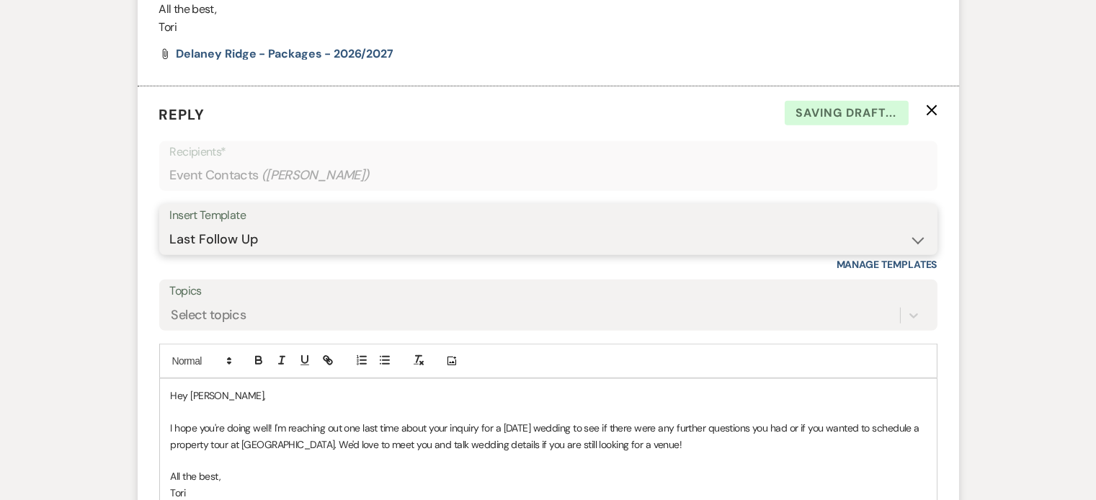
scroll to position [2113, 0]
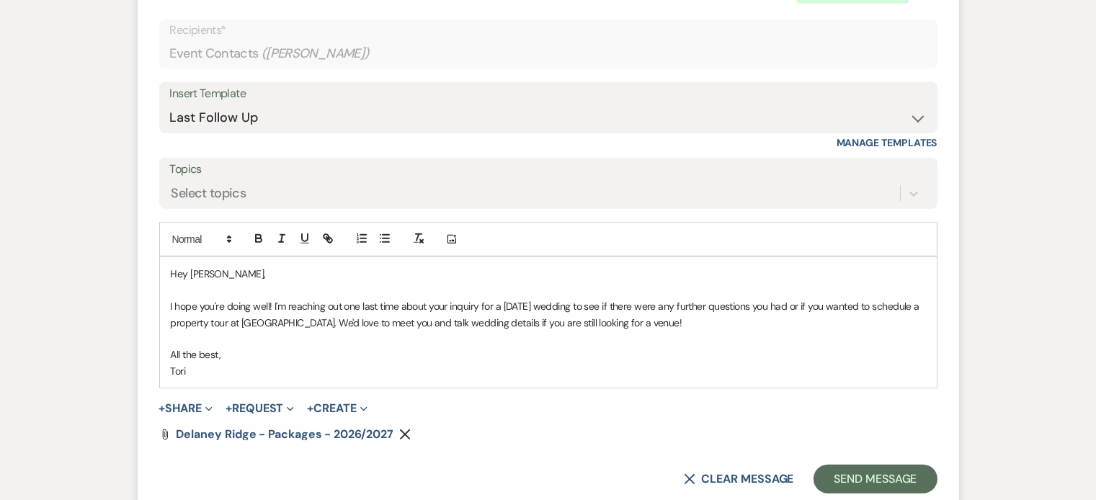
click at [532, 302] on p "I hope you're doing well! I'm reaching out one last time about your inquiry for…" at bounding box center [548, 314] width 755 height 32
click at [895, 476] on button "Send Message" at bounding box center [875, 479] width 123 height 29
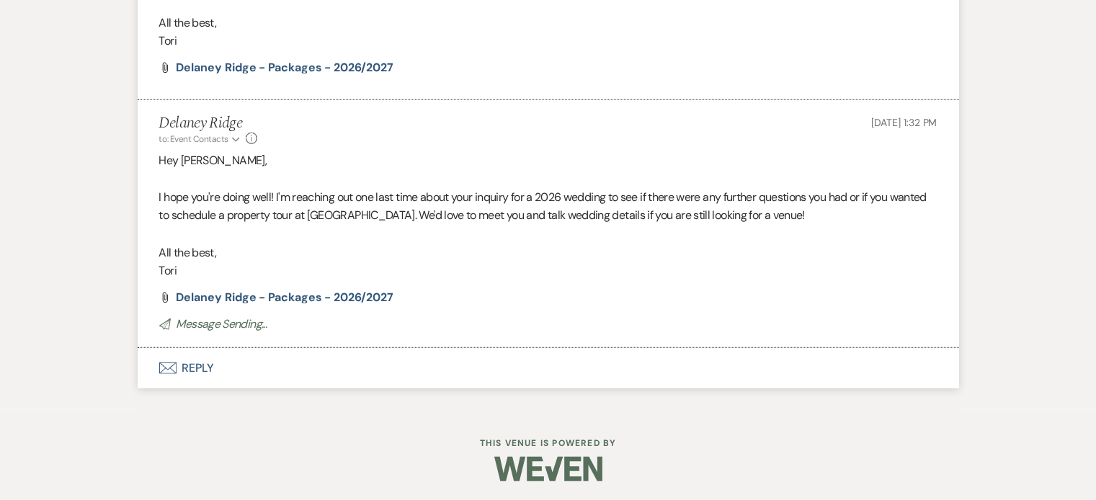
scroll to position [1959, 0]
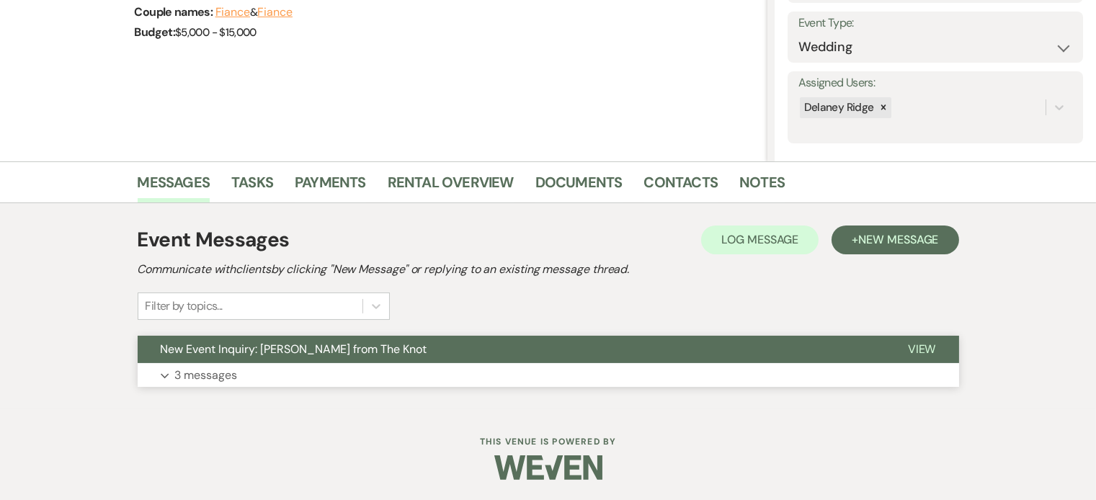
click at [521, 357] on button "New Event Inquiry: [PERSON_NAME] from The Knot" at bounding box center [511, 349] width 747 height 27
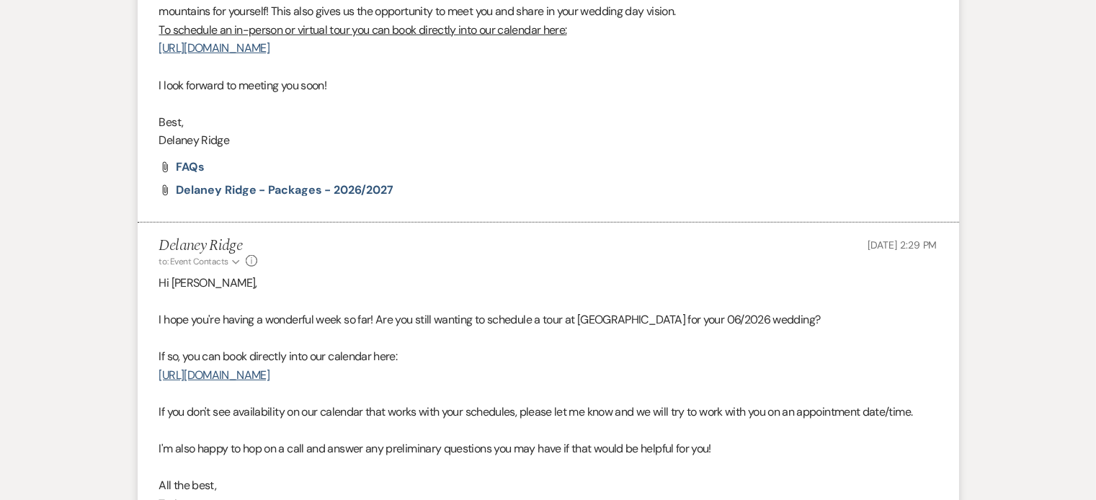
scroll to position [1784, 0]
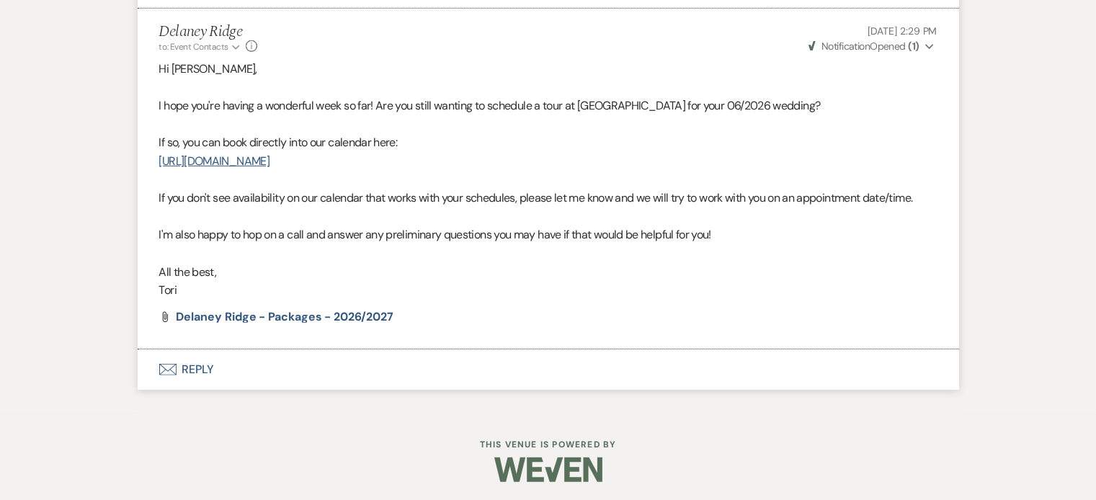
click at [302, 372] on button "Envelope Reply" at bounding box center [549, 370] width 822 height 40
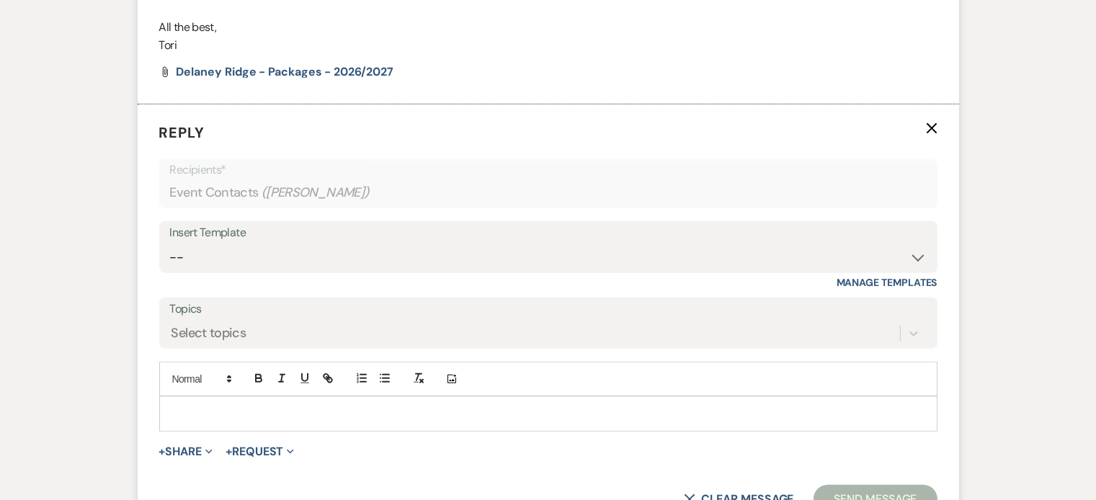
scroll to position [2030, 0]
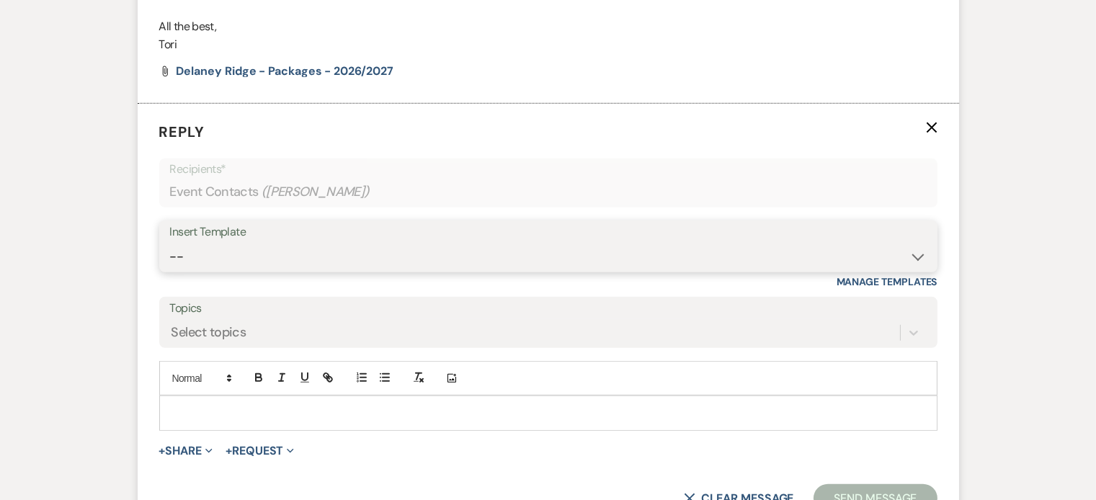
click at [353, 261] on select "-- Inquiry Follow Up - Let's Book a Tour! Booked Tour Confirmation Final Detail…" at bounding box center [548, 257] width 757 height 28
select select "958"
click at [170, 243] on select "-- Inquiry Follow Up - Let's Book a Tour! Booked Tour Confirmation Final Detail…" at bounding box center [548, 257] width 757 height 28
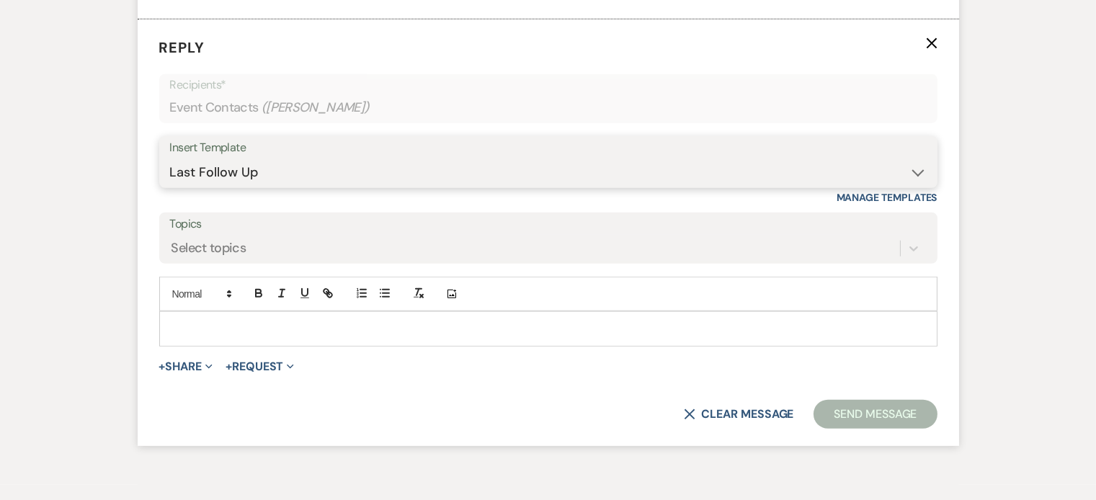
scroll to position [2187, 0]
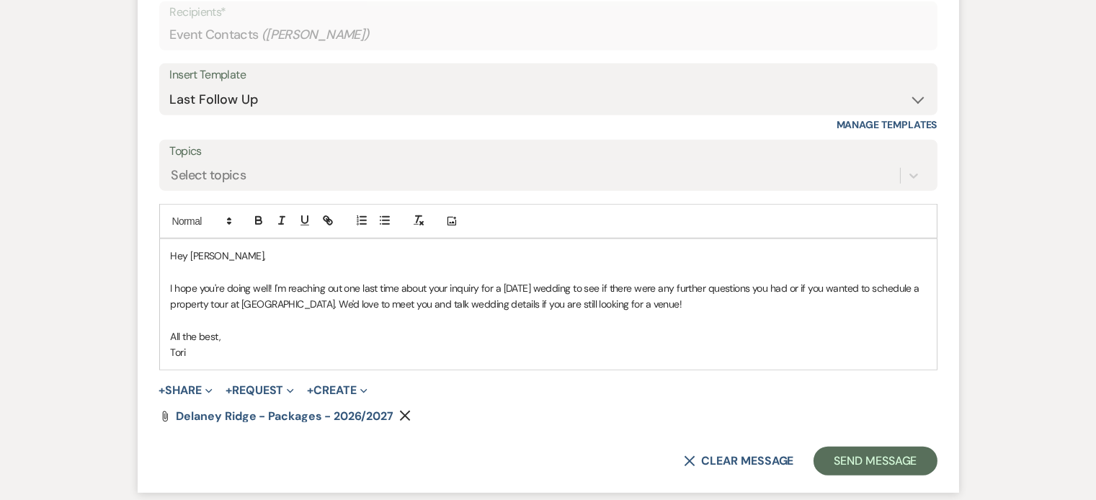
click at [529, 284] on p "I hope you're doing well! I'm reaching out one last time about your inquiry for…" at bounding box center [548, 296] width 755 height 32
click at [907, 458] on button "Send Message" at bounding box center [875, 461] width 123 height 29
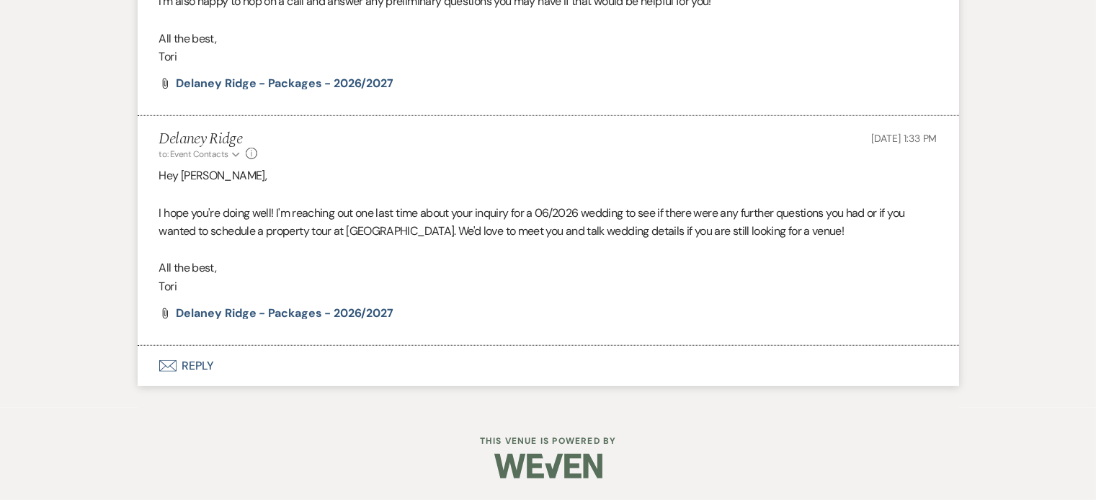
scroll to position [2015, 0]
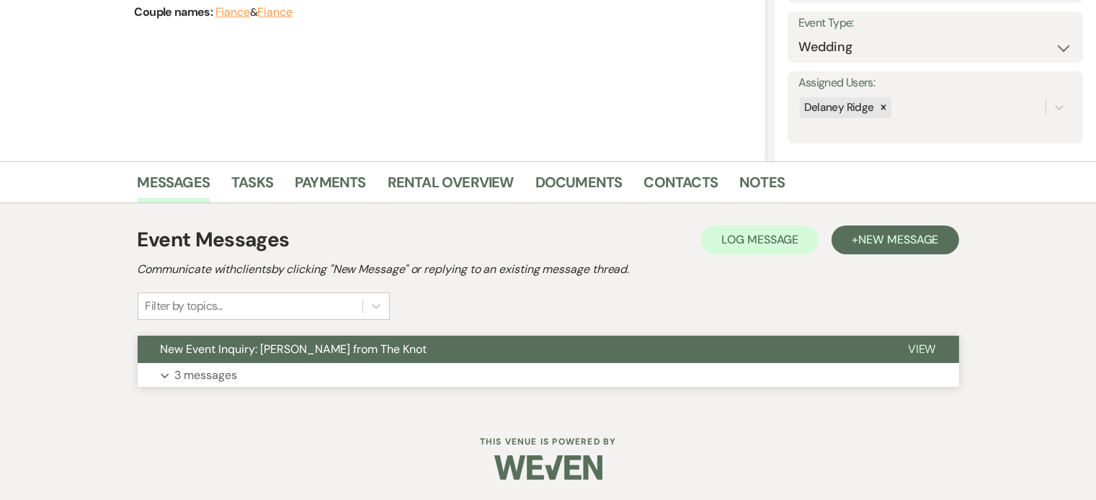
click at [525, 363] on button "Expand 3 messages" at bounding box center [549, 375] width 822 height 25
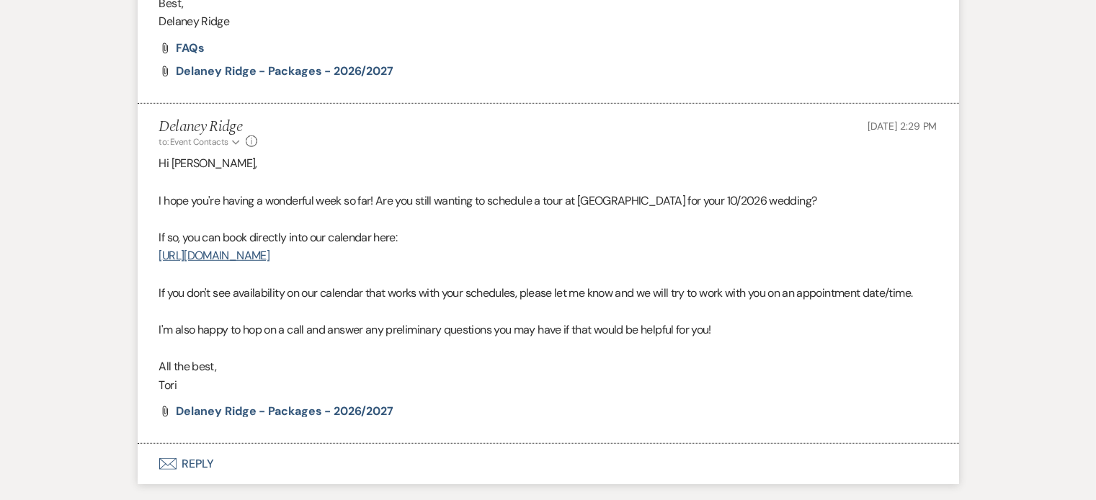
scroll to position [1839, 0]
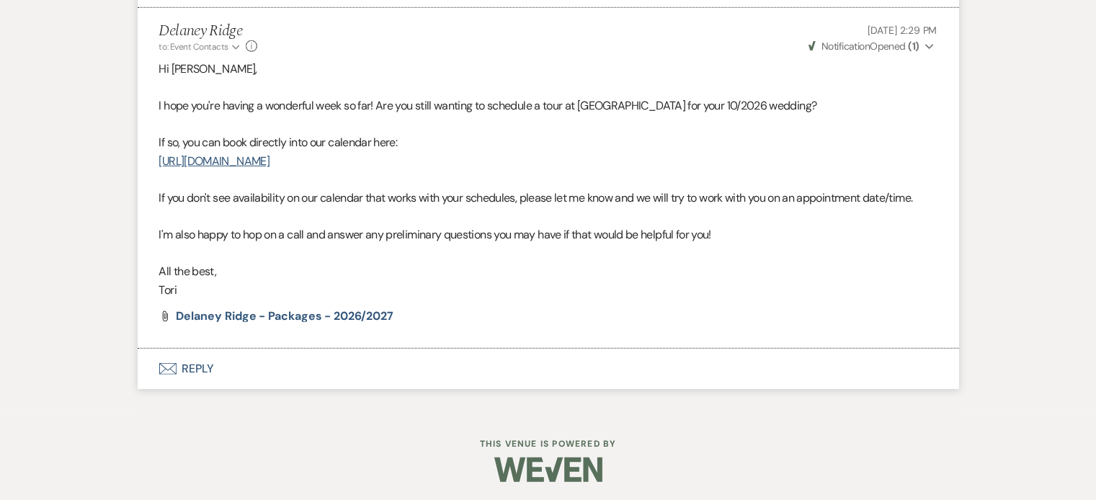
click at [515, 376] on button "Envelope Reply" at bounding box center [549, 369] width 822 height 40
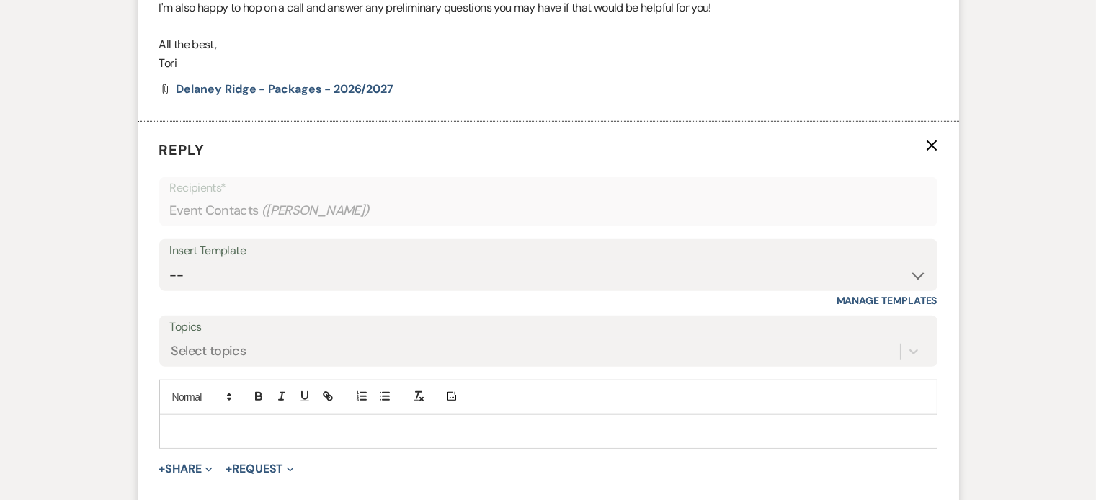
scroll to position [2085, 0]
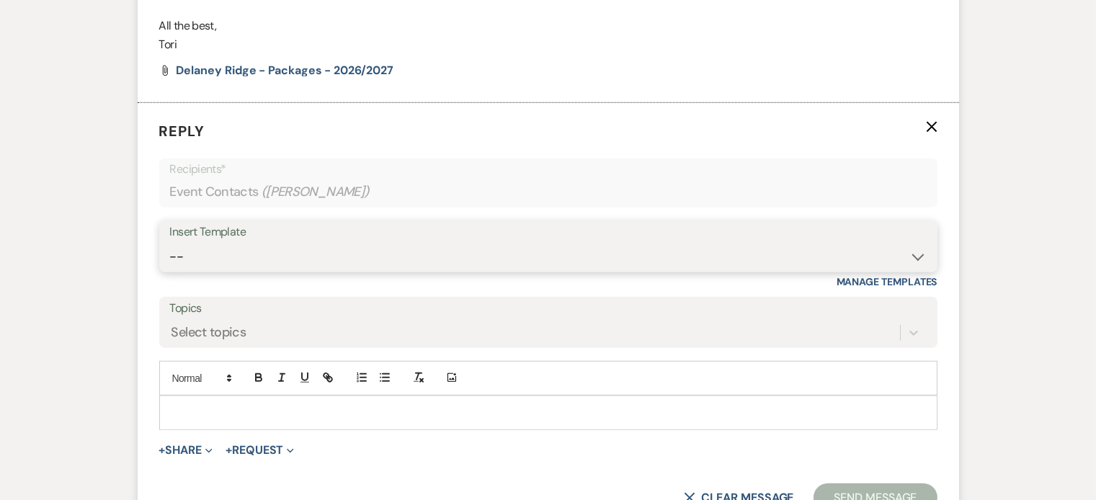
click at [399, 256] on select "-- Inquiry Follow Up - Let's Book a Tour! Booked Tour Confirmation Final Detail…" at bounding box center [548, 257] width 757 height 28
select select "958"
click at [170, 243] on select "-- Inquiry Follow Up - Let's Book a Tour! Booked Tour Confirmation Final Detail…" at bounding box center [548, 257] width 757 height 28
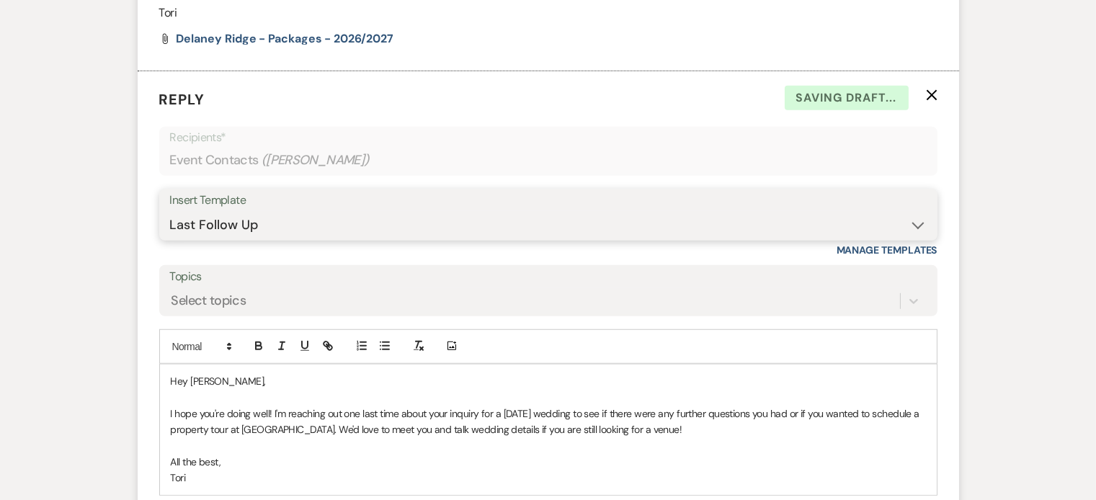
scroll to position [2193, 0]
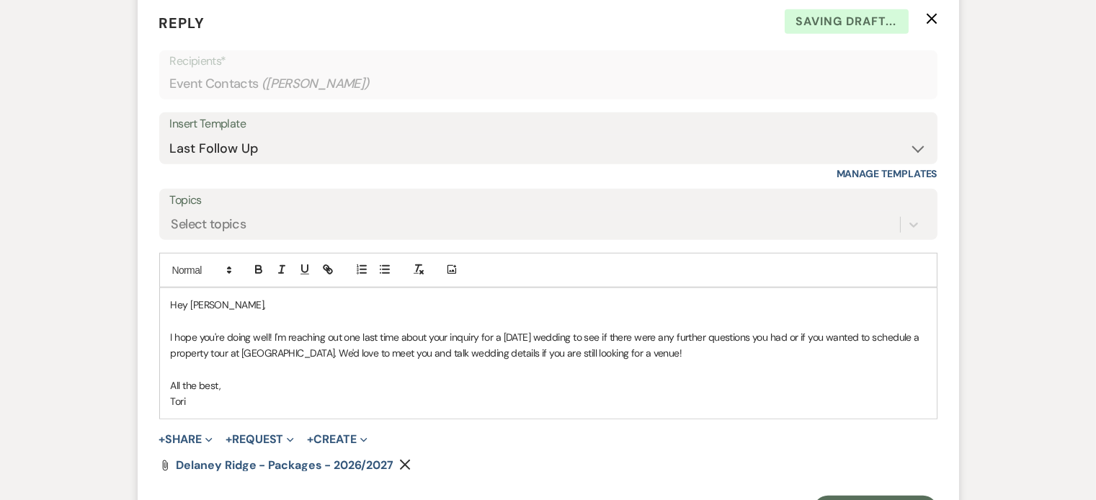
click at [526, 329] on p "I hope you're doing well! I'm reaching out one last time about your inquiry for…" at bounding box center [548, 345] width 755 height 32
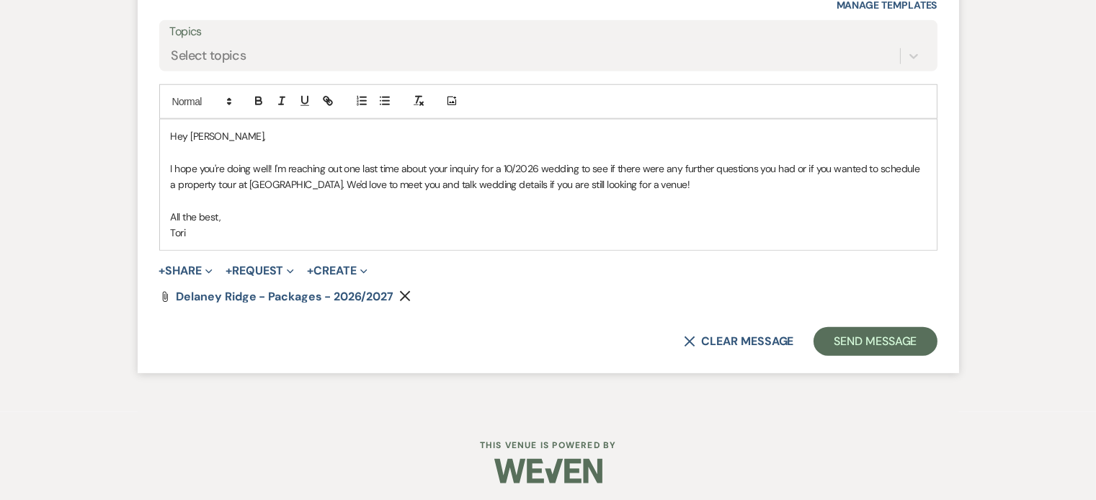
click at [860, 356] on form "Reply X Saving draft... Recipients* Event Contacts ( [PERSON_NAME] ) Insert Tem…" at bounding box center [549, 99] width 822 height 546
click at [859, 350] on button "Send Message" at bounding box center [875, 341] width 123 height 29
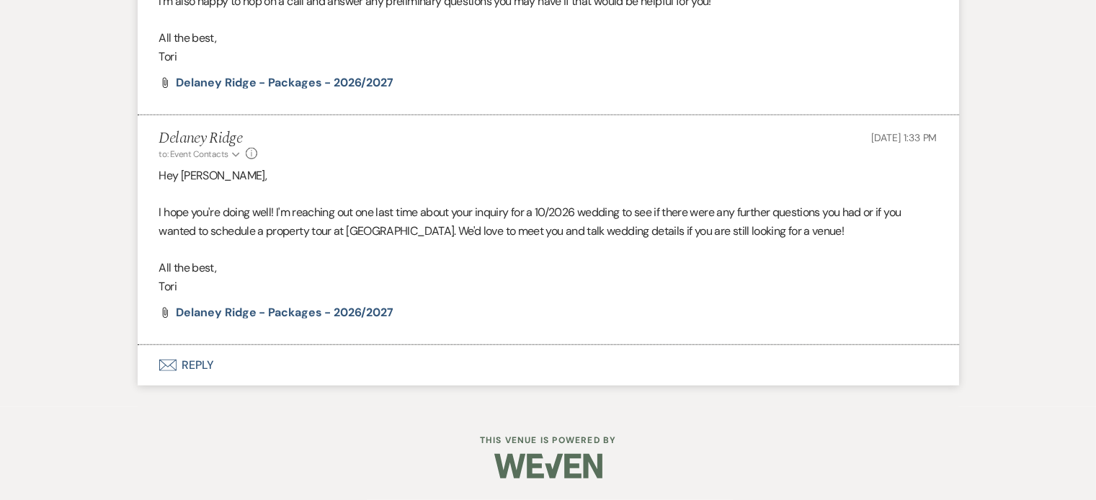
scroll to position [2070, 0]
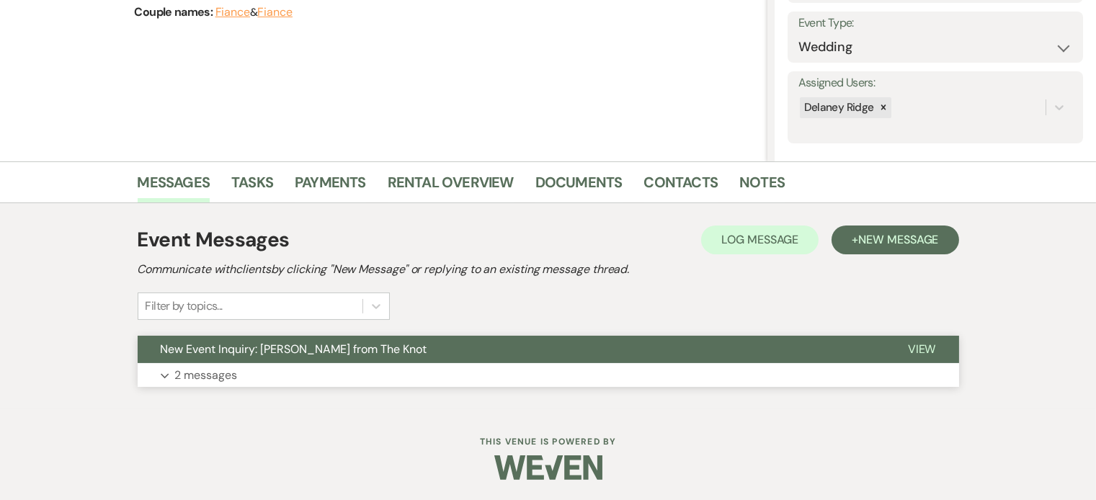
click at [541, 376] on button "Expand 2 messages" at bounding box center [549, 375] width 822 height 25
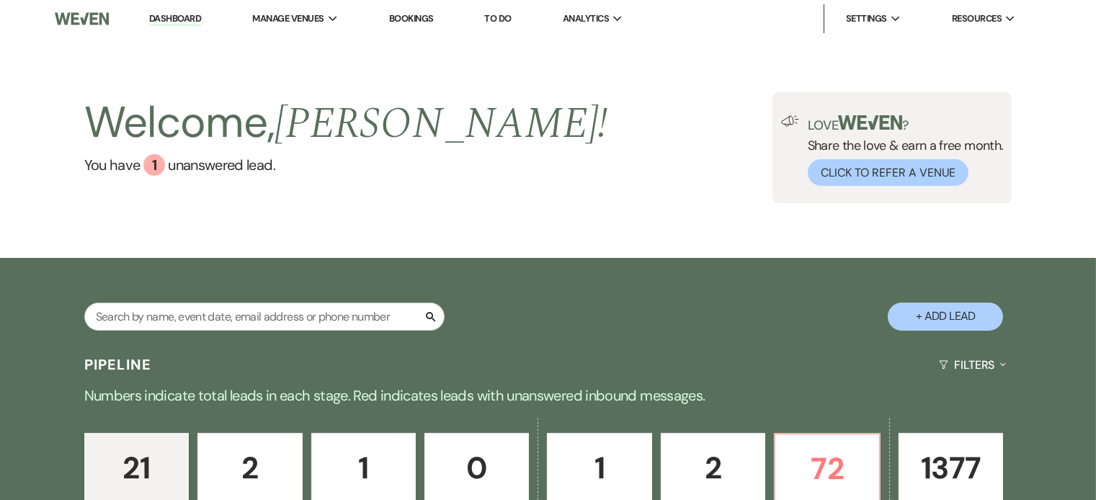
scroll to position [343, 0]
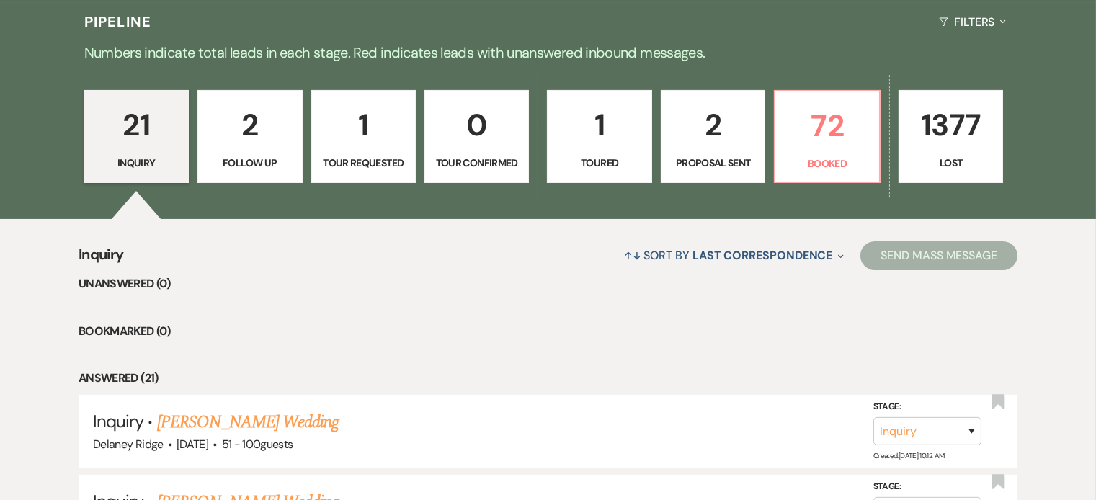
click at [587, 131] on p "1" at bounding box center [599, 125] width 86 height 48
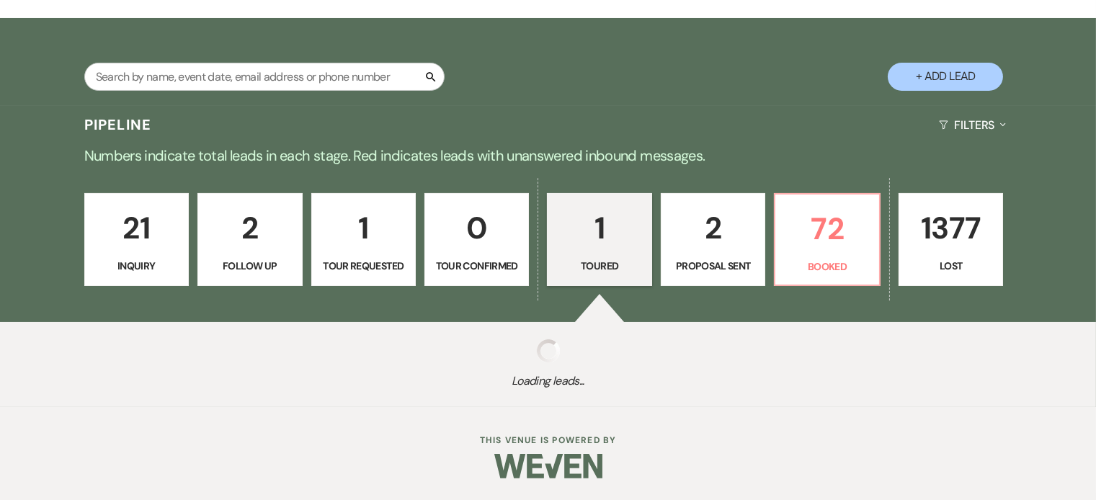
scroll to position [239, 0]
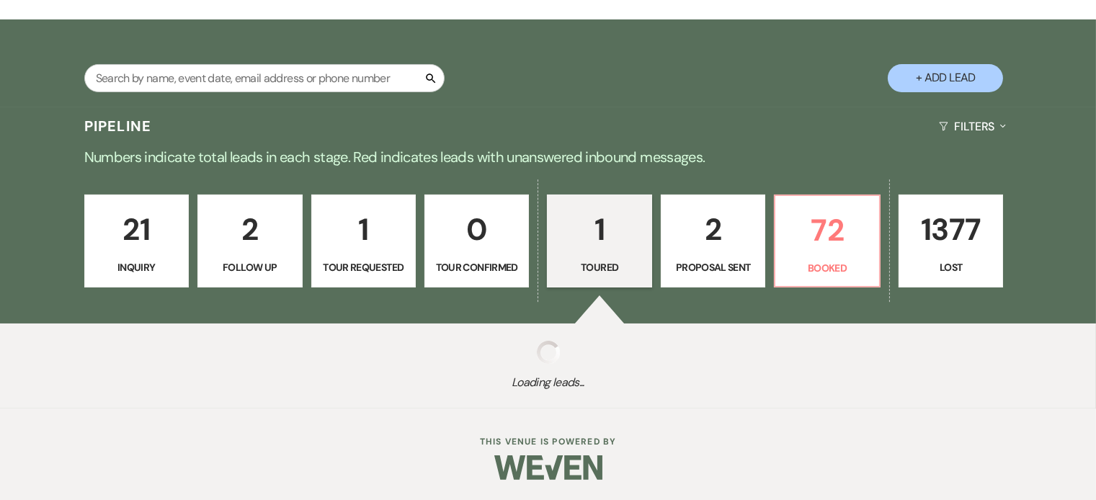
select select "5"
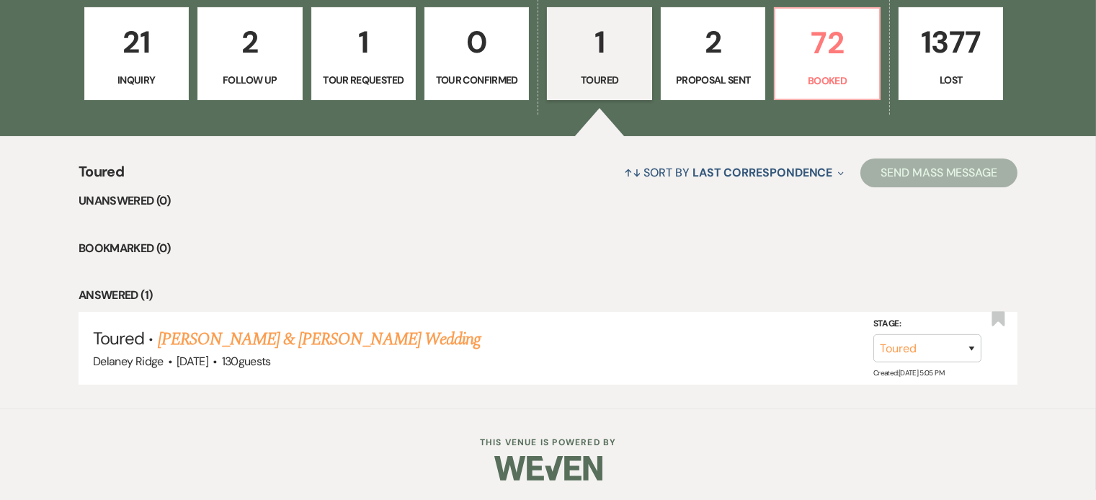
scroll to position [426, 0]
click at [306, 342] on link "[PERSON_NAME] & [PERSON_NAME] Wedding" at bounding box center [319, 340] width 323 height 26
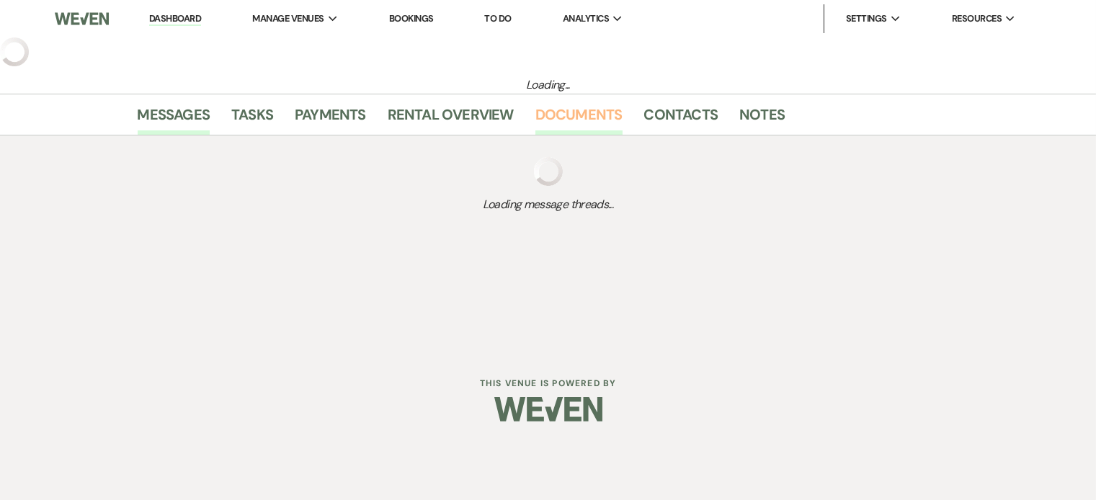
select select "5"
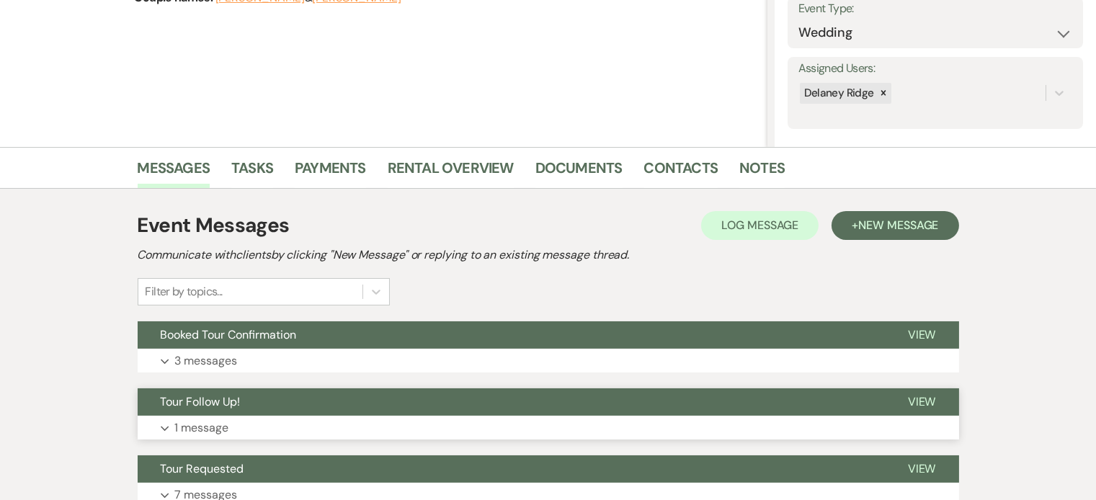
scroll to position [249, 0]
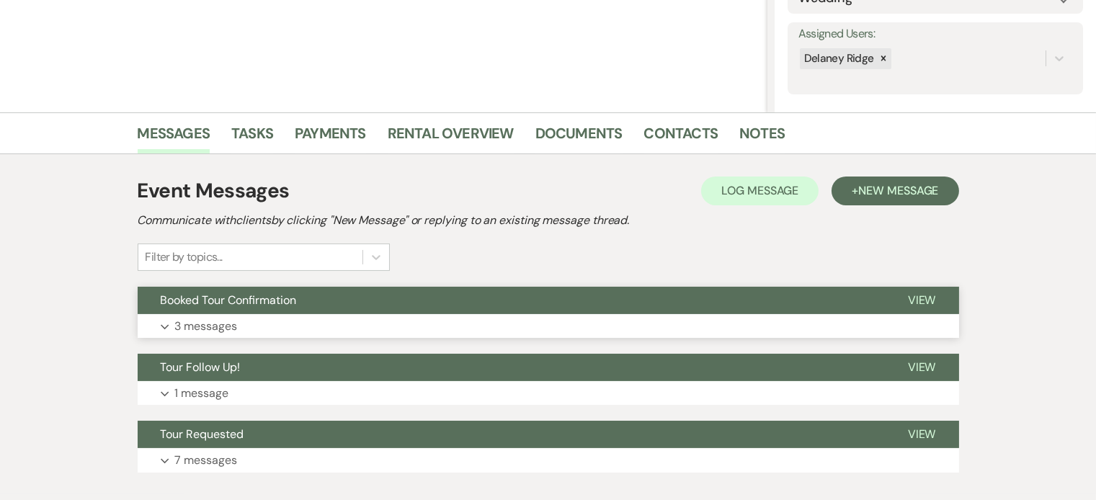
click at [546, 308] on button "Booked Tour Confirmation" at bounding box center [511, 300] width 747 height 27
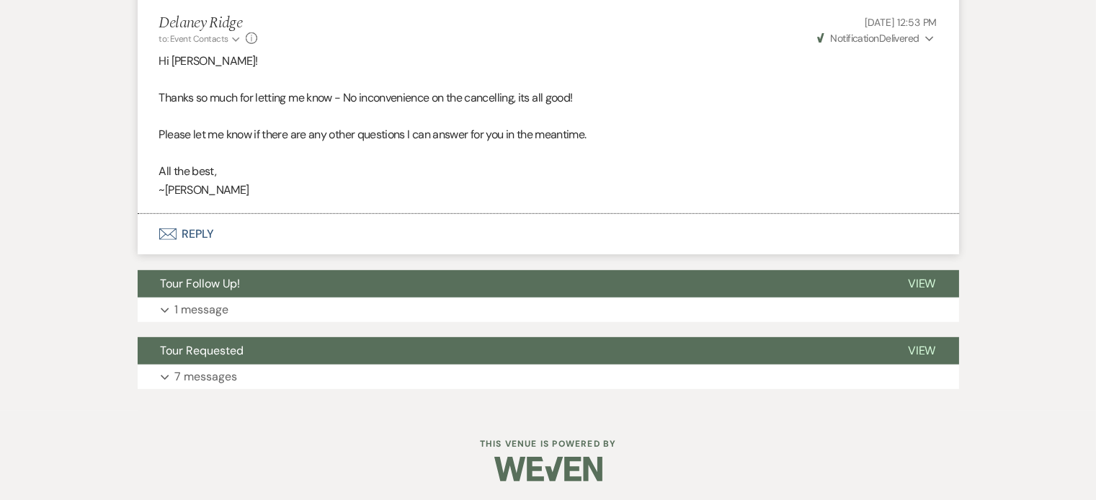
click at [310, 236] on button "Envelope Reply" at bounding box center [549, 234] width 822 height 40
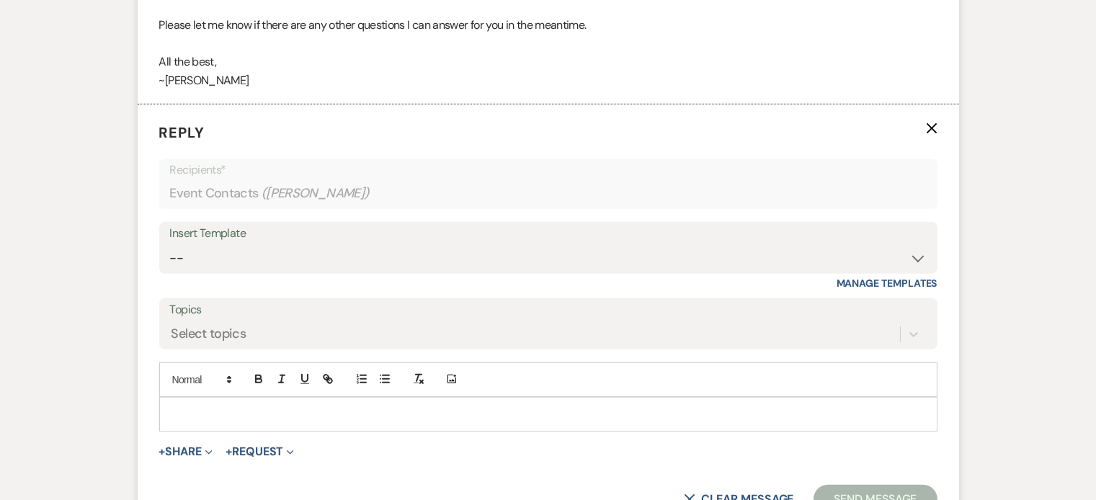
scroll to position [1308, 0]
click at [307, 421] on div at bounding box center [548, 412] width 777 height 33
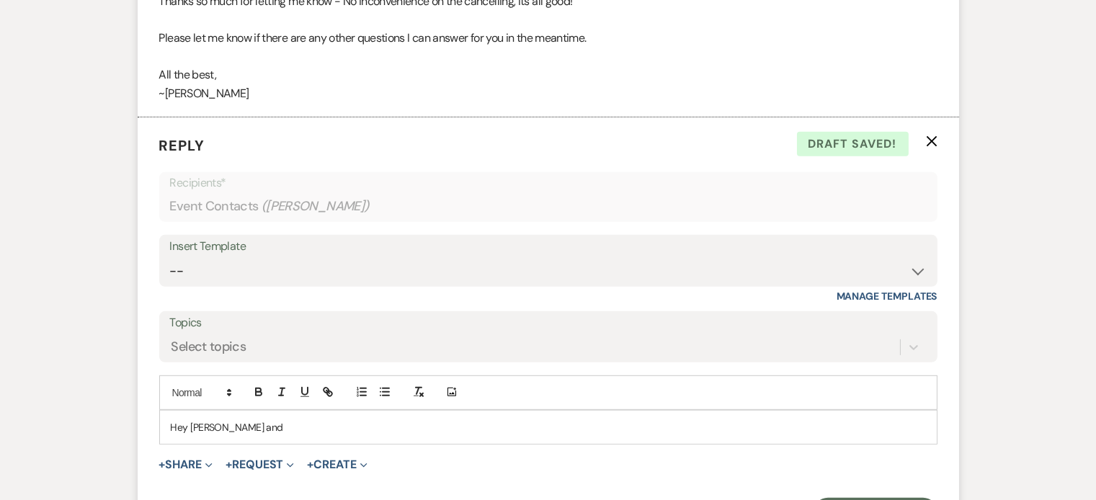
scroll to position [1529, 0]
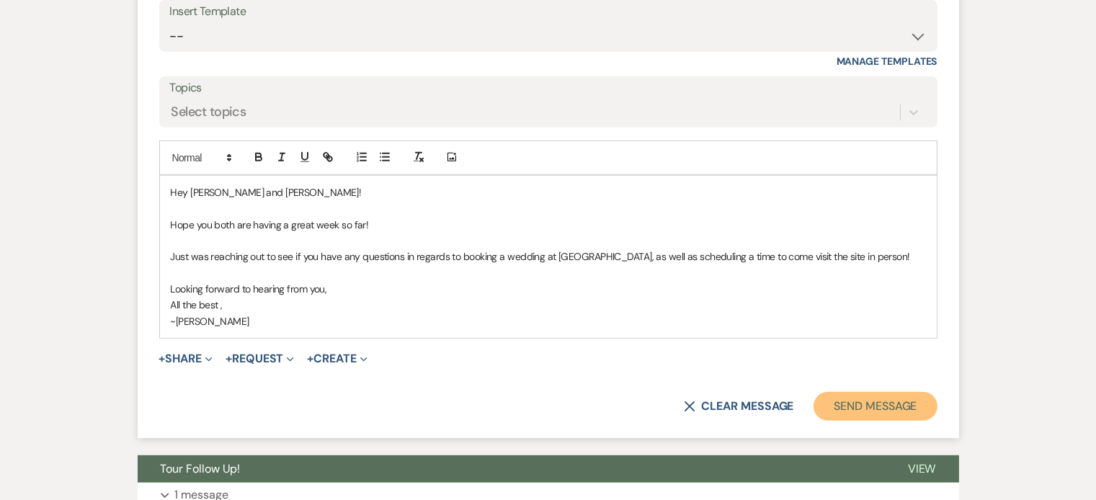
click at [861, 401] on button "Send Message" at bounding box center [875, 406] width 123 height 29
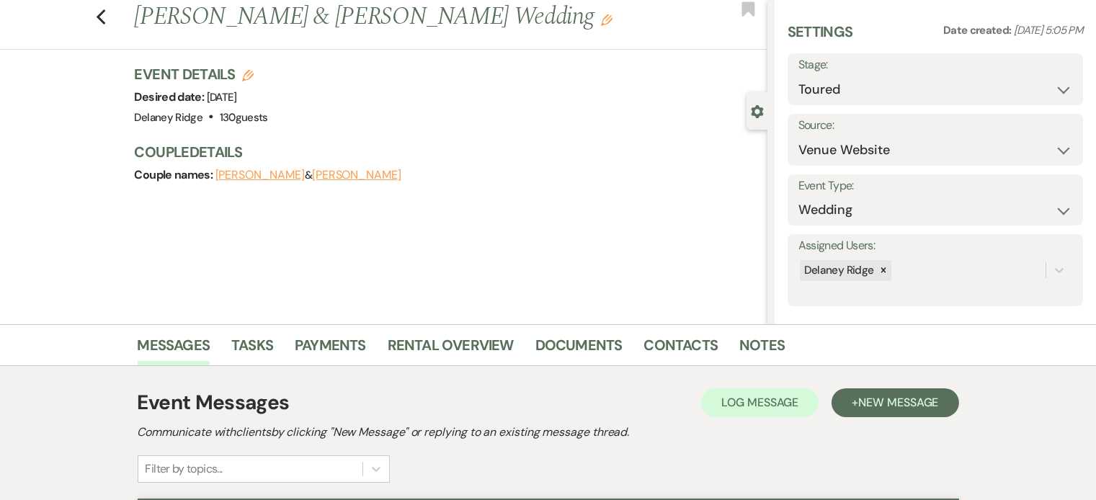
scroll to position [0, 0]
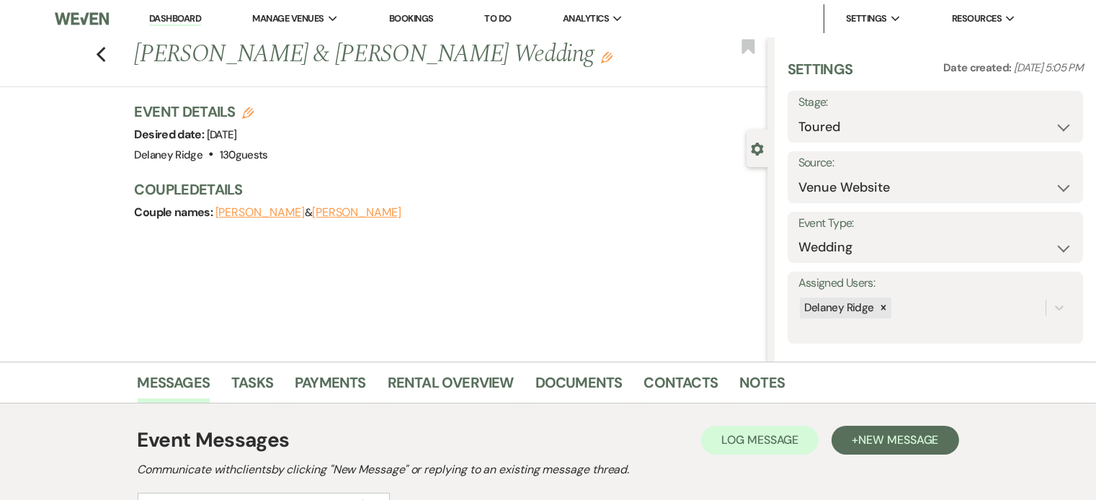
click at [177, 10] on li "Dashboard" at bounding box center [175, 18] width 66 height 29
click at [177, 15] on link "Dashboard" at bounding box center [175, 19] width 52 height 14
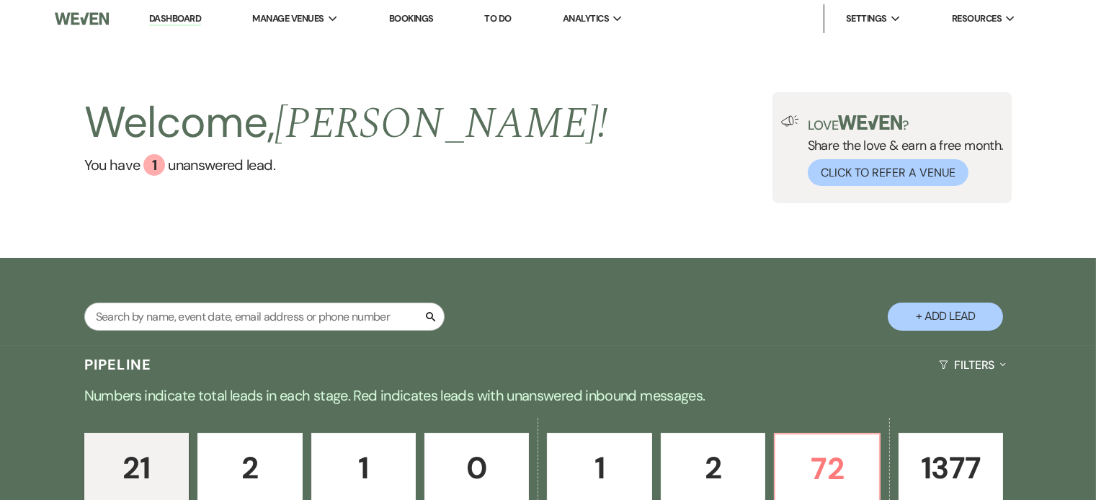
click at [579, 249] on div "Welcome, [PERSON_NAME] ! You have 1 unanswered lead . Love ? Share the love & e…" at bounding box center [548, 147] width 1096 height 221
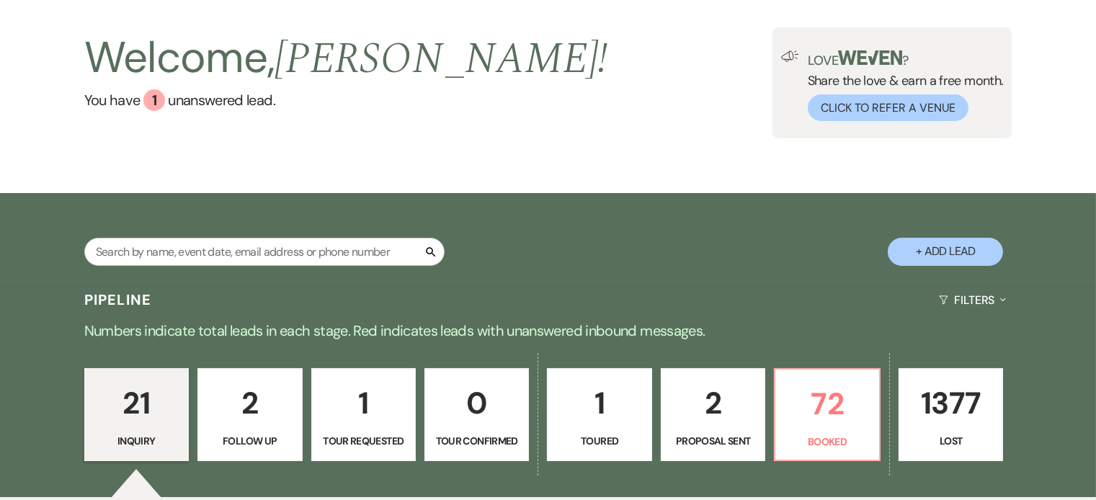
scroll to position [154, 0]
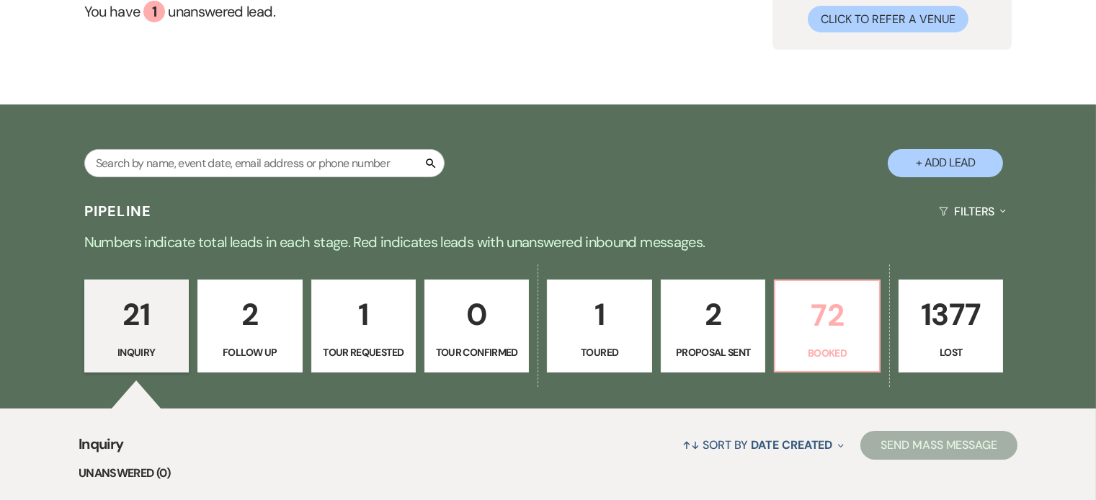
click at [846, 368] on link "72 Booked" at bounding box center [827, 327] width 106 height 94
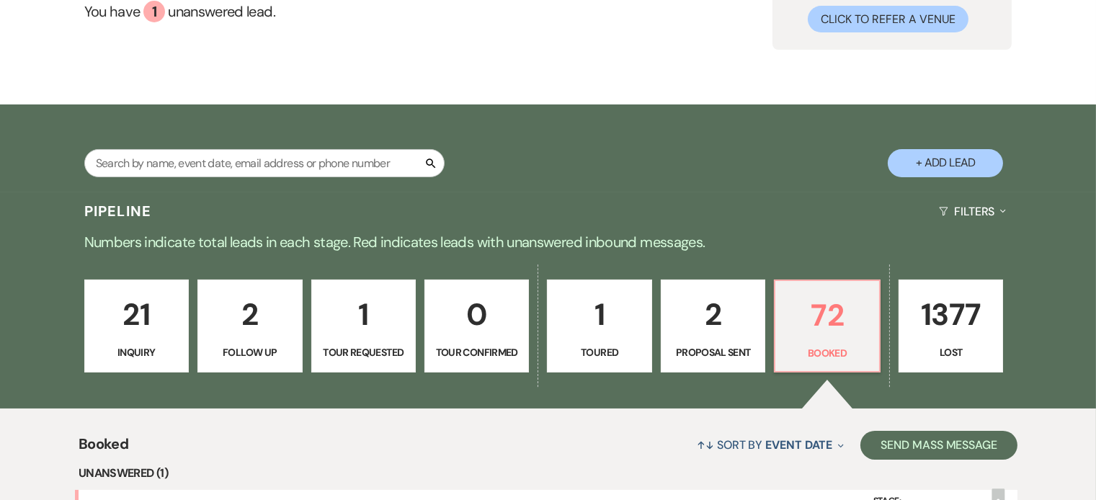
scroll to position [431, 0]
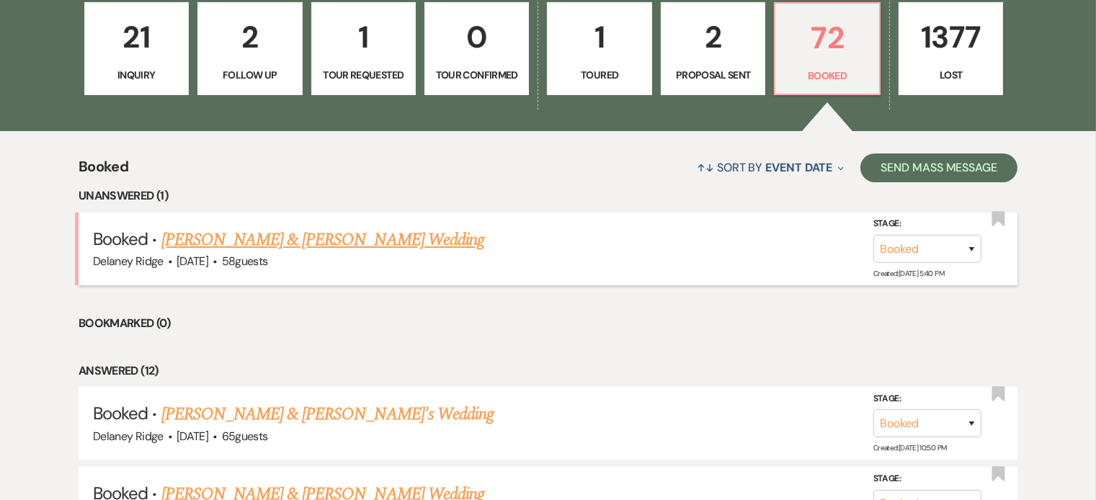
click at [318, 254] on div "Delaney Ridge · [DATE] · 58 guests" at bounding box center [548, 261] width 910 height 19
click at [321, 244] on link "[PERSON_NAME] & [PERSON_NAME] Wedding" at bounding box center [322, 240] width 323 height 26
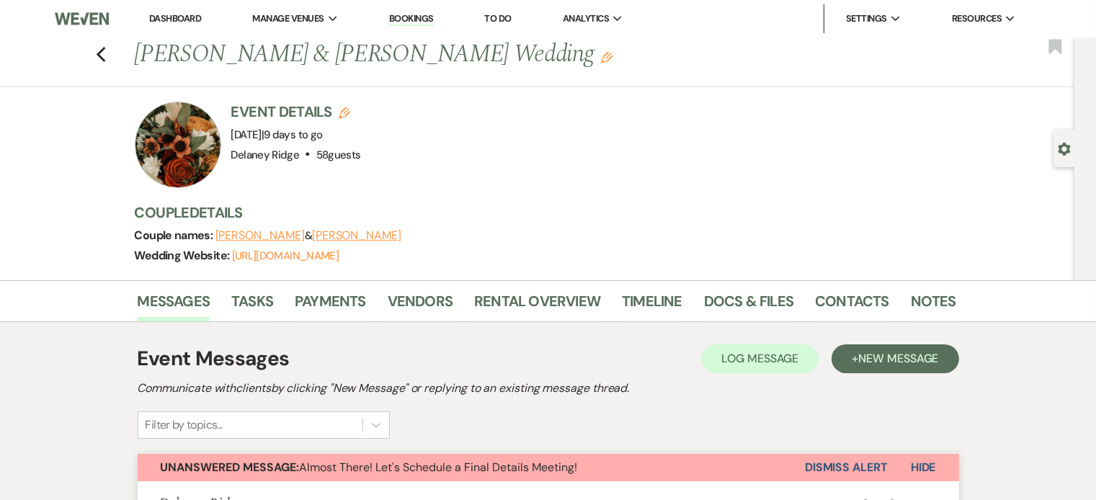
click at [169, 11] on li "Dashboard" at bounding box center [175, 18] width 66 height 29
click at [169, 14] on link "Dashboard" at bounding box center [175, 18] width 52 height 12
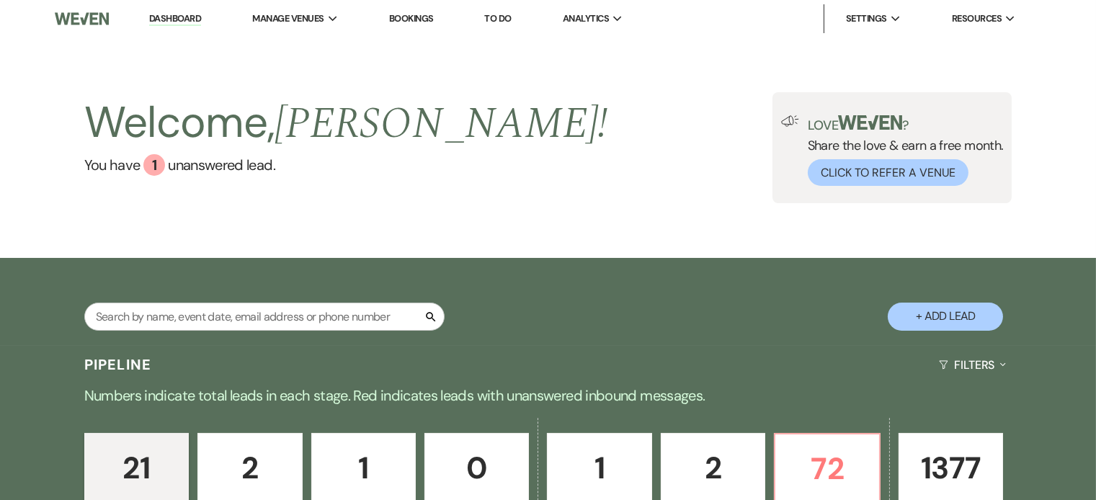
click at [539, 316] on div "Search + Add Lead" at bounding box center [549, 303] width 1038 height 77
click at [571, 189] on div "Welcome, [PERSON_NAME] ! You have 1 unanswered lead . Love ? Share the love & e…" at bounding box center [549, 147] width 1038 height 111
